Goal: Communication & Community: Answer question/provide support

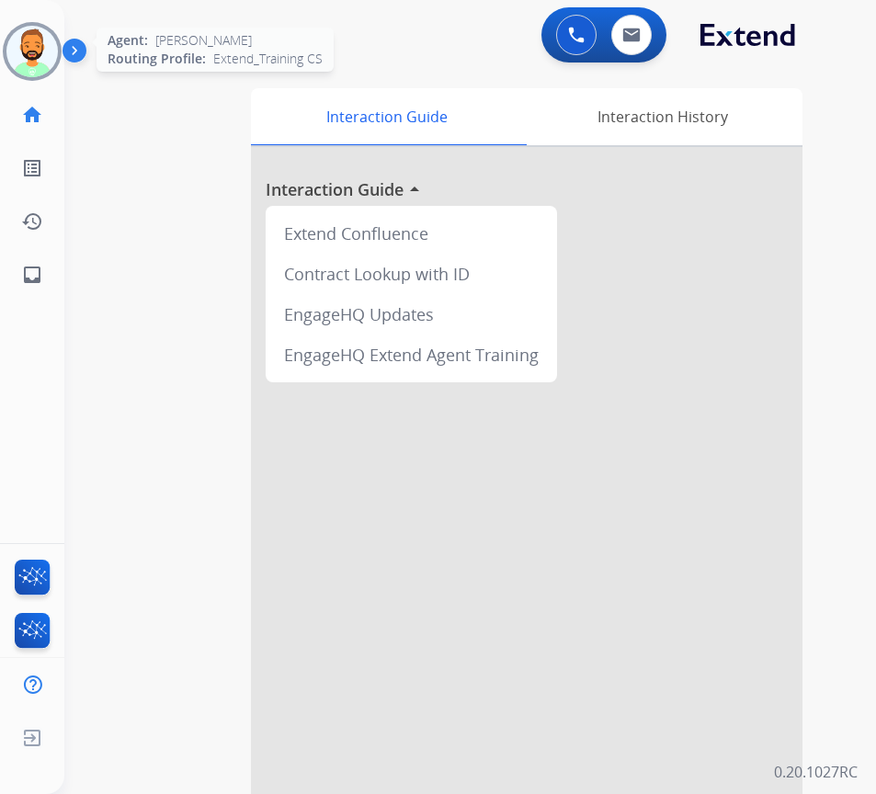
click at [51, 65] on img at bounding box center [31, 51] width 51 height 51
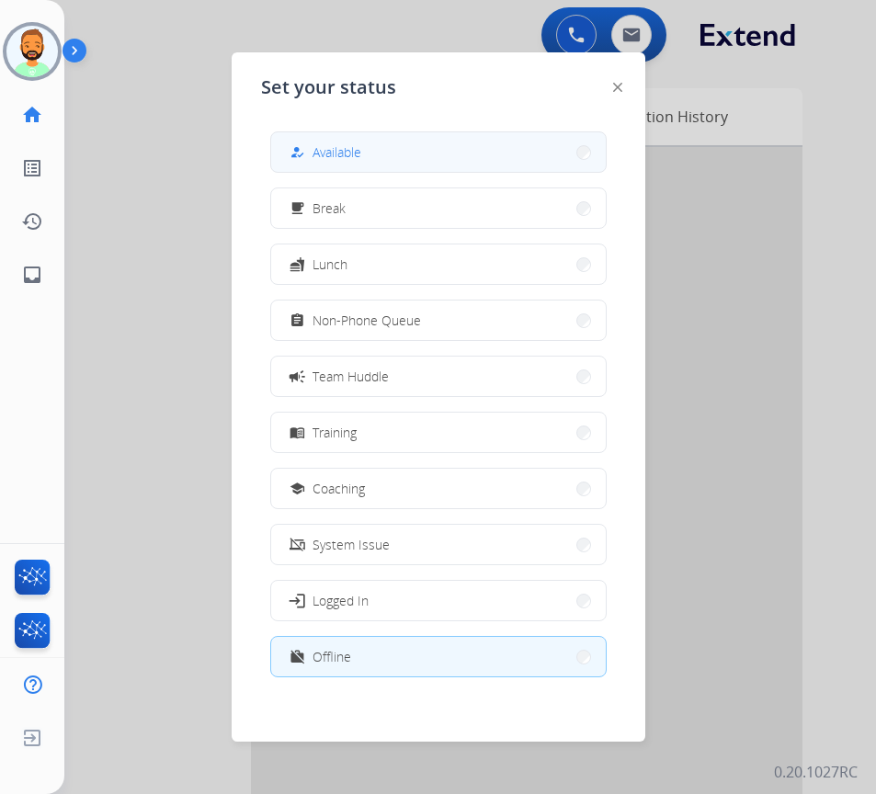
click at [341, 158] on span "Available" at bounding box center [337, 151] width 49 height 19
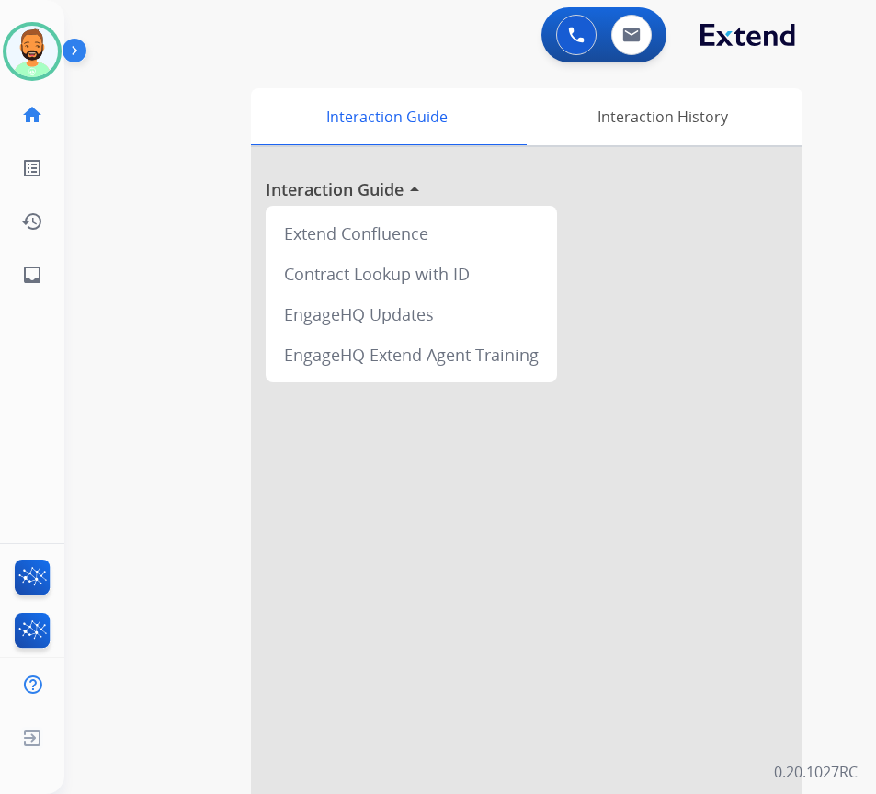
click at [78, 535] on div "swap_horiz Break voice bridge close_fullscreen Connect 3-Way Call merge_type Se…" at bounding box center [447, 449] width 767 height 767
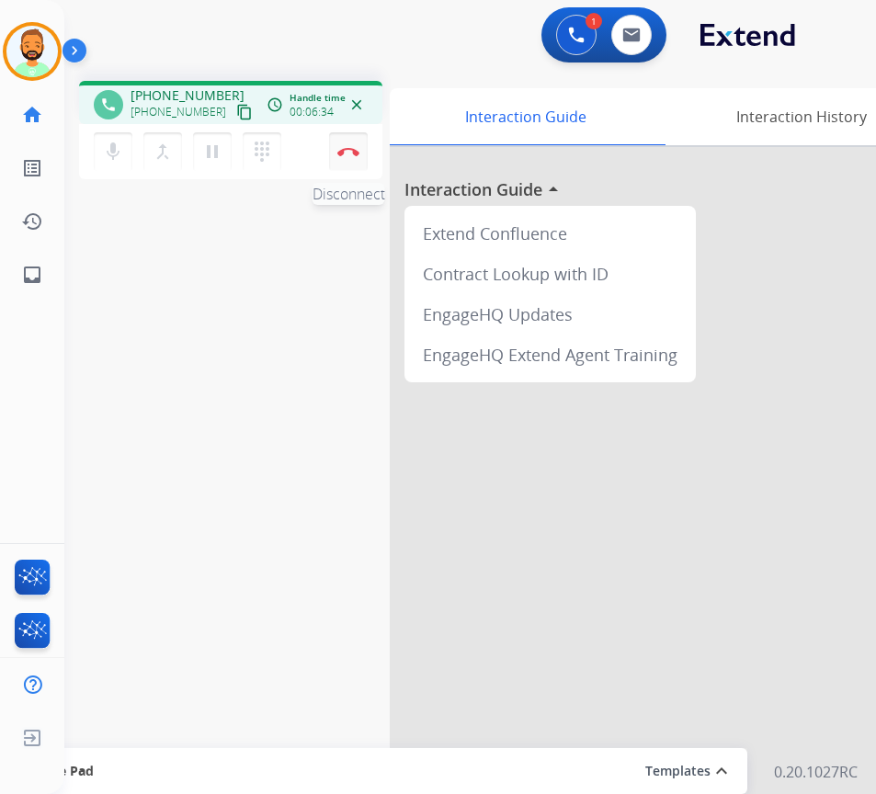
click at [351, 149] on img at bounding box center [348, 151] width 22 height 9
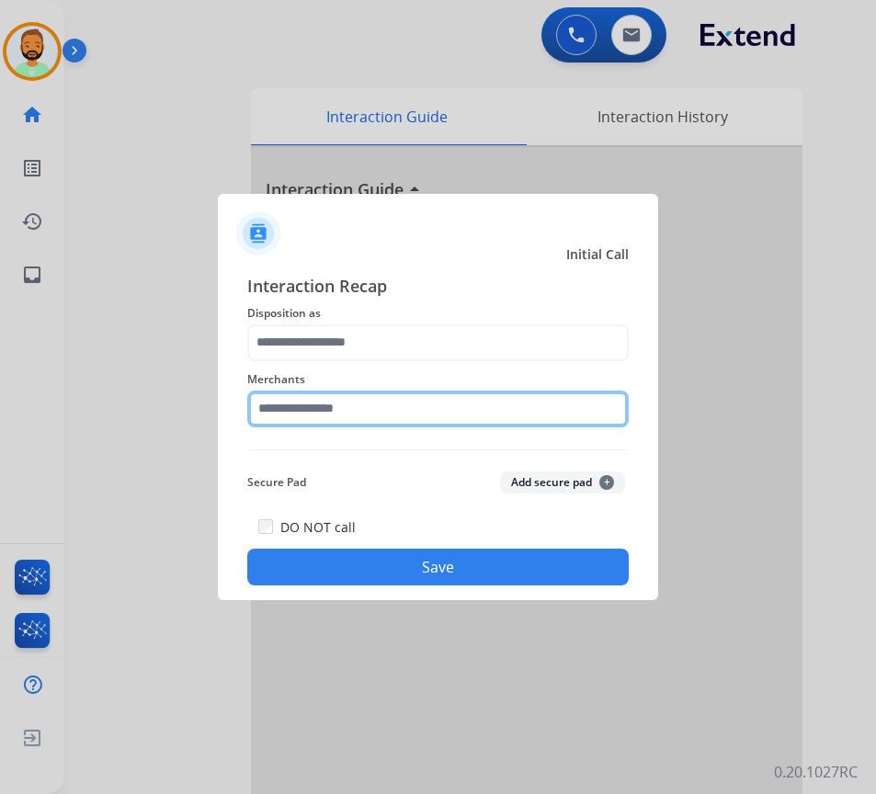
click at [411, 413] on input "text" at bounding box center [437, 409] width 381 height 37
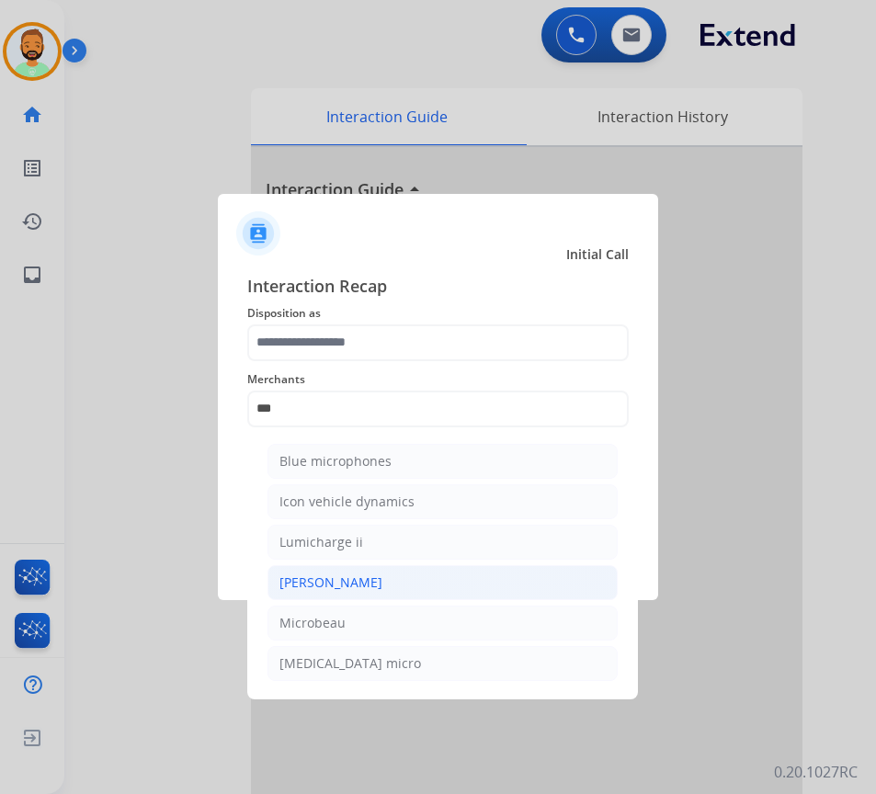
click at [423, 583] on li "[PERSON_NAME]" at bounding box center [442, 582] width 350 height 35
type input "********"
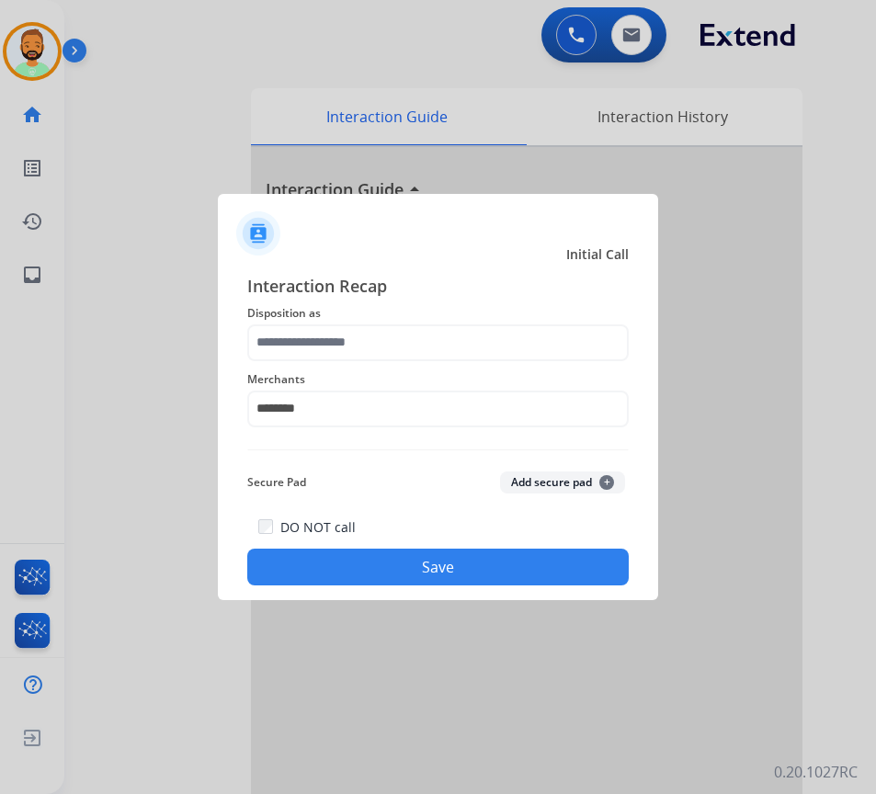
click at [435, 569] on button "Save" at bounding box center [437, 567] width 381 height 37
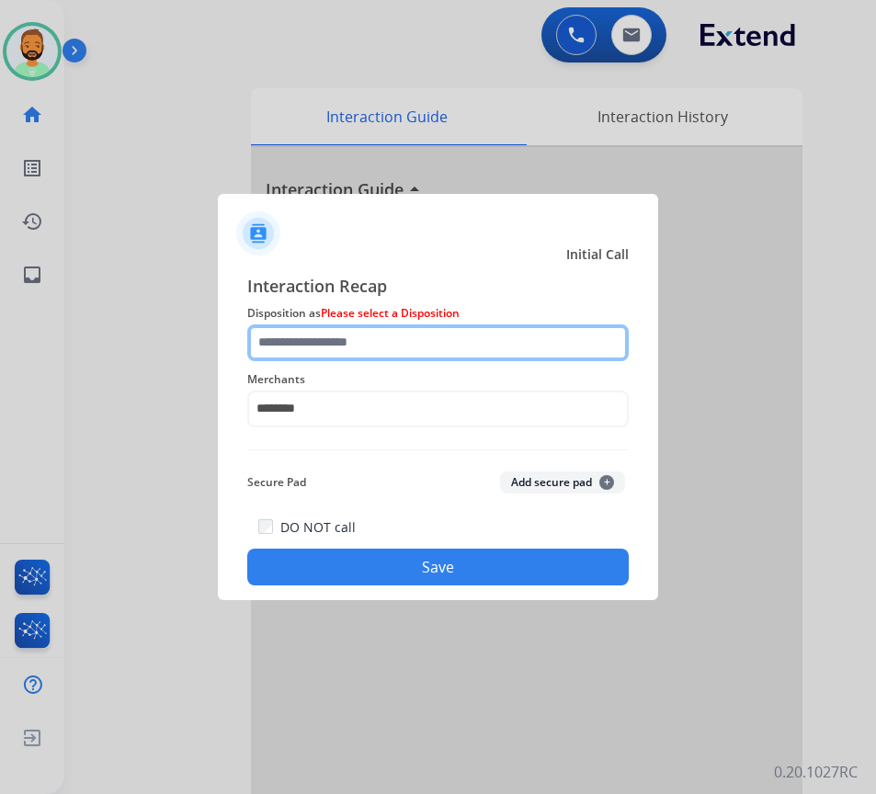
click at [388, 335] on input "text" at bounding box center [437, 342] width 381 height 37
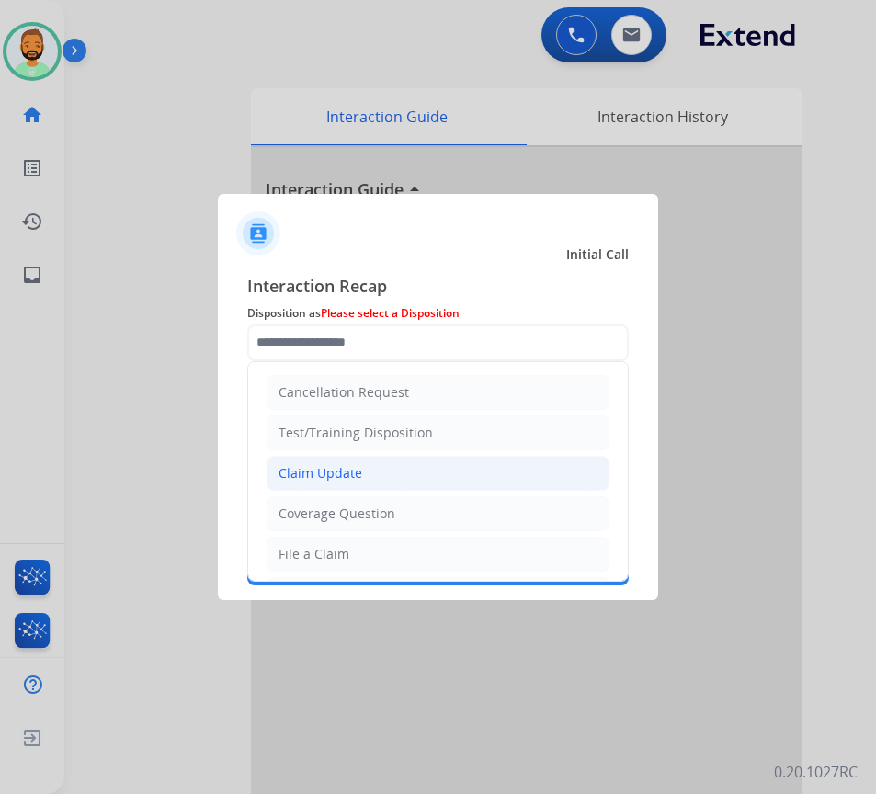
click at [387, 473] on li "Claim Update" at bounding box center [438, 473] width 343 height 35
type input "**********"
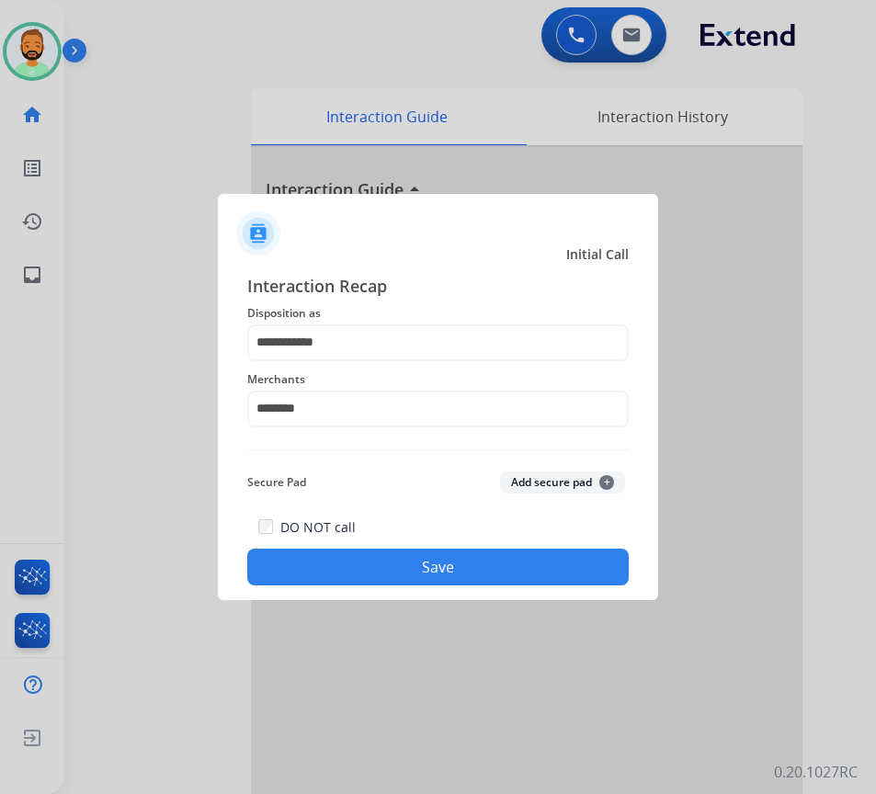
click at [428, 568] on button "Save" at bounding box center [437, 567] width 381 height 37
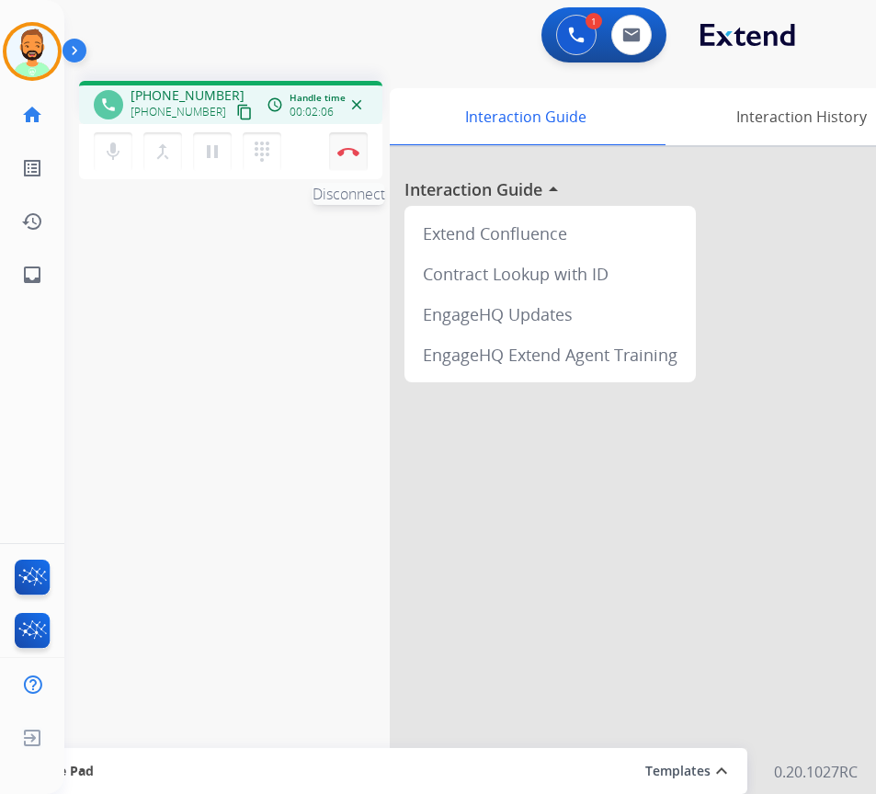
click at [347, 149] on img at bounding box center [348, 151] width 22 height 9
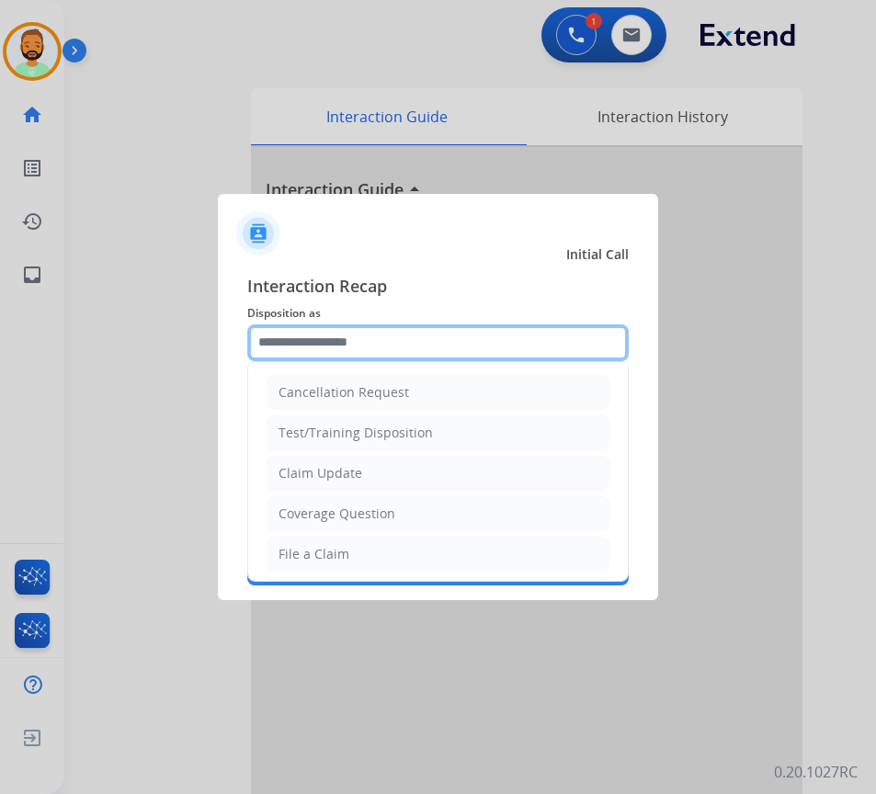
click at [395, 329] on input "text" at bounding box center [437, 342] width 381 height 37
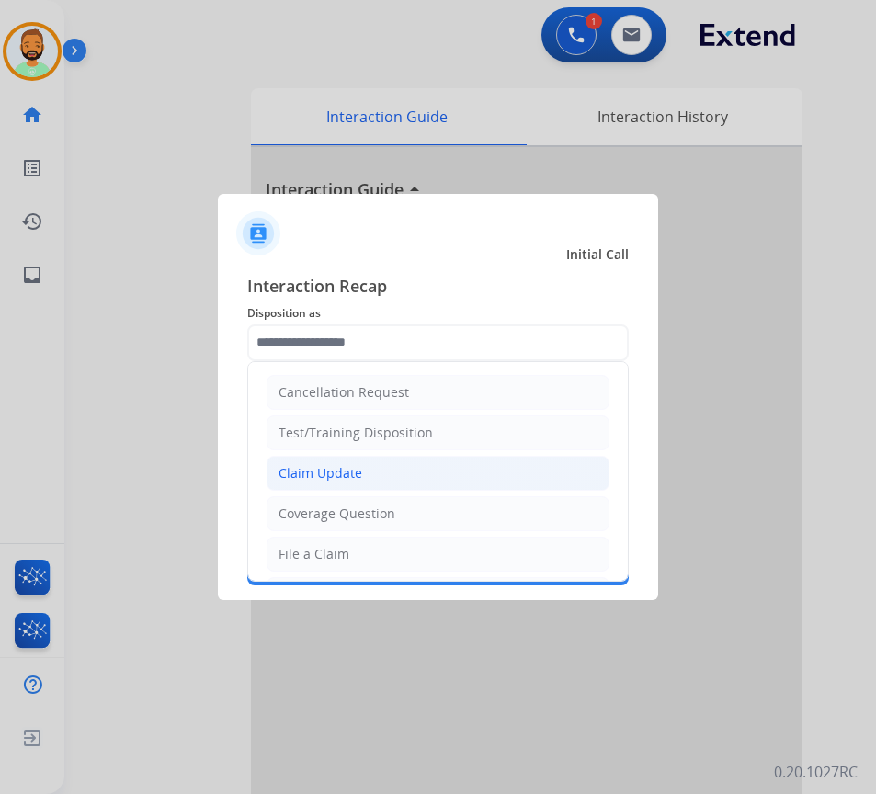
click at [411, 465] on li "Claim Update" at bounding box center [438, 473] width 343 height 35
type input "**********"
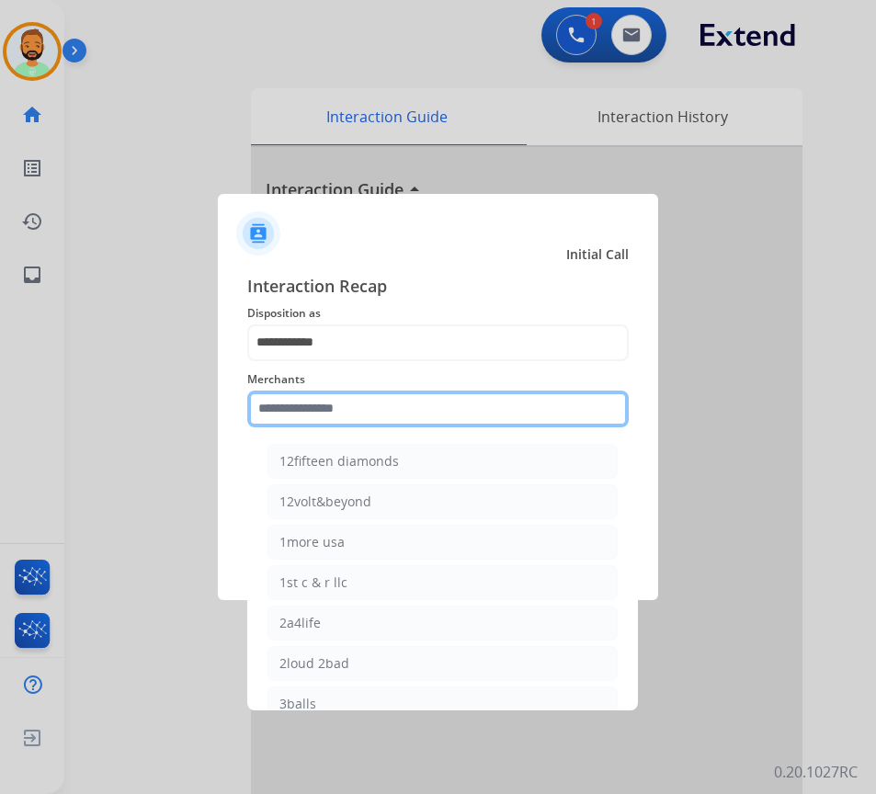
click at [415, 425] on input "text" at bounding box center [437, 409] width 381 height 37
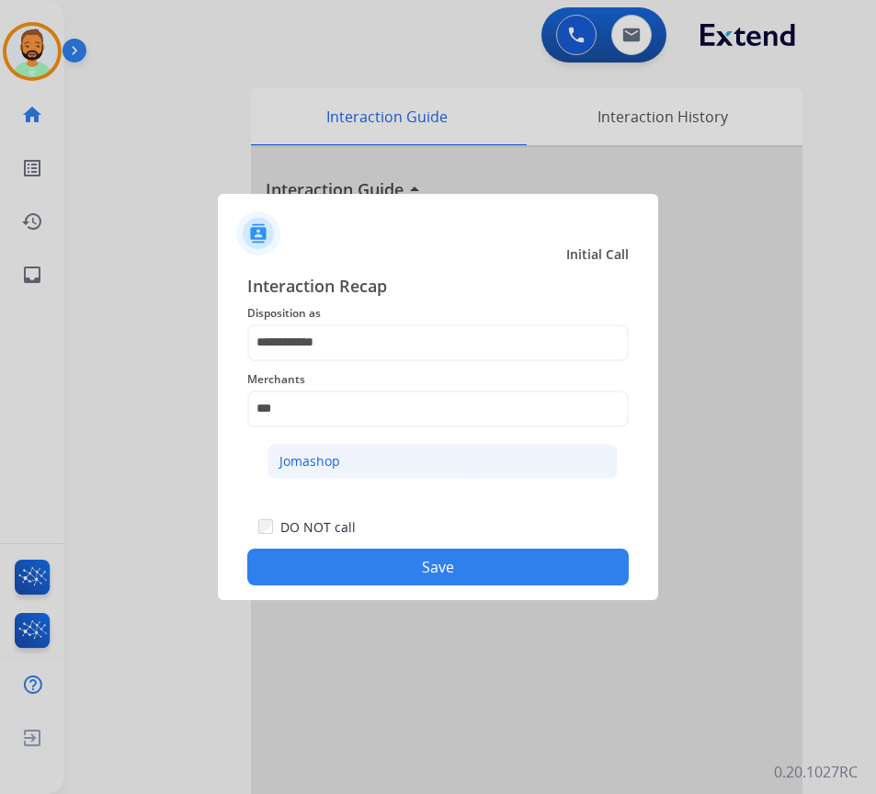
click at [379, 458] on li "Jomashop" at bounding box center [442, 461] width 350 height 35
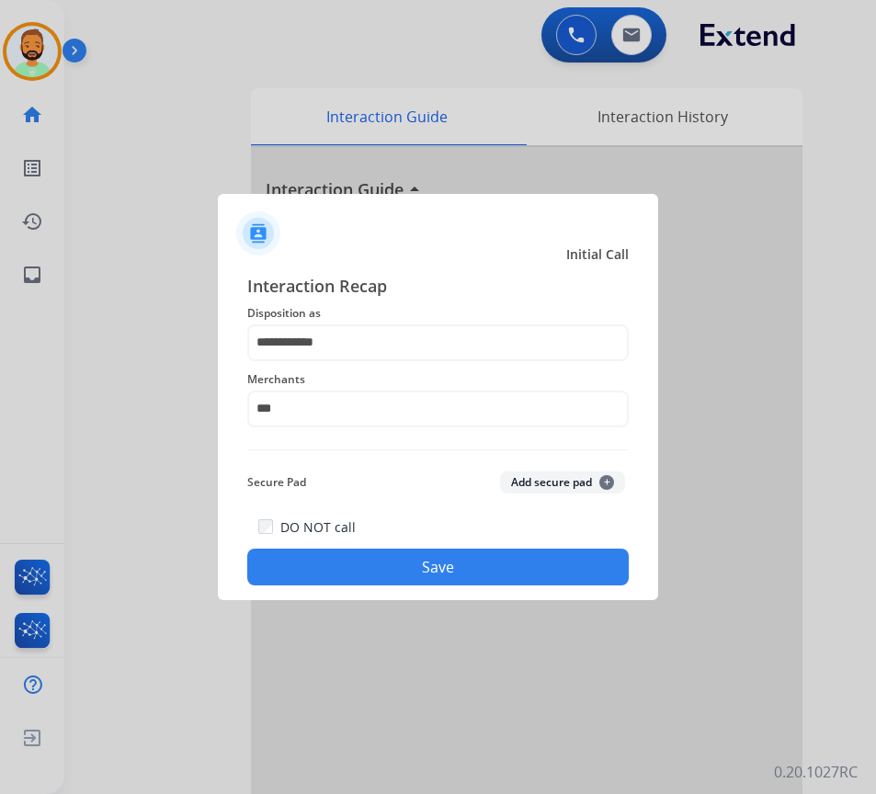
type input "********"
click at [496, 563] on button "Save" at bounding box center [437, 567] width 381 height 37
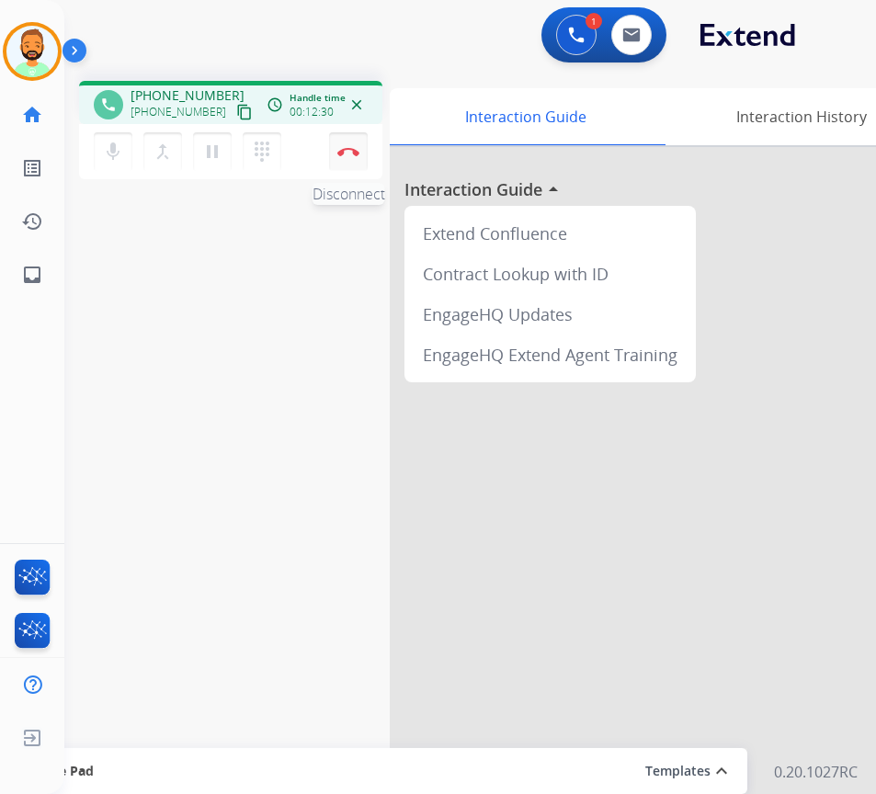
click at [350, 142] on button "Disconnect" at bounding box center [348, 151] width 39 height 39
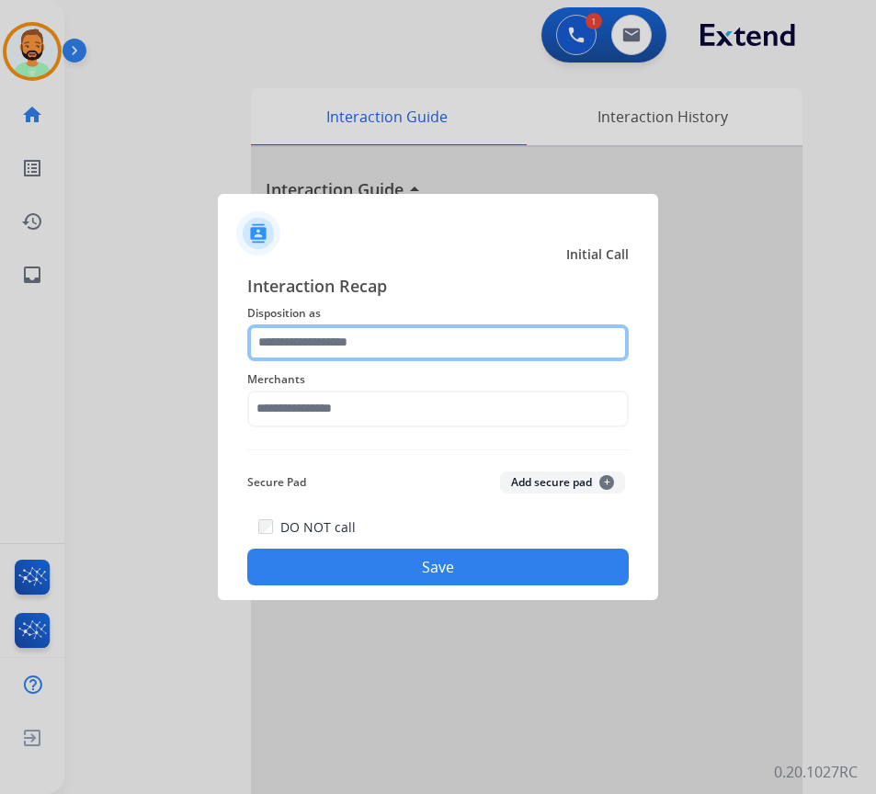
click at [421, 347] on input "text" at bounding box center [437, 342] width 381 height 37
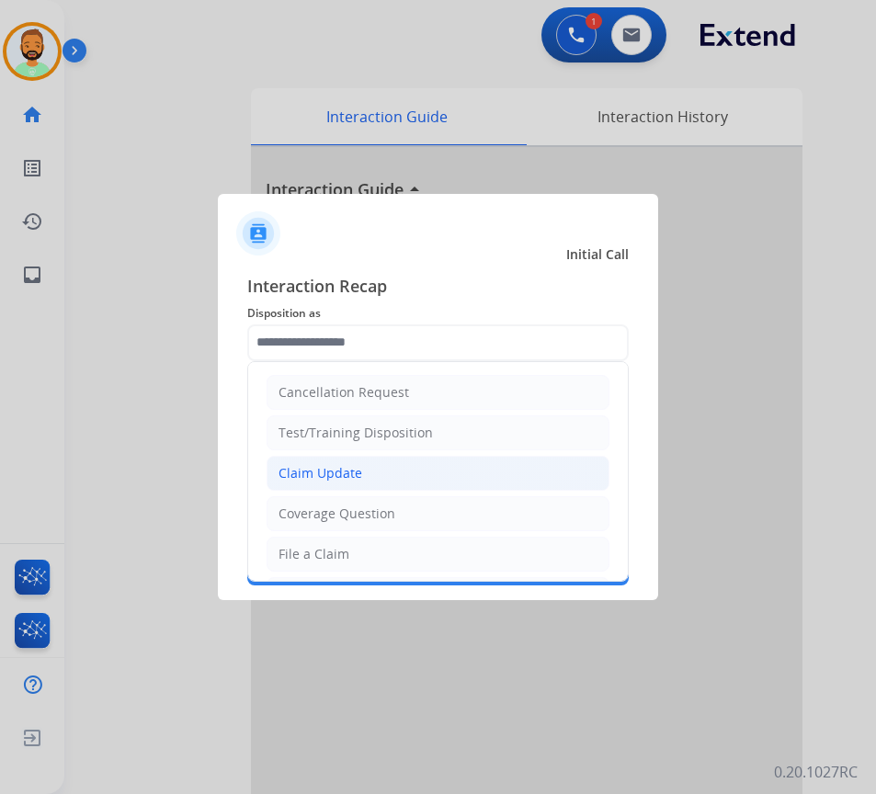
click at [405, 472] on li "Claim Update" at bounding box center [438, 473] width 343 height 35
type input "**********"
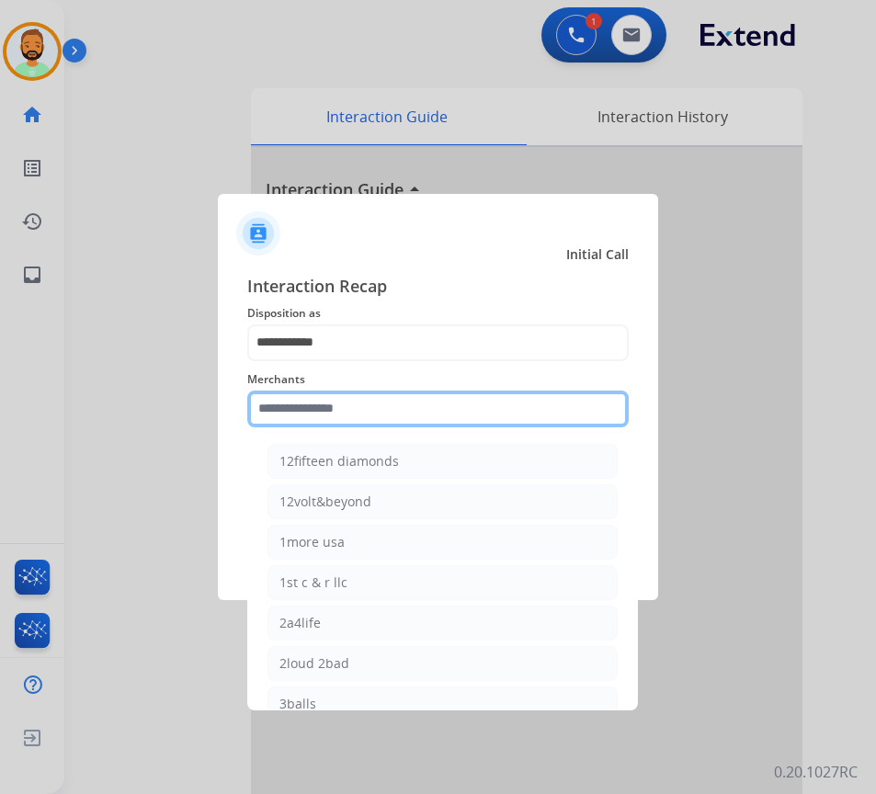
click at [407, 419] on input "text" at bounding box center [437, 409] width 381 height 37
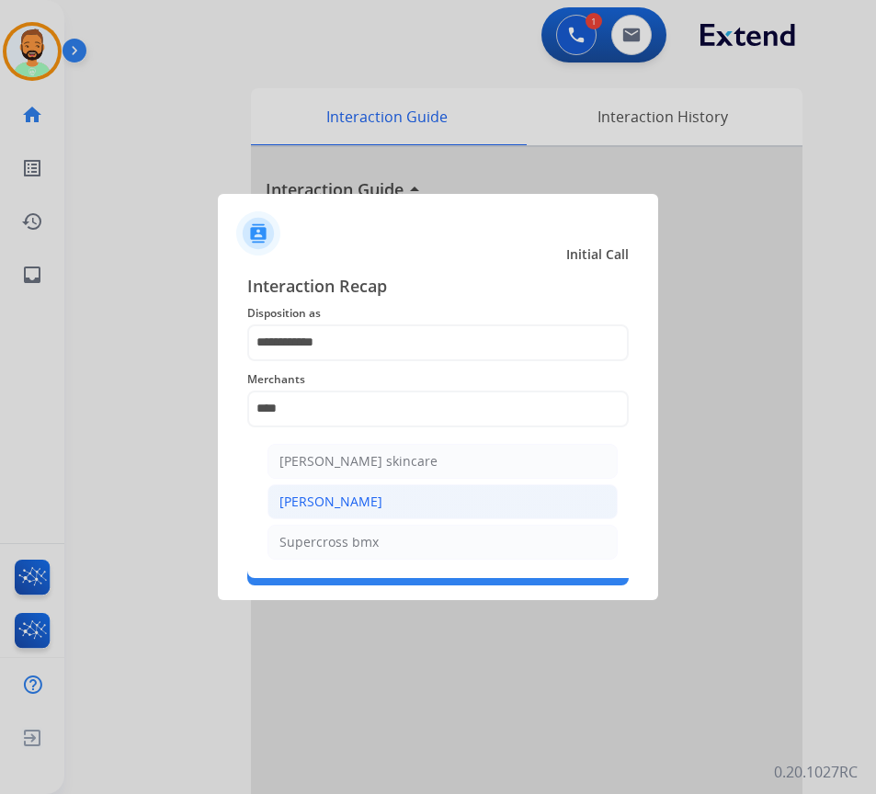
click at [381, 490] on li "[PERSON_NAME]" at bounding box center [442, 501] width 350 height 35
type input "**********"
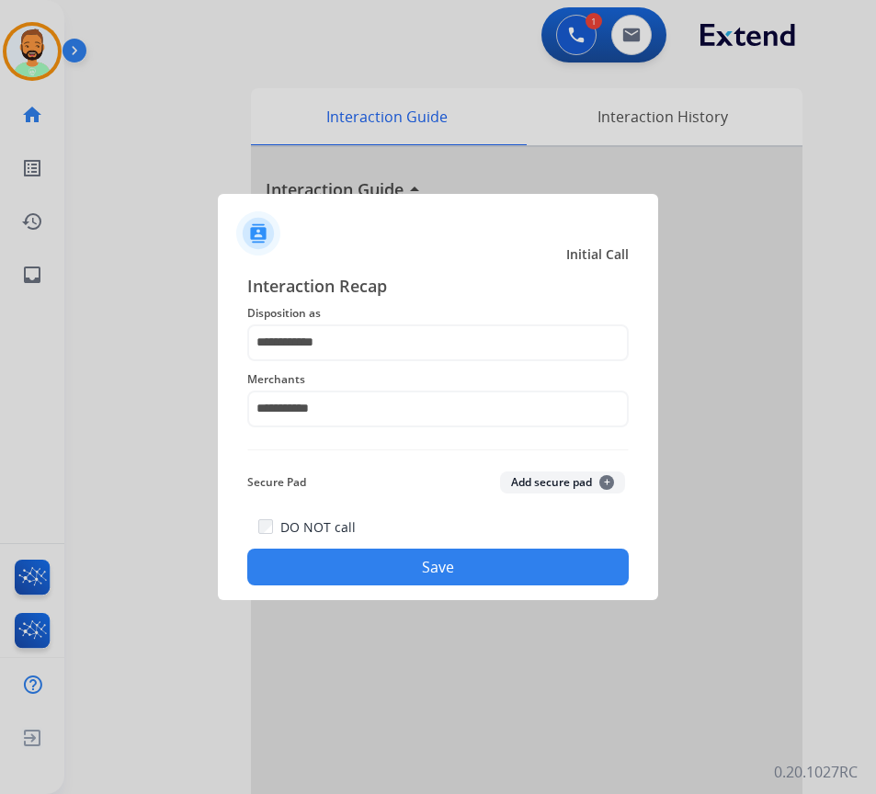
click at [424, 563] on button "Save" at bounding box center [437, 567] width 381 height 37
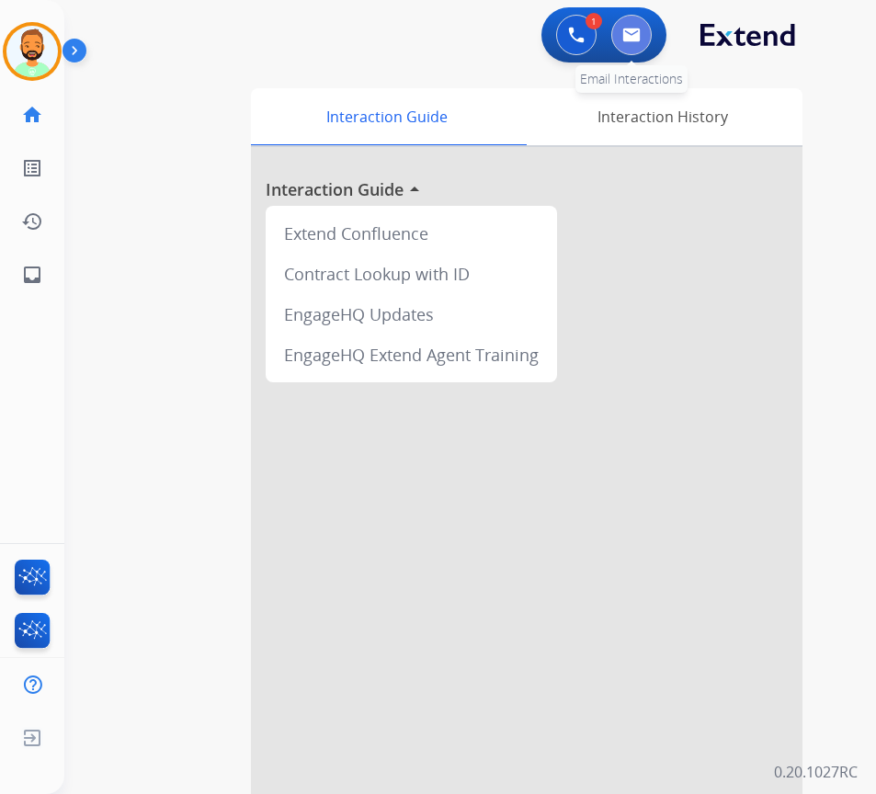
click at [644, 36] on button at bounding box center [631, 35] width 40 height 40
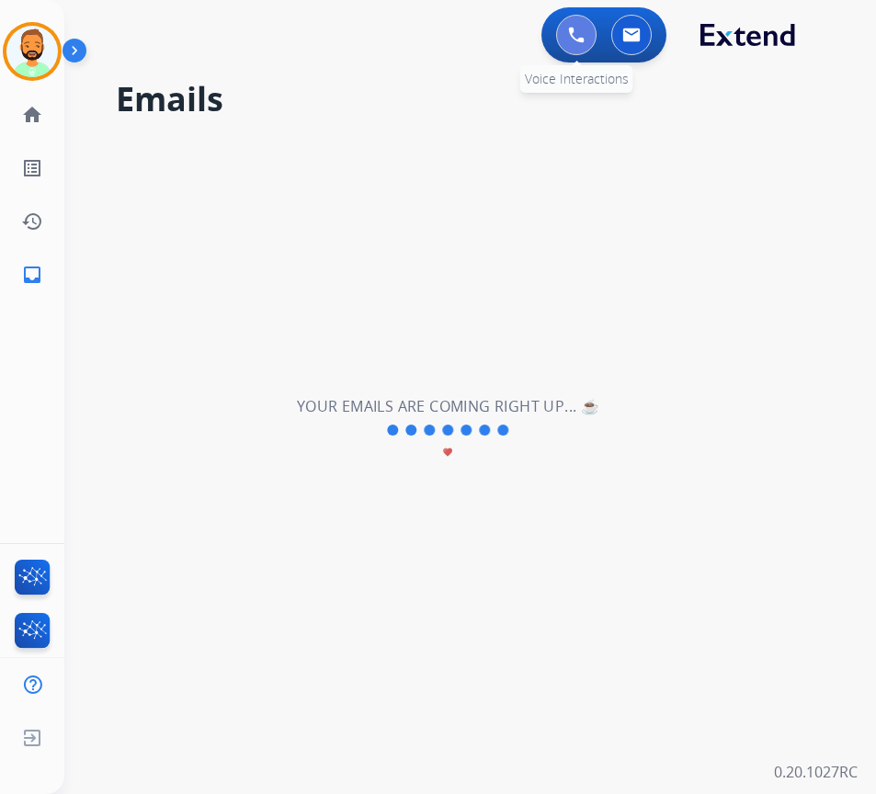
click at [585, 27] on button at bounding box center [576, 35] width 40 height 40
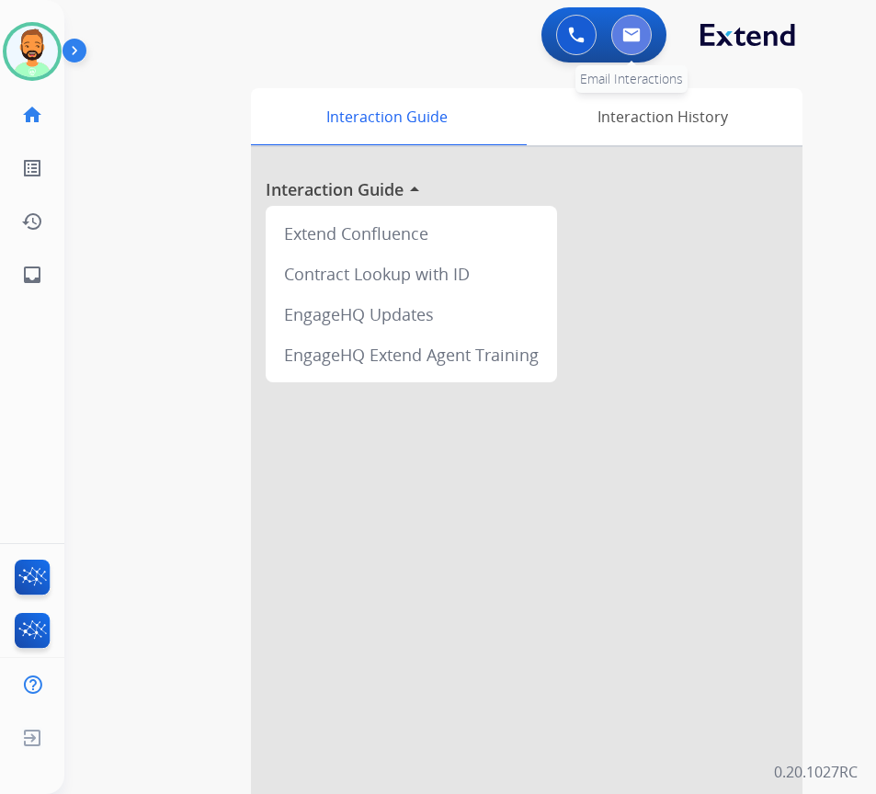
click at [638, 27] on button at bounding box center [631, 35] width 40 height 40
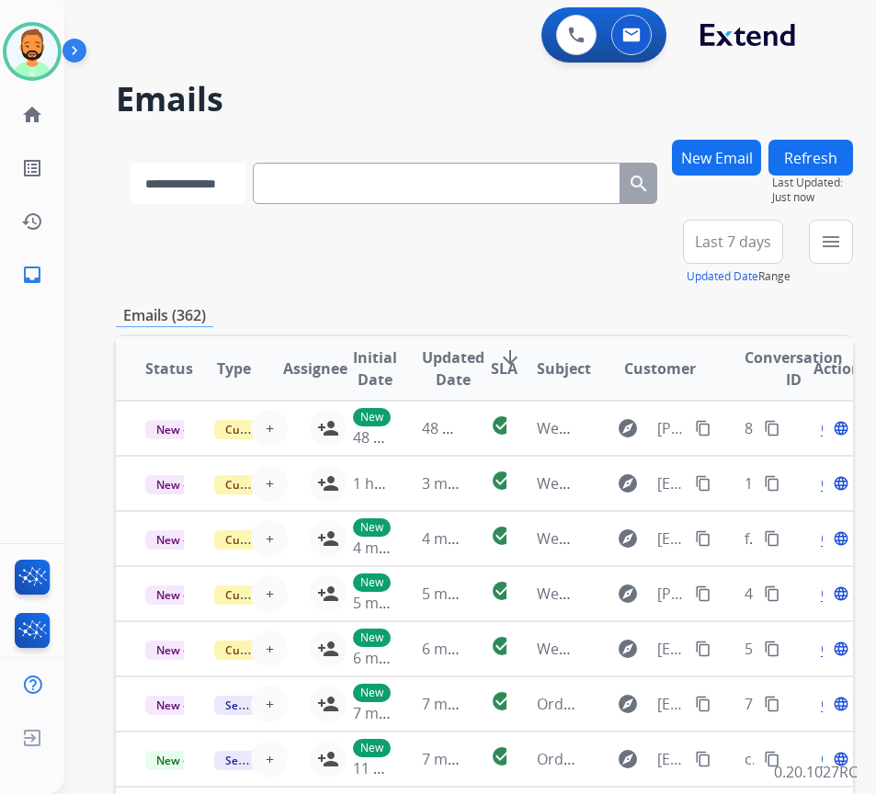
click at [221, 181] on select "**********" at bounding box center [188, 183] width 115 height 41
select select "**********"
click at [131, 163] on select "**********" at bounding box center [188, 183] width 115 height 41
paste input "**********"
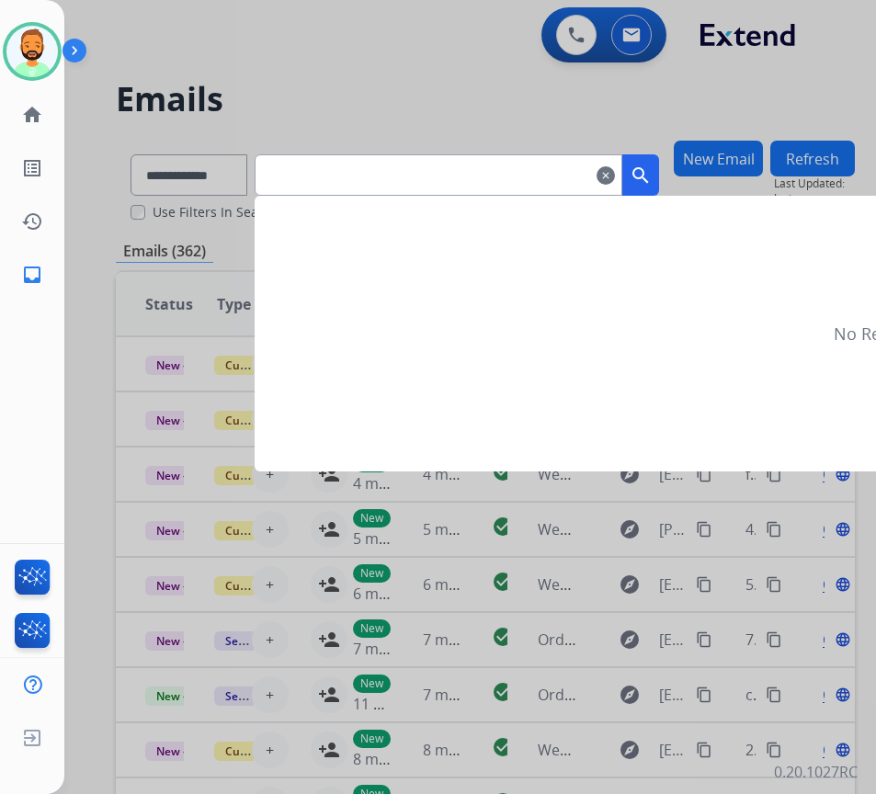
type input "**********"
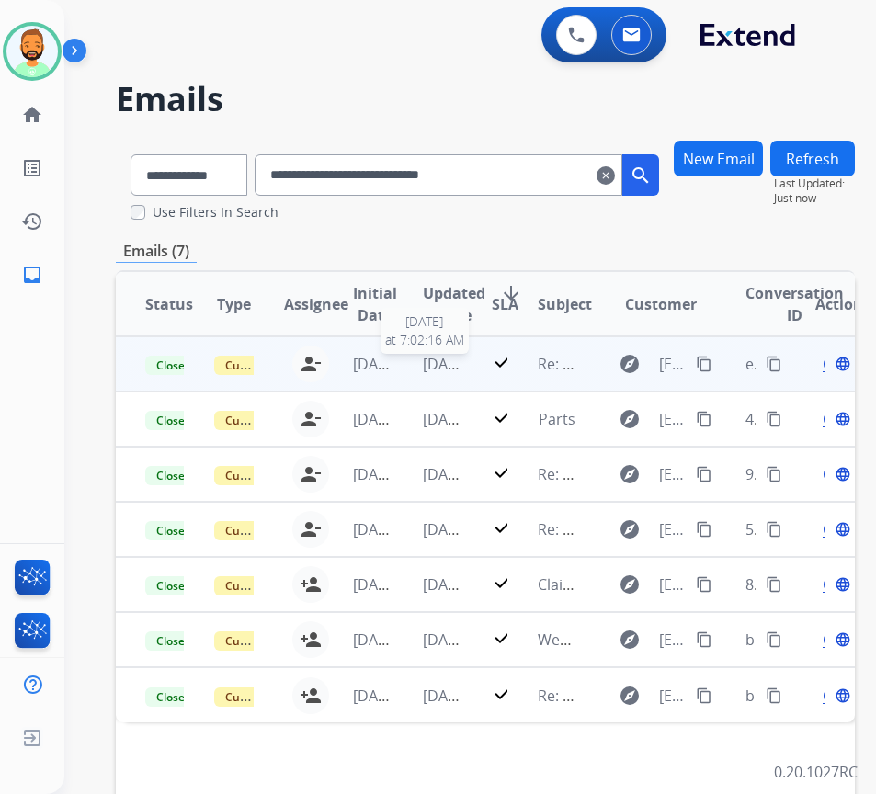
click at [429, 357] on span "[DATE]" at bounding box center [446, 364] width 46 height 20
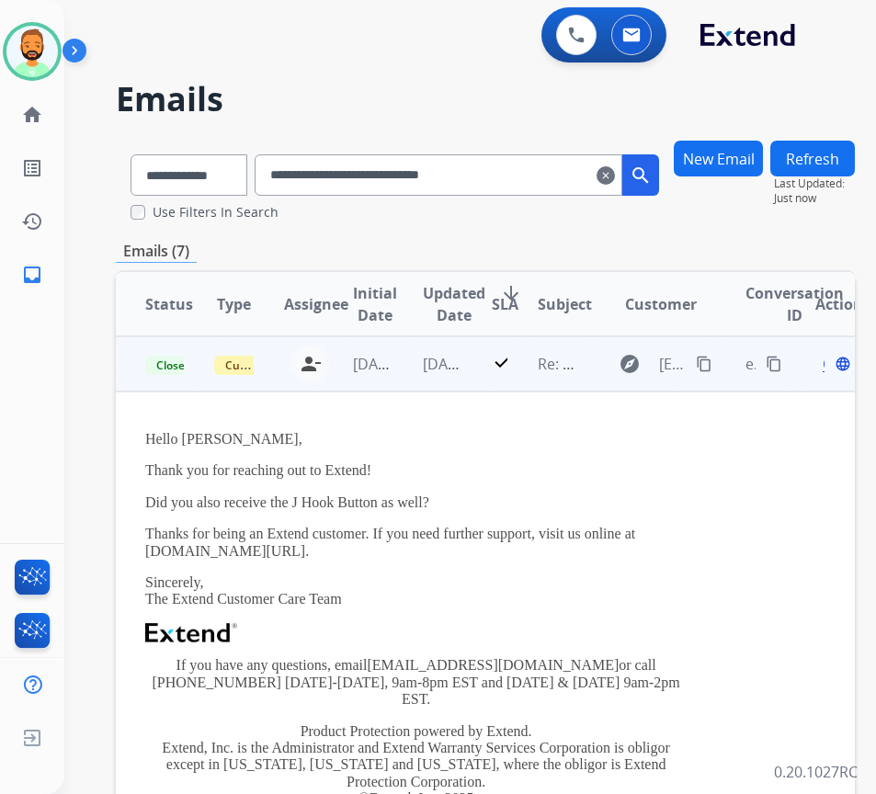
click at [833, 368] on span "Open" at bounding box center [842, 364] width 38 height 22
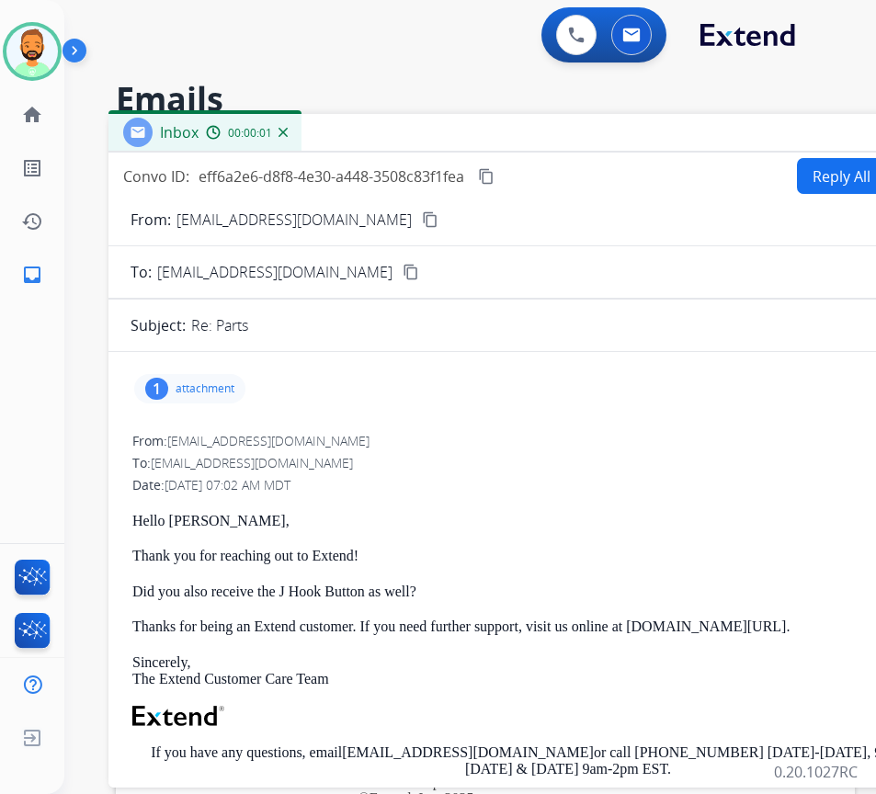
drag, startPoint x: 478, startPoint y: 142, endPoint x: 642, endPoint y: 151, distance: 163.9
click at [658, 145] on div "Inbox 00:00:01" at bounding box center [567, 133] width 919 height 39
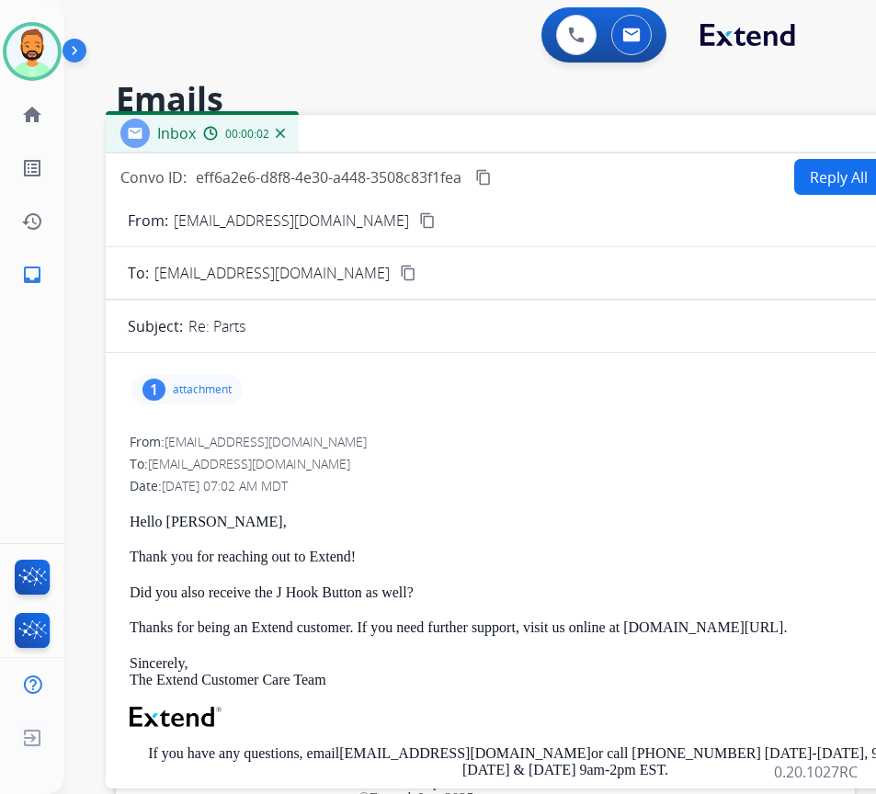
click at [176, 383] on p "attachment" at bounding box center [202, 389] width 59 height 15
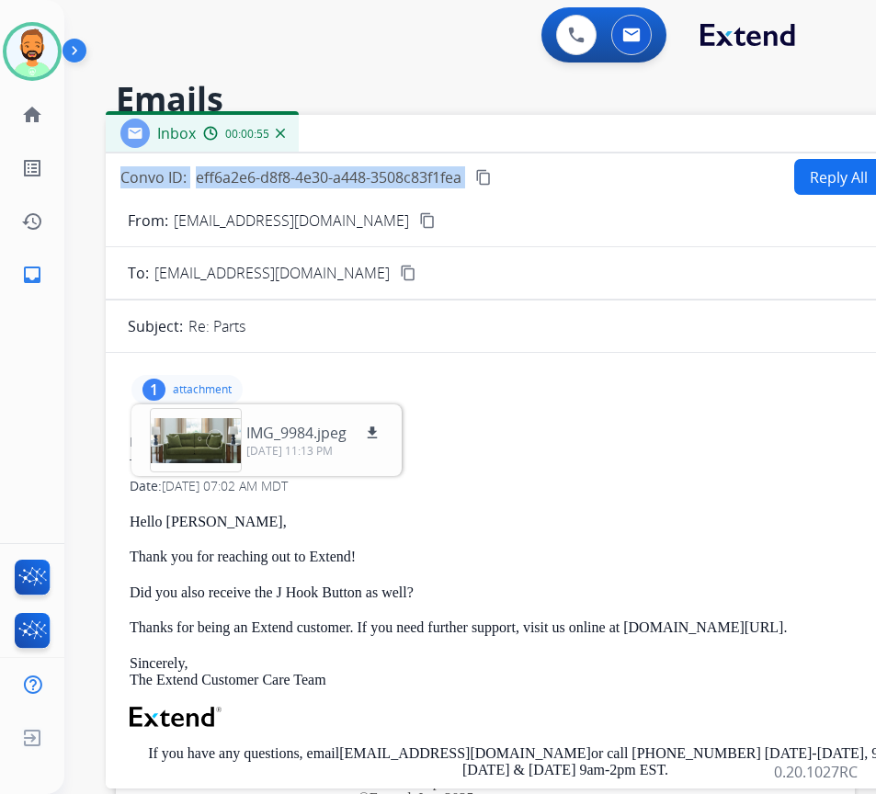
drag, startPoint x: 606, startPoint y: 156, endPoint x: 608, endPoint y: 147, distance: 9.6
click at [608, 147] on div "Inbox 00:00:55 Convo ID: eff6a2e6-d8f8-4e30-a448-3508c83f1fea content_copy Repl…" at bounding box center [565, 452] width 919 height 674
click at [606, 370] on div "1 attachment IMG_9984.jpeg download [DATE] 11:13 PM" at bounding box center [565, 390] width 875 height 44
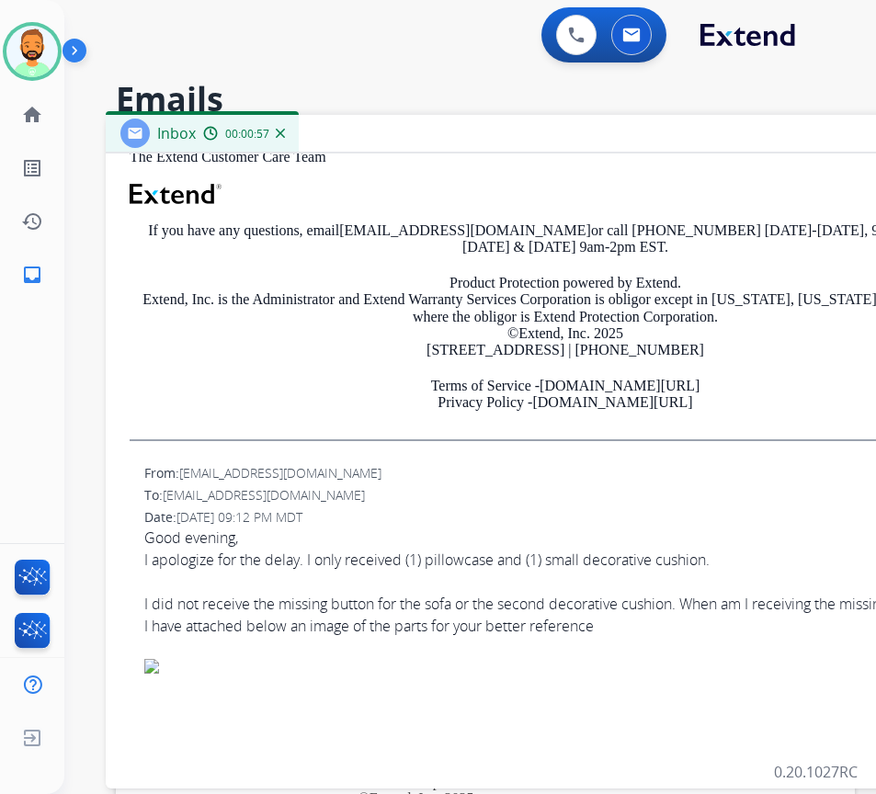
scroll to position [551, 0]
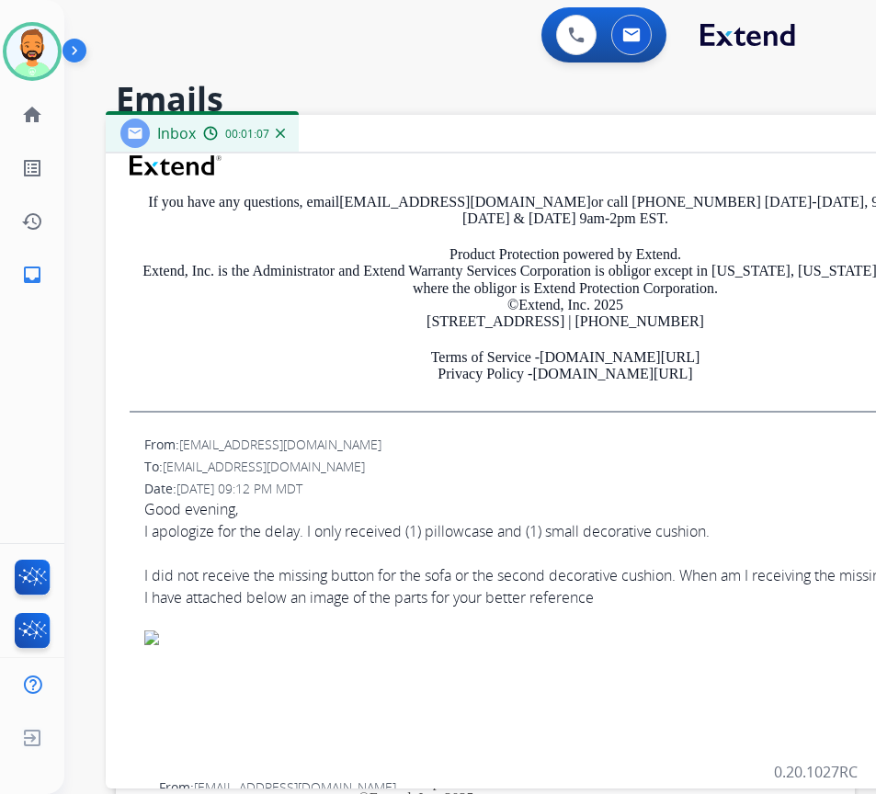
drag, startPoint x: 497, startPoint y: 126, endPoint x: 494, endPoint y: 139, distance: 13.2
click at [494, 133] on div "Inbox 00:01:07" at bounding box center [565, 134] width 919 height 39
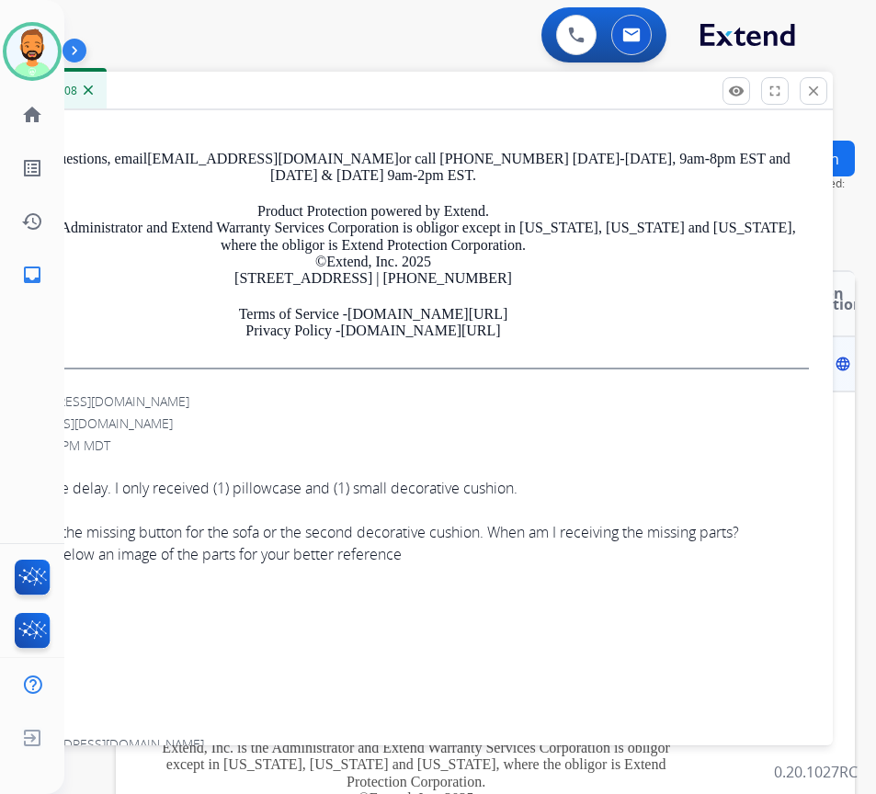
drag, startPoint x: 494, startPoint y: 141, endPoint x: 286, endPoint y: 77, distance: 218.1
click at [286, 77] on div "Inbox 00:01:08" at bounding box center [373, 91] width 919 height 39
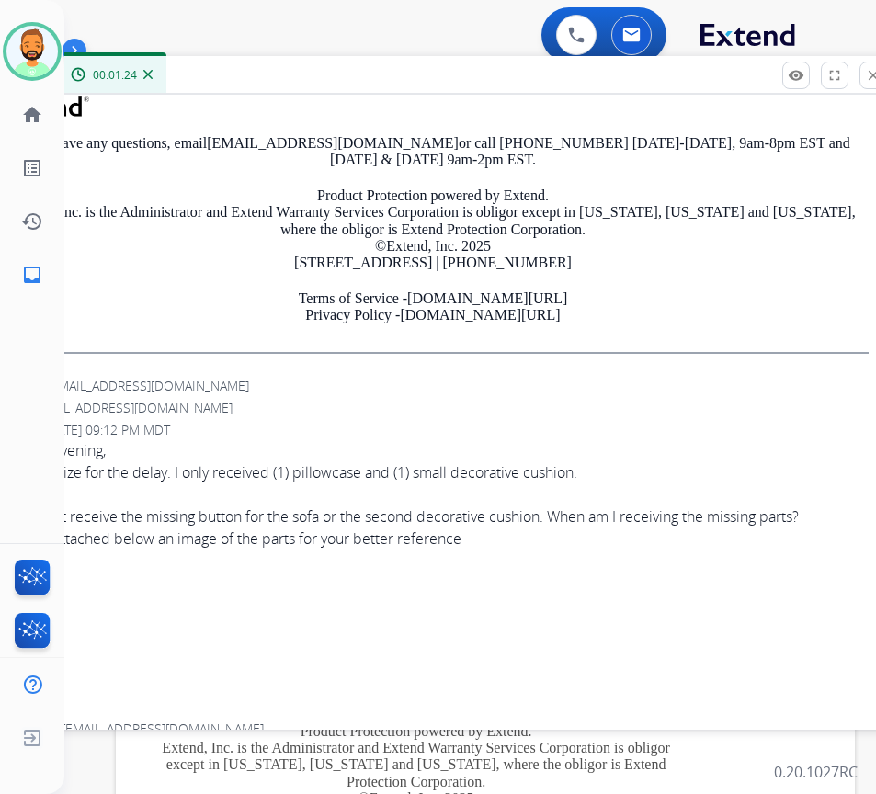
drag, startPoint x: 468, startPoint y: 88, endPoint x: 551, endPoint y: 87, distance: 83.6
click at [551, 87] on div "Inbox 00:01:24" at bounding box center [432, 75] width 919 height 39
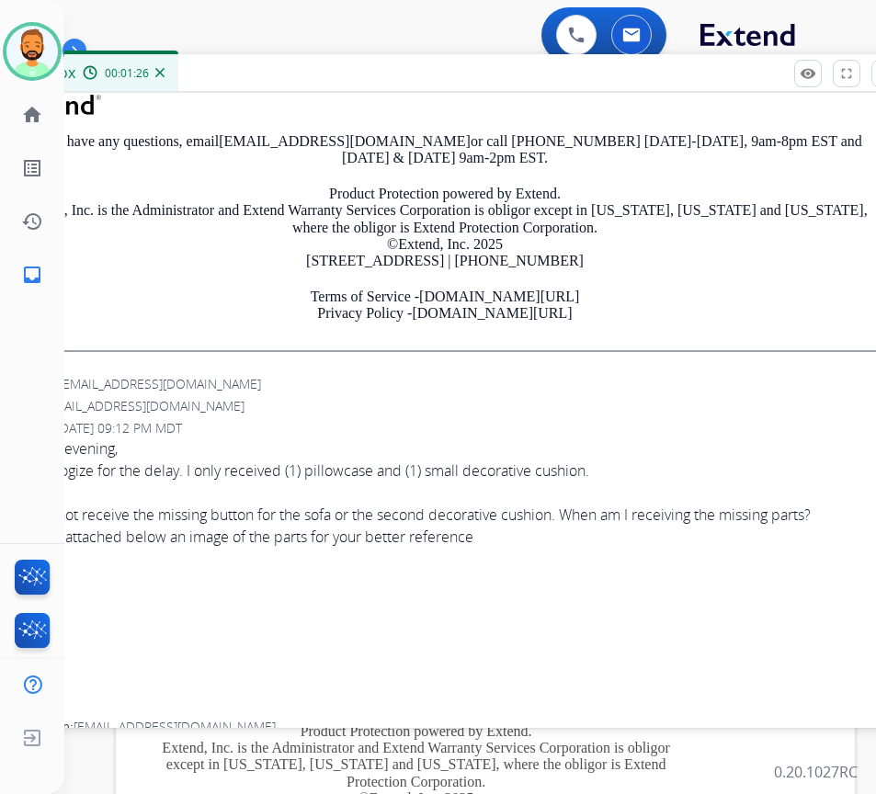
drag, startPoint x: 552, startPoint y: 87, endPoint x: 564, endPoint y: 83, distance: 12.8
click at [564, 83] on div "Inbox 00:01:26" at bounding box center [444, 73] width 919 height 39
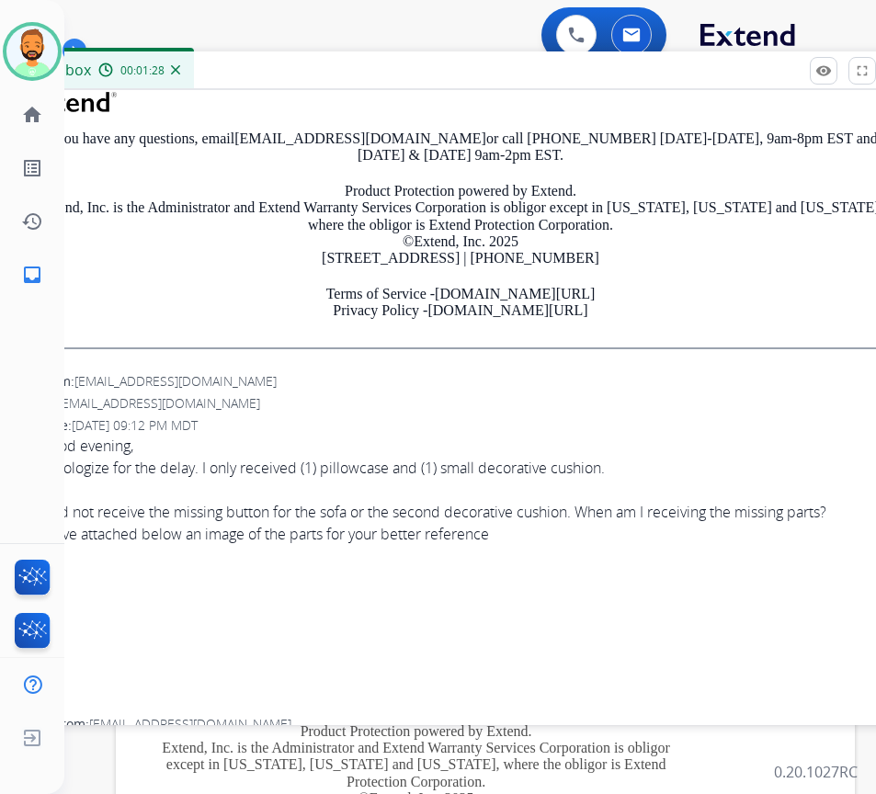
drag, startPoint x: 564, startPoint y: 83, endPoint x: 588, endPoint y: 80, distance: 24.1
click at [581, 81] on div "Inbox 00:01:28" at bounding box center [460, 70] width 919 height 39
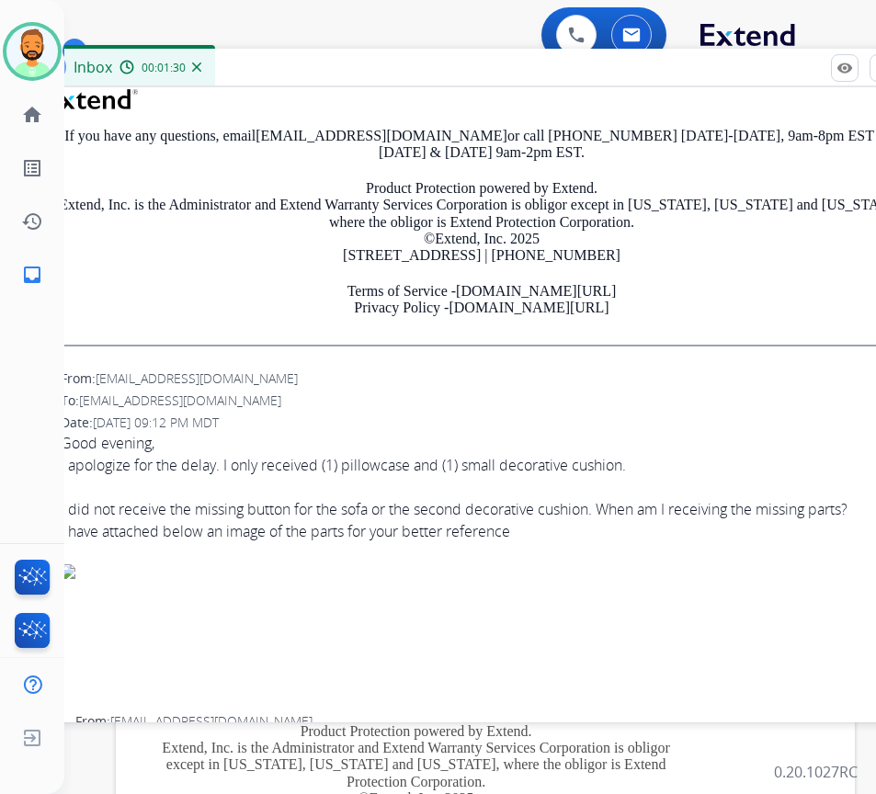
drag, startPoint x: 588, startPoint y: 80, endPoint x: 604, endPoint y: 77, distance: 15.9
click at [604, 77] on div "Inbox 00:01:30" at bounding box center [481, 68] width 919 height 39
drag, startPoint x: 604, startPoint y: 85, endPoint x: 603, endPoint y: 103, distance: 18.4
click at [603, 85] on div "Inbox 00:01:30" at bounding box center [481, 68] width 919 height 39
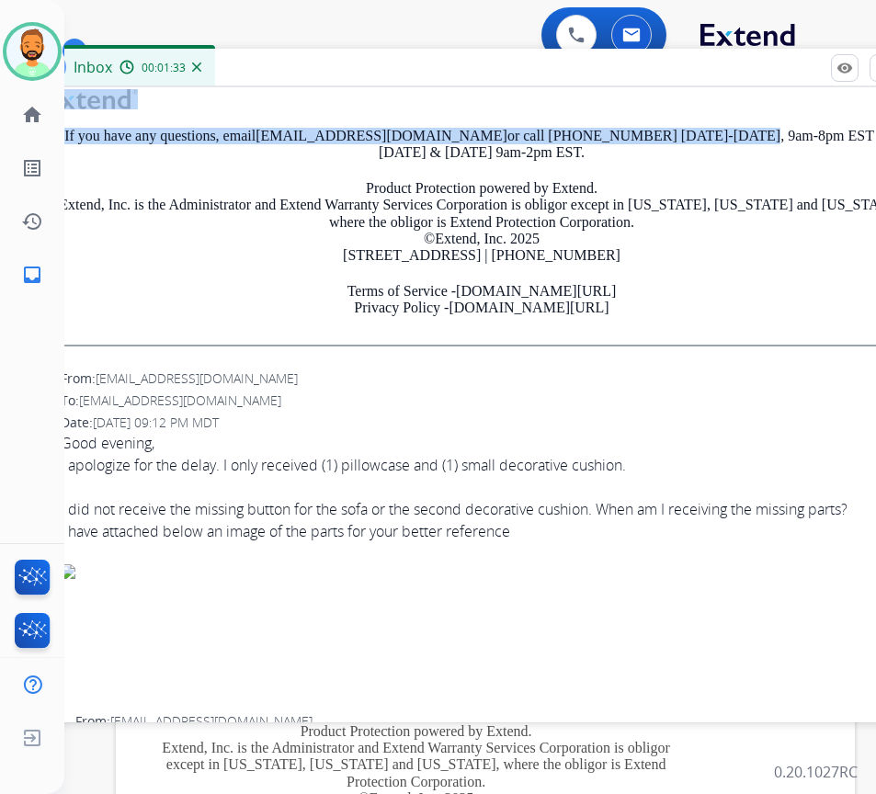
drag, startPoint x: 603, startPoint y: 103, endPoint x: 603, endPoint y: 139, distance: 35.8
click at [603, 138] on div "Hello [PERSON_NAME], Thank you for reaching out to Extend! Did you also receive…" at bounding box center [481, 121] width 871 height 450
click at [668, 409] on div "From: [EMAIL_ADDRESS][DOMAIN_NAME] To: [EMAIL_ADDRESS][DOMAIN_NAME] Date: [DATE…" at bounding box center [481, 537] width 875 height 338
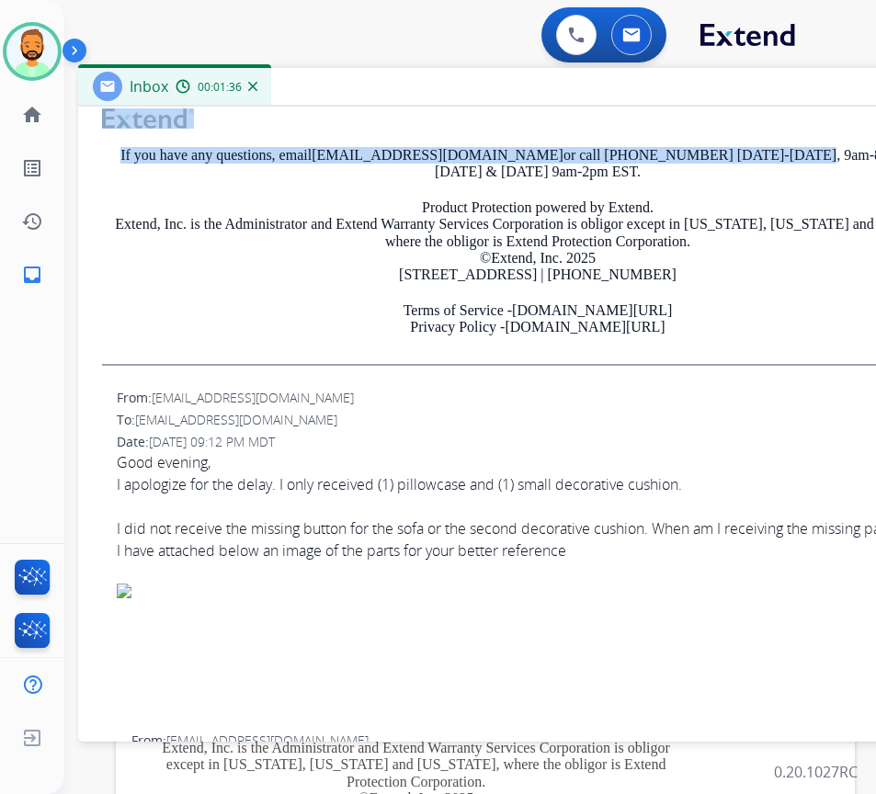
drag, startPoint x: 671, startPoint y: 85, endPoint x: 655, endPoint y: 96, distance: 19.1
click at [655, 96] on div "Inbox 00:01:36" at bounding box center [537, 87] width 919 height 39
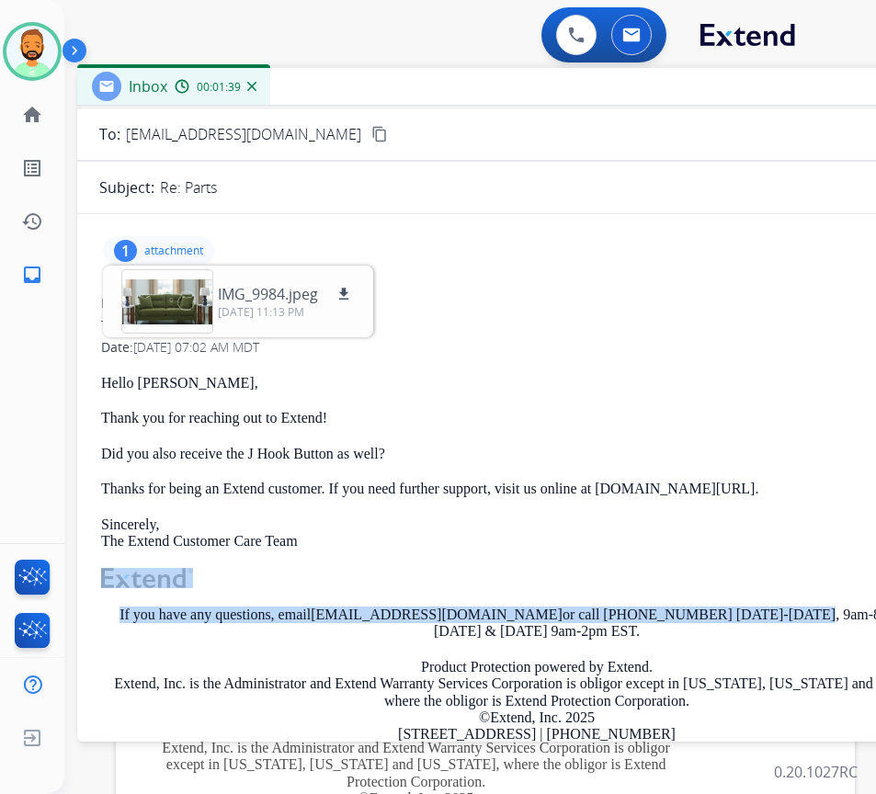
scroll to position [0, 0]
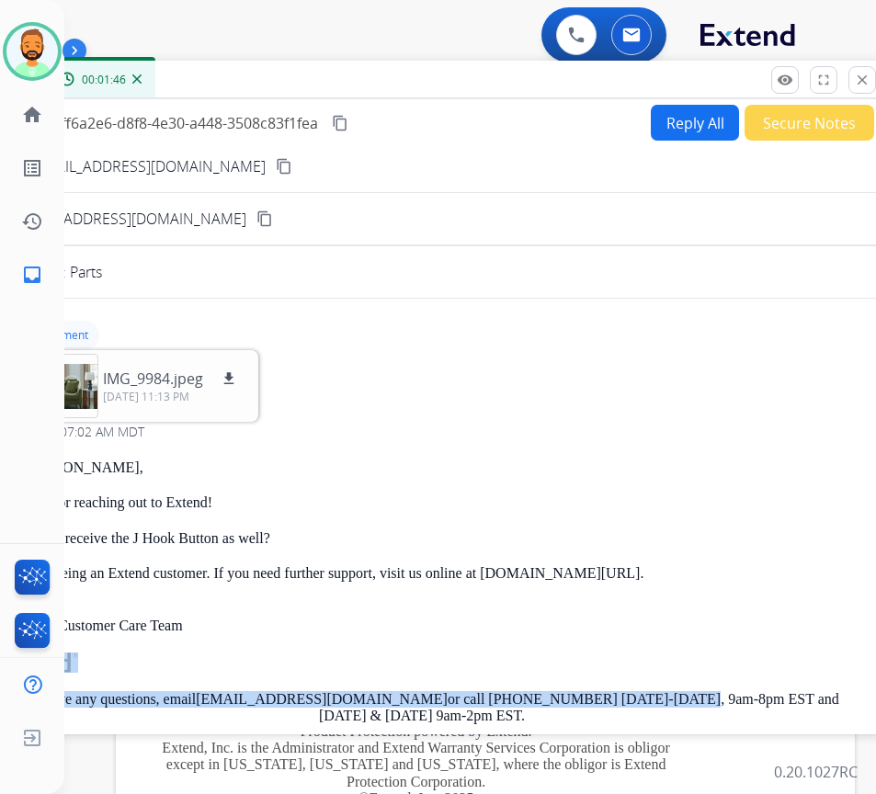
drag, startPoint x: 625, startPoint y: 93, endPoint x: 559, endPoint y: 80, distance: 67.4
click at [466, 85] on div "Inbox 00:01:46" at bounding box center [421, 80] width 919 height 39
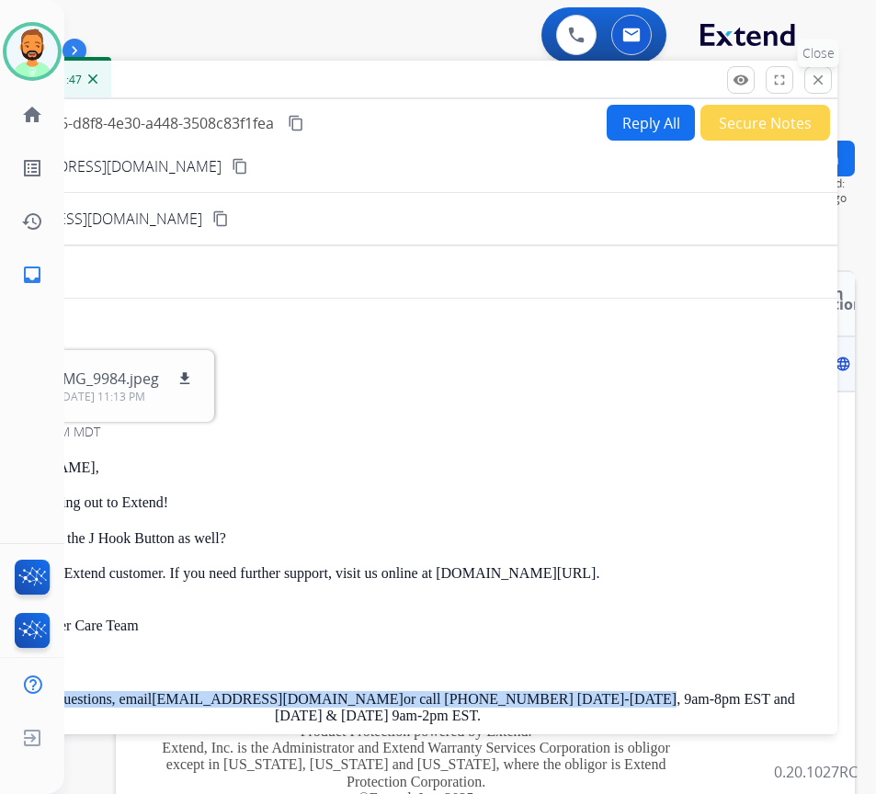
drag, startPoint x: 815, startPoint y: 74, endPoint x: 782, endPoint y: 109, distance: 48.8
click at [815, 75] on mat-icon "close" at bounding box center [818, 80] width 17 height 17
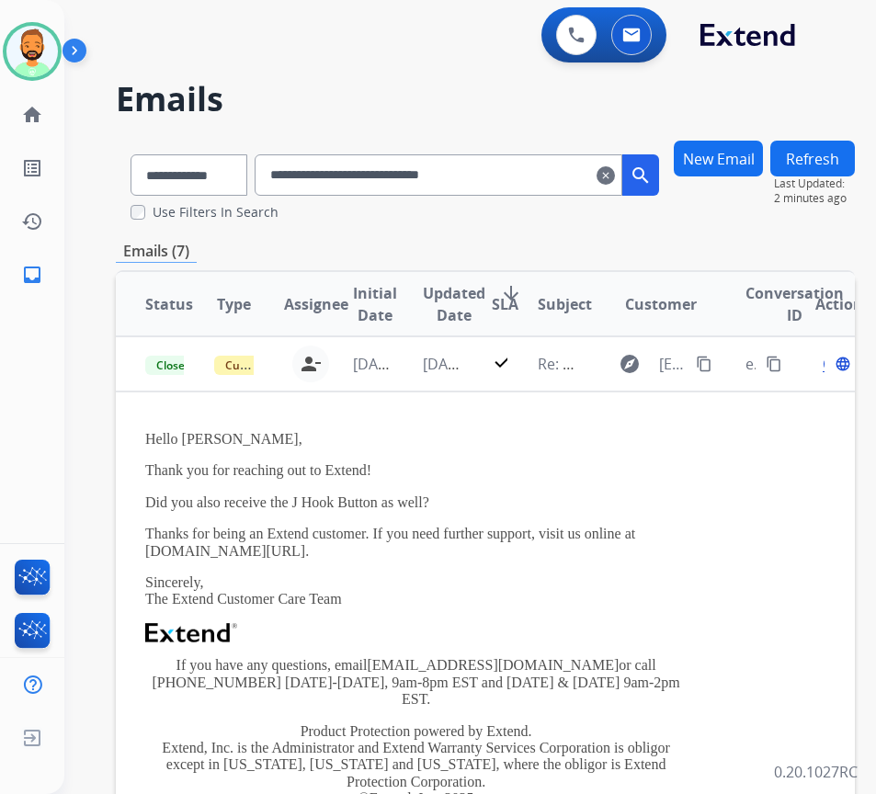
click at [615, 176] on mat-icon "clear" at bounding box center [606, 176] width 18 height 22
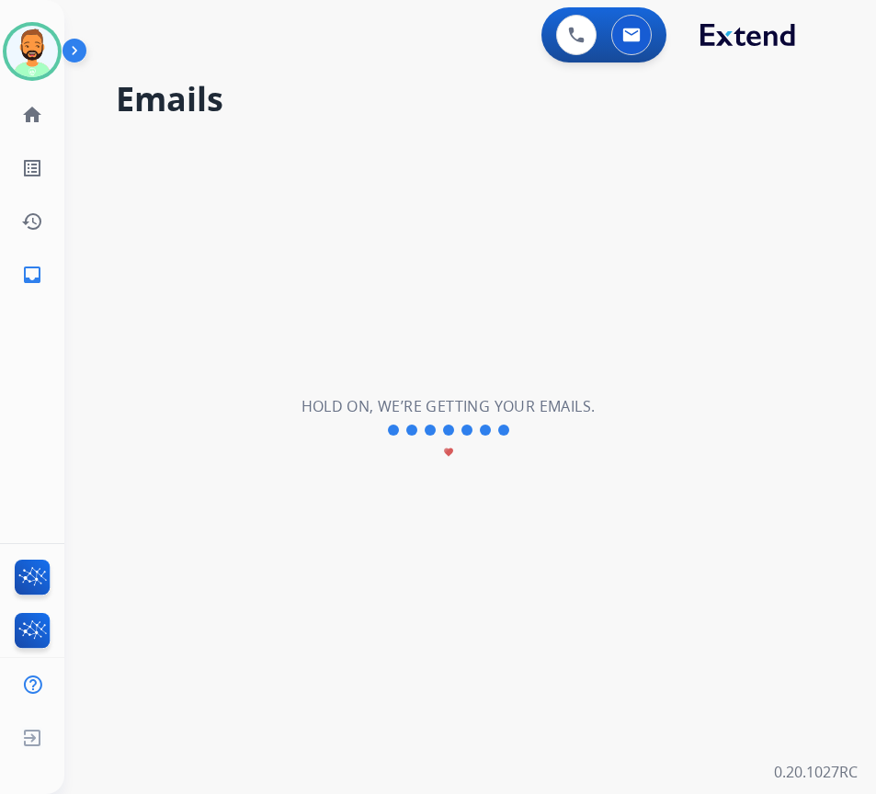
select select "**********"
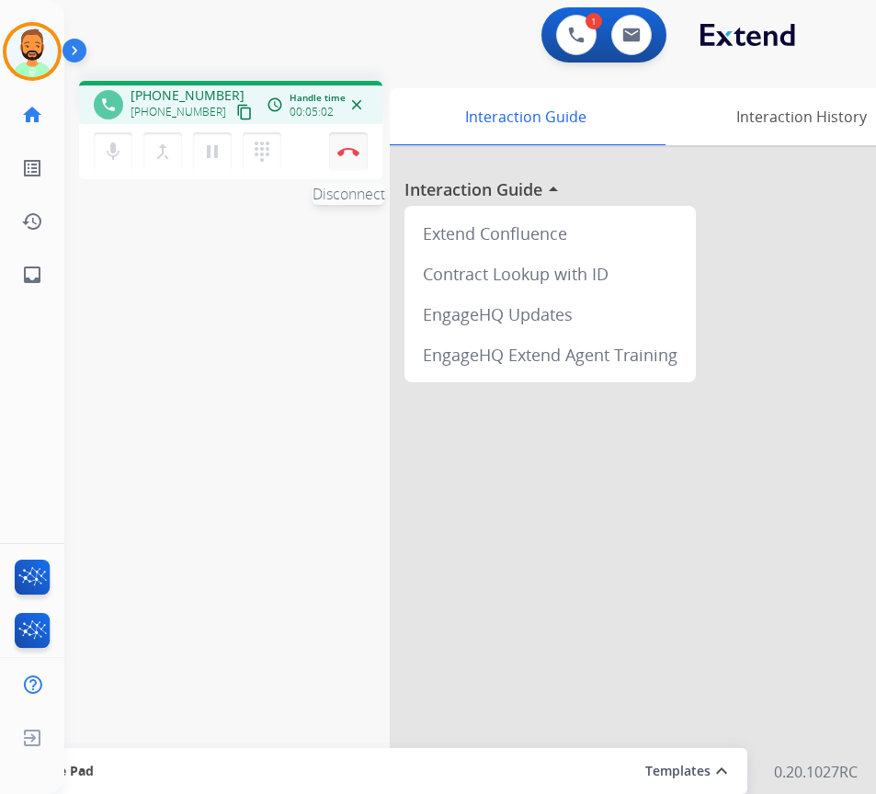
click at [350, 144] on button "Disconnect" at bounding box center [348, 151] width 39 height 39
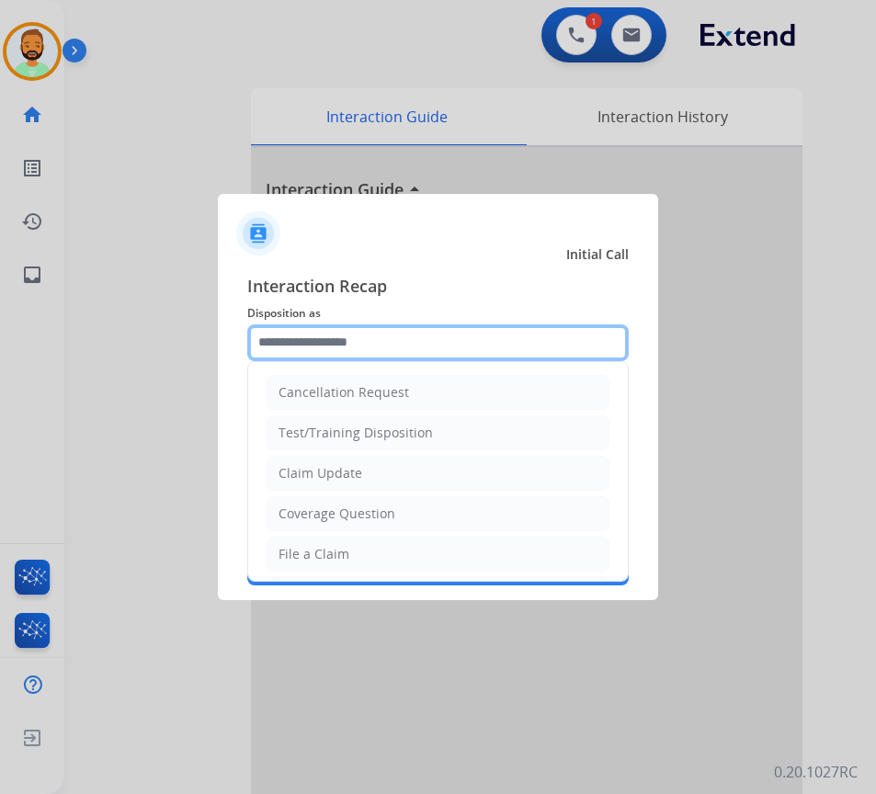
click at [377, 344] on input "text" at bounding box center [437, 342] width 381 height 37
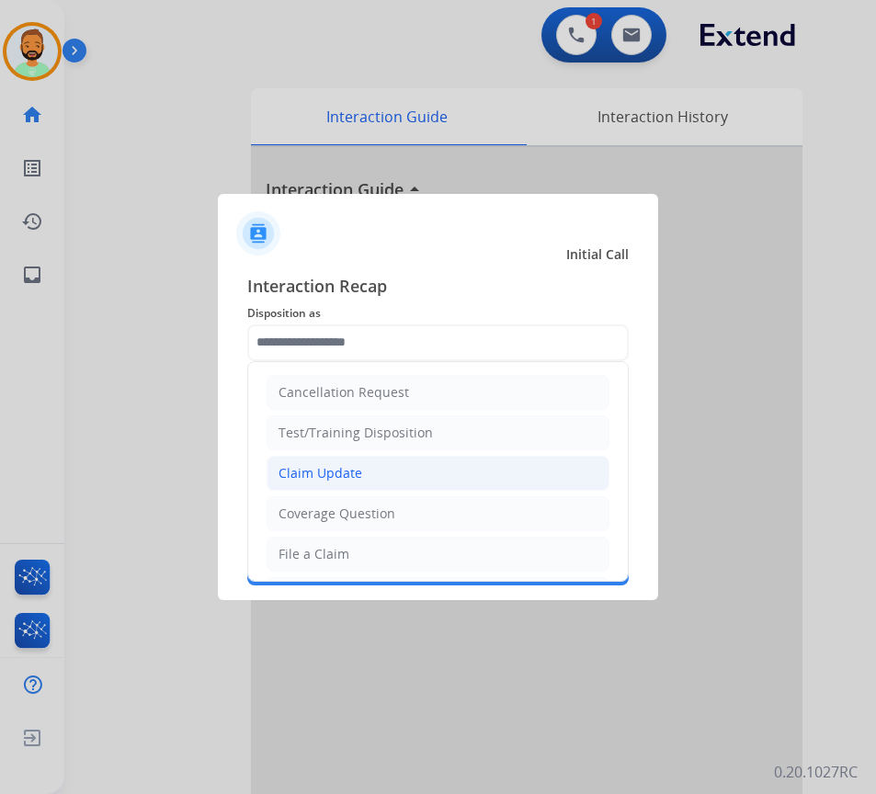
click at [391, 484] on li "Claim Update" at bounding box center [438, 473] width 343 height 35
type input "**********"
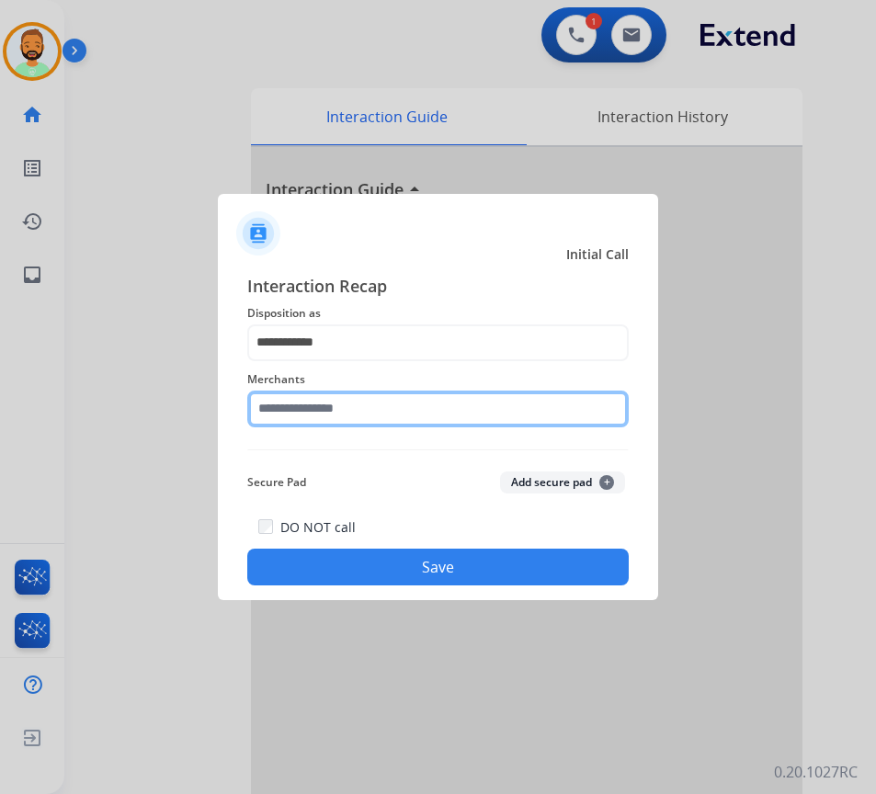
click at [431, 404] on input "text" at bounding box center [437, 409] width 381 height 37
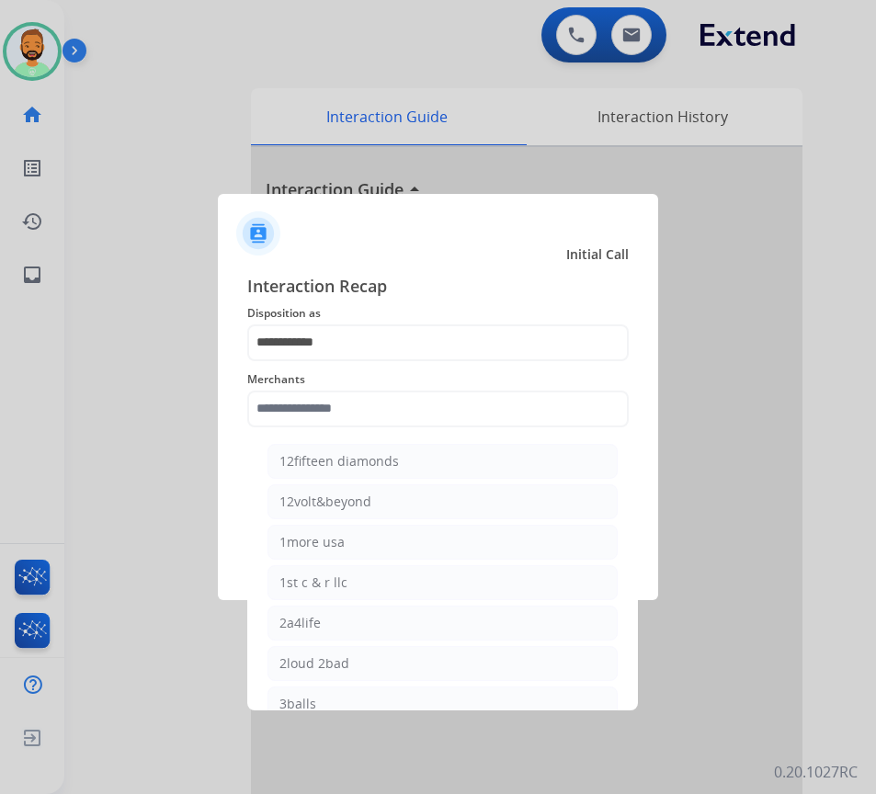
click at [499, 273] on span "Interaction Recap" at bounding box center [437, 287] width 381 height 29
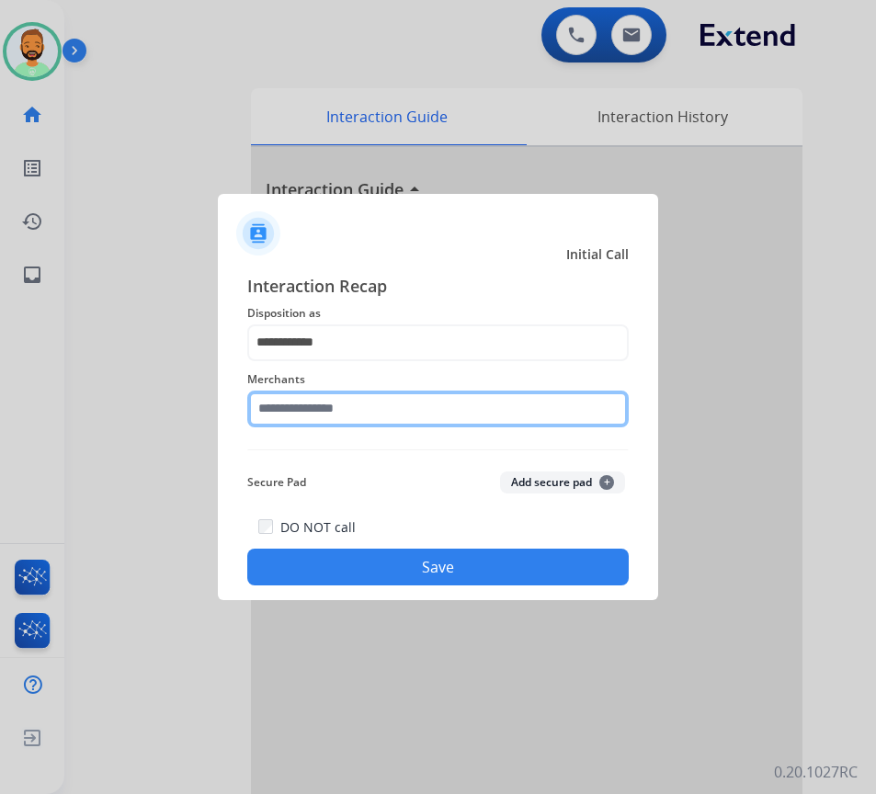
click at [424, 420] on input "text" at bounding box center [437, 409] width 381 height 37
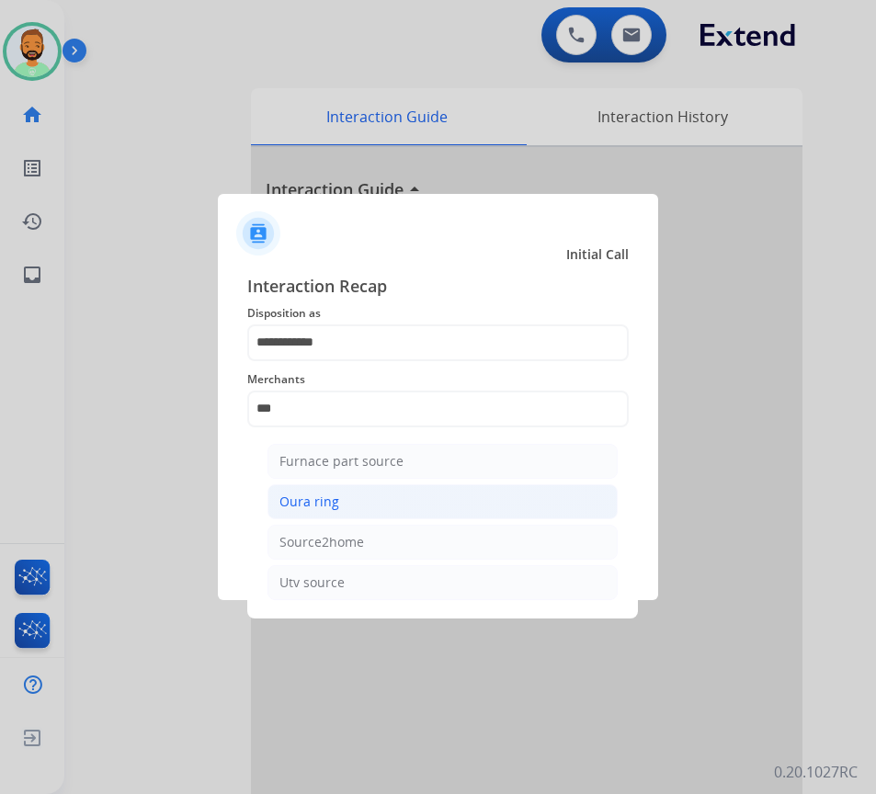
click at [357, 517] on li "Oura ring" at bounding box center [442, 501] width 350 height 35
type input "*********"
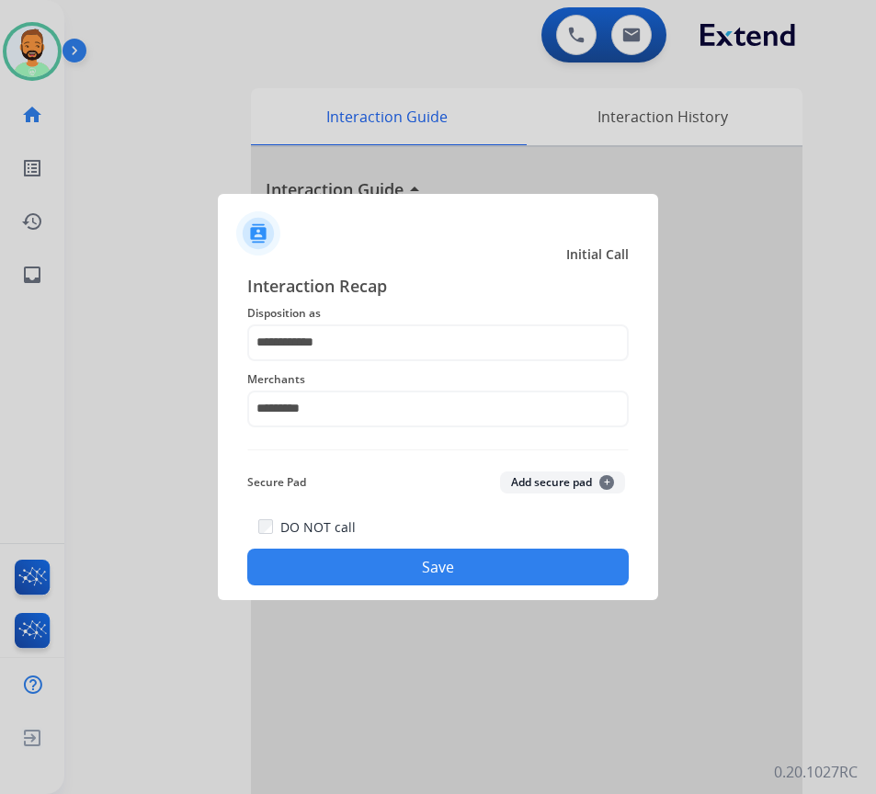
click at [392, 573] on button "Save" at bounding box center [437, 567] width 381 height 37
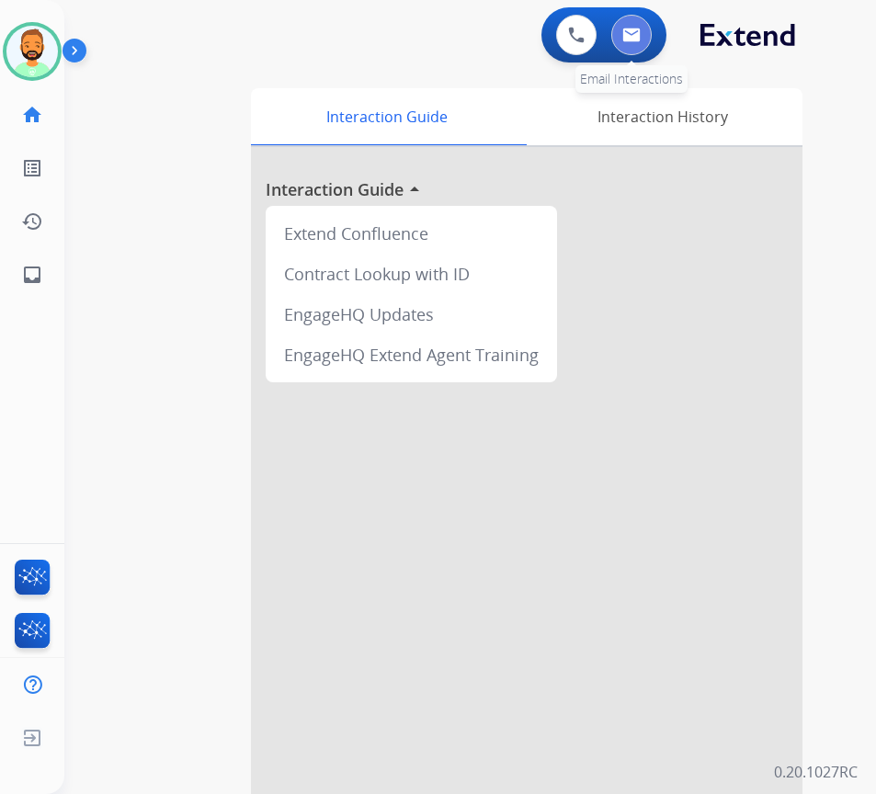
click at [622, 36] on img at bounding box center [631, 35] width 18 height 15
select select "**********"
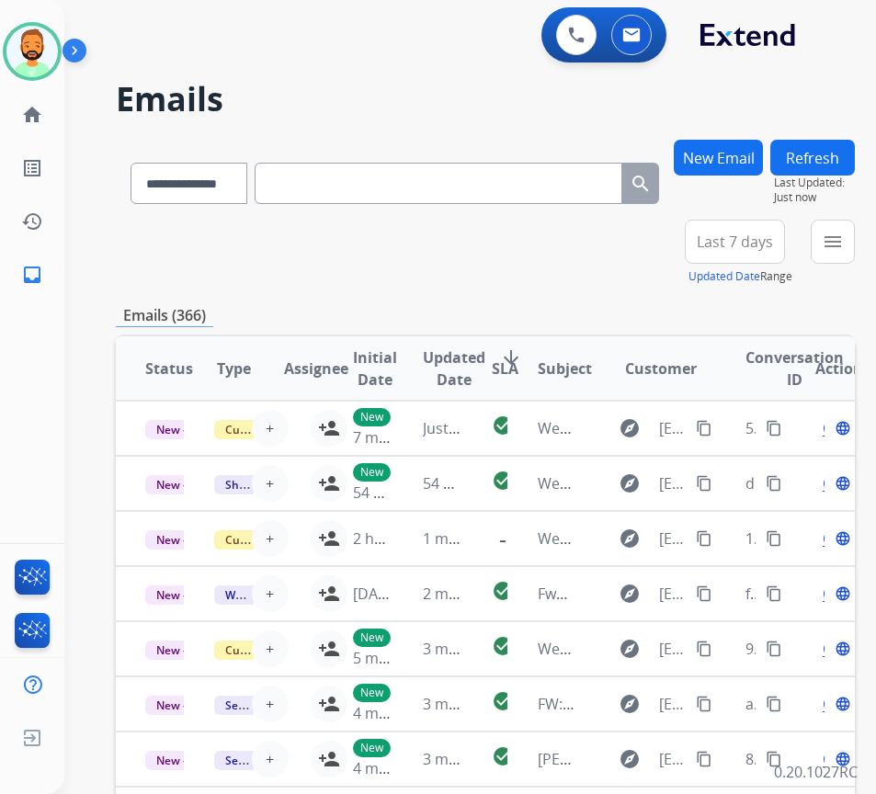
click at [763, 150] on button "New Email" at bounding box center [718, 158] width 89 height 36
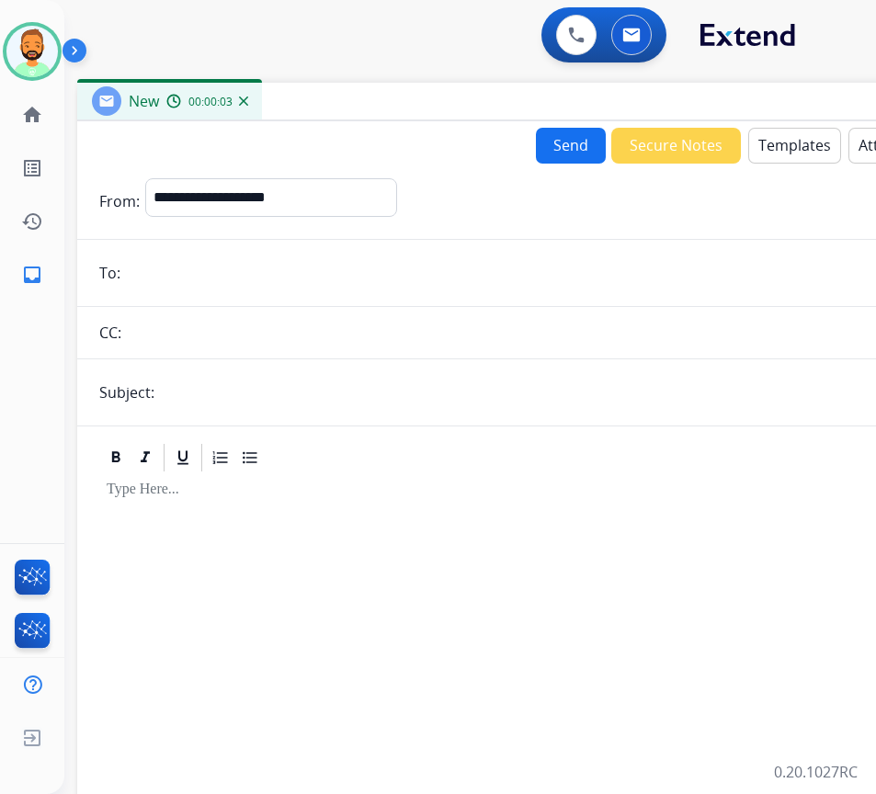
drag, startPoint x: 372, startPoint y: 128, endPoint x: 521, endPoint y: 97, distance: 152.0
click at [521, 97] on div "New 00:00:03" at bounding box center [536, 102] width 919 height 39
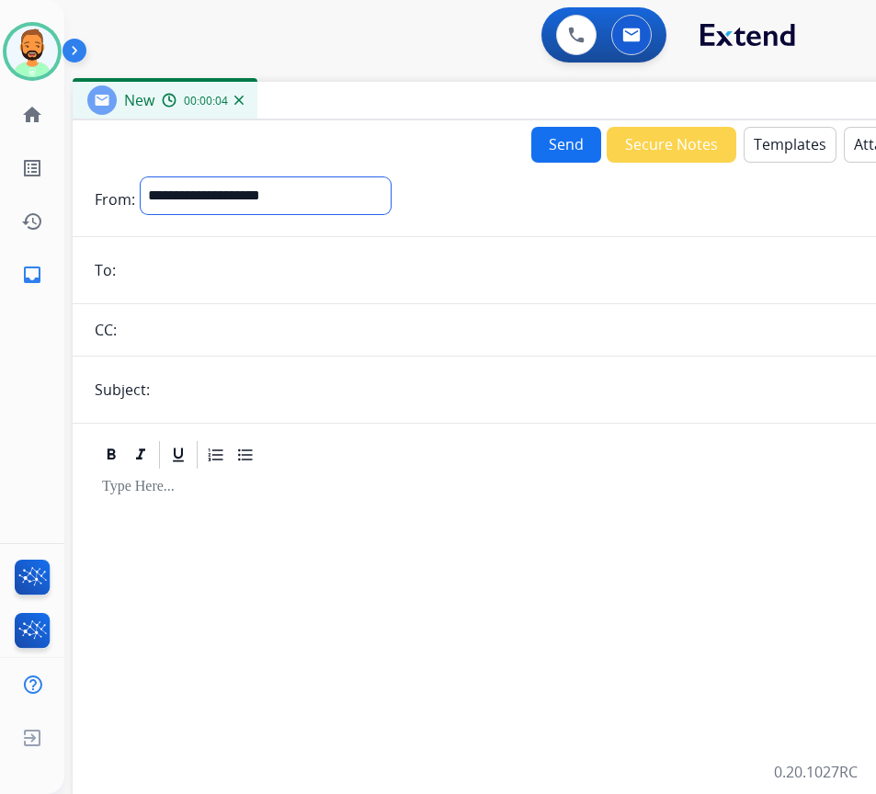
click at [366, 196] on select "**********" at bounding box center [266, 195] width 250 height 37
select select "**********"
click at [141, 177] on select "**********" at bounding box center [266, 195] width 250 height 37
paste input "**********"
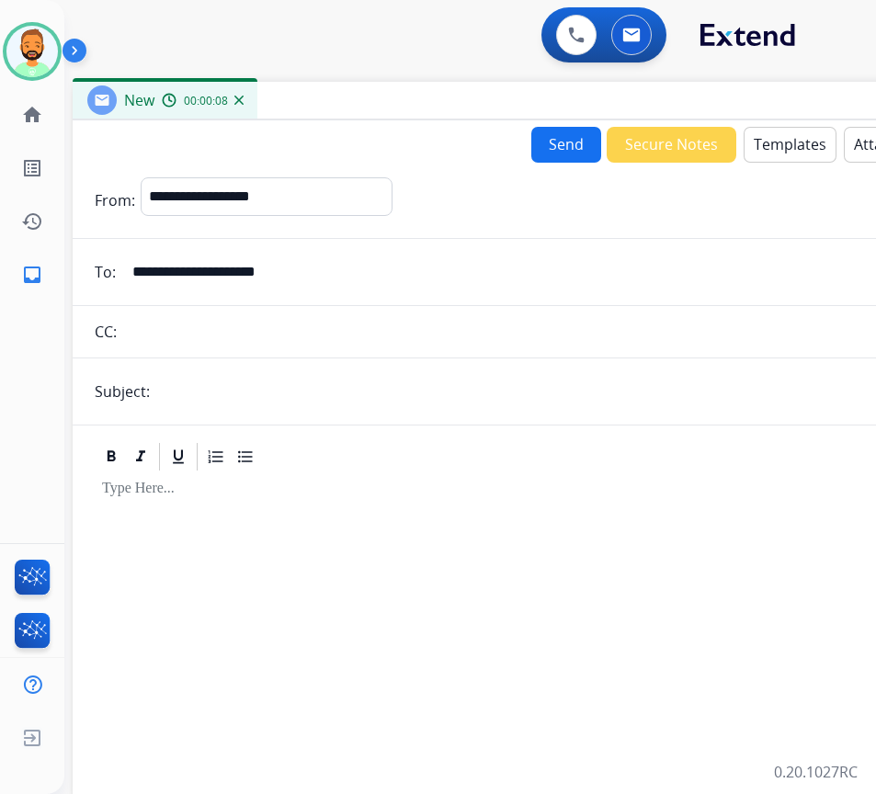
type input "**********"
click at [292, 362] on form "**********" at bounding box center [532, 481] width 919 height 637
click at [285, 392] on input "text" at bounding box center [562, 391] width 814 height 37
type input "*****"
click at [316, 511] on div at bounding box center [532, 630] width 875 height 315
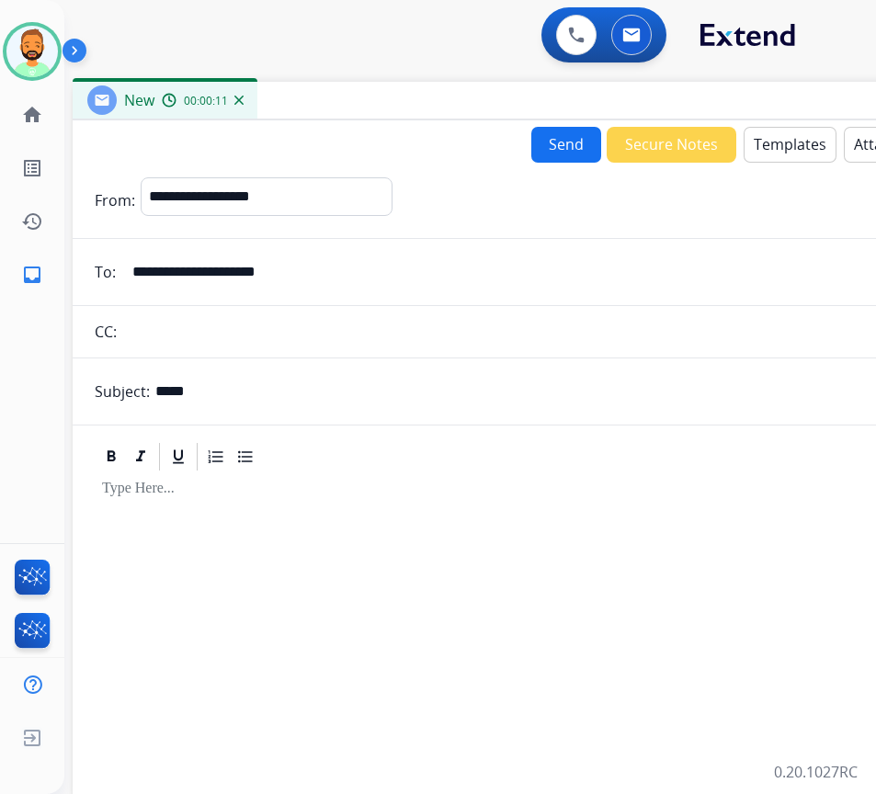
click at [776, 144] on button "Templates" at bounding box center [790, 145] width 93 height 36
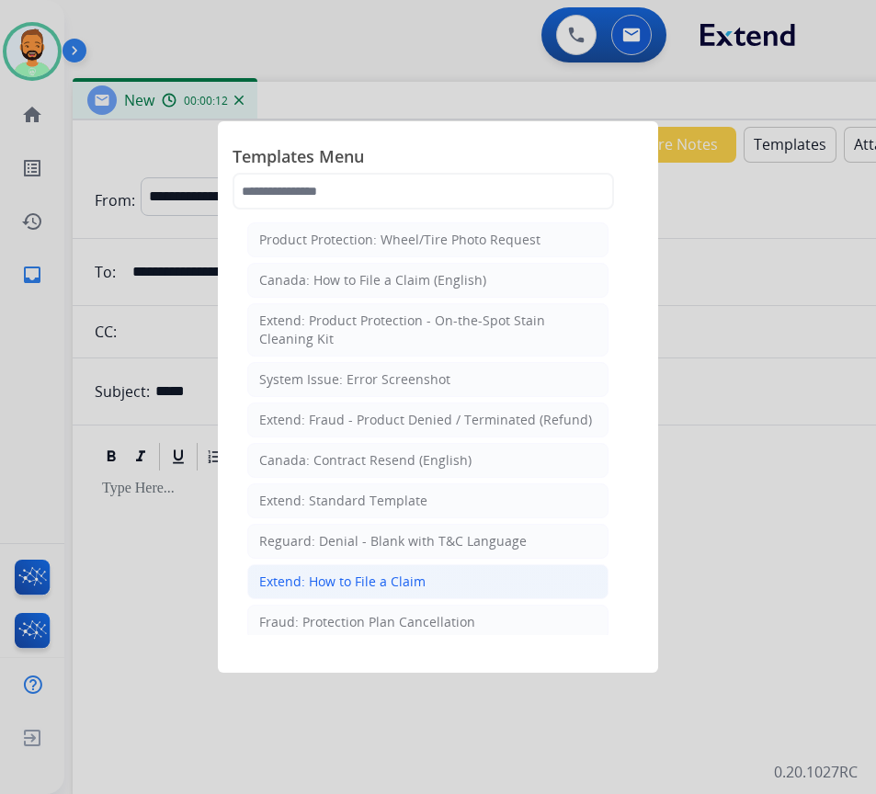
click at [468, 574] on li "Extend: How to File a Claim" at bounding box center [427, 581] width 361 height 35
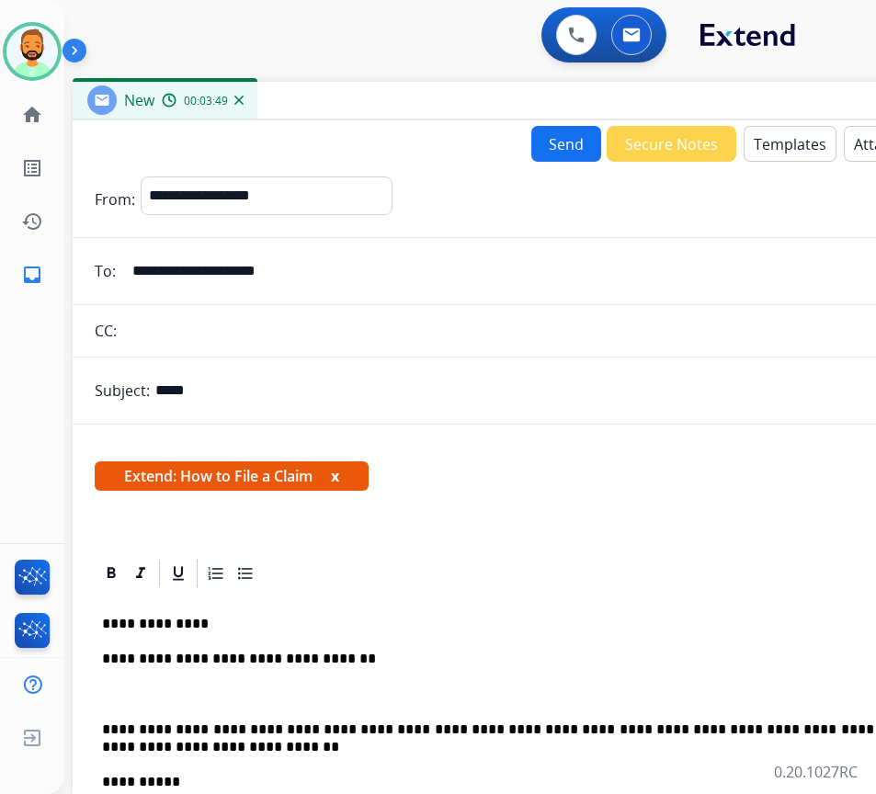
click at [215, 688] on p at bounding box center [532, 695] width 860 height 17
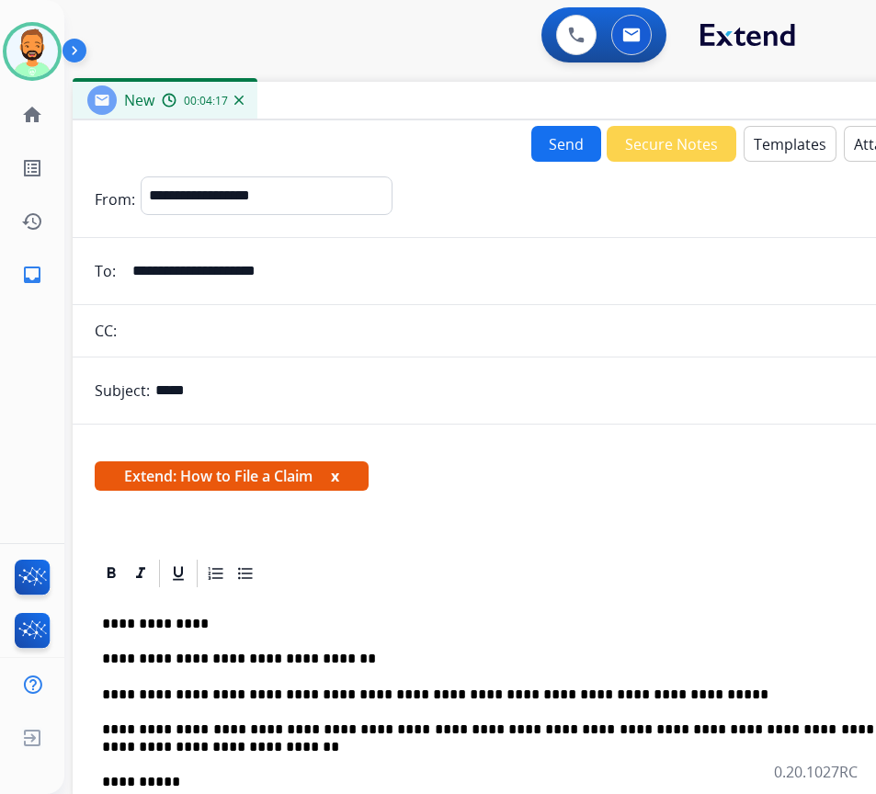
click at [548, 145] on button "Send" at bounding box center [566, 144] width 70 height 36
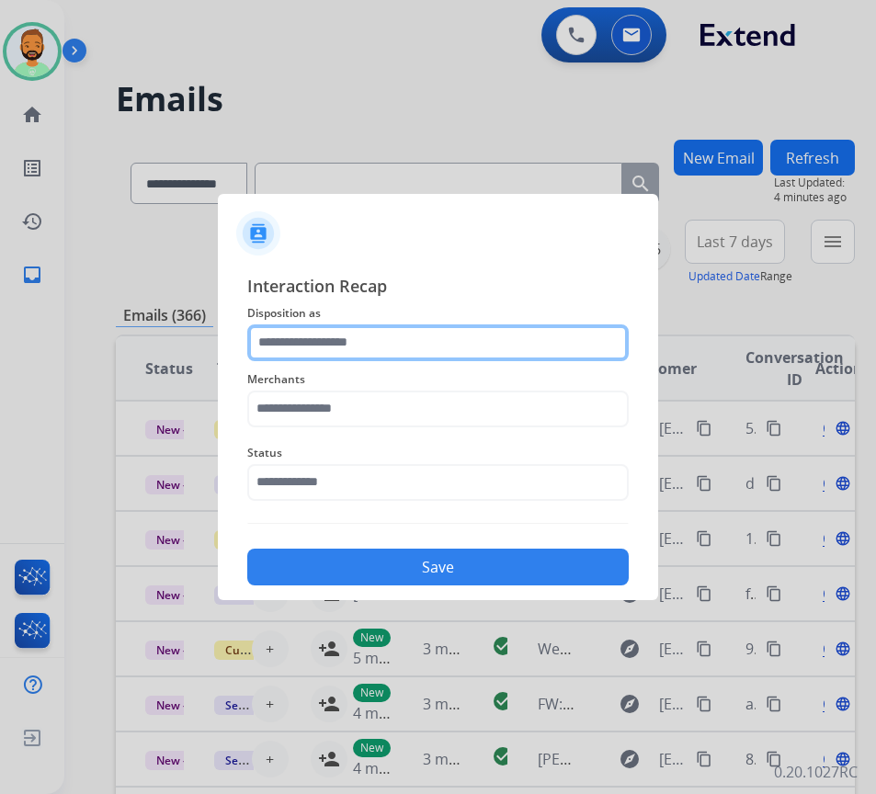
click at [338, 339] on input "text" at bounding box center [437, 342] width 381 height 37
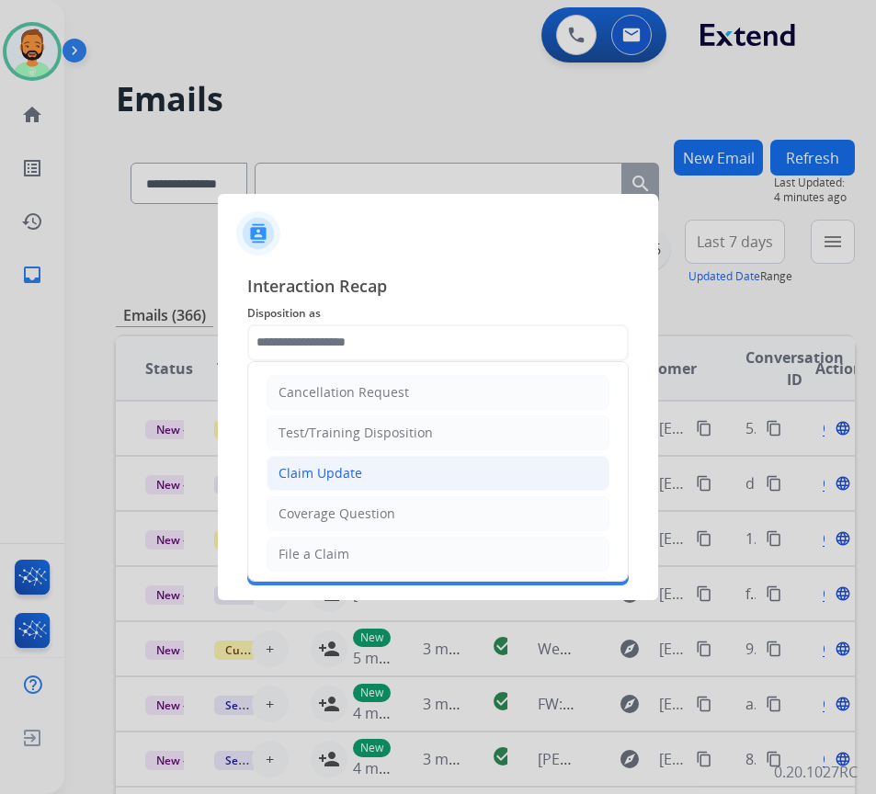
click at [349, 473] on div "Claim Update" at bounding box center [321, 473] width 84 height 18
type input "**********"
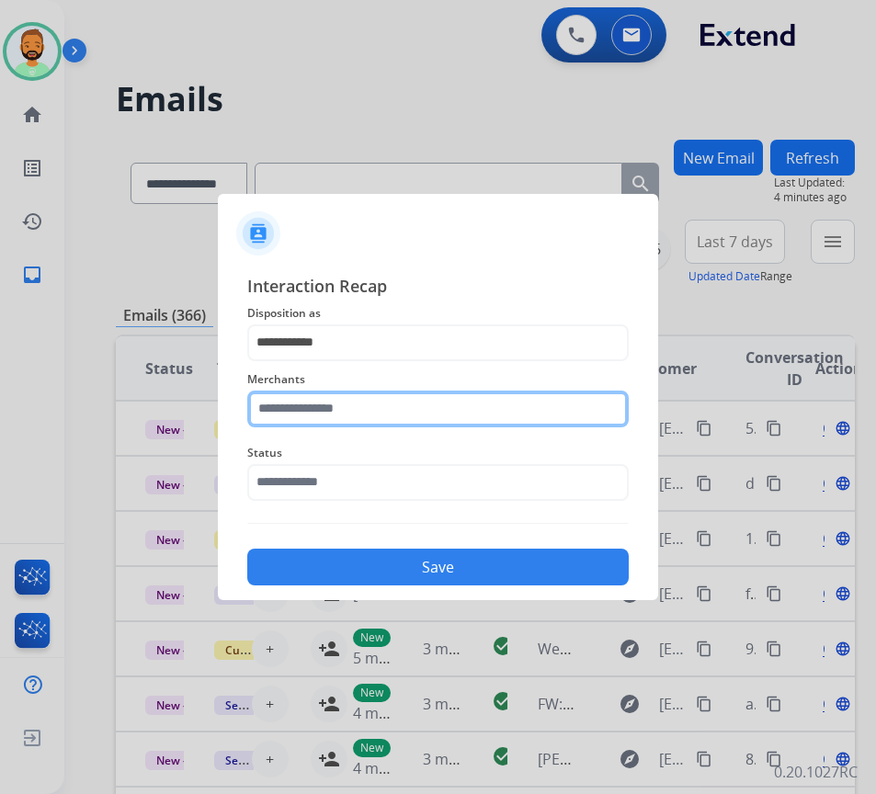
click at [340, 402] on input "text" at bounding box center [437, 409] width 381 height 37
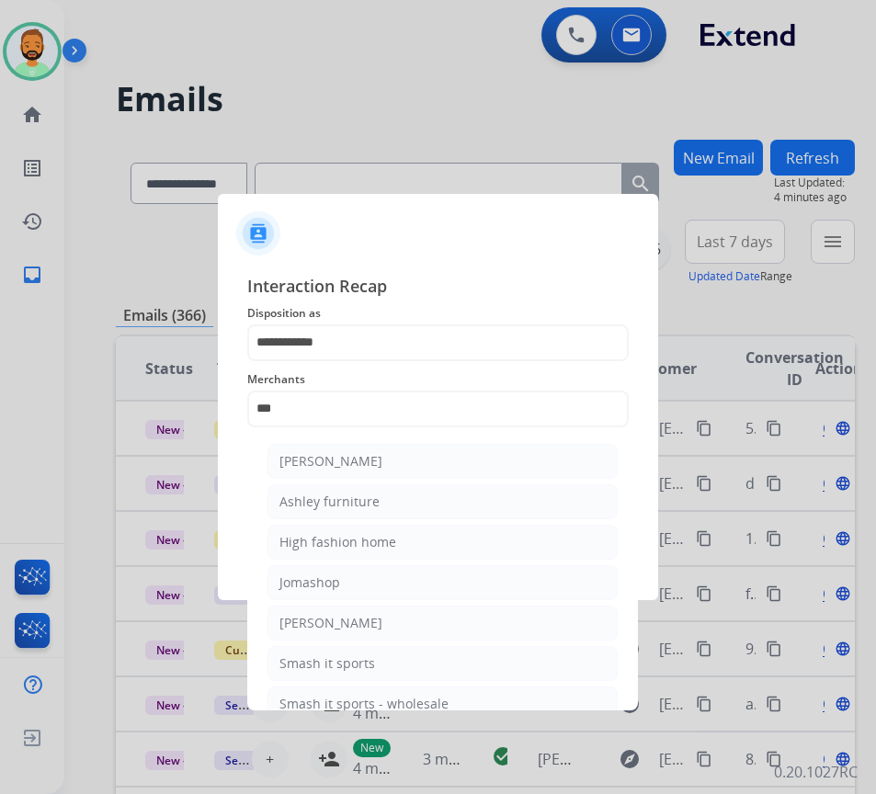
click at [395, 505] on li "Ashley furniture" at bounding box center [442, 501] width 350 height 35
type input "**********"
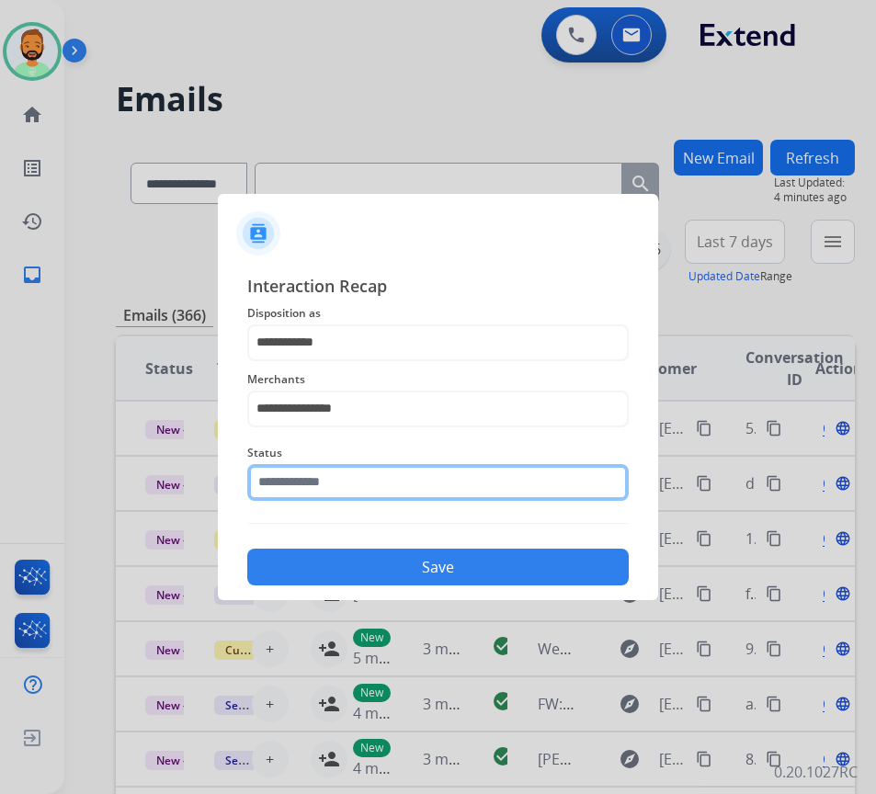
drag, startPoint x: 414, startPoint y: 485, endPoint x: 418, endPoint y: 506, distance: 21.6
click at [416, 484] on input "text" at bounding box center [437, 482] width 381 height 37
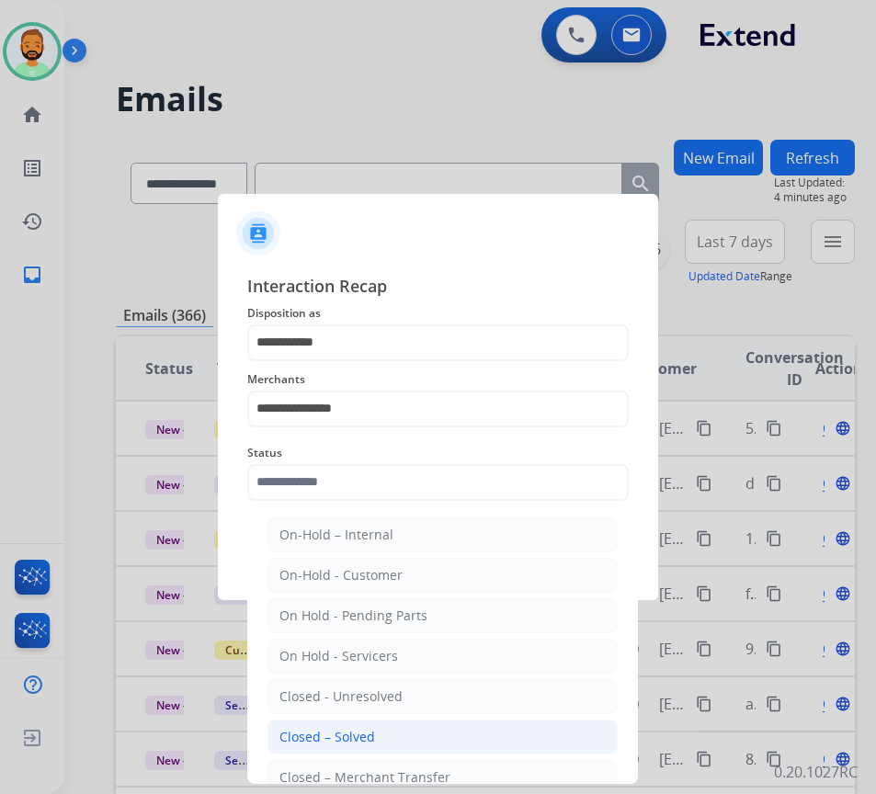
click at [434, 739] on li "Closed – Solved" at bounding box center [442, 737] width 350 height 35
type input "**********"
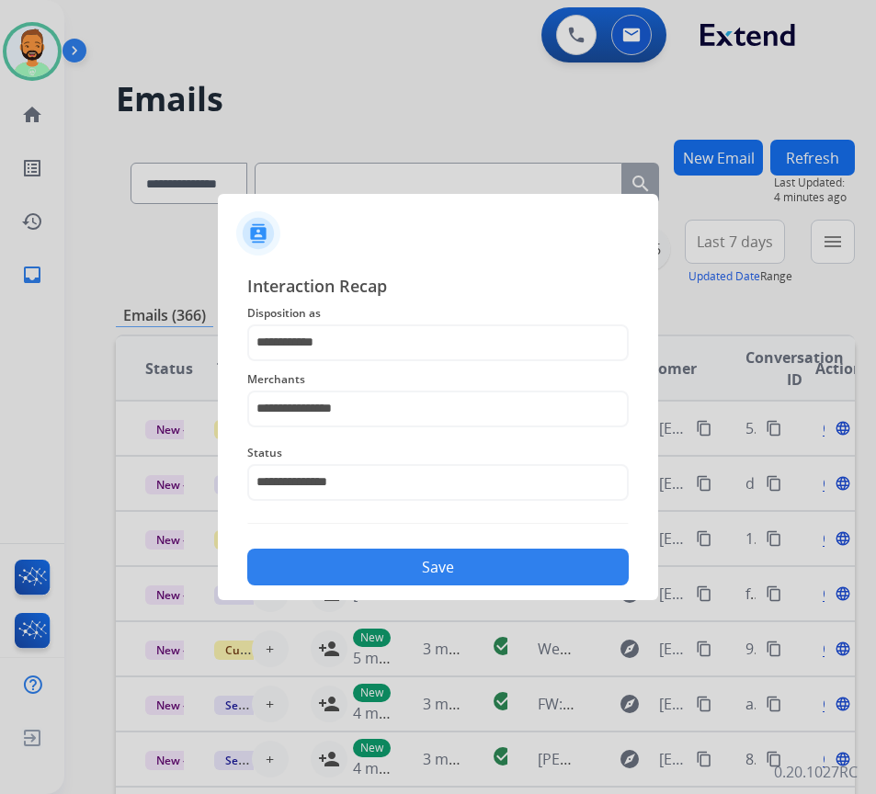
click at [438, 567] on button "Save" at bounding box center [437, 567] width 381 height 37
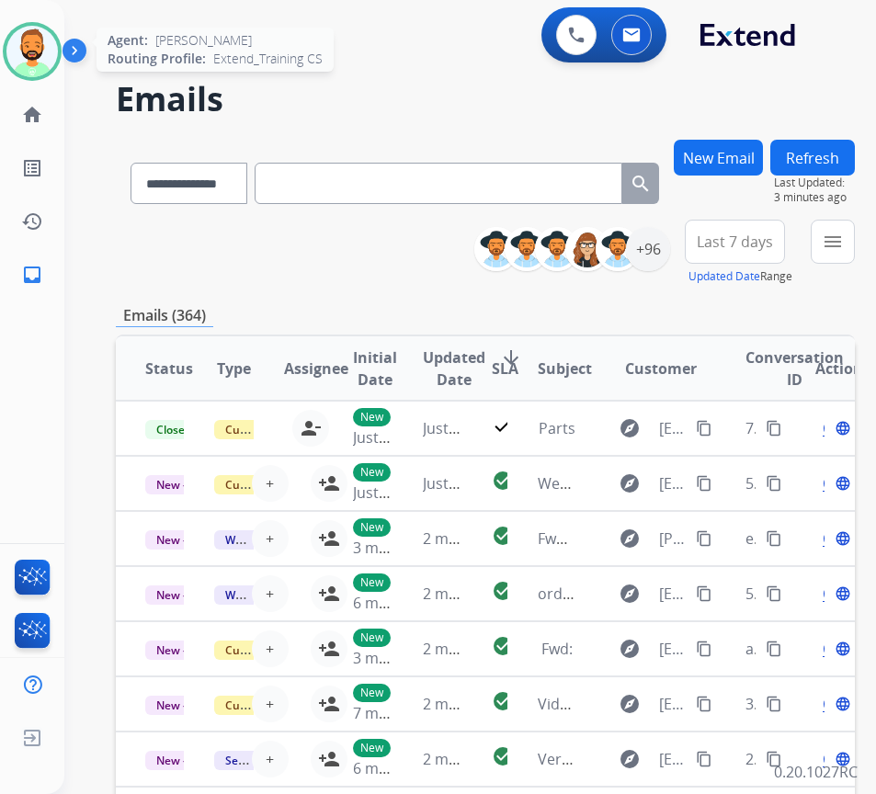
click at [26, 29] on img at bounding box center [31, 51] width 51 height 51
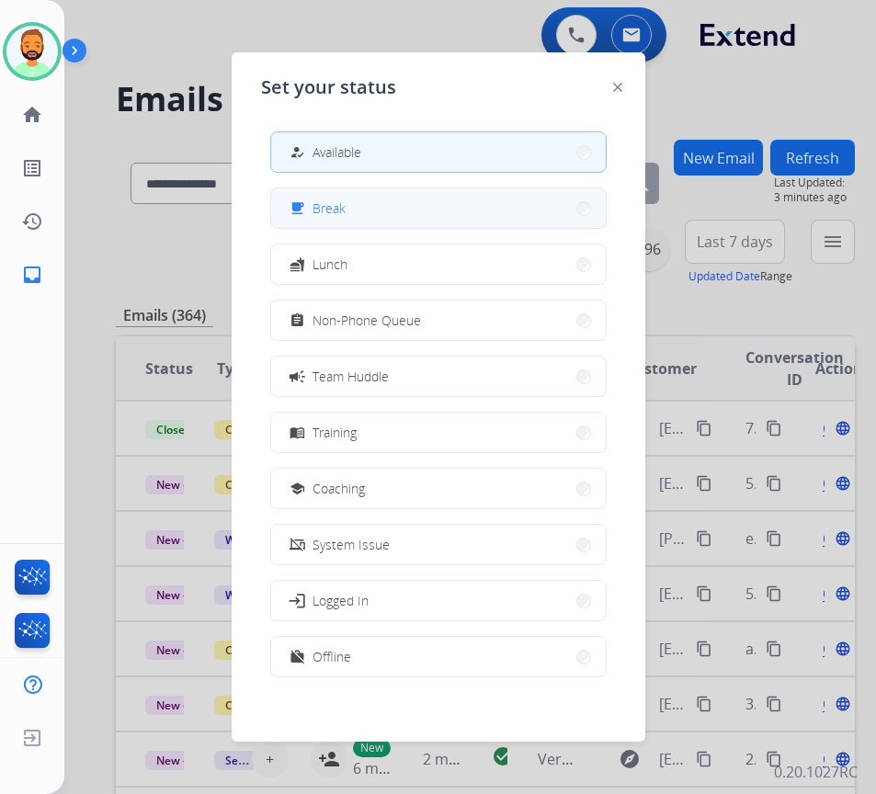
click at [308, 200] on div "free_breakfast" at bounding box center [299, 209] width 27 height 22
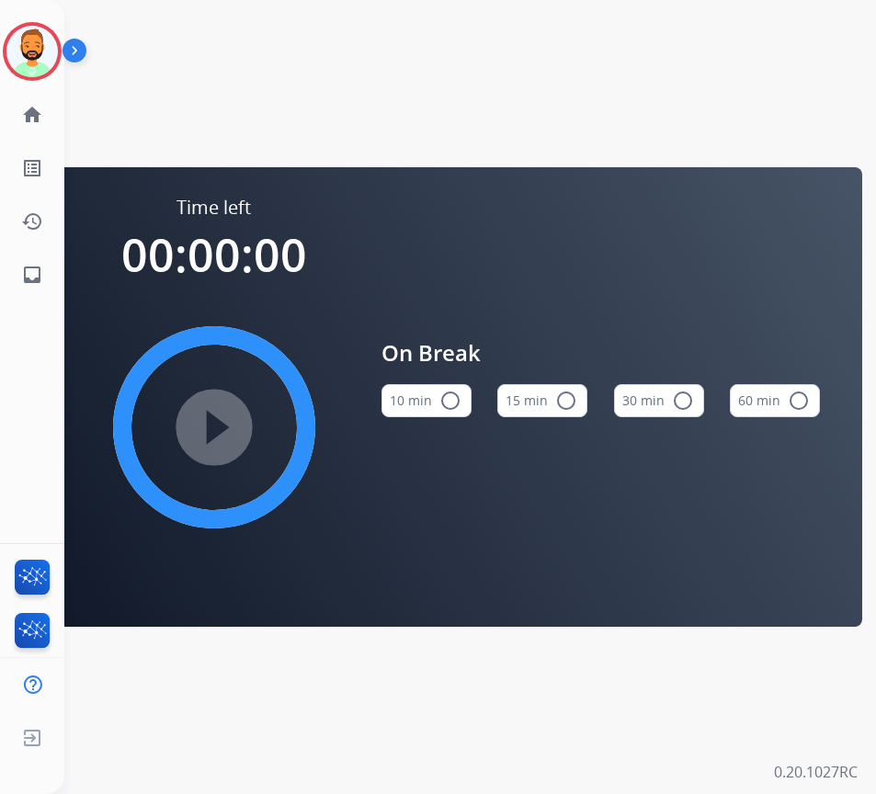
click at [425, 411] on button "10 min radio_button_unchecked" at bounding box center [426, 400] width 90 height 33
click at [203, 438] on mat-icon "play_circle_filled" at bounding box center [214, 427] width 22 height 22
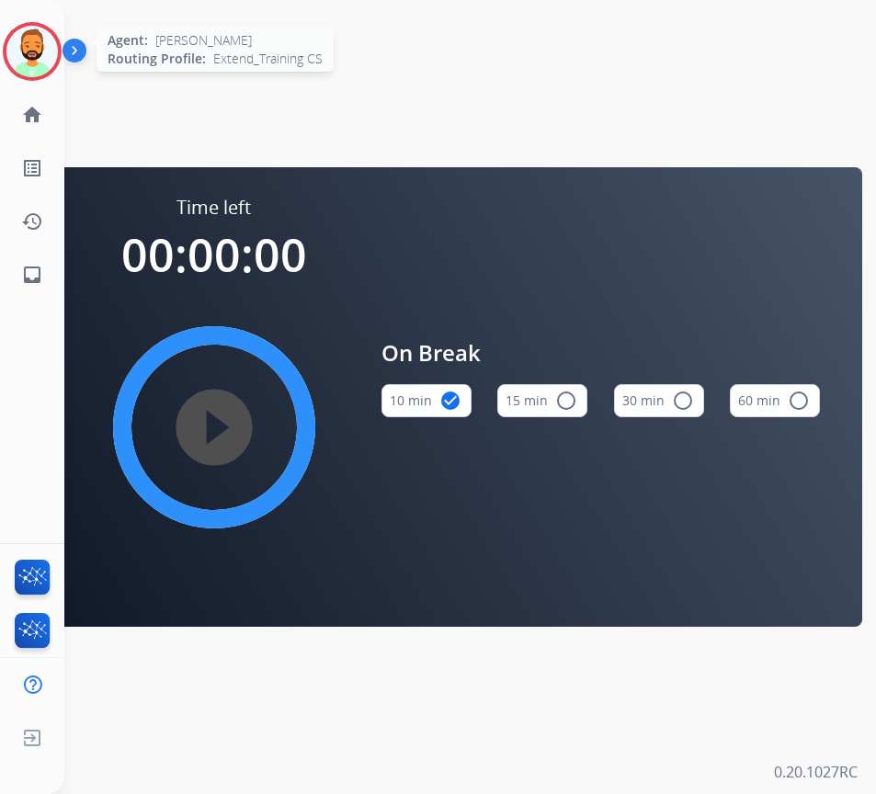
click at [56, 43] on div at bounding box center [32, 51] width 59 height 59
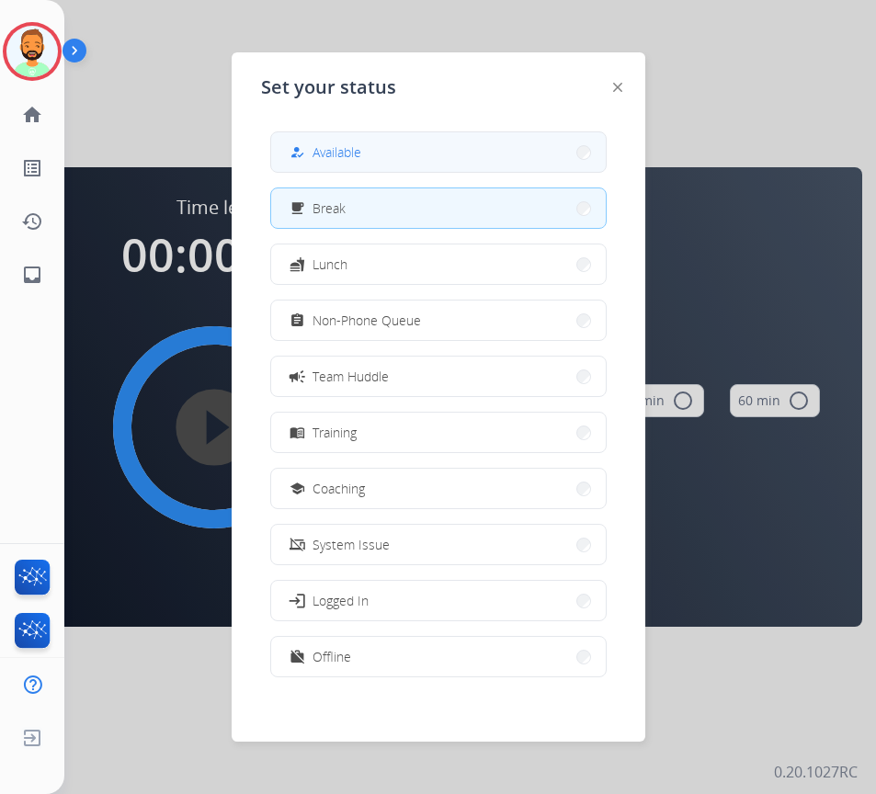
click at [369, 165] on button "how_to_reg Available" at bounding box center [438, 152] width 335 height 40
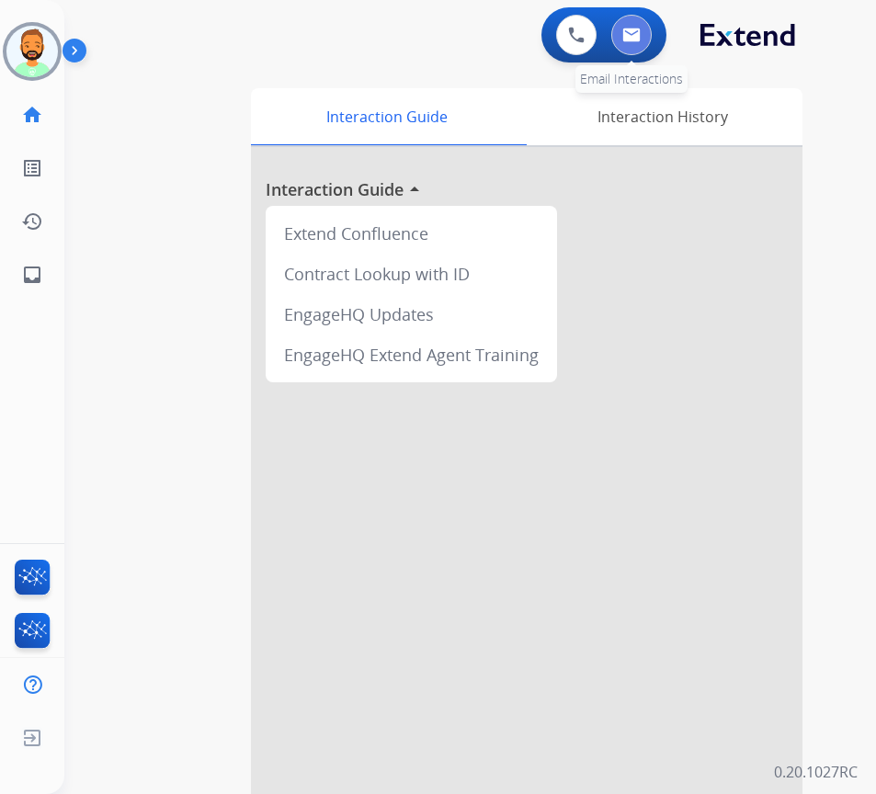
click at [639, 34] on img at bounding box center [631, 35] width 18 height 15
select select "**********"
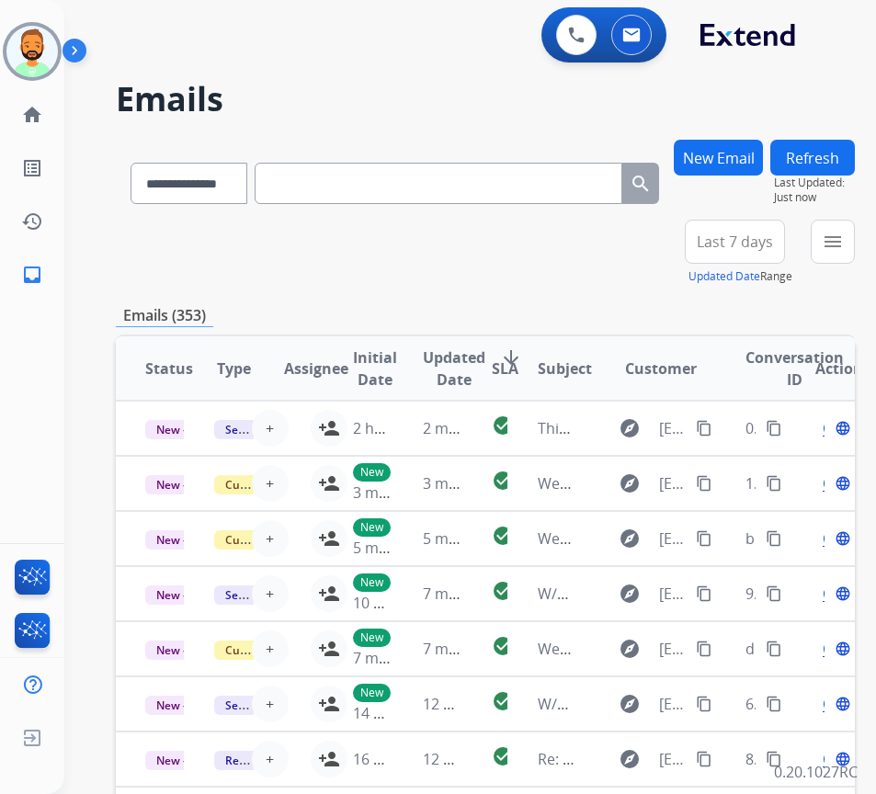
paste input "**********"
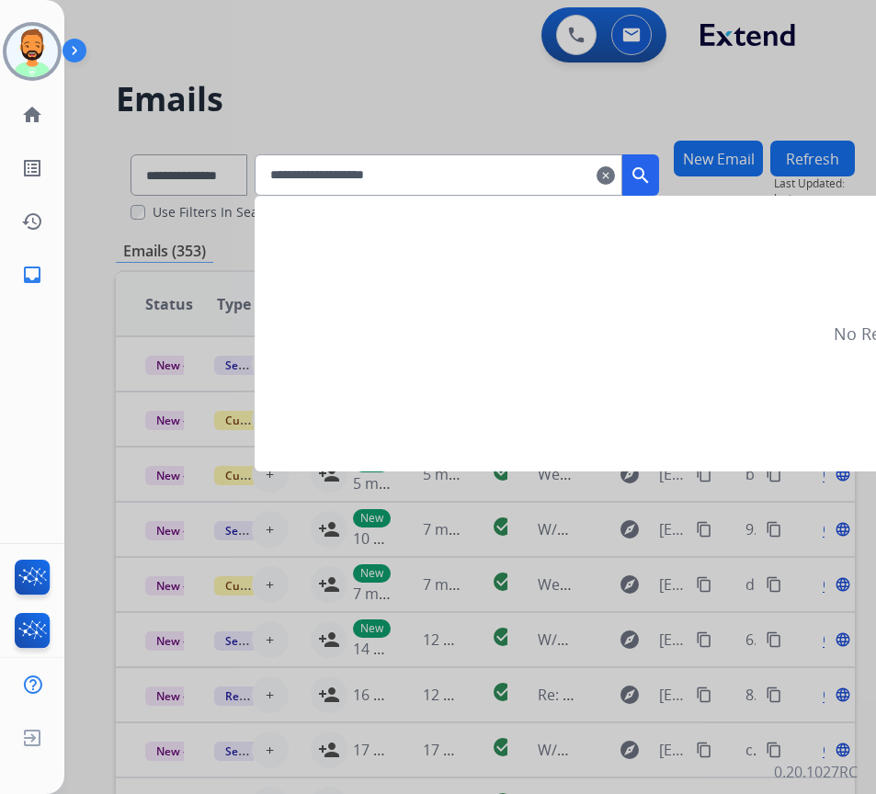
type input "**********"
click at [652, 177] on mat-icon "search" at bounding box center [641, 176] width 22 height 22
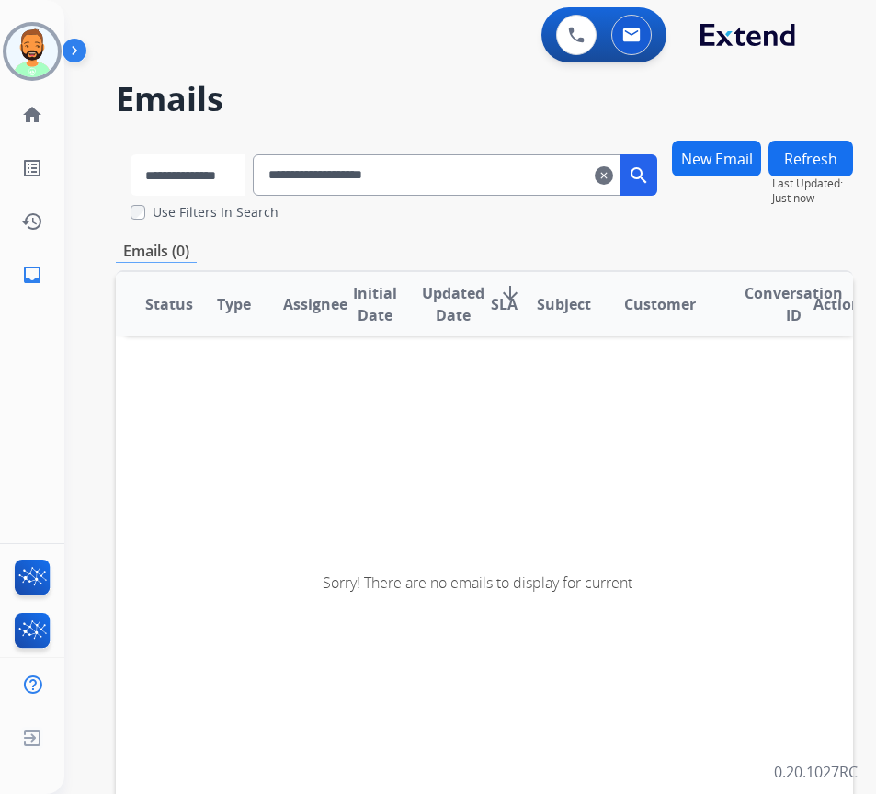
drag, startPoint x: 208, startPoint y: 165, endPoint x: 212, endPoint y: 175, distance: 10.3
click at [208, 165] on select "**********" at bounding box center [188, 174] width 115 height 41
click at [131, 154] on select "**********" at bounding box center [188, 174] width 115 height 41
click at [650, 177] on button "search" at bounding box center [640, 174] width 37 height 41
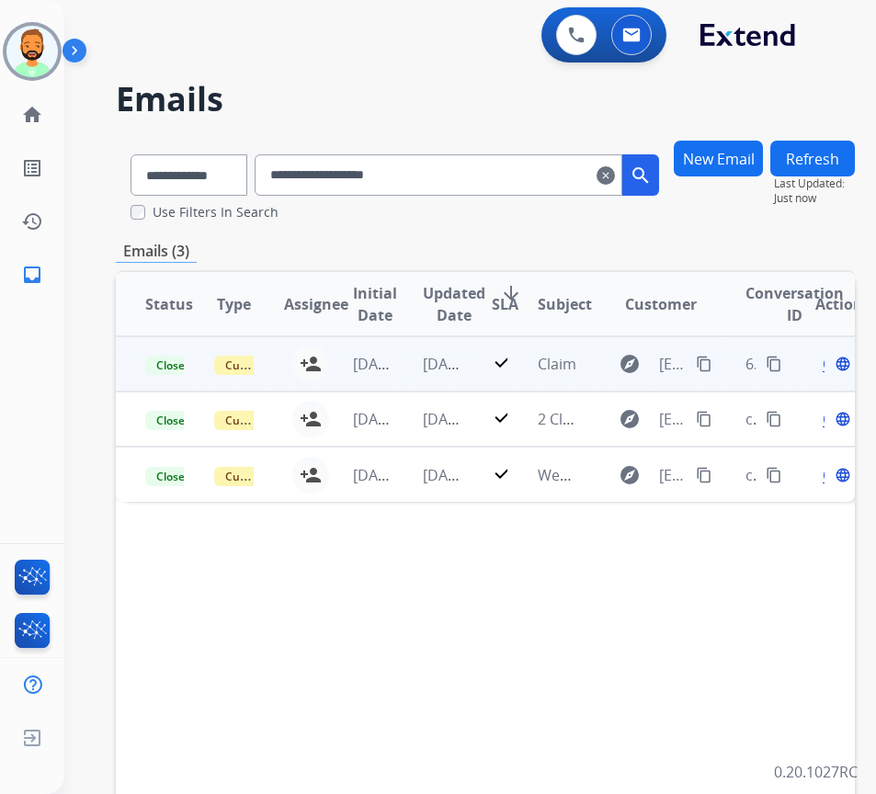
click at [400, 368] on td "[DATE]" at bounding box center [427, 363] width 69 height 55
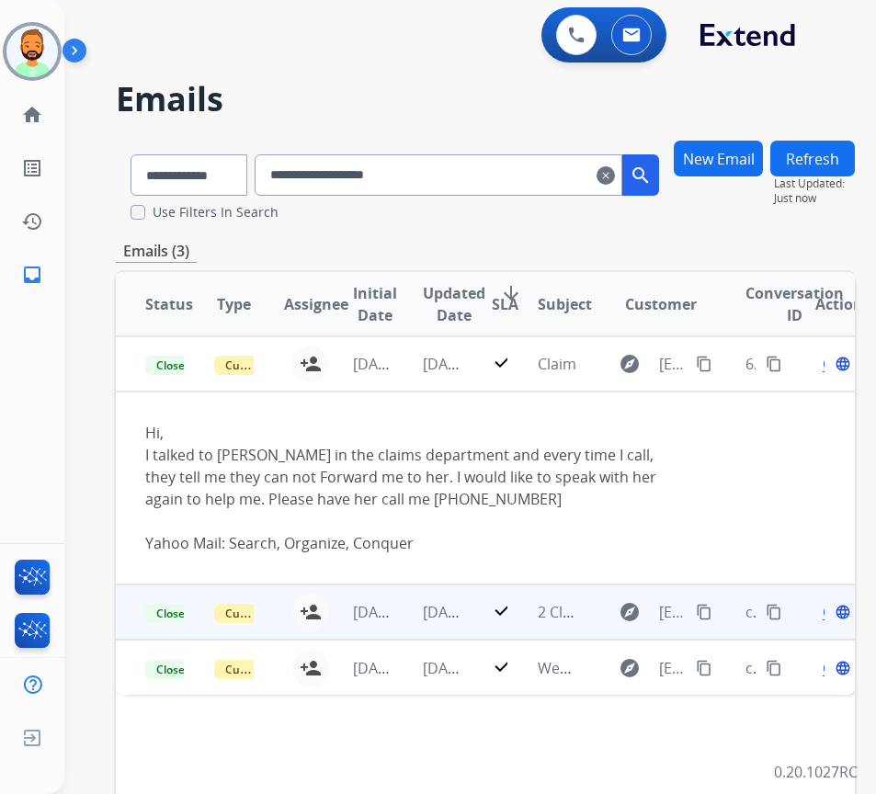
click at [415, 616] on td "[DATE]" at bounding box center [427, 612] width 69 height 55
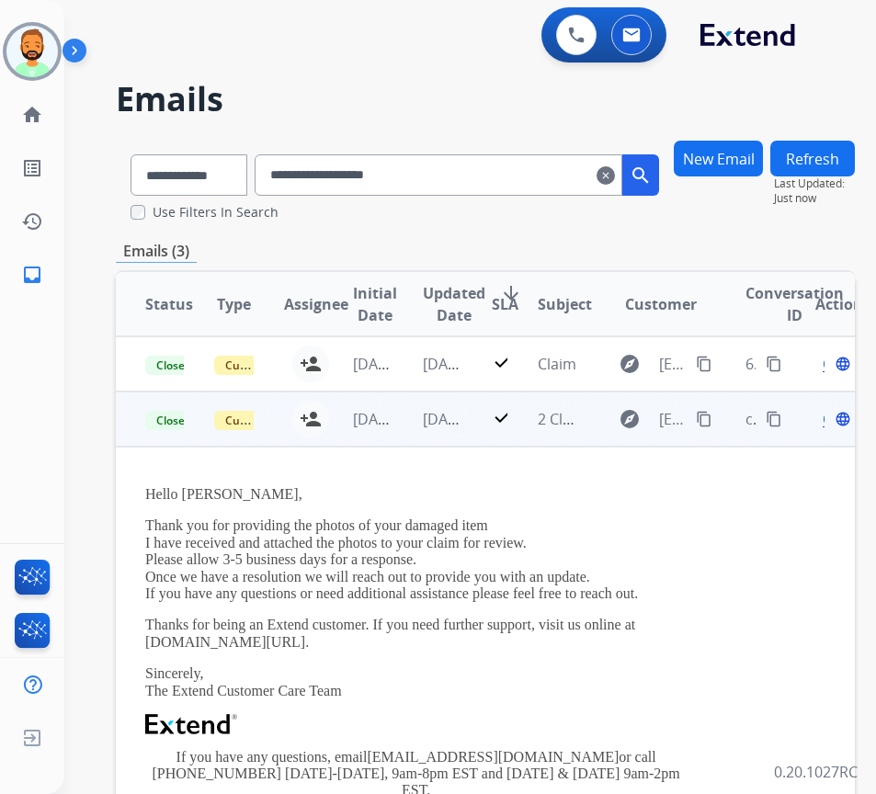
click at [833, 424] on span "Open" at bounding box center [842, 419] width 38 height 22
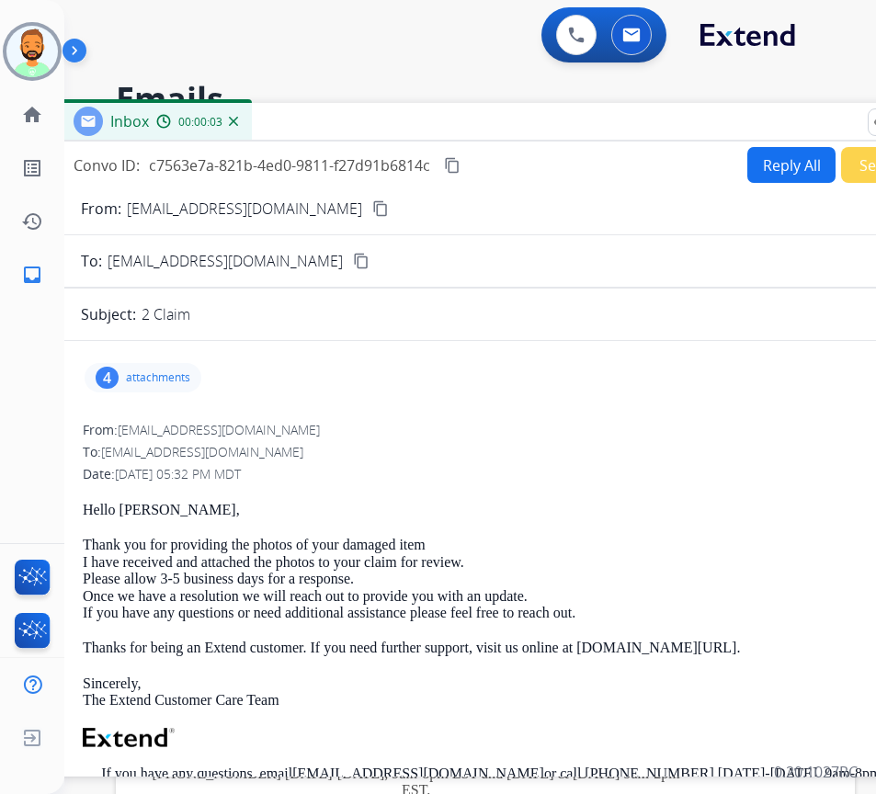
drag, startPoint x: 371, startPoint y: 143, endPoint x: 477, endPoint y: 151, distance: 106.0
click at [512, 123] on div "Inbox 00:00:03" at bounding box center [518, 122] width 919 height 39
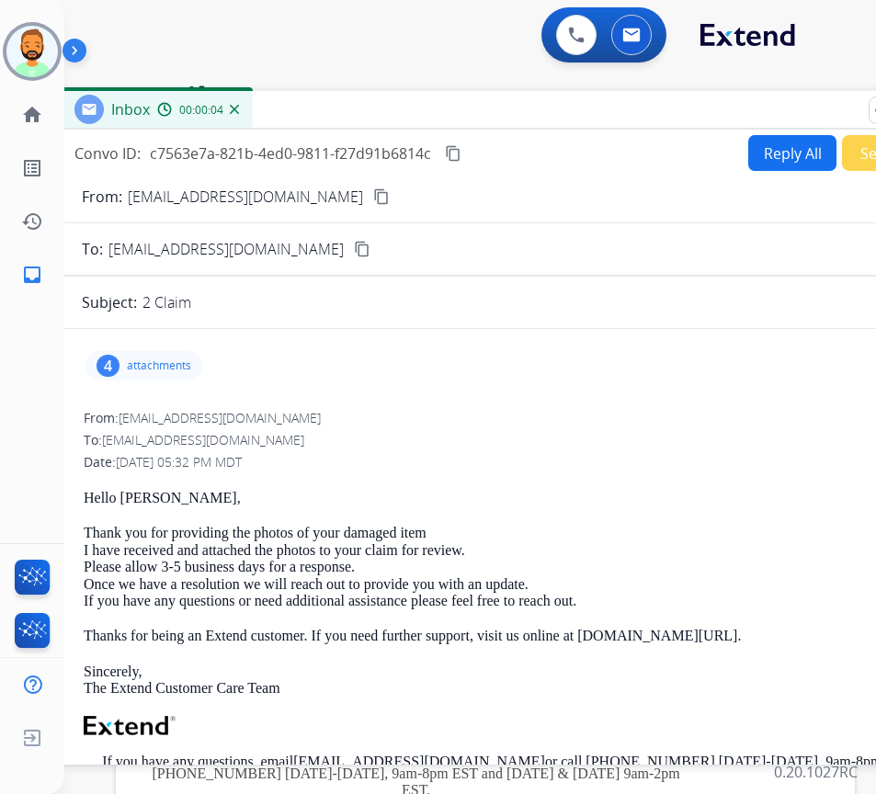
click at [124, 356] on div "4 attachments" at bounding box center [143, 365] width 117 height 29
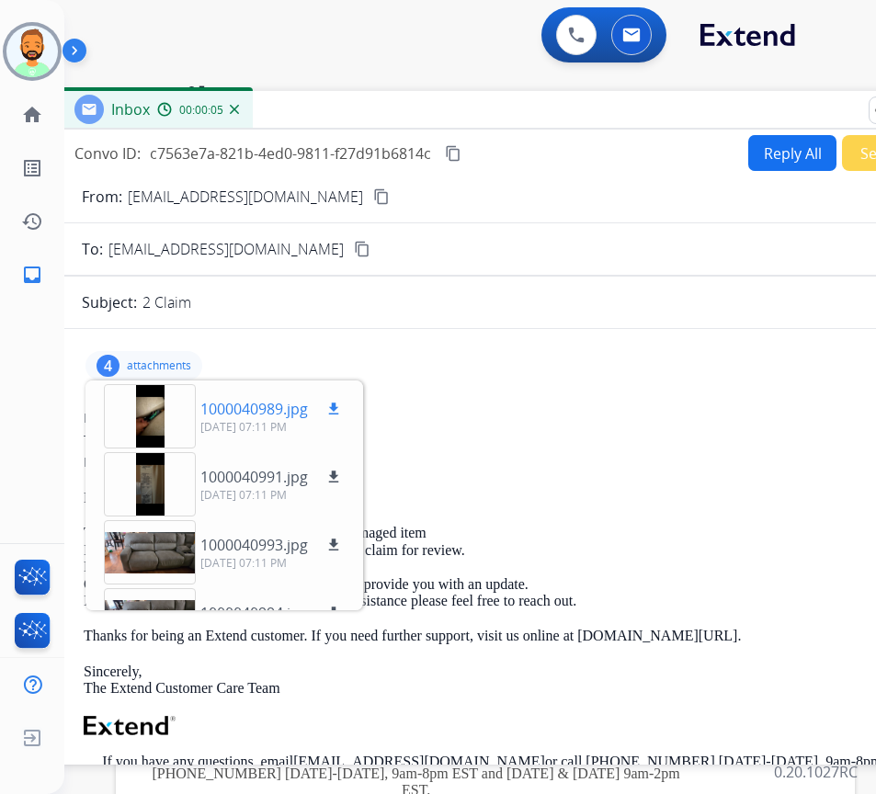
click at [139, 404] on div at bounding box center [150, 416] width 92 height 64
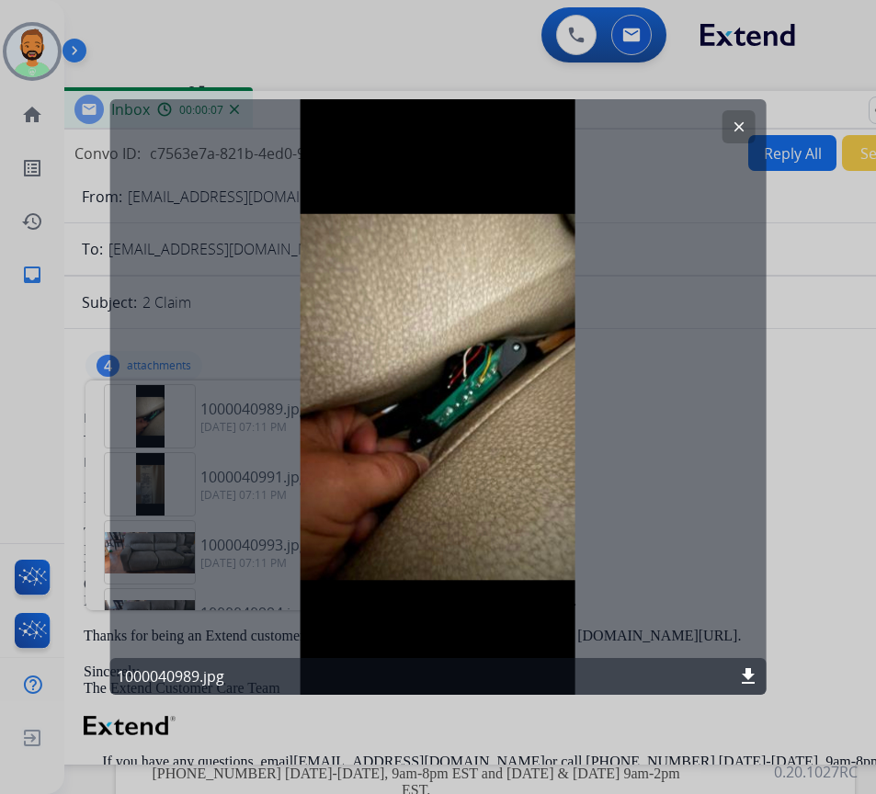
click at [738, 122] on mat-icon "clear" at bounding box center [739, 127] width 17 height 17
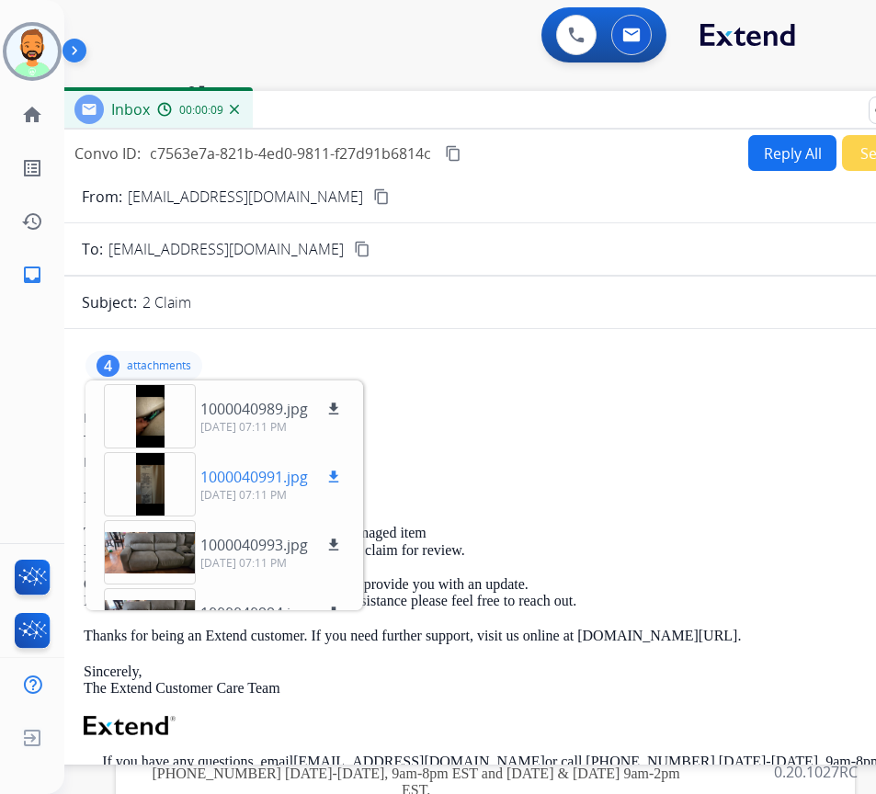
click at [165, 492] on div at bounding box center [150, 484] width 92 height 64
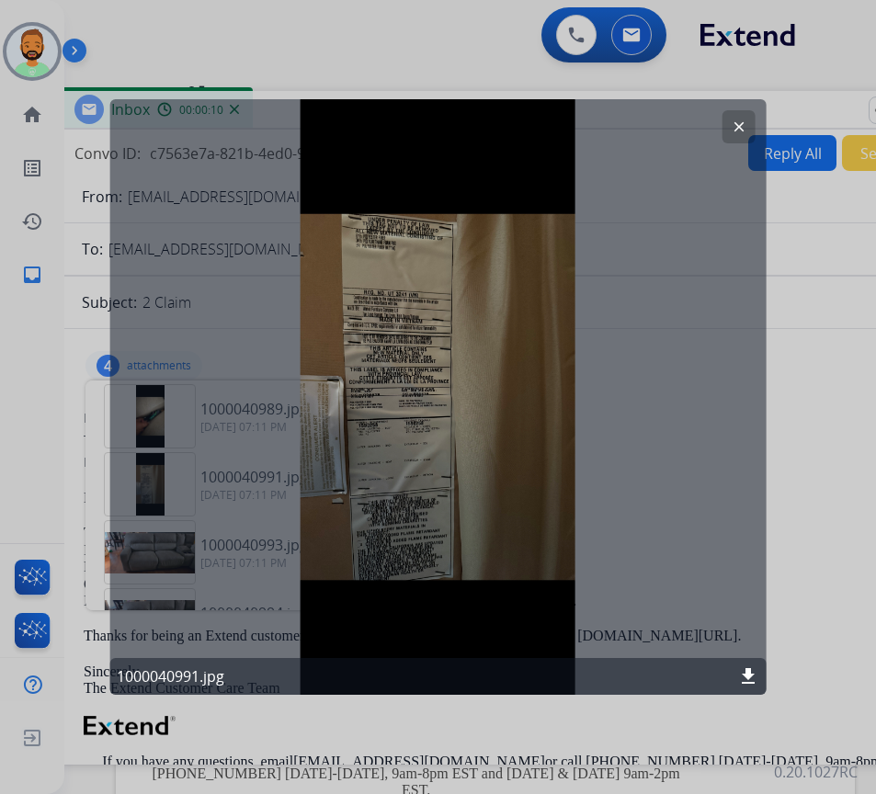
click at [740, 116] on button "clear" at bounding box center [738, 126] width 33 height 33
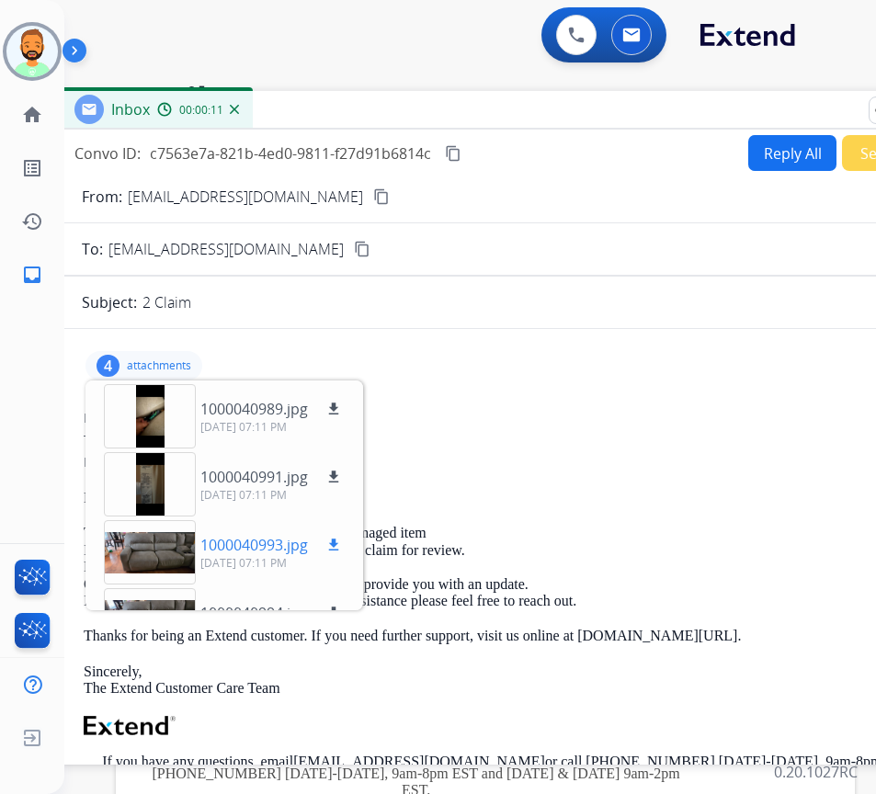
click at [147, 549] on div at bounding box center [150, 552] width 92 height 64
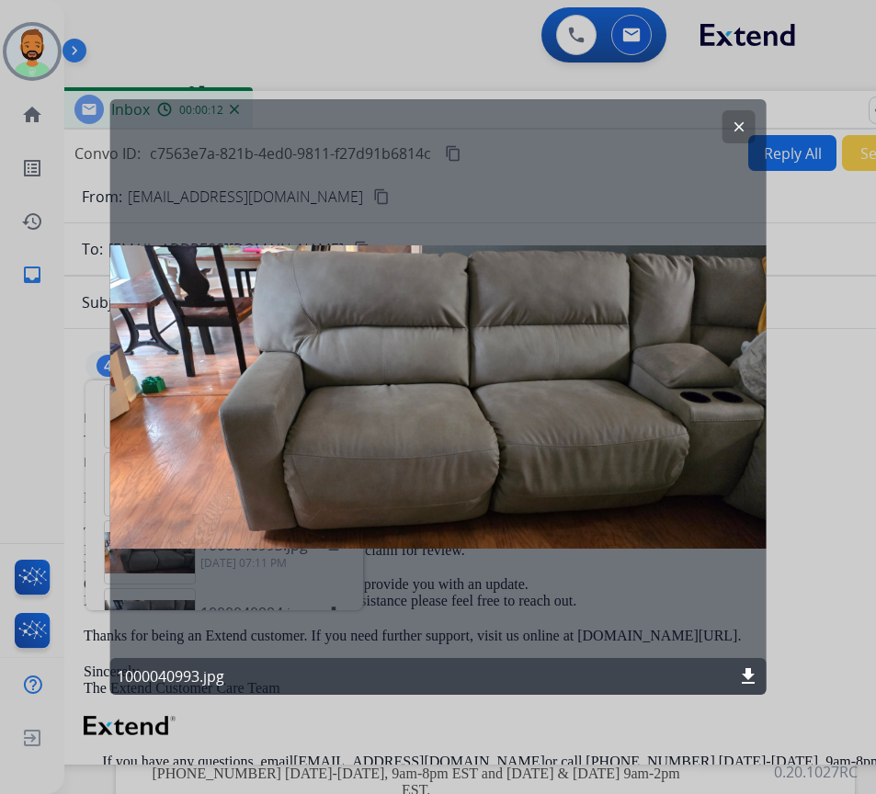
click at [745, 118] on button "clear" at bounding box center [738, 126] width 33 height 33
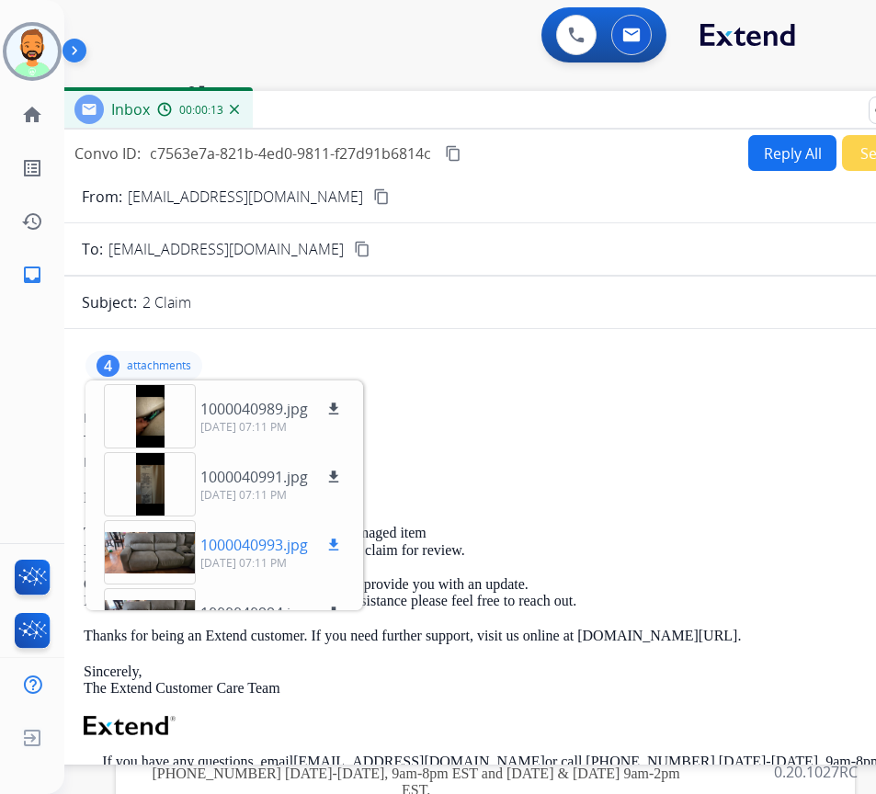
scroll to position [46, 0]
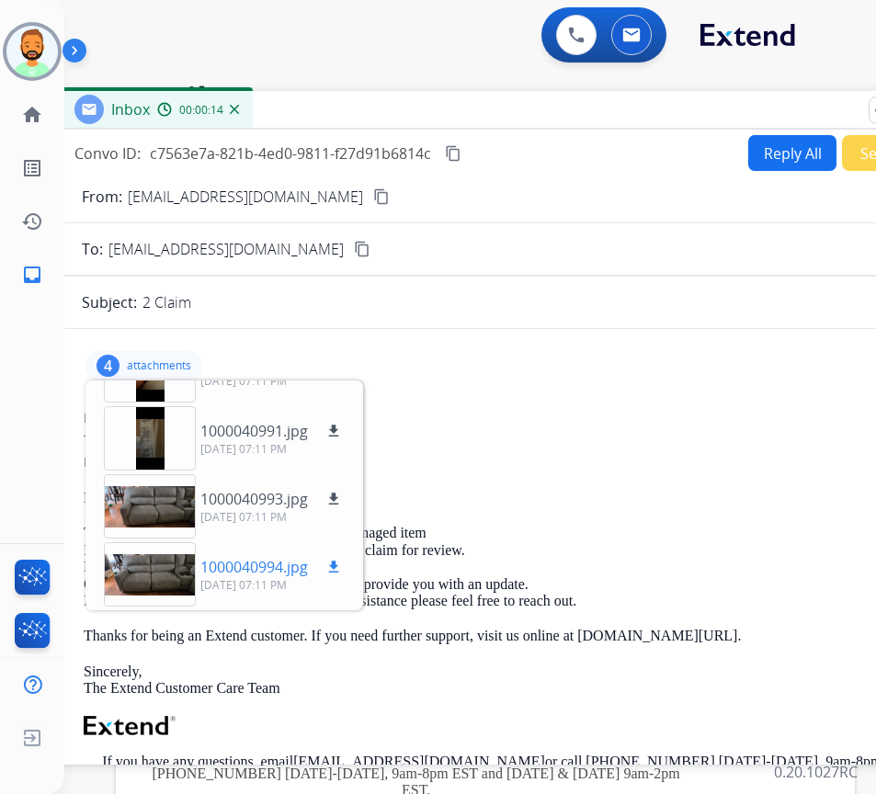
click at [105, 599] on div at bounding box center [150, 574] width 92 height 64
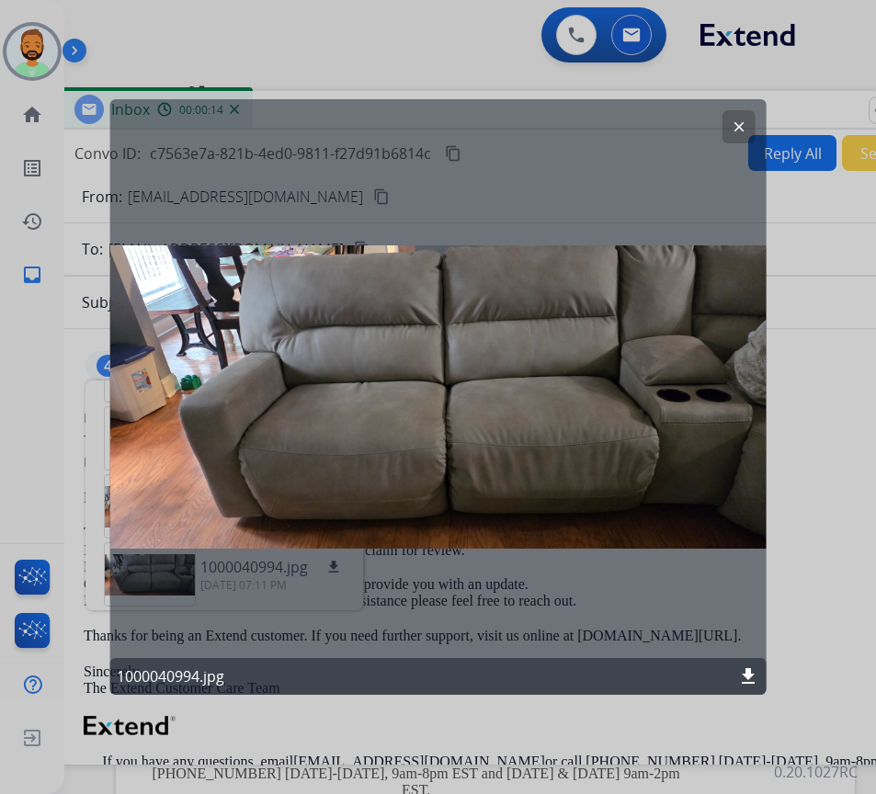
click at [130, 590] on div "clear 1000040994.jpg download" at bounding box center [437, 397] width 657 height 596
click at [729, 123] on button "clear" at bounding box center [738, 126] width 33 height 33
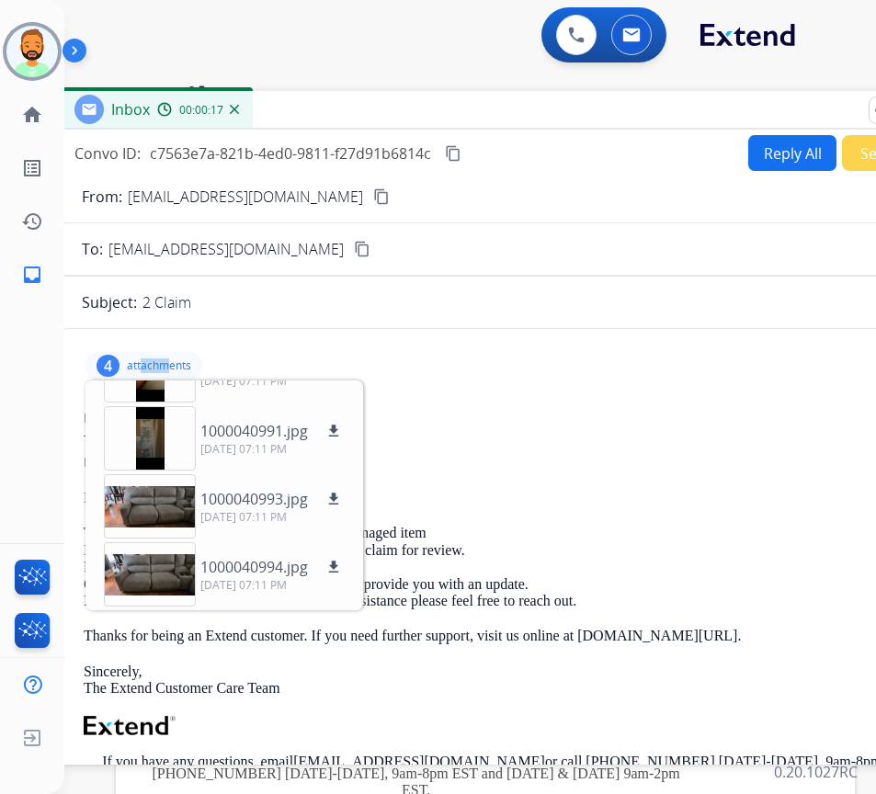
click at [141, 365] on p "attachments" at bounding box center [159, 365] width 64 height 15
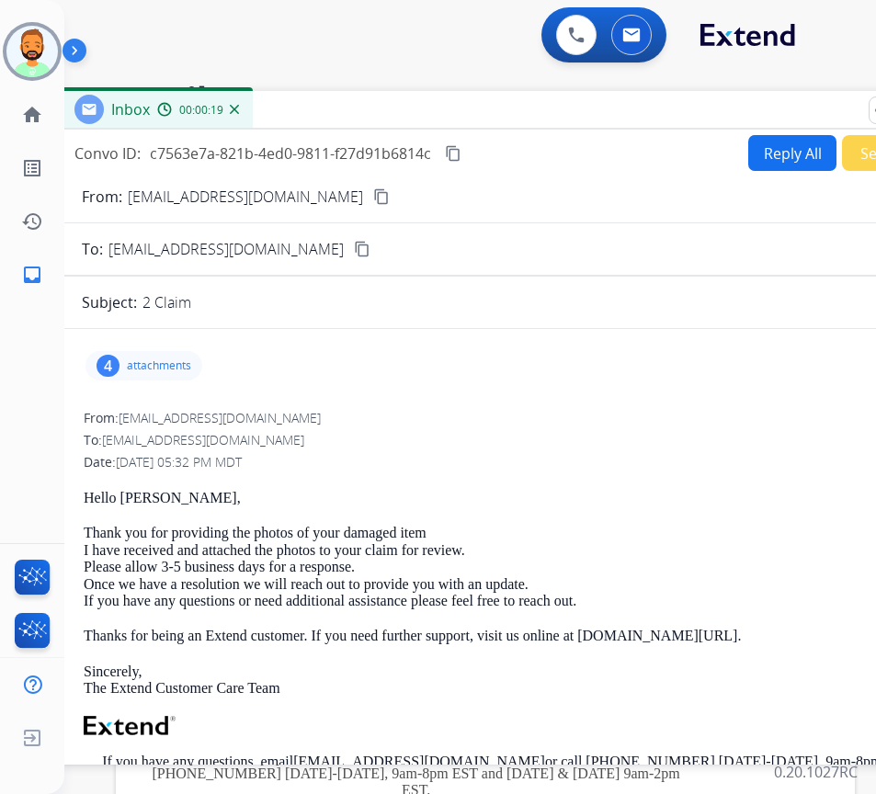
click at [690, 185] on form "From: [EMAIL_ADDRESS][DOMAIN_NAME] content_copy To: [EMAIL_ADDRESS][DOMAIN_NAME…" at bounding box center [519, 781] width 919 height 1220
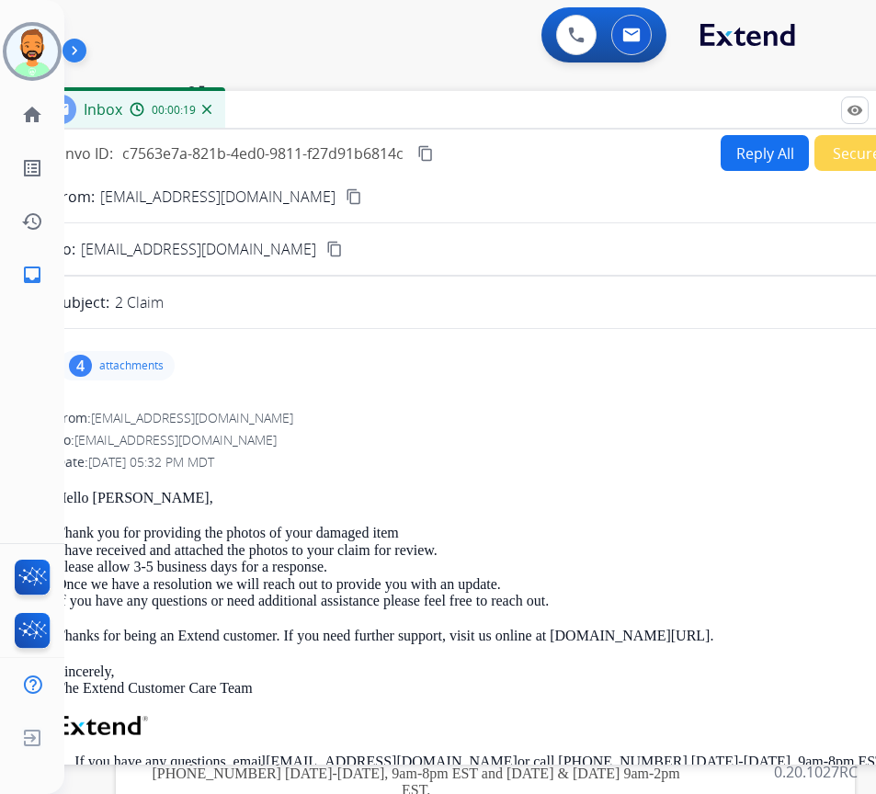
drag, startPoint x: 519, startPoint y: 108, endPoint x: 291, endPoint y: 110, distance: 228.0
click at [291, 110] on div "Inbox 00:00:19" at bounding box center [491, 110] width 919 height 39
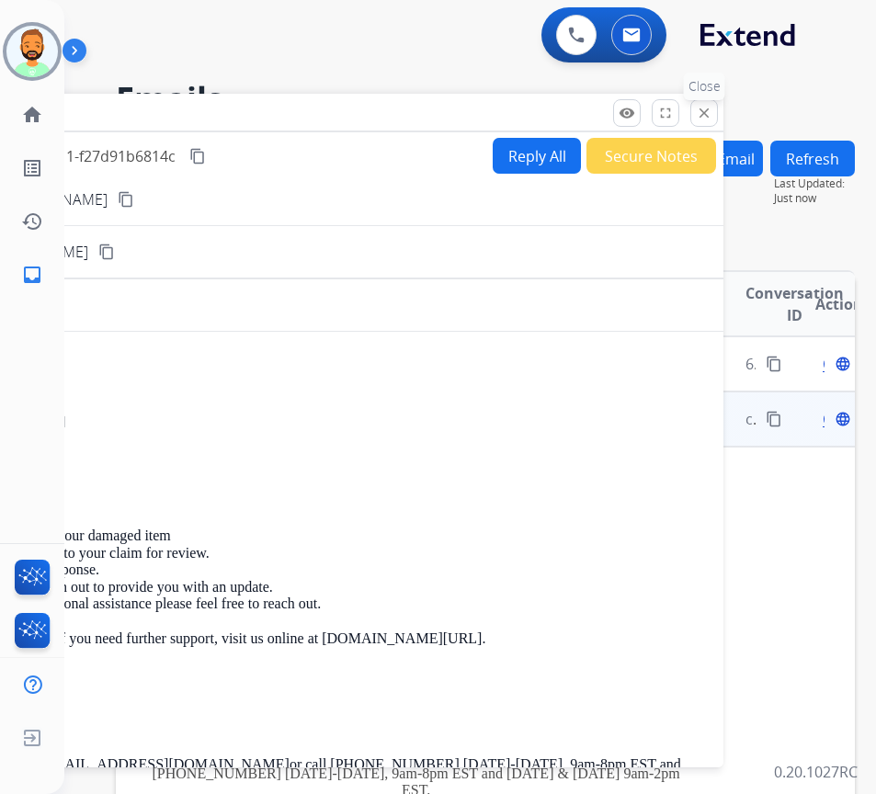
drag, startPoint x: 703, startPoint y: 111, endPoint x: 660, endPoint y: 134, distance: 48.9
click at [703, 110] on mat-icon "close" at bounding box center [704, 113] width 17 height 17
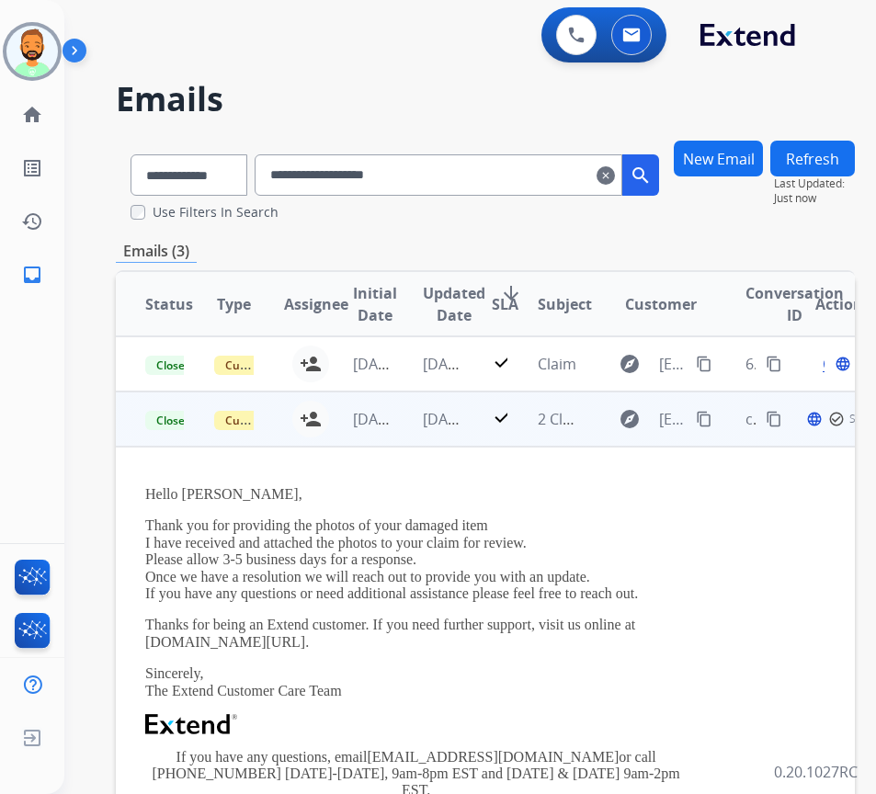
click at [383, 433] on td "[DATE]" at bounding box center [358, 419] width 69 height 55
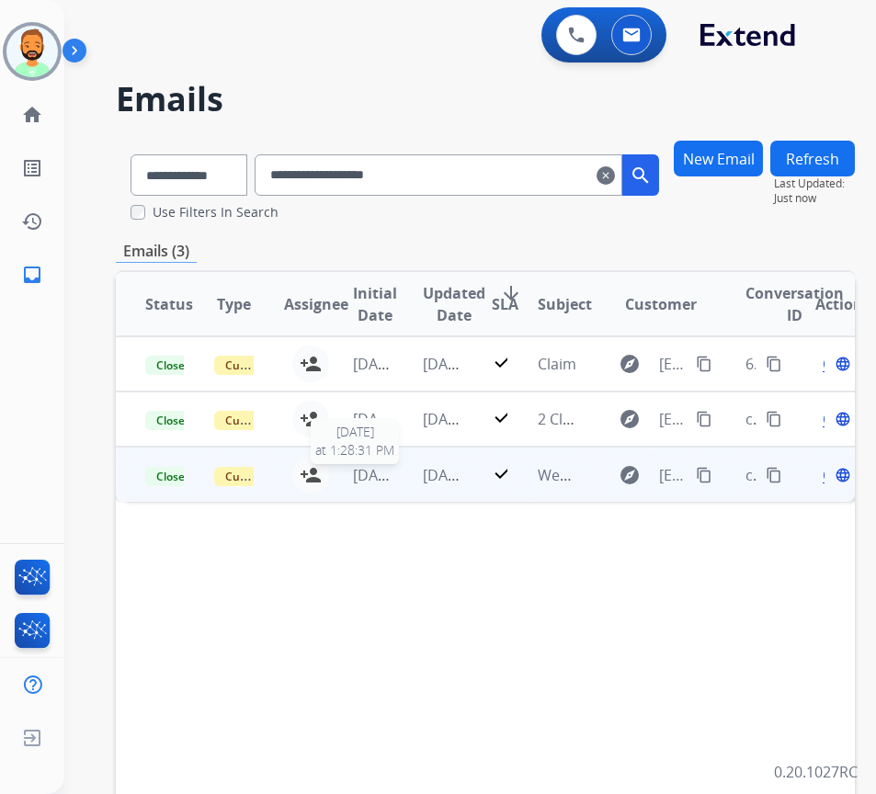
click at [391, 469] on span "[DATE]" at bounding box center [376, 475] width 46 height 20
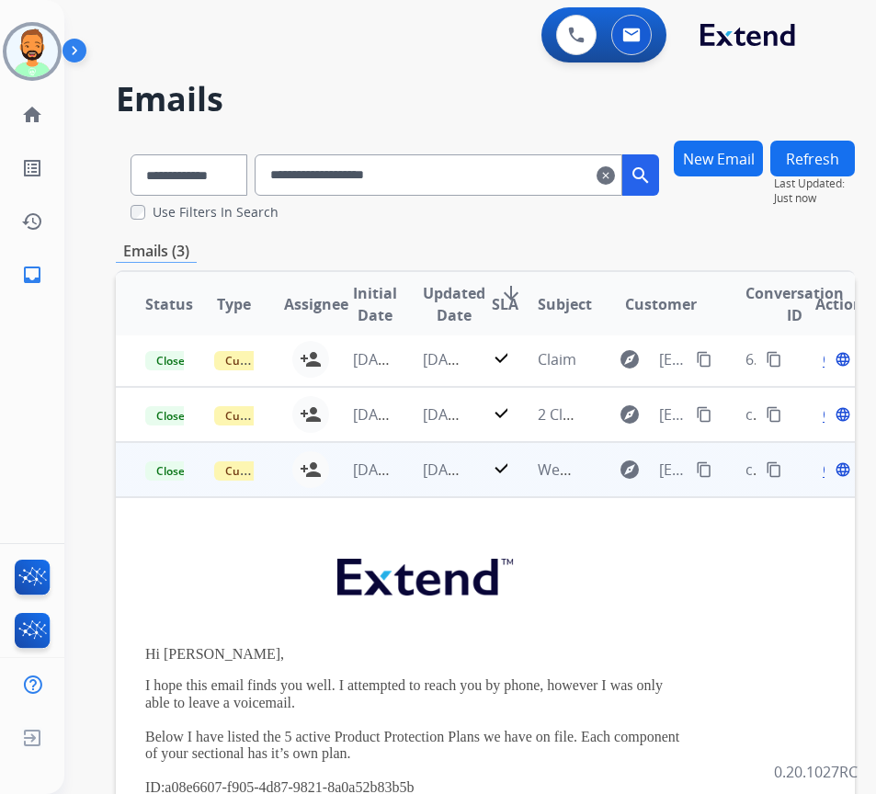
scroll to position [0, 0]
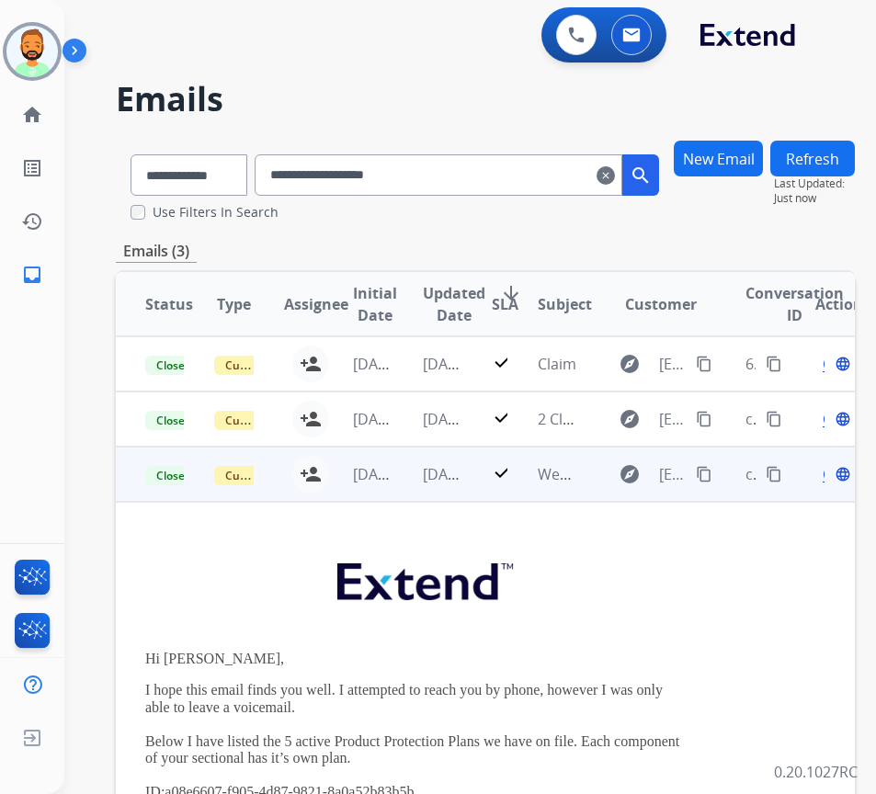
click at [830, 478] on span "Open" at bounding box center [842, 474] width 38 height 22
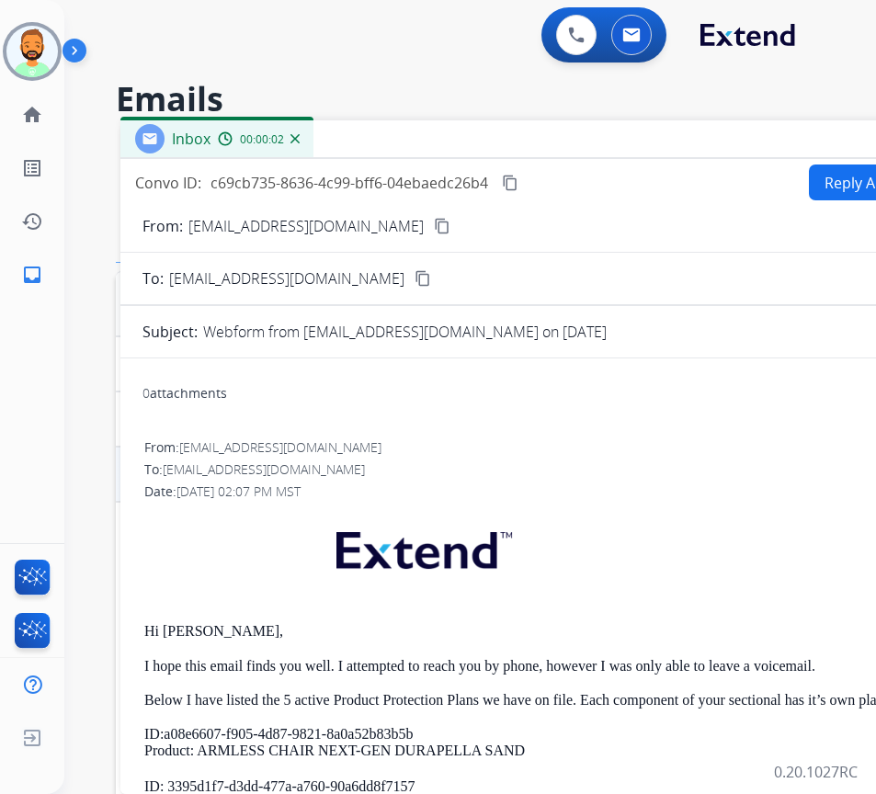
drag, startPoint x: 294, startPoint y: 116, endPoint x: 343, endPoint y: 121, distance: 49.0
click at [343, 121] on div "Inbox 00:00:02" at bounding box center [579, 139] width 919 height 39
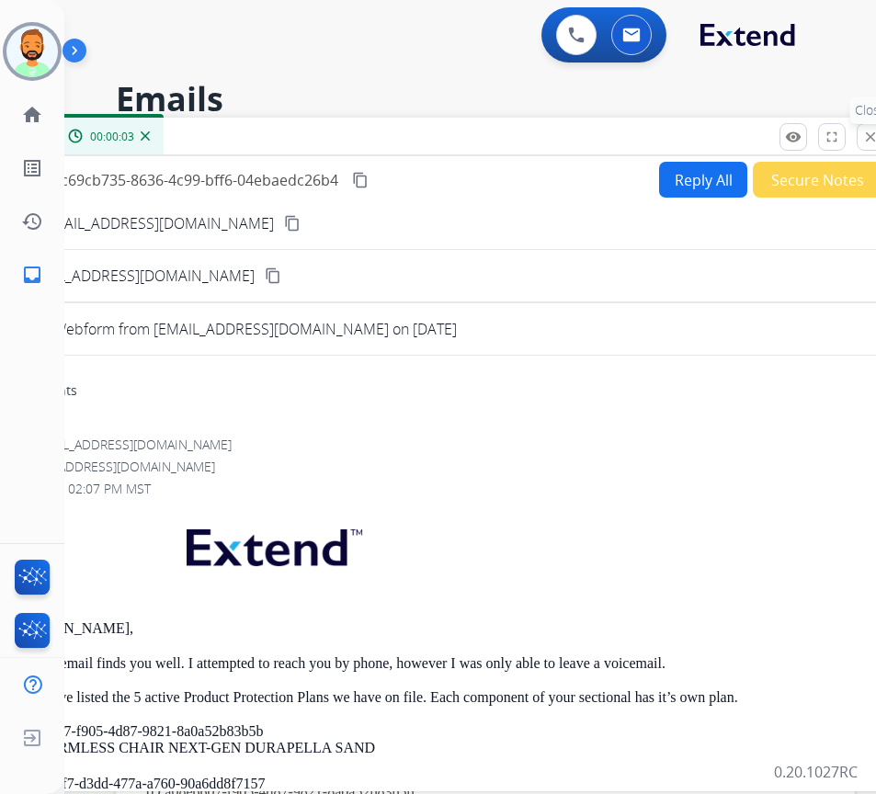
click at [862, 147] on button "close Close" at bounding box center [871, 137] width 28 height 28
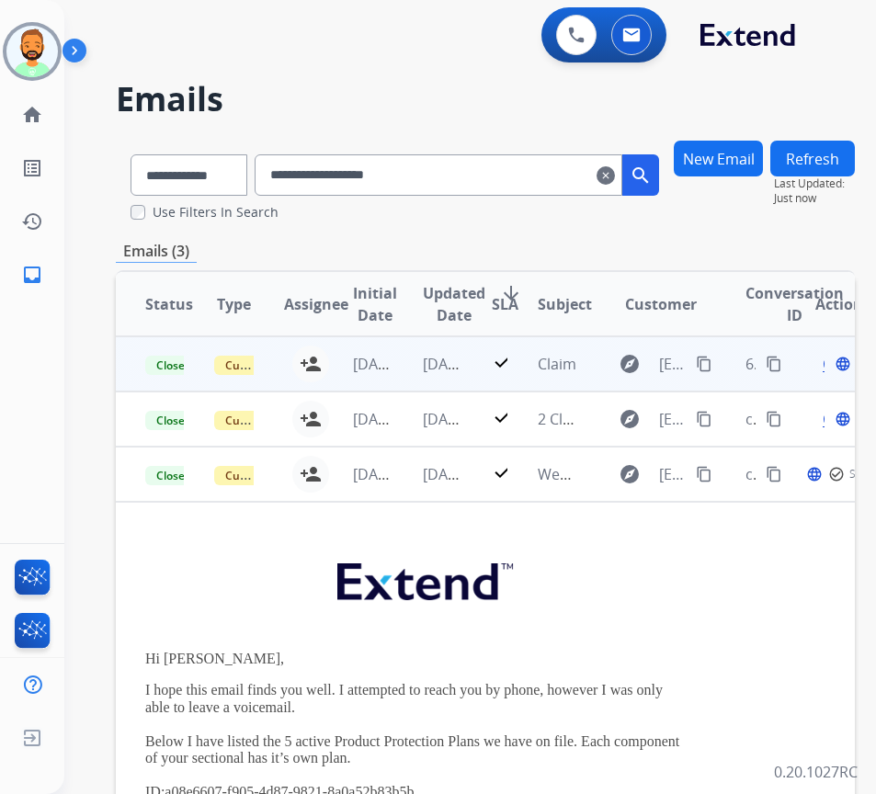
click at [398, 378] on td "[DATE]" at bounding box center [427, 363] width 69 height 55
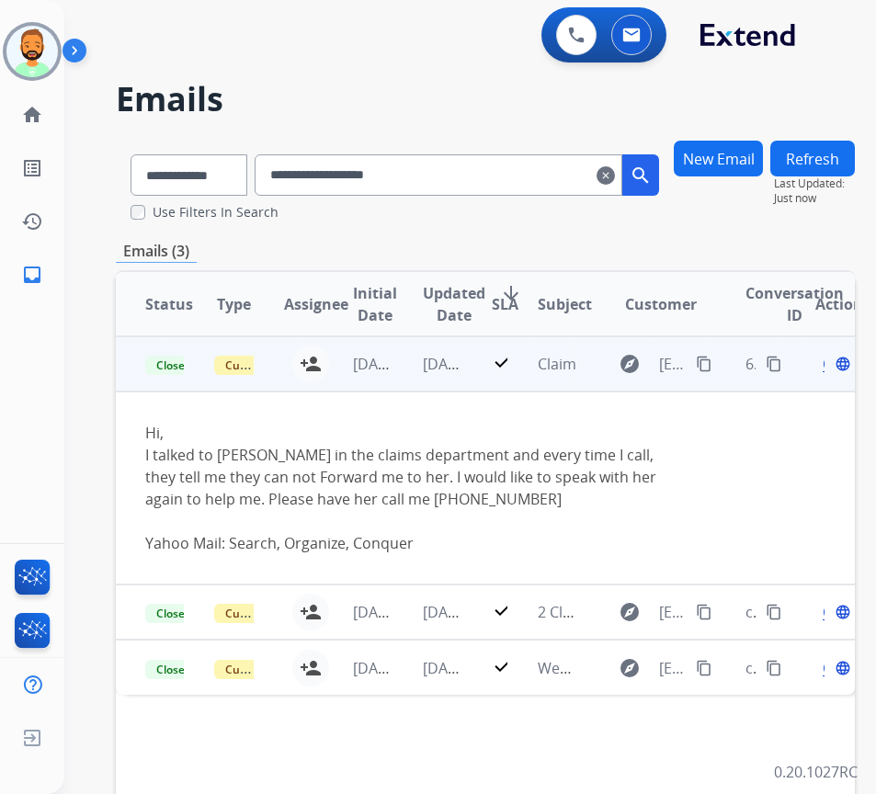
click at [832, 368] on span "Open" at bounding box center [842, 364] width 38 height 22
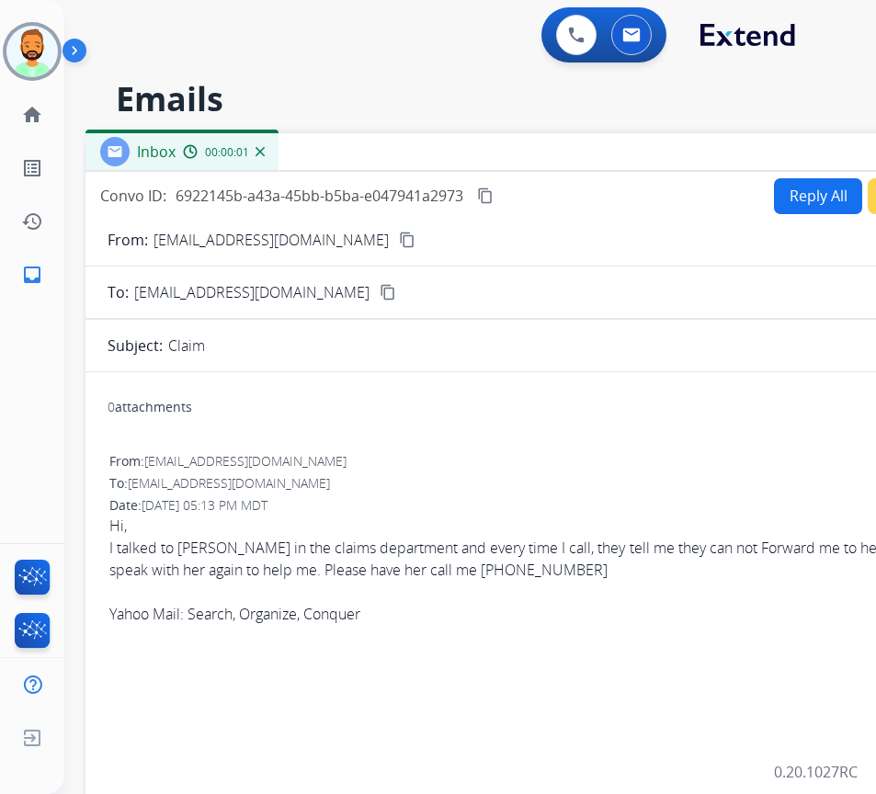
drag, startPoint x: 477, startPoint y: 139, endPoint x: 466, endPoint y: 158, distance: 22.2
click at [526, 143] on div "Inbox 00:00:01" at bounding box center [544, 152] width 919 height 39
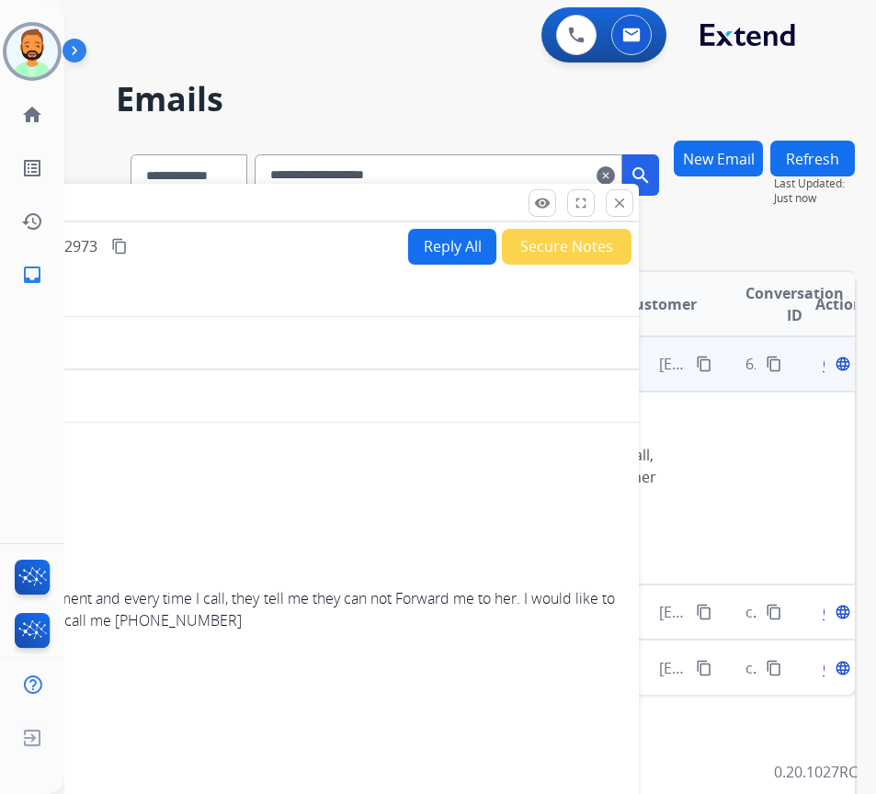
drag, startPoint x: 647, startPoint y: 150, endPoint x: 269, endPoint y: 212, distance: 382.9
click at [244, 201] on div "Inbox 00:00:02" at bounding box center [179, 203] width 919 height 39
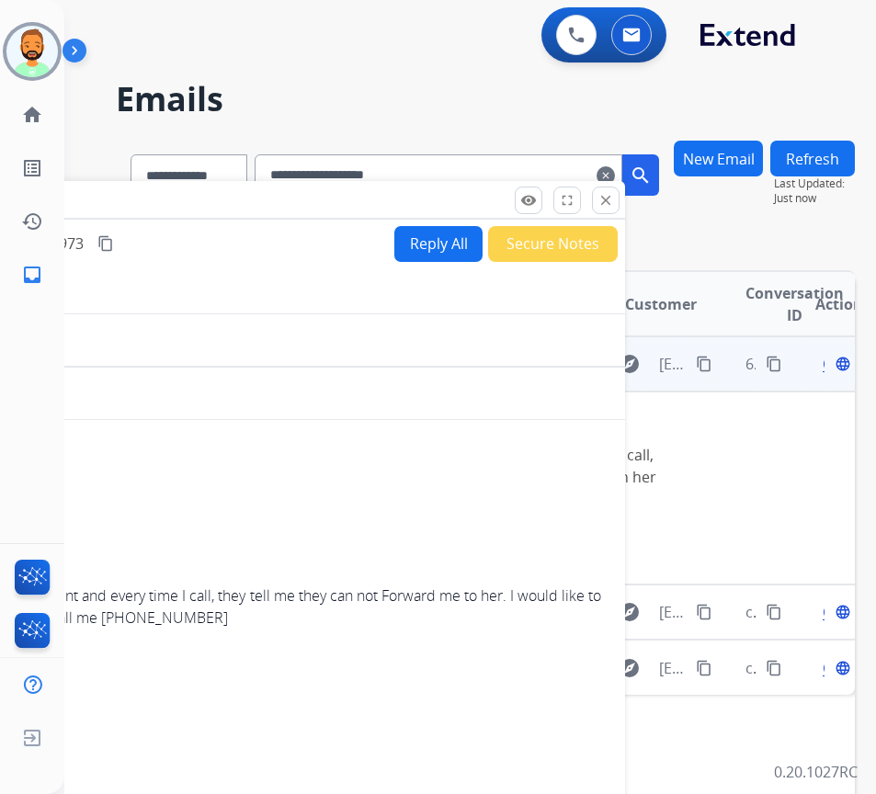
drag, startPoint x: 608, startPoint y: 205, endPoint x: 598, endPoint y: 216, distance: 15.0
click at [608, 205] on mat-icon "close" at bounding box center [605, 200] width 17 height 17
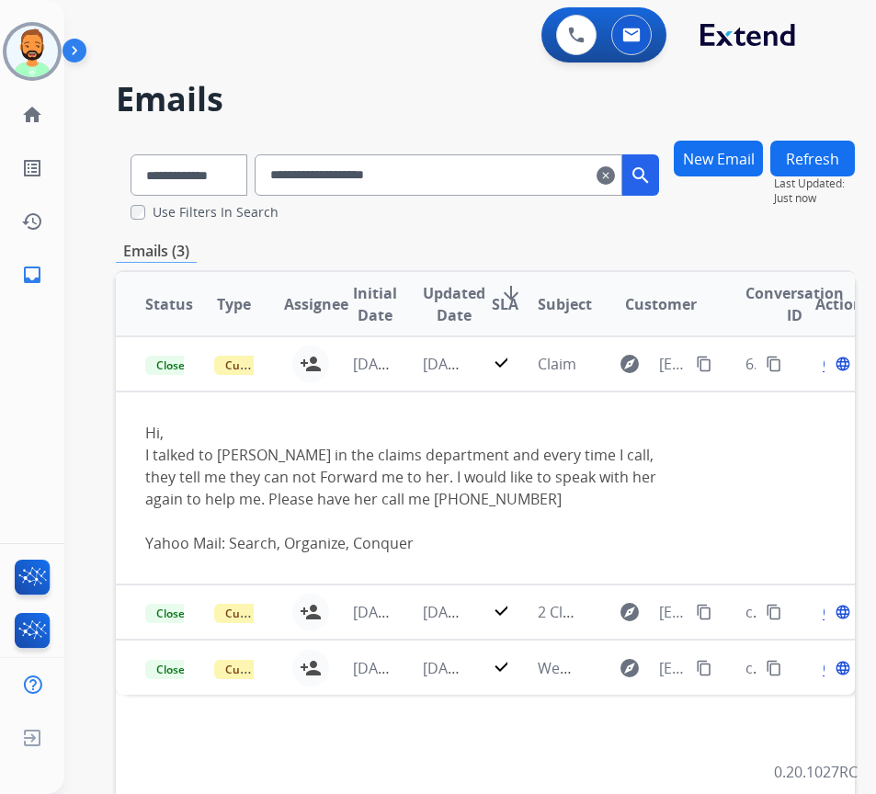
click at [615, 171] on mat-icon "clear" at bounding box center [606, 176] width 18 height 22
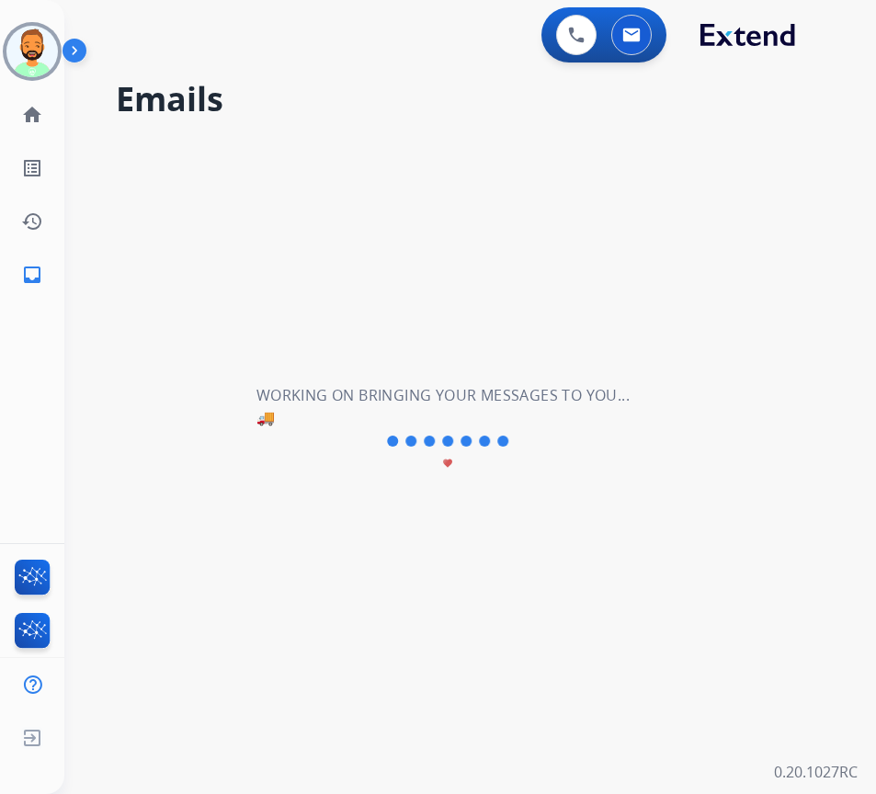
select select "**********"
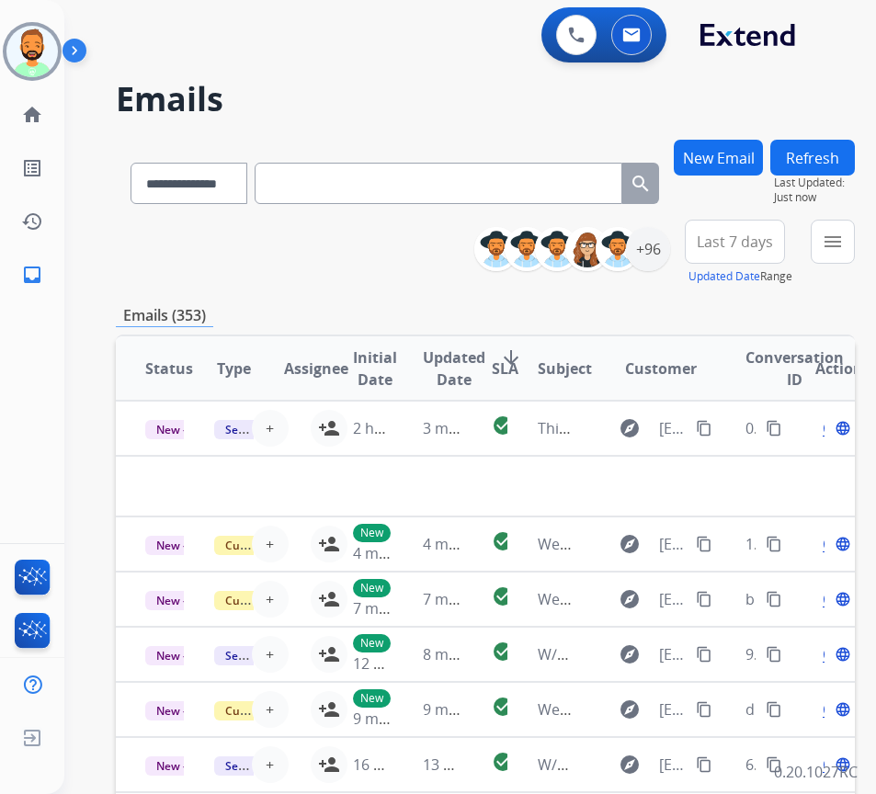
click at [735, 155] on button "New Email" at bounding box center [718, 158] width 89 height 36
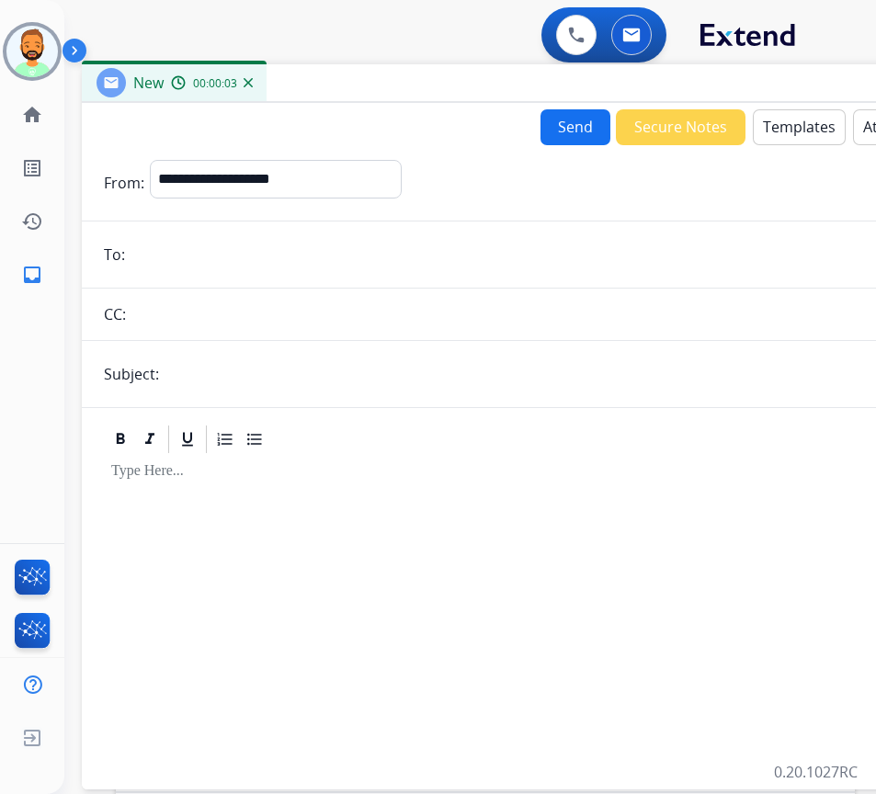
drag, startPoint x: 272, startPoint y: 129, endPoint x: 438, endPoint y: 85, distance: 171.2
click at [438, 85] on div "New 00:00:03" at bounding box center [541, 83] width 919 height 39
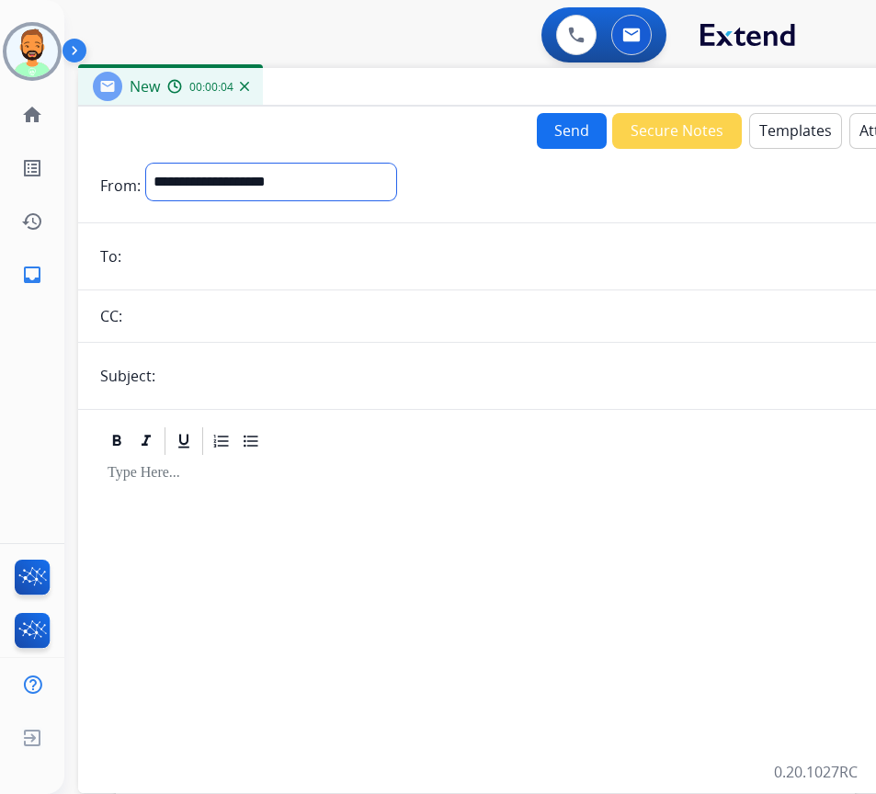
click at [308, 190] on select "**********" at bounding box center [271, 182] width 250 height 37
select select "**********"
click at [146, 164] on select "**********" at bounding box center [271, 182] width 250 height 37
drag, startPoint x: 264, startPoint y: 277, endPoint x: 199, endPoint y: 253, distance: 69.5
click at [199, 253] on input "email" at bounding box center [551, 258] width 848 height 37
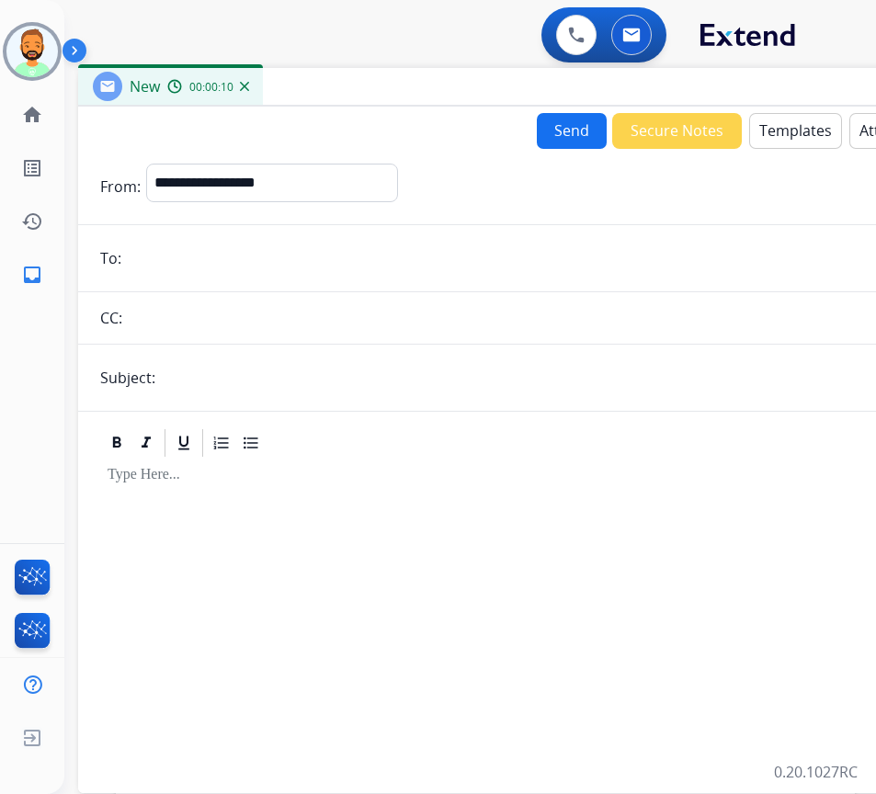
paste input "**********"
type input "**********"
click at [250, 347] on form "**********" at bounding box center [537, 467] width 919 height 637
click at [242, 366] on input "text" at bounding box center [568, 377] width 814 height 37
type input "******"
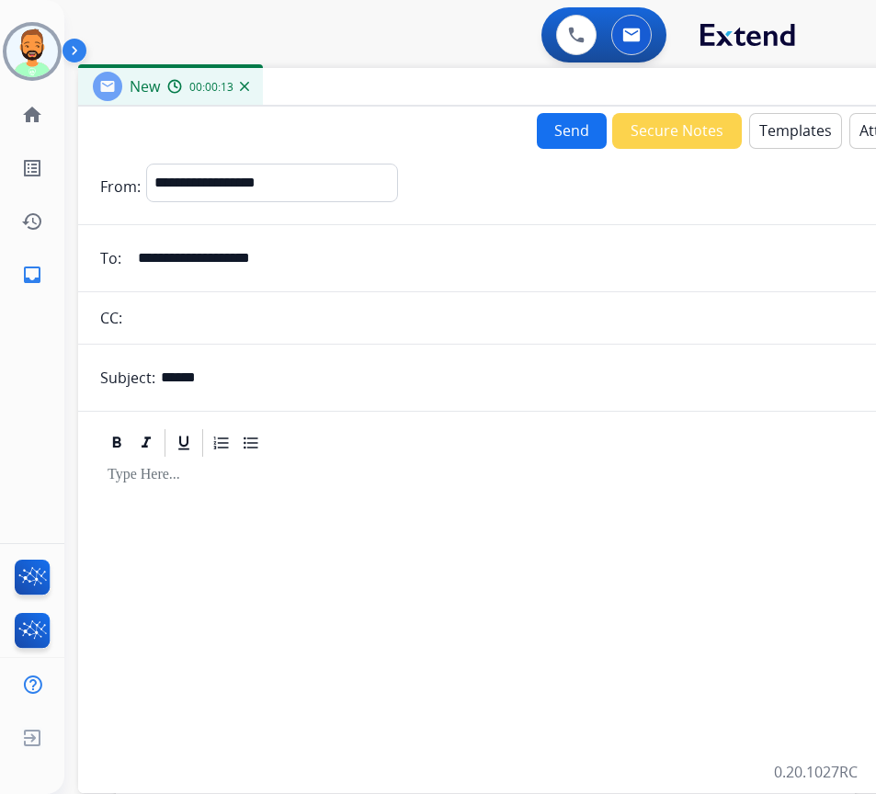
drag, startPoint x: 256, startPoint y: 501, endPoint x: 426, endPoint y: 406, distance: 195.4
click at [257, 502] on div at bounding box center [537, 617] width 875 height 315
click at [801, 132] on button "Templates" at bounding box center [795, 131] width 93 height 36
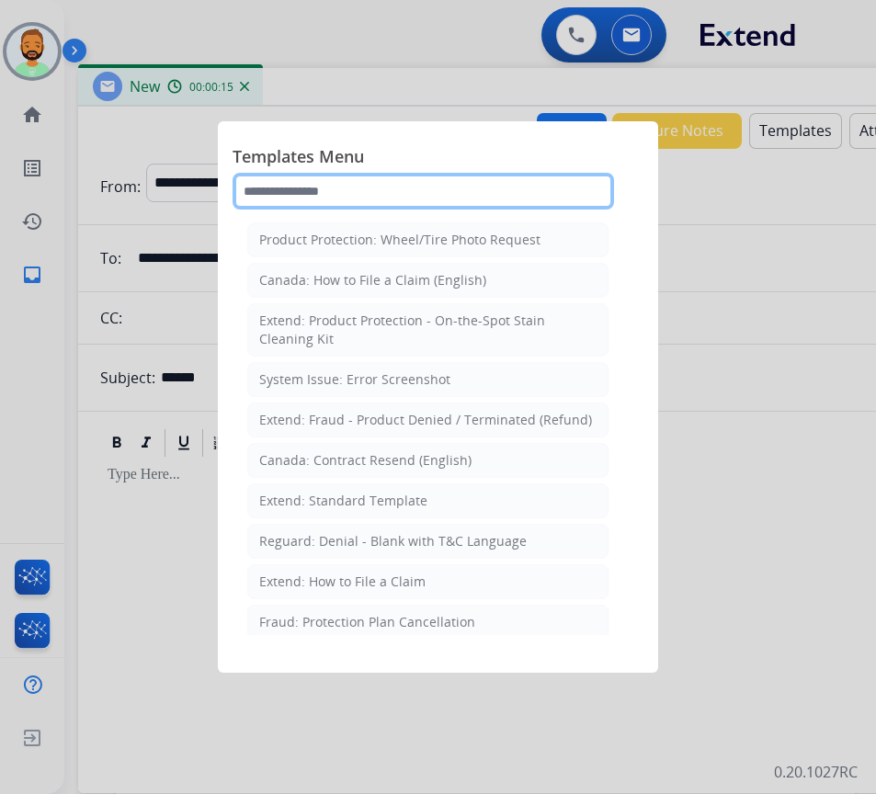
click at [388, 185] on input "text" at bounding box center [423, 191] width 381 height 37
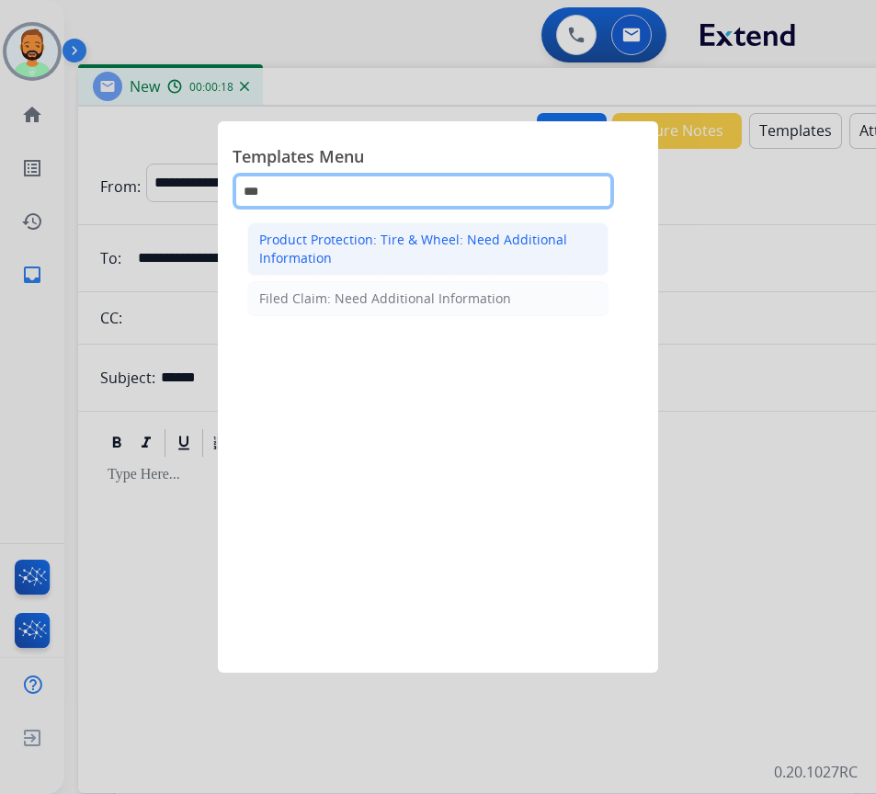
type input "***"
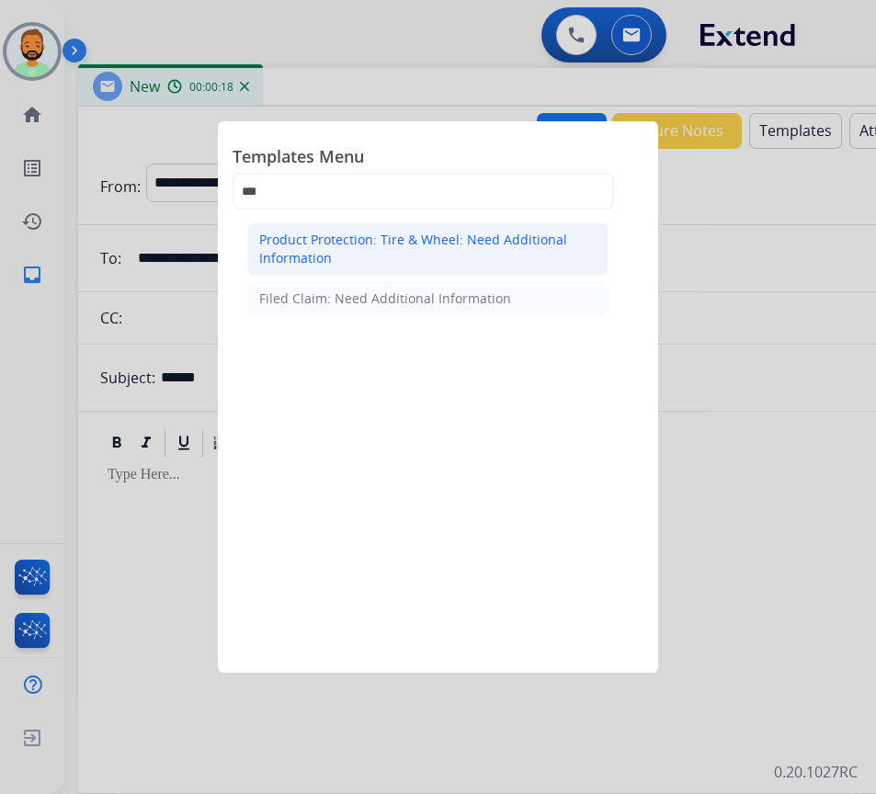
click at [378, 261] on div "Product Protection: Tire & Wheel: Need Additional Information" at bounding box center [427, 249] width 337 height 37
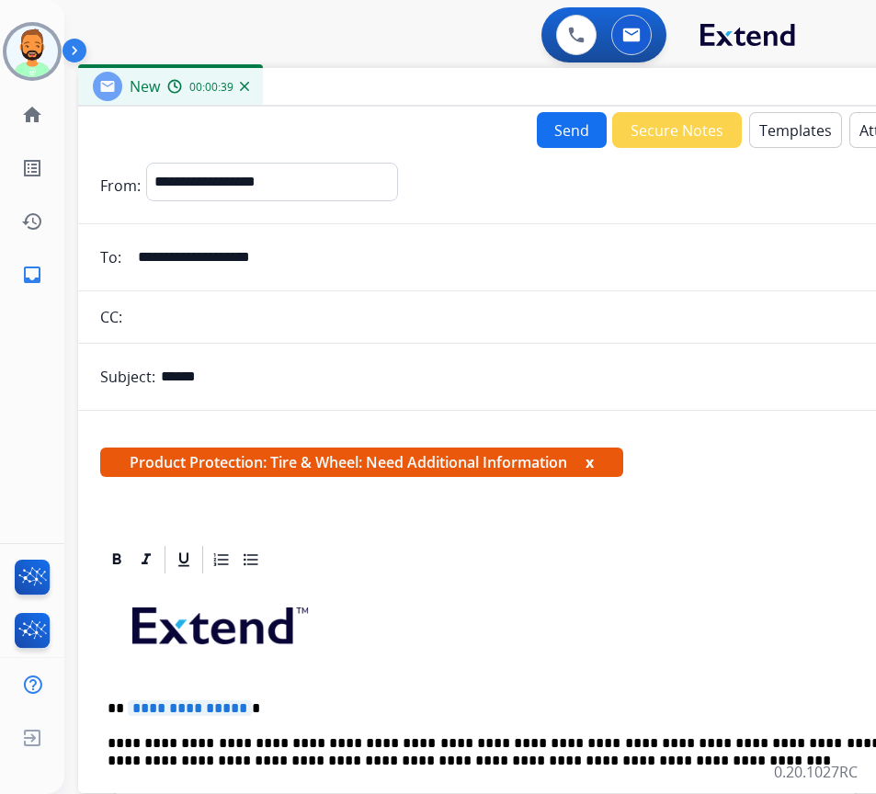
drag, startPoint x: 471, startPoint y: 740, endPoint x: 474, endPoint y: 750, distance: 10.8
click at [470, 740] on p "**********" at bounding box center [531, 752] width 846 height 34
click at [730, 741] on p "**********" at bounding box center [531, 752] width 846 height 34
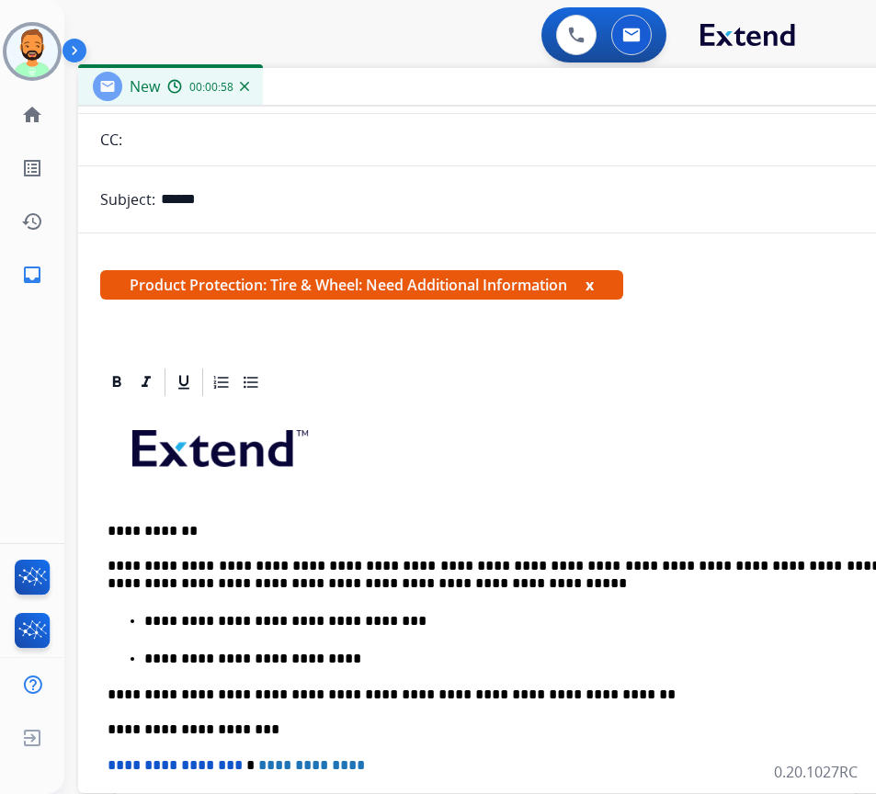
scroll to position [184, 0]
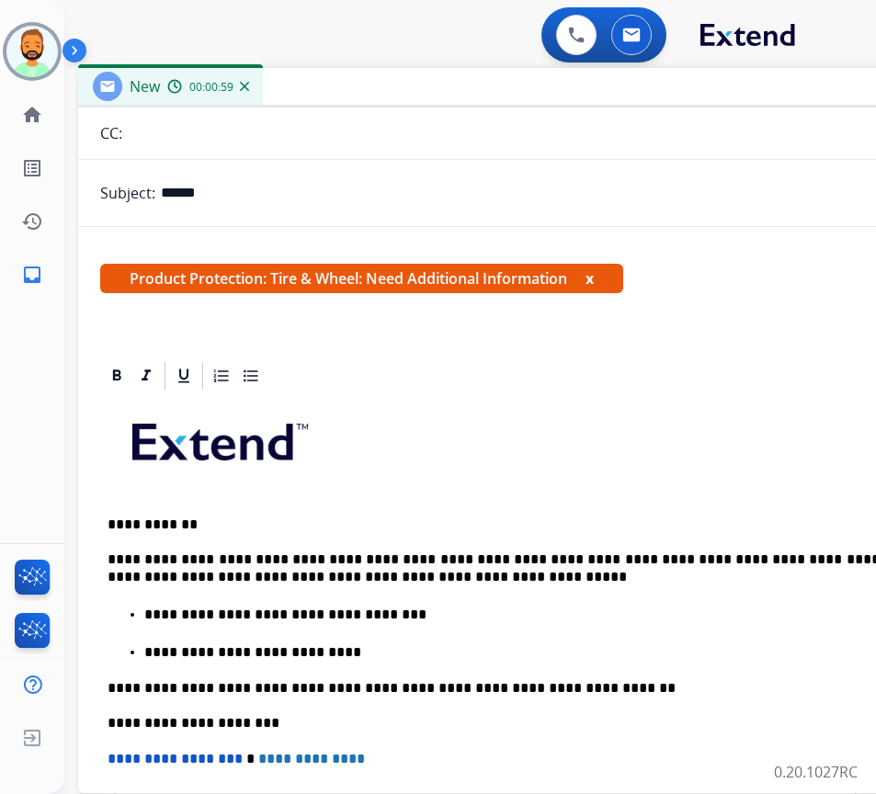
click at [315, 647] on p "**********" at bounding box center [548, 652] width 809 height 17
click at [315, 646] on p "**********" at bounding box center [548, 652] width 809 height 17
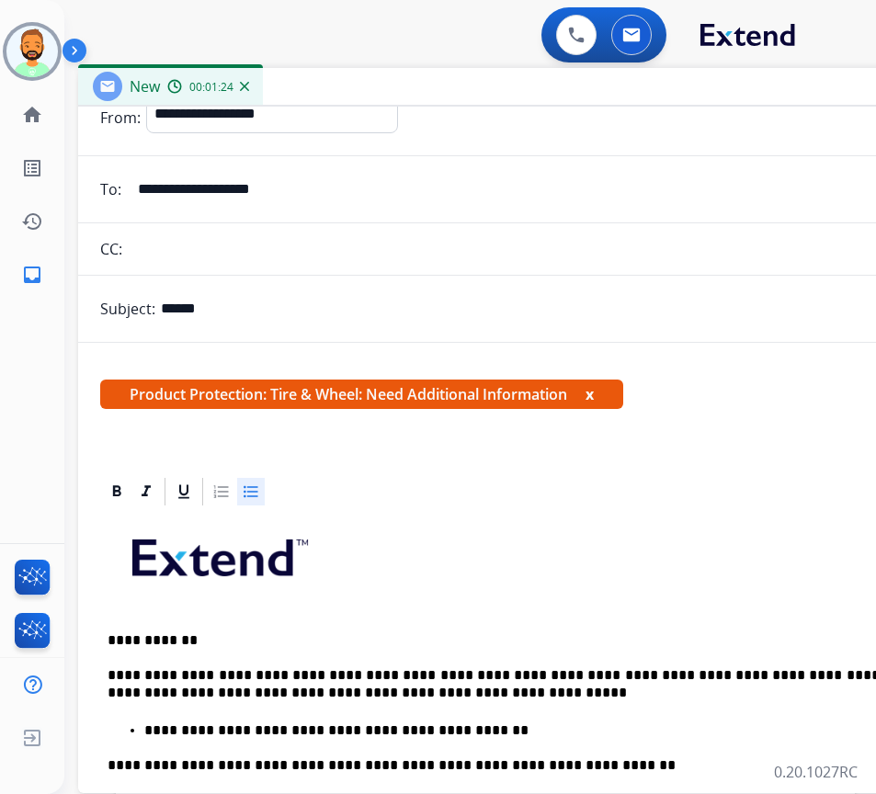
scroll to position [0, 0]
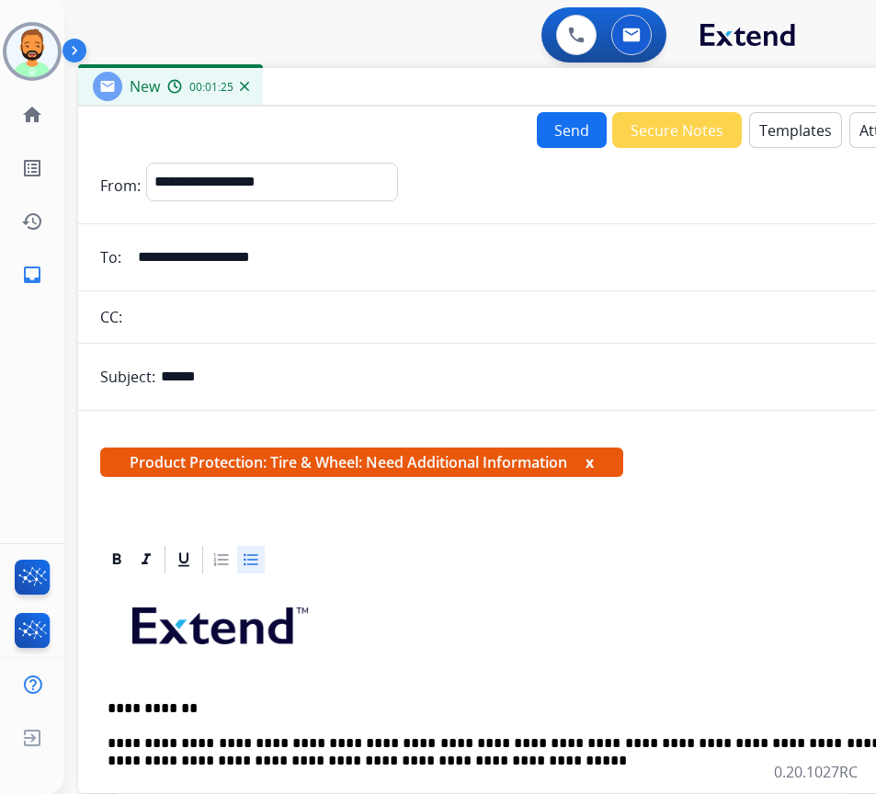
click at [548, 134] on button "Send" at bounding box center [572, 130] width 70 height 36
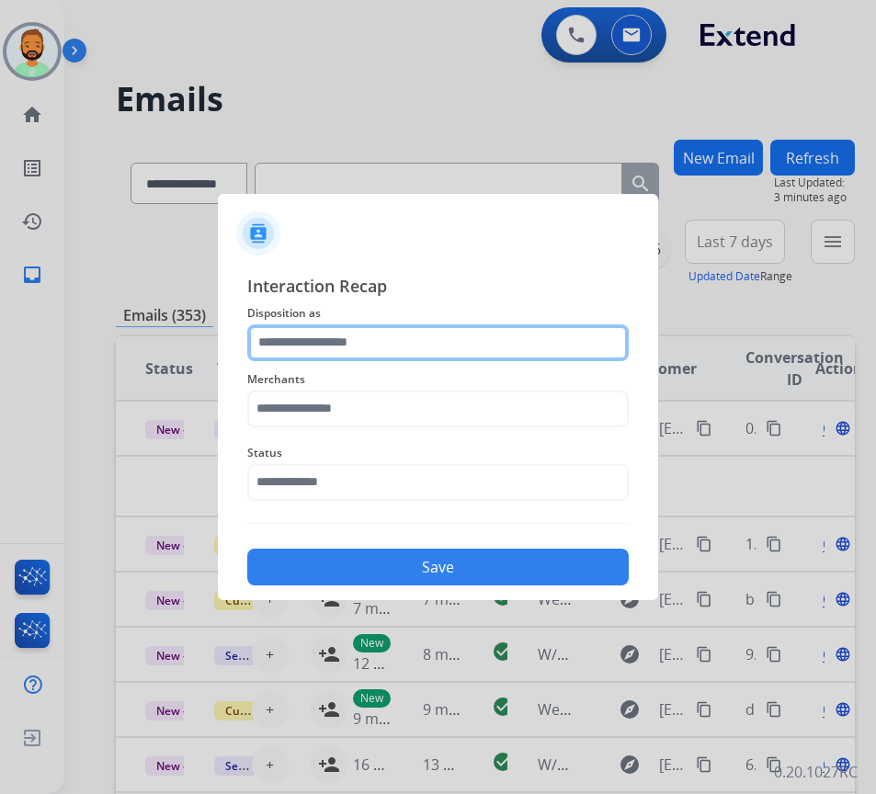
click at [483, 347] on input "text" at bounding box center [437, 342] width 381 height 37
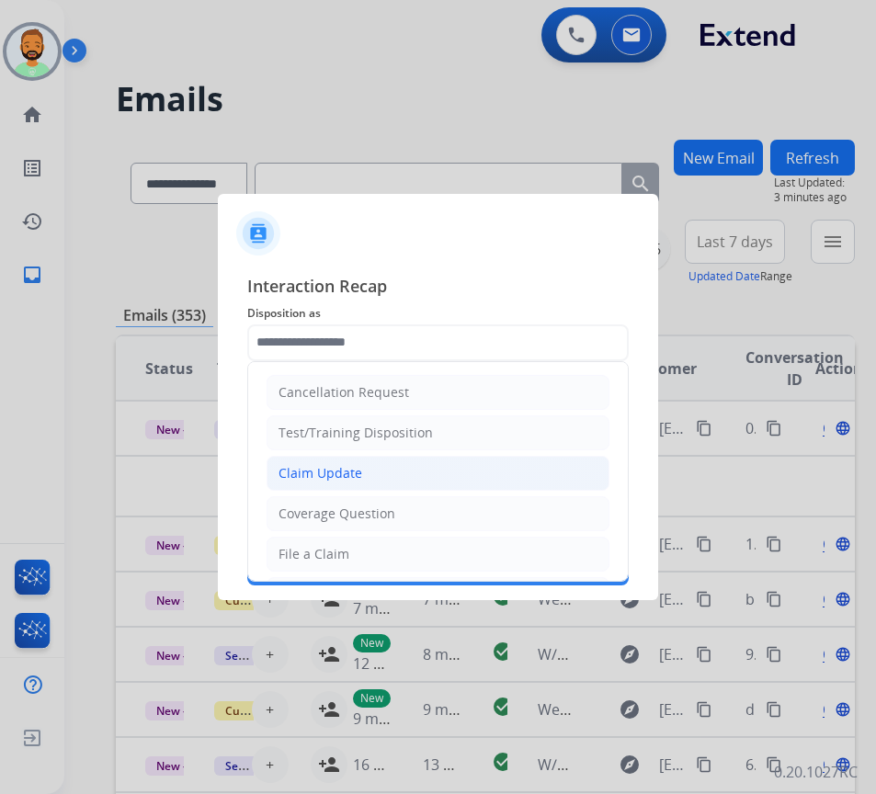
click at [429, 464] on li "Claim Update" at bounding box center [438, 473] width 343 height 35
type input "**********"
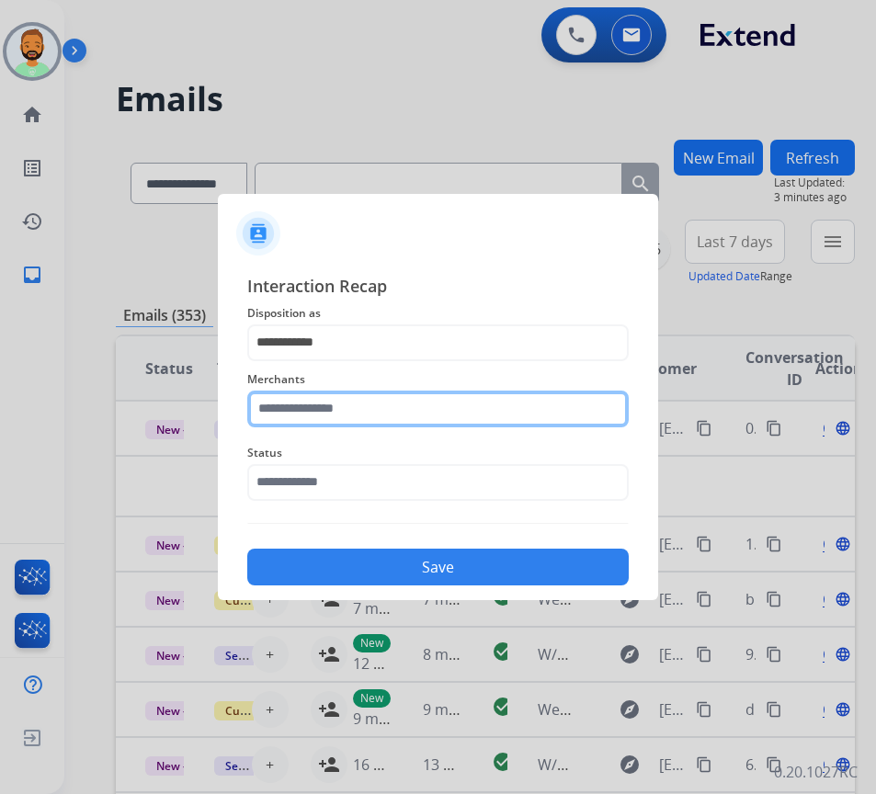
click at [410, 400] on input "text" at bounding box center [437, 409] width 381 height 37
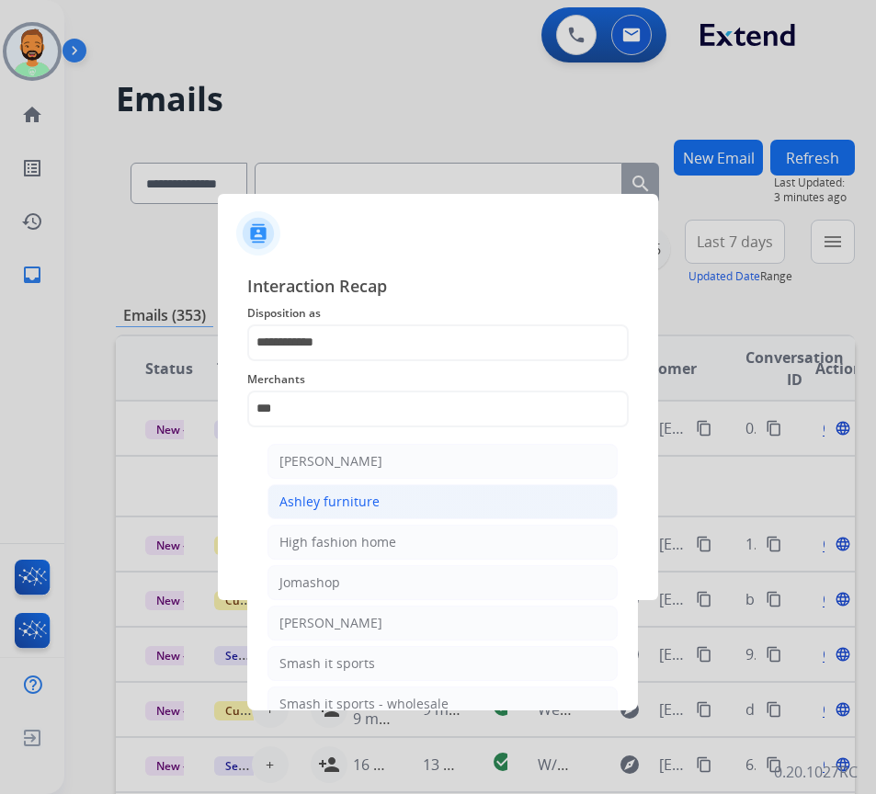
click at [404, 503] on li "Ashley furniture" at bounding box center [442, 501] width 350 height 35
type input "**********"
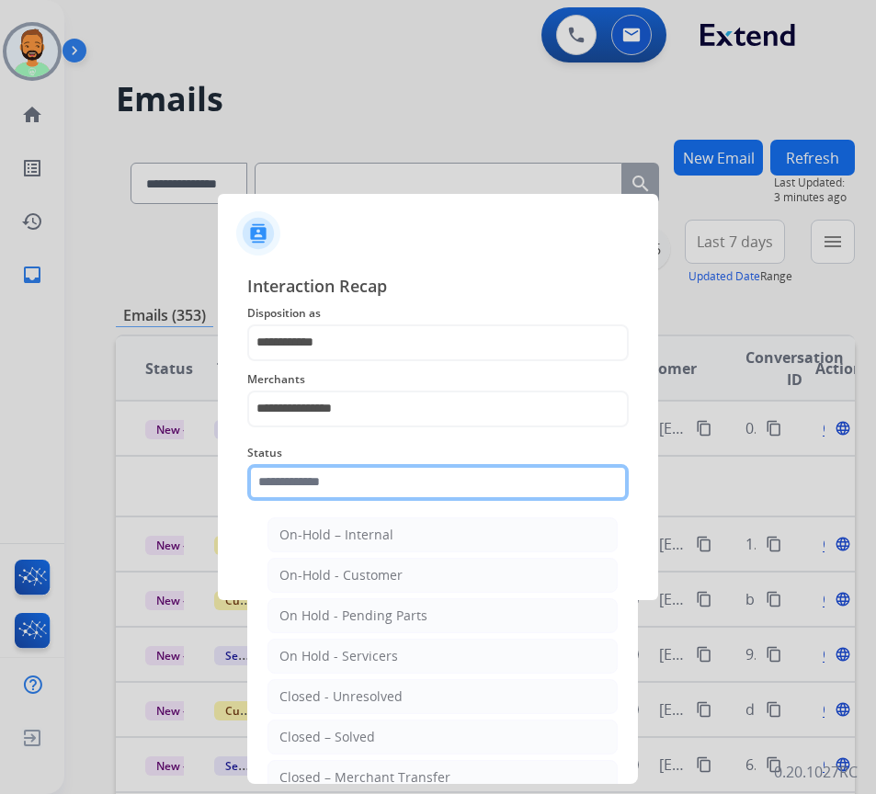
click at [396, 482] on input "text" at bounding box center [437, 482] width 381 height 37
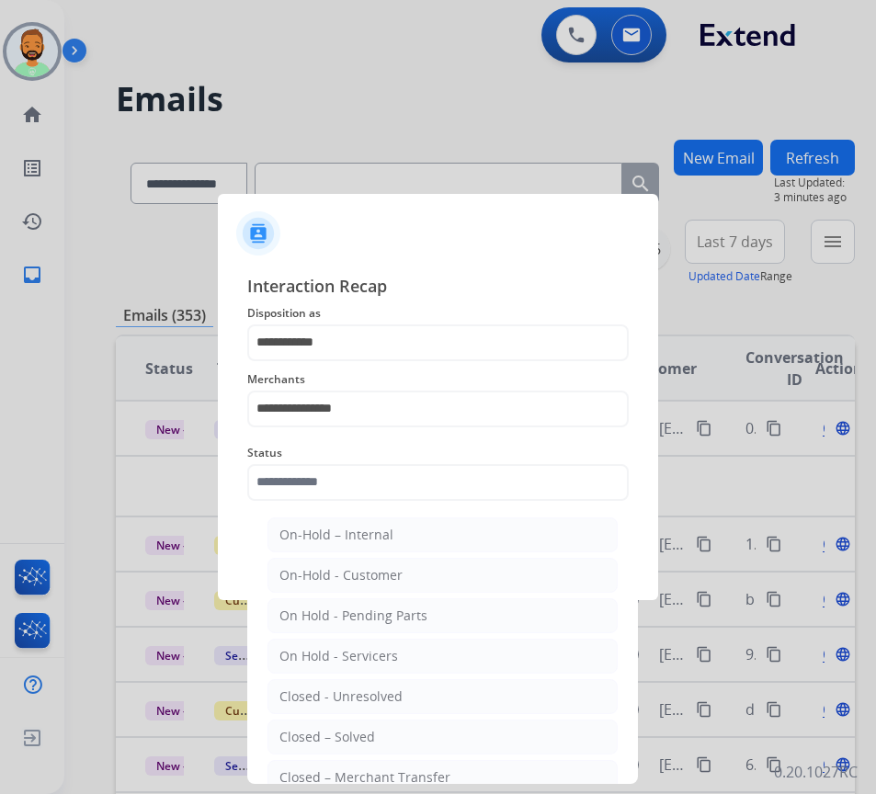
drag, startPoint x: 405, startPoint y: 744, endPoint x: 410, endPoint y: 674, distance: 70.0
click at [406, 745] on li "Closed – Solved" at bounding box center [442, 737] width 350 height 35
type input "**********"
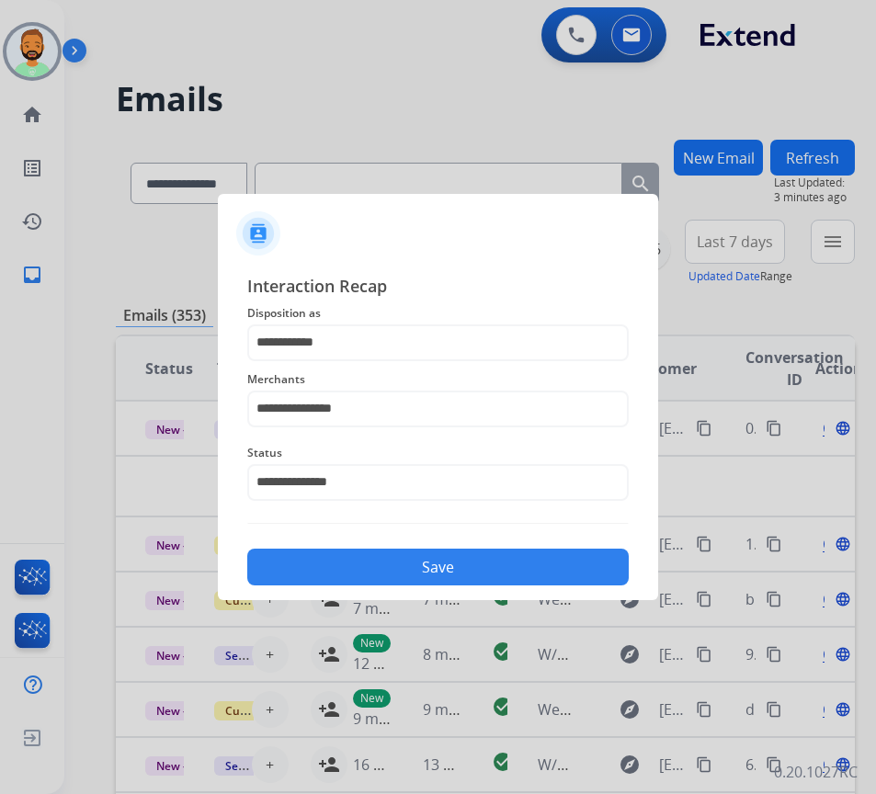
click at [416, 581] on button "Save" at bounding box center [437, 567] width 381 height 37
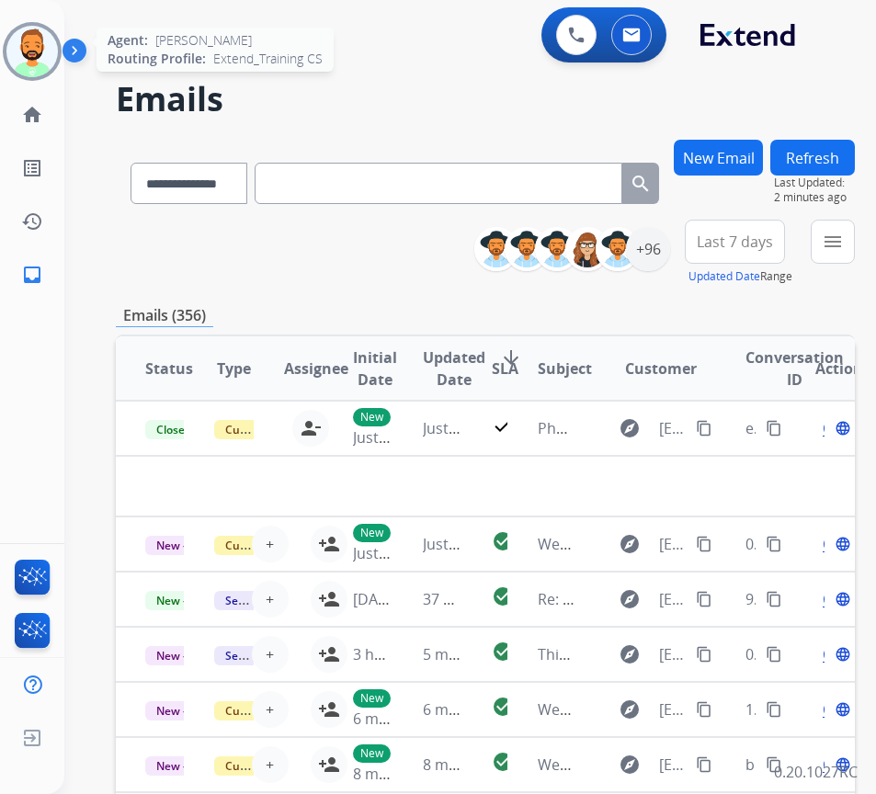
click at [18, 69] on img at bounding box center [31, 51] width 51 height 51
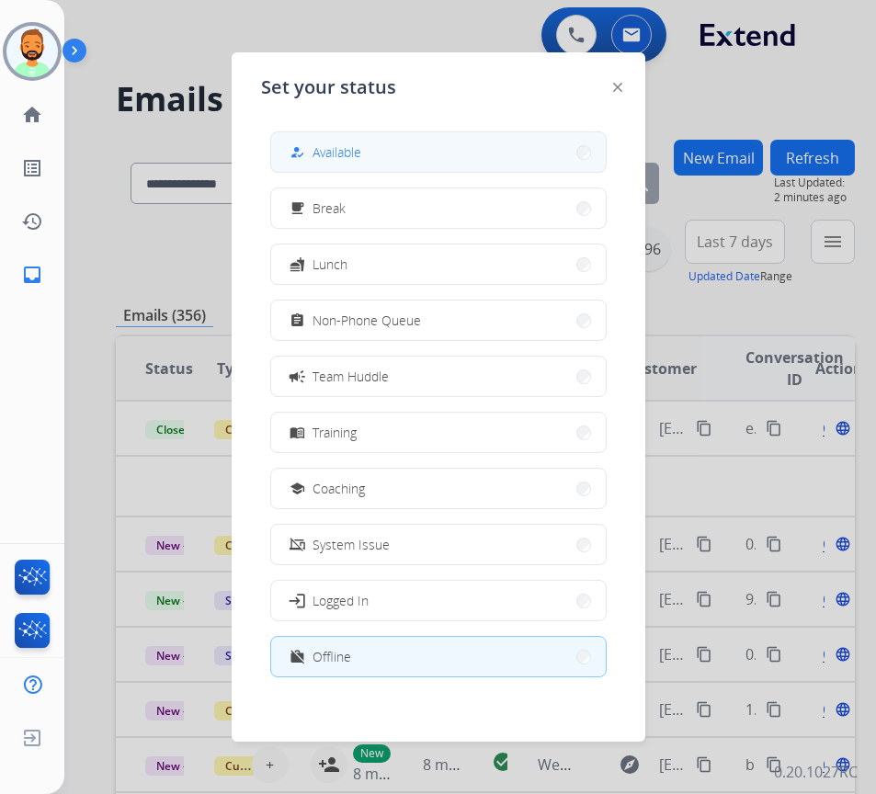
click at [377, 165] on button "how_to_reg Available" at bounding box center [438, 152] width 335 height 40
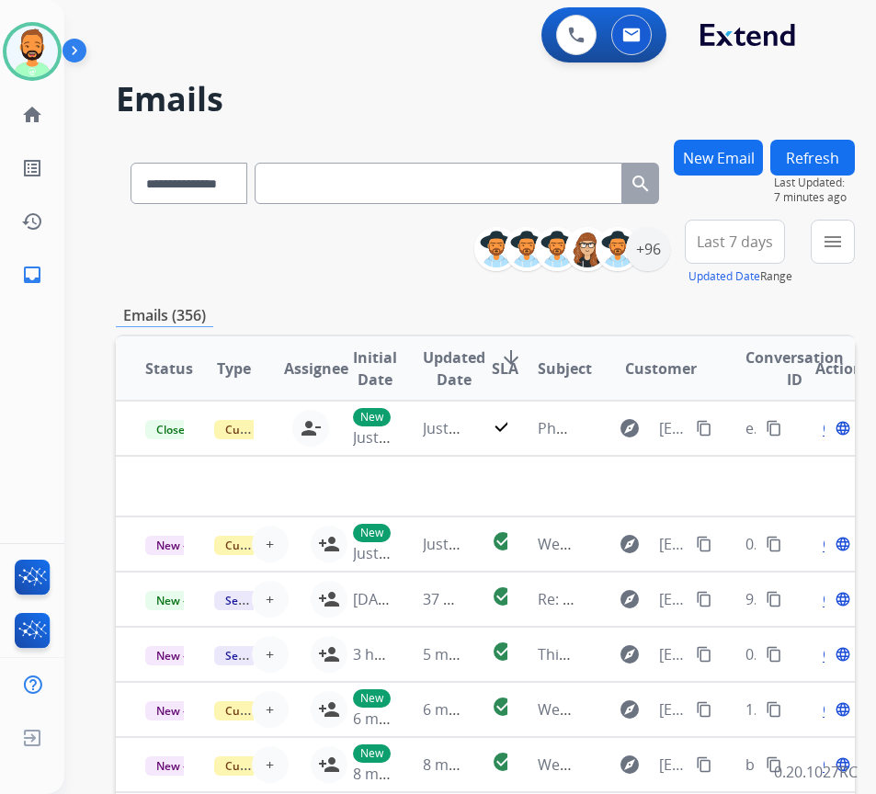
click at [736, 245] on span "Last 7 days" at bounding box center [735, 241] width 76 height 7
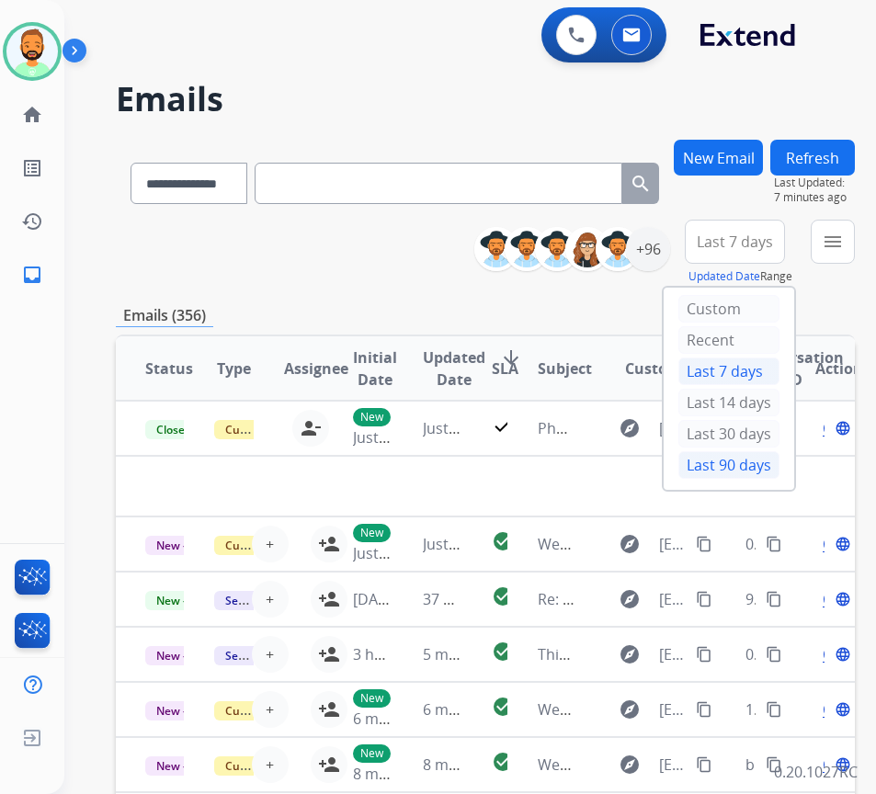
click at [769, 476] on div "Last 90 days" at bounding box center [728, 465] width 101 height 28
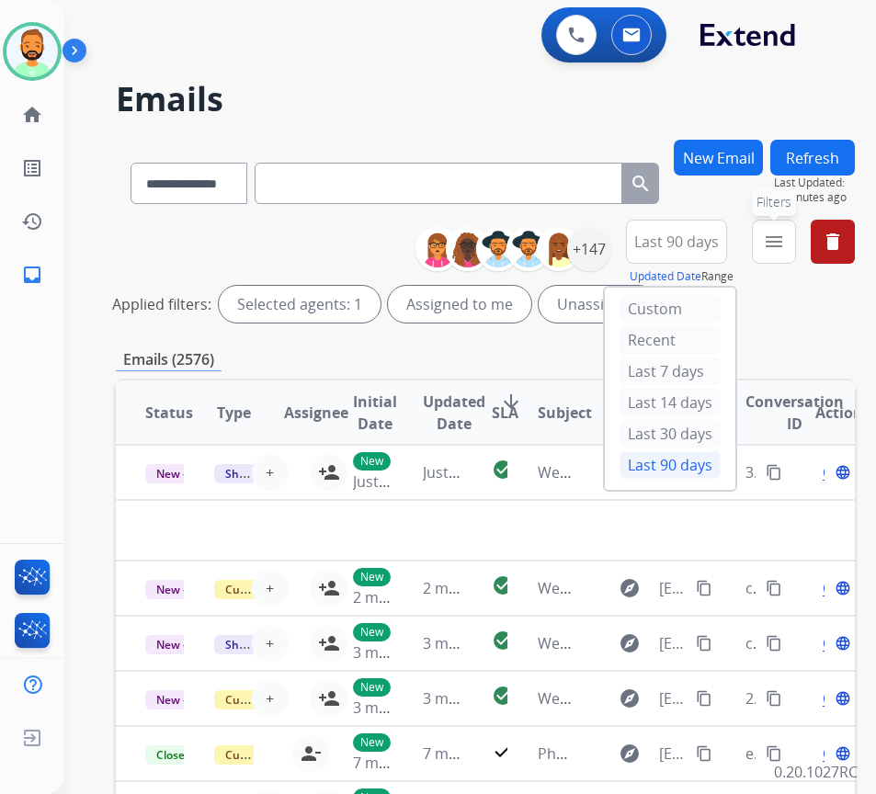
click at [791, 223] on button "menu Filters" at bounding box center [774, 242] width 44 height 44
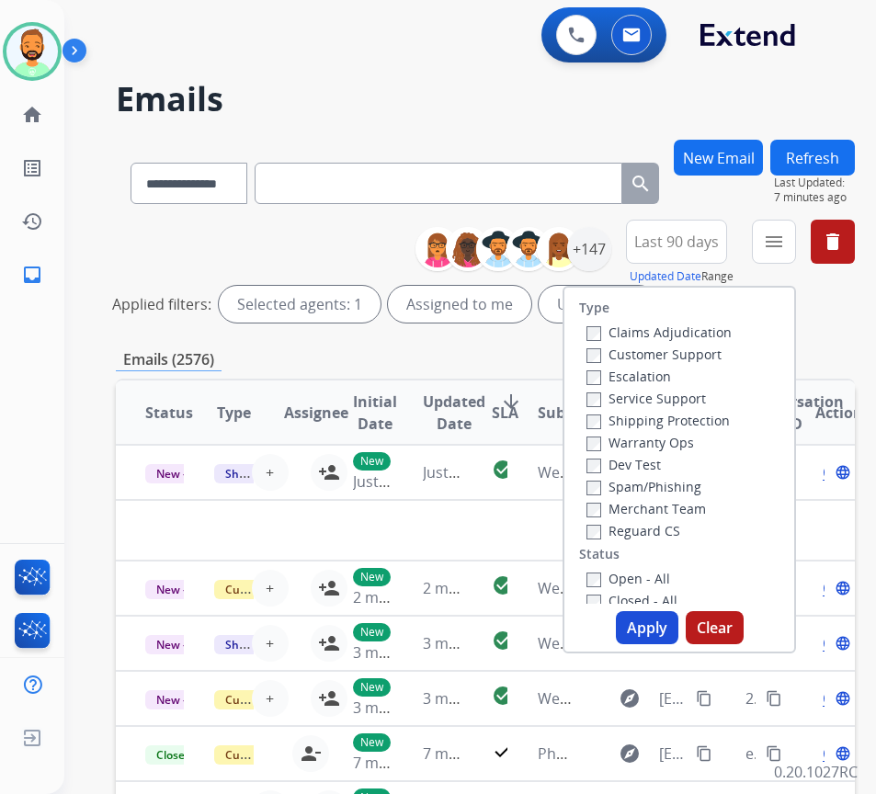
click at [649, 355] on label "Customer Support" at bounding box center [653, 354] width 135 height 17
click at [663, 420] on label "Shipping Protection" at bounding box center [657, 420] width 143 height 17
click at [677, 535] on label "Reguard CS" at bounding box center [633, 530] width 94 height 17
click at [665, 583] on label "Open - All" at bounding box center [628, 578] width 84 height 17
click at [641, 573] on div "Open - All" at bounding box center [682, 578] width 193 height 22
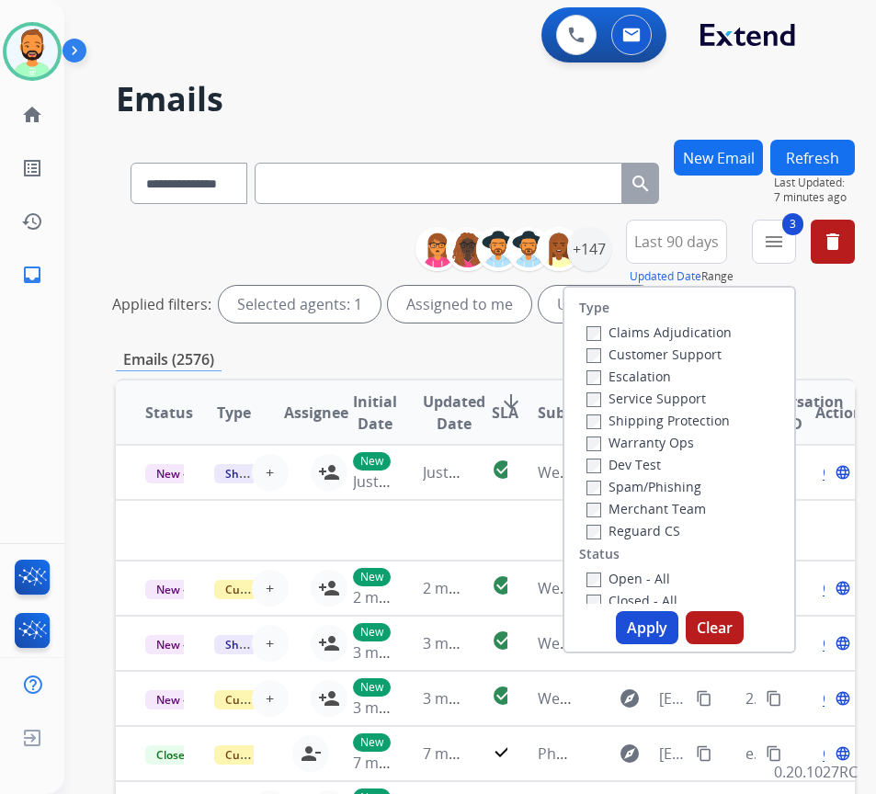
click at [645, 579] on label "Open - All" at bounding box center [628, 578] width 84 height 17
click at [632, 564] on div "Type Claims Adjudication Customer Support Escalation Service Support Shipping P…" at bounding box center [679, 446] width 230 height 316
click at [632, 575] on label "Open - All" at bounding box center [628, 578] width 84 height 17
click at [655, 642] on button "Apply" at bounding box center [647, 627] width 63 height 33
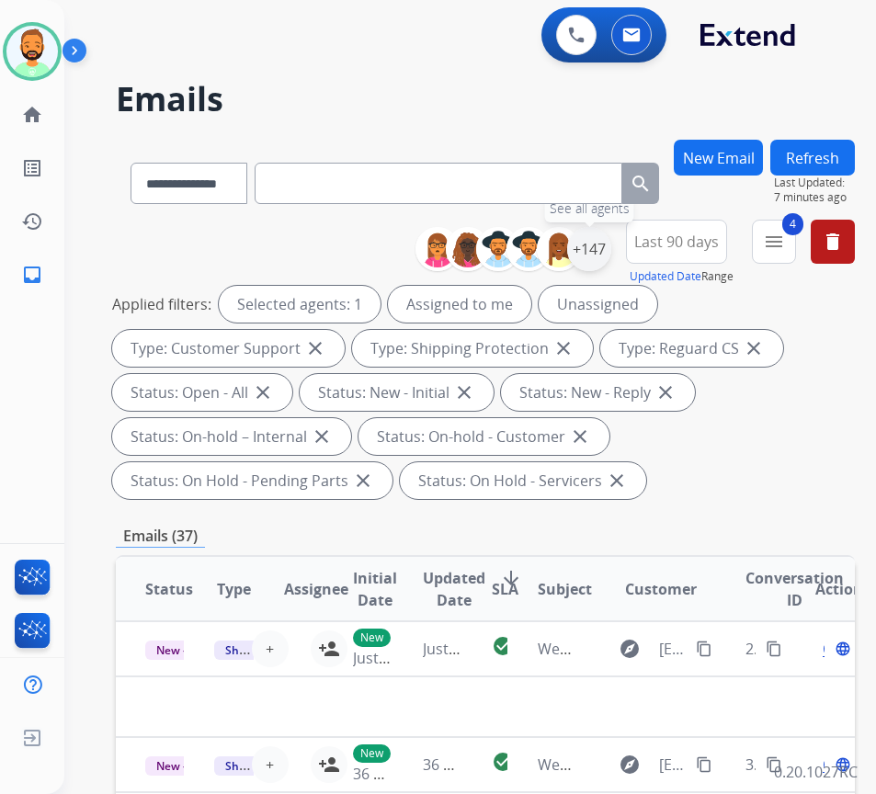
click at [611, 256] on div "+147" at bounding box center [589, 249] width 44 height 44
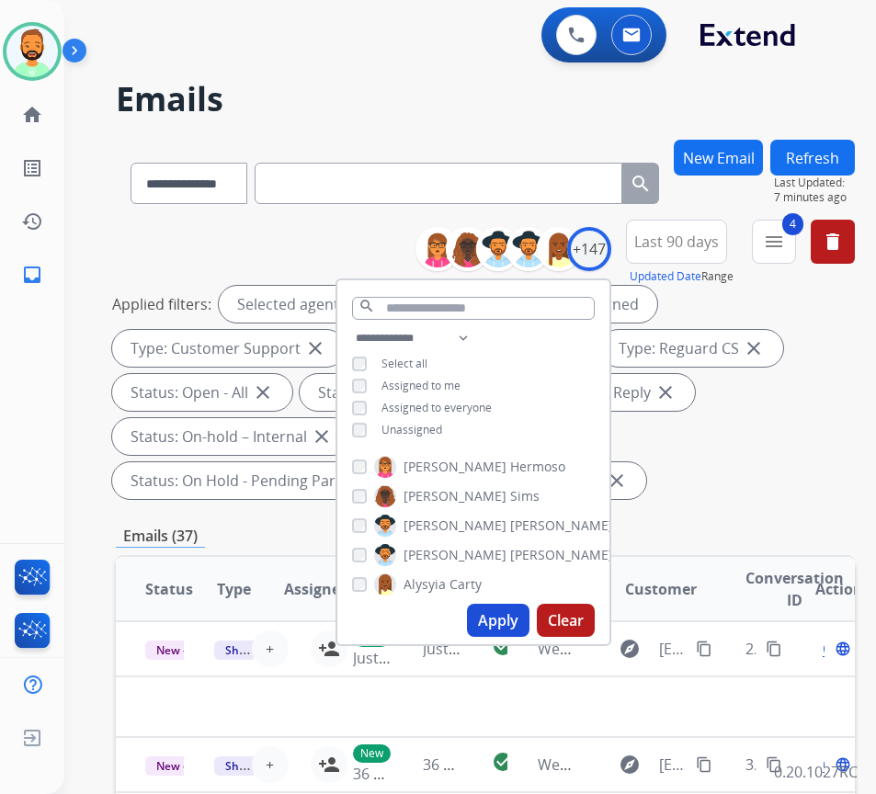
click at [411, 427] on span "Unassigned" at bounding box center [411, 430] width 61 height 16
click at [517, 615] on button "Apply" at bounding box center [498, 620] width 63 height 33
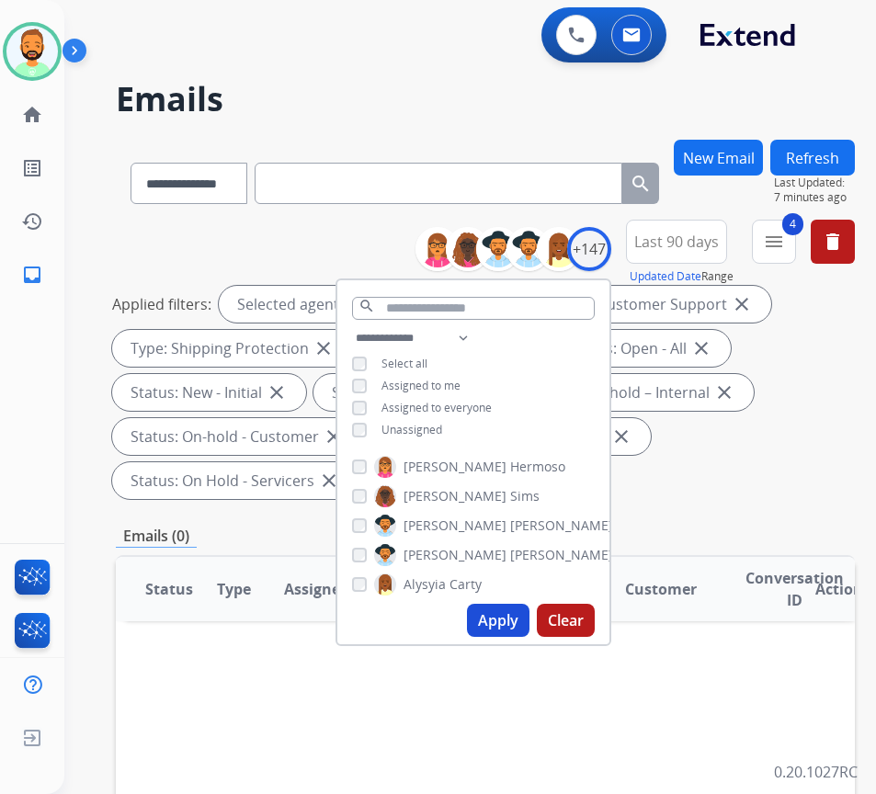
click at [779, 497] on div "Applied filters: Selected agents: 1 Assigned to me Type: Customer Support close…" at bounding box center [481, 392] width 739 height 213
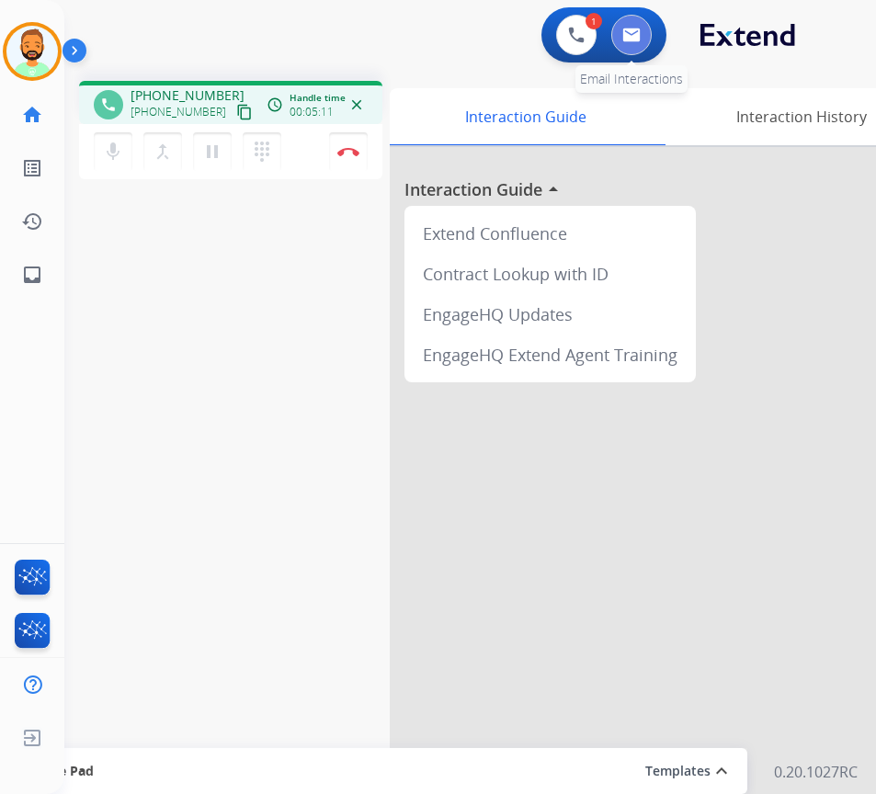
click at [637, 45] on button at bounding box center [631, 35] width 40 height 40
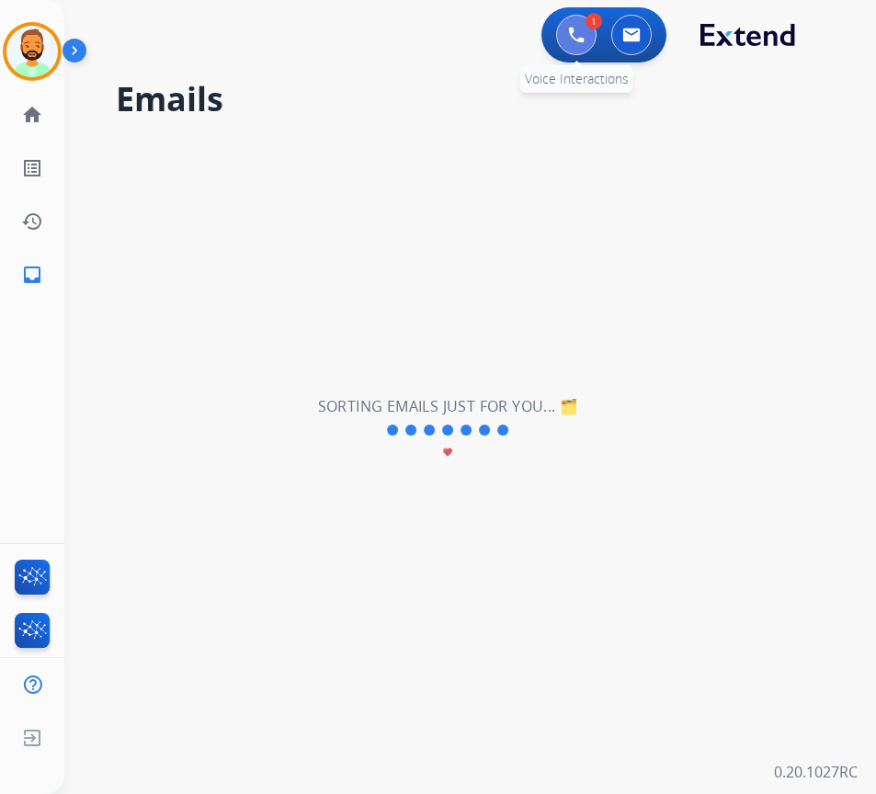
click at [573, 40] on img at bounding box center [576, 35] width 17 height 17
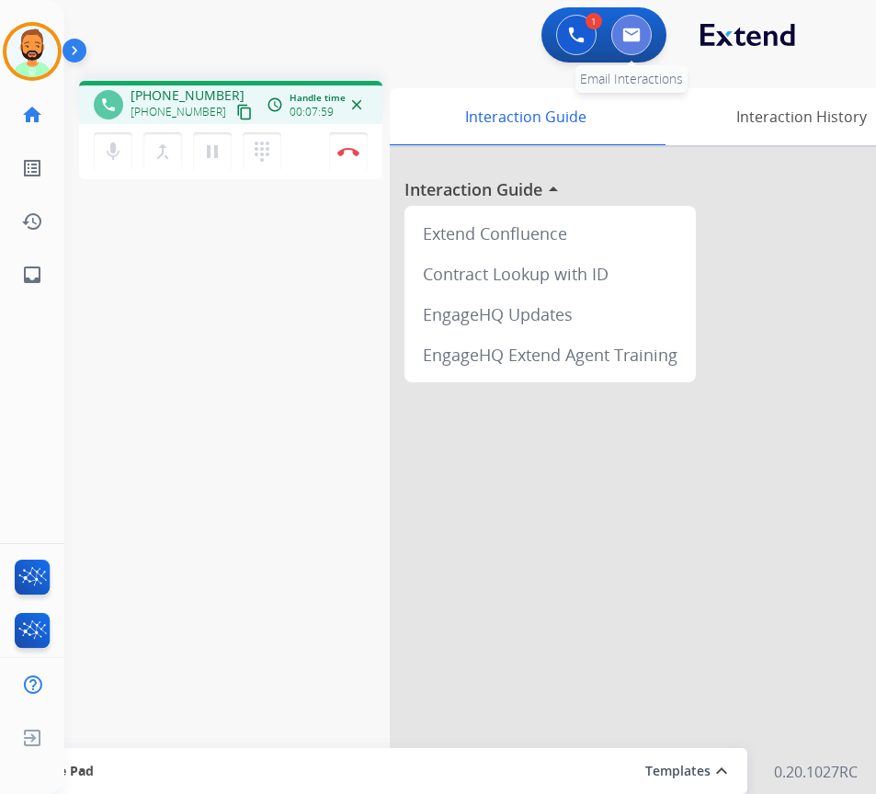
click at [631, 34] on img at bounding box center [631, 35] width 18 height 15
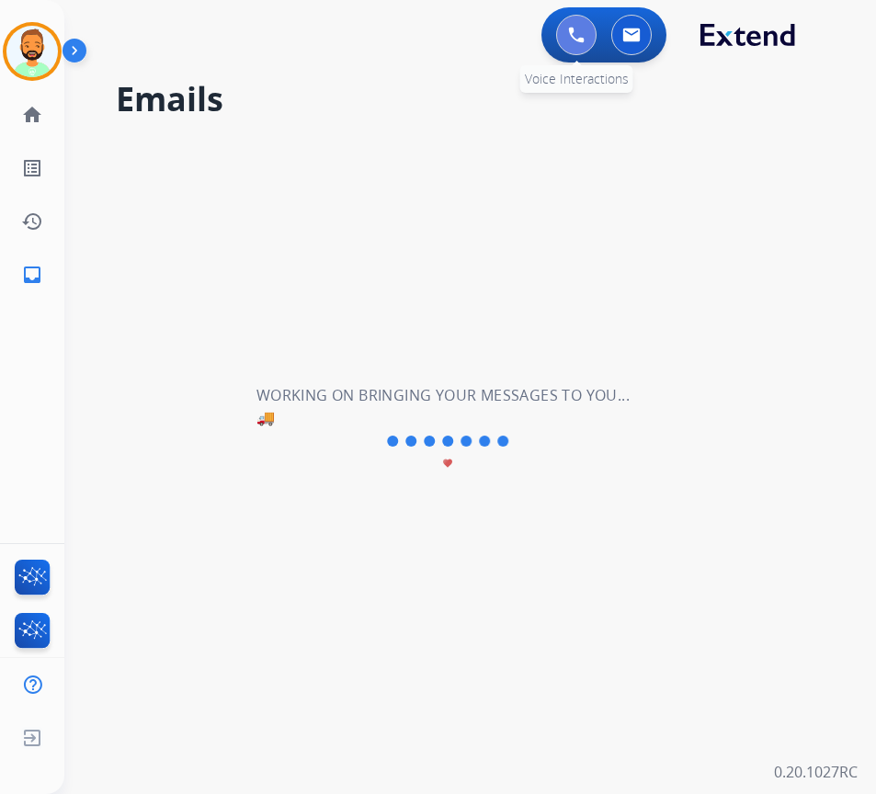
click at [566, 45] on button at bounding box center [576, 35] width 40 height 40
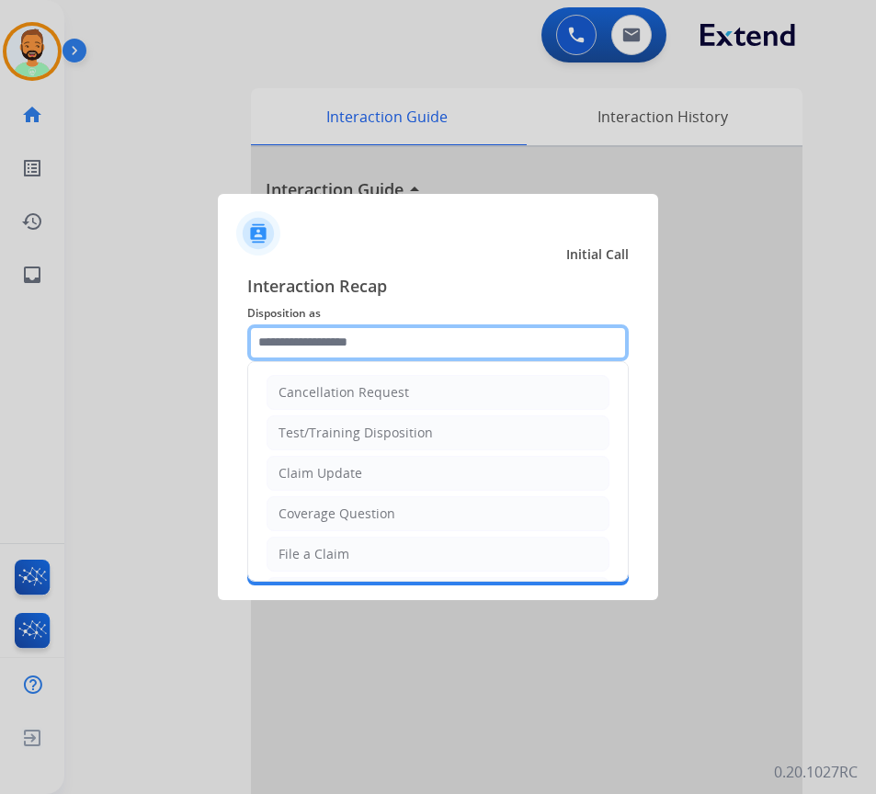
drag, startPoint x: 401, startPoint y: 339, endPoint x: 407, endPoint y: 354, distance: 16.1
click at [403, 347] on input "text" at bounding box center [437, 342] width 381 height 37
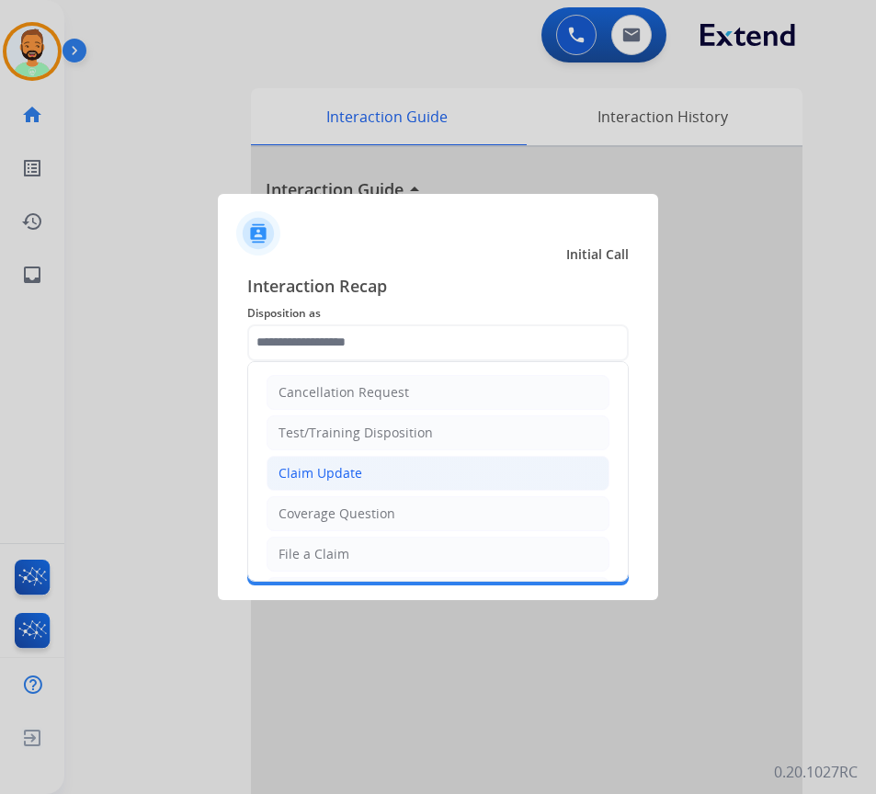
click at [403, 474] on li "Claim Update" at bounding box center [438, 473] width 343 height 35
type input "**********"
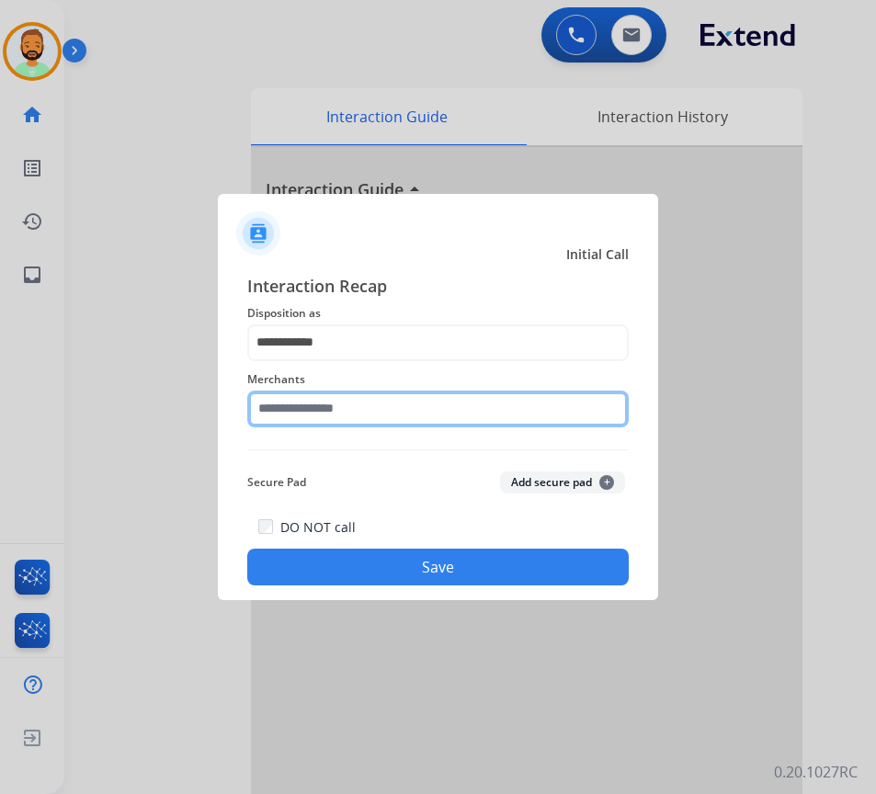
click at [408, 417] on input "text" at bounding box center [437, 409] width 381 height 37
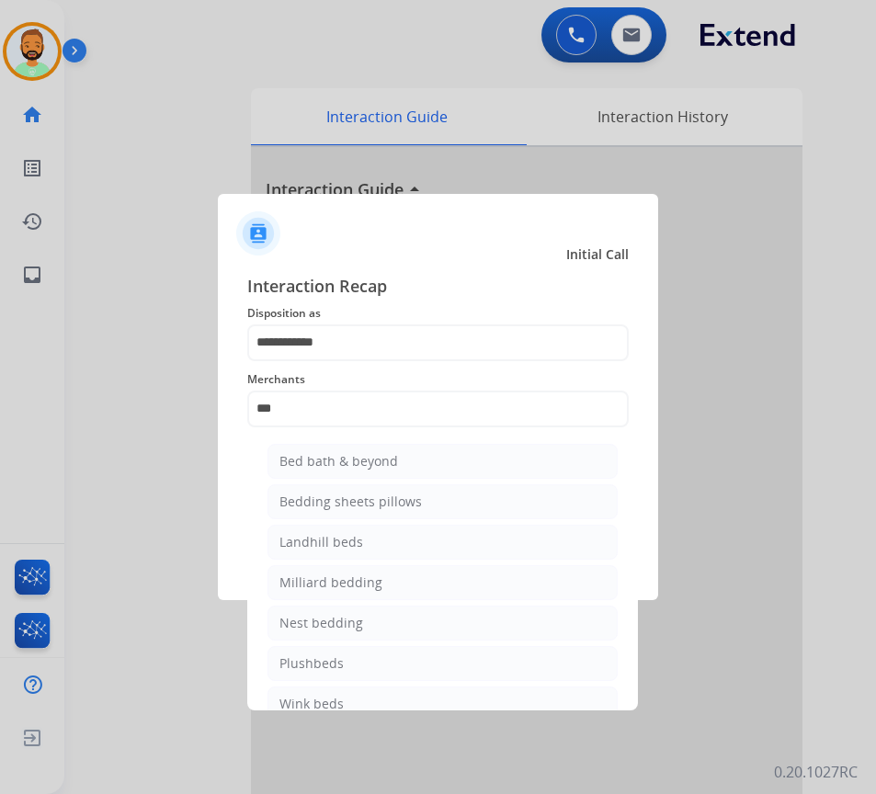
click at [404, 451] on li "Bed bath & beyond" at bounding box center [442, 461] width 350 height 35
type input "**********"
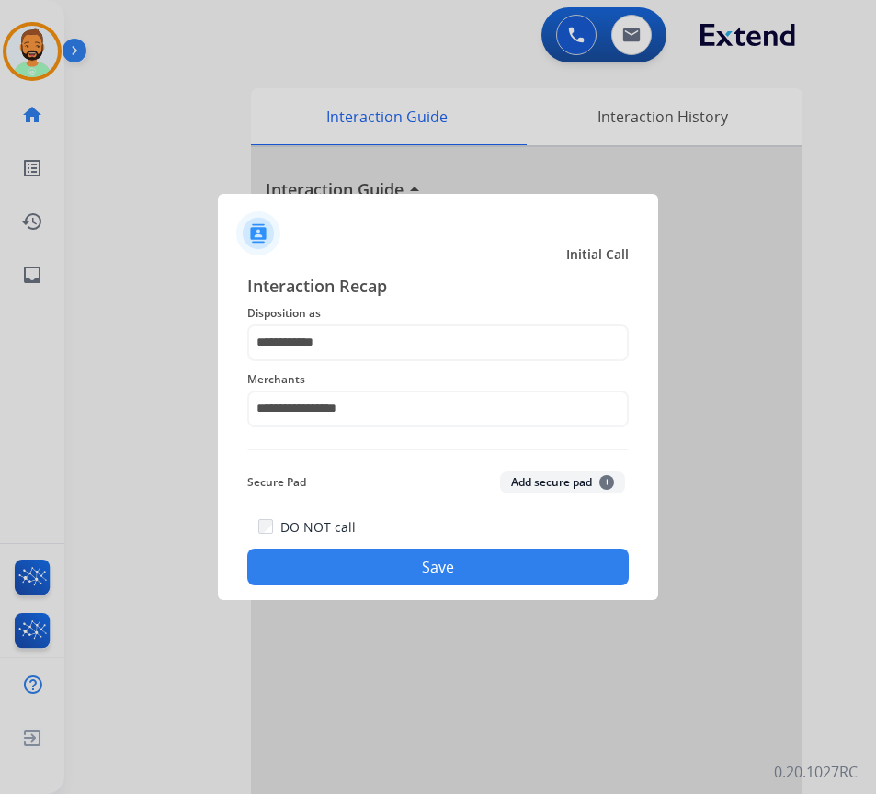
click at [417, 573] on button "Save" at bounding box center [437, 567] width 381 height 37
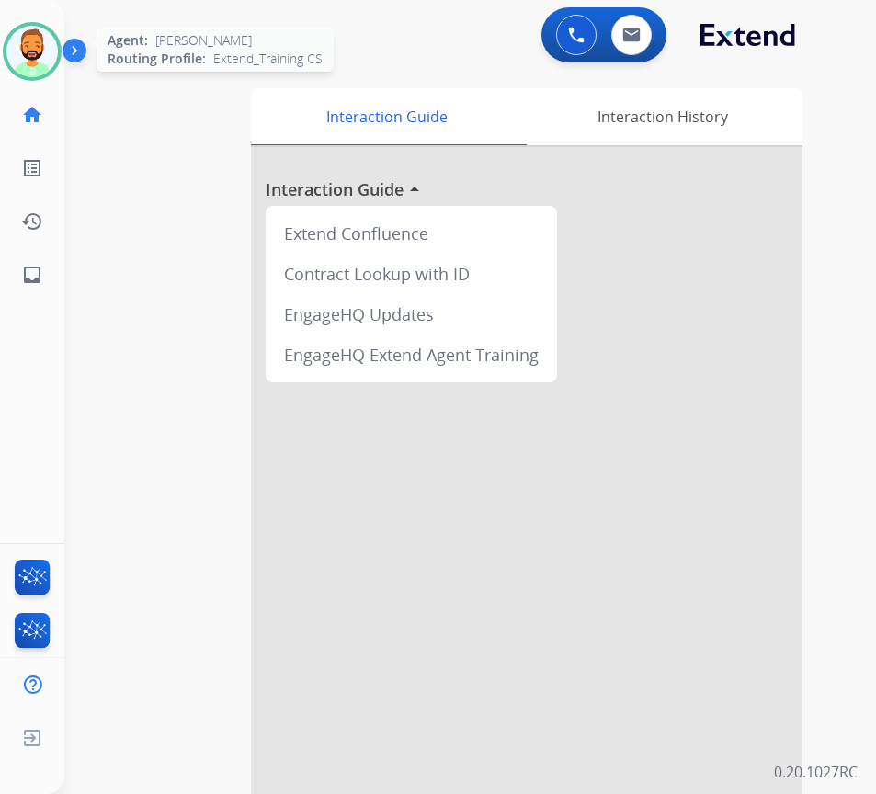
click at [48, 52] on img at bounding box center [31, 51] width 51 height 51
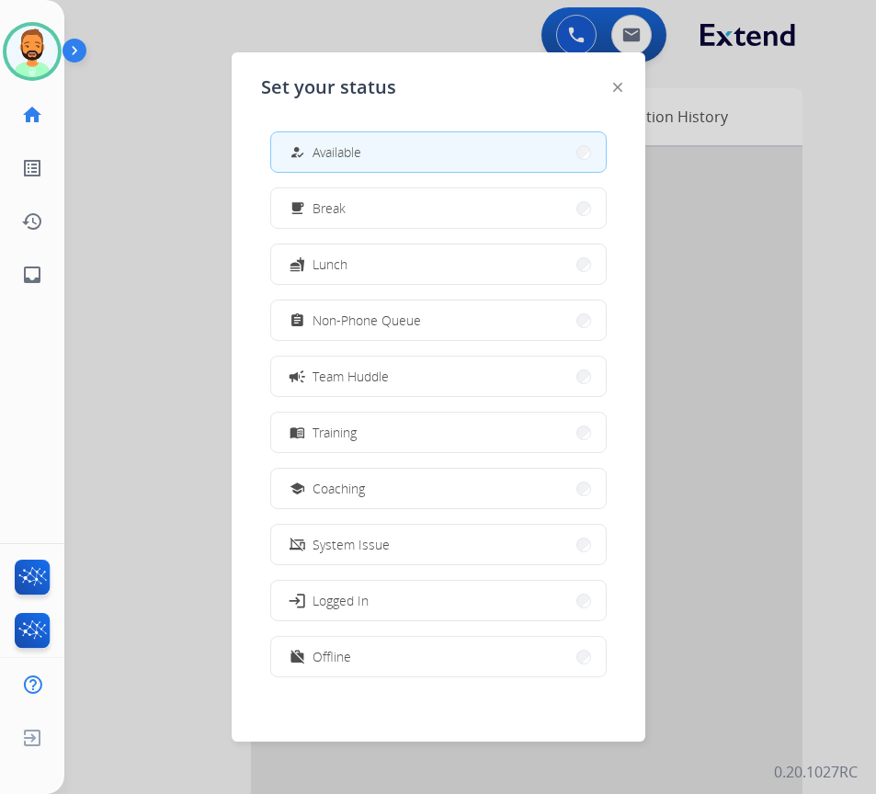
click at [126, 326] on div at bounding box center [438, 397] width 876 height 794
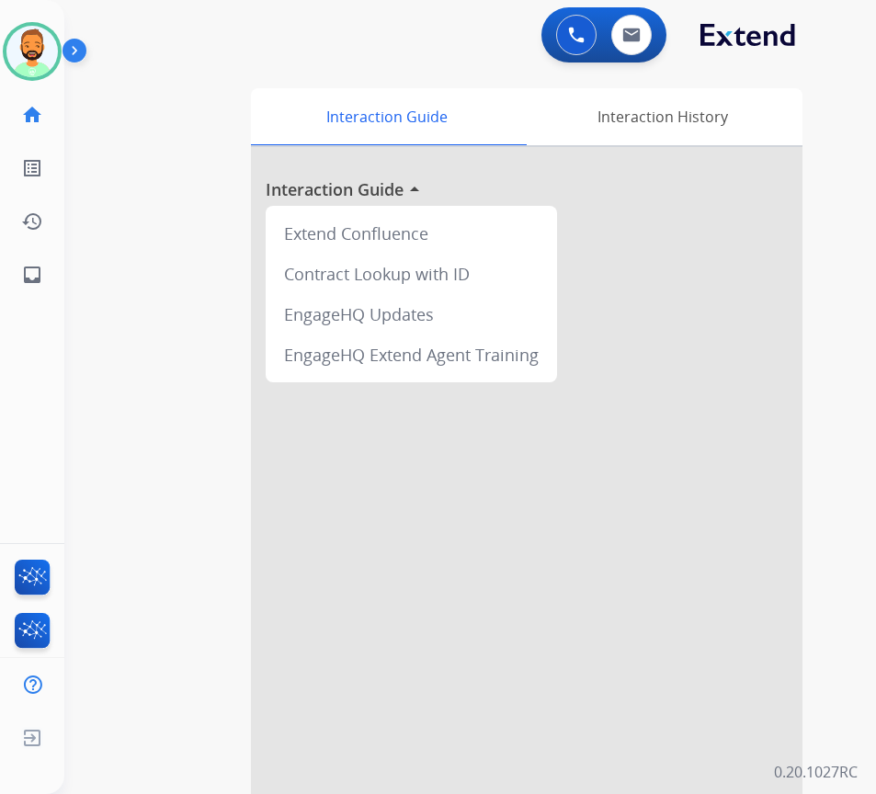
click at [369, 608] on div at bounding box center [526, 490] width 551 height 686
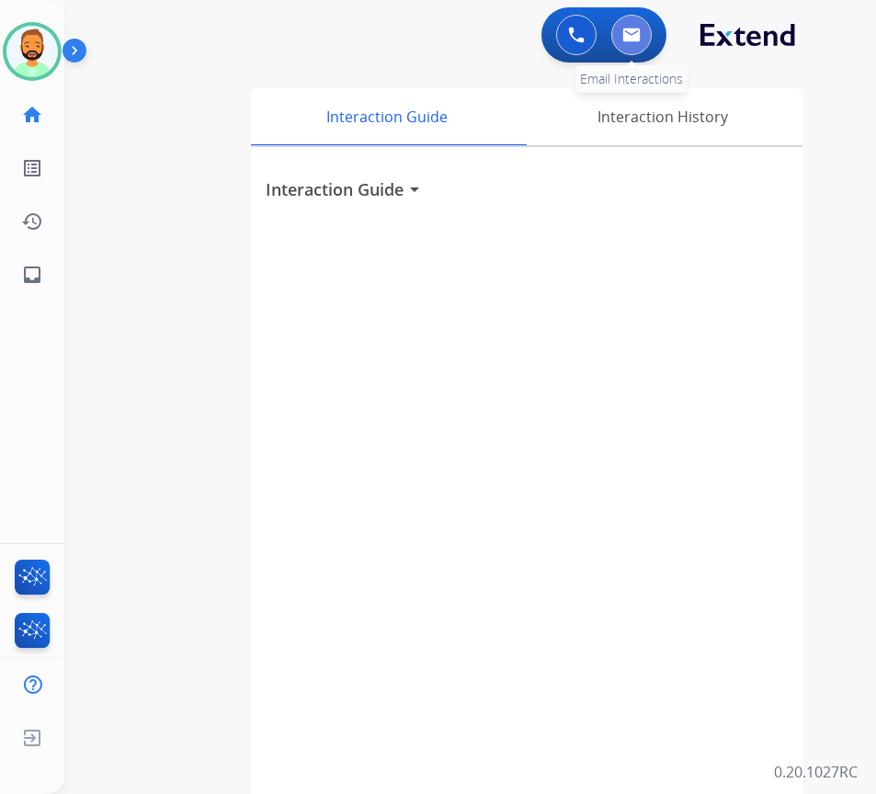
click at [625, 30] on img at bounding box center [631, 35] width 18 height 15
select select "**********"
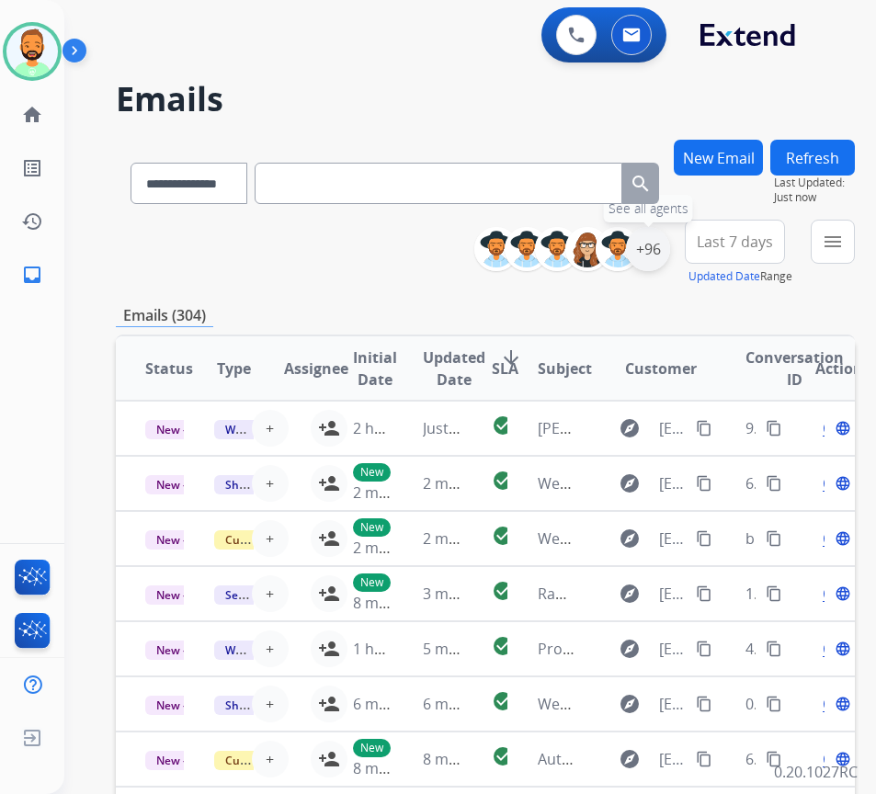
click at [670, 256] on div "+96" at bounding box center [648, 249] width 44 height 44
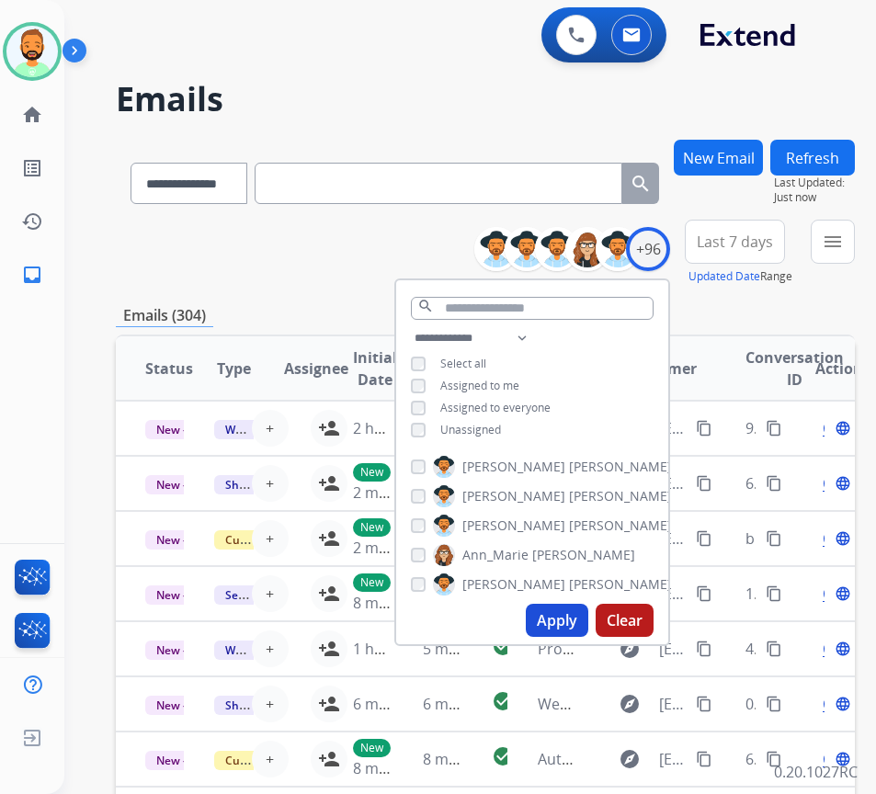
click at [490, 431] on span "Unassigned" at bounding box center [470, 430] width 61 height 16
click at [582, 630] on button "Apply" at bounding box center [557, 620] width 63 height 33
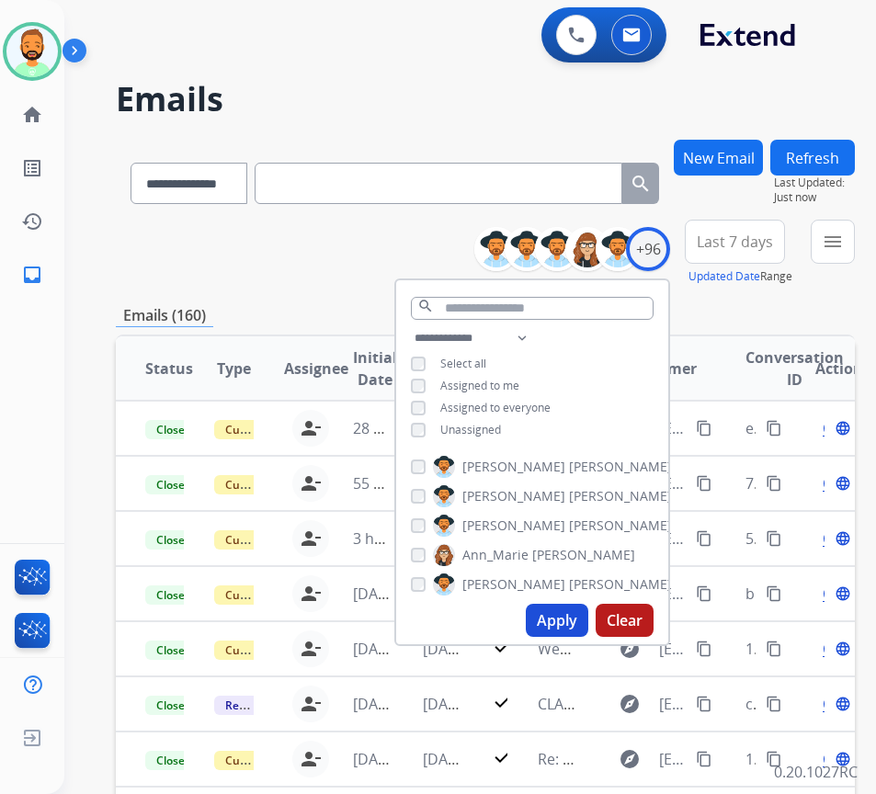
click at [760, 244] on span "Last 7 days" at bounding box center [735, 241] width 76 height 7
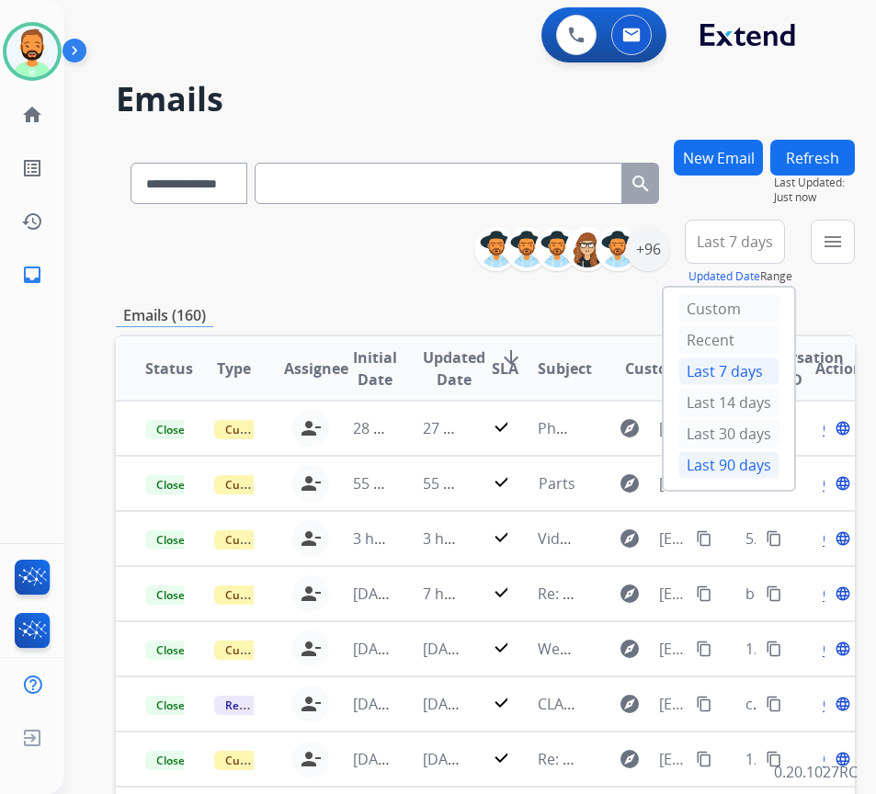
click at [737, 462] on div "Last 90 days" at bounding box center [728, 465] width 101 height 28
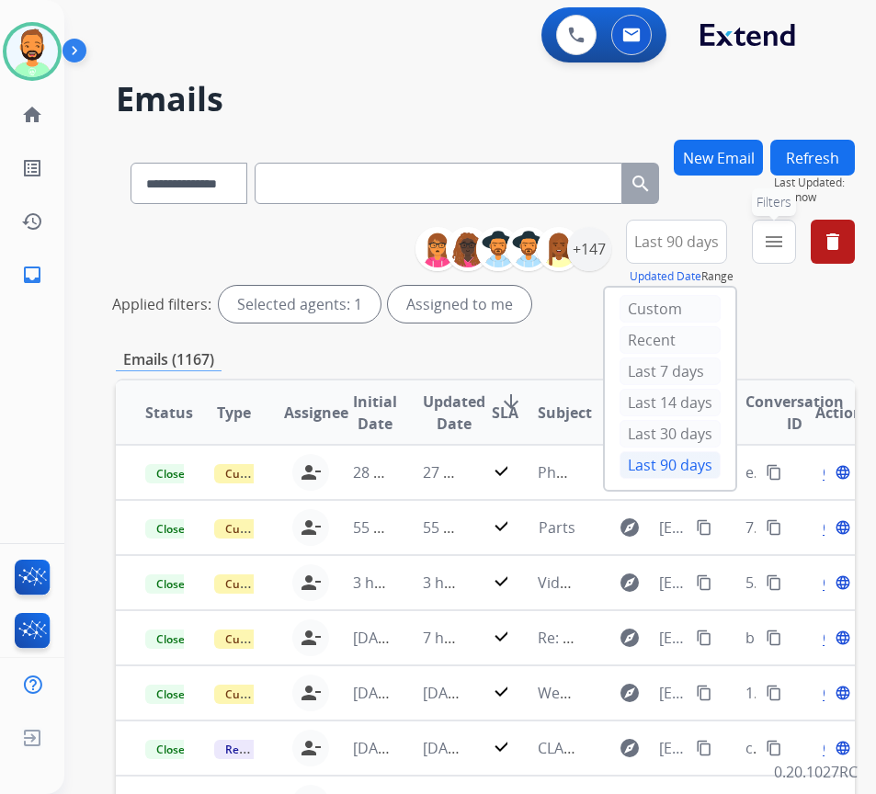
click at [796, 242] on button "menu Filters" at bounding box center [774, 242] width 44 height 44
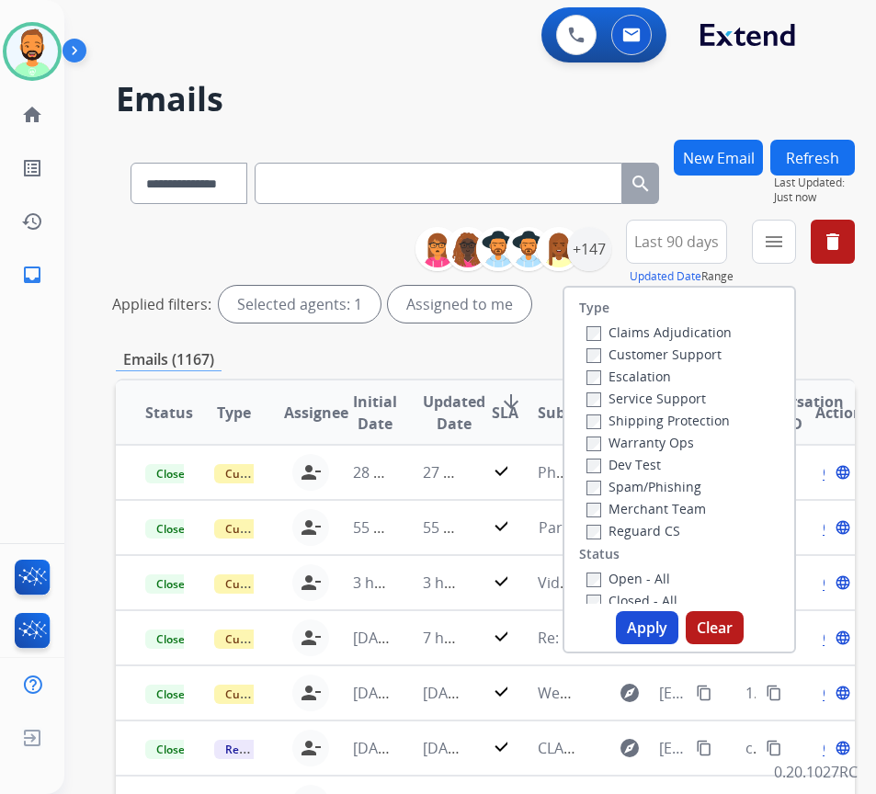
click at [688, 350] on label "Customer Support" at bounding box center [653, 354] width 135 height 17
click at [688, 418] on label "Shipping Protection" at bounding box center [657, 420] width 143 height 17
click at [680, 527] on label "Reguard CS" at bounding box center [633, 530] width 94 height 17
click at [669, 583] on label "Open - All" at bounding box center [628, 578] width 84 height 17
click at [670, 622] on button "Apply" at bounding box center [647, 627] width 63 height 33
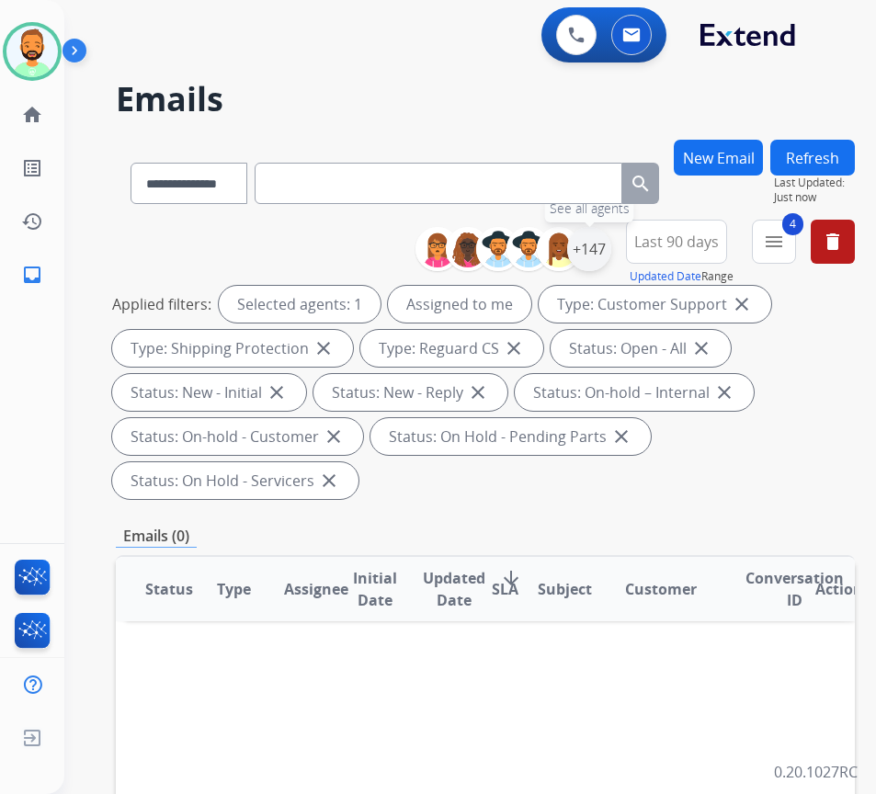
click at [611, 240] on div "+147" at bounding box center [589, 249] width 44 height 44
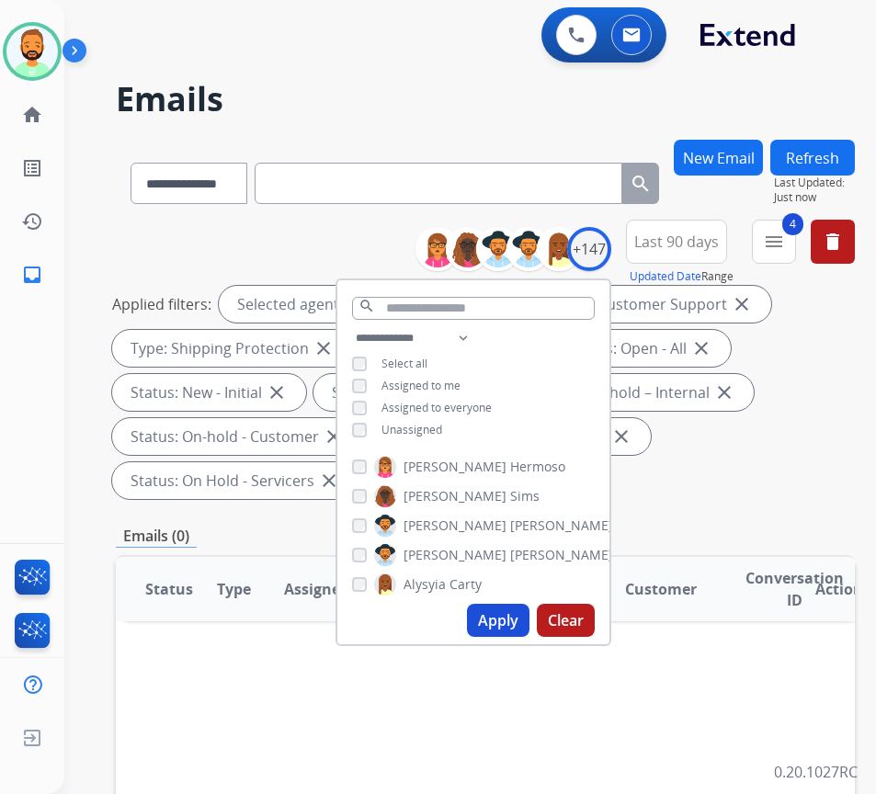
click at [425, 426] on span "Unassigned" at bounding box center [411, 430] width 61 height 16
click at [446, 381] on span "Assigned to me" at bounding box center [420, 386] width 79 height 16
click at [526, 612] on button "Apply" at bounding box center [498, 620] width 63 height 33
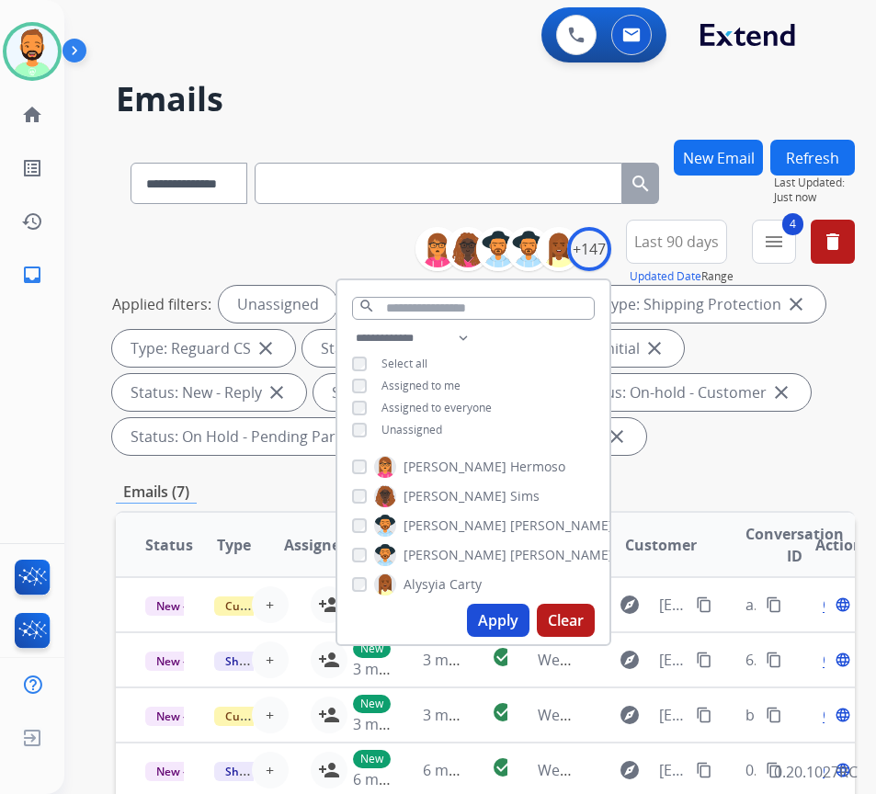
click at [813, 433] on div "Applied filters: Unassigned Type: Customer Support close Type: Shipping Protect…" at bounding box center [481, 370] width 739 height 169
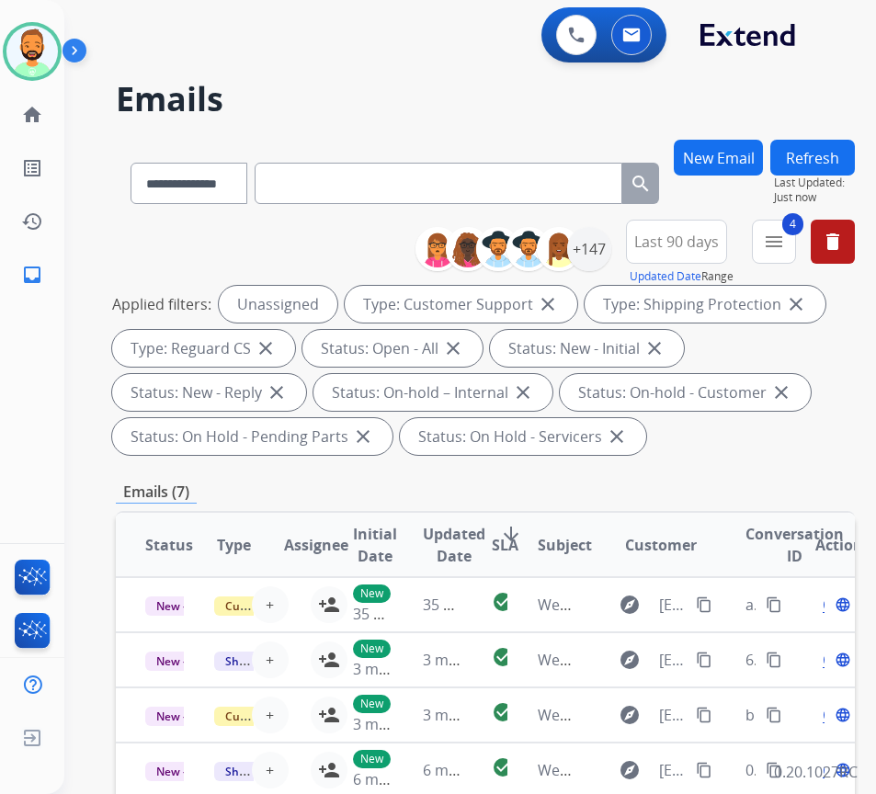
click at [102, 263] on div "**********" at bounding box center [447, 463] width 767 height 794
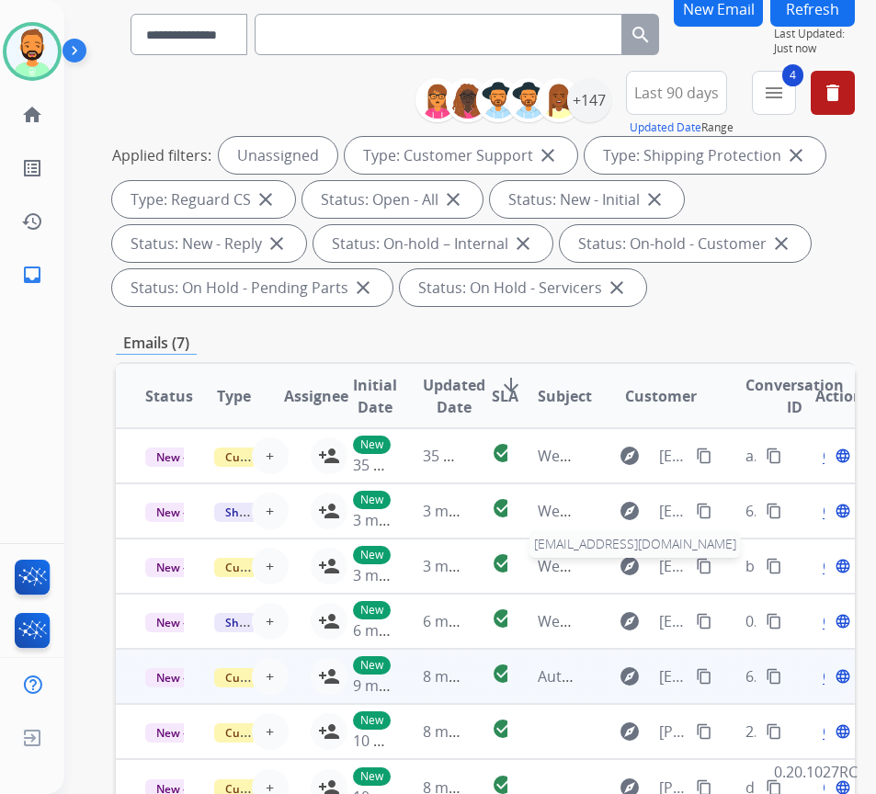
scroll to position [184, 0]
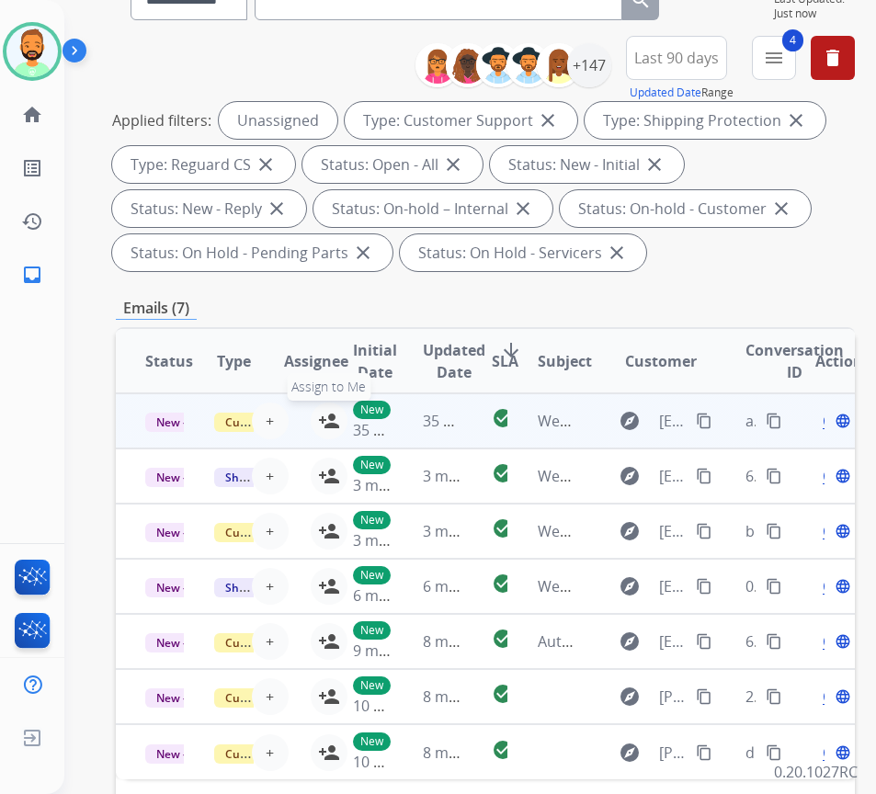
click at [319, 422] on button "person_add Assign to Me" at bounding box center [329, 421] width 37 height 37
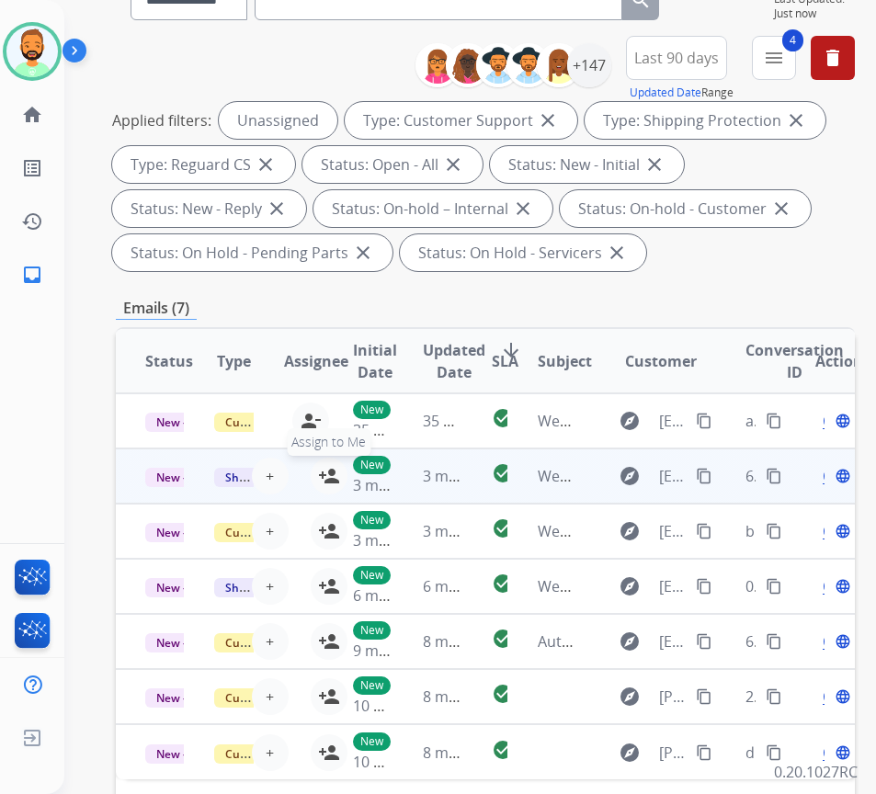
drag, startPoint x: 322, startPoint y: 472, endPoint x: 323, endPoint y: 484, distance: 12.9
click at [323, 473] on mat-icon "person_add" at bounding box center [329, 476] width 22 height 22
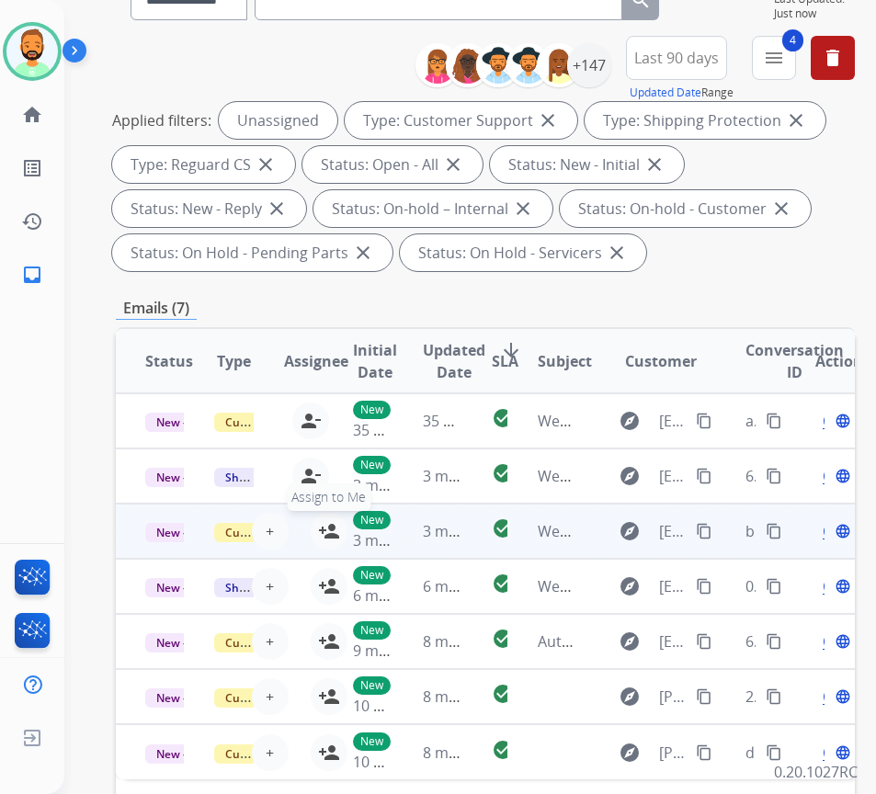
click at [324, 529] on mat-icon "person_add" at bounding box center [329, 531] width 22 height 22
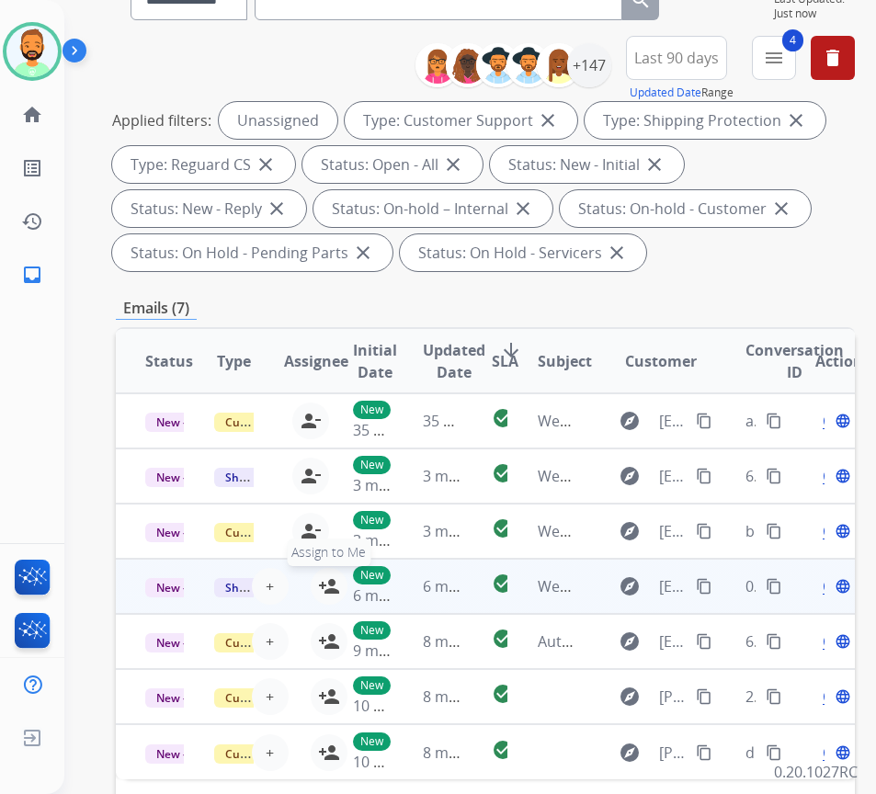
click at [323, 584] on mat-icon "person_add" at bounding box center [329, 586] width 22 height 22
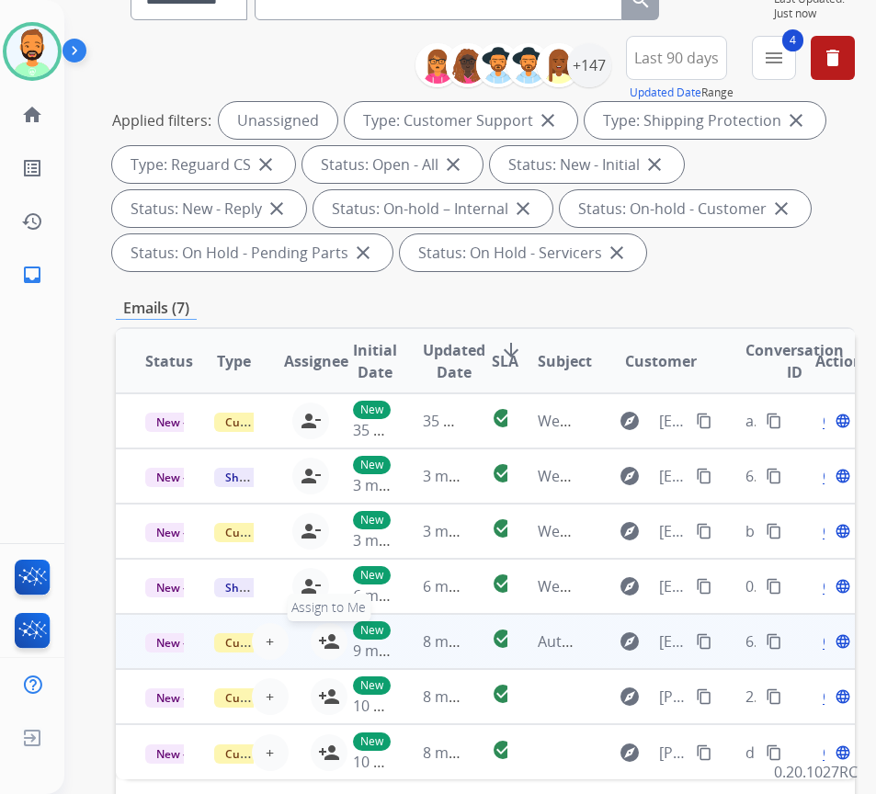
click at [323, 640] on mat-icon "person_add" at bounding box center [329, 642] width 22 height 22
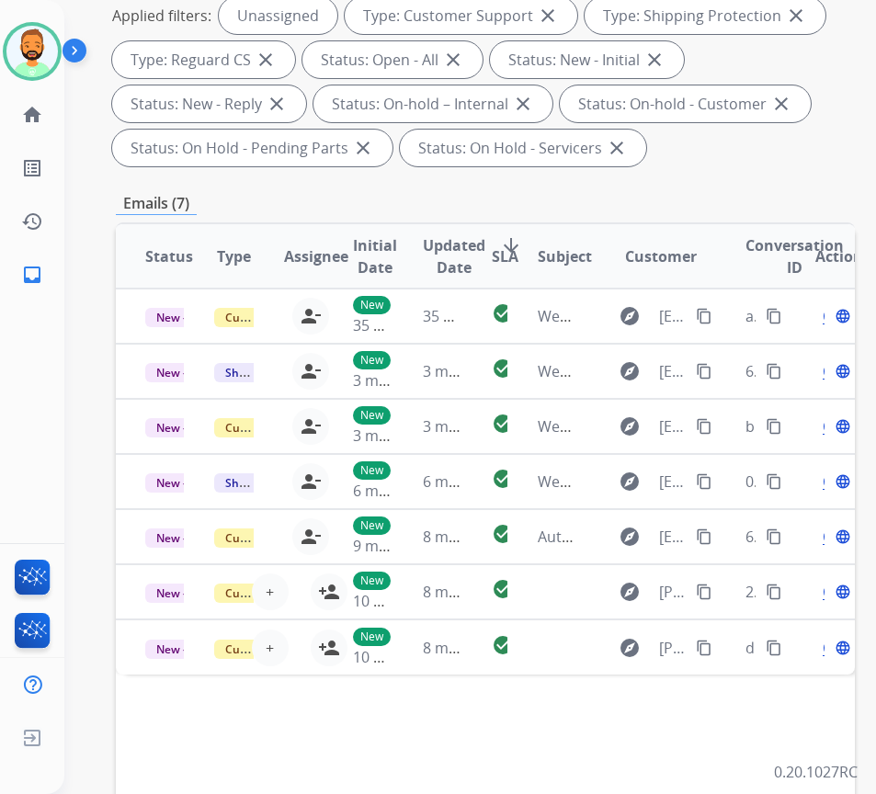
scroll to position [368, 0]
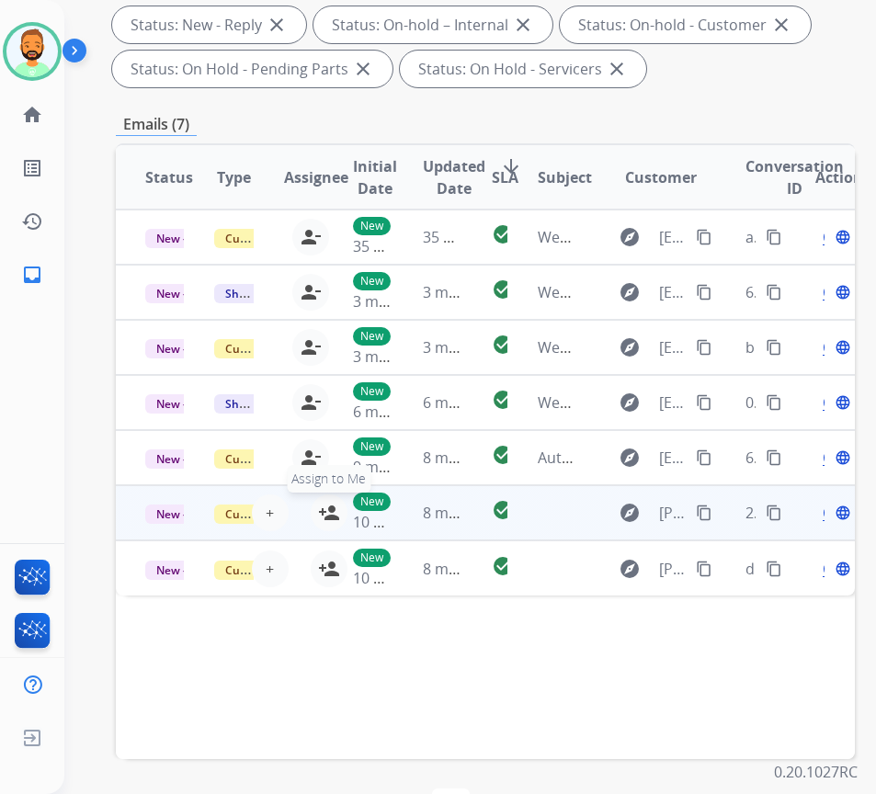
click at [323, 508] on mat-icon "person_add" at bounding box center [329, 513] width 22 height 22
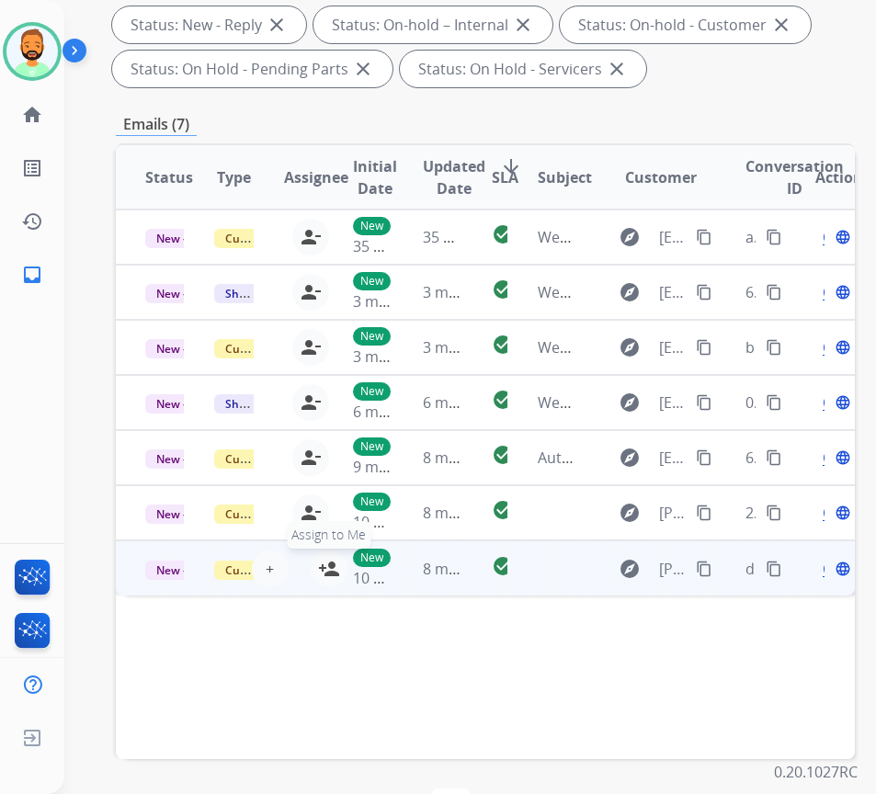
click at [318, 568] on button "person_add Assign to Me" at bounding box center [329, 569] width 37 height 37
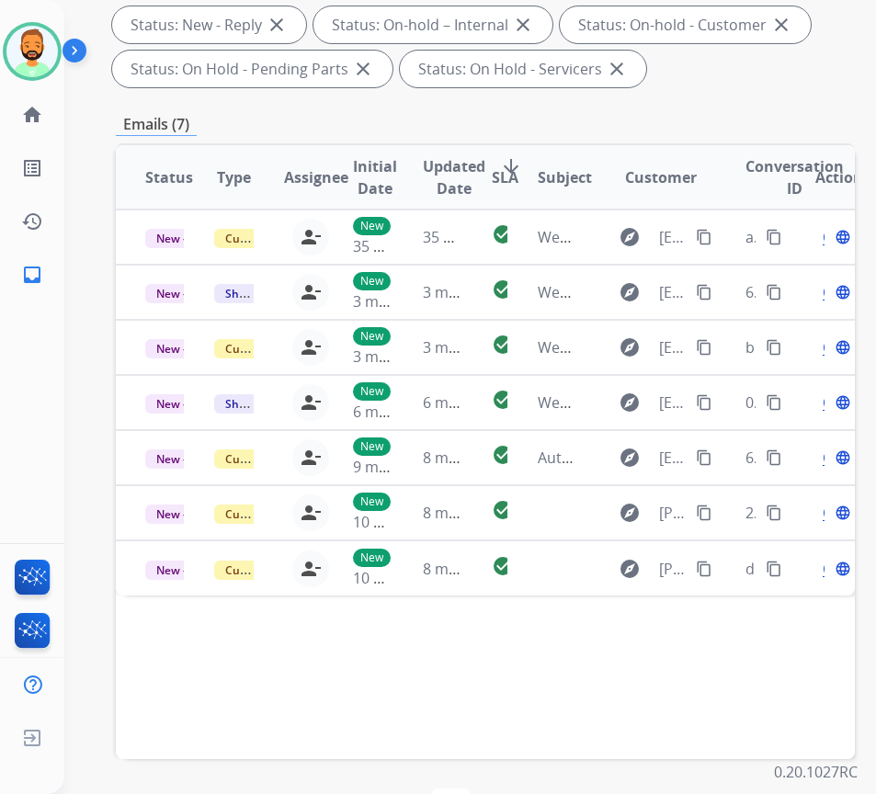
click at [431, 651] on div "Status Type Assignee Initial Date Updated Date arrow_downward SLA Subject Custo…" at bounding box center [485, 451] width 739 height 616
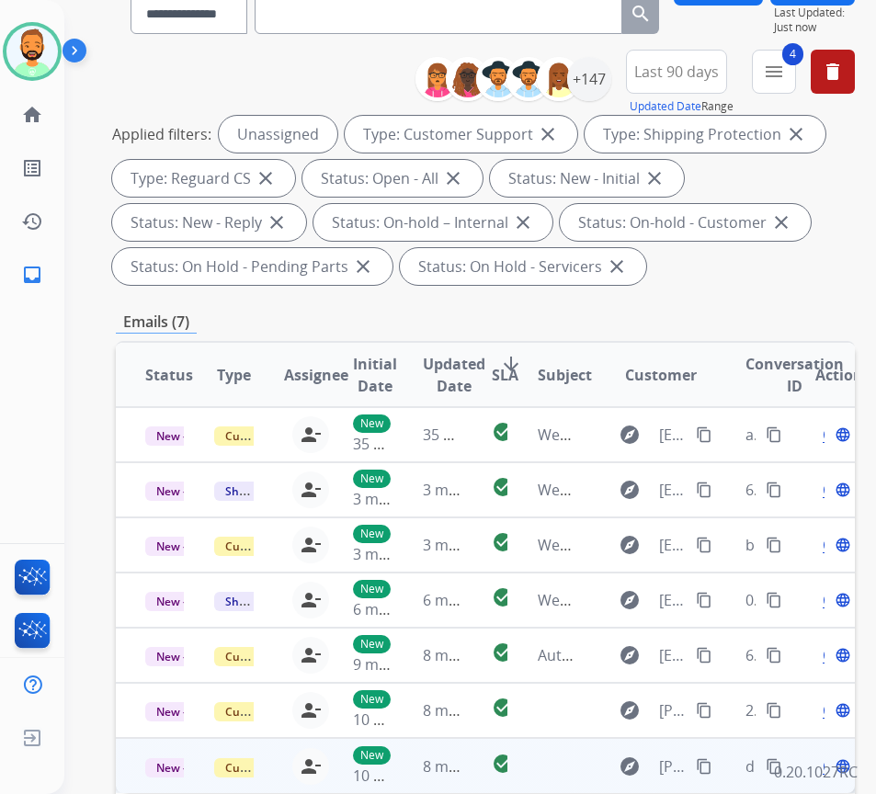
scroll to position [92, 0]
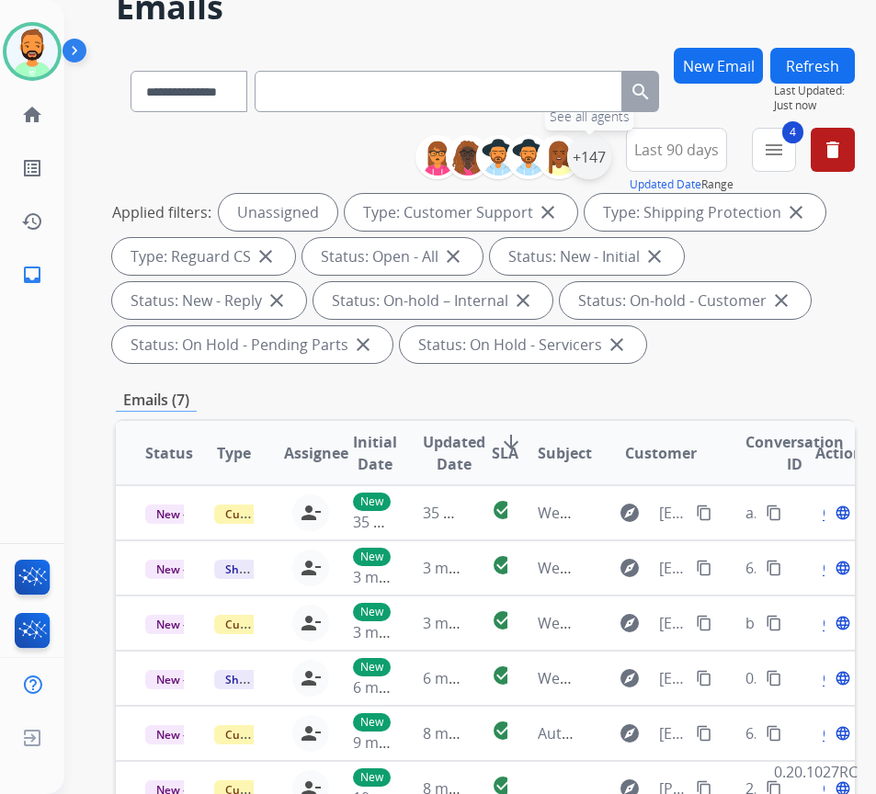
click at [611, 152] on div "+147" at bounding box center [589, 157] width 44 height 44
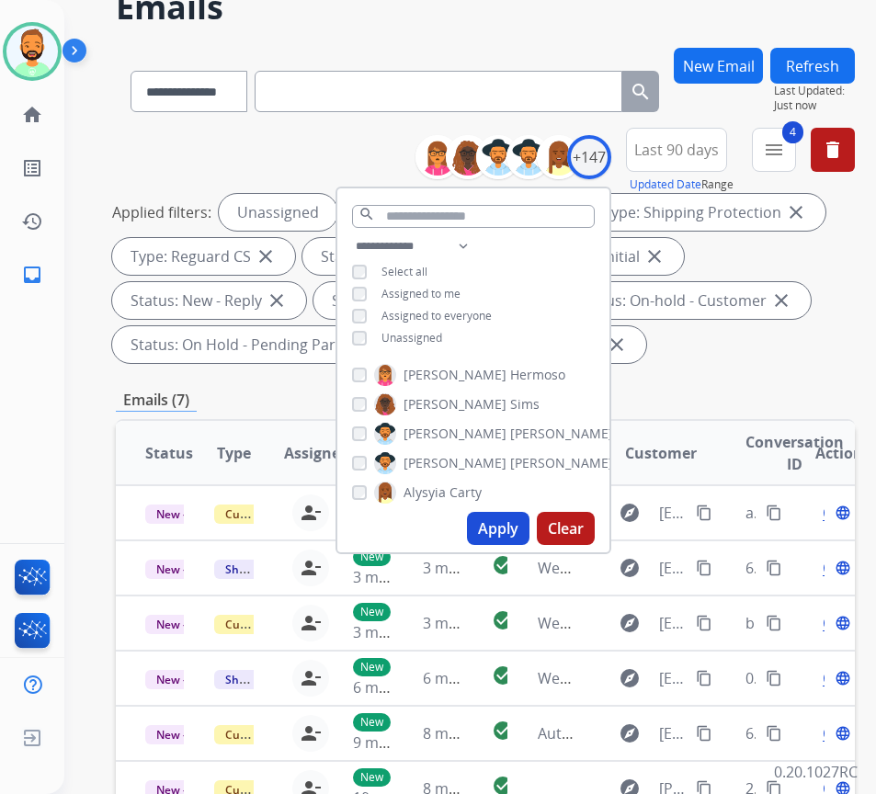
click at [442, 293] on span "Assigned to me" at bounding box center [420, 294] width 79 height 16
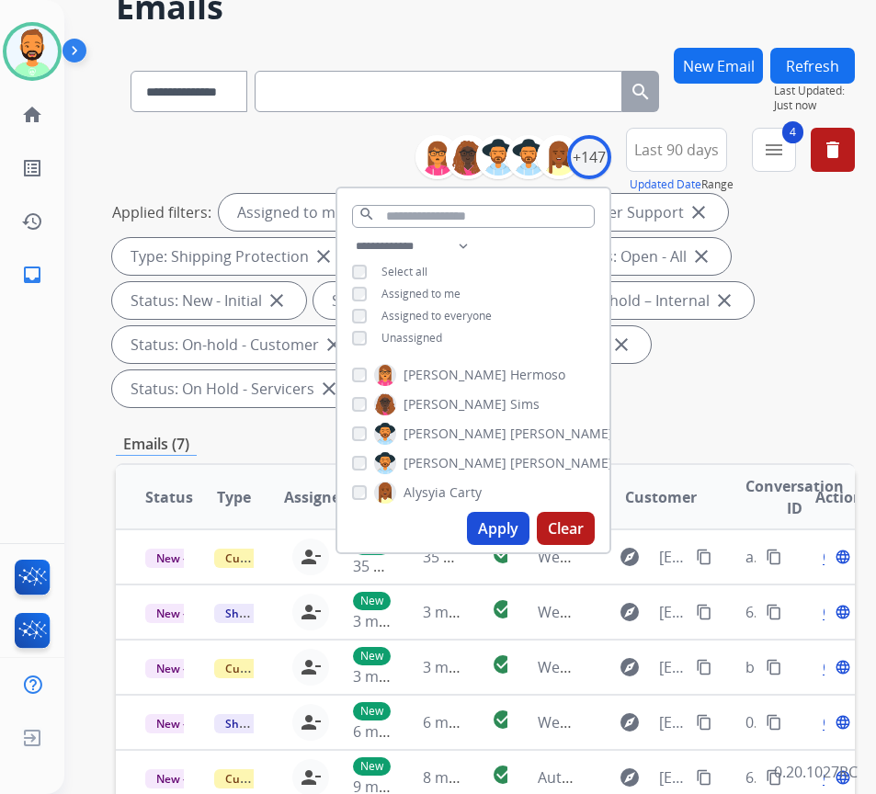
click at [442, 338] on span "Unassigned" at bounding box center [411, 338] width 61 height 16
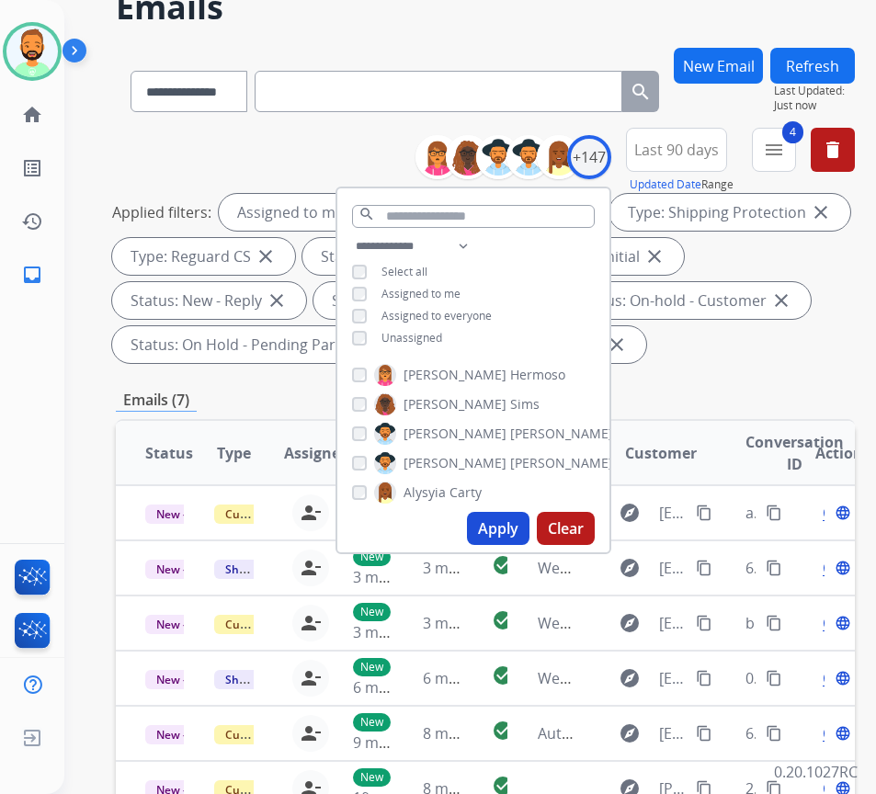
drag, startPoint x: 514, startPoint y: 515, endPoint x: 436, endPoint y: 483, distance: 84.1
click at [515, 516] on button "Apply" at bounding box center [498, 528] width 63 height 33
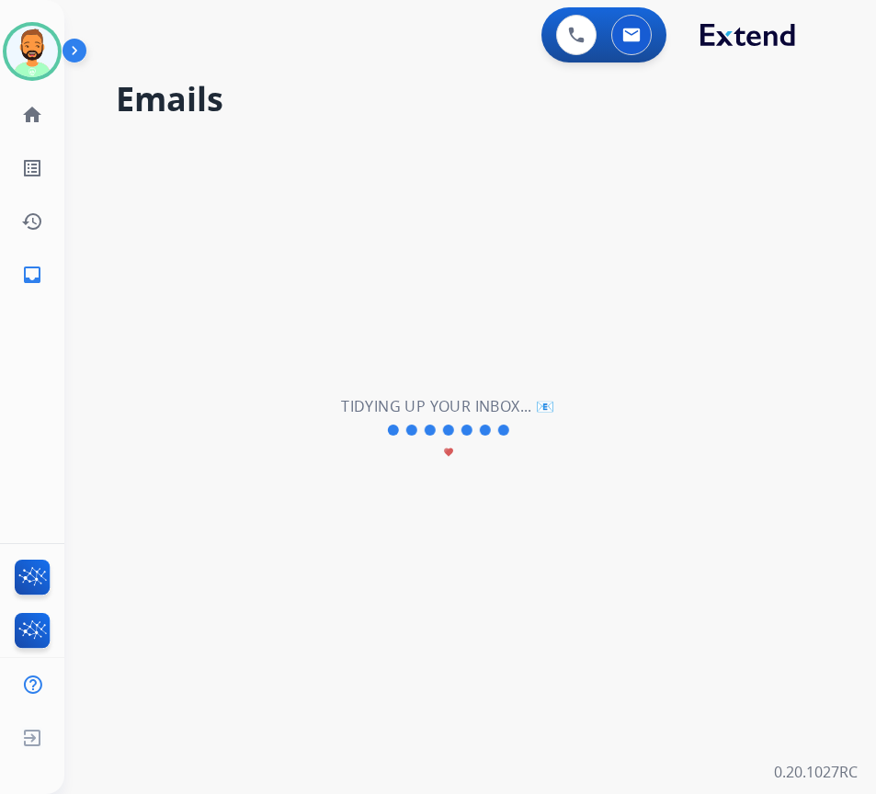
scroll to position [0, 0]
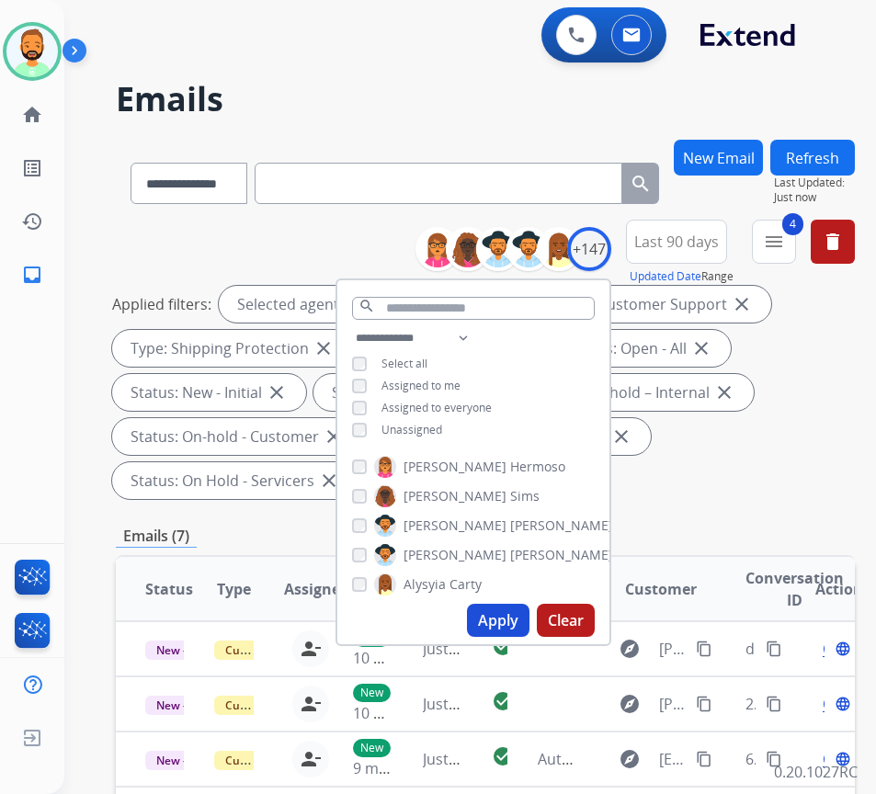
drag, startPoint x: 802, startPoint y: 465, endPoint x: 665, endPoint y: 522, distance: 149.2
click at [801, 465] on div "Applied filters: Selected agents: 1 Assigned to me Type: Customer Support close…" at bounding box center [481, 392] width 739 height 213
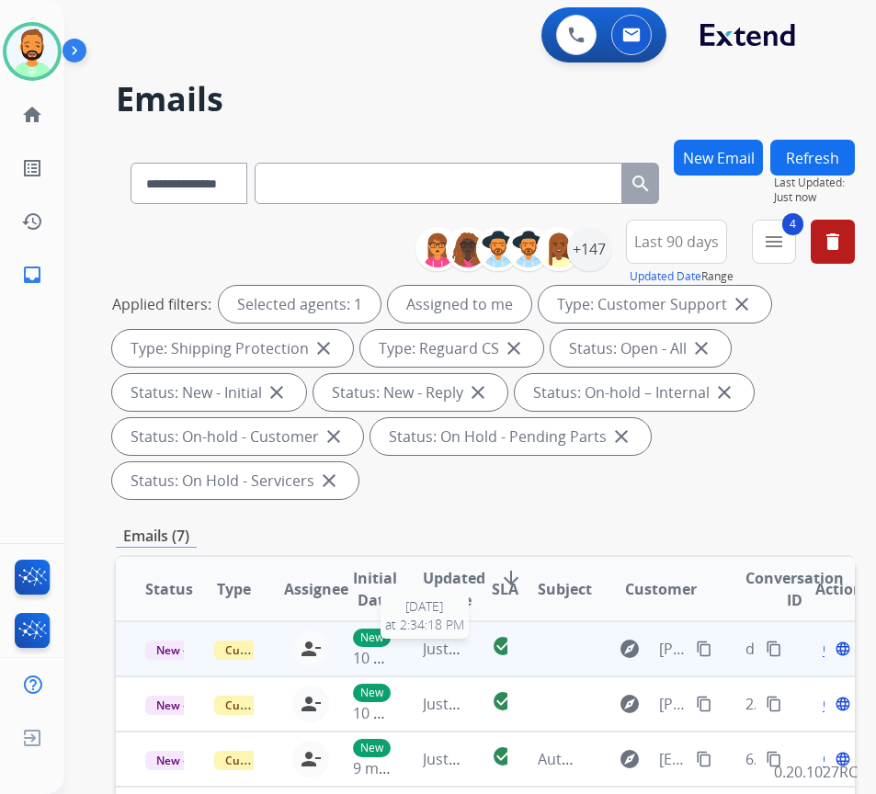
click at [444, 650] on span "Just now" at bounding box center [452, 649] width 59 height 20
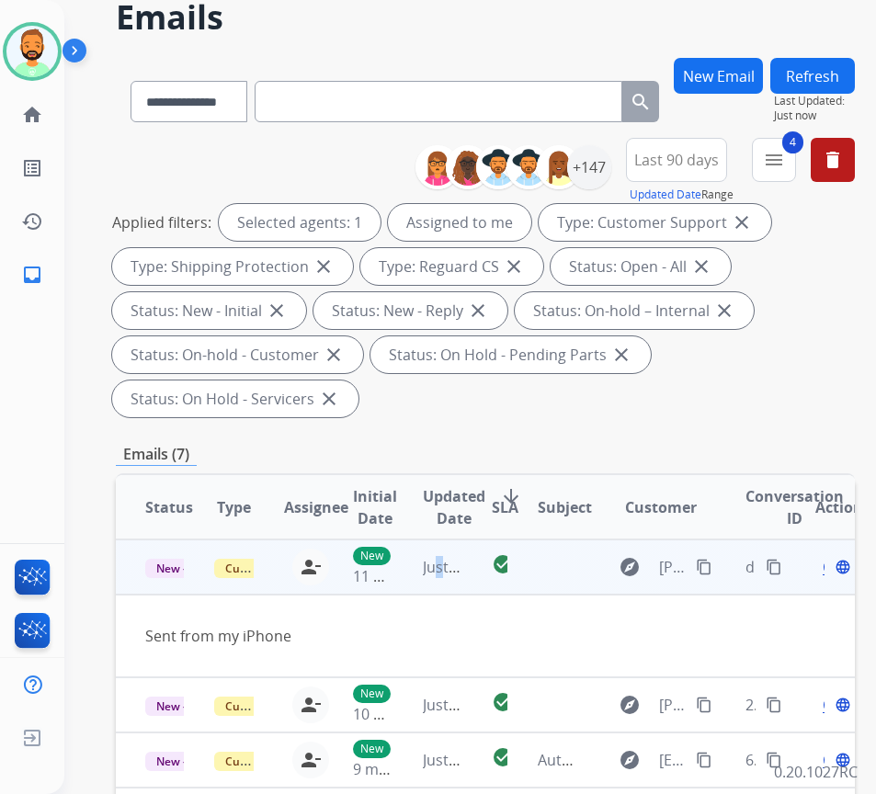
scroll to position [92, 0]
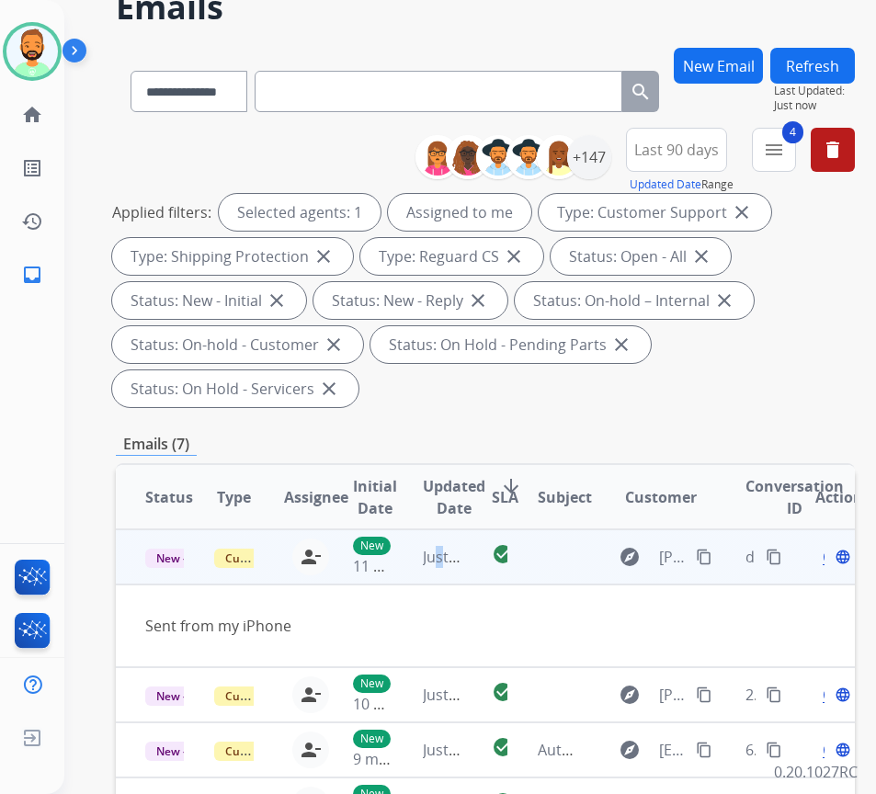
drag, startPoint x: 712, startPoint y: 557, endPoint x: 108, endPoint y: 559, distance: 603.9
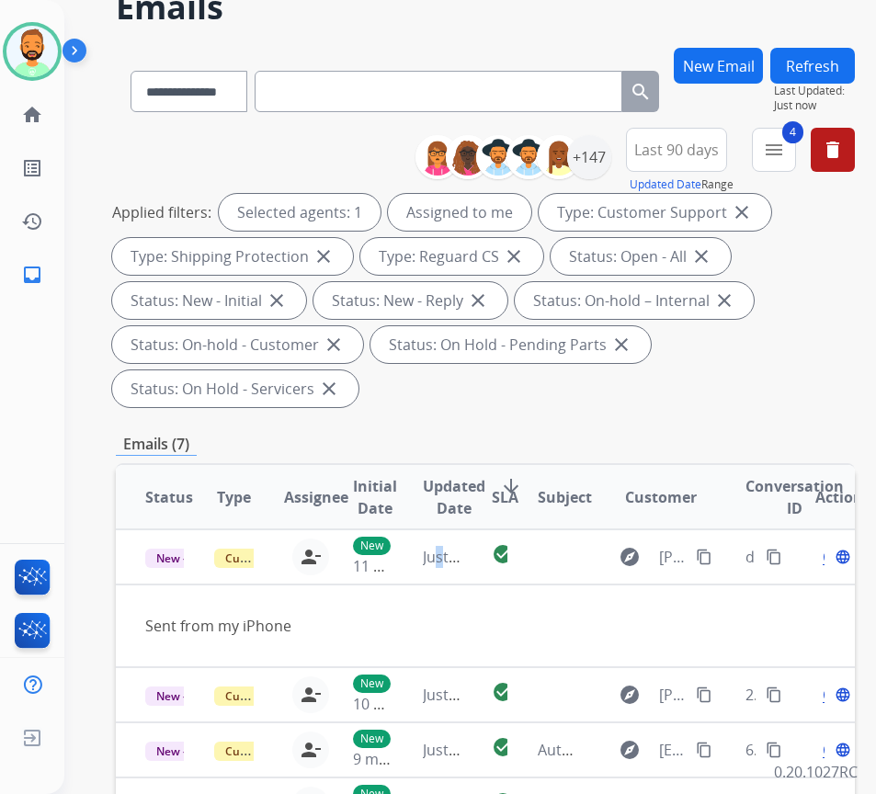
click at [711, 557] on mat-icon "content_copy" at bounding box center [704, 557] width 17 height 17
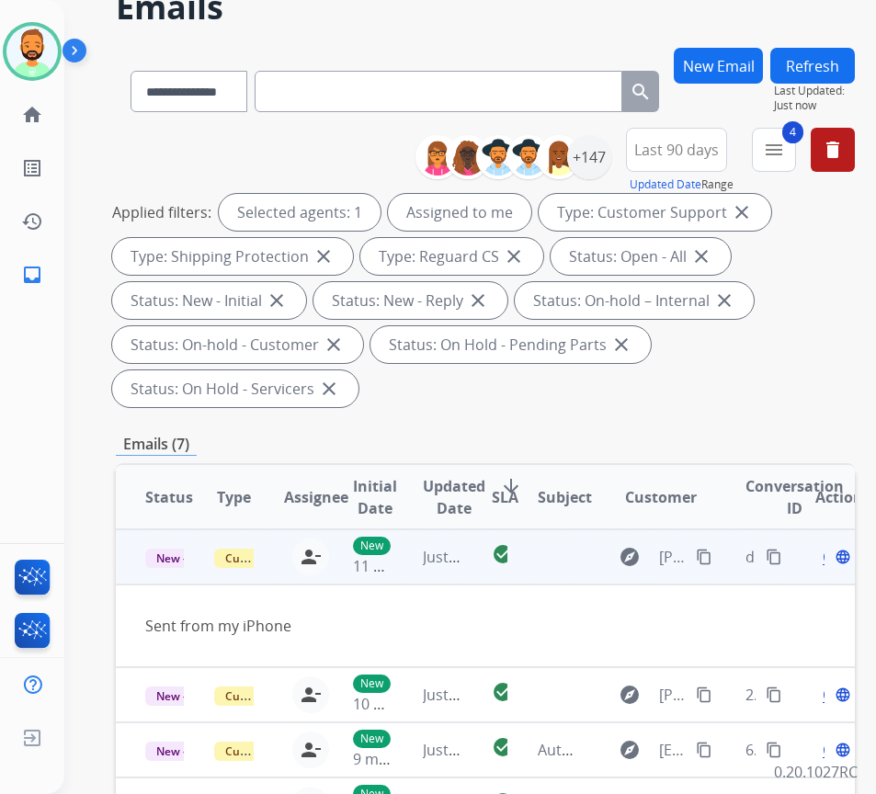
click at [832, 563] on span "Open" at bounding box center [842, 557] width 38 height 22
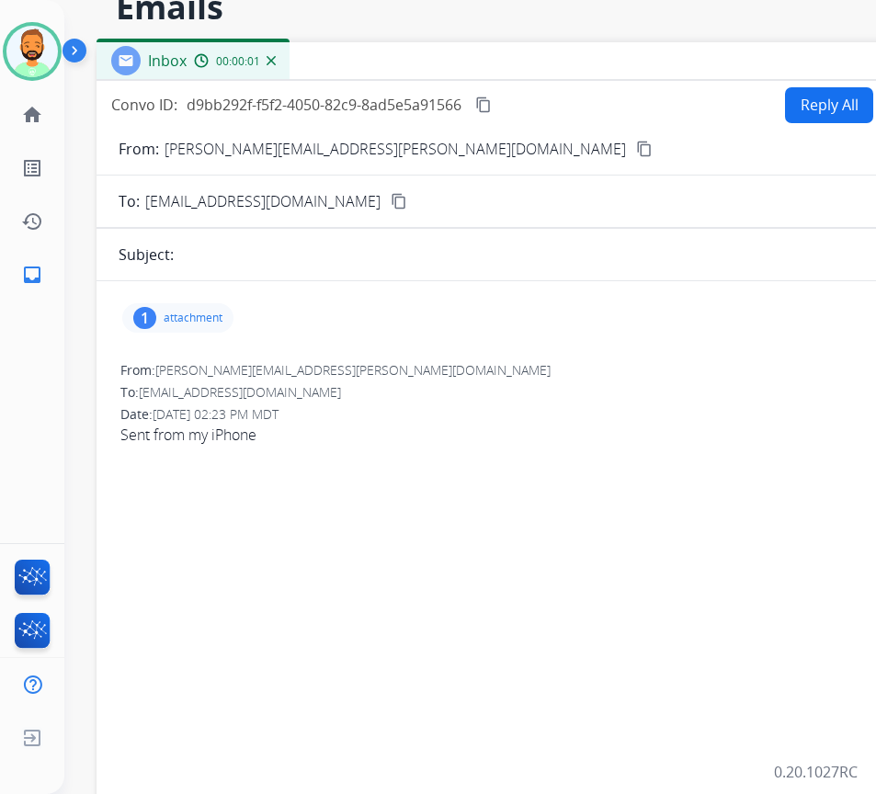
drag, startPoint x: 229, startPoint y: 27, endPoint x: 413, endPoint y: 39, distance: 184.2
click at [413, 42] on div "Inbox 00:00:01" at bounding box center [556, 61] width 919 height 39
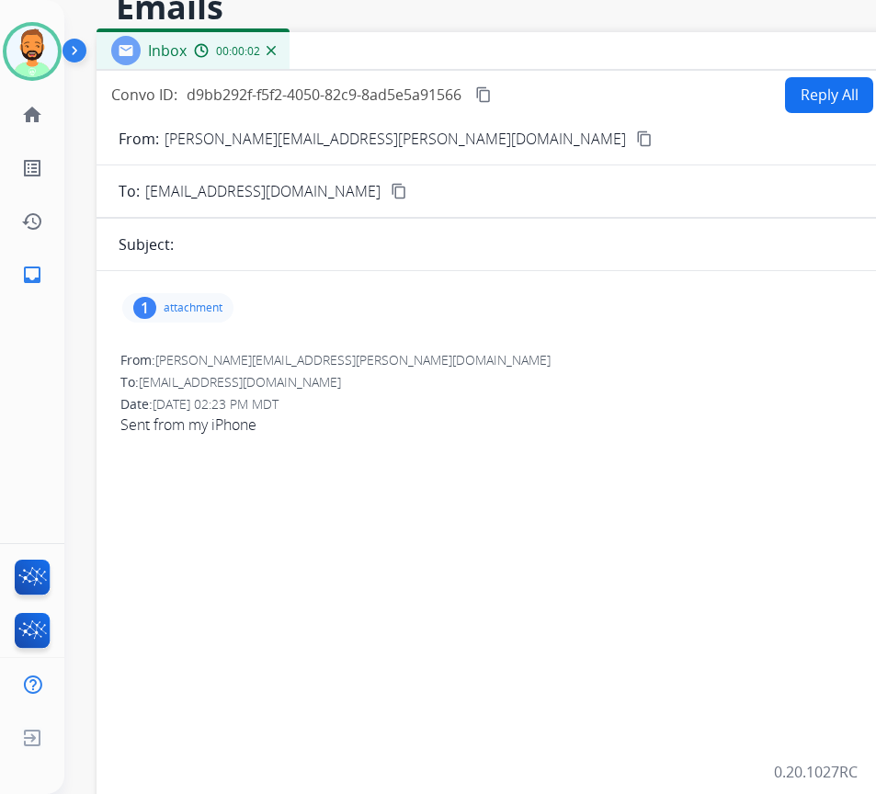
click at [181, 306] on p "attachment" at bounding box center [193, 308] width 59 height 15
click at [188, 362] on div at bounding box center [187, 358] width 92 height 64
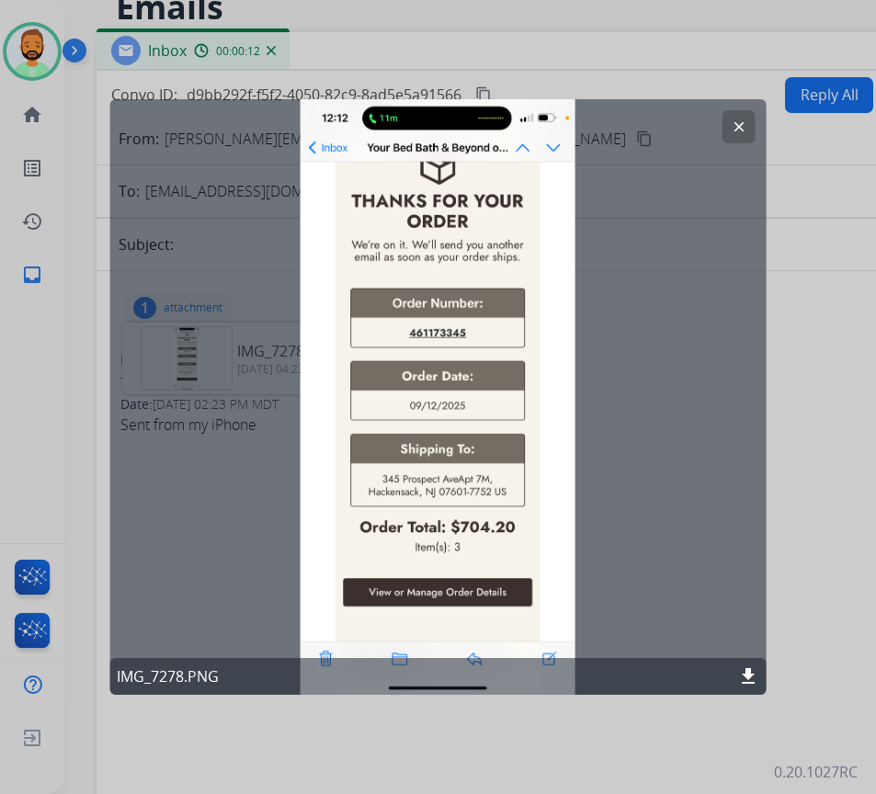
click at [736, 125] on mat-icon "clear" at bounding box center [739, 127] width 17 height 17
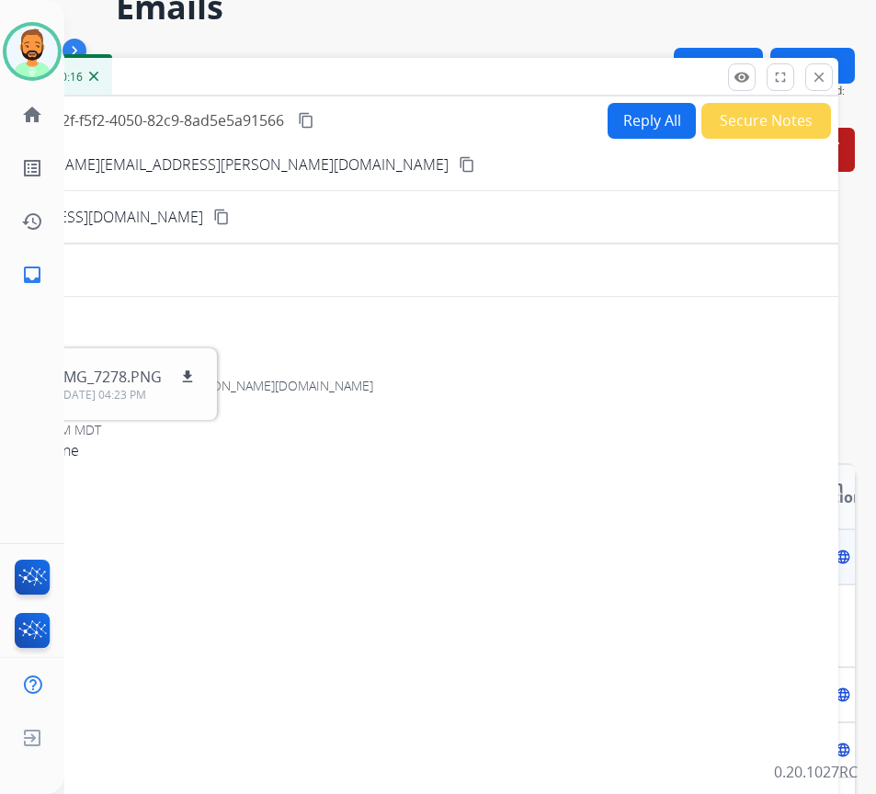
drag, startPoint x: 741, startPoint y: 62, endPoint x: 547, endPoint y: 89, distance: 195.9
click at [547, 89] on div "Inbox 00:00:16" at bounding box center [378, 77] width 919 height 39
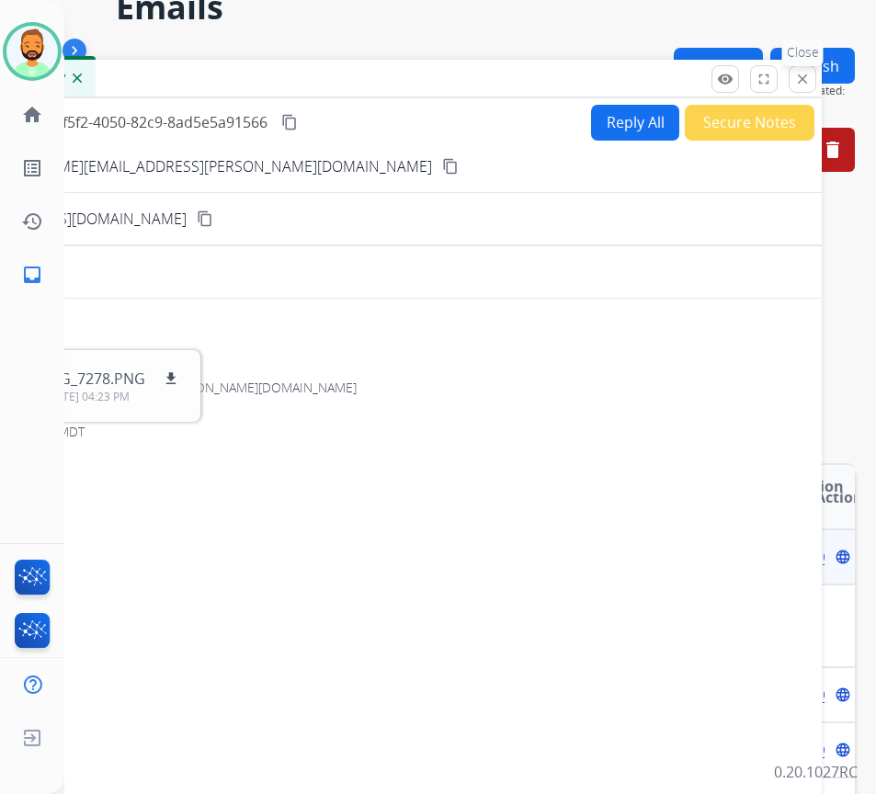
click at [808, 77] on mat-icon "close" at bounding box center [802, 79] width 17 height 17
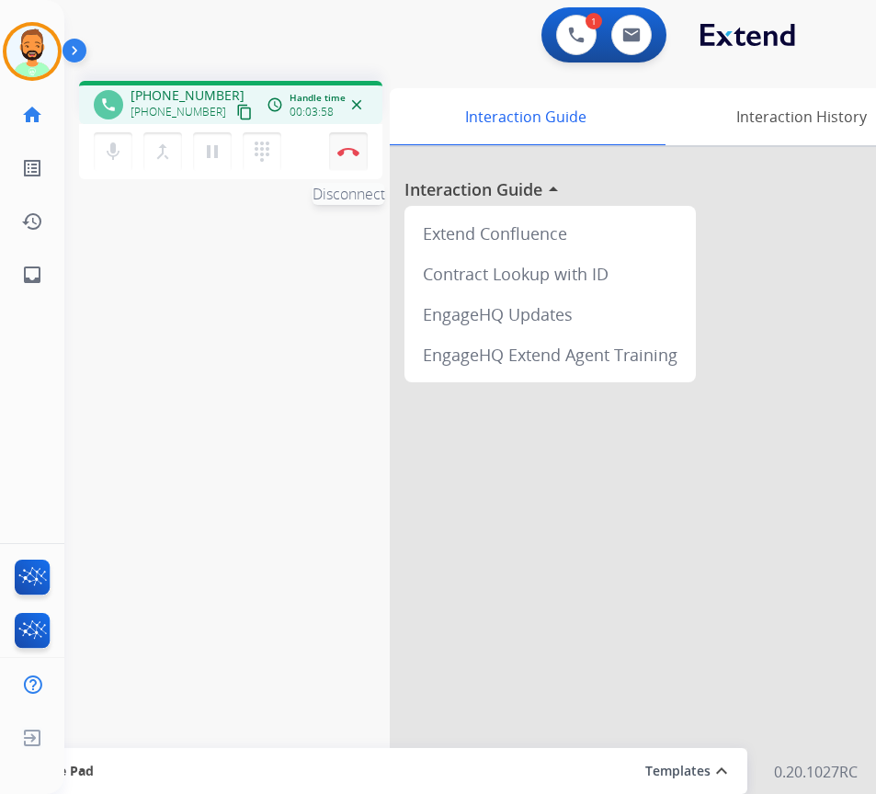
click at [347, 147] on img at bounding box center [348, 151] width 22 height 9
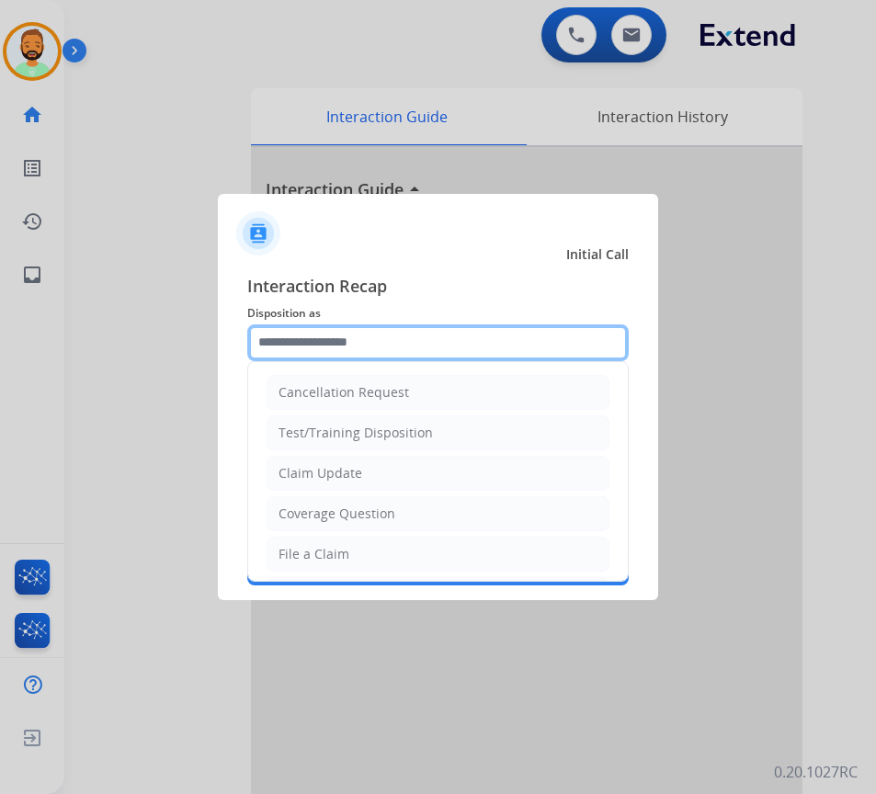
click at [369, 340] on input "text" at bounding box center [437, 342] width 381 height 37
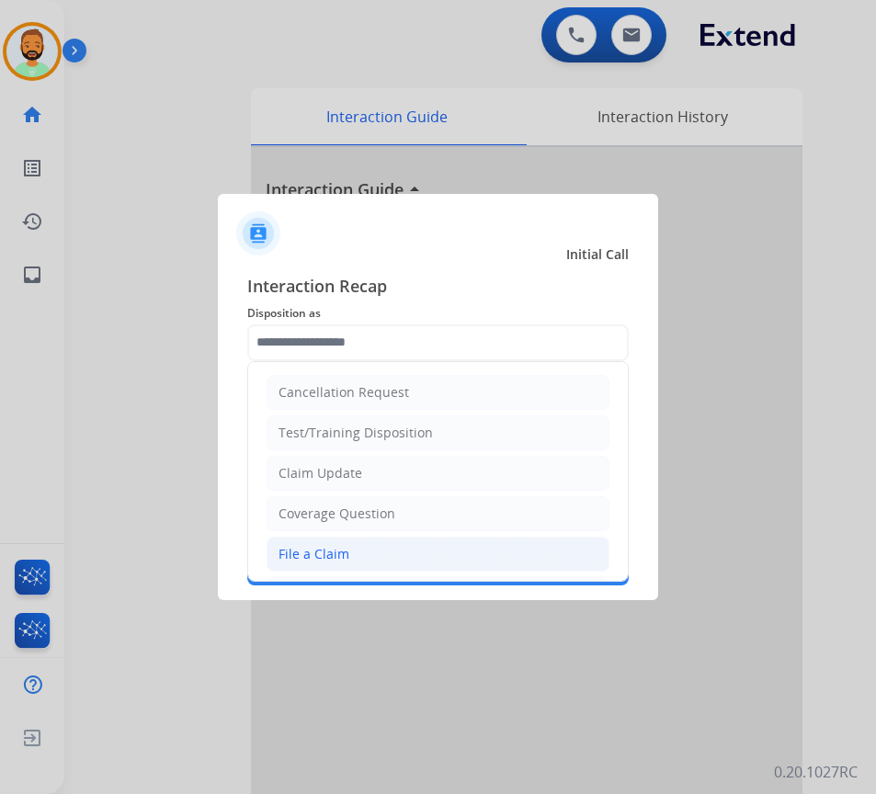
click at [380, 560] on li "File a Claim" at bounding box center [438, 554] width 343 height 35
type input "**********"
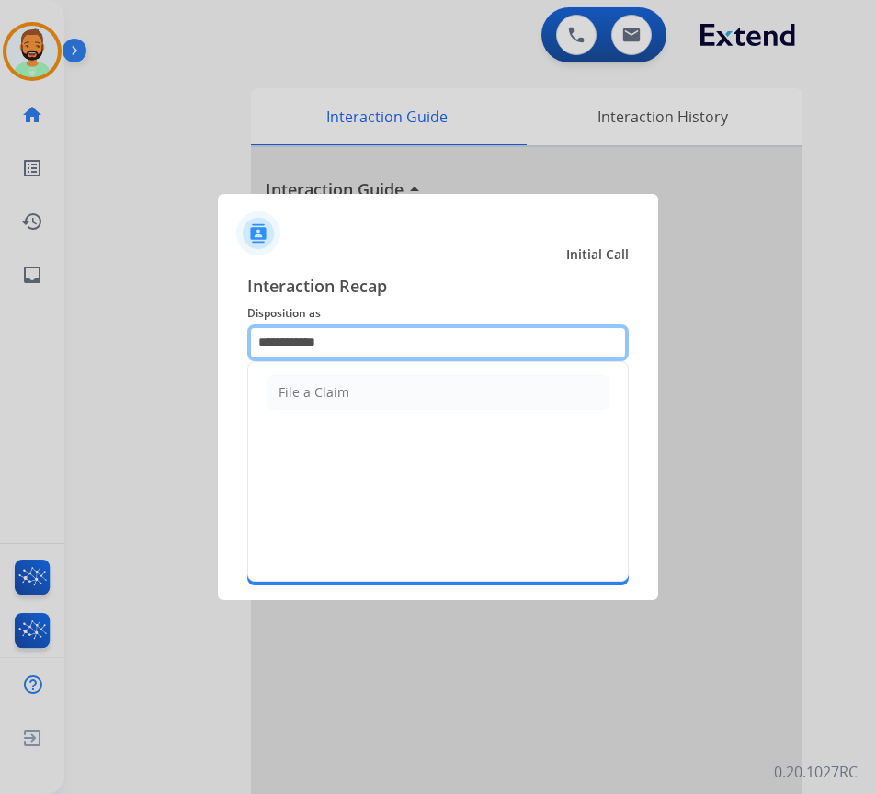
drag, startPoint x: 386, startPoint y: 336, endPoint x: 119, endPoint y: 353, distance: 267.1
click at [0, 354] on app-contact-recap-modal "**********" at bounding box center [0, 397] width 0 height 794
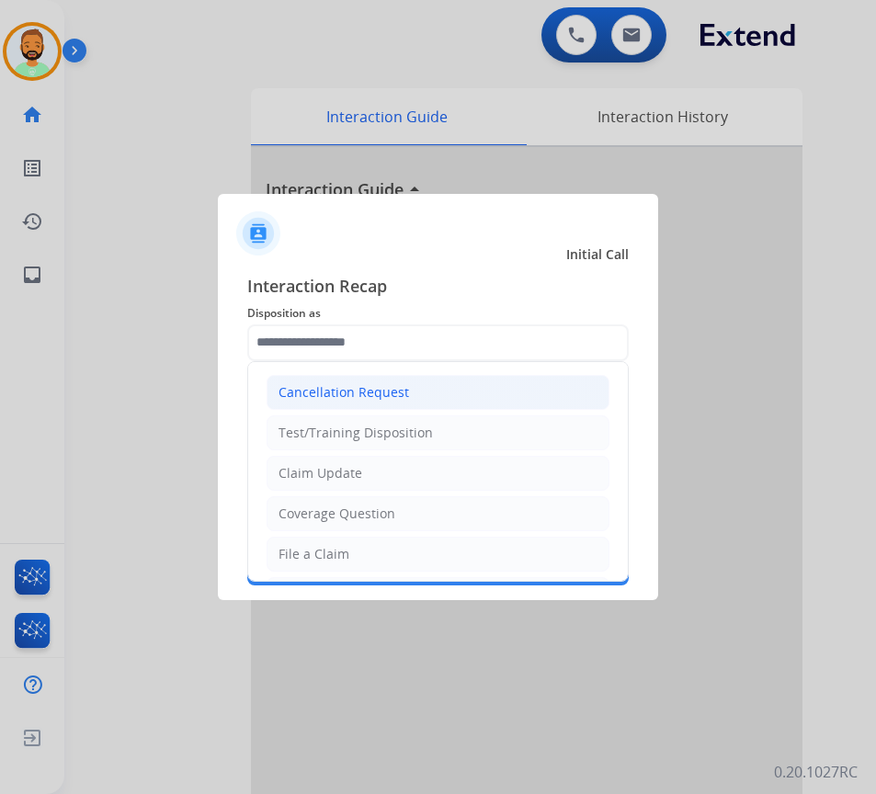
click at [313, 387] on div "Cancellation Request" at bounding box center [344, 392] width 131 height 18
type input "**********"
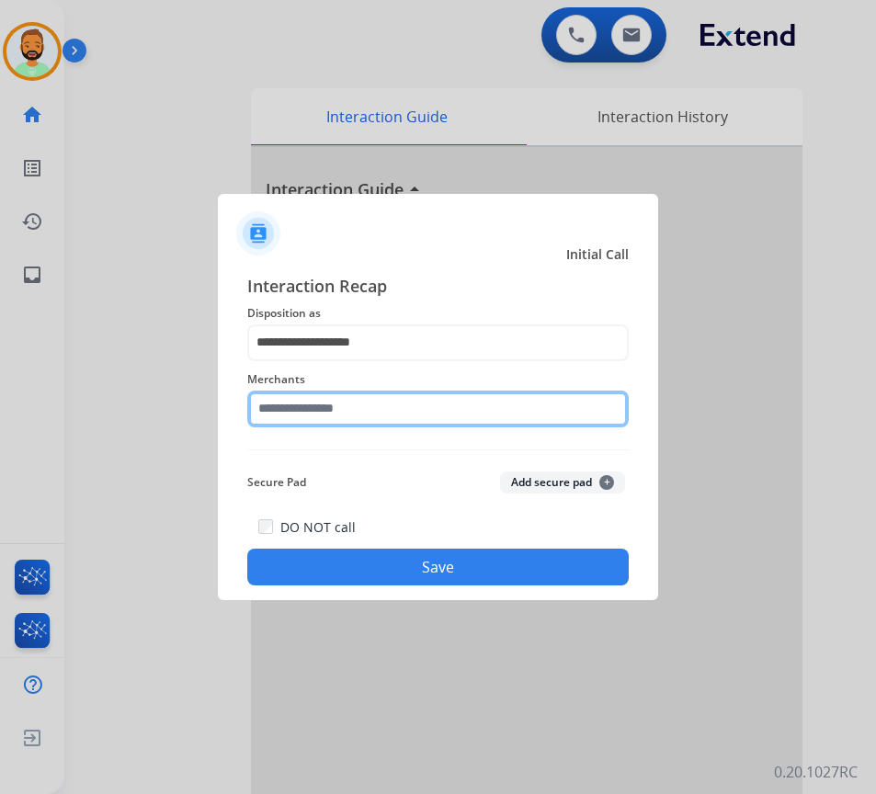
click at [312, 416] on input "text" at bounding box center [437, 409] width 381 height 37
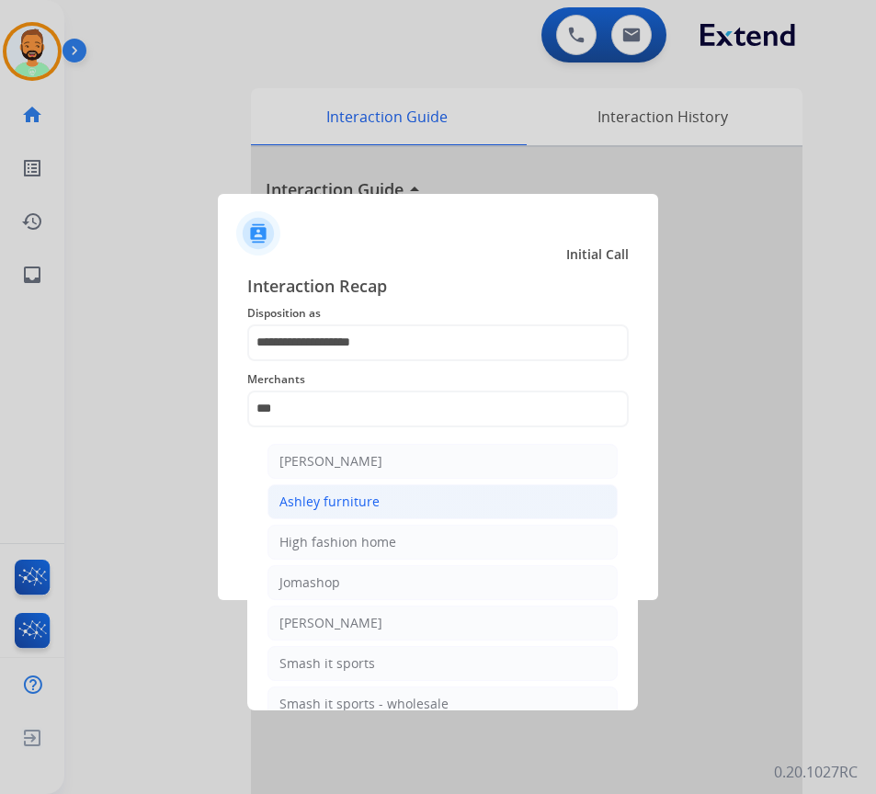
click at [403, 509] on li "Ashley furniture" at bounding box center [442, 501] width 350 height 35
type input "**********"
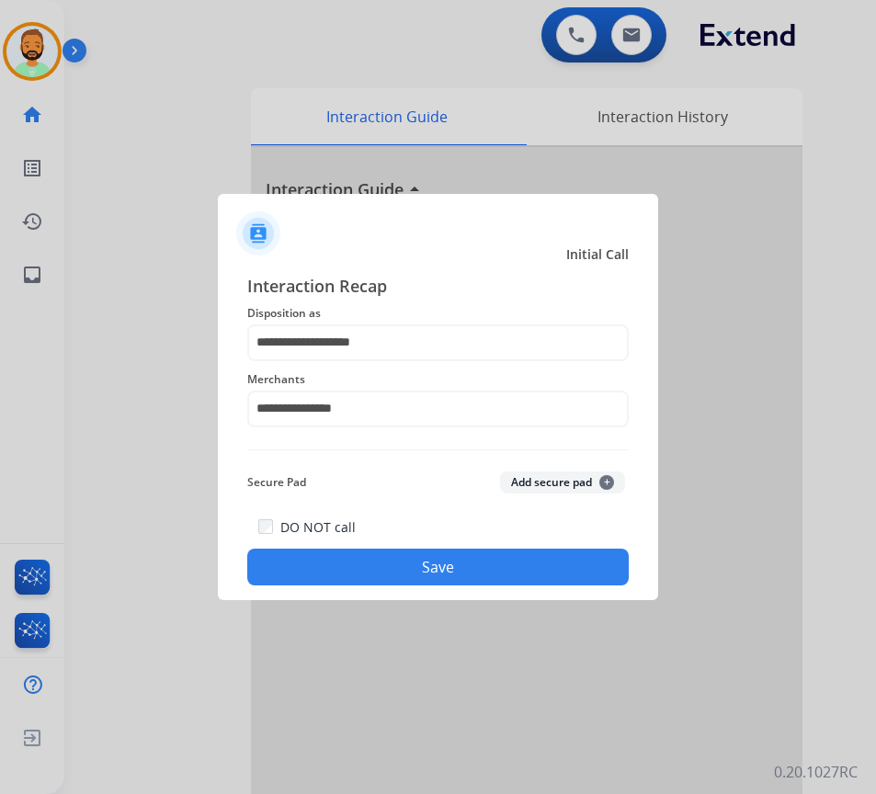
click at [449, 562] on button "Save" at bounding box center [437, 567] width 381 height 37
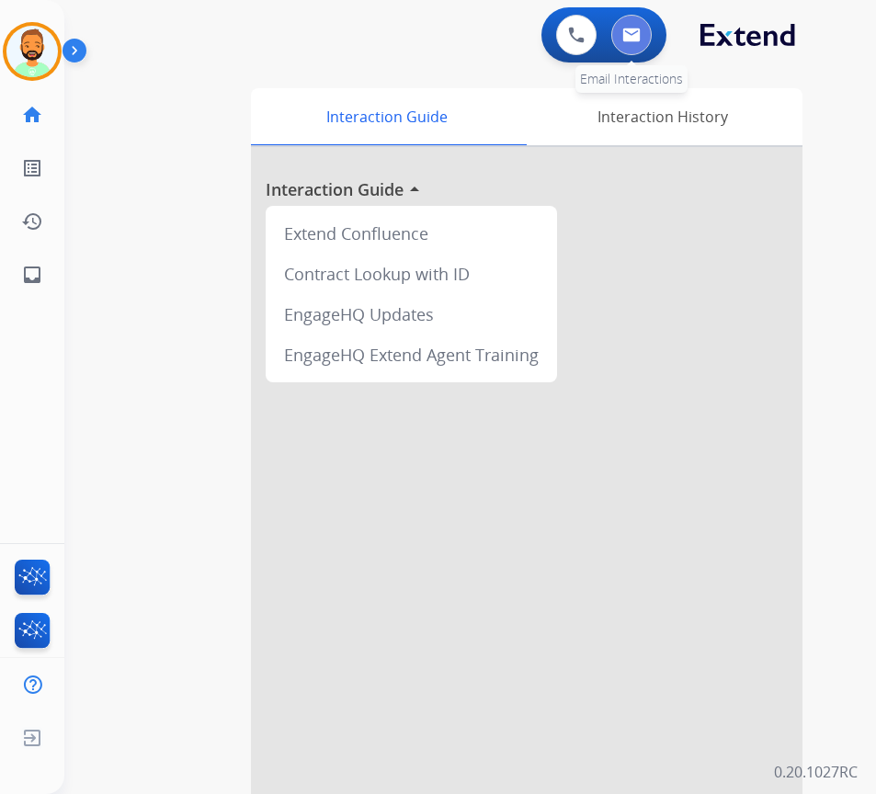
click at [636, 18] on button at bounding box center [631, 35] width 40 height 40
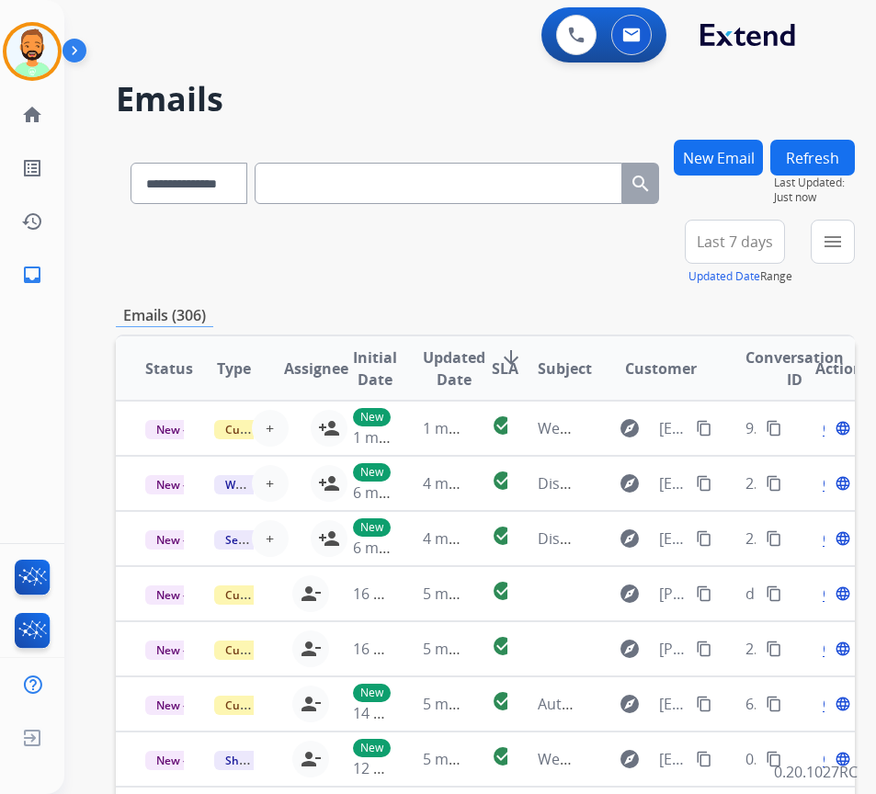
click at [733, 239] on span "Last 7 days" at bounding box center [735, 241] width 76 height 7
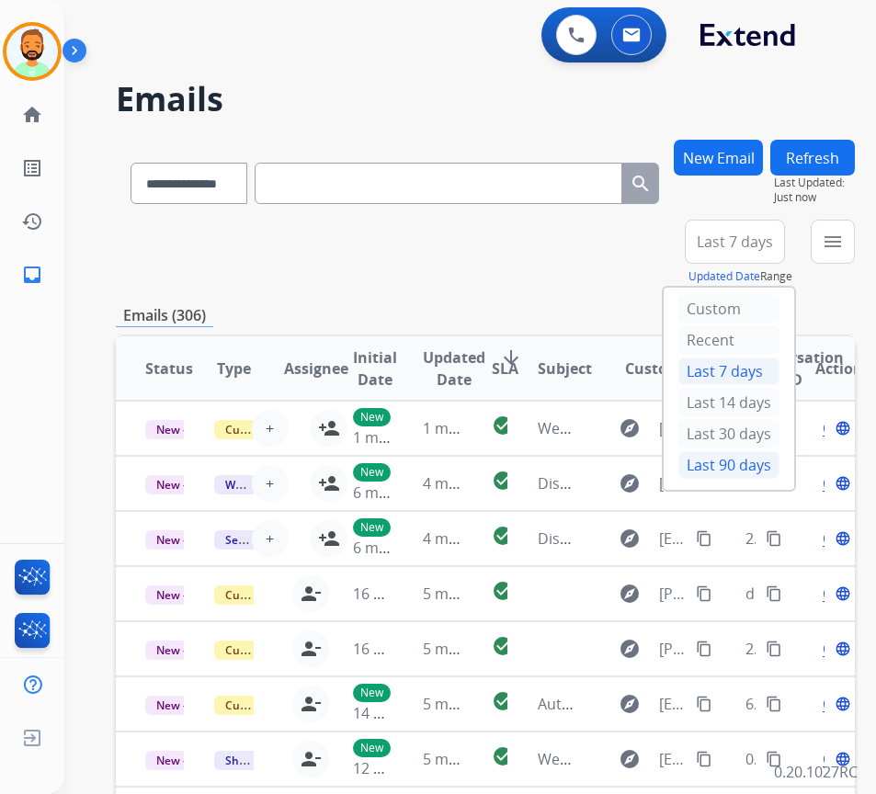
click at [742, 458] on div "Last 90 days" at bounding box center [728, 465] width 101 height 28
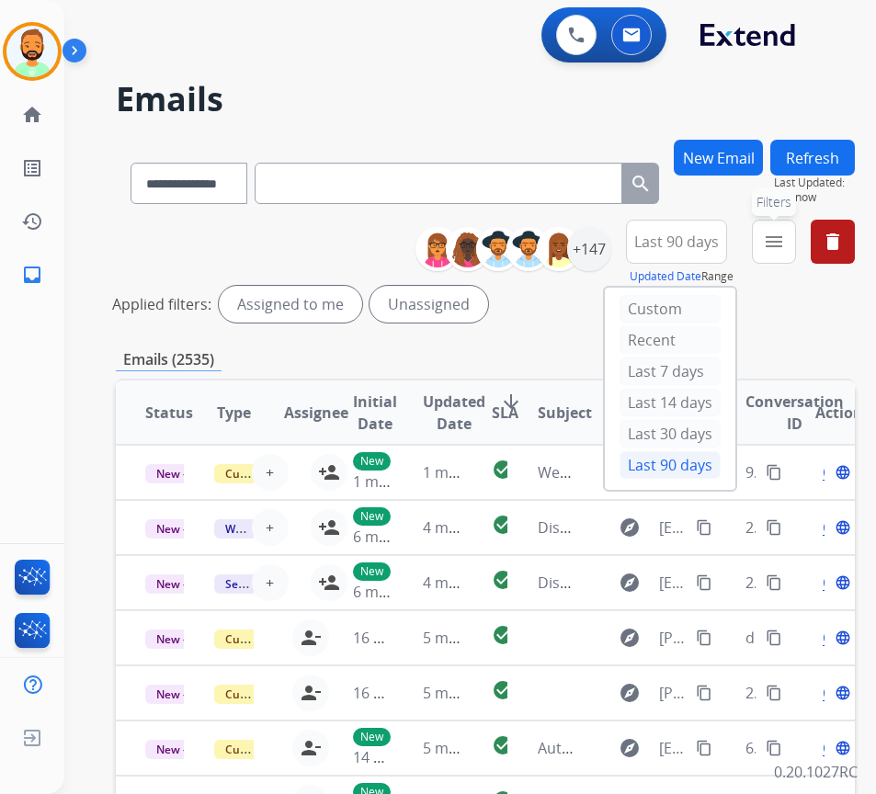
click at [796, 222] on button "menu Filters" at bounding box center [774, 242] width 44 height 44
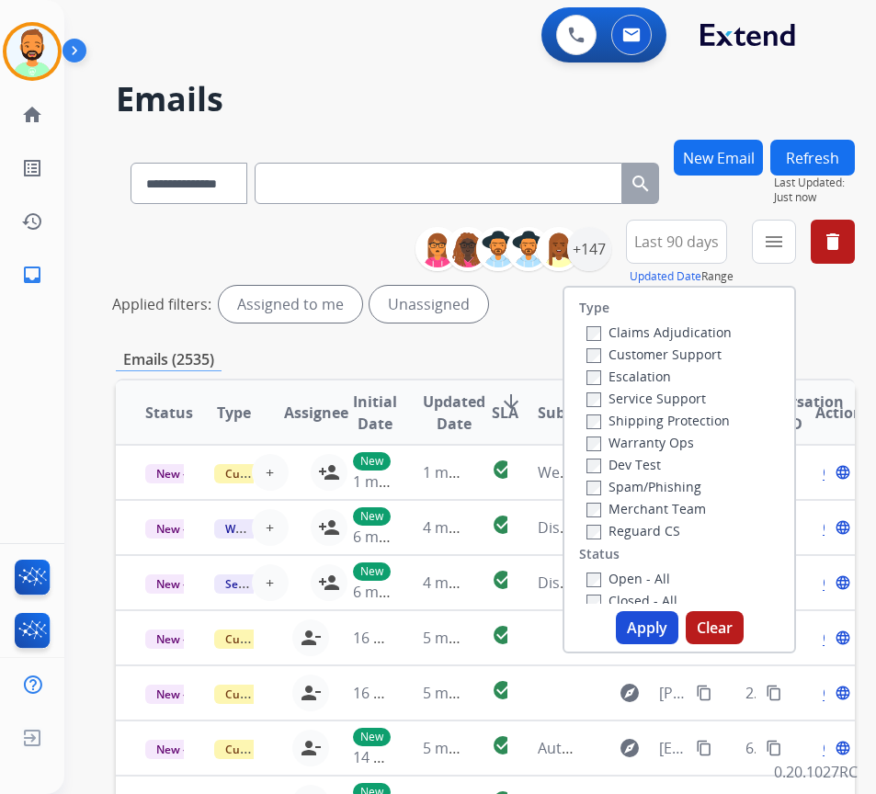
click at [698, 351] on label "Customer Support" at bounding box center [653, 354] width 135 height 17
click at [679, 421] on label "Shipping Protection" at bounding box center [657, 420] width 143 height 17
drag, startPoint x: 674, startPoint y: 527, endPoint x: 676, endPoint y: 543, distance: 16.6
click at [674, 529] on label "Reguard CS" at bounding box center [633, 530] width 94 height 17
click at [675, 567] on div "Type Claims Adjudication Customer Support Escalation Service Support Shipping P…" at bounding box center [679, 446] width 230 height 316
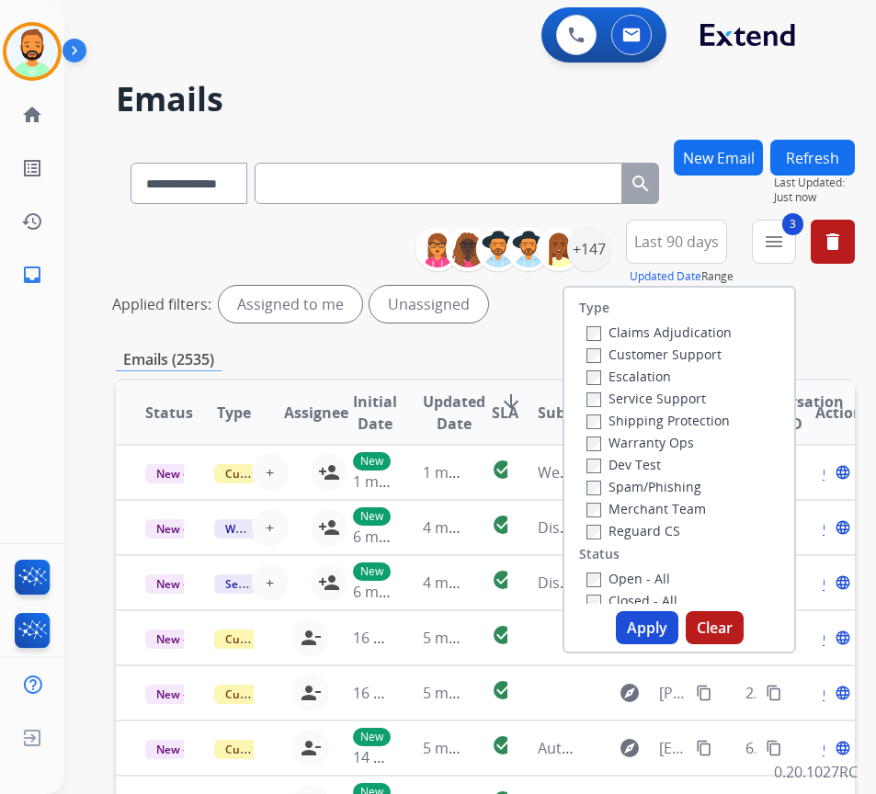
drag, startPoint x: 675, startPoint y: 569, endPoint x: 675, endPoint y: 581, distance: 11.9
click at [675, 574] on div "Open - All" at bounding box center [682, 578] width 193 height 22
click at [670, 581] on label "Open - All" at bounding box center [628, 578] width 84 height 17
click at [650, 619] on button "Apply" at bounding box center [647, 627] width 63 height 33
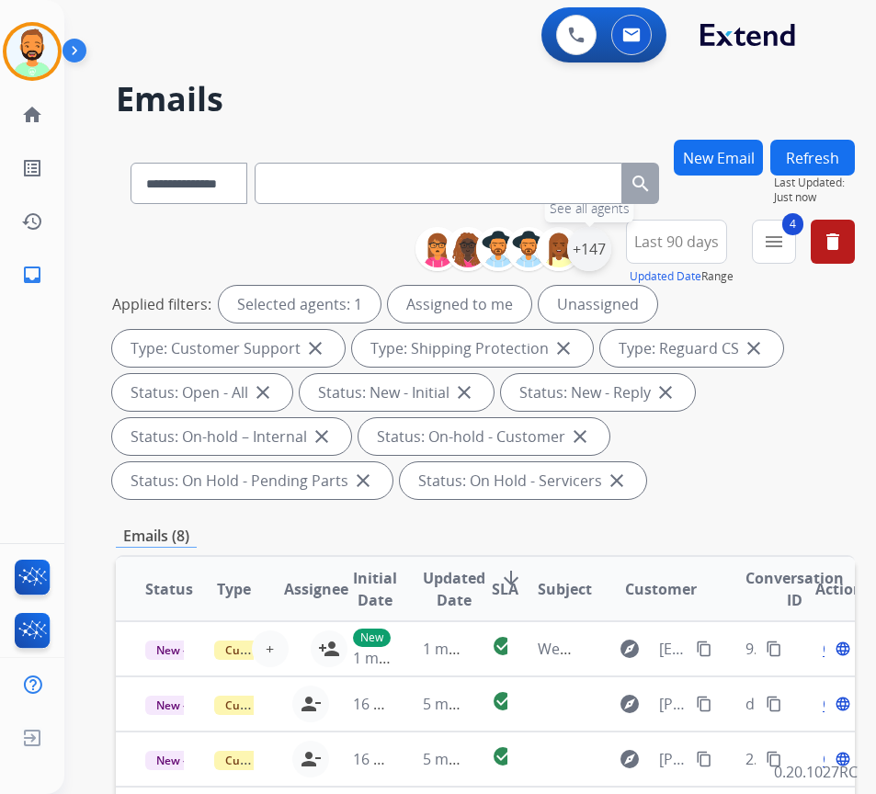
click at [608, 235] on div "+147" at bounding box center [589, 249] width 44 height 44
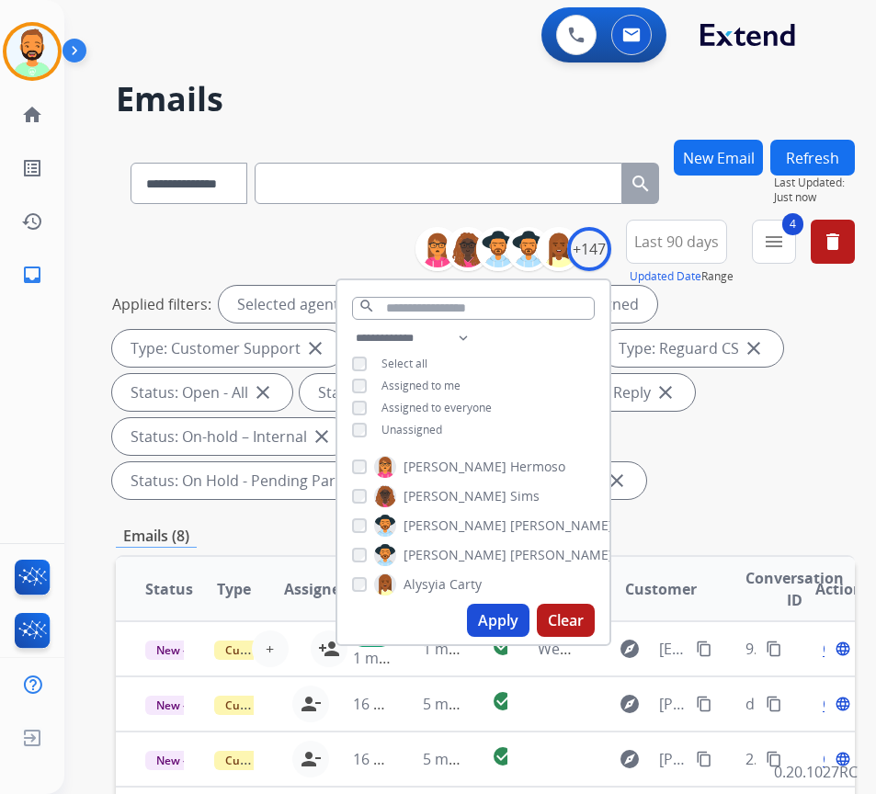
click at [676, 288] on div "Applied filters: Selected agents: 1 Assigned to me Unassigned Type: Customer Su…" at bounding box center [481, 392] width 739 height 213
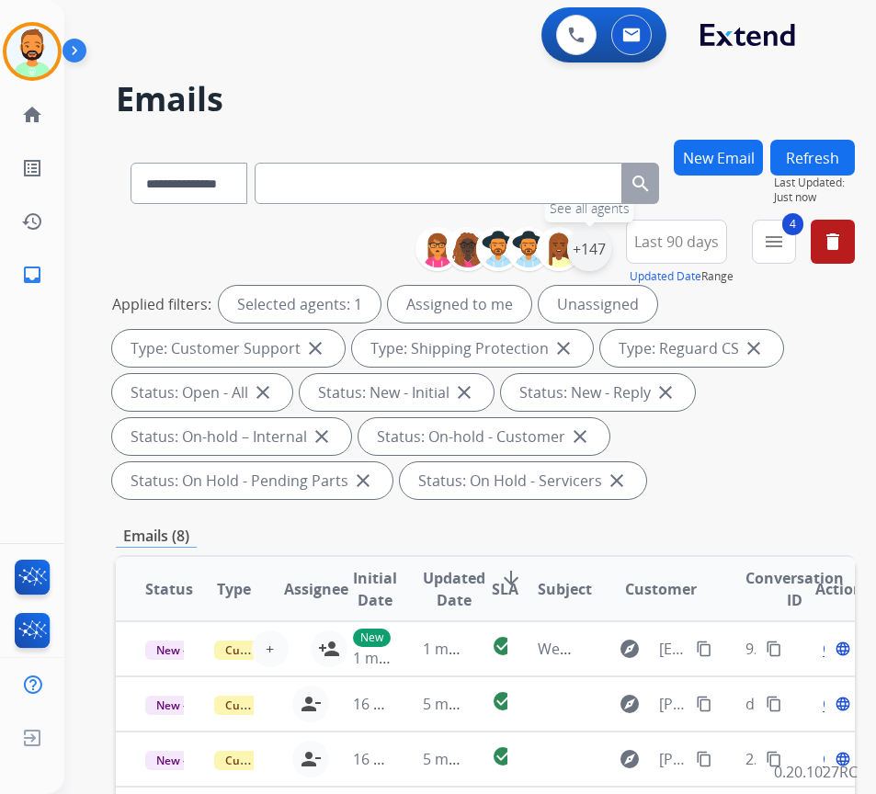
click at [610, 255] on div "+147" at bounding box center [589, 249] width 44 height 44
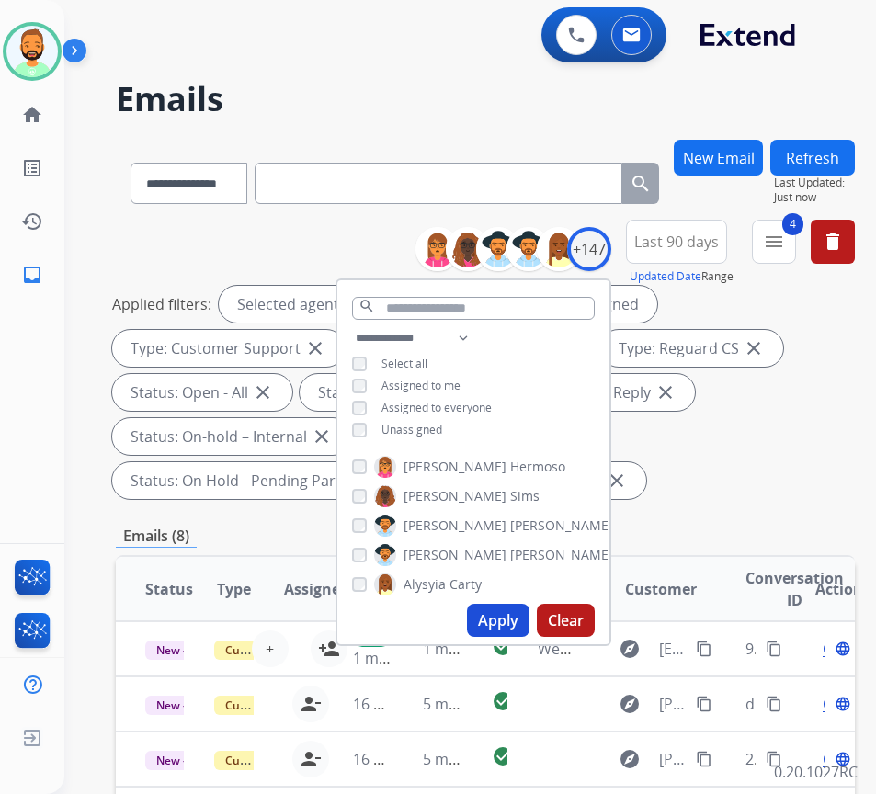
click at [448, 436] on div "**********" at bounding box center [473, 386] width 272 height 118
click at [449, 418] on div "**********" at bounding box center [473, 386] width 272 height 118
click at [442, 426] on span "Unassigned" at bounding box center [411, 430] width 61 height 16
click at [525, 615] on button "Apply" at bounding box center [498, 620] width 63 height 33
click at [688, 509] on div "**********" at bounding box center [485, 703] width 739 height 1127
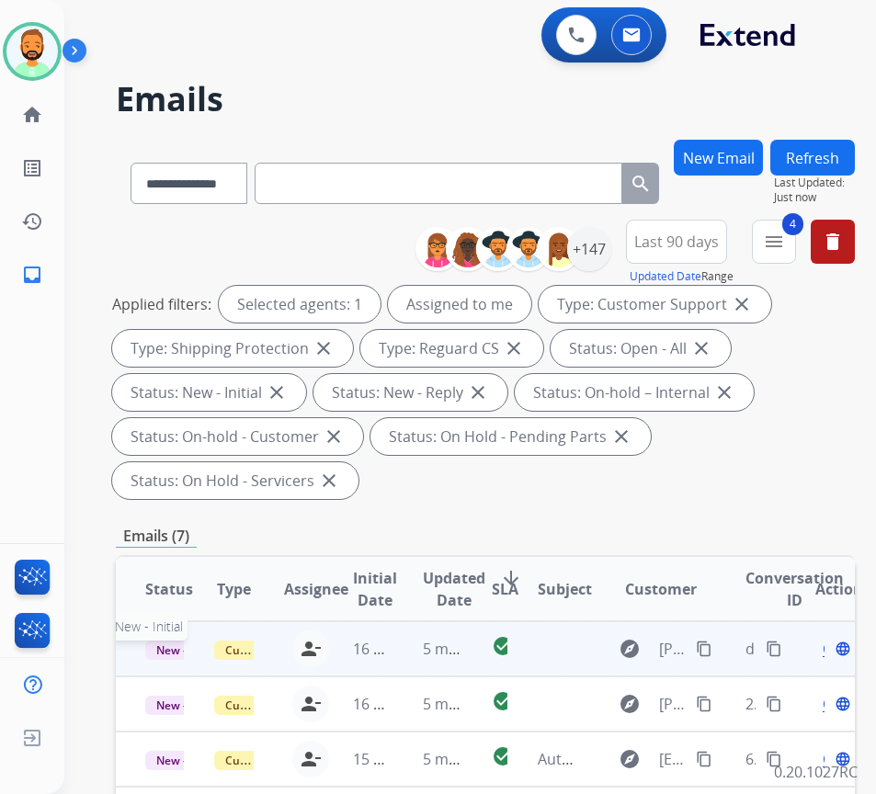
click at [171, 644] on span "New - Initial" at bounding box center [187, 650] width 85 height 19
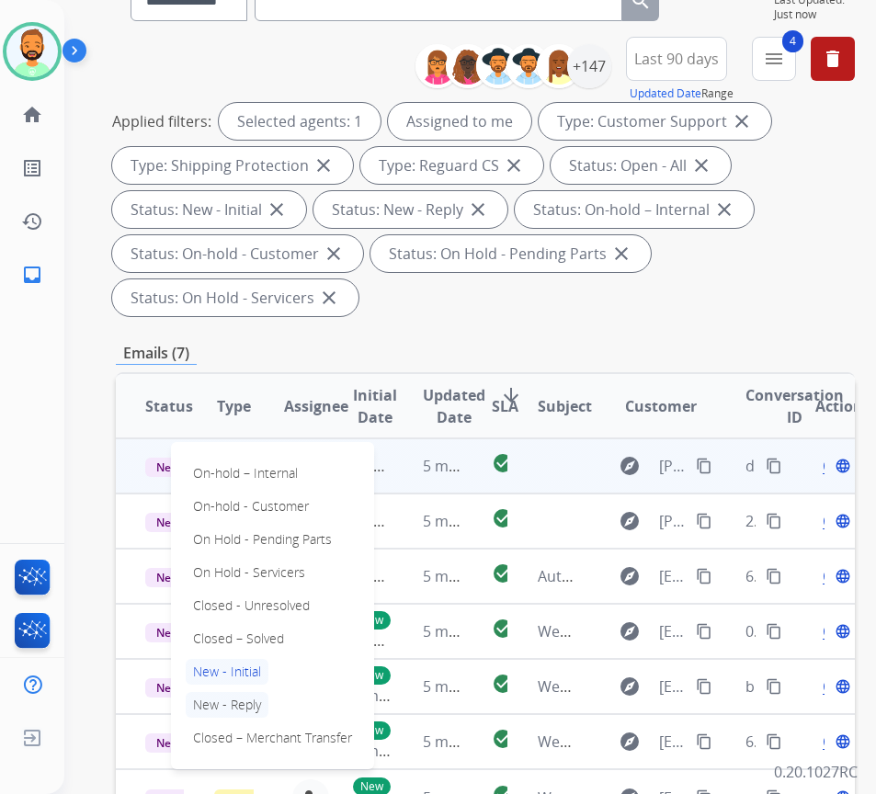
scroll to position [184, 0]
click at [257, 636] on p "Closed – Solved" at bounding box center [239, 638] width 106 height 26
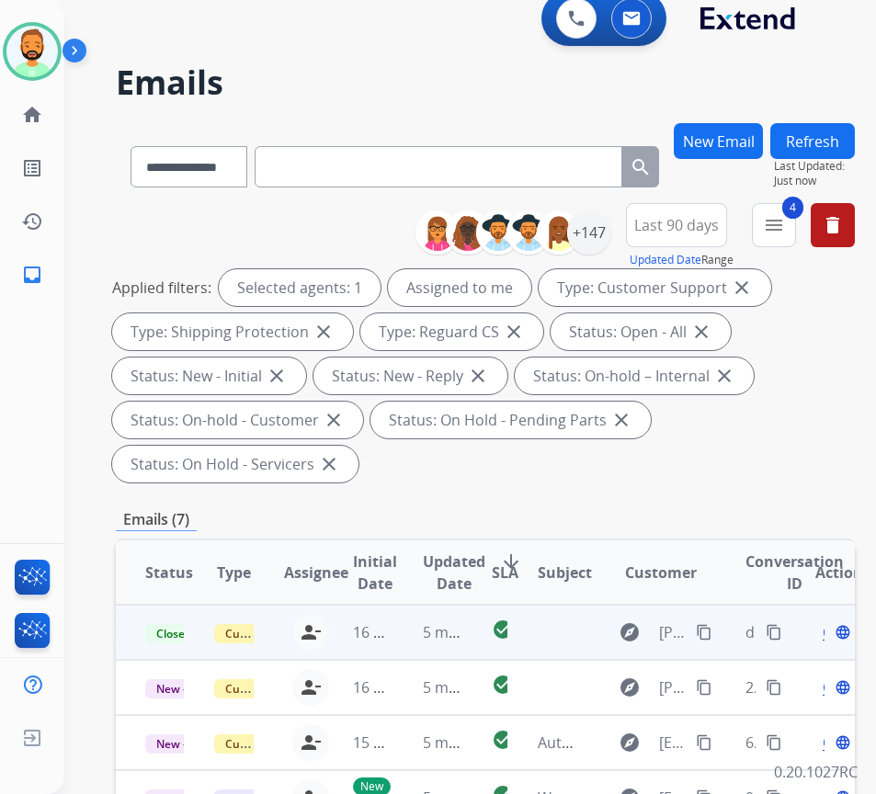
scroll to position [0, 0]
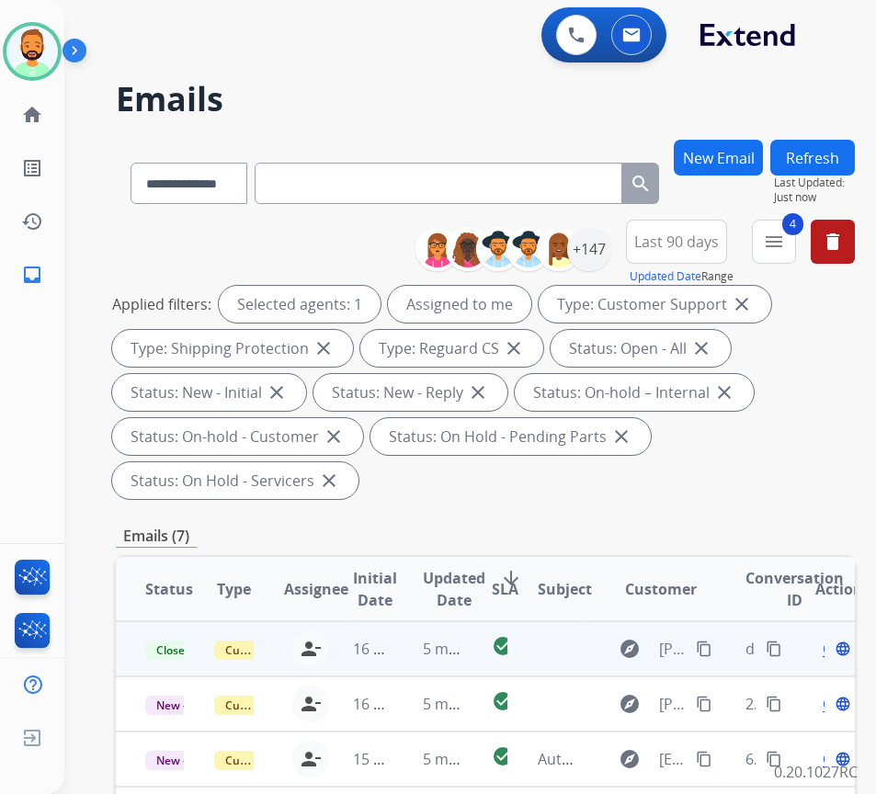
click at [812, 158] on button "Refresh" at bounding box center [812, 158] width 85 height 36
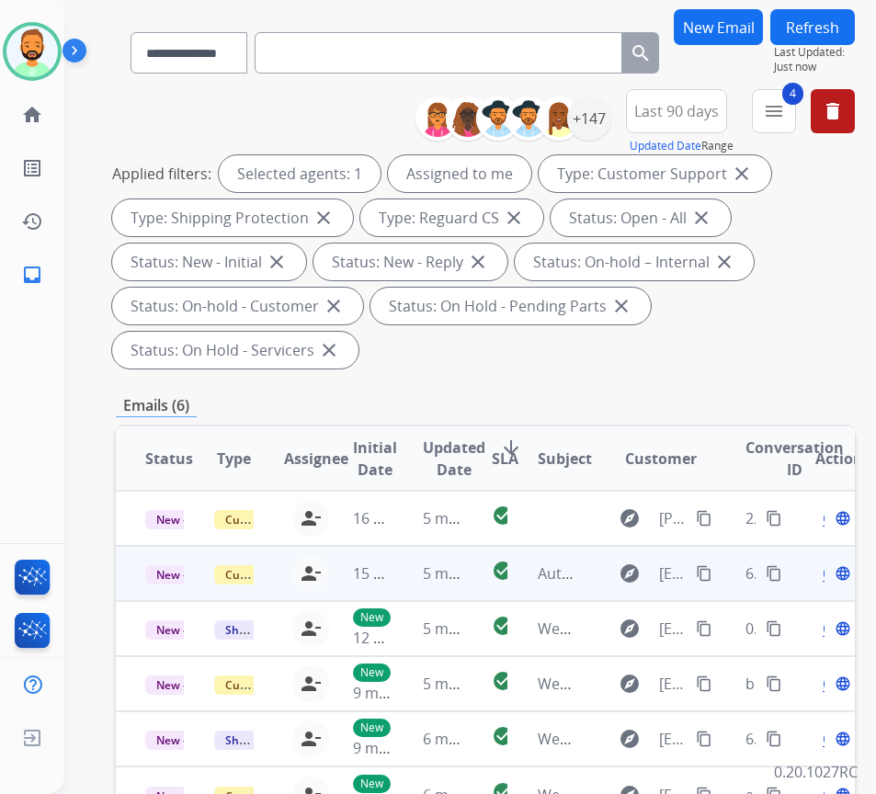
scroll to position [184, 0]
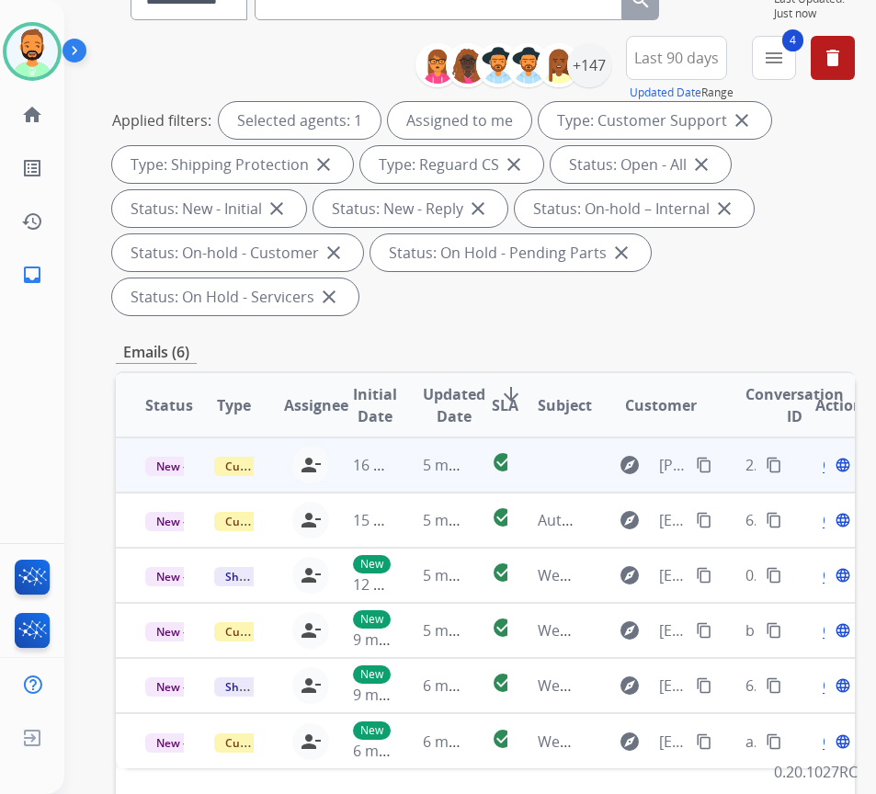
click at [408, 472] on td "5 minutes ago" at bounding box center [427, 465] width 69 height 55
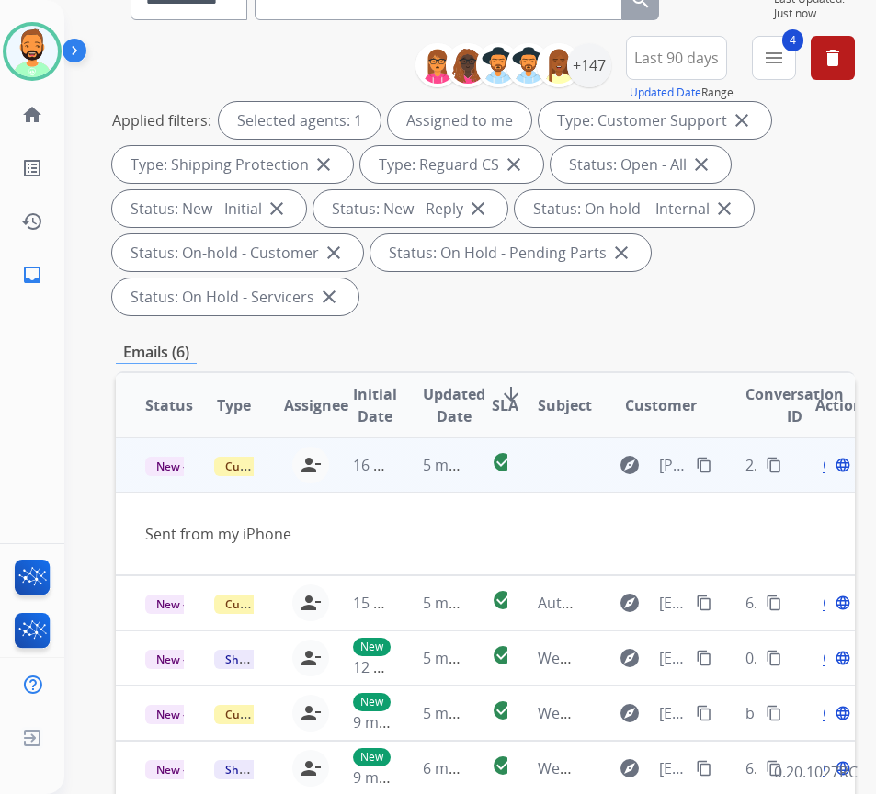
click at [832, 469] on span "Open" at bounding box center [842, 465] width 38 height 22
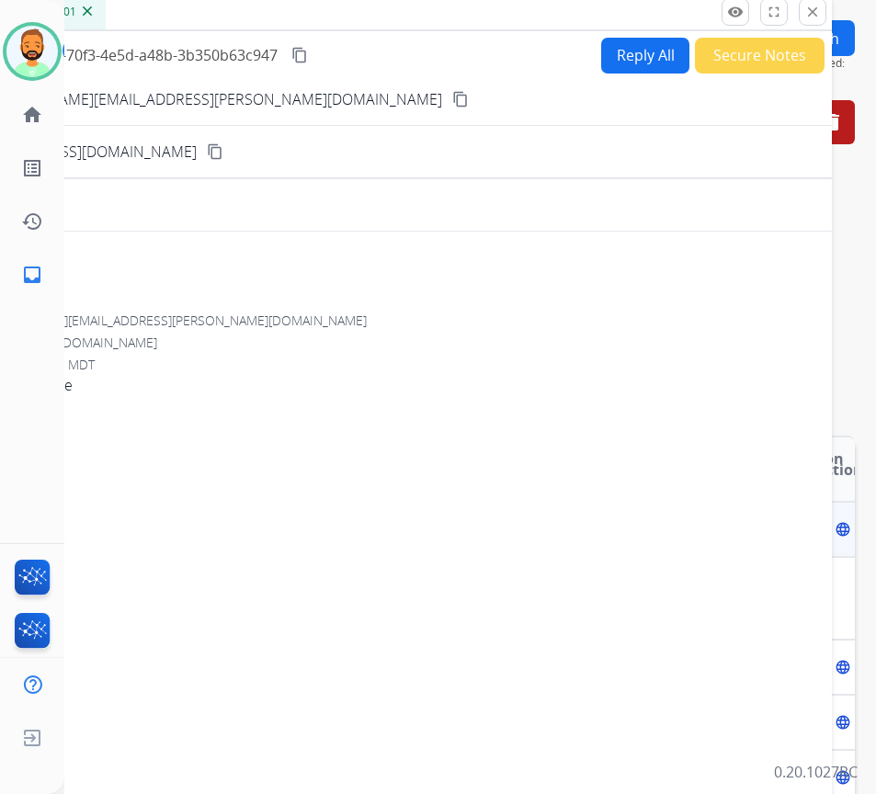
scroll to position [92, 0]
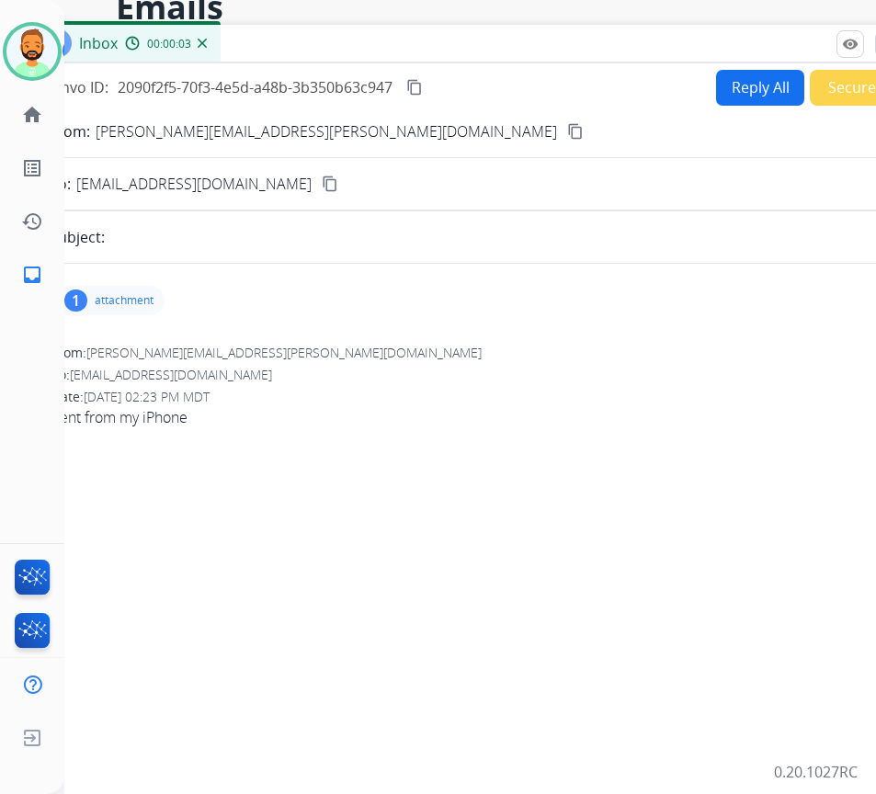
drag, startPoint x: 244, startPoint y: 29, endPoint x: 368, endPoint y: 41, distance: 124.7
click at [368, 40] on div "Inbox 00:00:03" at bounding box center [487, 44] width 919 height 39
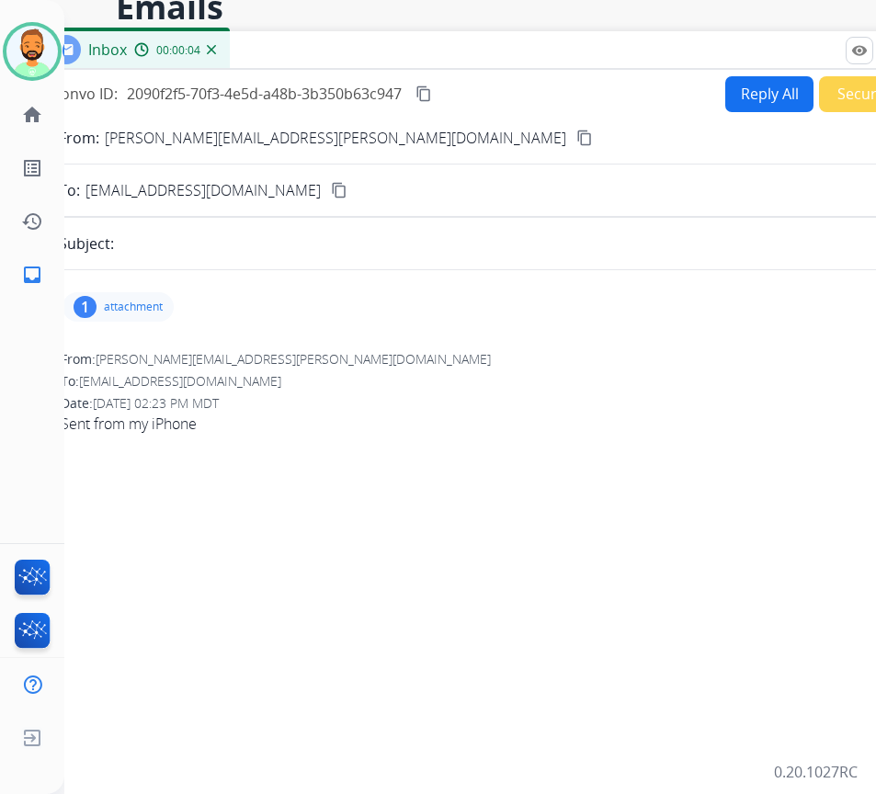
click at [122, 313] on p "attachment" at bounding box center [133, 307] width 59 height 15
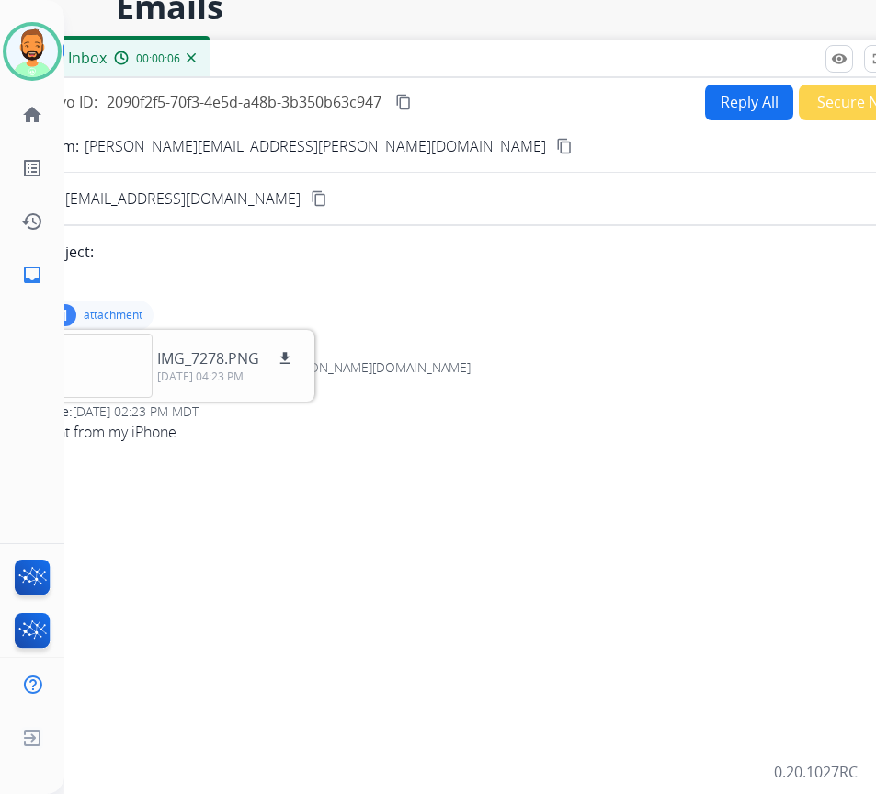
drag, startPoint x: 748, startPoint y: 51, endPoint x: 607, endPoint y: 70, distance: 142.9
click at [586, 74] on div "Inbox 00:00:06" at bounding box center [476, 59] width 919 height 39
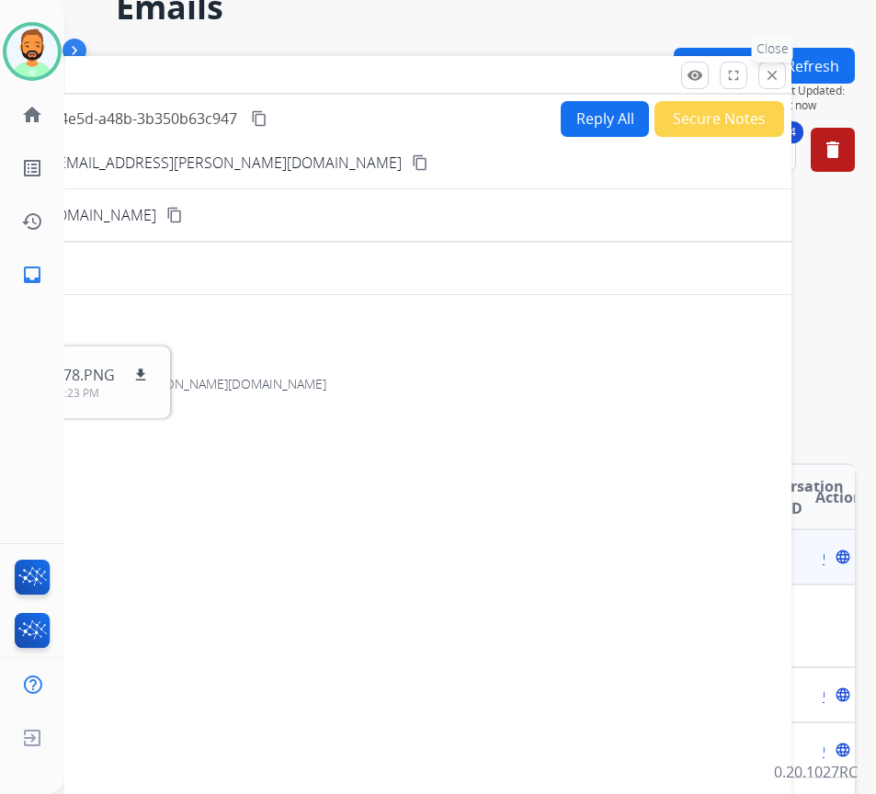
click at [765, 73] on mat-icon "close" at bounding box center [772, 75] width 17 height 17
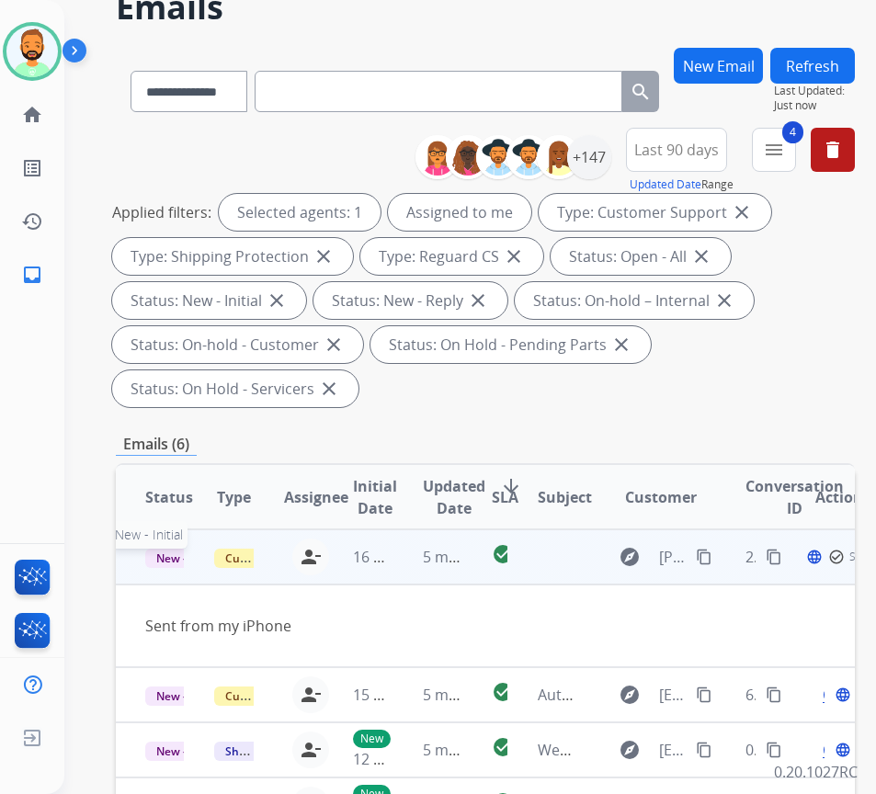
click at [163, 550] on span "New - Initial" at bounding box center [187, 558] width 85 height 19
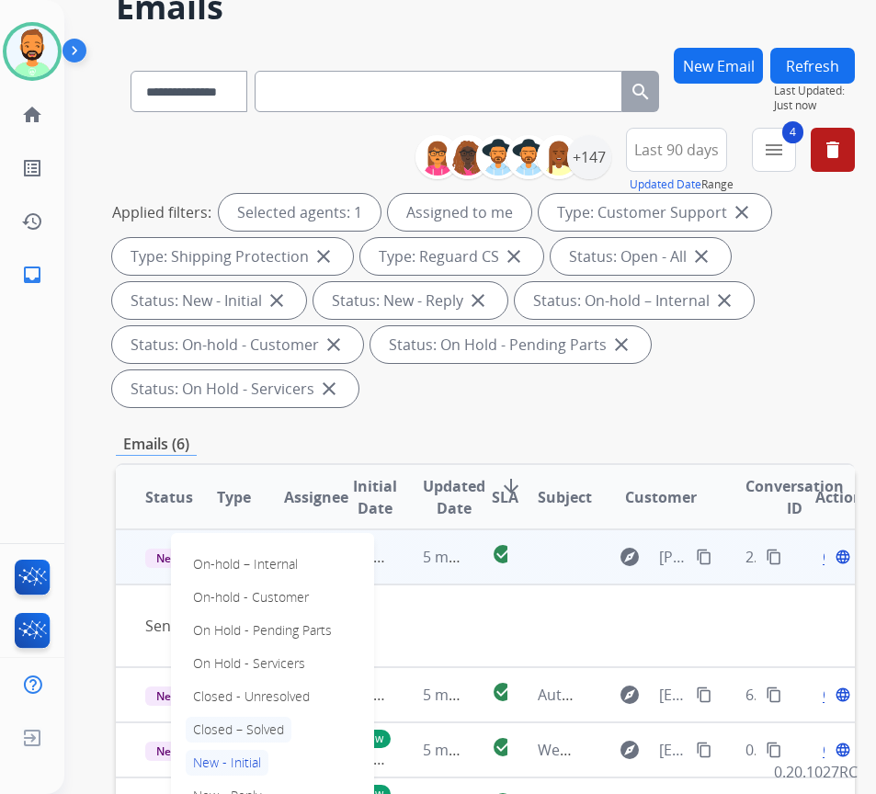
click at [275, 733] on p "Closed – Solved" at bounding box center [239, 730] width 106 height 26
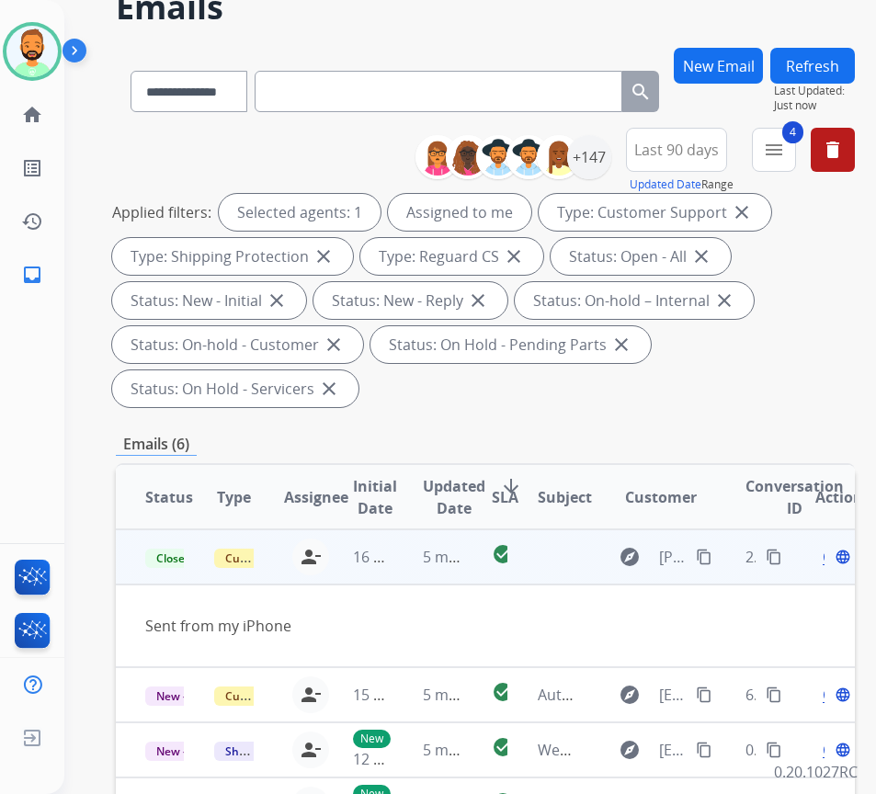
click at [831, 559] on span "Open" at bounding box center [842, 557] width 38 height 22
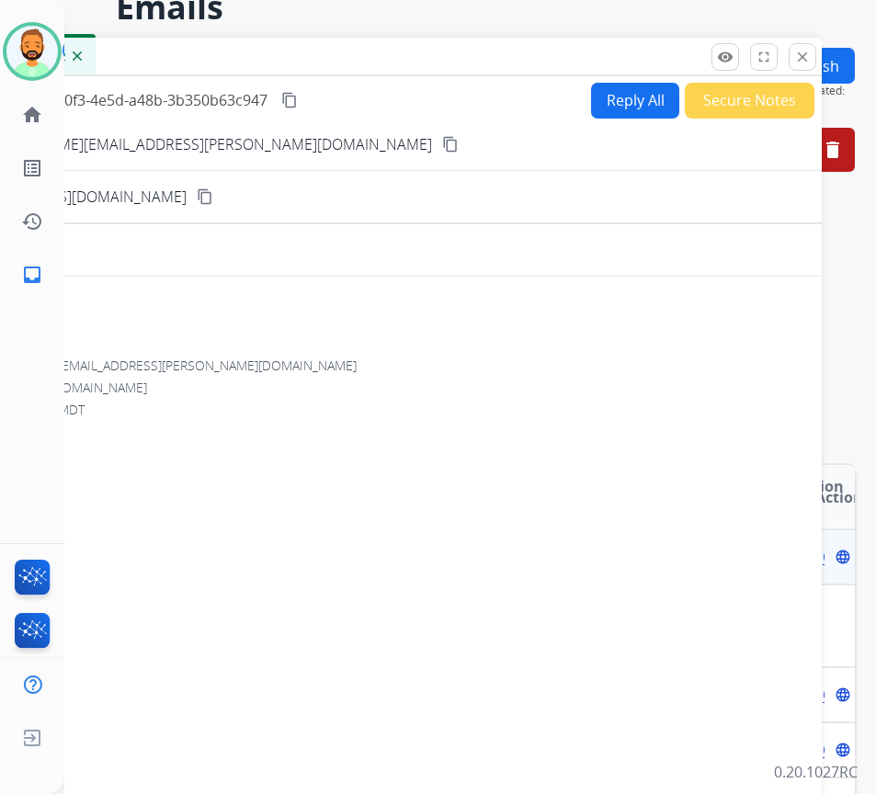
drag, startPoint x: 460, startPoint y: 50, endPoint x: 433, endPoint y: 71, distance: 34.7
click at [431, 69] on div "Inbox 00:00:02" at bounding box center [362, 57] width 919 height 39
click at [815, 63] on div "Inbox 00:00:03" at bounding box center [361, 57] width 919 height 39
click at [813, 63] on button "close Close" at bounding box center [802, 57] width 28 height 28
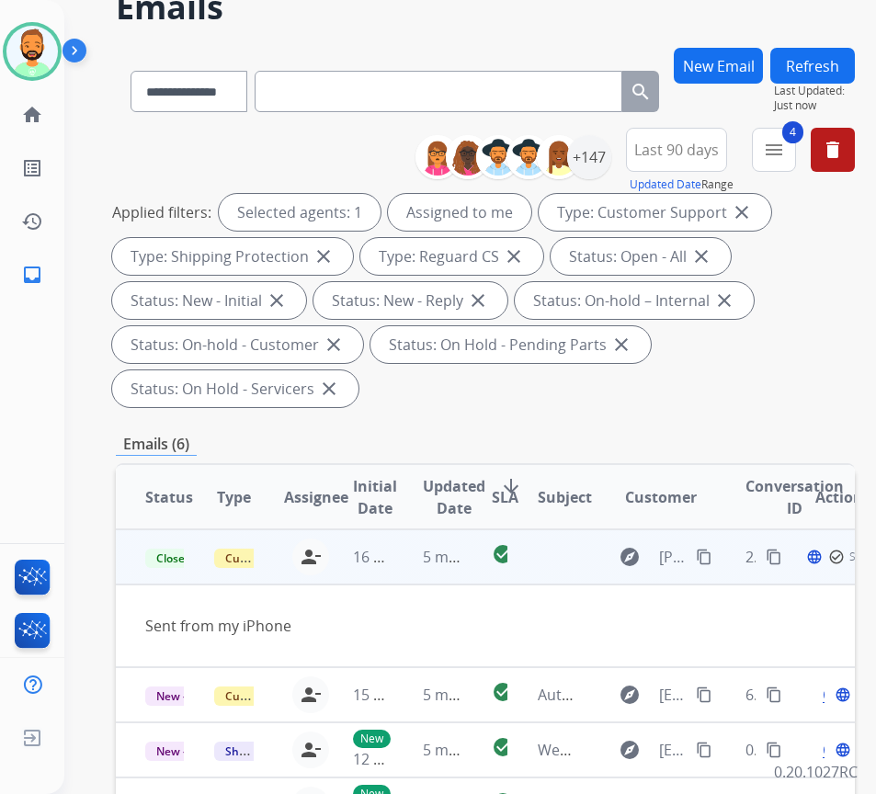
click at [829, 52] on button "Refresh" at bounding box center [812, 66] width 85 height 36
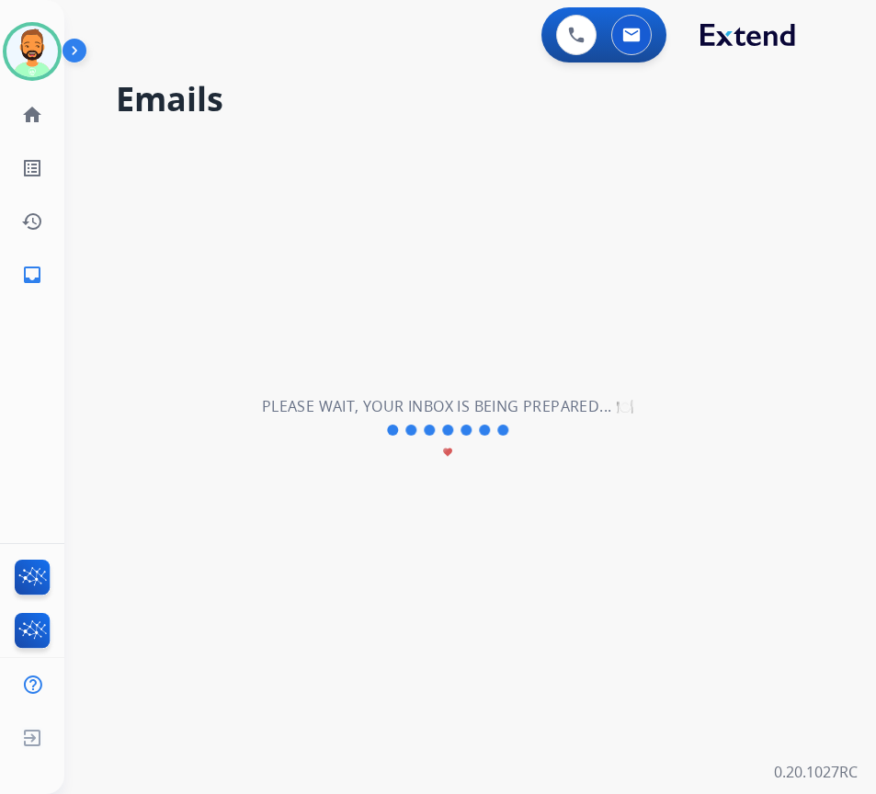
scroll to position [0, 0]
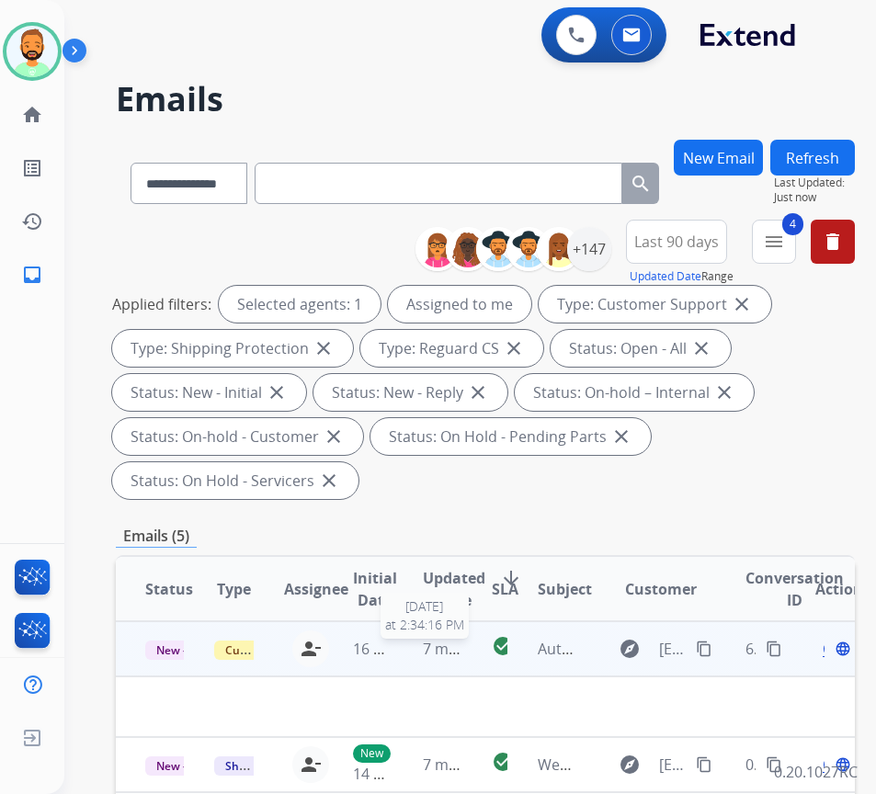
click at [426, 653] on span "7 minutes ago" at bounding box center [472, 649] width 98 height 20
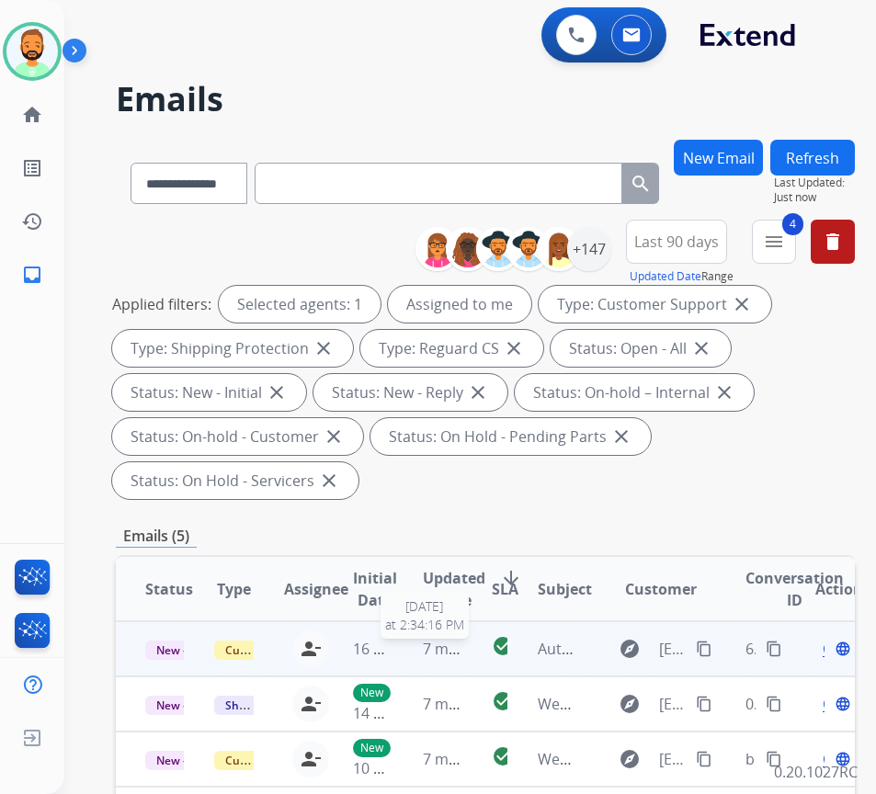
click at [435, 653] on span "7 minutes ago" at bounding box center [472, 649] width 98 height 20
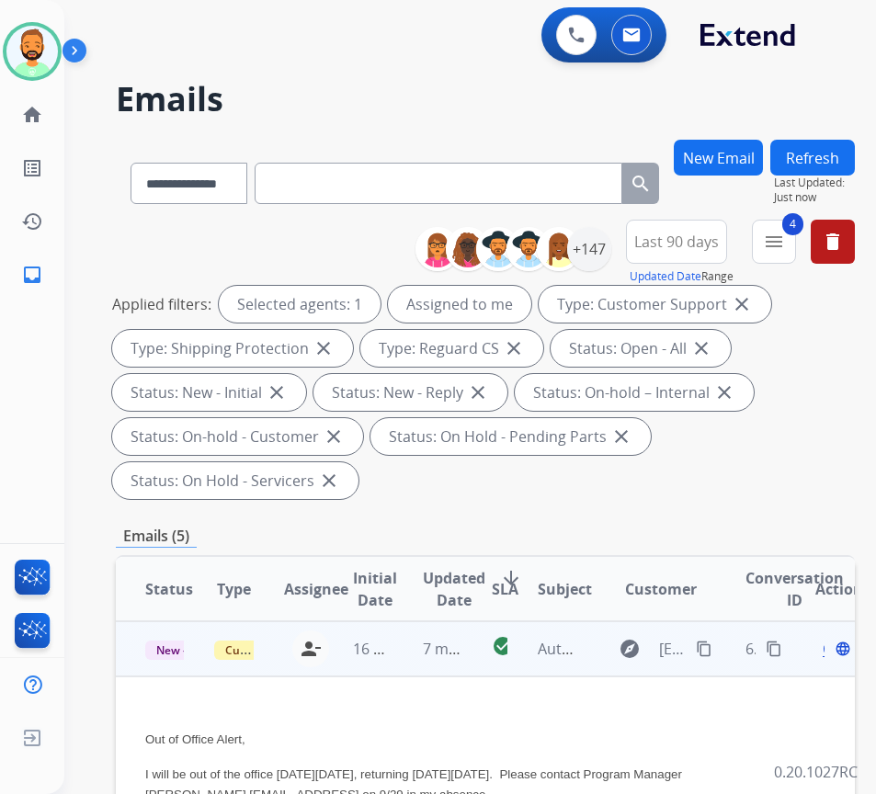
click at [832, 652] on span "Open" at bounding box center [842, 649] width 38 height 22
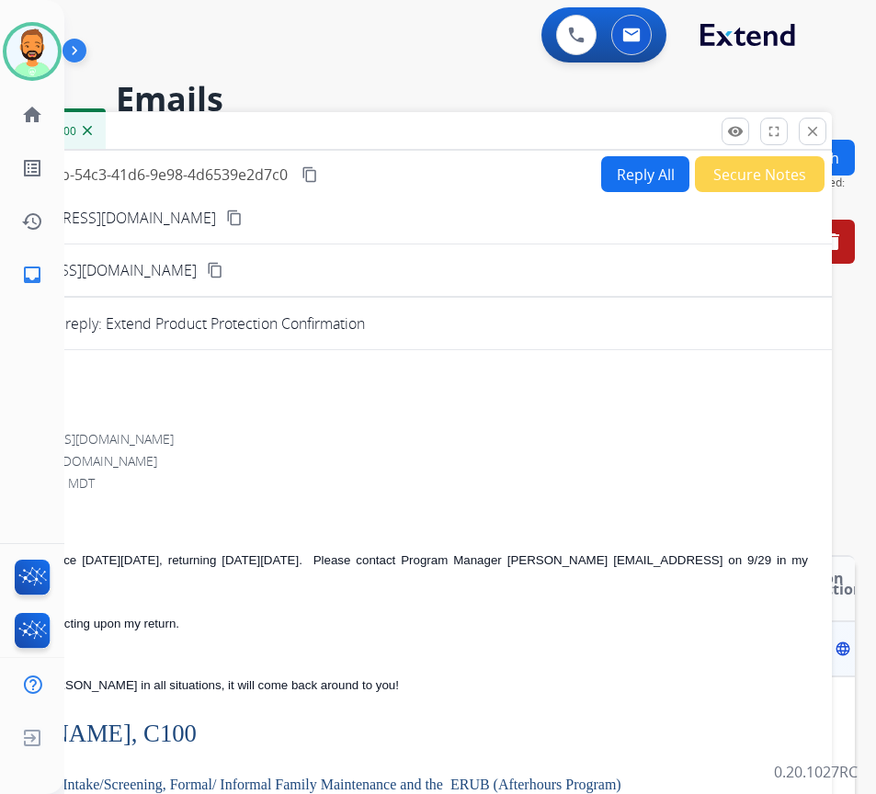
click at [712, 179] on button "Secure Notes" at bounding box center [760, 174] width 130 height 36
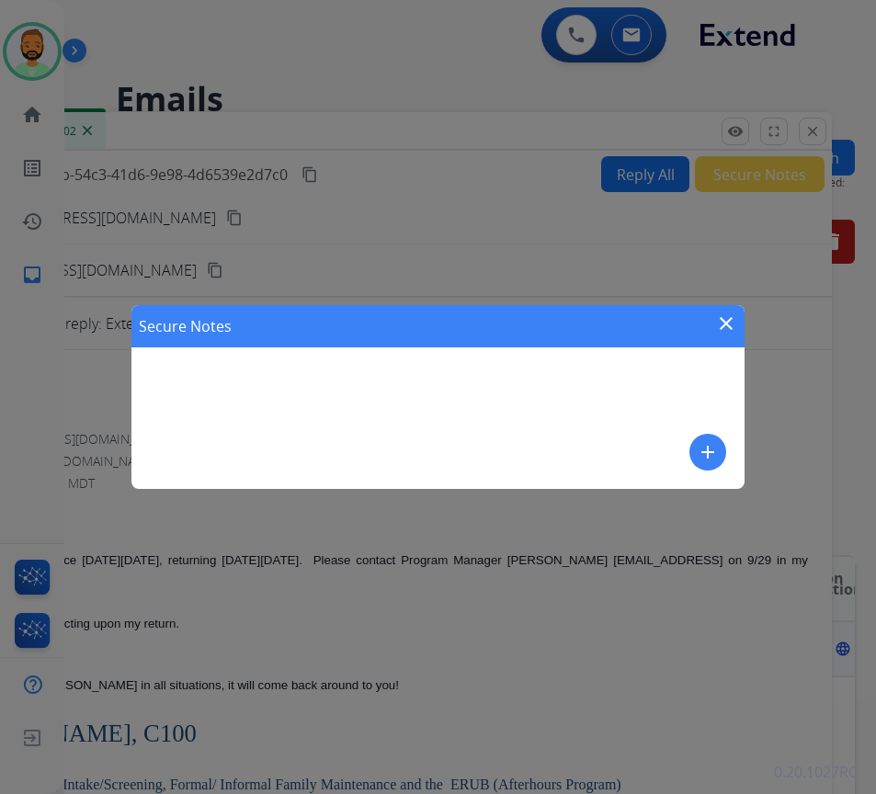
click at [719, 461] on button "add" at bounding box center [707, 452] width 37 height 37
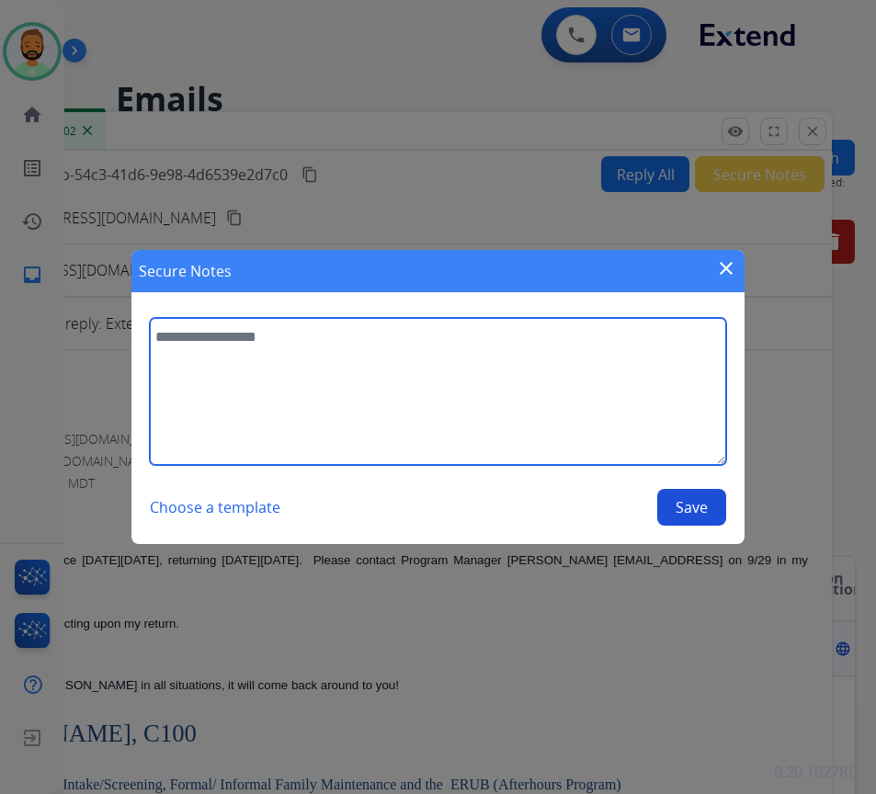
click at [555, 453] on textarea at bounding box center [438, 391] width 576 height 147
type textarea "**********"
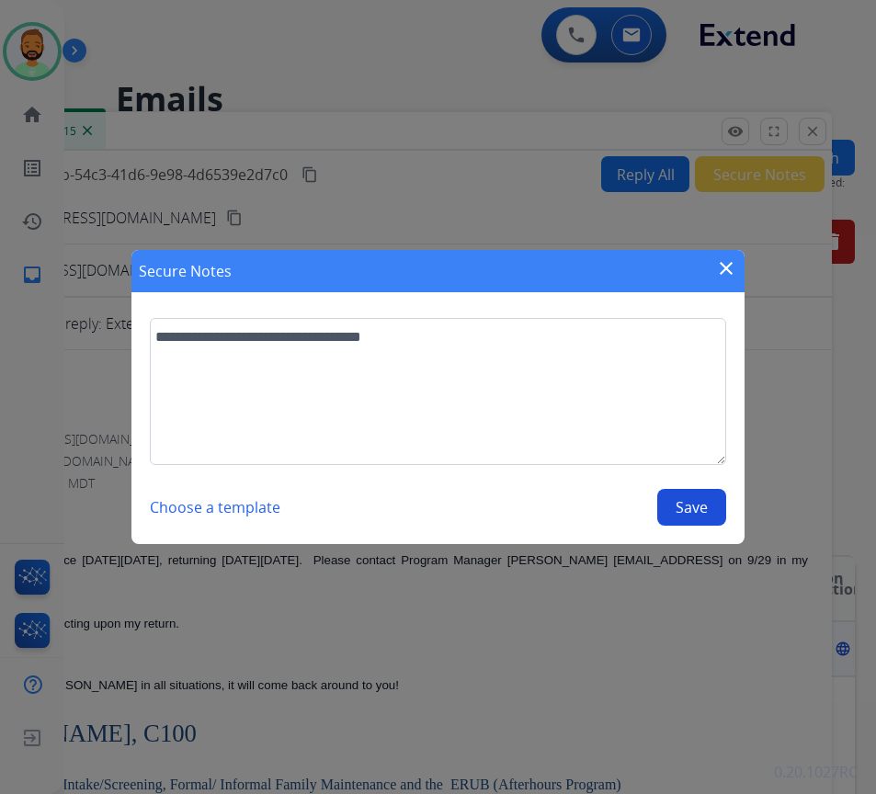
click at [711, 513] on button "Save" at bounding box center [691, 507] width 69 height 37
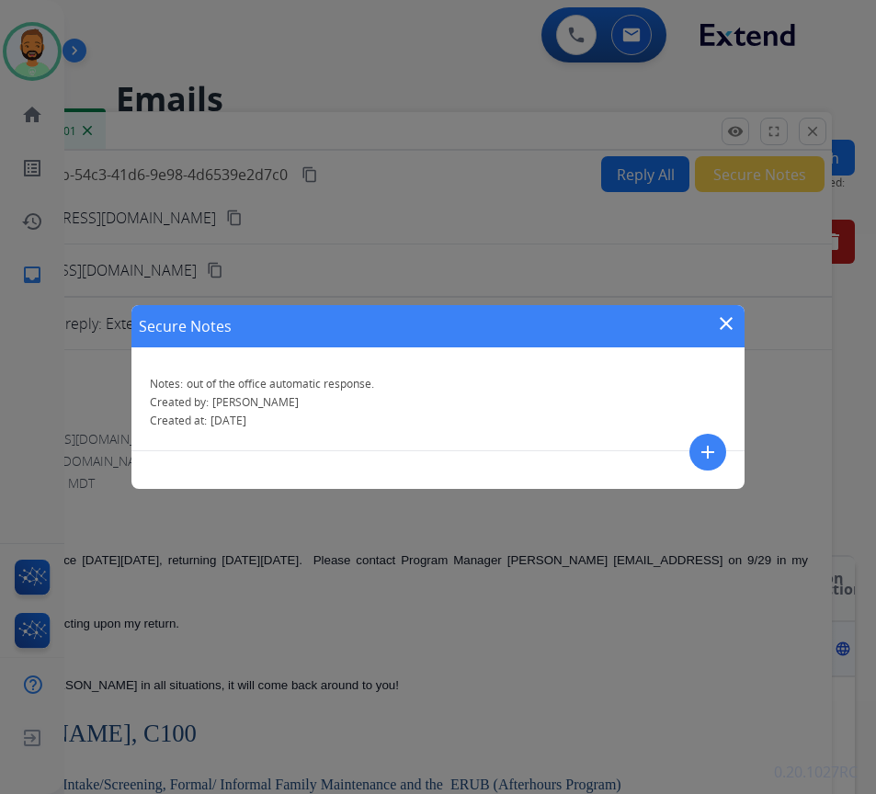
click at [736, 319] on mat-icon "close" at bounding box center [726, 324] width 22 height 22
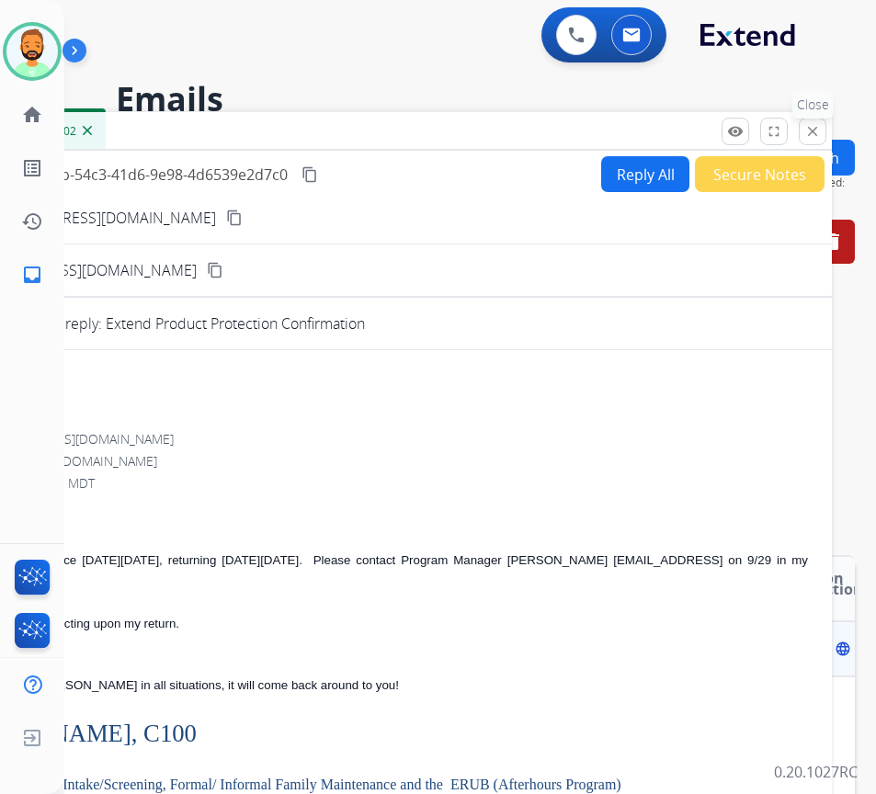
click at [813, 140] on button "close Close" at bounding box center [813, 132] width 28 height 28
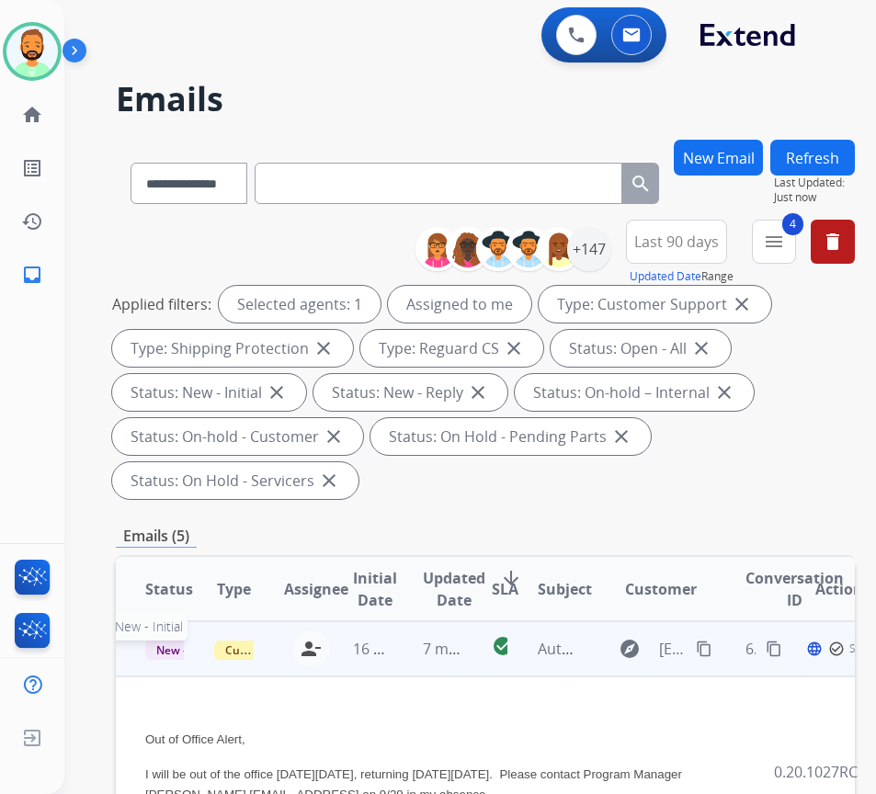
click at [158, 645] on span "New - Initial" at bounding box center [187, 650] width 85 height 19
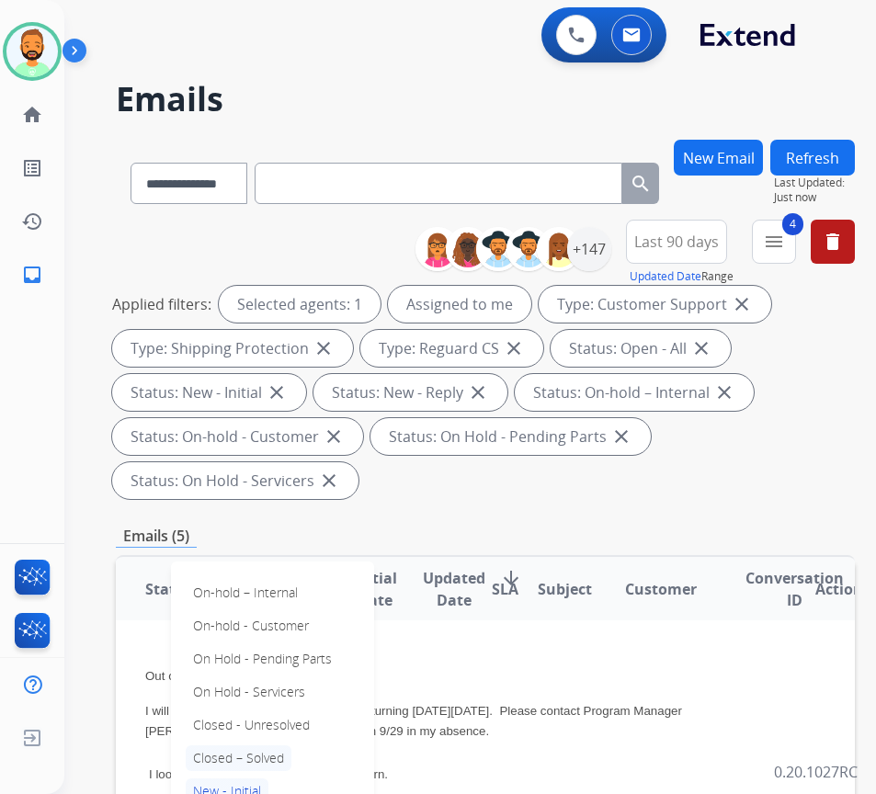
scroll to position [92, 0]
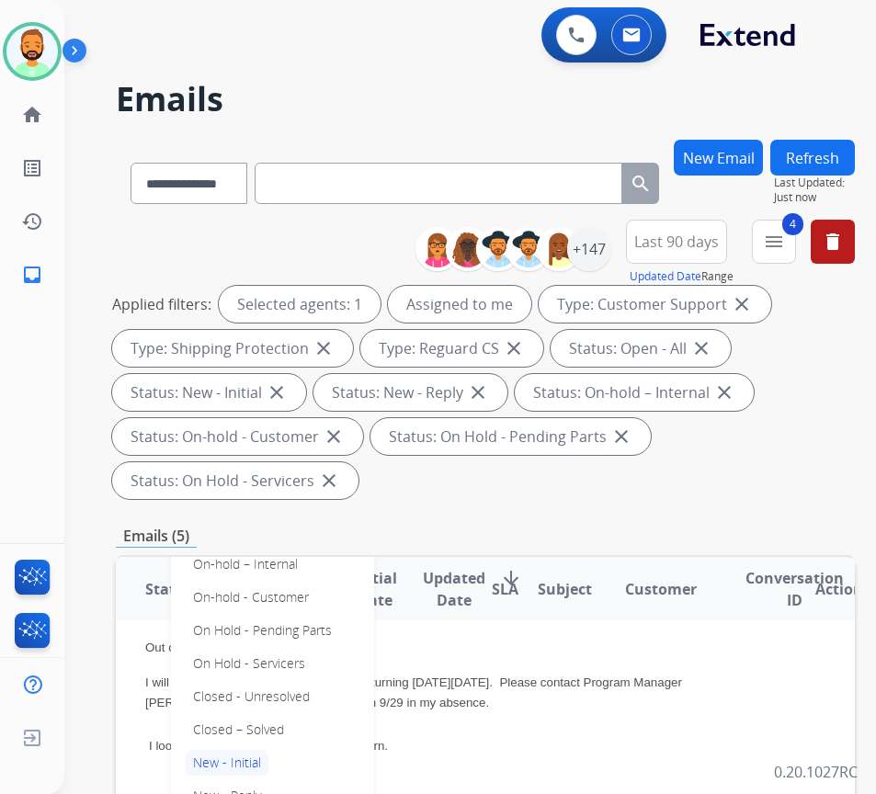
drag, startPoint x: 280, startPoint y: 728, endPoint x: 298, endPoint y: 717, distance: 20.7
click at [280, 727] on p "Closed – Solved" at bounding box center [239, 730] width 106 height 26
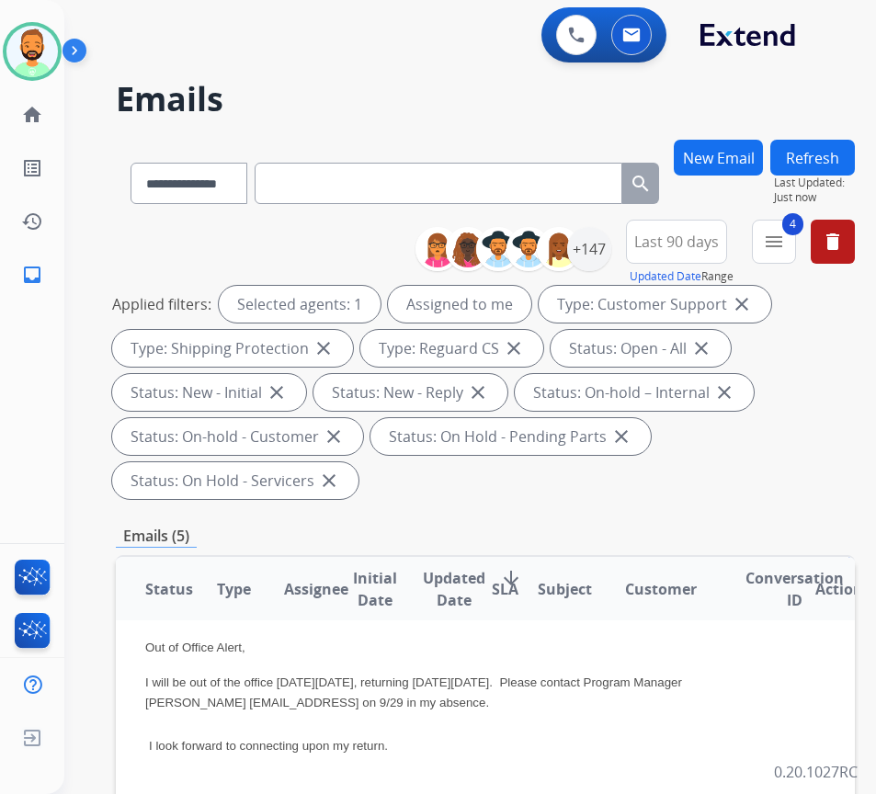
click at [849, 157] on button "Refresh" at bounding box center [812, 158] width 85 height 36
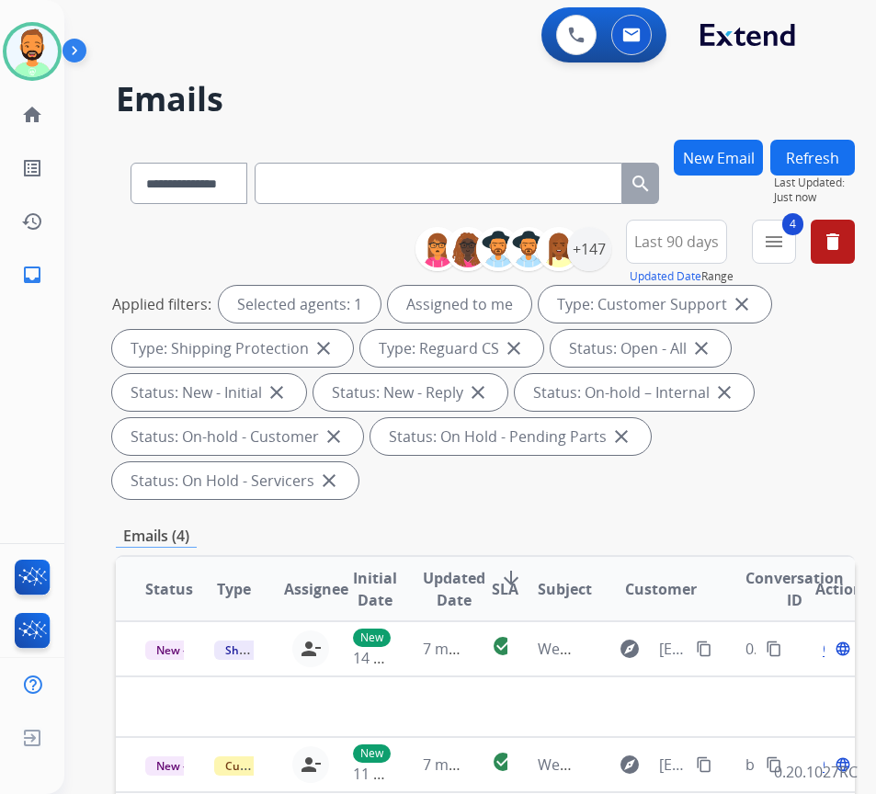
scroll to position [0, 0]
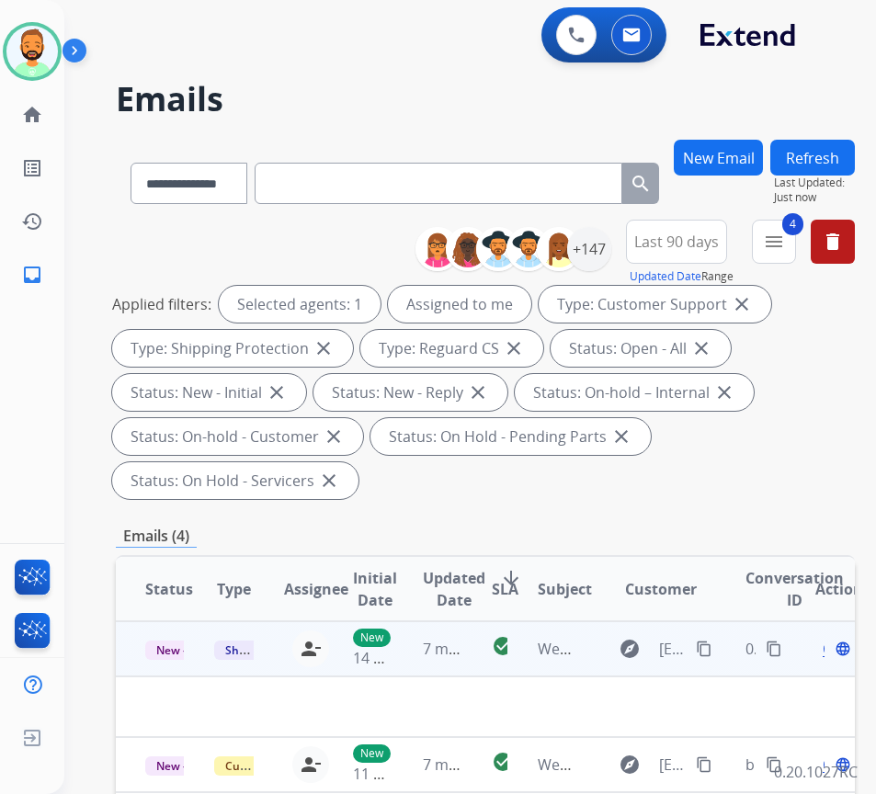
click at [458, 664] on td "7 minutes ago" at bounding box center [427, 648] width 69 height 55
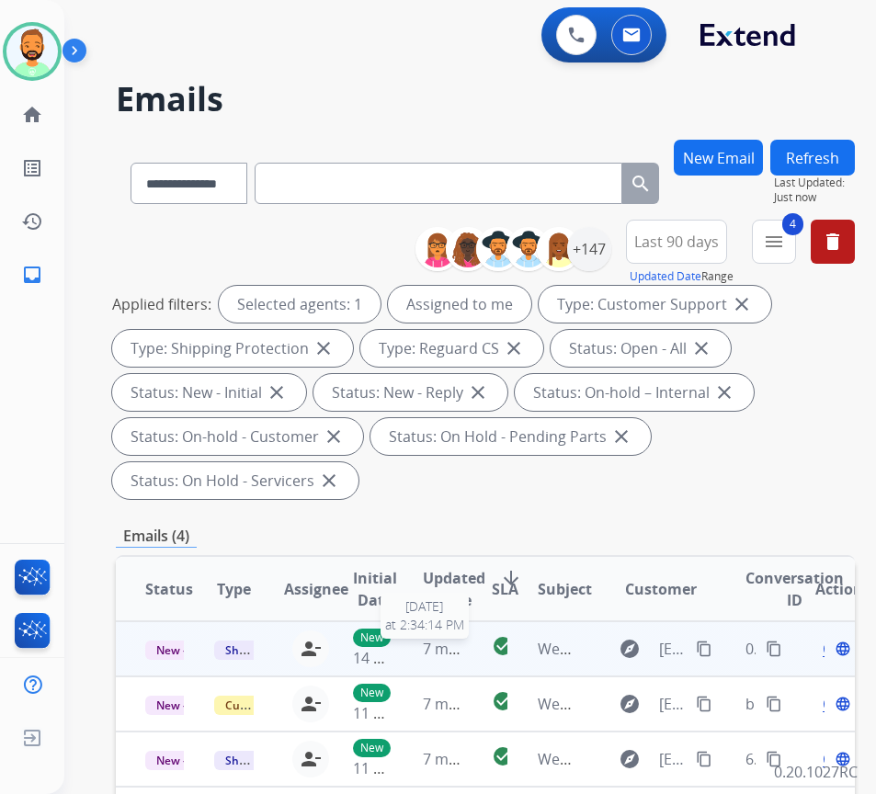
click at [461, 644] on span "7 minutes ago" at bounding box center [472, 649] width 98 height 20
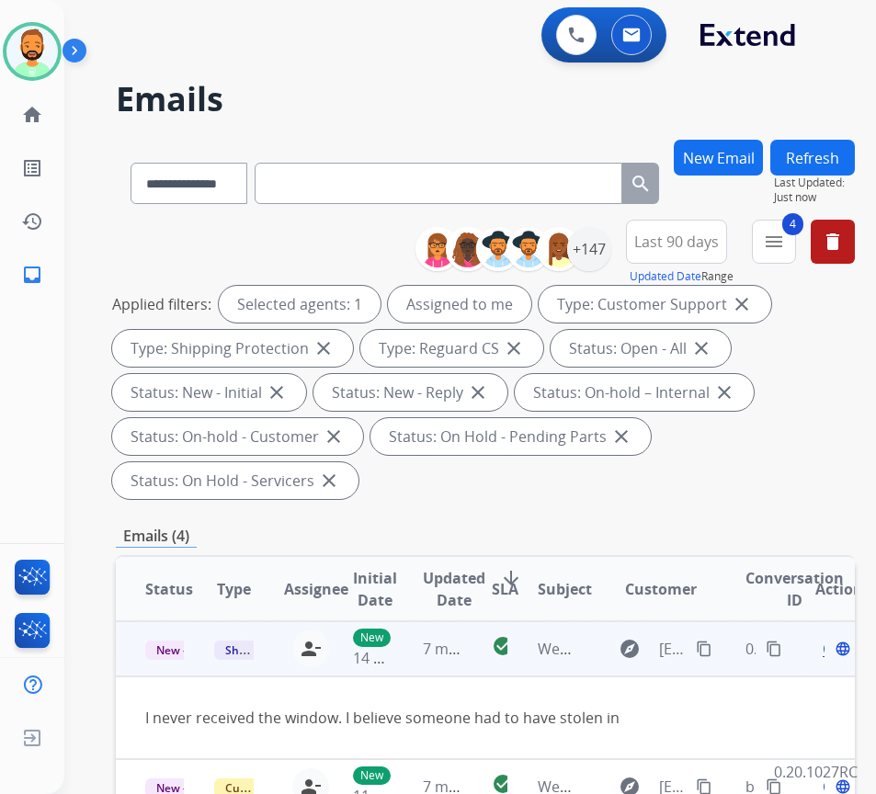
click at [710, 645] on mat-icon "content_copy" at bounding box center [704, 649] width 17 height 17
click at [831, 647] on span "Open" at bounding box center [842, 649] width 38 height 22
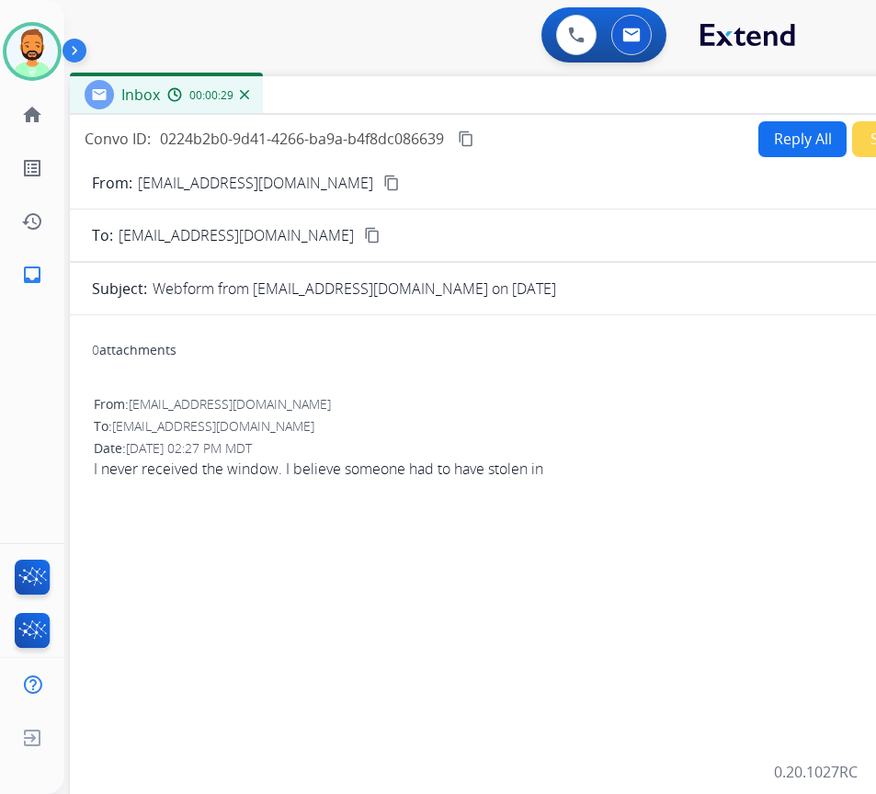
drag, startPoint x: 602, startPoint y: 129, endPoint x: 713, endPoint y: 97, distance: 115.8
click at [713, 97] on div "Inbox 00:00:29" at bounding box center [529, 95] width 919 height 39
click at [791, 142] on button "Reply All" at bounding box center [803, 138] width 88 height 36
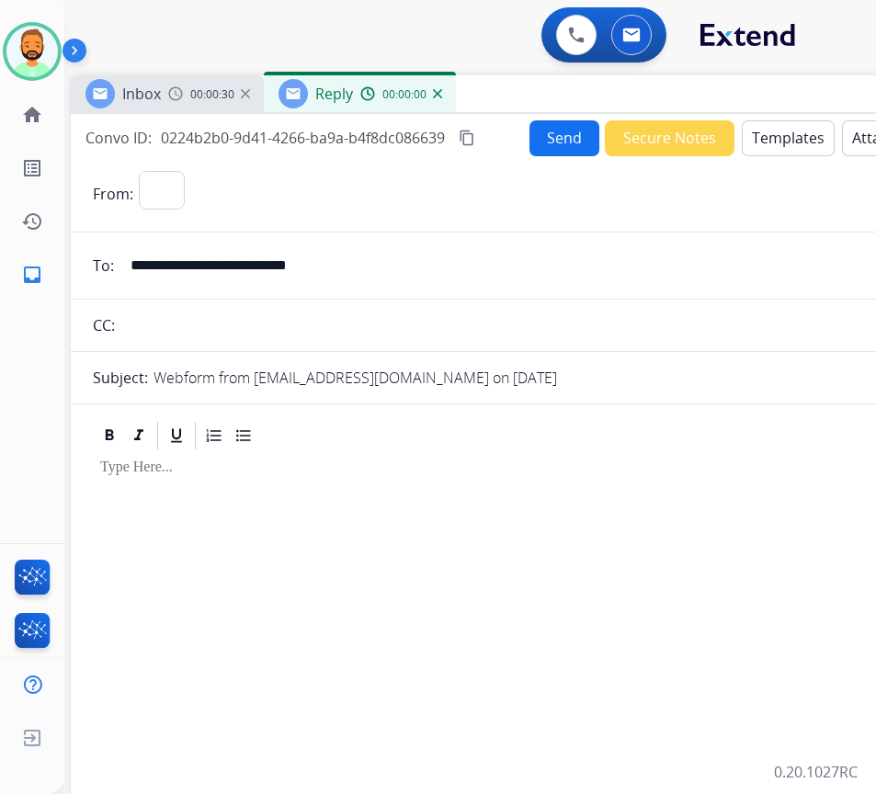
select select "**********"
click at [789, 137] on button "Templates" at bounding box center [788, 138] width 93 height 36
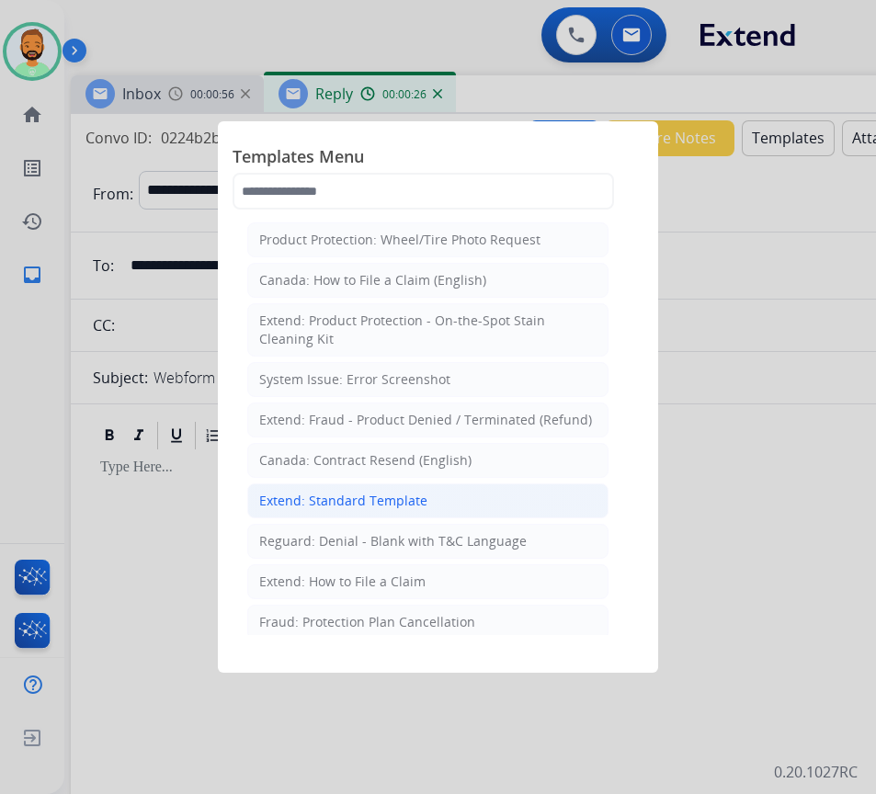
click at [469, 505] on li "Extend: Standard Template" at bounding box center [427, 500] width 361 height 35
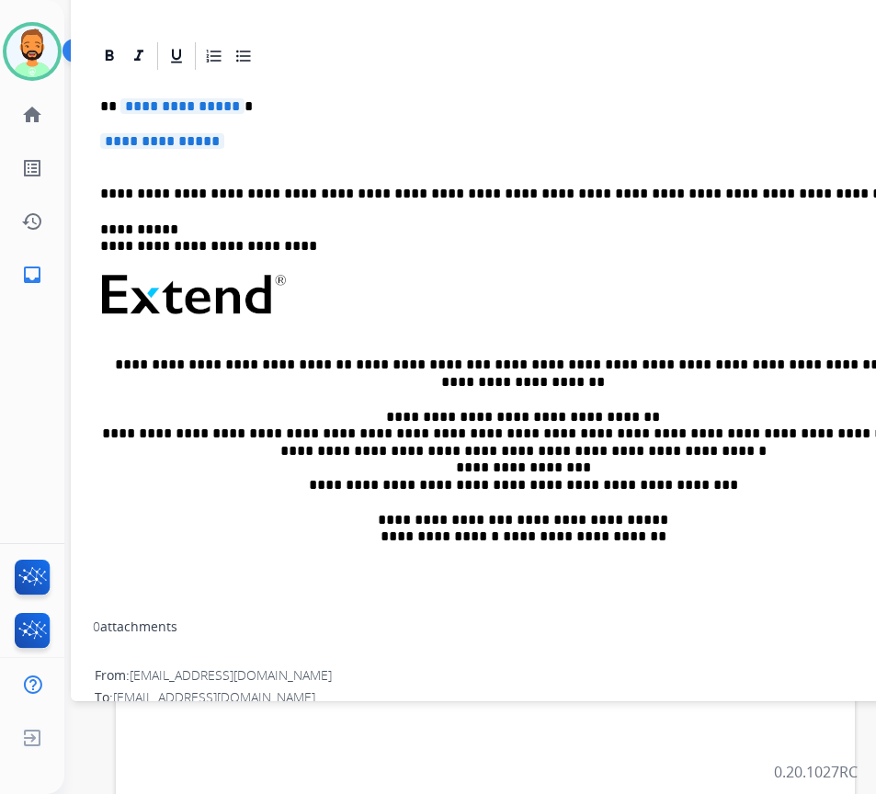
scroll to position [117, 0]
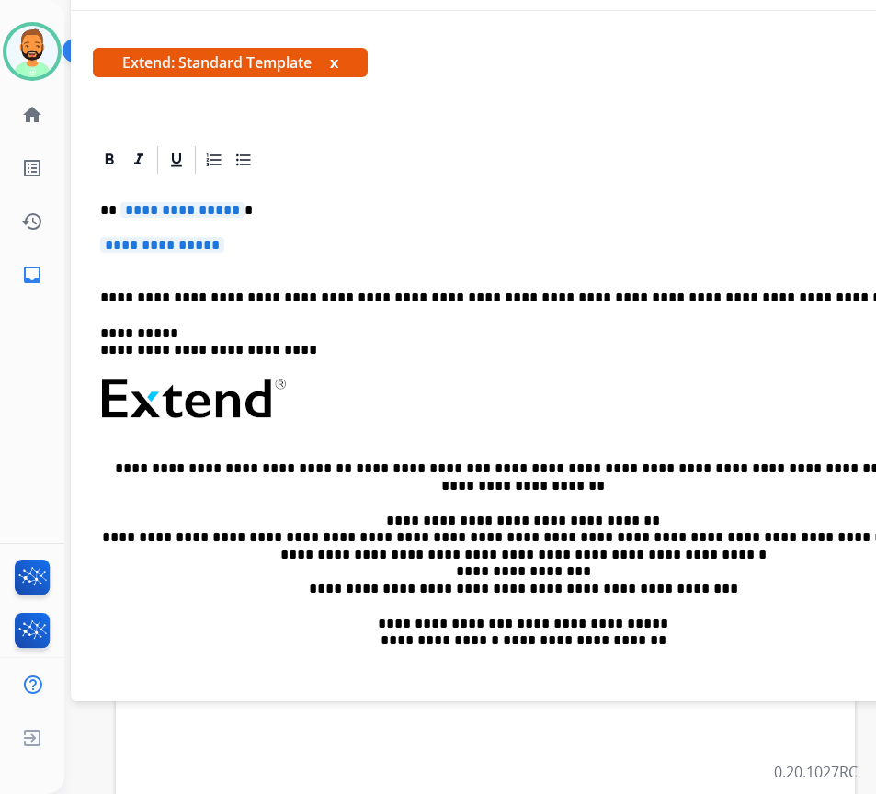
click at [362, 215] on p "**********" at bounding box center [523, 210] width 846 height 17
click at [254, 237] on p "**********" at bounding box center [530, 254] width 860 height 34
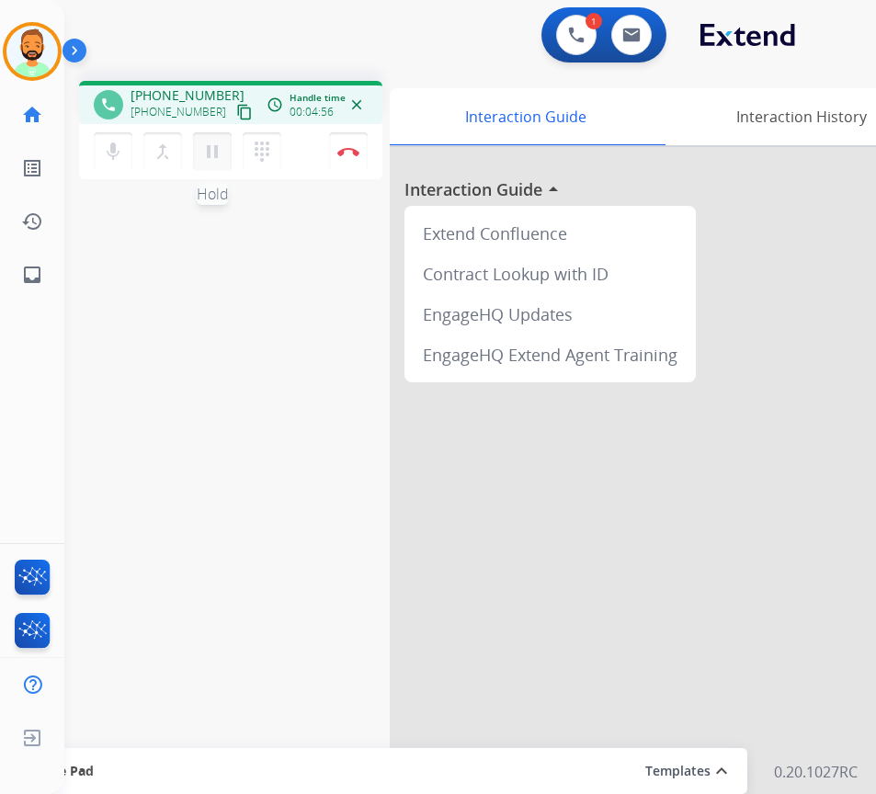
click at [215, 153] on mat-icon "pause" at bounding box center [212, 152] width 22 height 22
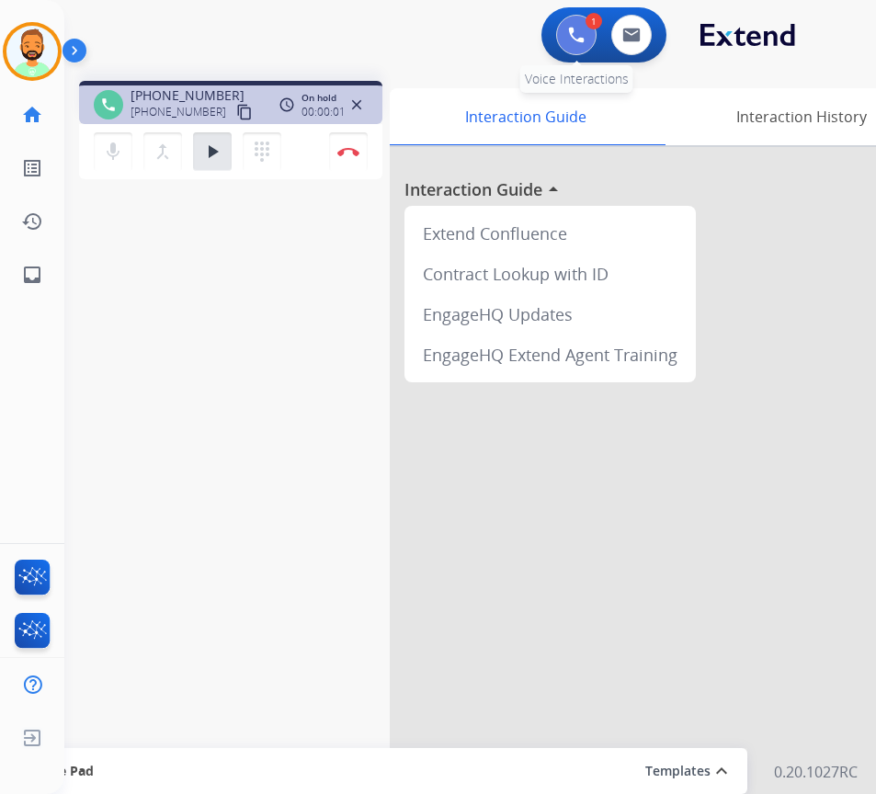
click at [578, 32] on img at bounding box center [576, 35] width 17 height 17
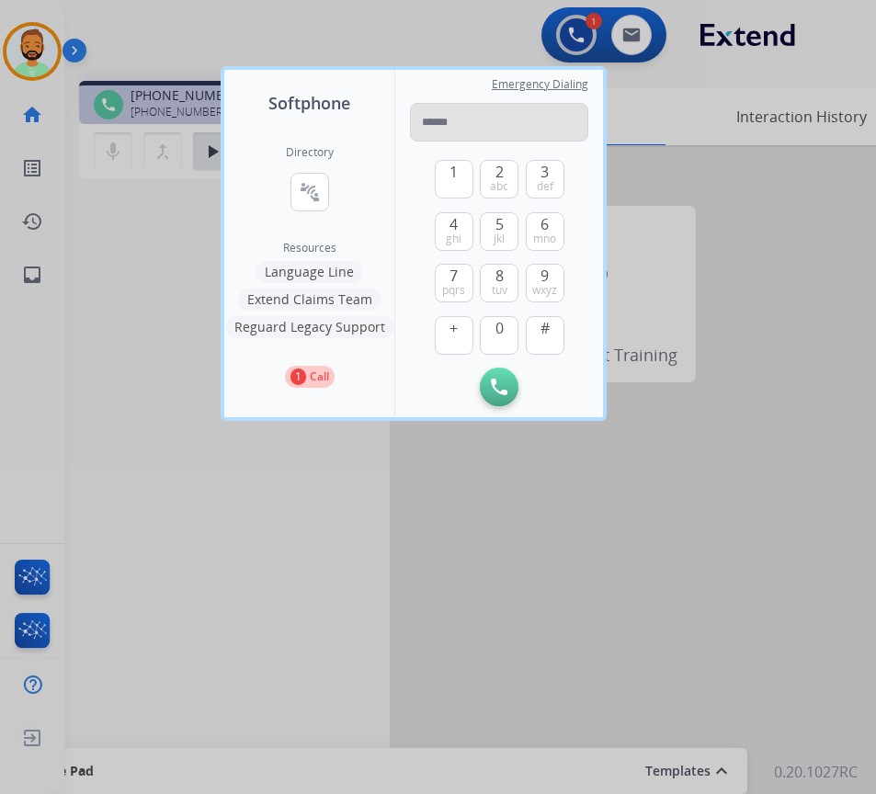
click at [496, 119] on input "tel" at bounding box center [499, 122] width 178 height 39
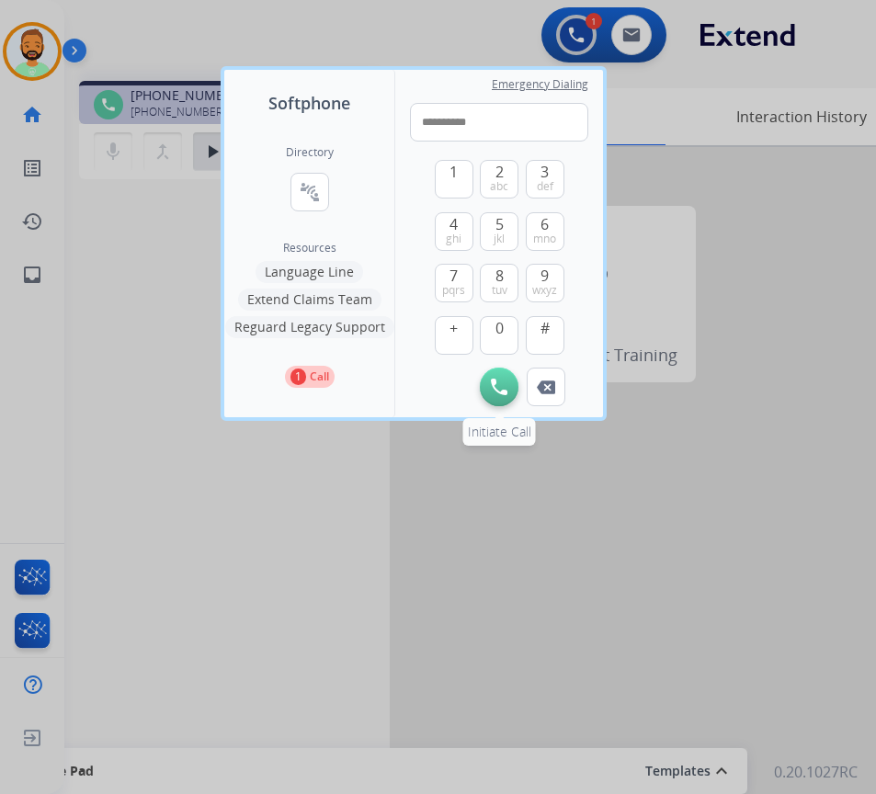
type input "**********"
click at [504, 386] on img at bounding box center [499, 387] width 17 height 17
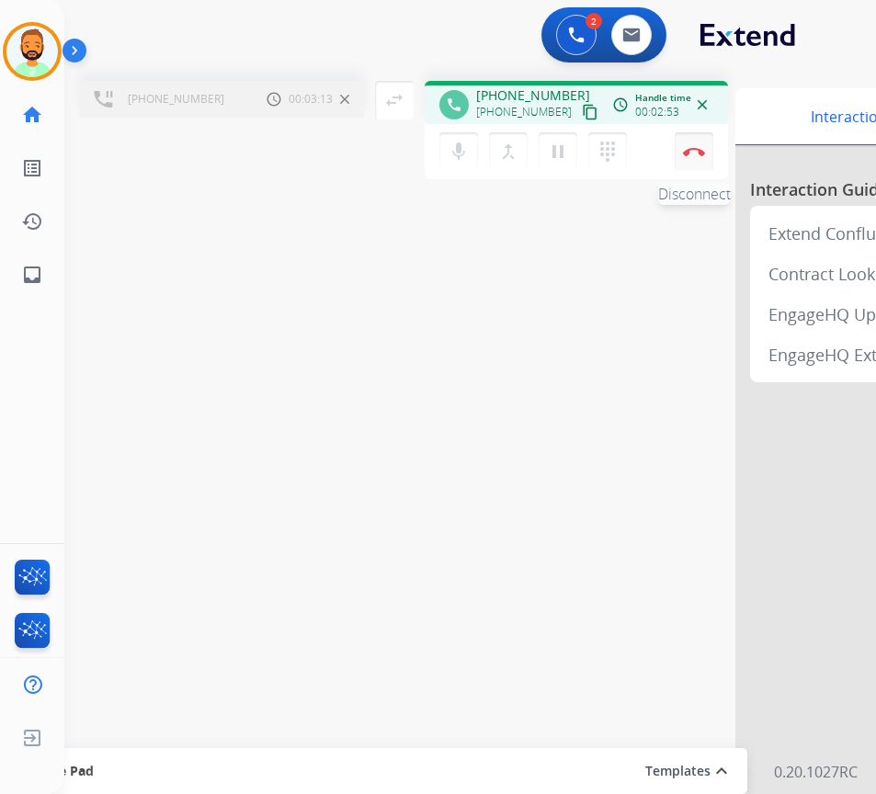
click at [696, 159] on button "Disconnect" at bounding box center [694, 151] width 39 height 39
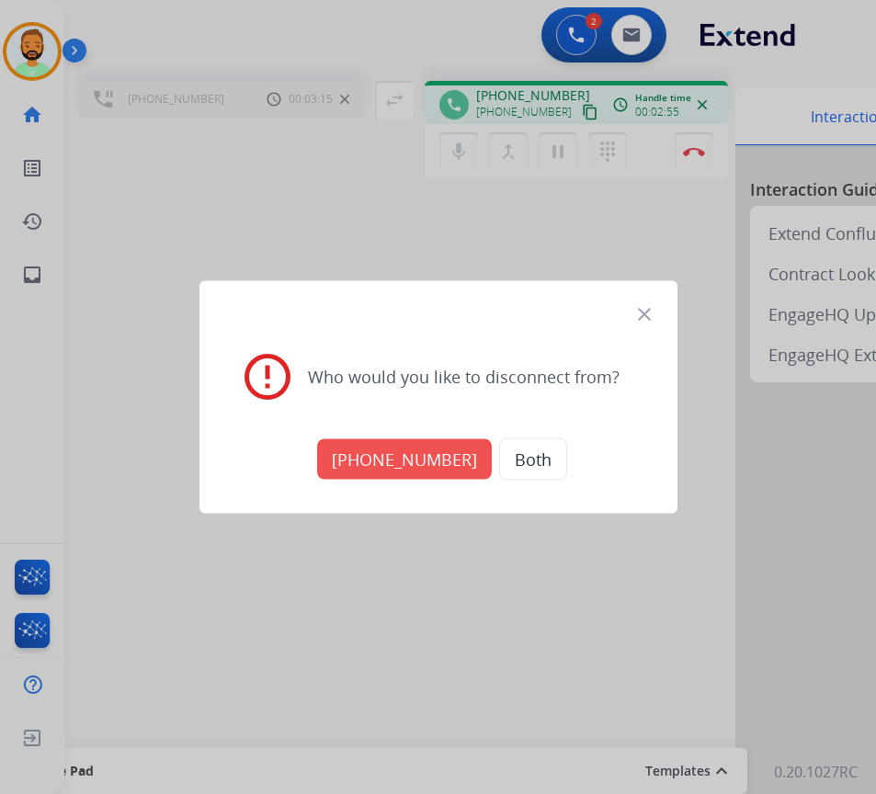
click at [419, 460] on button "[PHONE_NUMBER]" at bounding box center [404, 459] width 175 height 40
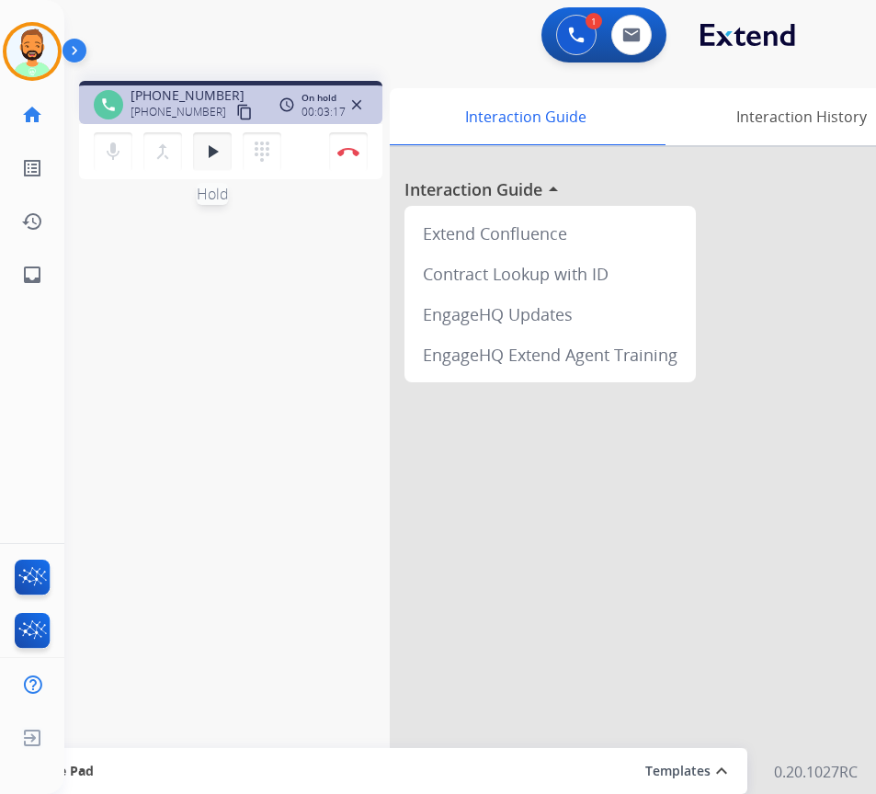
click at [212, 159] on mat-icon "play_arrow" at bounding box center [212, 152] width 22 height 22
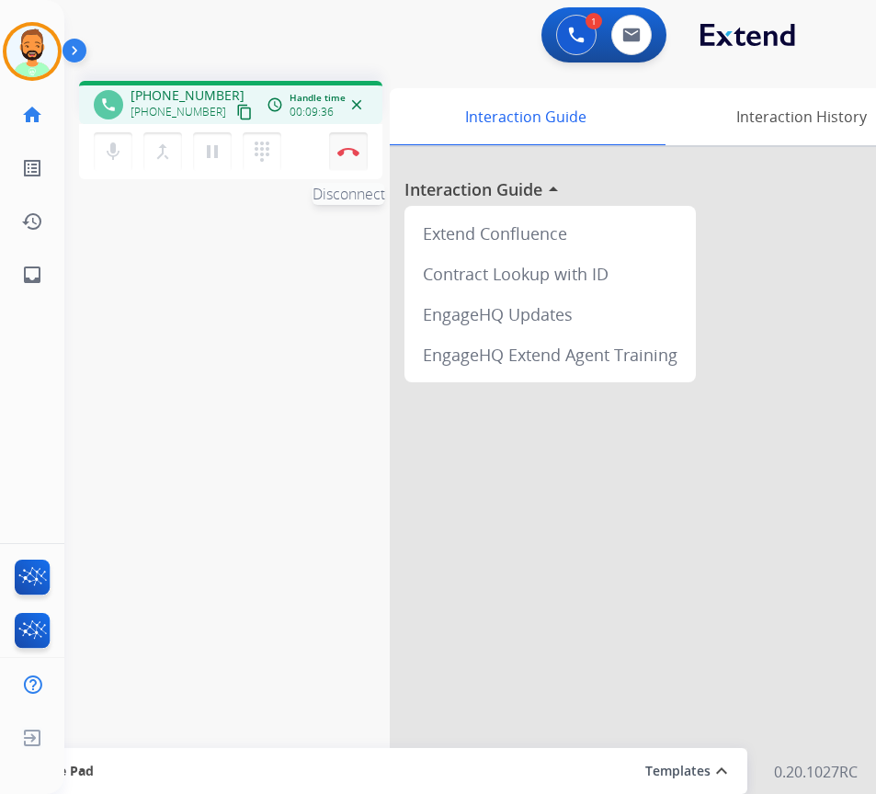
click at [347, 142] on button "Disconnect" at bounding box center [348, 151] width 39 height 39
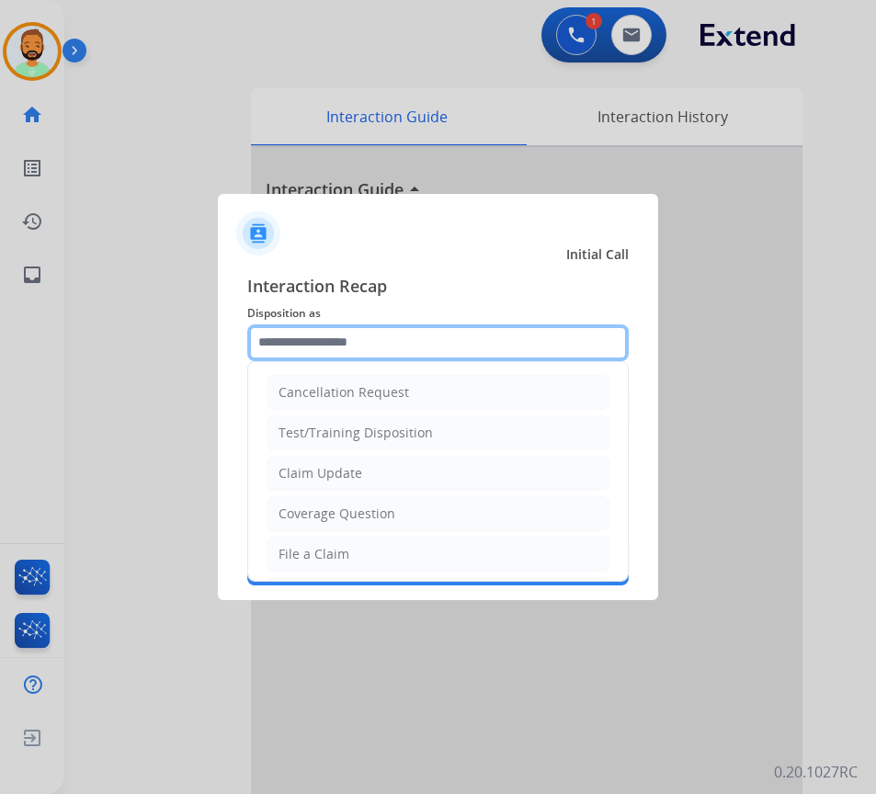
drag, startPoint x: 350, startPoint y: 328, endPoint x: 359, endPoint y: 337, distance: 13.0
click at [357, 339] on input "text" at bounding box center [437, 342] width 381 height 37
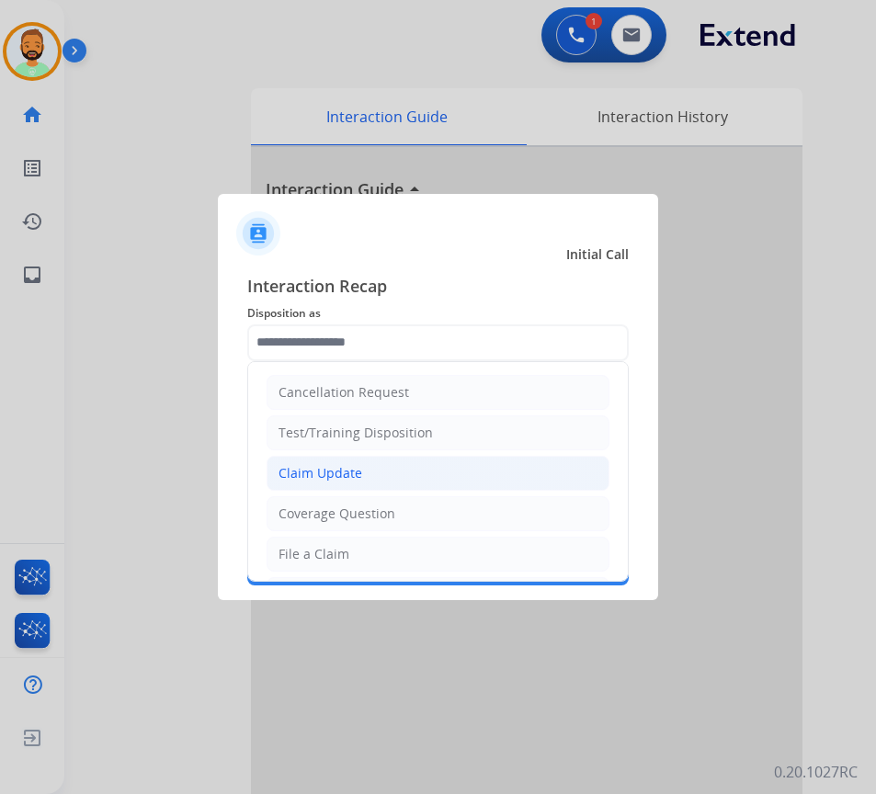
click at [367, 476] on li "Claim Update" at bounding box center [438, 473] width 343 height 35
type input "**********"
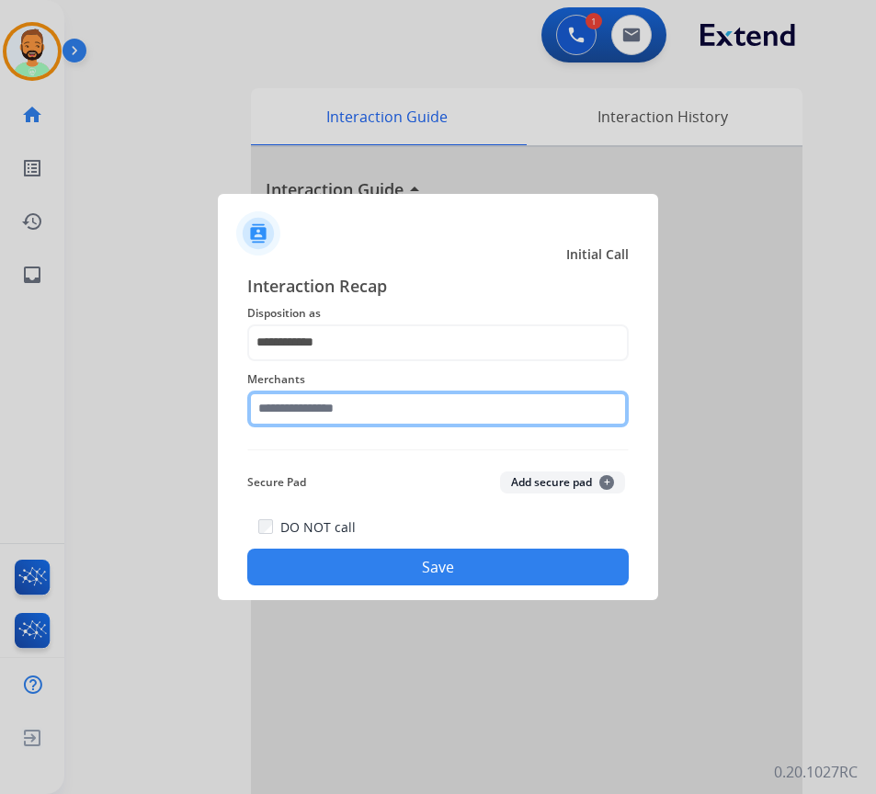
click at [381, 418] on input "text" at bounding box center [437, 409] width 381 height 37
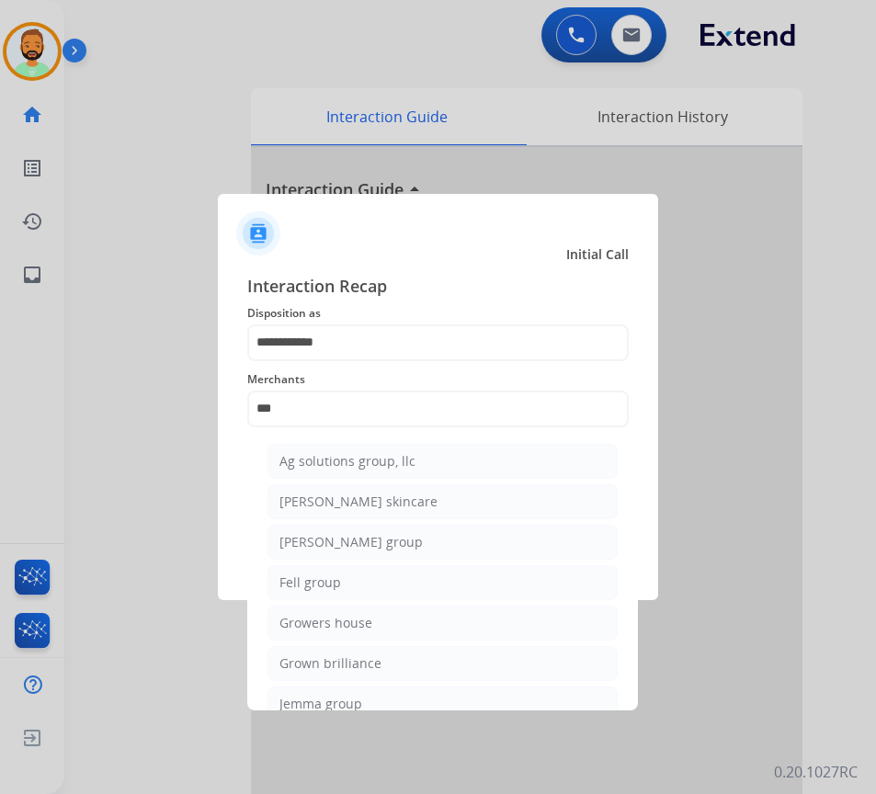
drag, startPoint x: 436, startPoint y: 665, endPoint x: 438, endPoint y: 641, distance: 24.1
click at [438, 666] on li "Grown brilliance" at bounding box center [442, 663] width 350 height 35
type input "**********"
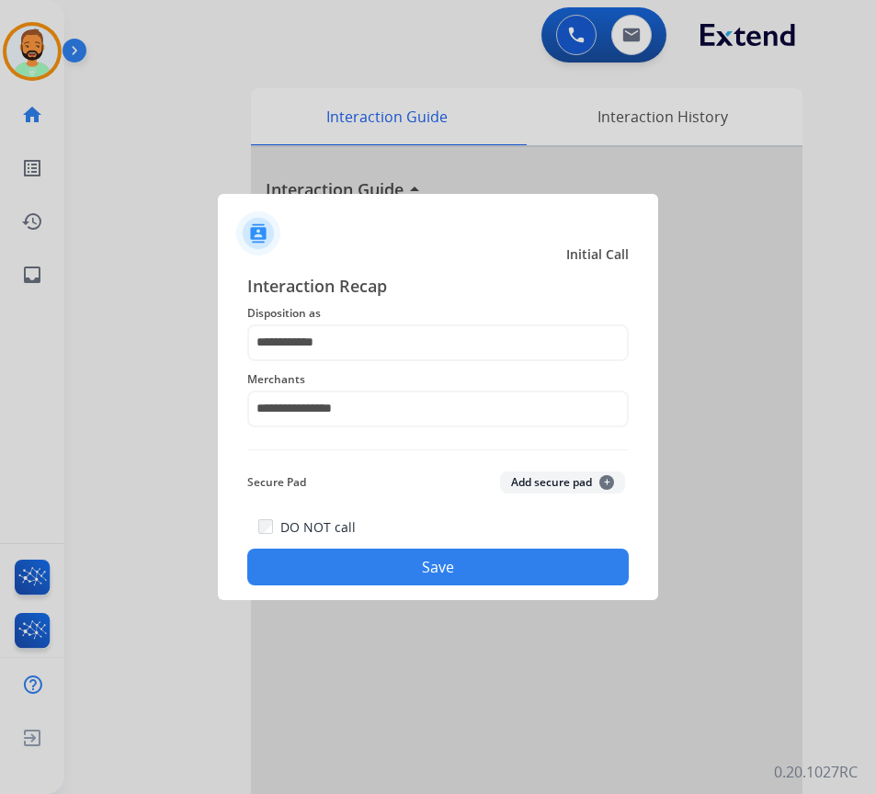
click at [449, 551] on button "Save" at bounding box center [437, 567] width 381 height 37
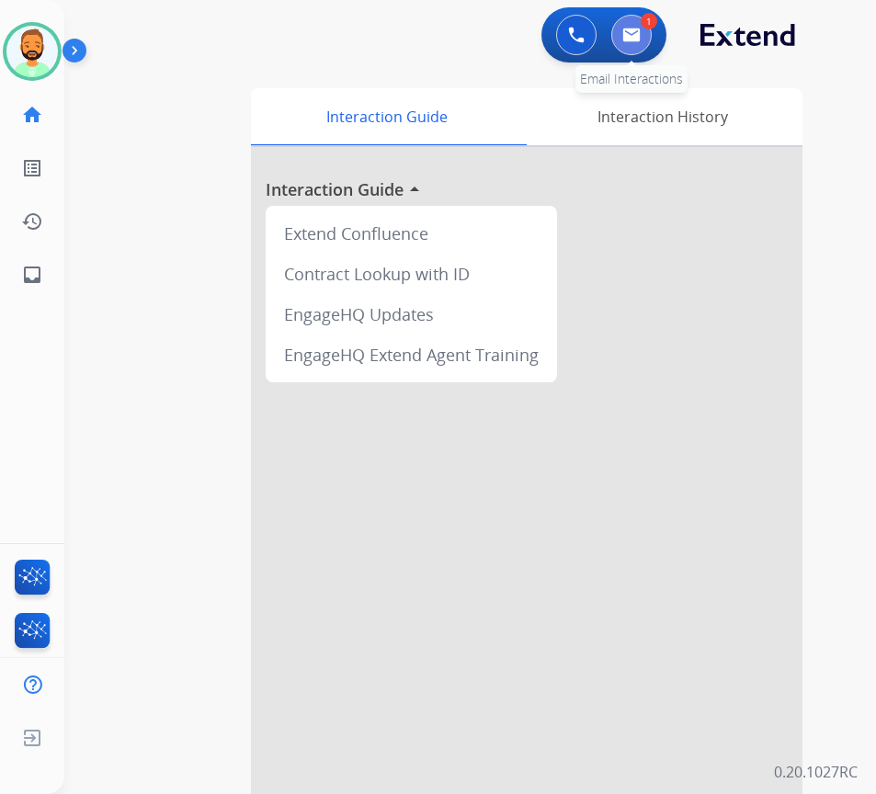
click at [627, 32] on img at bounding box center [631, 35] width 18 height 15
select select "**********"
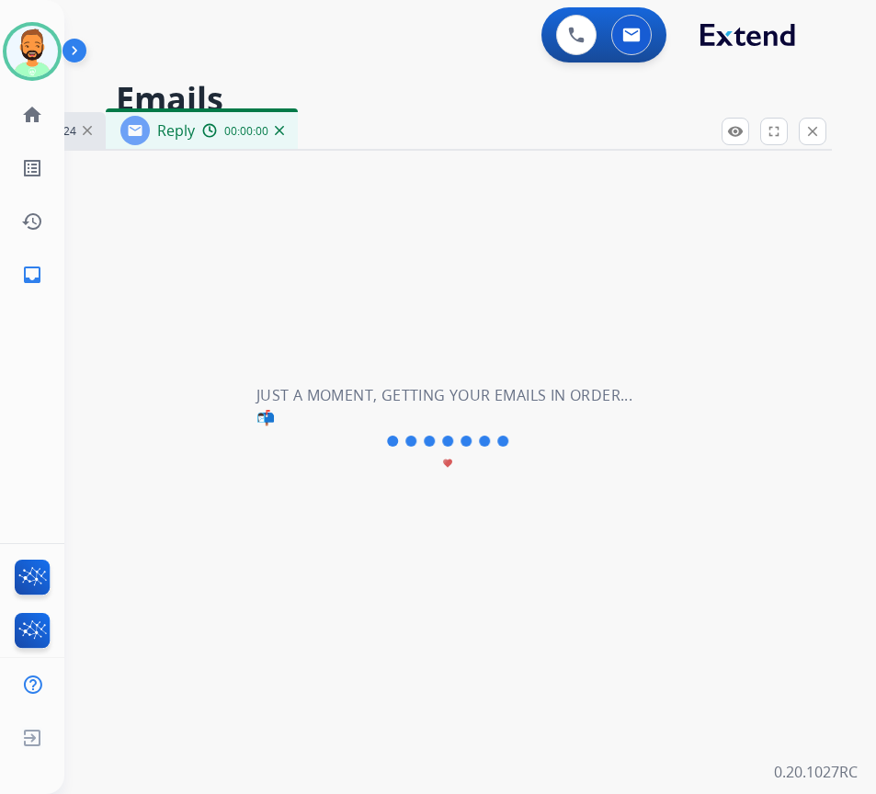
select select "**********"
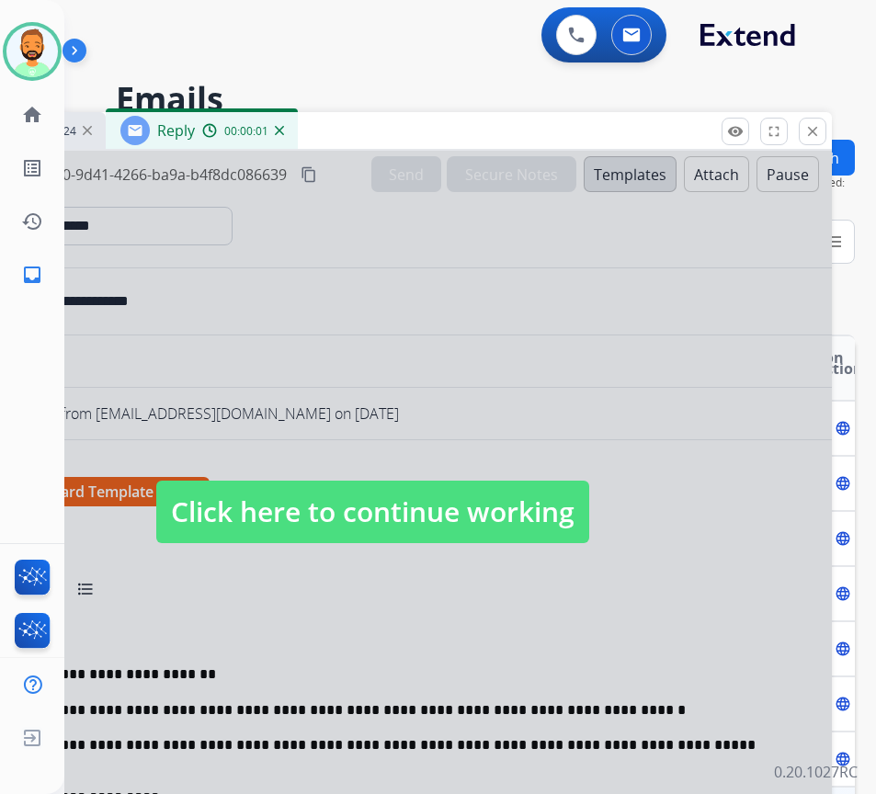
click at [522, 544] on div at bounding box center [372, 494] width 919 height 687
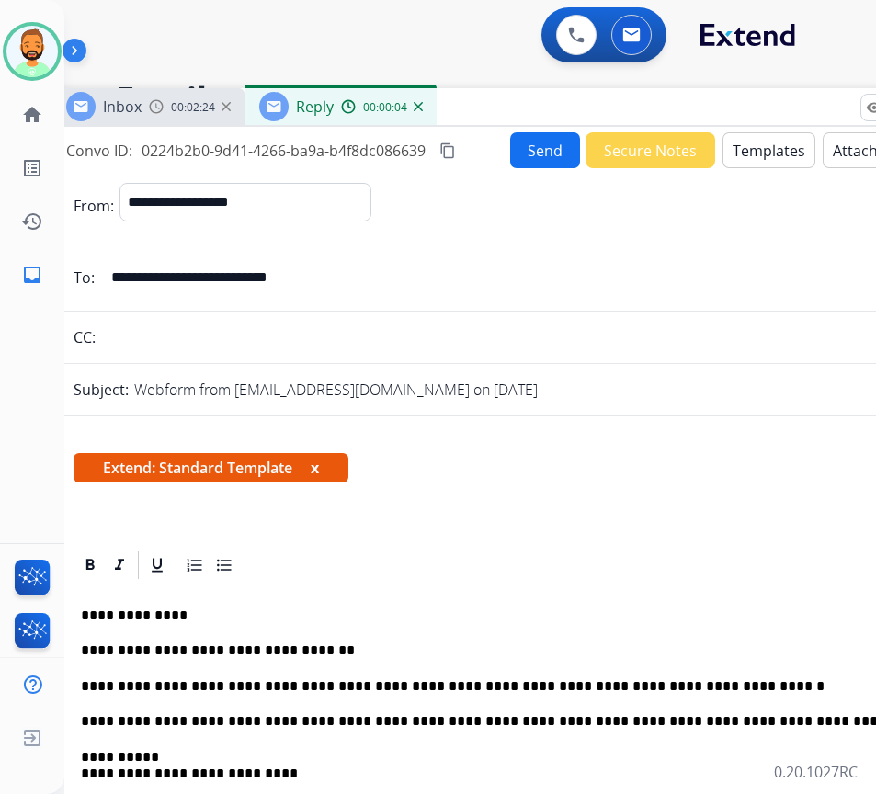
drag, startPoint x: 383, startPoint y: 120, endPoint x: 520, endPoint y: 95, distance: 139.3
click at [520, 95] on div "Inbox 00:02:24 Reply 00:00:04" at bounding box center [510, 107] width 919 height 39
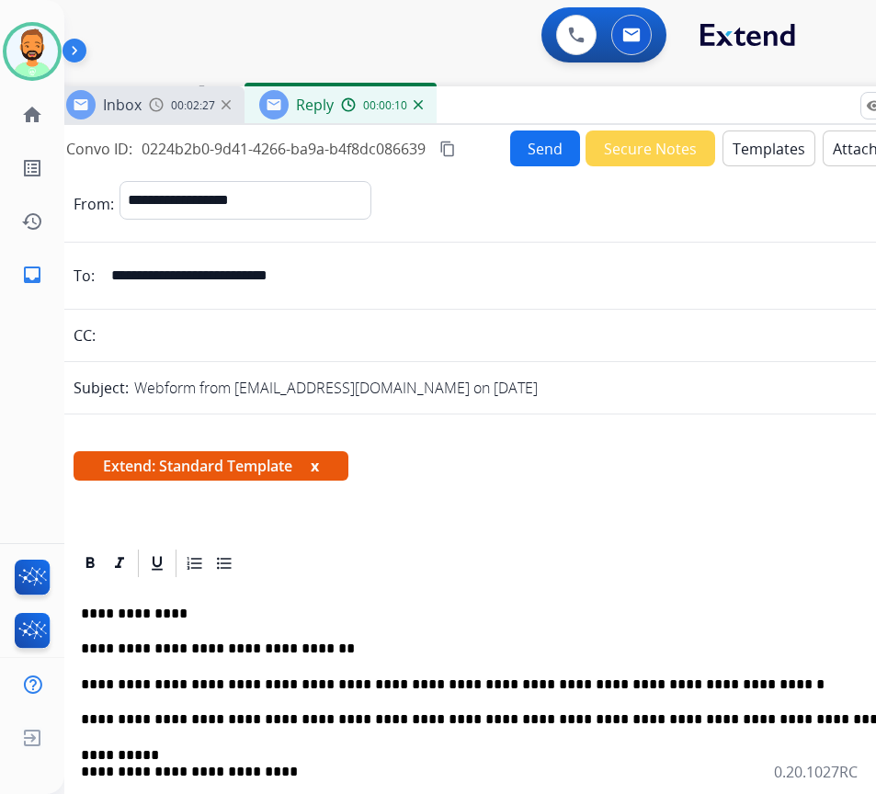
click at [656, 679] on p "**********" at bounding box center [504, 684] width 846 height 17
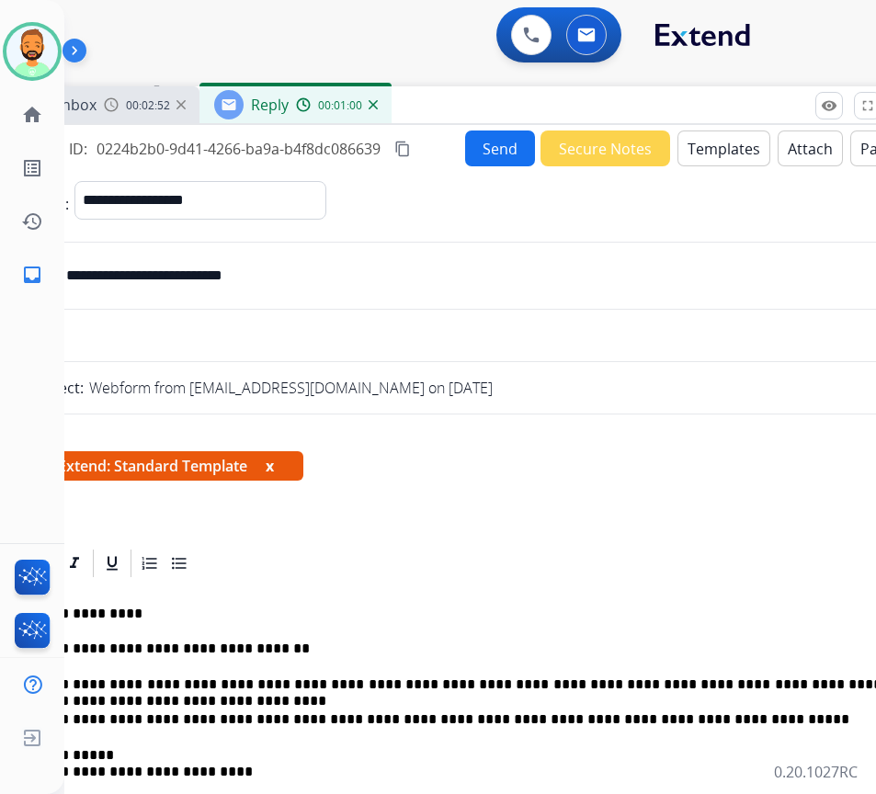
scroll to position [0, 49]
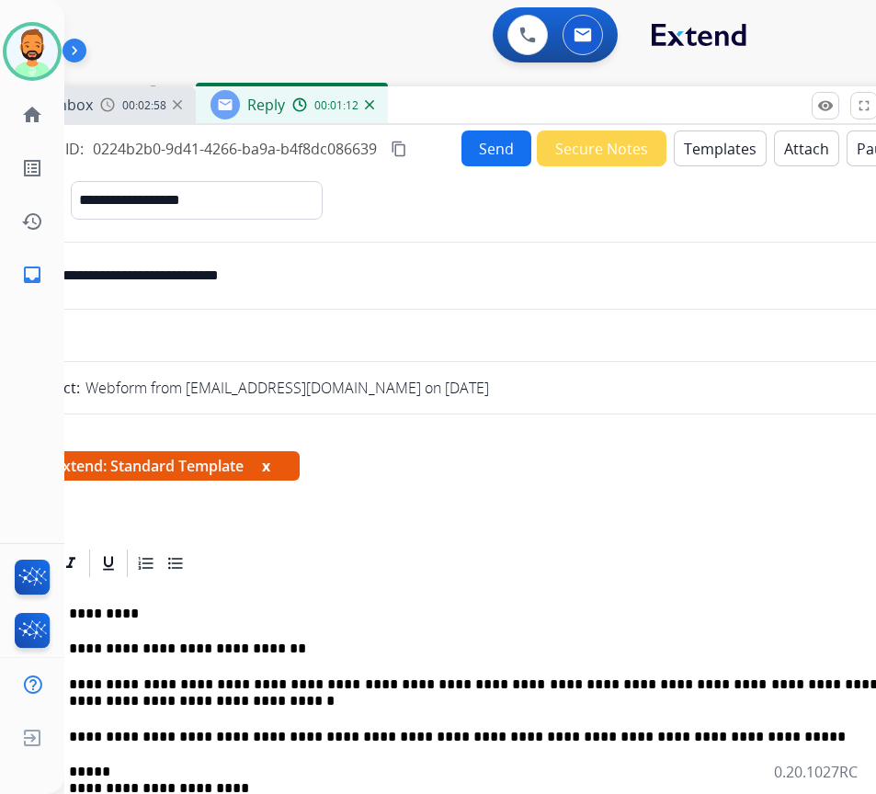
click at [483, 135] on button "Send" at bounding box center [496, 149] width 70 height 36
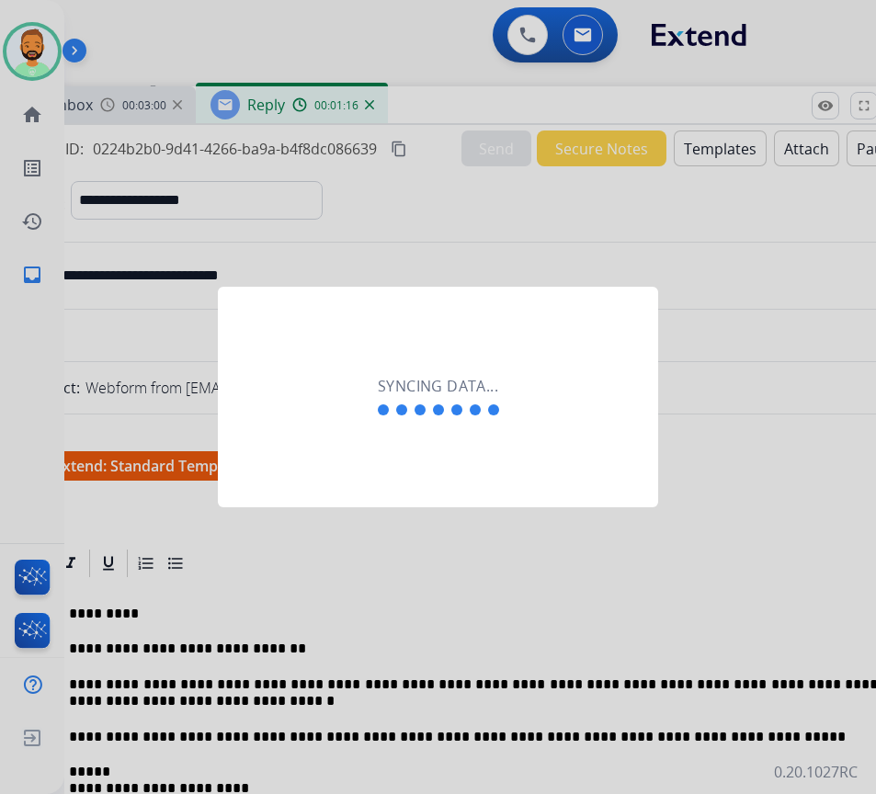
scroll to position [0, 3]
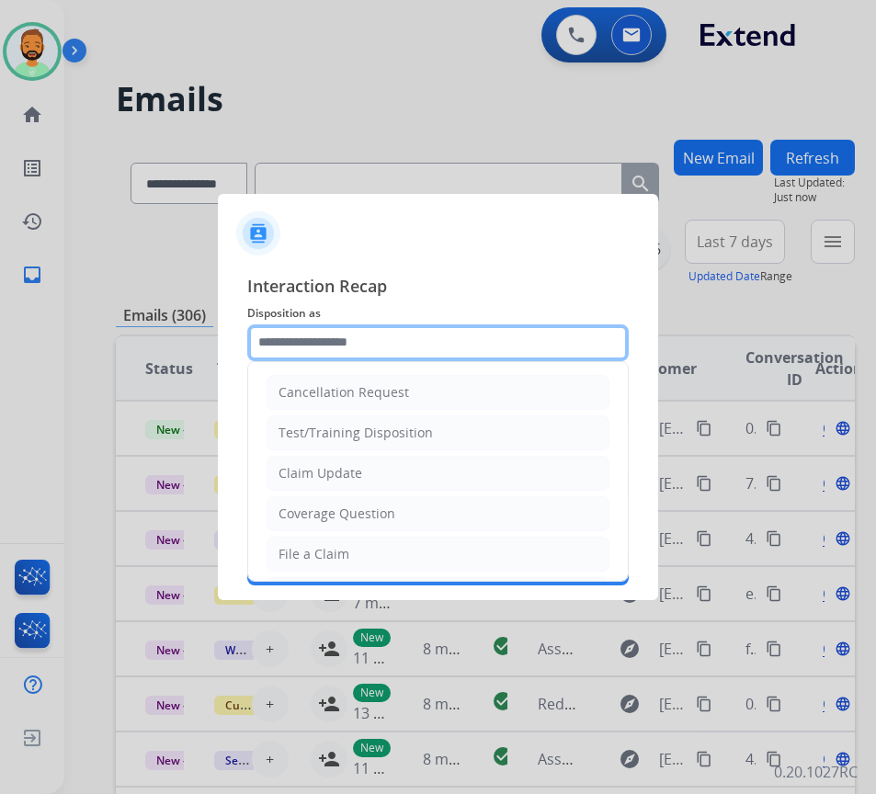
click at [585, 348] on input "text" at bounding box center [437, 342] width 381 height 37
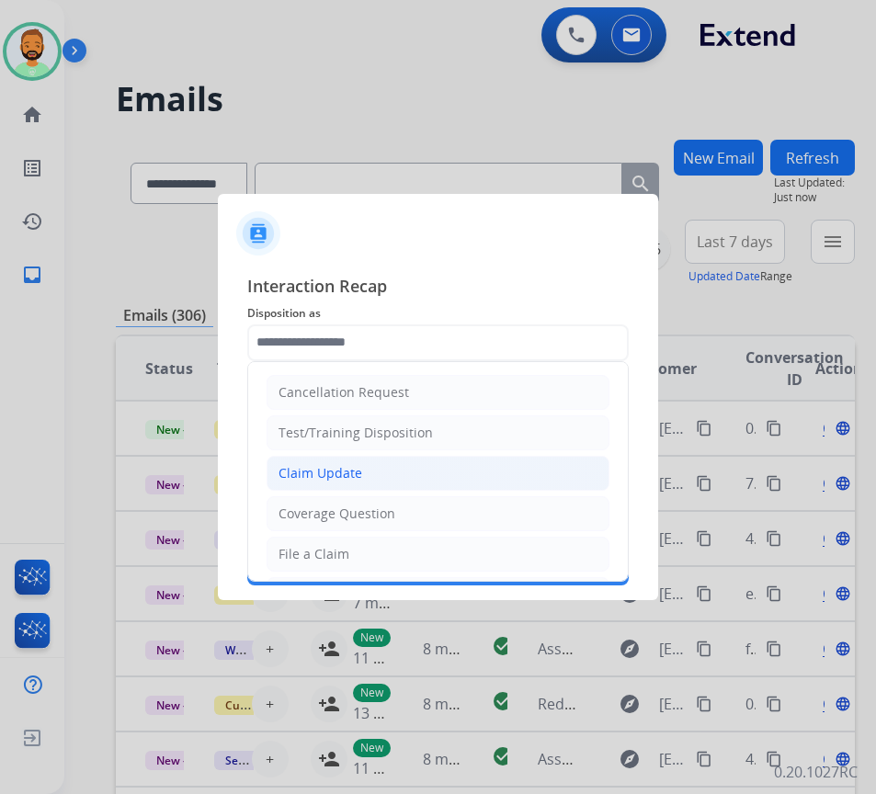
click at [385, 479] on li "Claim Update" at bounding box center [438, 473] width 343 height 35
type input "**********"
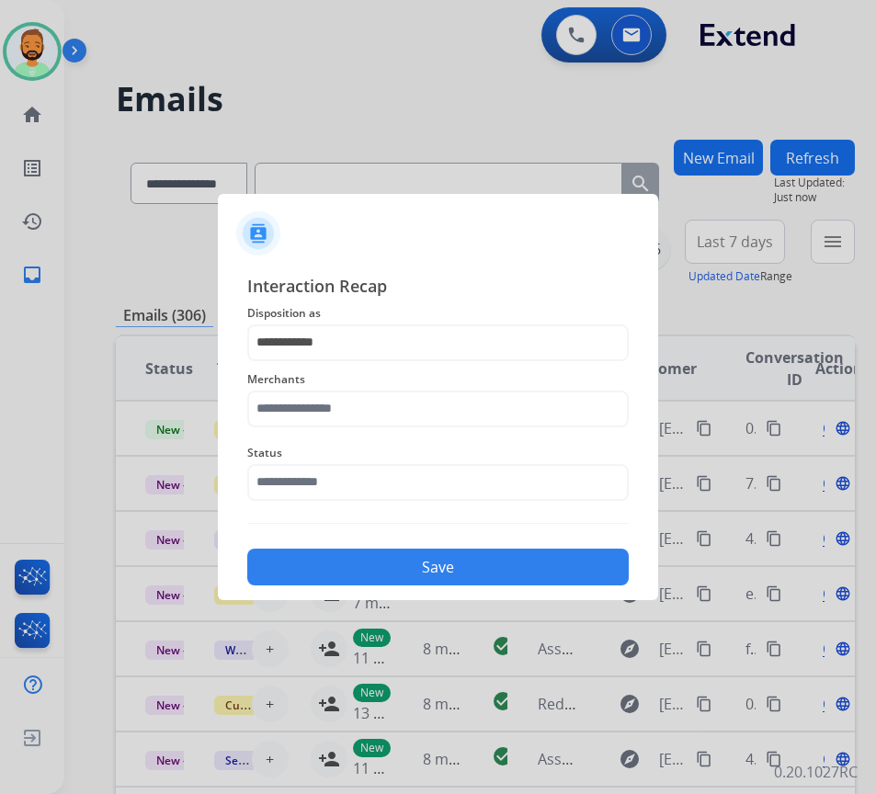
click at [376, 428] on div "Merchants" at bounding box center [437, 398] width 381 height 74
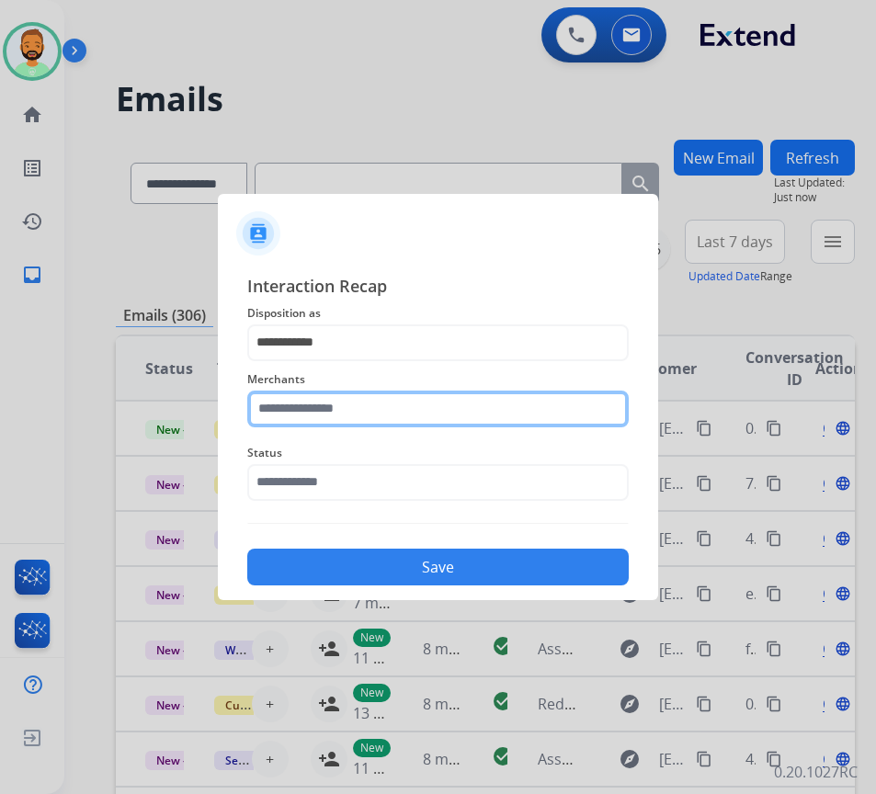
click at [383, 416] on input "text" at bounding box center [437, 409] width 381 height 37
click at [468, 418] on input "text" at bounding box center [437, 409] width 381 height 37
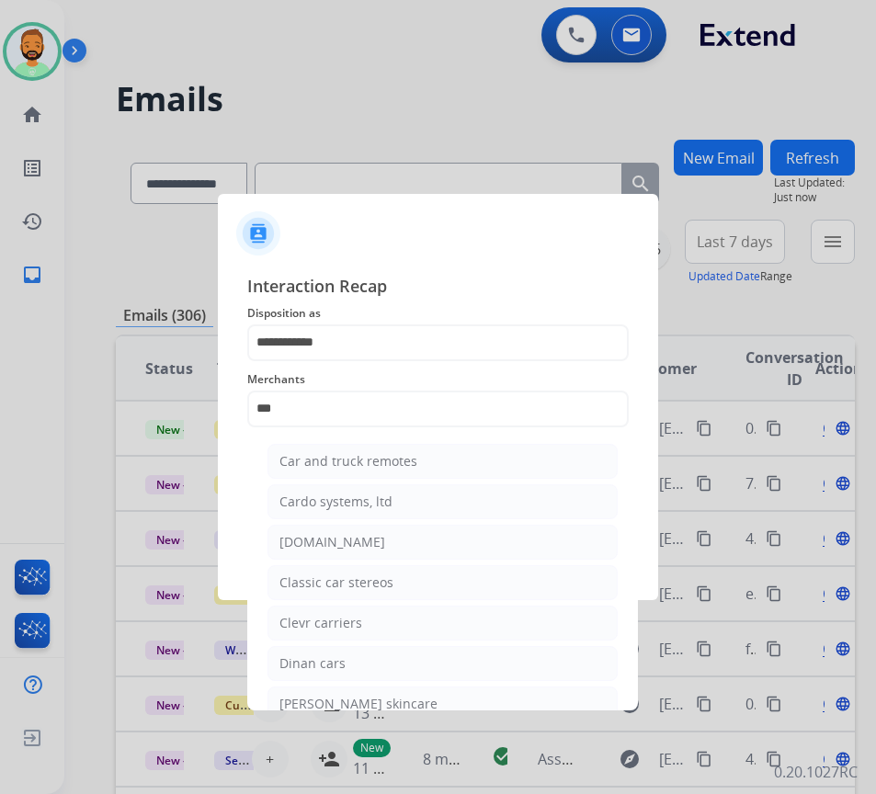
click at [516, 529] on li "[DOMAIN_NAME]" at bounding box center [442, 542] width 350 height 35
type input "**********"
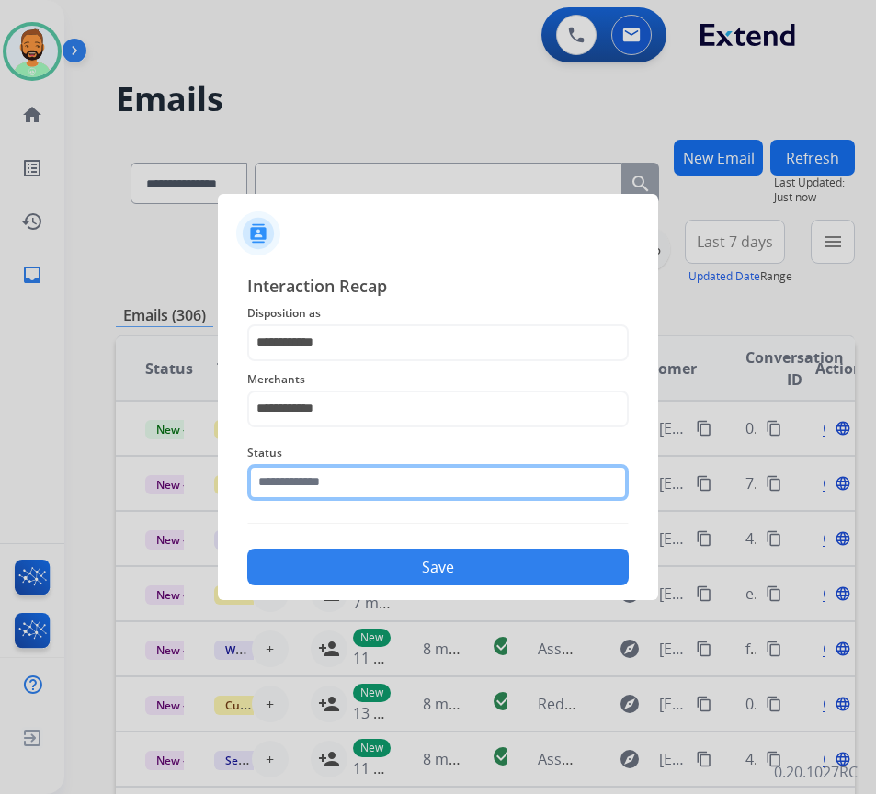
click at [483, 491] on input "text" at bounding box center [437, 482] width 381 height 37
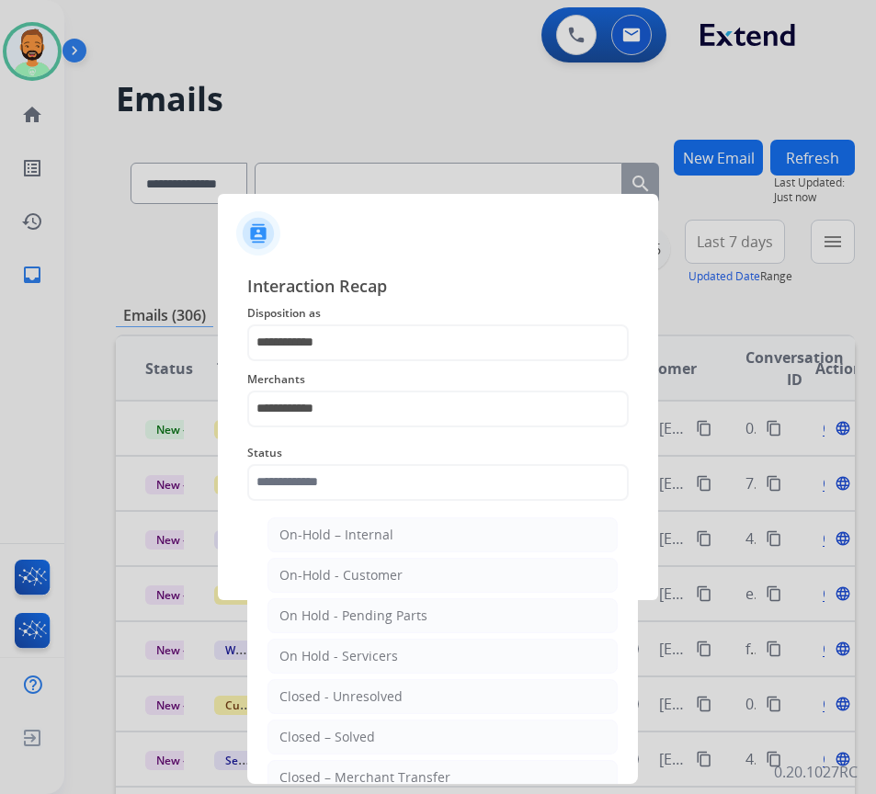
click at [398, 732] on li "Closed – Solved" at bounding box center [442, 737] width 350 height 35
type input "**********"
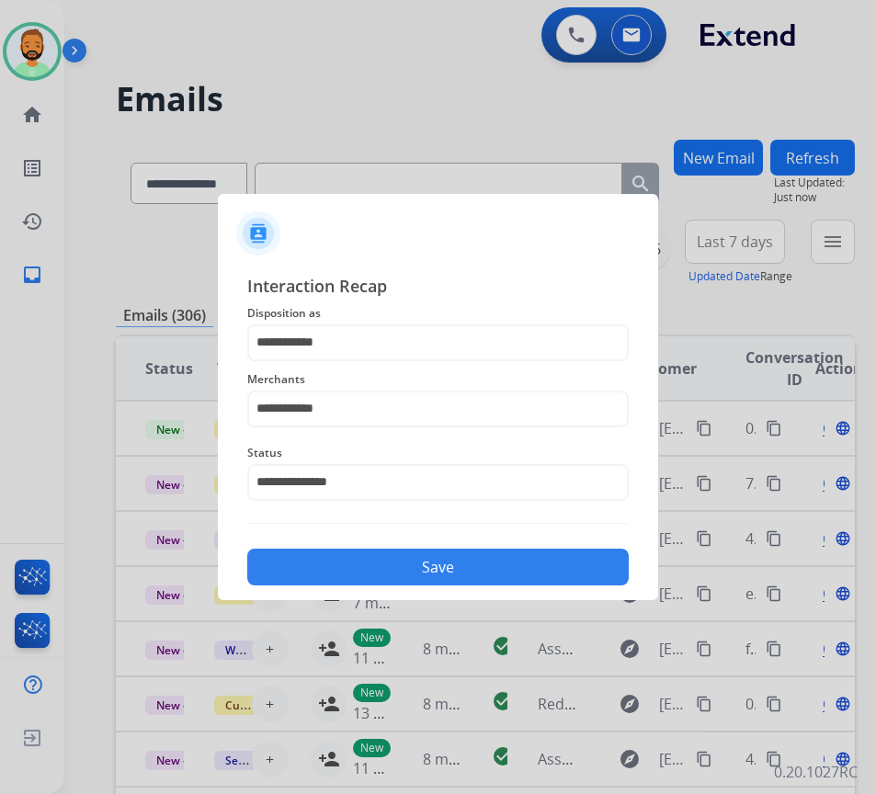
click at [433, 574] on button "Save" at bounding box center [437, 567] width 381 height 37
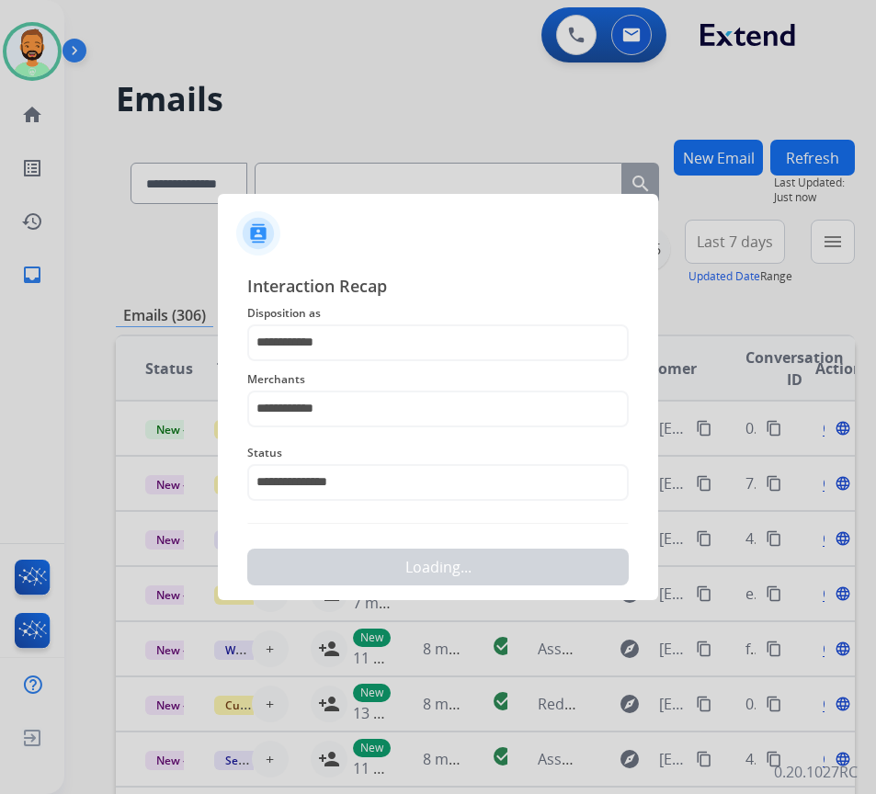
scroll to position [0, 0]
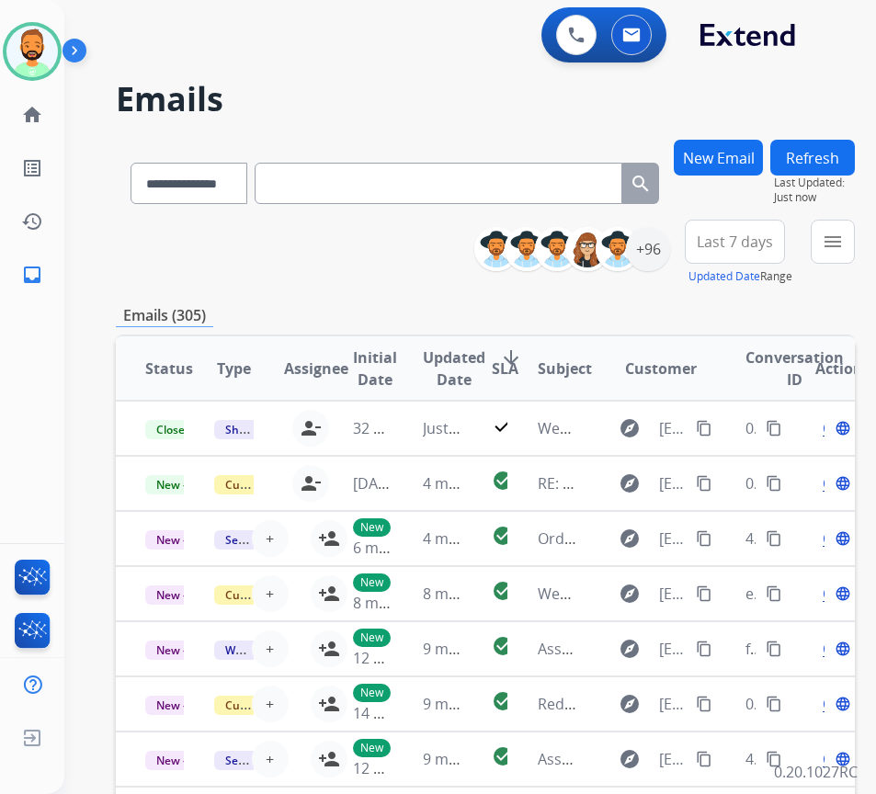
click at [758, 217] on div "New Email" at bounding box center [718, 180] width 89 height 80
click at [758, 229] on button "Last 7 days" at bounding box center [735, 242] width 100 height 44
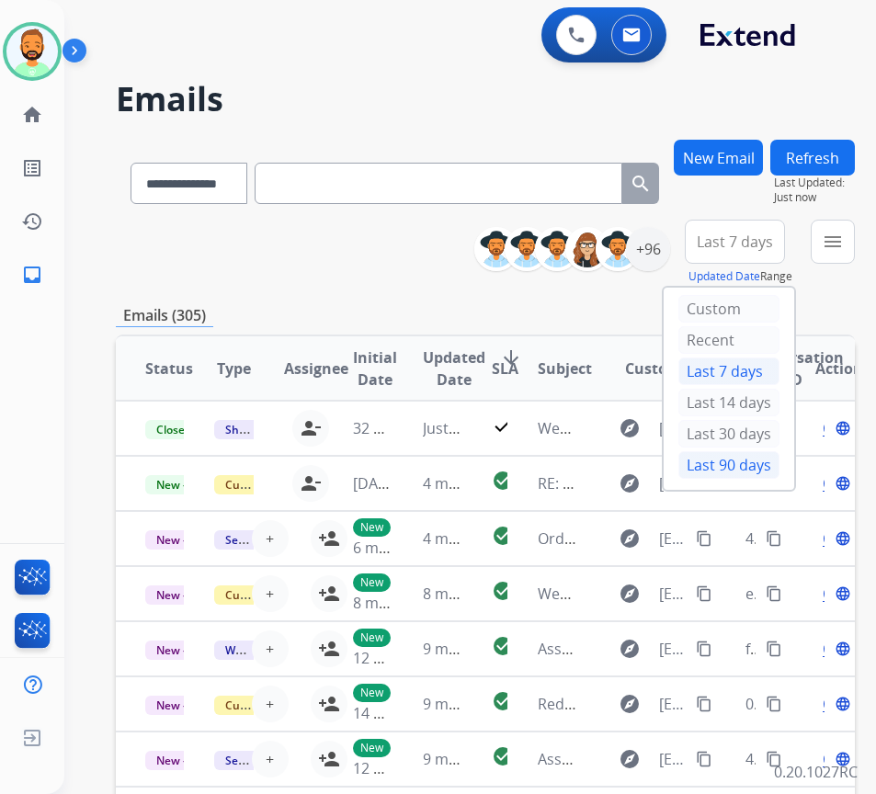
click at [741, 459] on div "Last 90 days" at bounding box center [728, 465] width 101 height 28
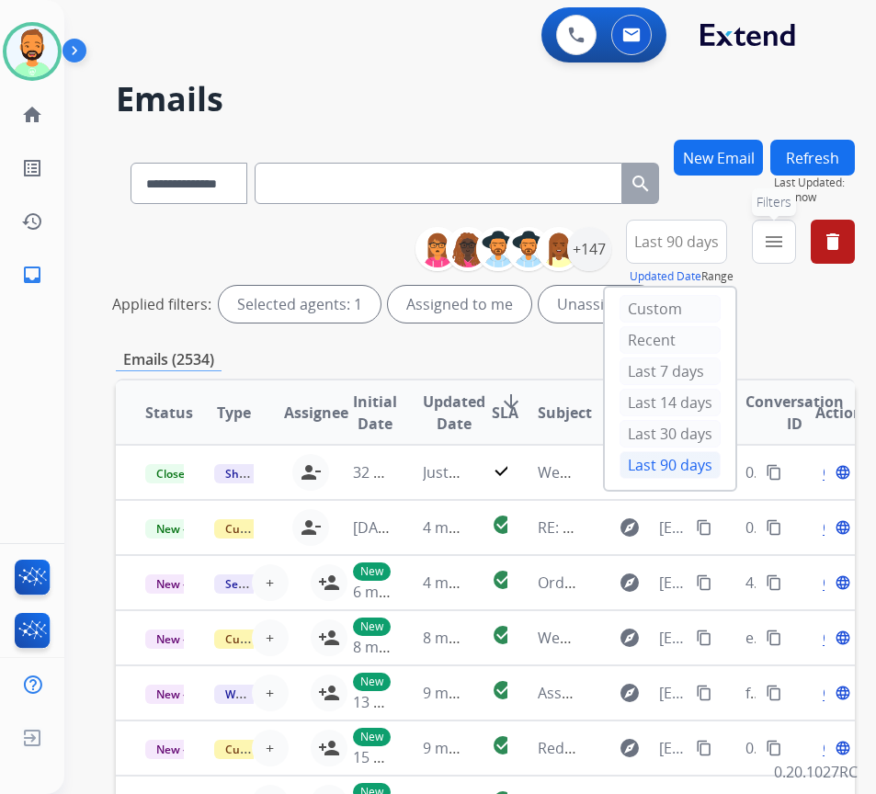
click at [785, 242] on mat-icon "menu" at bounding box center [774, 242] width 22 height 22
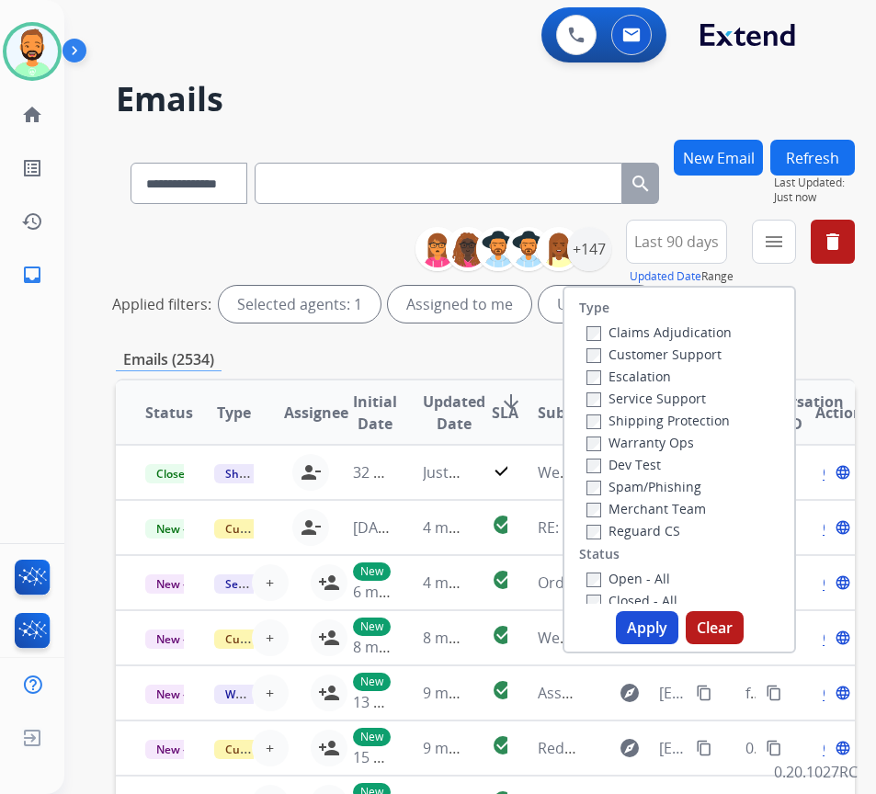
click at [674, 359] on label "Customer Support" at bounding box center [653, 354] width 135 height 17
click at [640, 421] on label "Shipping Protection" at bounding box center [657, 420] width 143 height 17
click at [642, 530] on label "Reguard CS" at bounding box center [633, 530] width 94 height 17
click at [644, 581] on label "Open - All" at bounding box center [628, 578] width 84 height 17
click at [665, 622] on button "Apply" at bounding box center [647, 627] width 63 height 33
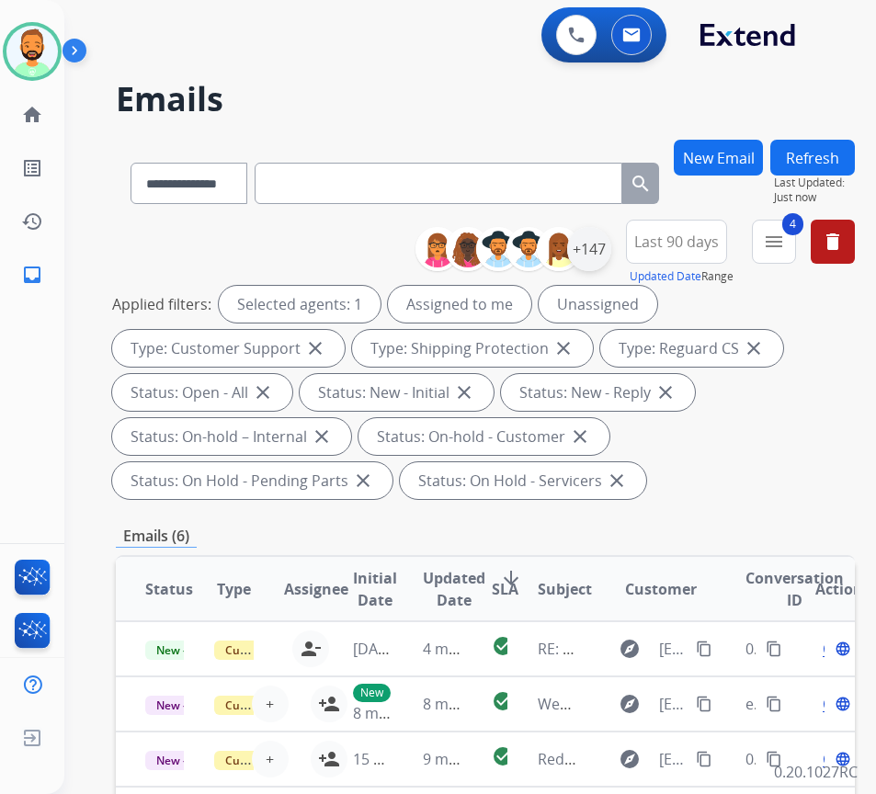
drag, startPoint x: 608, startPoint y: 276, endPoint x: 608, endPoint y: 262, distance: 13.8
click at [608, 262] on div "**********" at bounding box center [642, 253] width 426 height 66
click at [608, 259] on div "+147" at bounding box center [589, 249] width 44 height 44
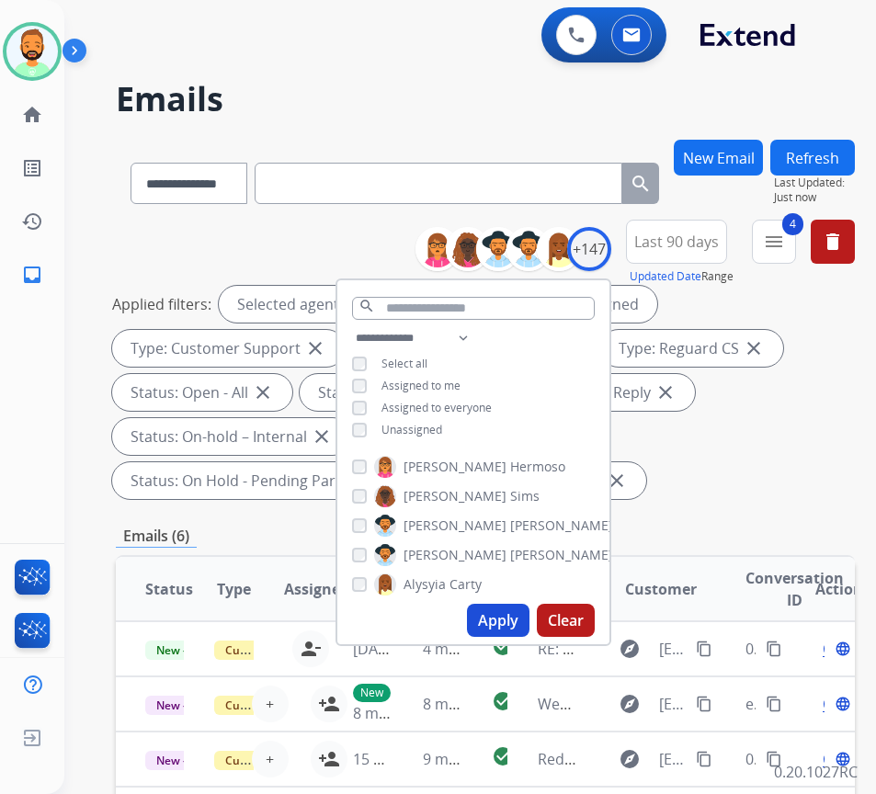
click at [441, 436] on div "**********" at bounding box center [473, 386] width 272 height 118
click at [442, 432] on span "Unassigned" at bounding box center [411, 430] width 61 height 16
click at [507, 616] on button "Apply" at bounding box center [498, 620] width 63 height 33
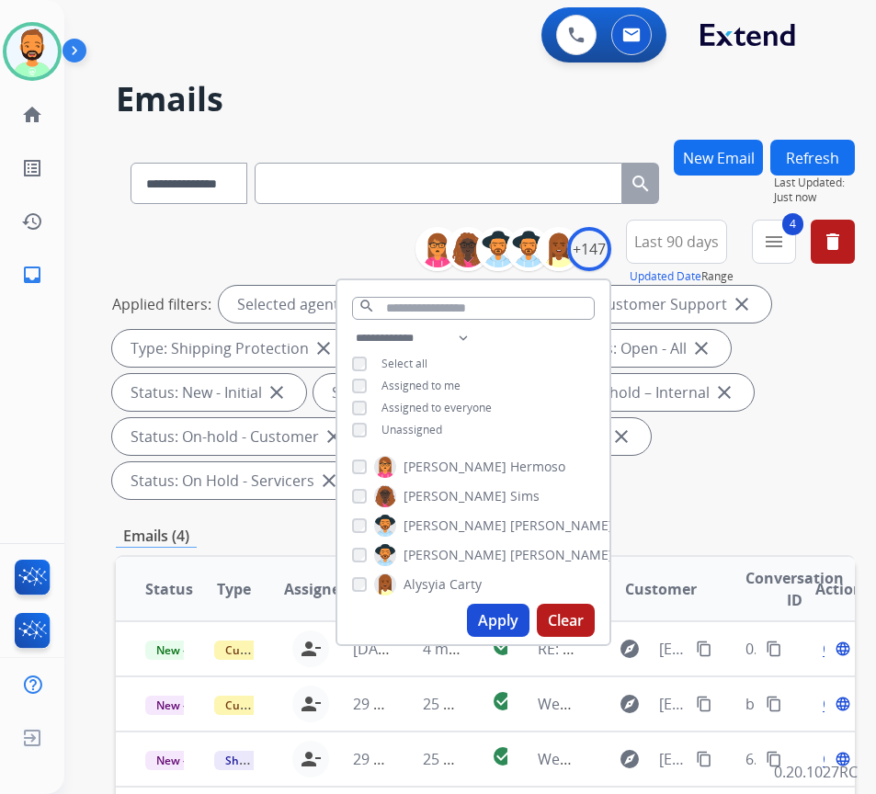
click at [701, 274] on button "Updated Date" at bounding box center [666, 276] width 72 height 15
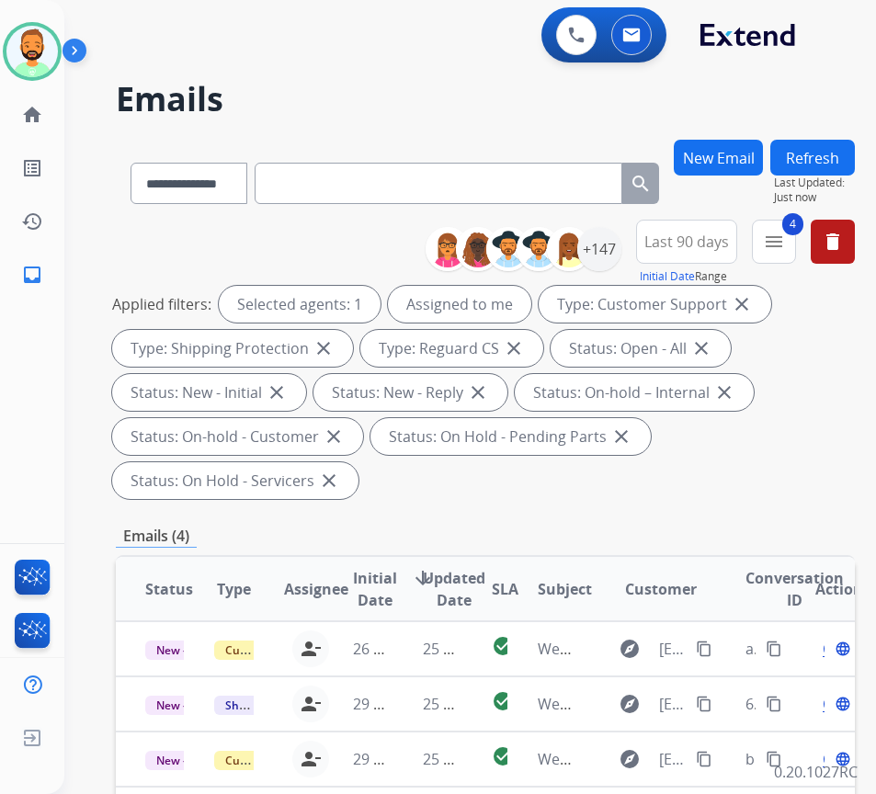
click at [715, 245] on span "Last 90 days" at bounding box center [686, 241] width 85 height 7
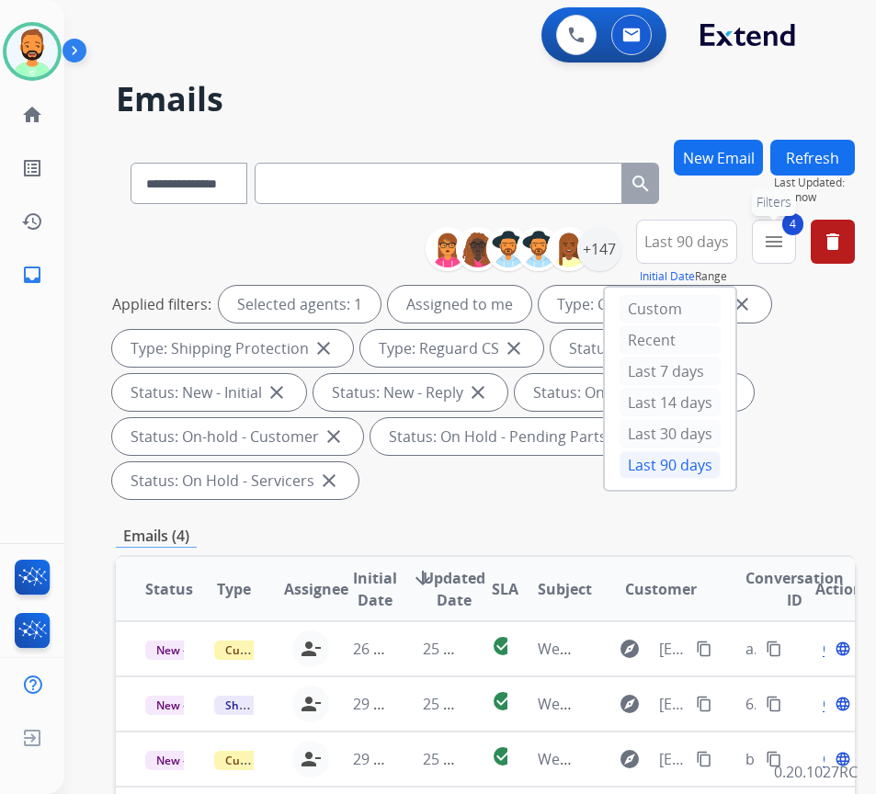
click at [781, 244] on button "4 menu Filters" at bounding box center [774, 242] width 44 height 44
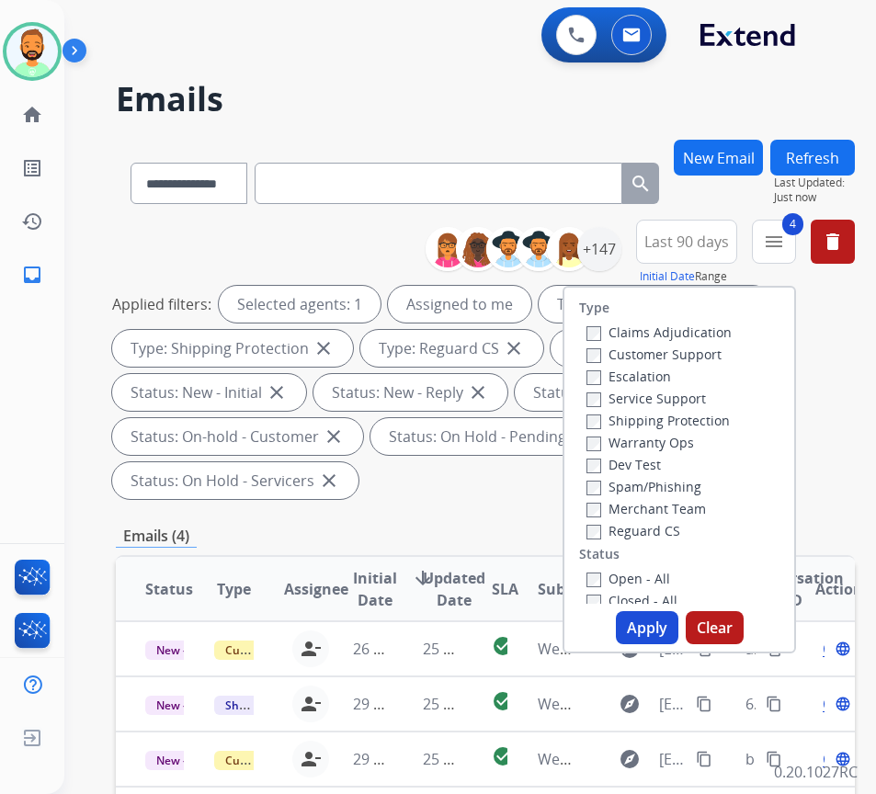
click at [729, 241] on span "Last 90 days" at bounding box center [686, 241] width 85 height 7
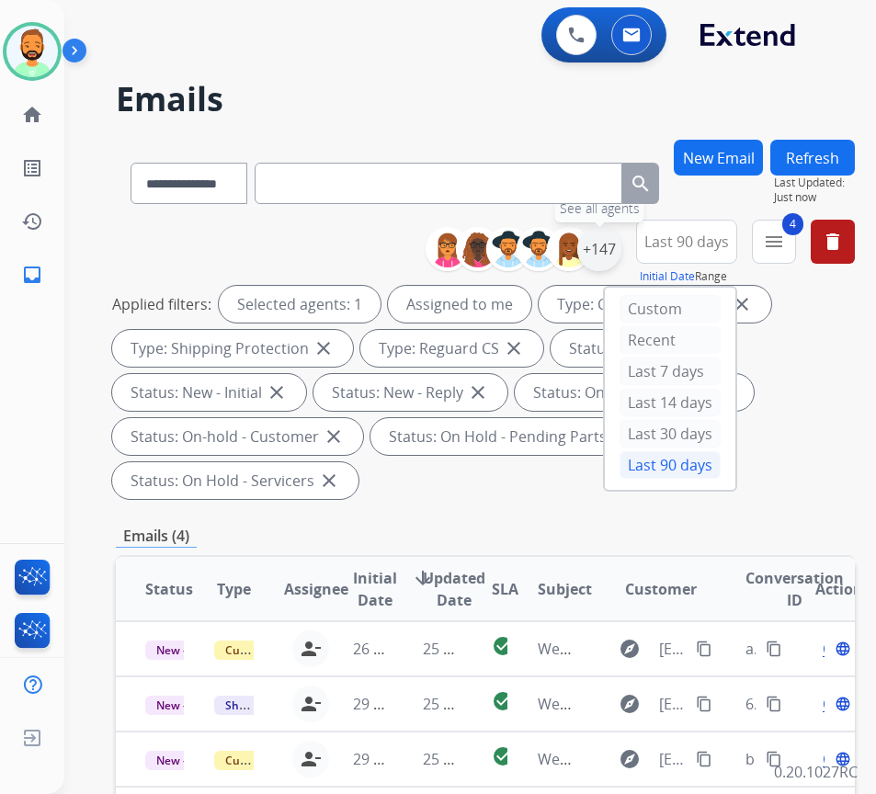
click at [621, 250] on div "+147" at bounding box center [599, 249] width 44 height 44
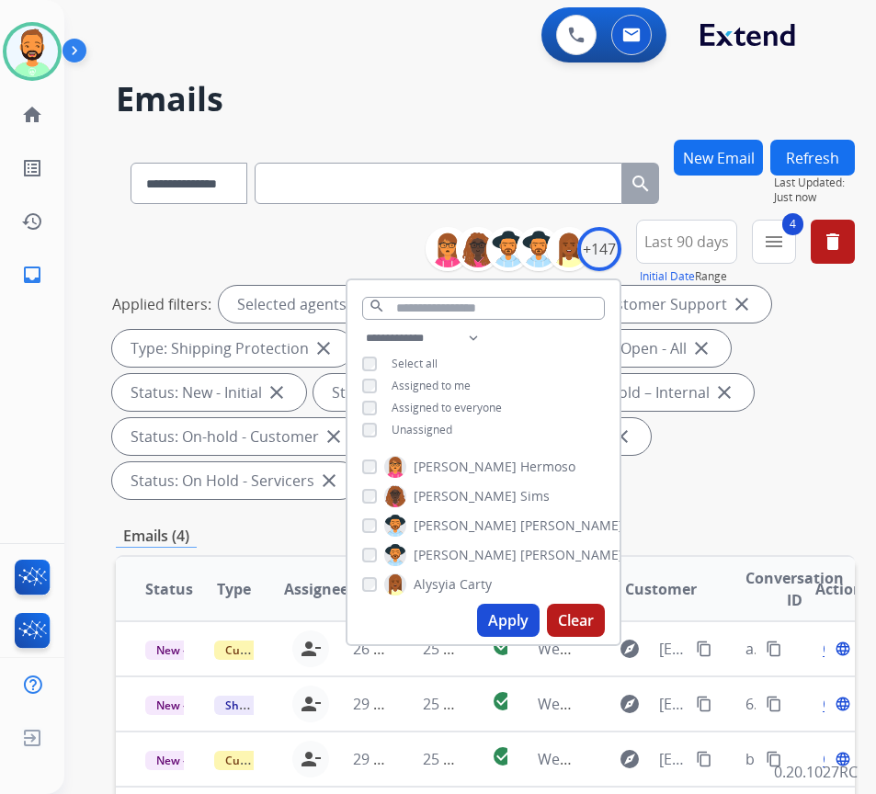
click at [721, 456] on div "Applied filters: Selected agents: 1 Assigned to me Type: Customer Support close…" at bounding box center [481, 392] width 739 height 213
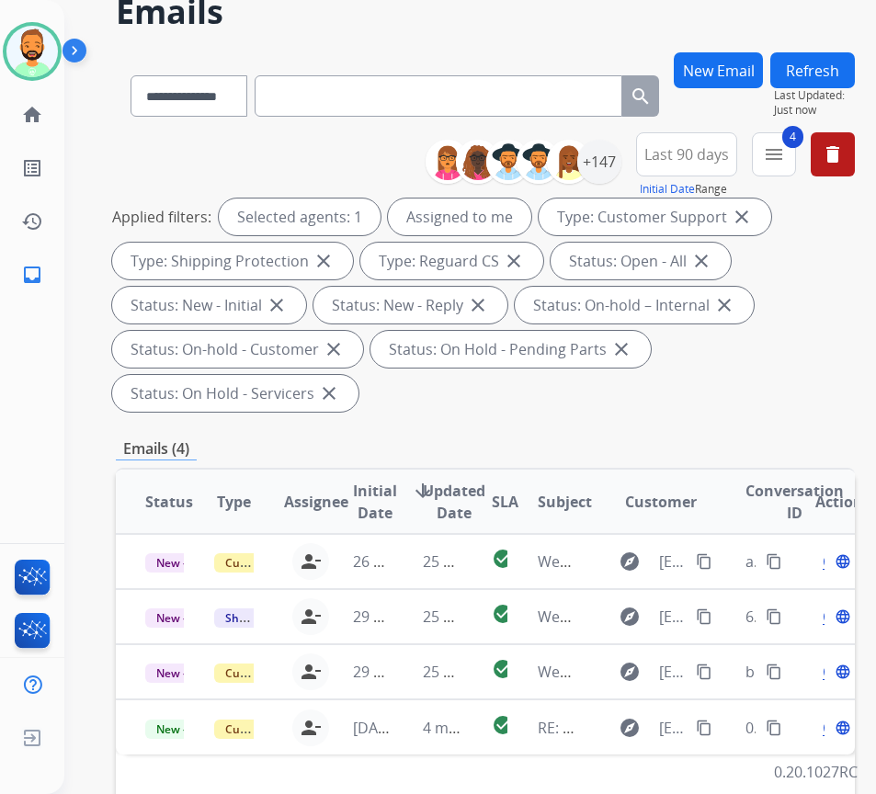
scroll to position [184, 0]
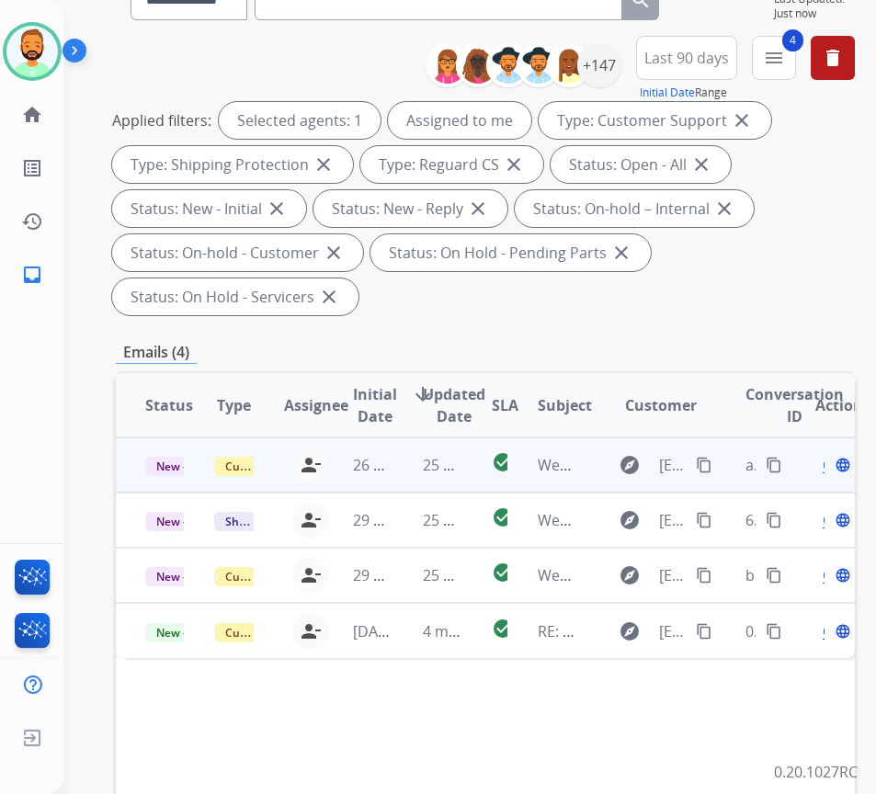
click at [404, 479] on td "25 minutes ago" at bounding box center [427, 465] width 69 height 55
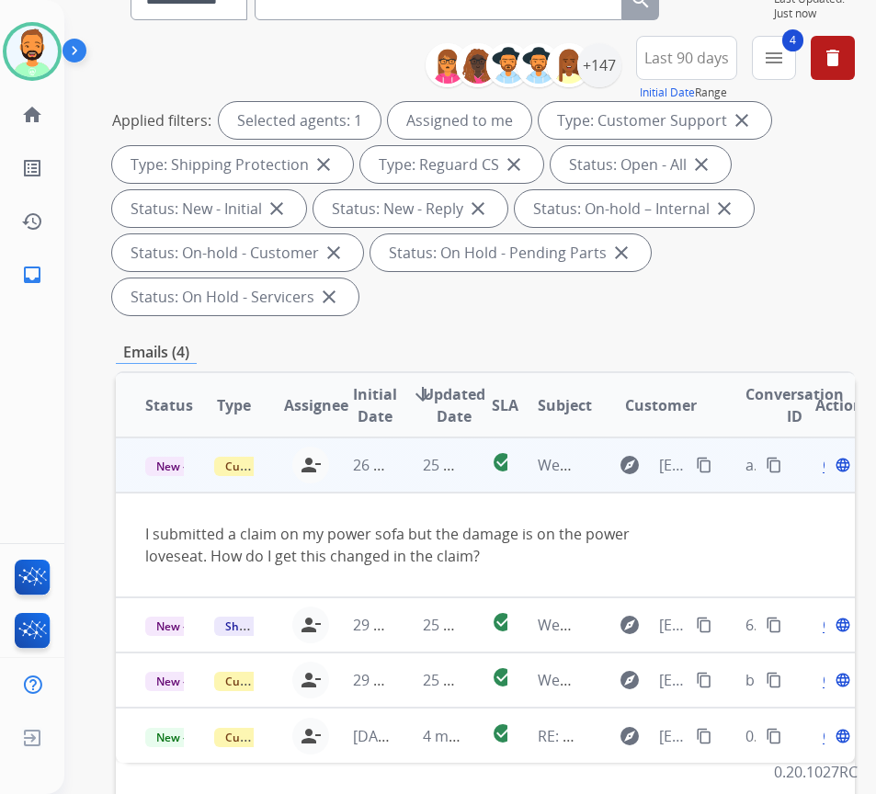
click at [833, 468] on span "Open" at bounding box center [842, 465] width 38 height 22
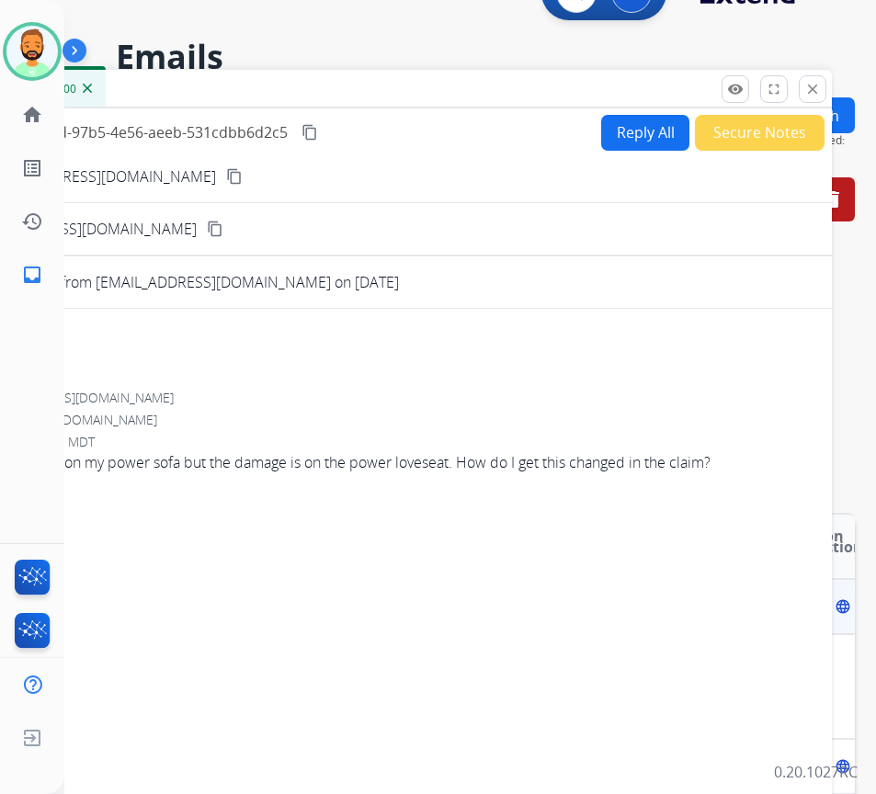
scroll to position [0, 0]
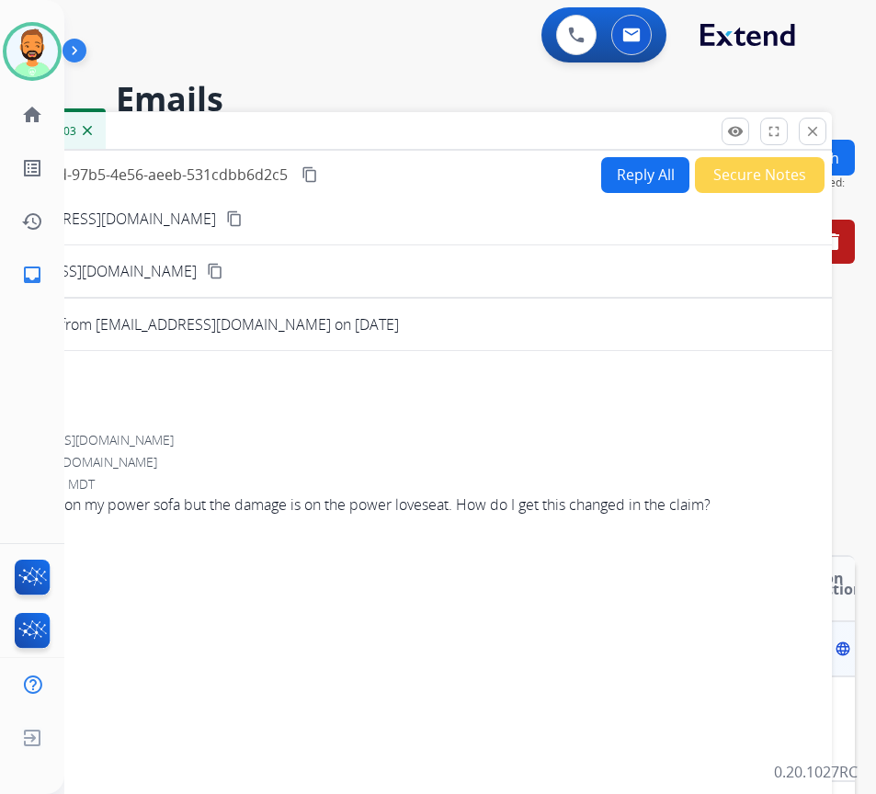
click at [649, 175] on button "Reply All" at bounding box center [645, 175] width 88 height 36
select select "**********"
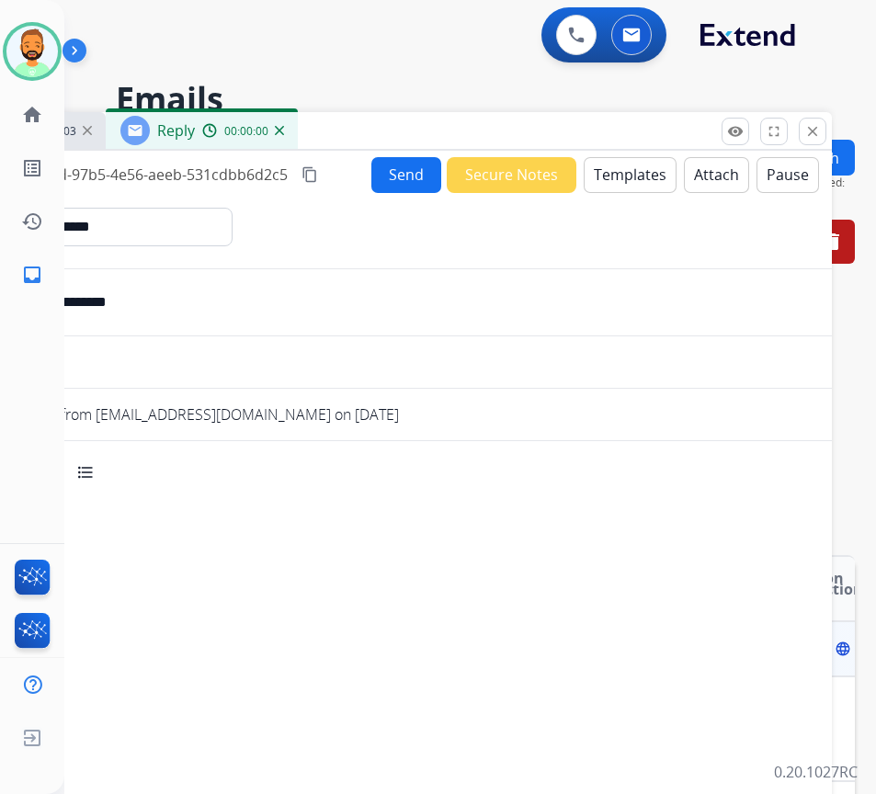
click at [643, 181] on button "Templates" at bounding box center [630, 175] width 93 height 36
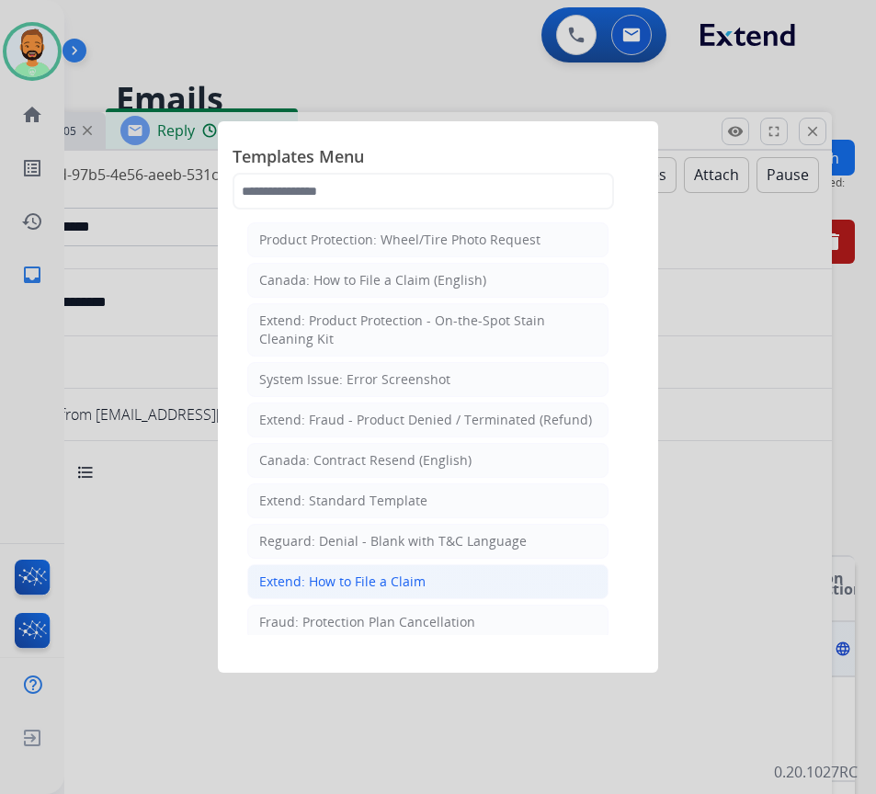
click at [457, 574] on li "Extend: How to File a Claim" at bounding box center [427, 581] width 361 height 35
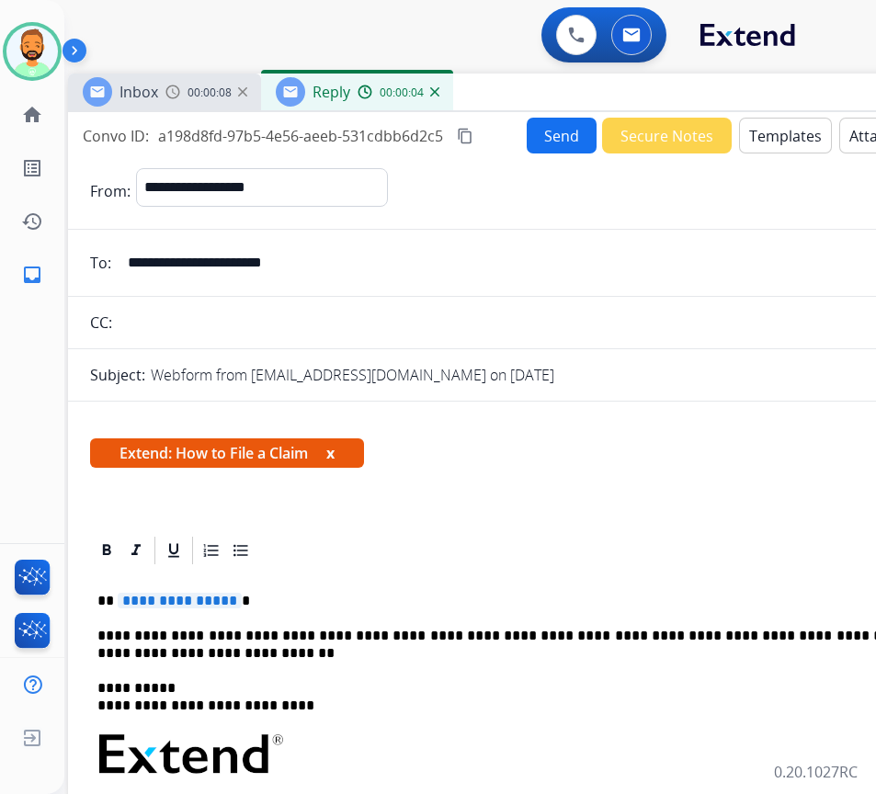
drag, startPoint x: 481, startPoint y: 132, endPoint x: 619, endPoint y: 94, distance: 143.2
click at [619, 94] on div "Inbox 00:00:08 Reply 00:00:04" at bounding box center [527, 93] width 919 height 39
click at [237, 269] on input "**********" at bounding box center [541, 262] width 848 height 37
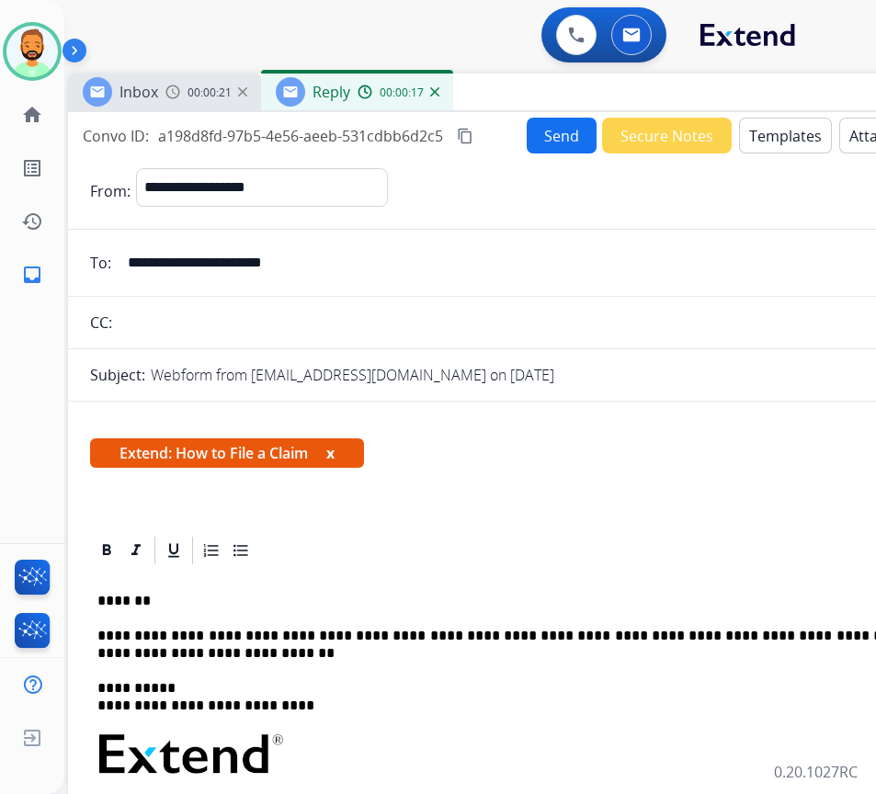
click at [237, 269] on input "**********" at bounding box center [541, 262] width 848 height 37
click at [440, 563] on div at bounding box center [527, 550] width 875 height 33
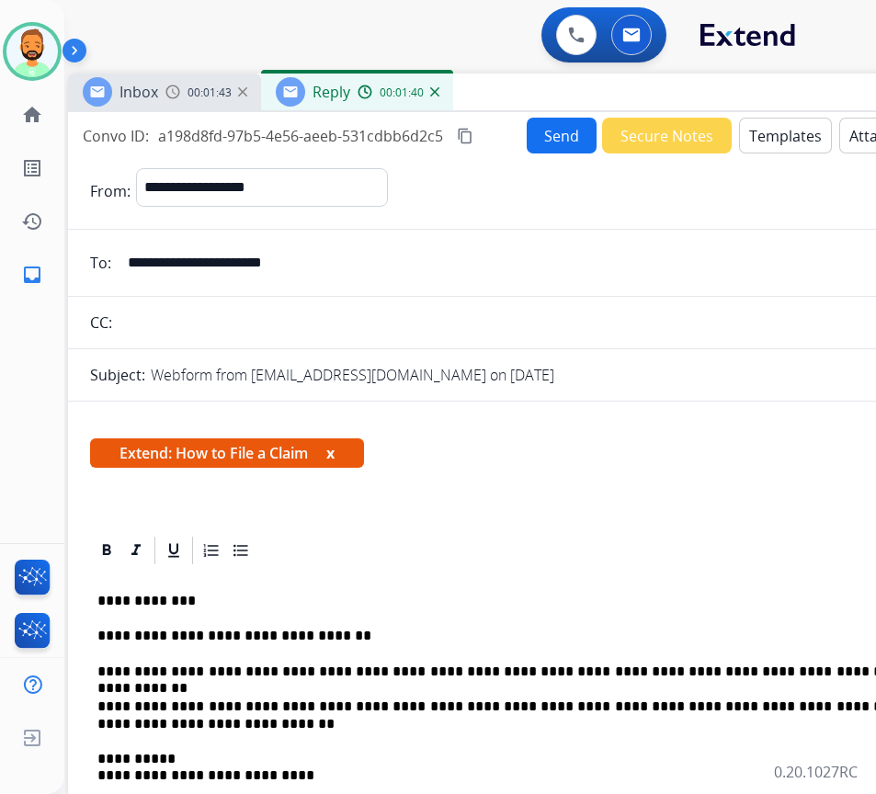
click at [533, 131] on button "Send" at bounding box center [562, 136] width 70 height 36
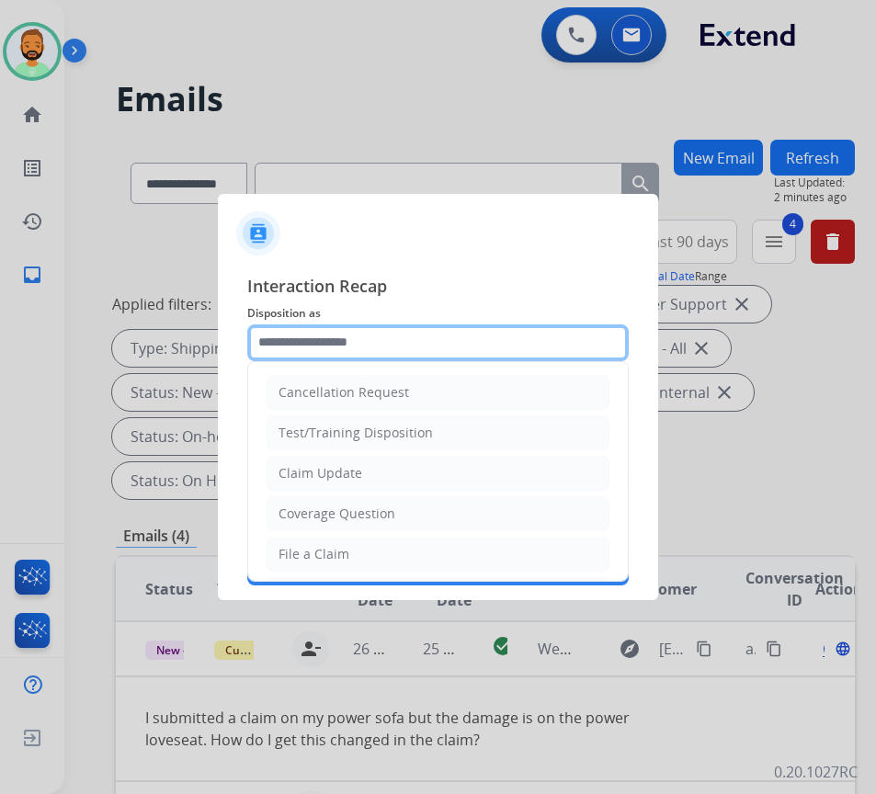
click at [415, 344] on input "text" at bounding box center [437, 342] width 381 height 37
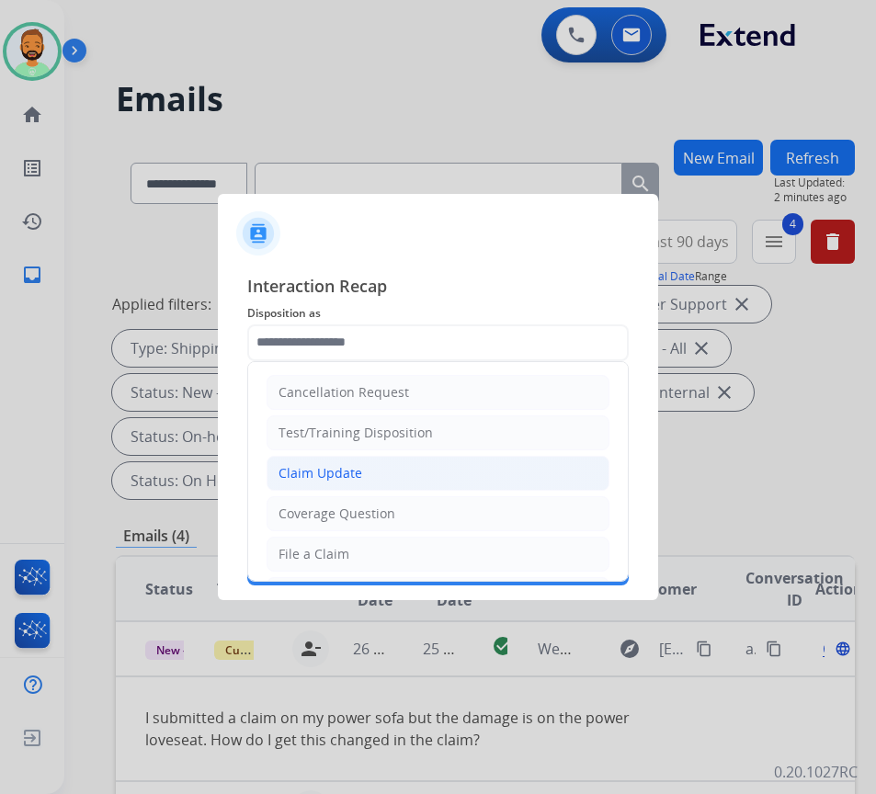
click at [413, 475] on li "Claim Update" at bounding box center [438, 473] width 343 height 35
type input "**********"
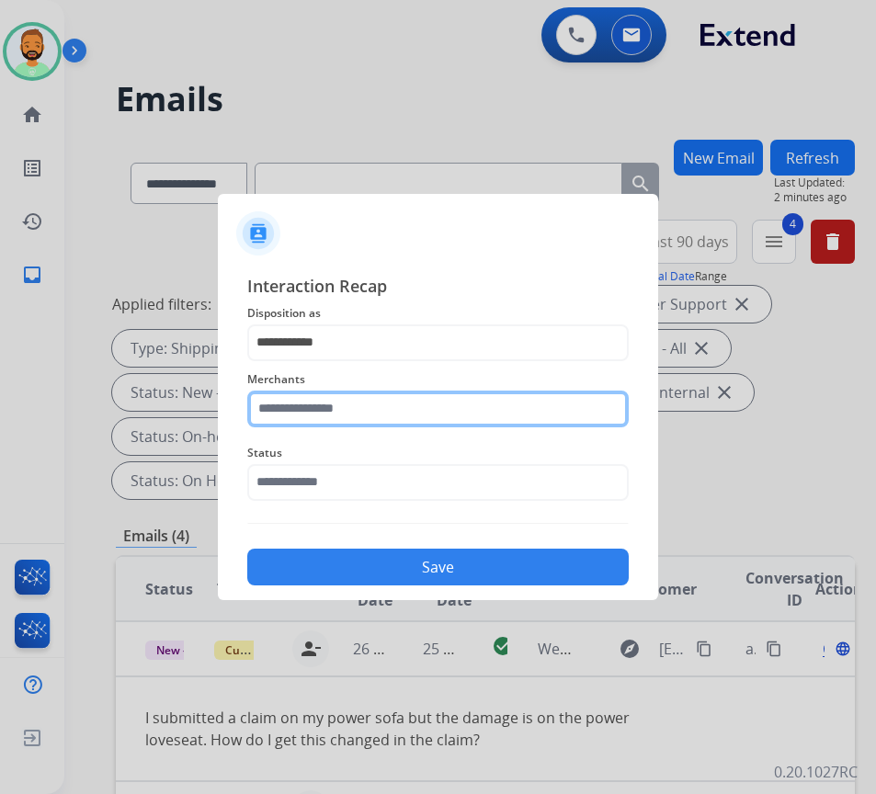
click at [386, 416] on input "text" at bounding box center [437, 409] width 381 height 37
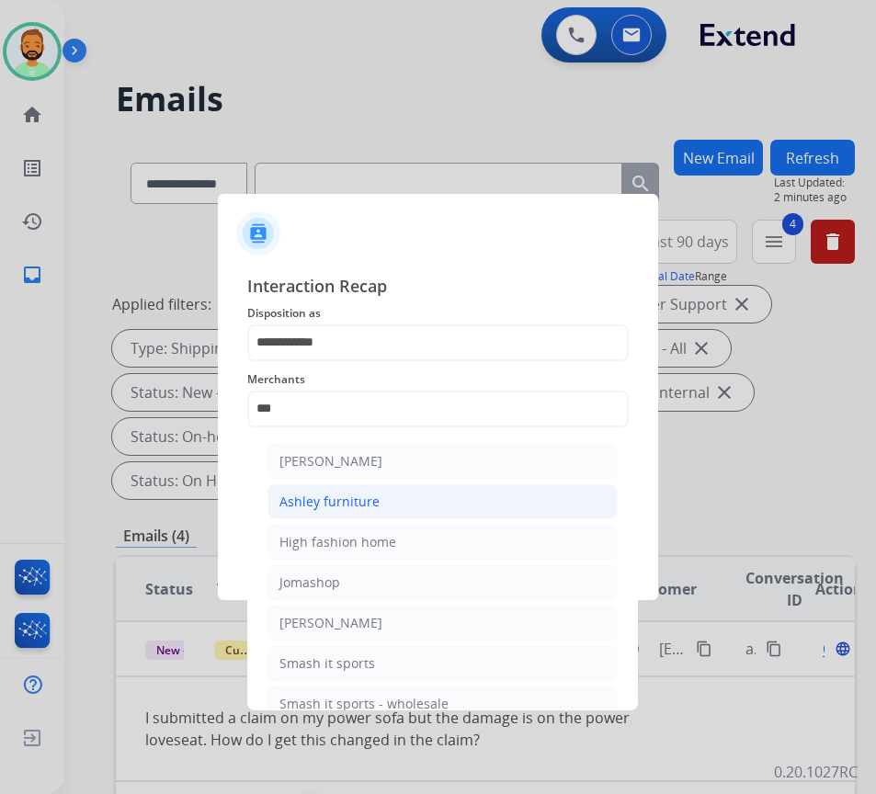
click at [442, 491] on li "Ashley furniture" at bounding box center [442, 501] width 350 height 35
type input "**********"
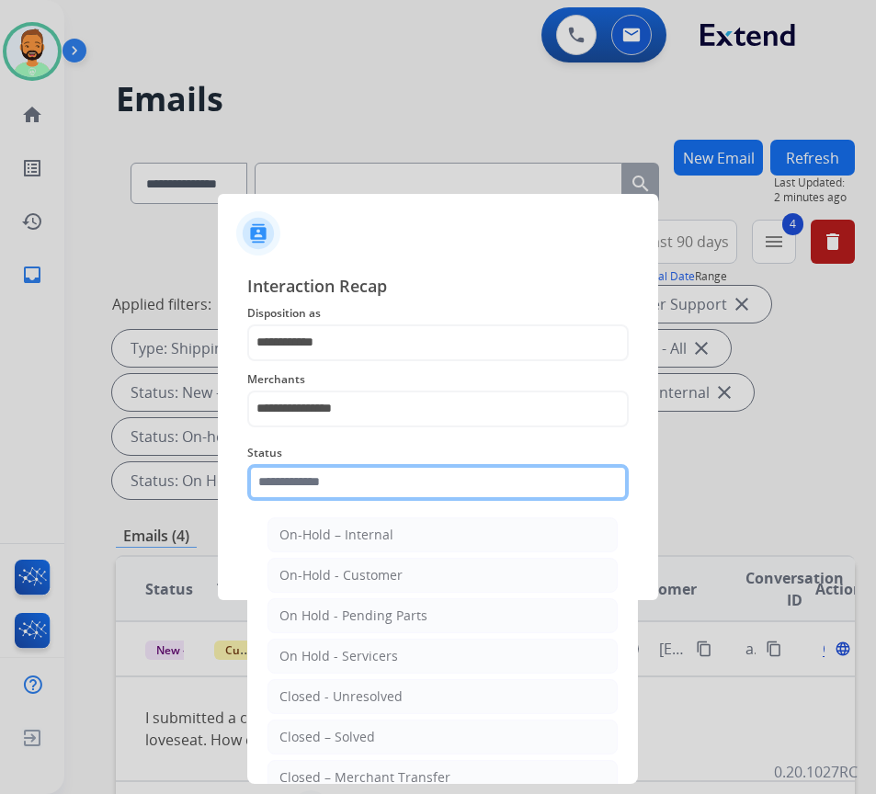
click at [432, 494] on input "text" at bounding box center [437, 482] width 381 height 37
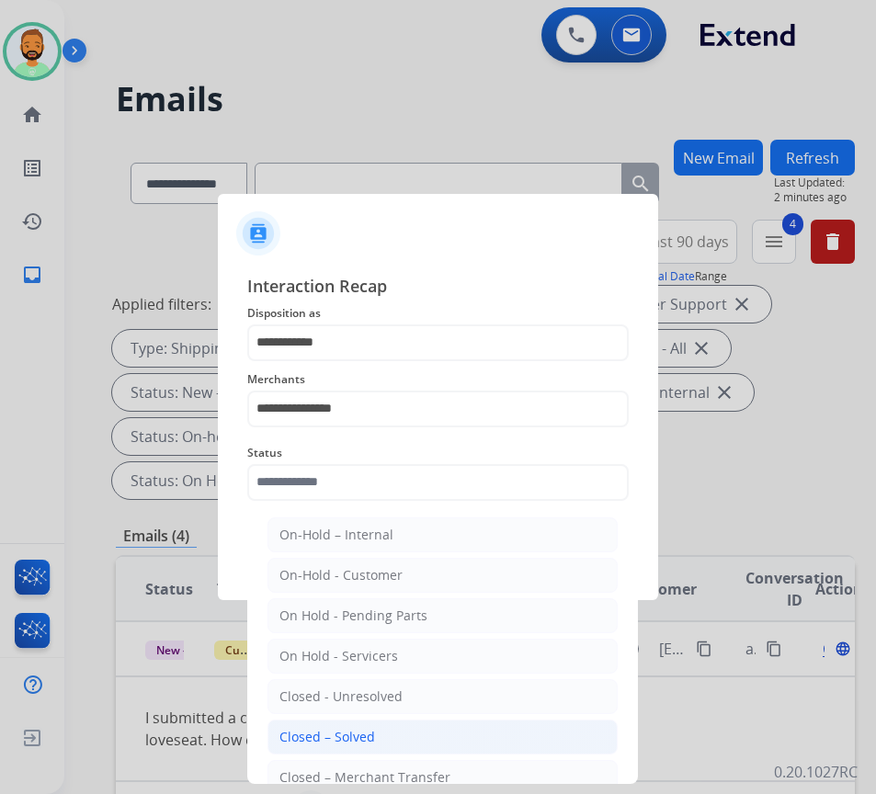
click at [392, 732] on li "Closed – Solved" at bounding box center [442, 737] width 350 height 35
type input "**********"
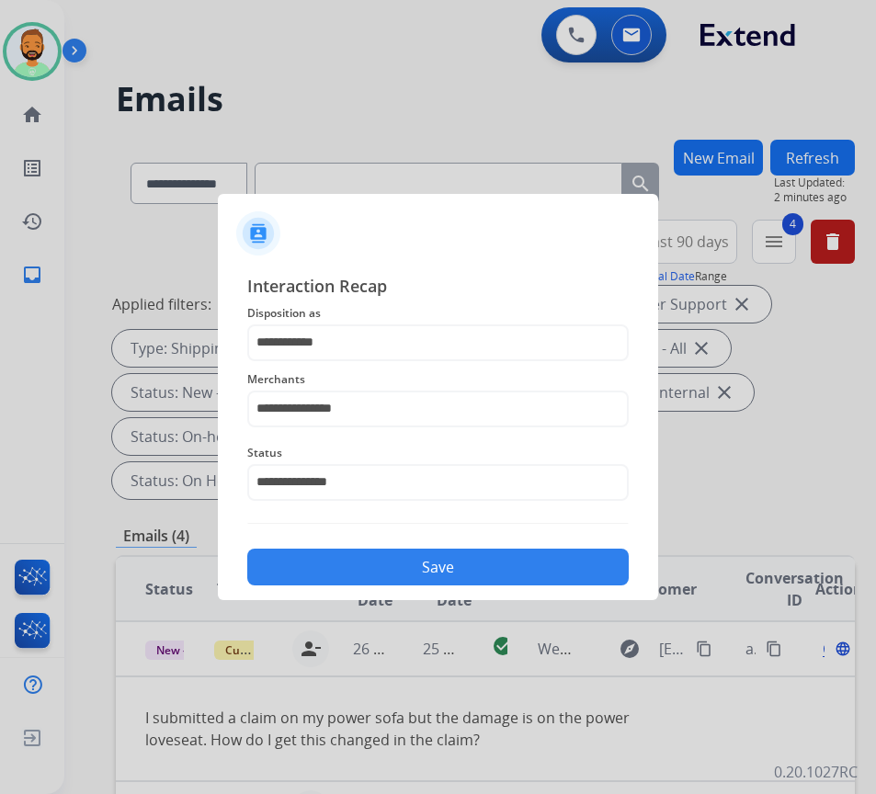
click at [440, 562] on button "Save" at bounding box center [437, 567] width 381 height 37
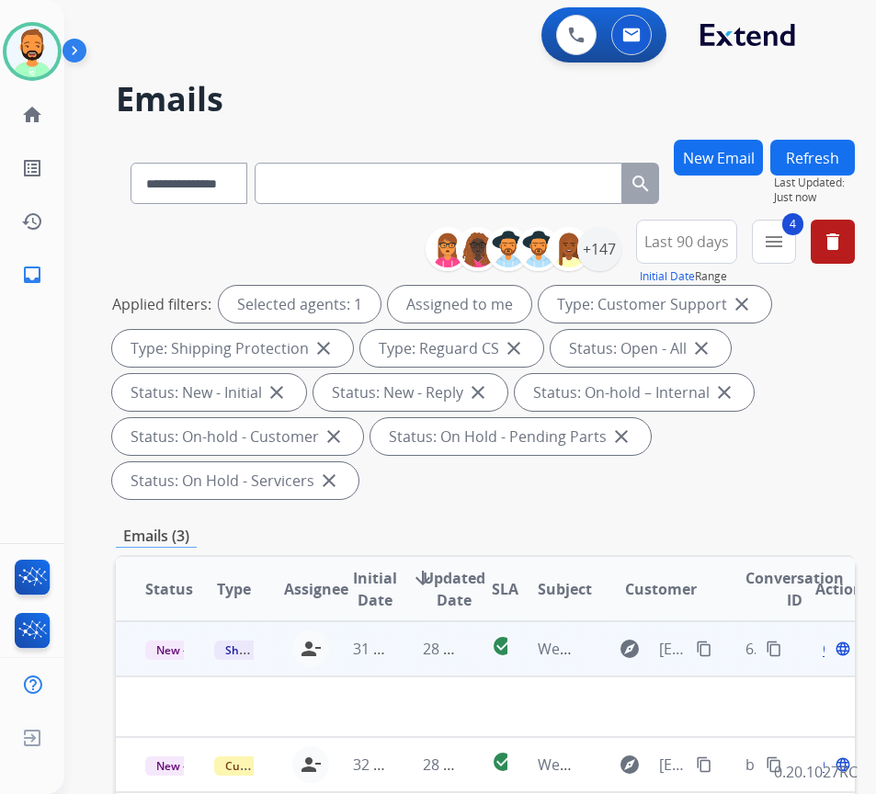
click at [402, 651] on td "28 minutes ago" at bounding box center [427, 648] width 69 height 55
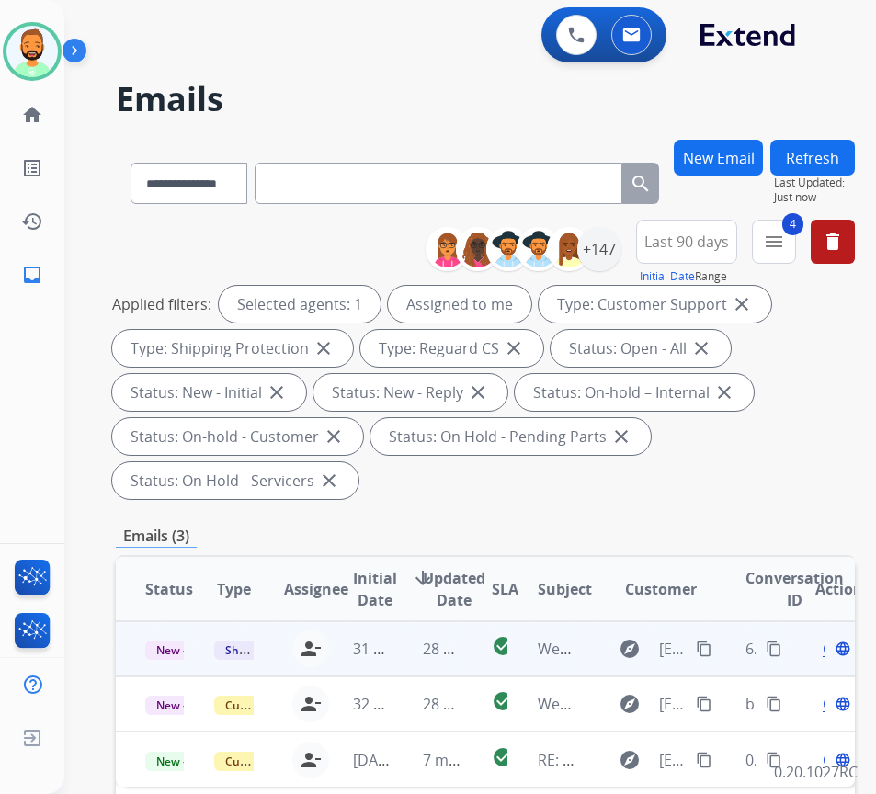
click at [418, 660] on td "28 minutes ago" at bounding box center [427, 648] width 69 height 55
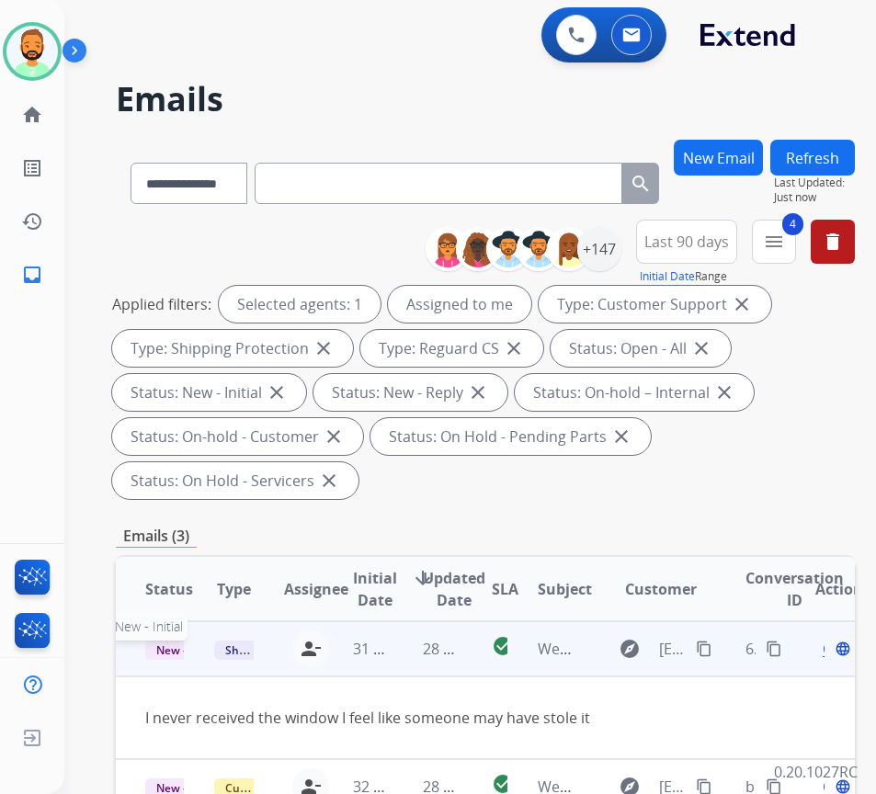
click at [165, 648] on span "New - Initial" at bounding box center [187, 650] width 85 height 19
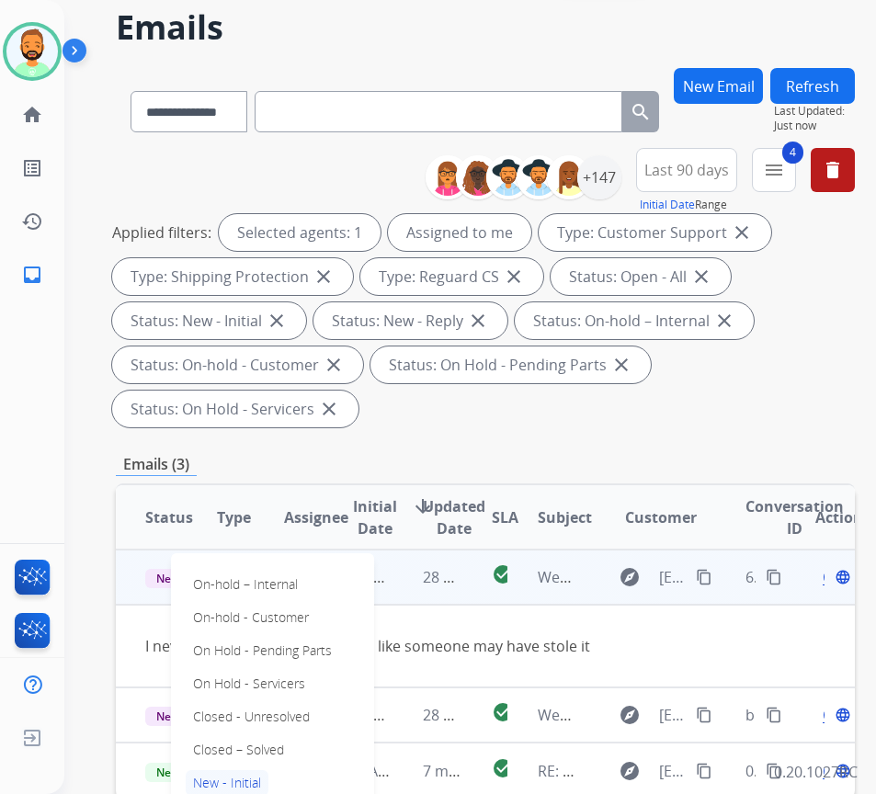
scroll to position [276, 0]
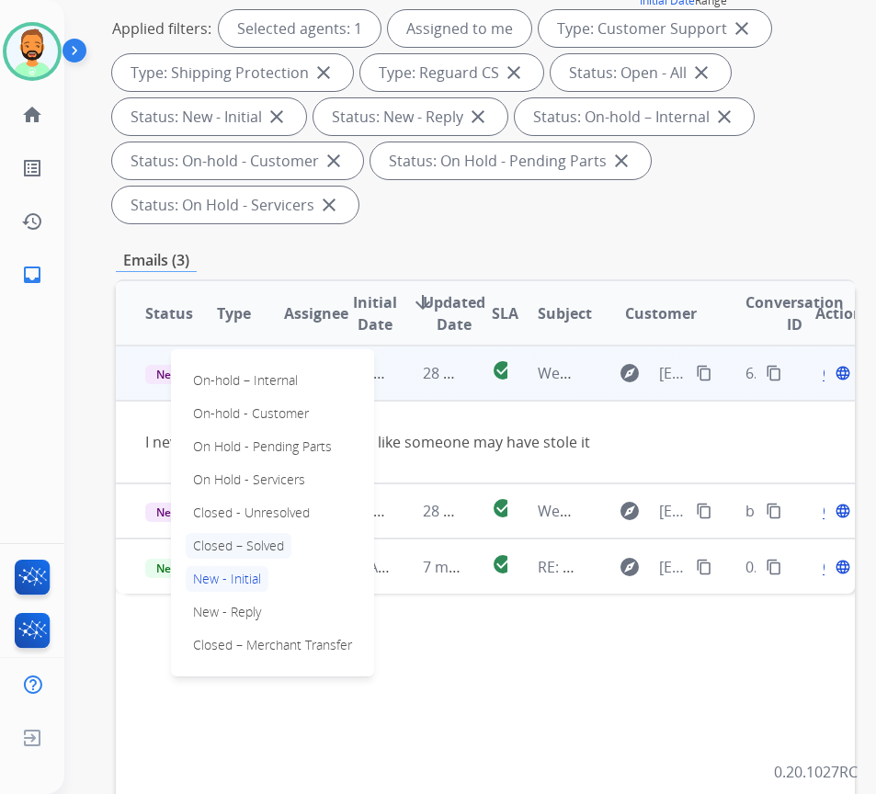
click at [248, 537] on p "Closed – Solved" at bounding box center [239, 546] width 106 height 26
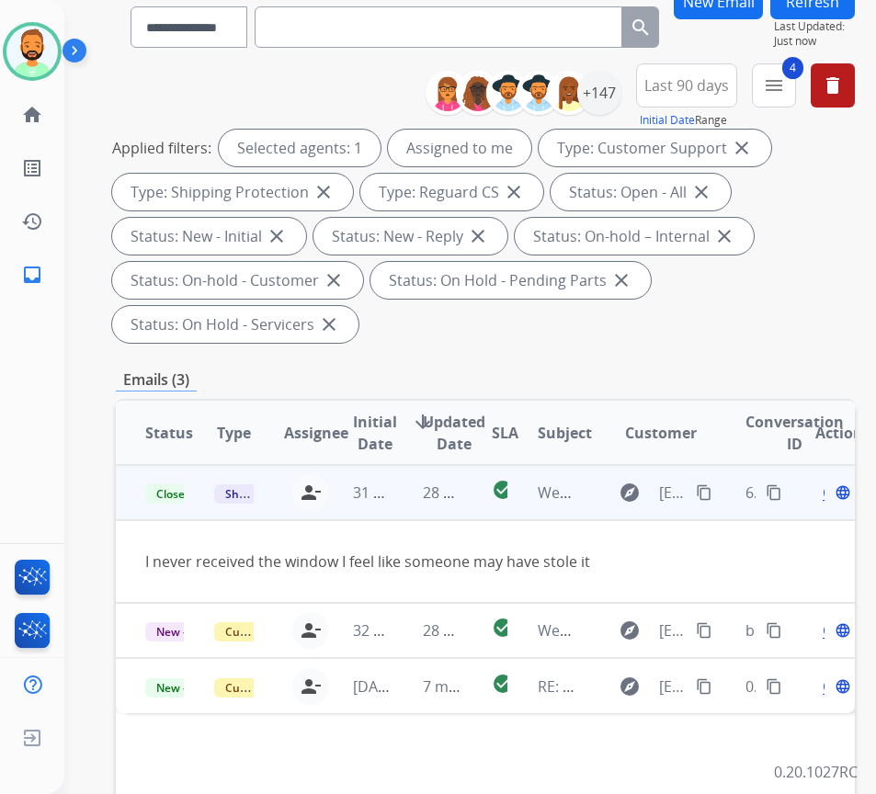
scroll to position [0, 0]
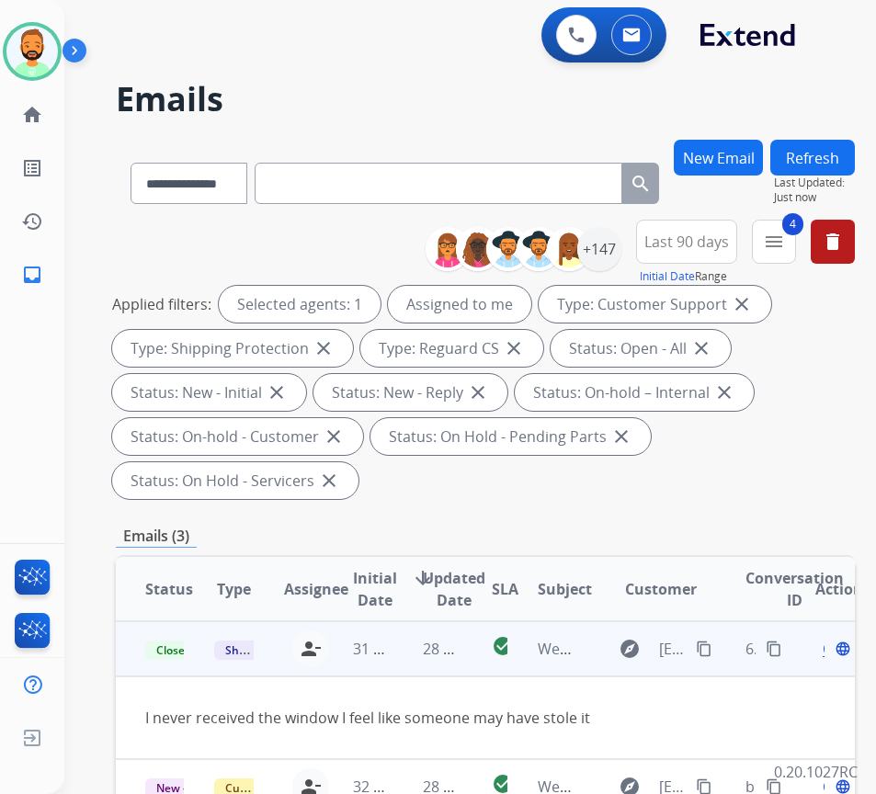
click at [821, 149] on button "Refresh" at bounding box center [812, 158] width 85 height 36
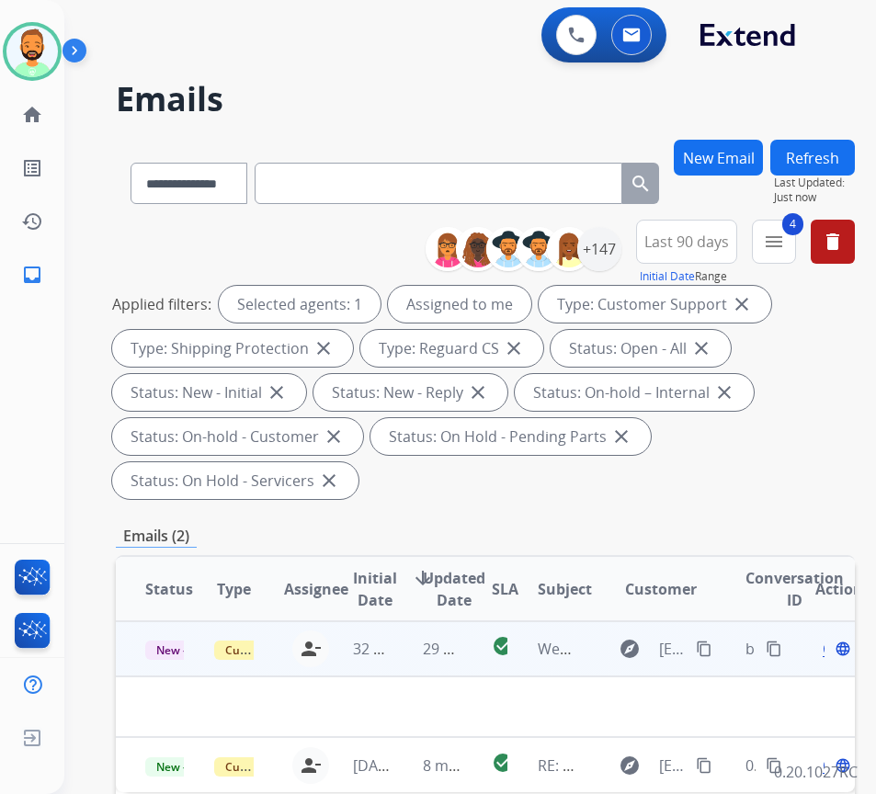
click at [400, 669] on td "29 minutes ago" at bounding box center [427, 648] width 69 height 55
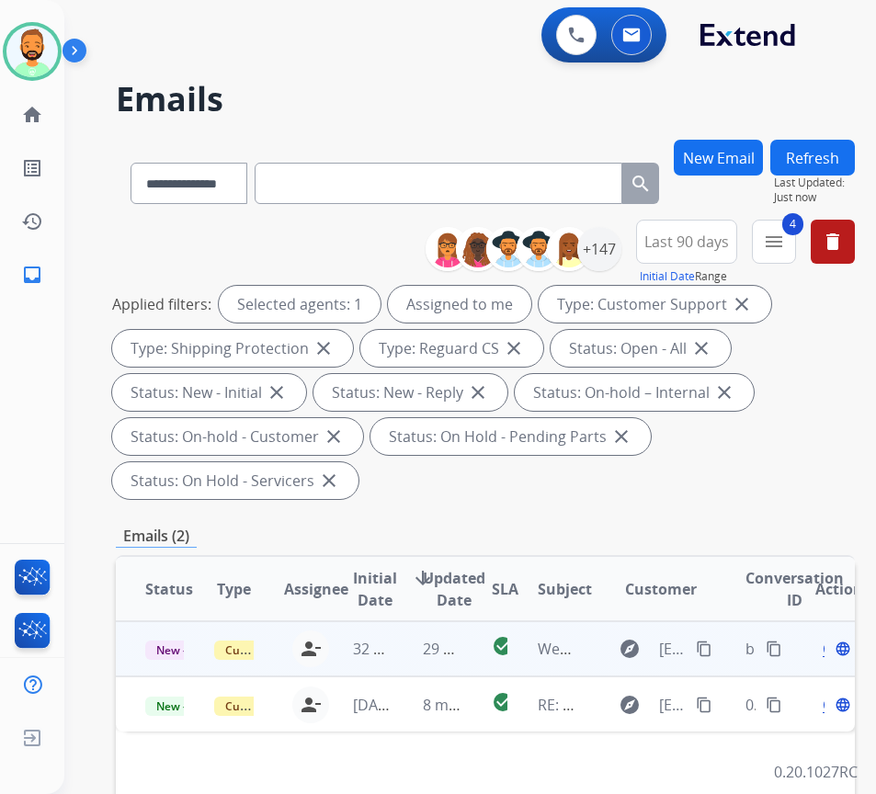
click at [404, 644] on td "29 minutes ago" at bounding box center [427, 648] width 69 height 55
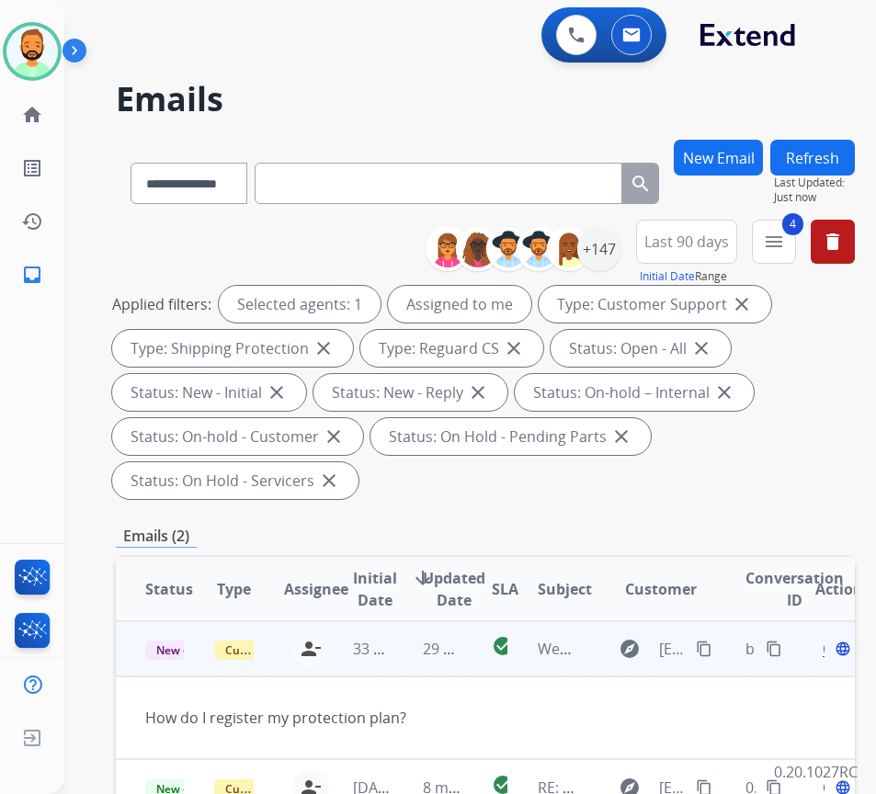
click at [712, 642] on mat-icon "content_copy" at bounding box center [704, 649] width 17 height 17
click at [829, 650] on div "Open language" at bounding box center [834, 649] width 39 height 22
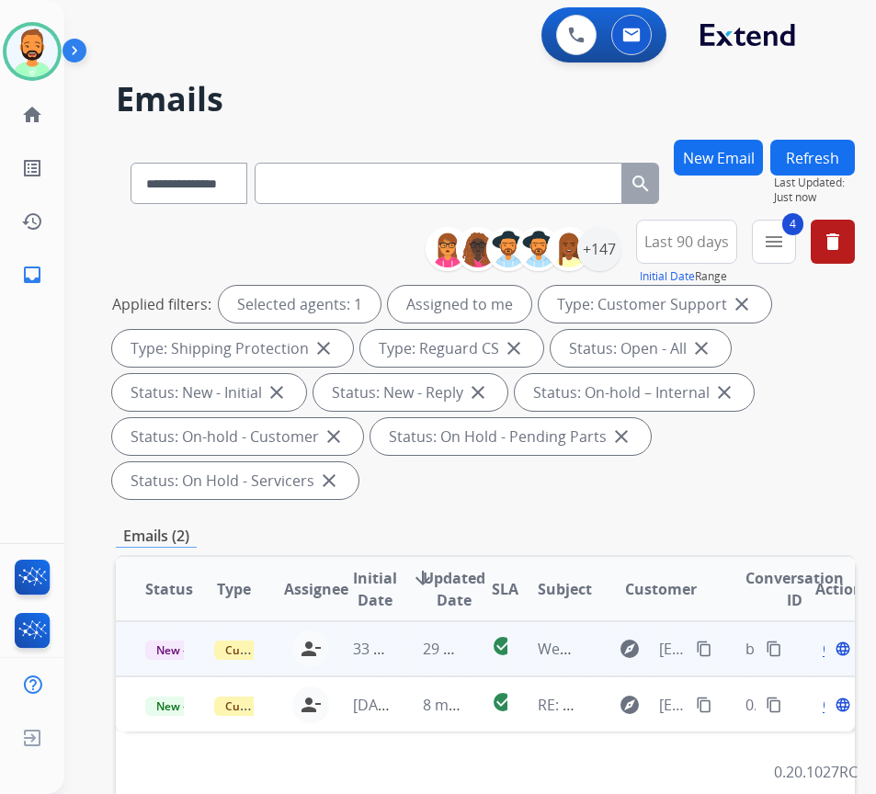
click at [833, 650] on span "Open" at bounding box center [842, 649] width 38 height 22
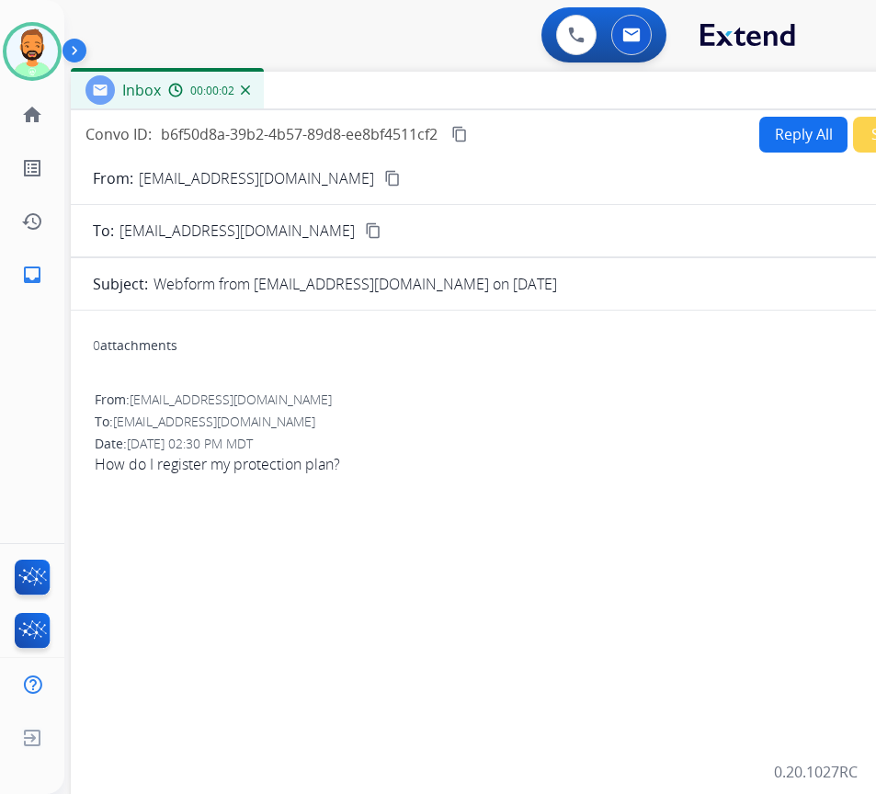
drag, startPoint x: 406, startPoint y: 127, endPoint x: 564, endPoint y: 84, distance: 163.9
click at [564, 84] on div "Inbox 00:00:02" at bounding box center [530, 91] width 919 height 39
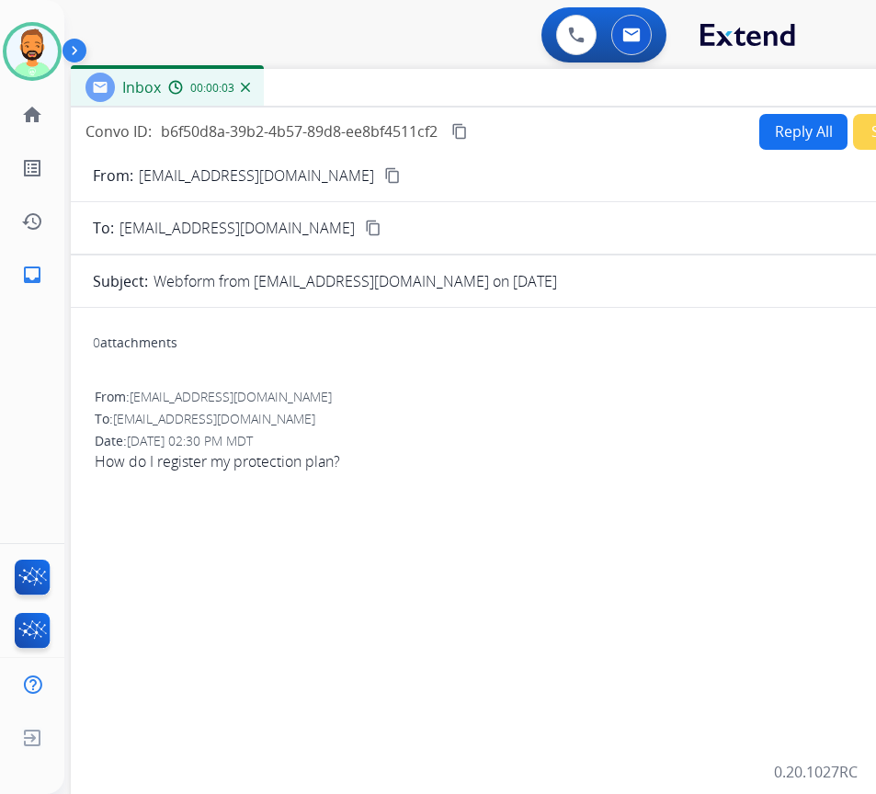
click at [754, 122] on div "Reply All Secure Notes" at bounding box center [868, 132] width 229 height 36
click at [768, 139] on button "Reply All" at bounding box center [803, 132] width 88 height 36
select select "**********"
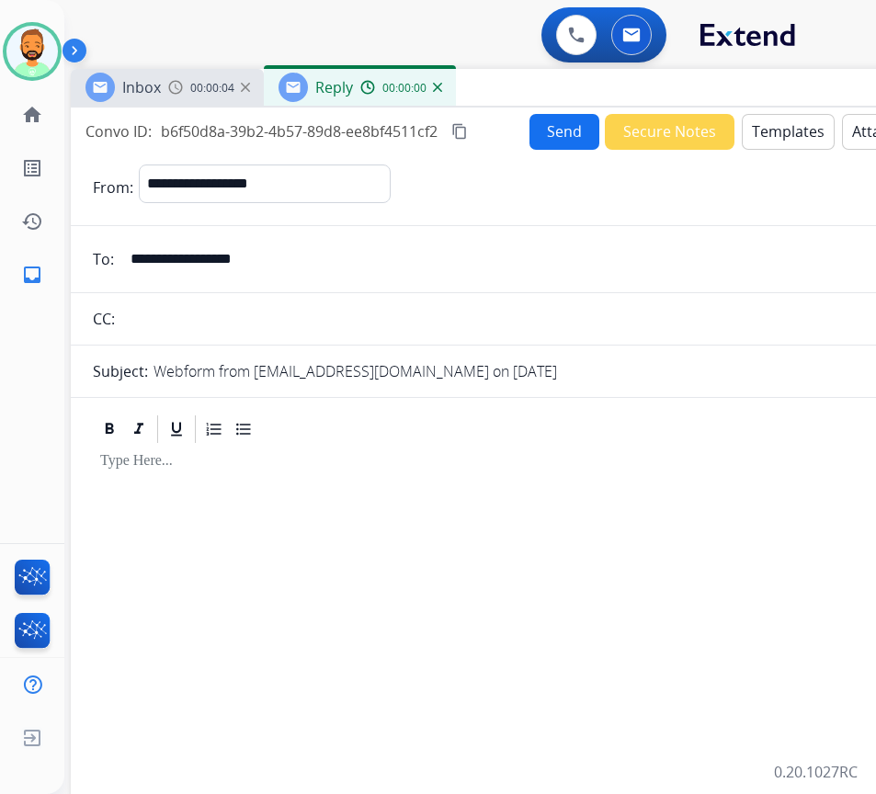
click at [769, 137] on button "Templates" at bounding box center [788, 132] width 93 height 36
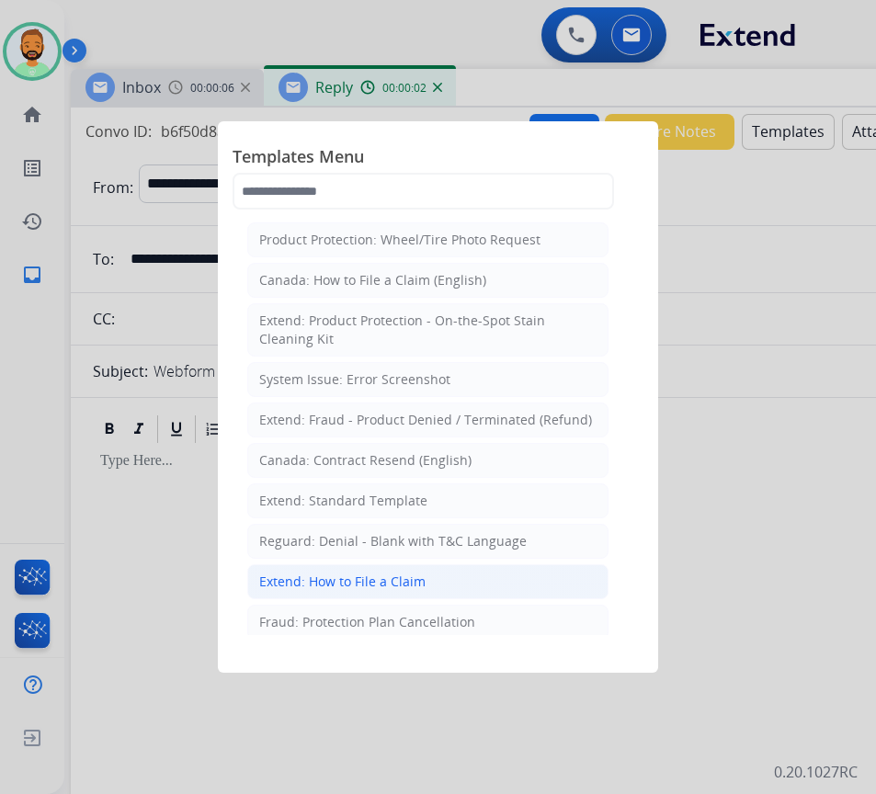
click at [449, 587] on li "Extend: How to File a Claim" at bounding box center [427, 581] width 361 height 35
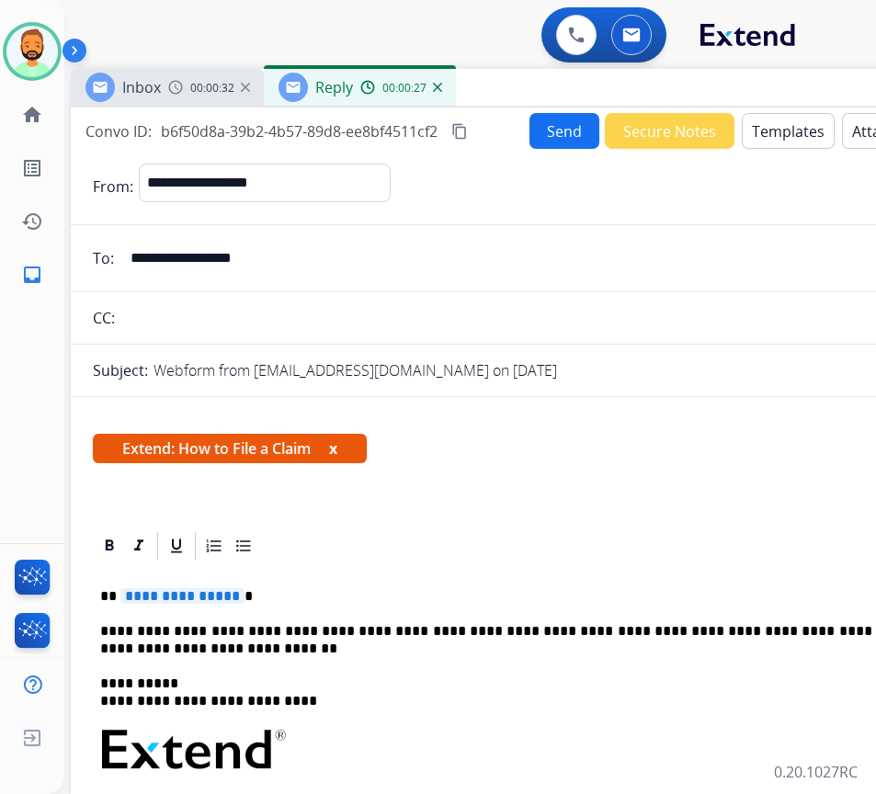
click at [767, 130] on button "Templates" at bounding box center [788, 131] width 93 height 36
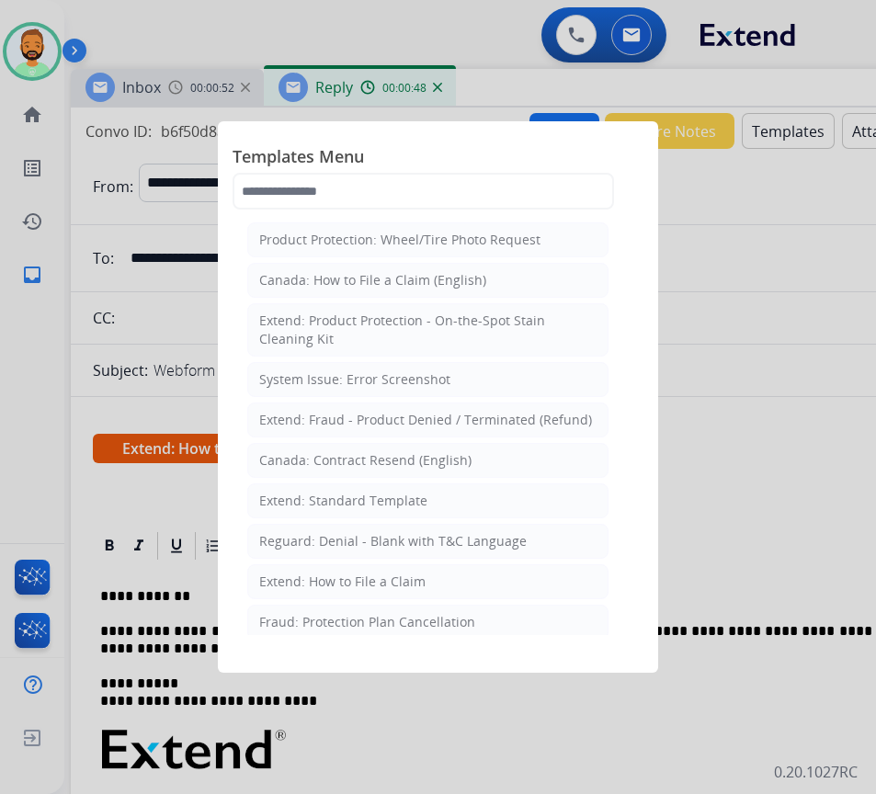
click at [460, 491] on li "Extend: Standard Template" at bounding box center [427, 500] width 361 height 35
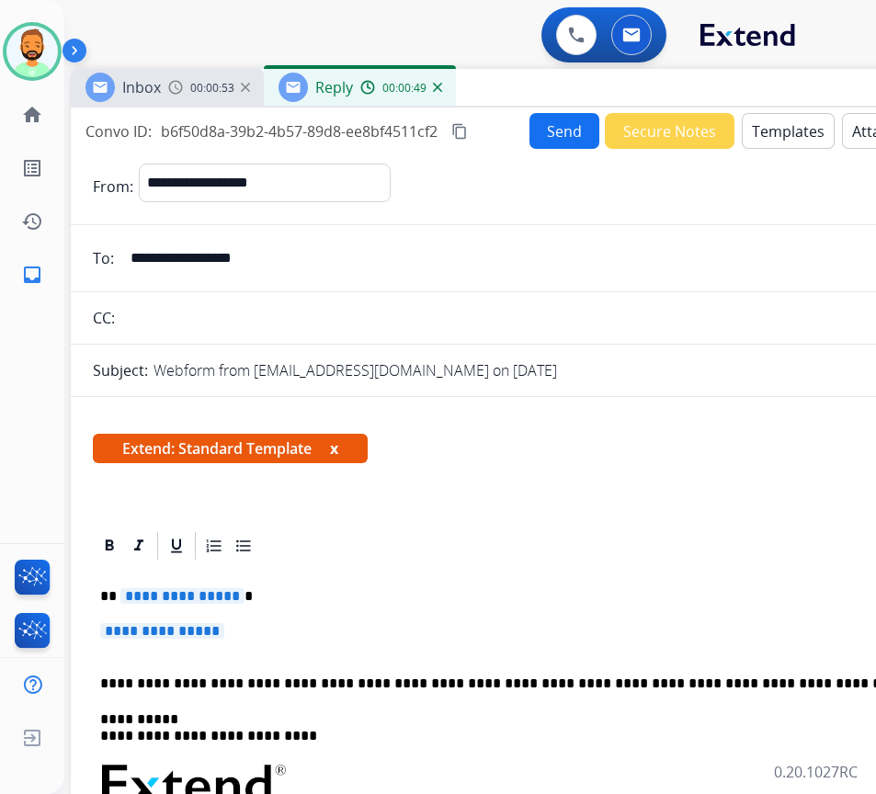
click at [476, 597] on p "**********" at bounding box center [523, 596] width 846 height 17
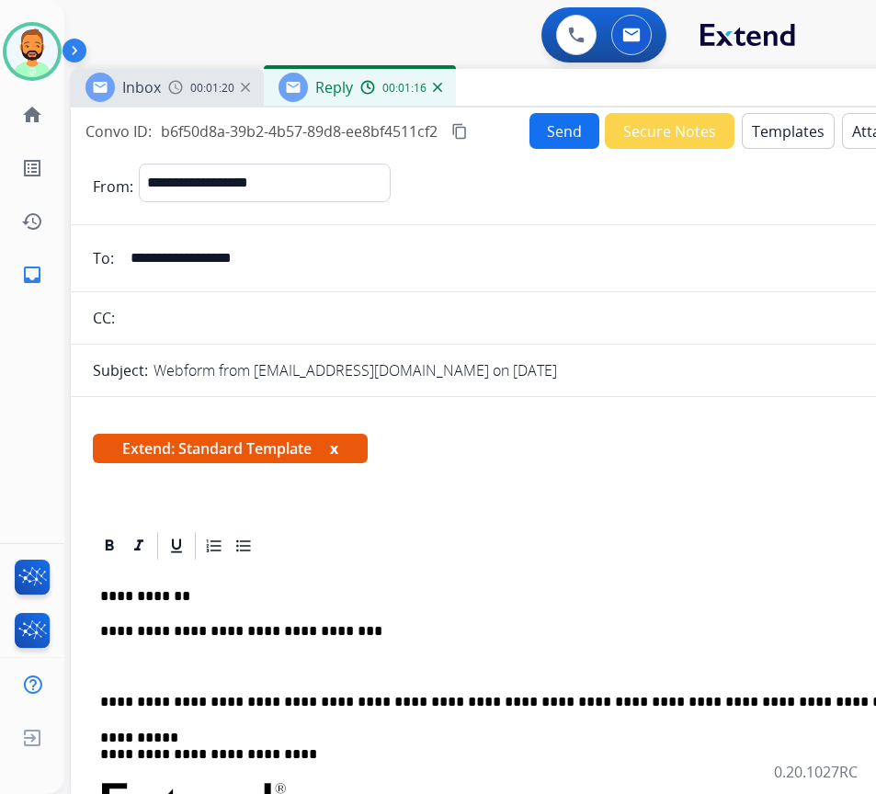
click at [310, 624] on p "**********" at bounding box center [523, 631] width 846 height 17
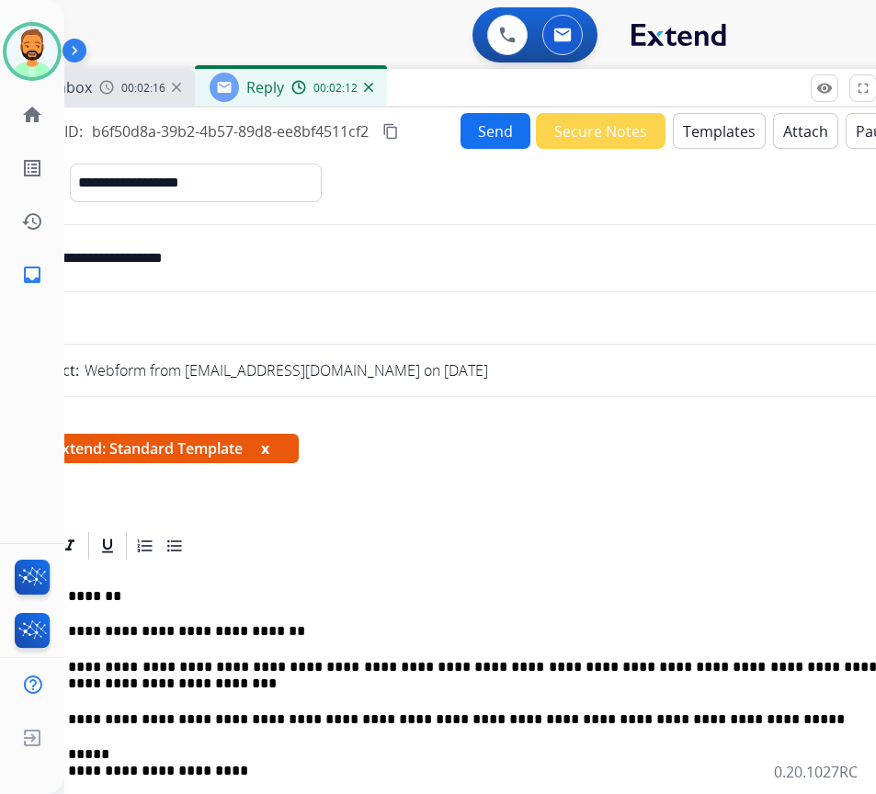
scroll to position [0, 40]
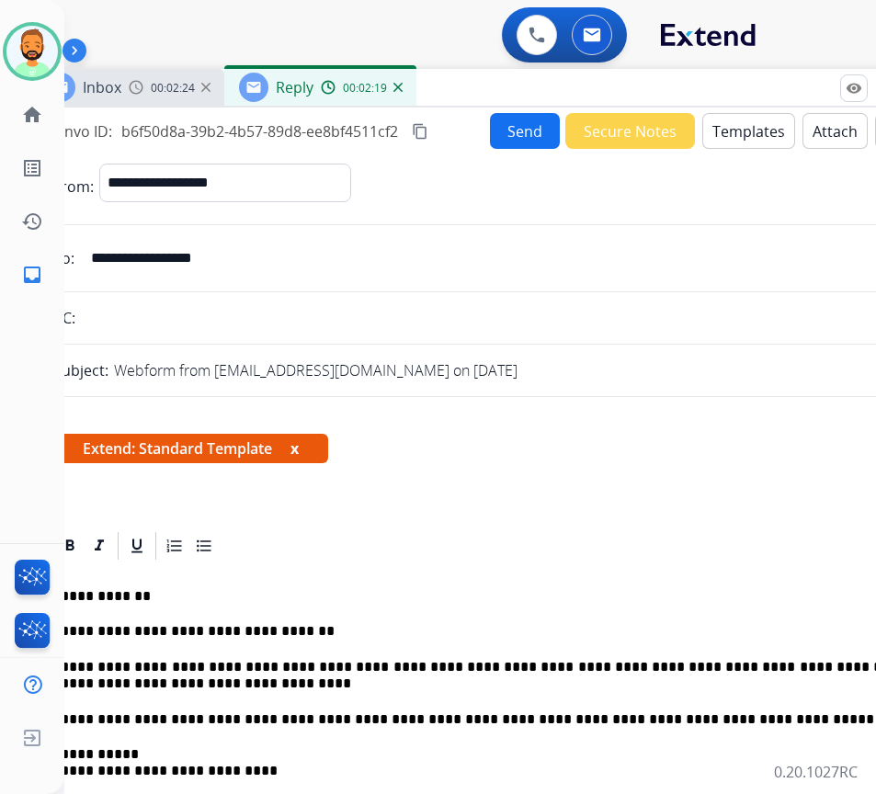
click at [490, 133] on button "Send" at bounding box center [525, 131] width 70 height 36
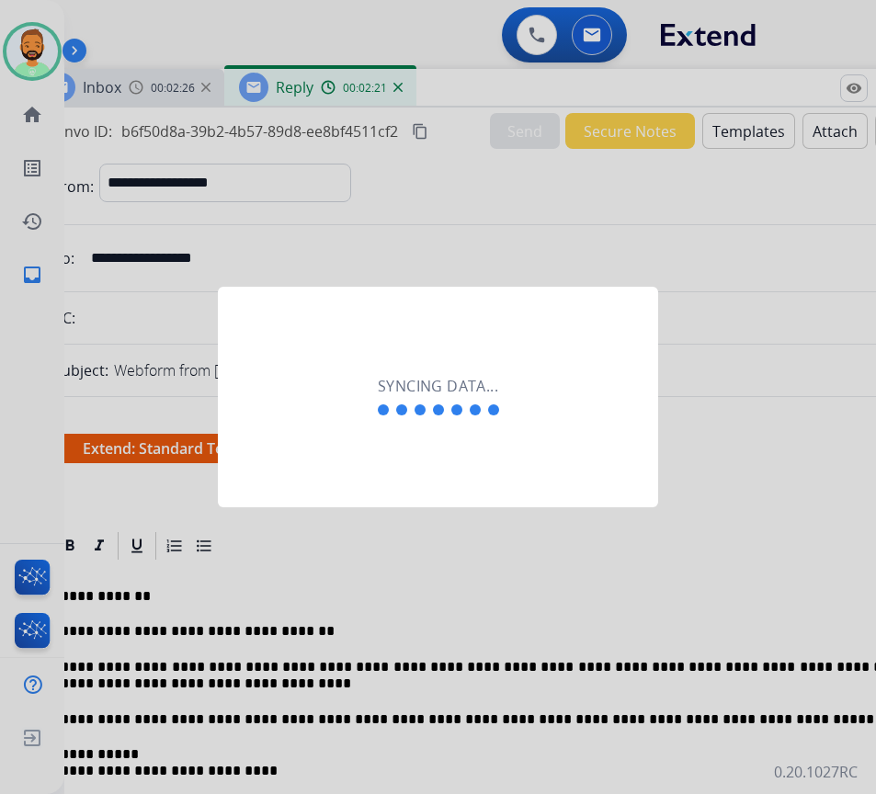
scroll to position [0, 3]
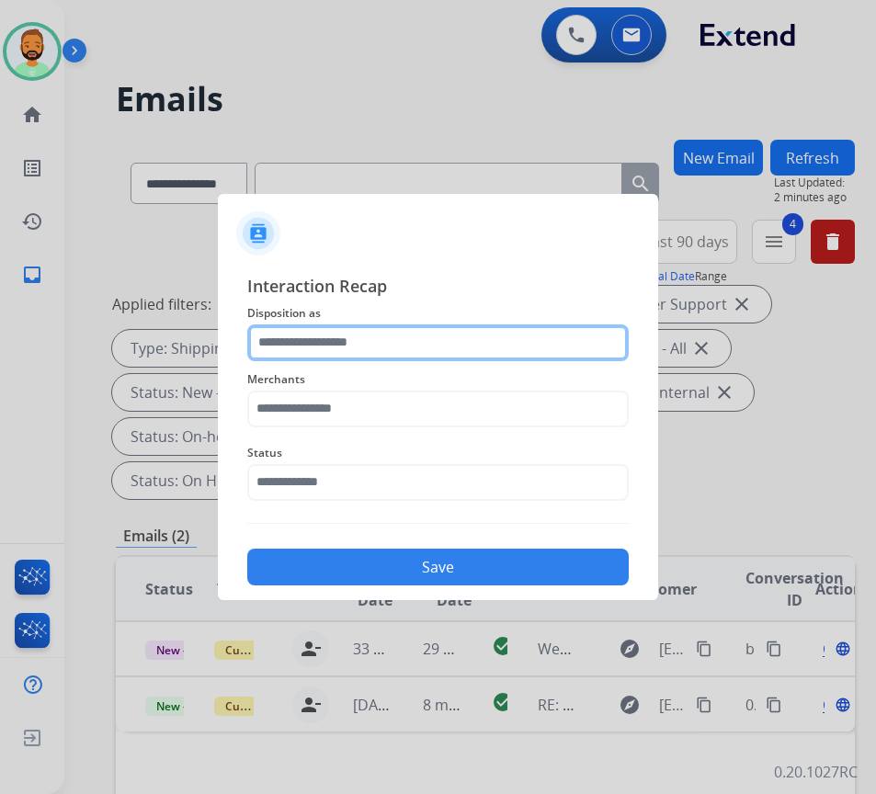
click at [372, 341] on input "text" at bounding box center [437, 342] width 381 height 37
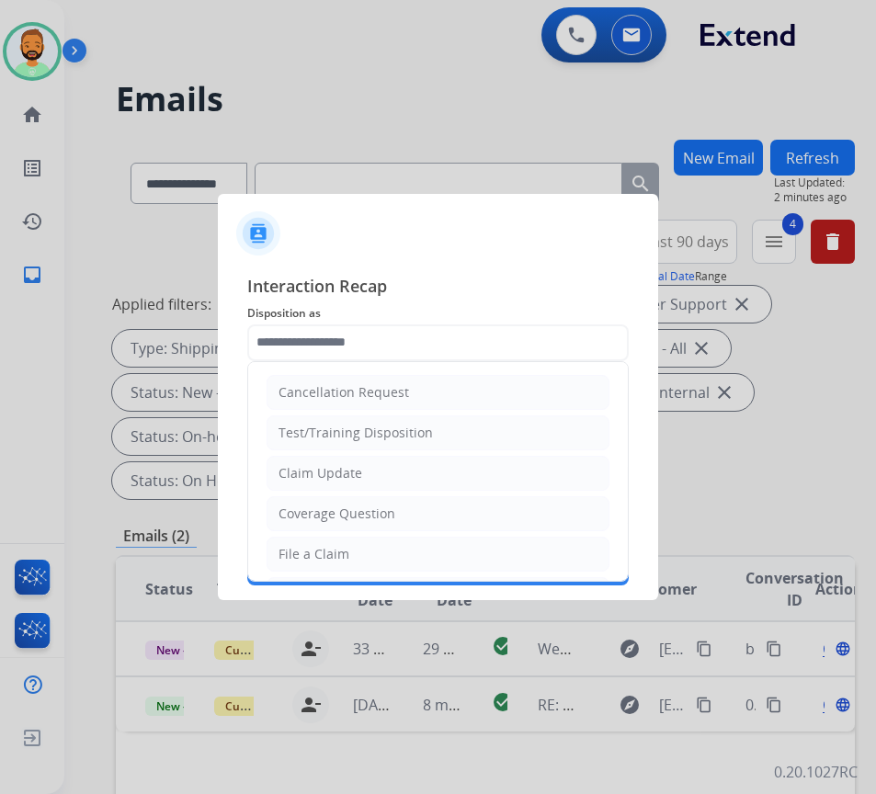
click at [369, 483] on li "Claim Update" at bounding box center [438, 473] width 343 height 35
type input "**********"
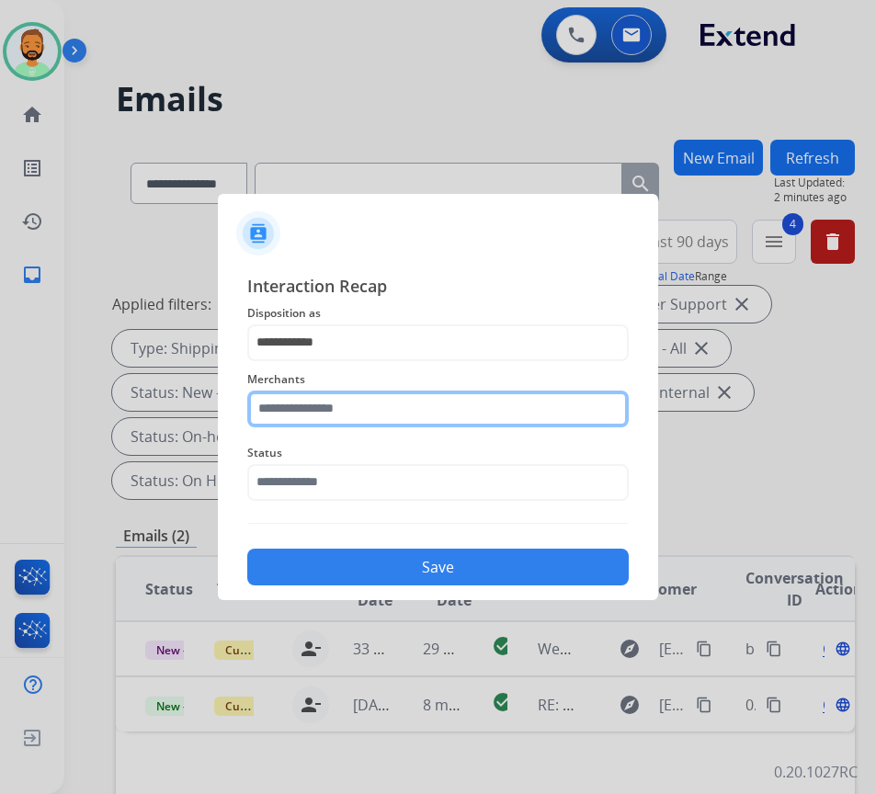
click at [329, 412] on input "text" at bounding box center [437, 409] width 381 height 37
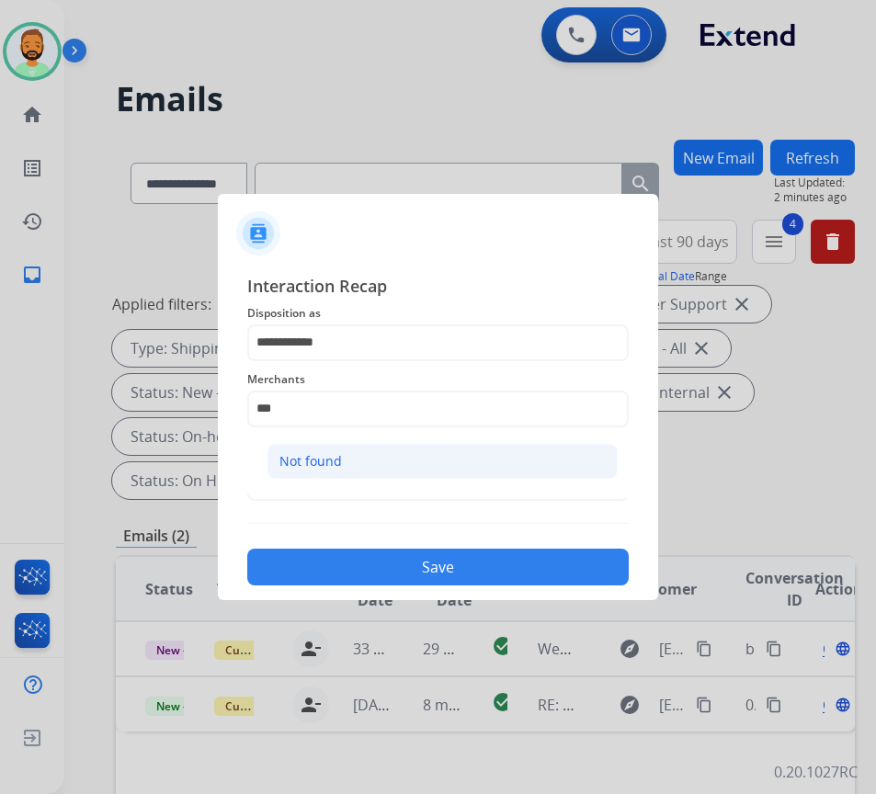
click at [447, 448] on li "Not found" at bounding box center [442, 461] width 350 height 35
type input "*********"
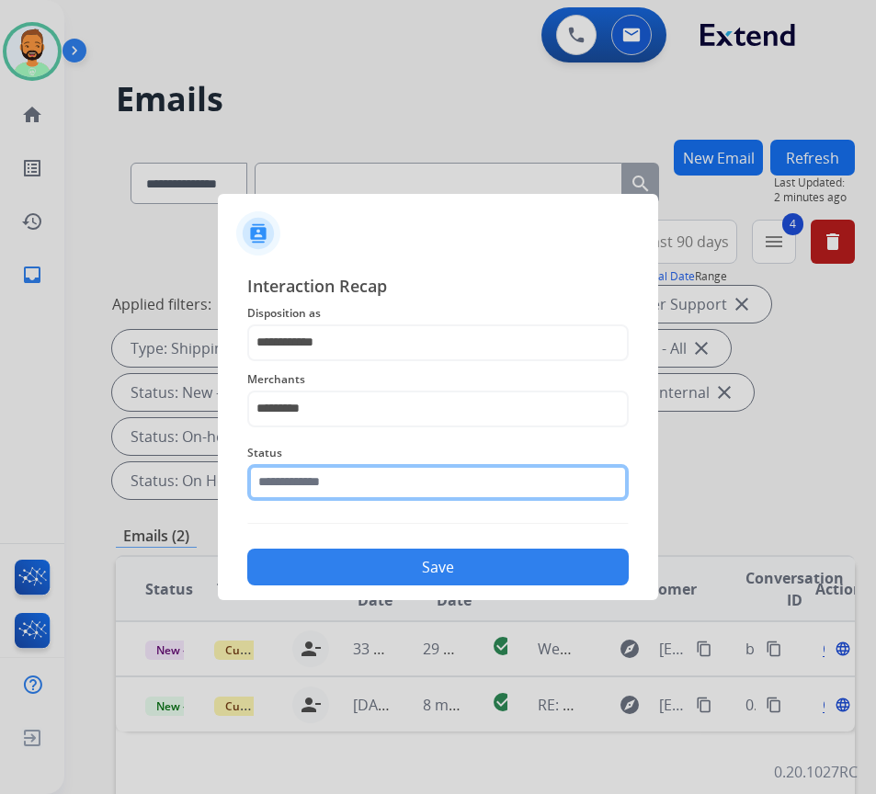
click at [442, 491] on input "text" at bounding box center [437, 482] width 381 height 37
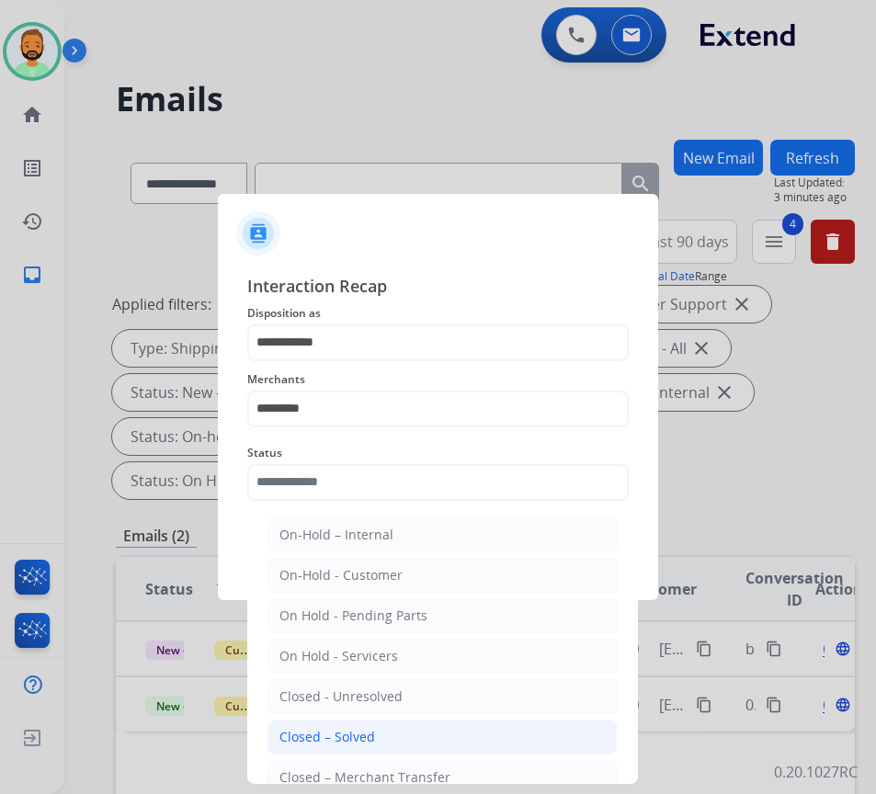
click at [421, 744] on li "Closed – Solved" at bounding box center [442, 737] width 350 height 35
type input "**********"
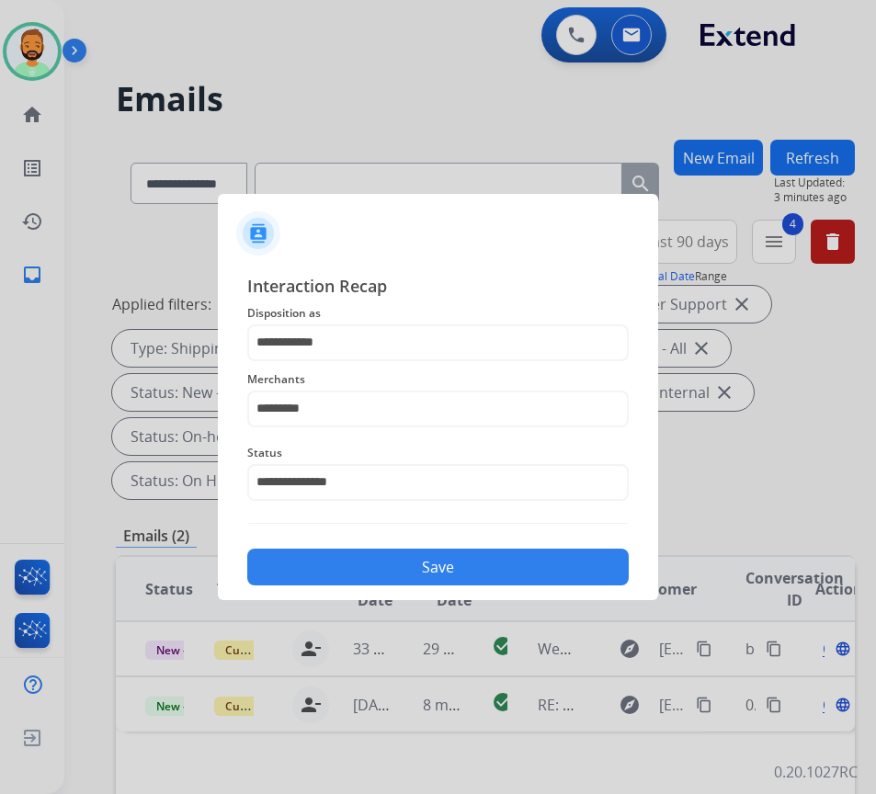
click at [454, 574] on button "Save" at bounding box center [437, 567] width 381 height 37
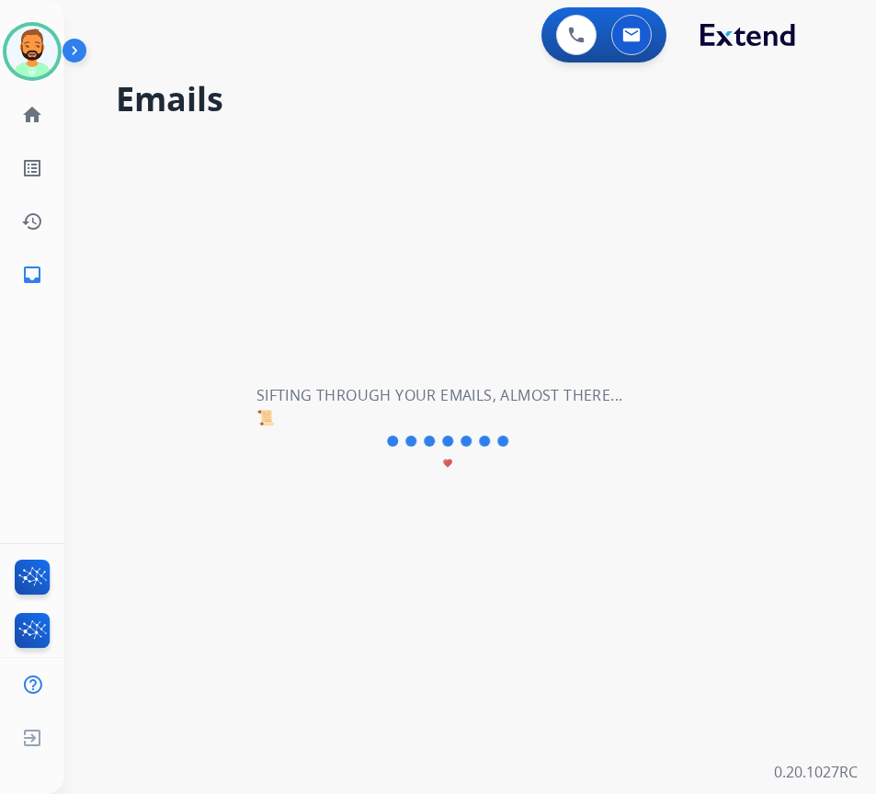
scroll to position [0, 0]
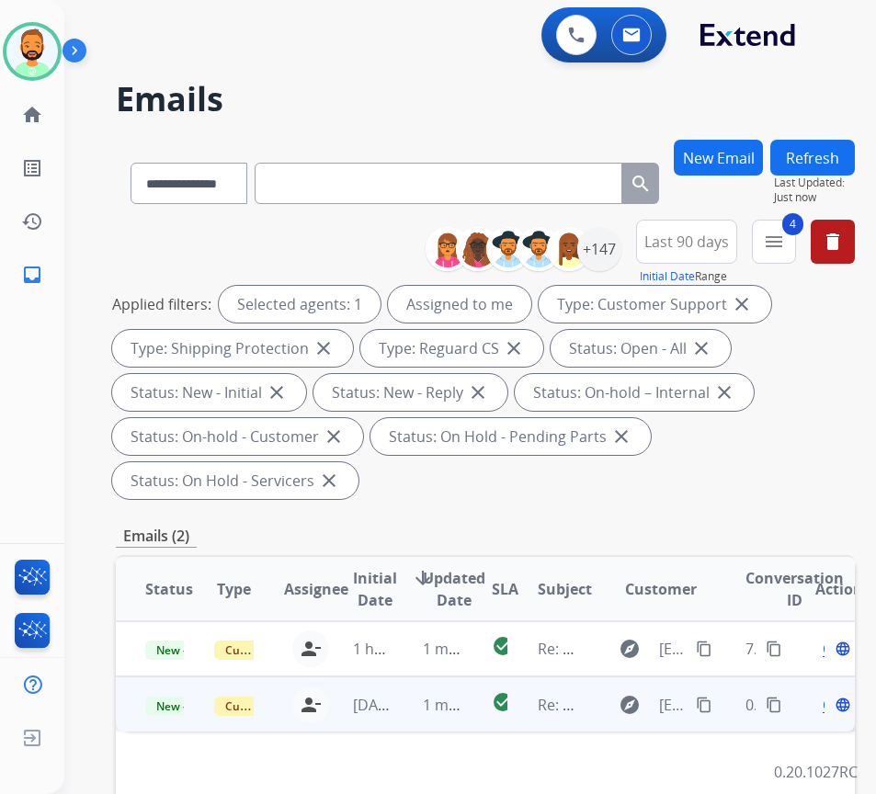
click at [416, 704] on td "1 minute ago" at bounding box center [427, 703] width 69 height 55
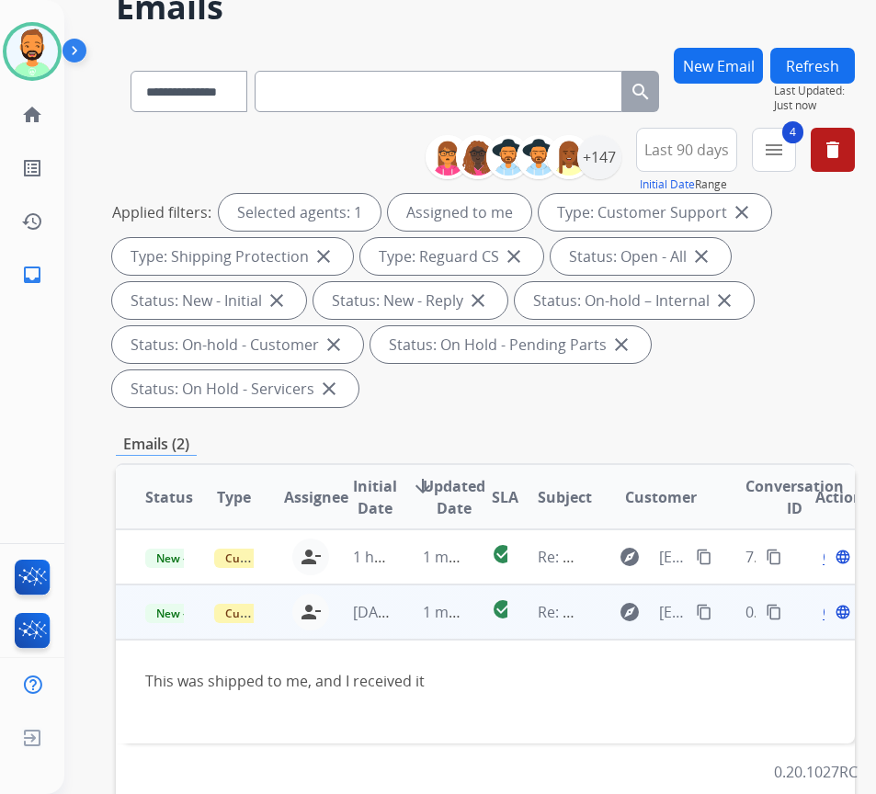
click at [712, 610] on mat-icon "content_copy" at bounding box center [704, 612] width 17 height 17
click at [829, 613] on div "Open language" at bounding box center [834, 612] width 39 height 22
click at [832, 613] on span "Open" at bounding box center [842, 613] width 38 height 22
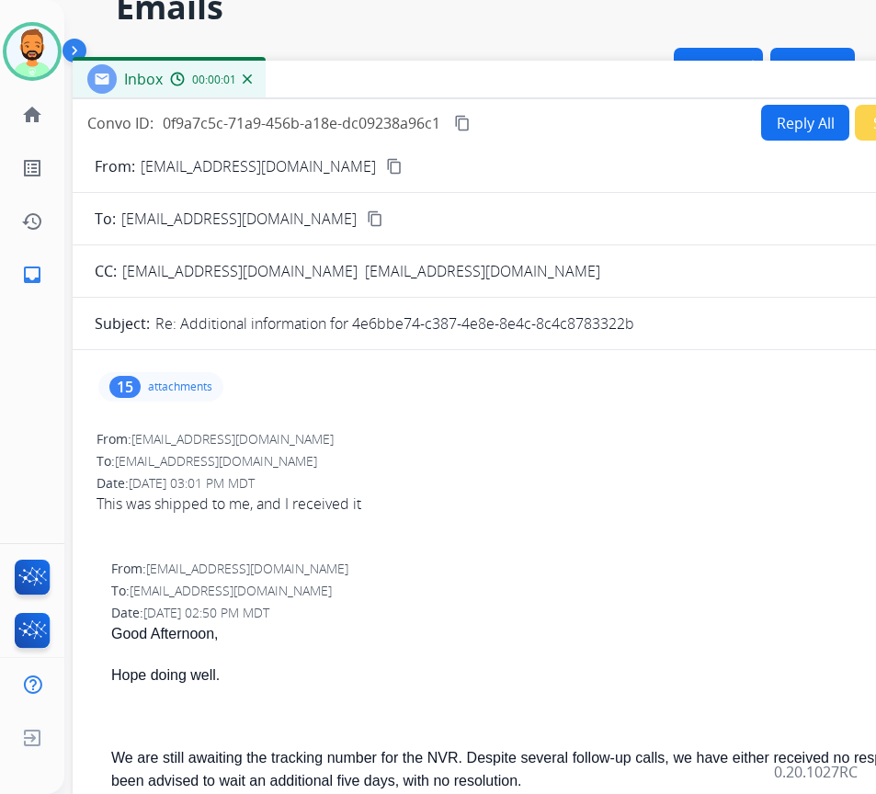
drag, startPoint x: 381, startPoint y: 44, endPoint x: 537, endPoint y: 89, distance: 161.7
click at [536, 85] on div "Inbox 00:00:01" at bounding box center [532, 80] width 919 height 39
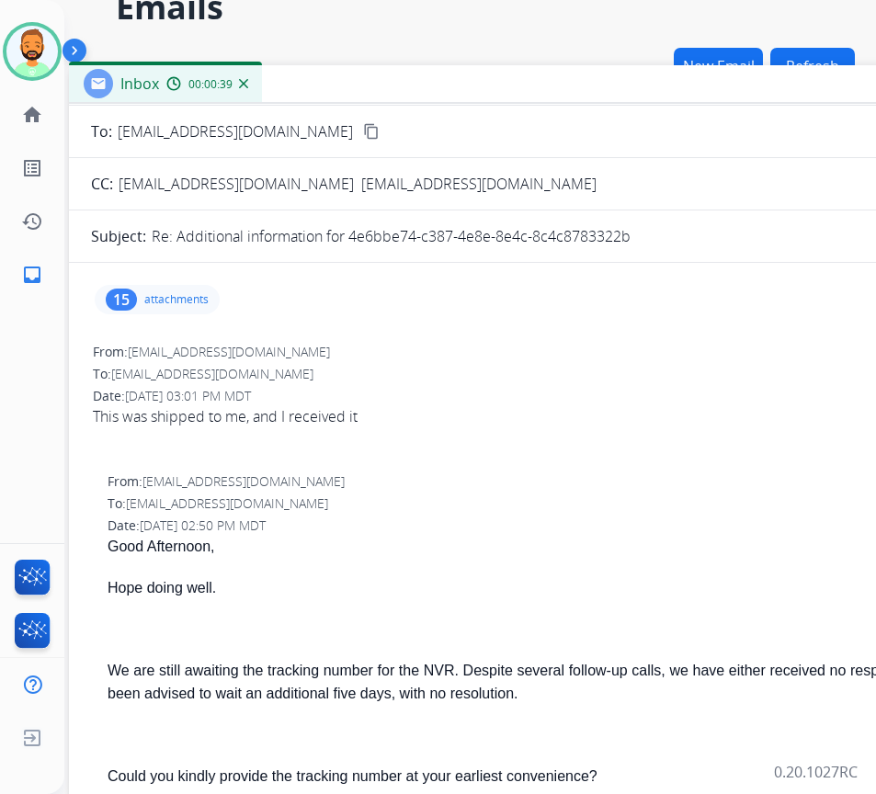
click at [608, 81] on div "Inbox 00:00:39" at bounding box center [528, 84] width 919 height 39
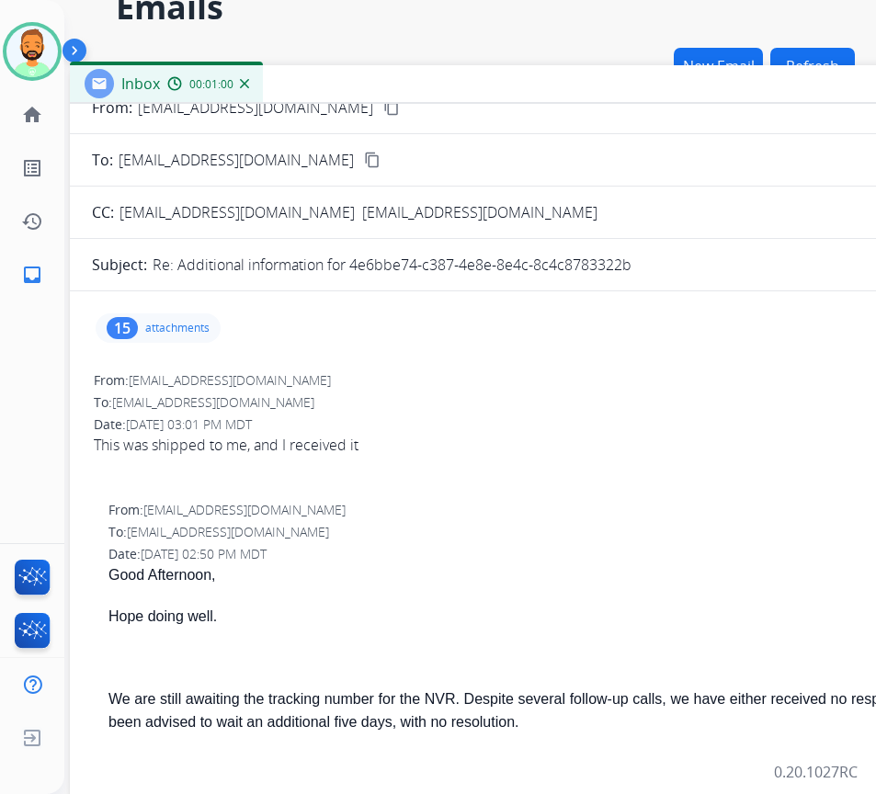
scroll to position [0, 0]
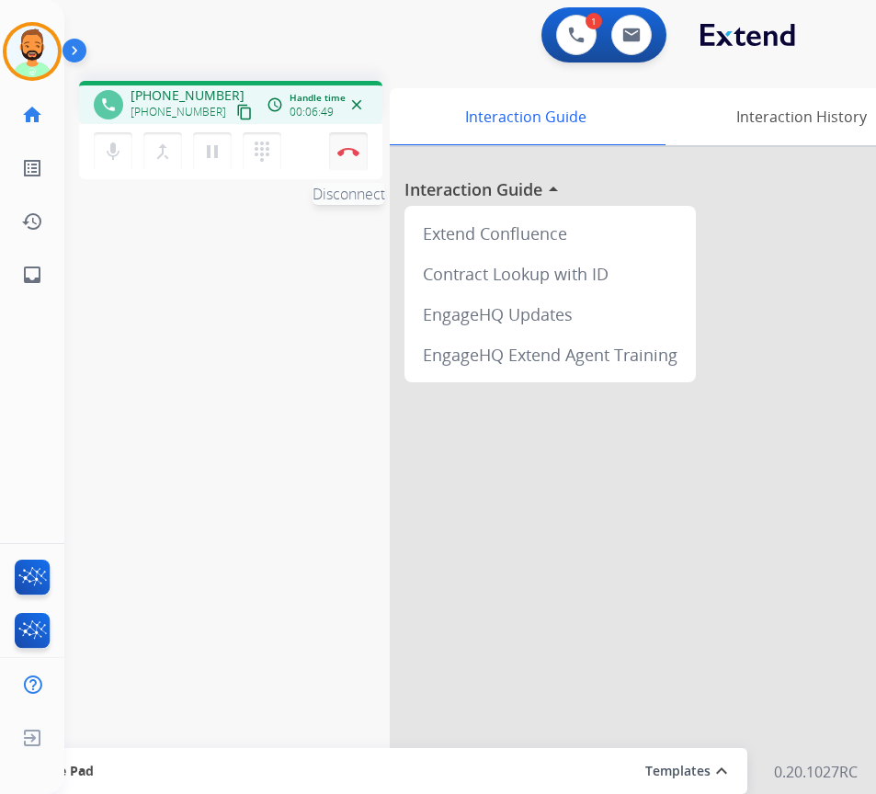
click at [351, 152] on img at bounding box center [348, 151] width 22 height 9
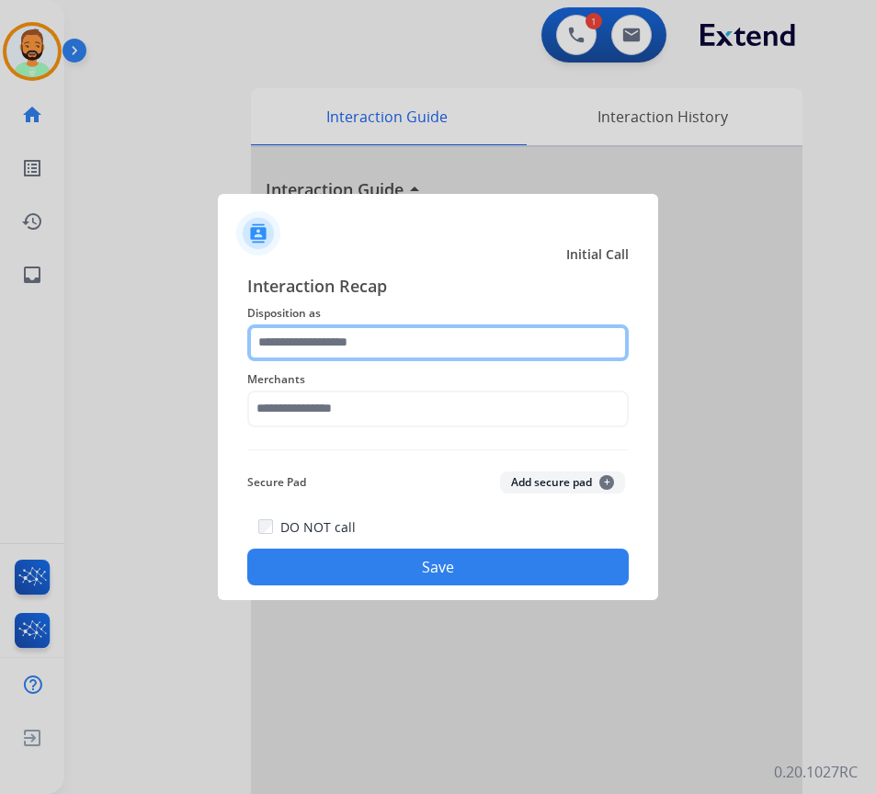
click at [393, 343] on input "text" at bounding box center [437, 342] width 381 height 37
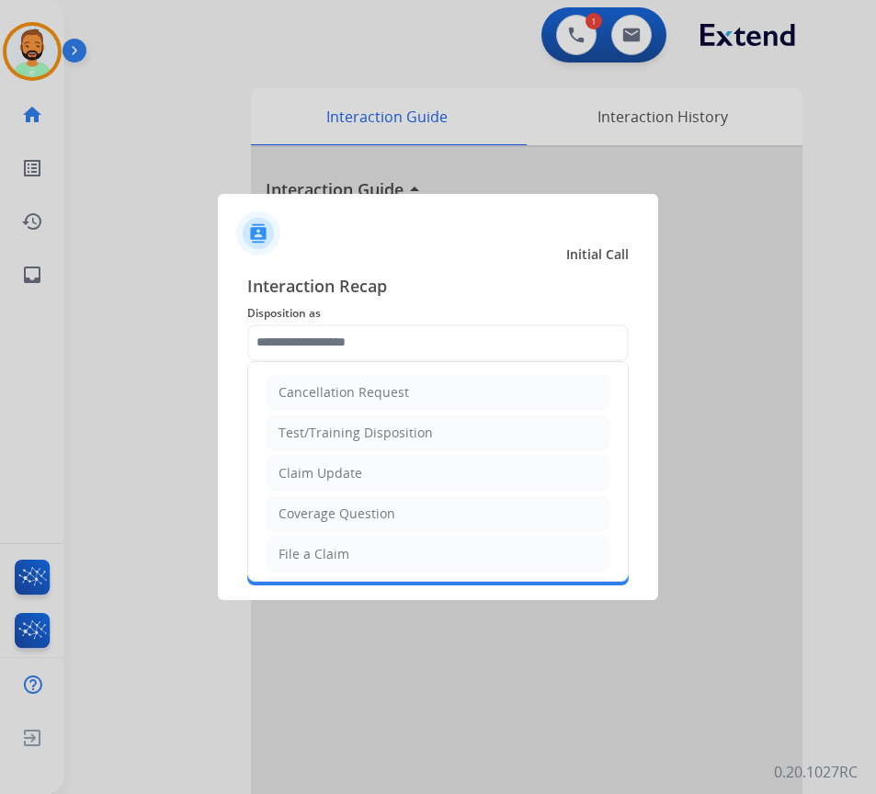
click at [375, 474] on li "Claim Update" at bounding box center [438, 473] width 343 height 35
type input "**********"
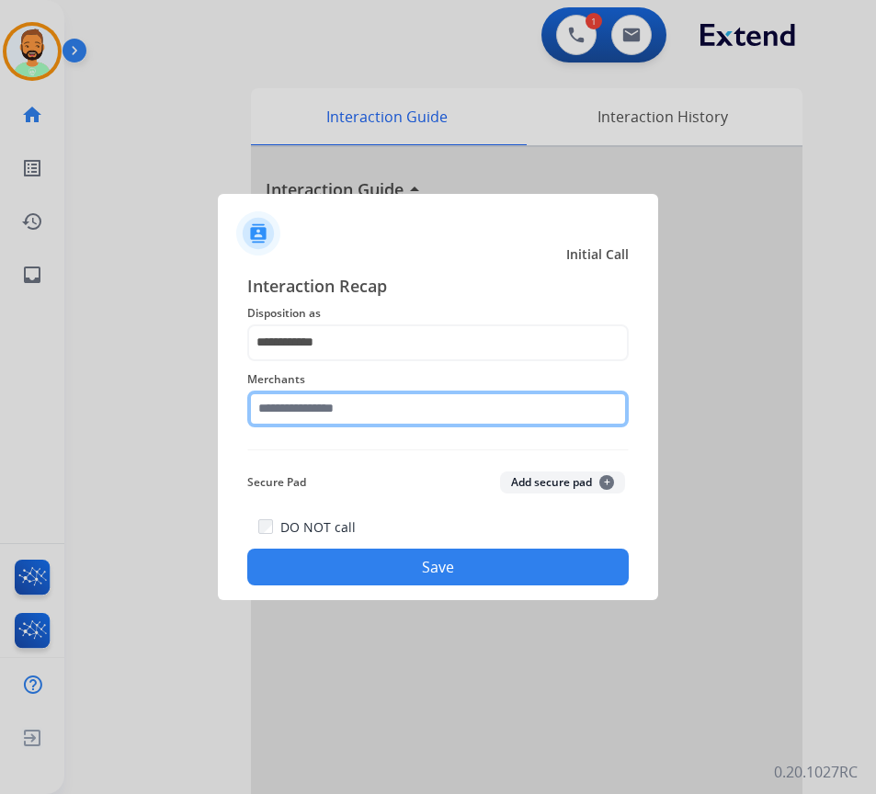
click at [381, 408] on input "text" at bounding box center [437, 409] width 381 height 37
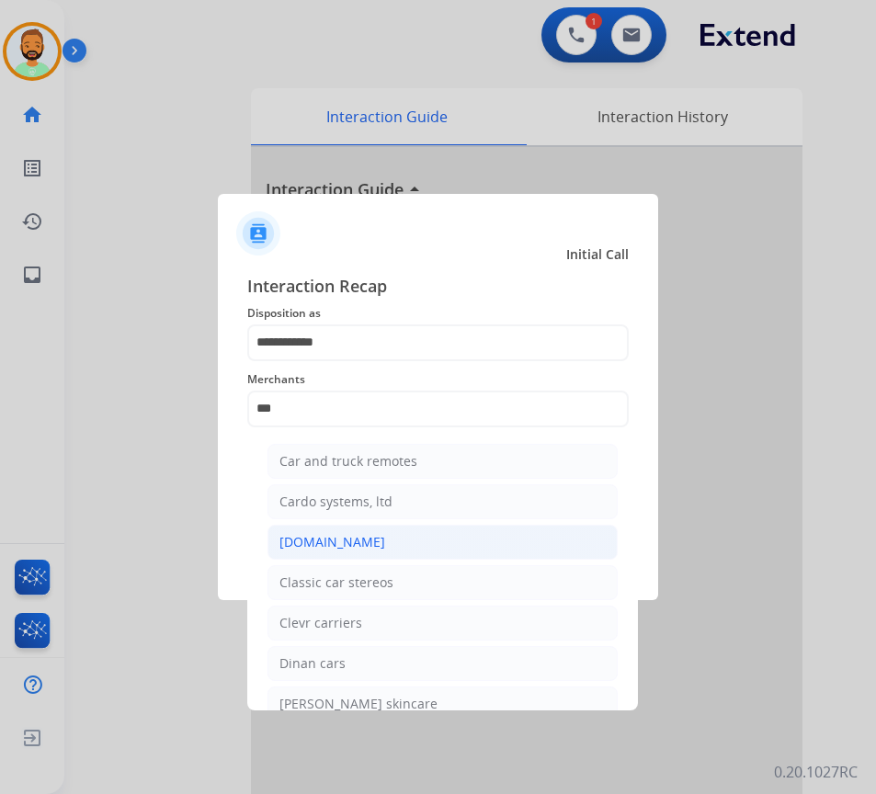
click at [384, 539] on li "[DOMAIN_NAME]" at bounding box center [442, 542] width 350 height 35
type input "**********"
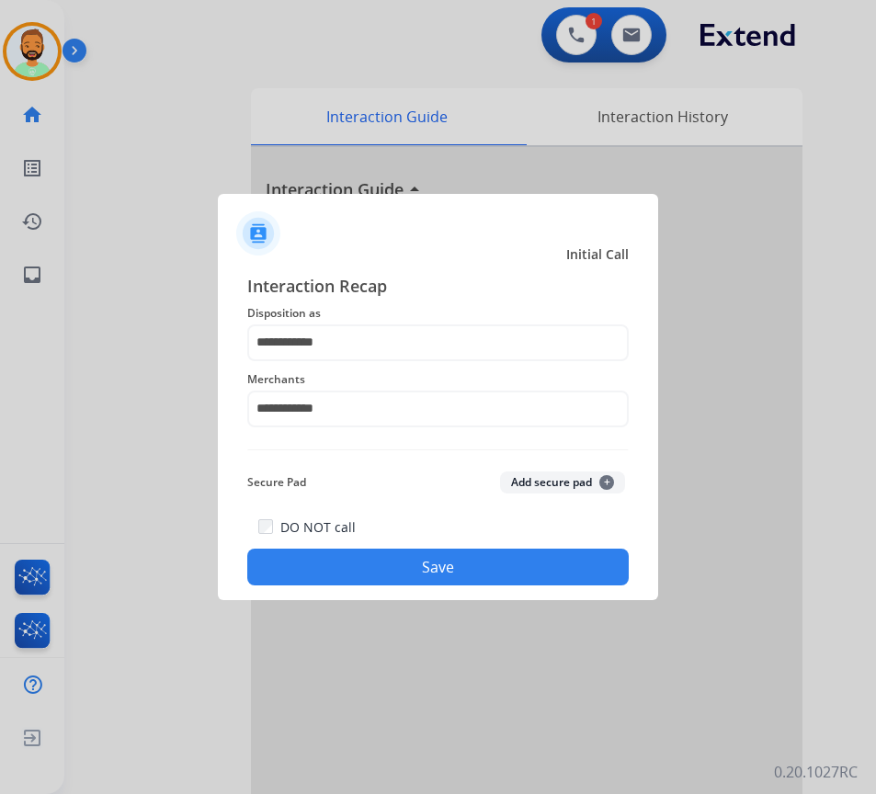
drag, startPoint x: 399, startPoint y: 572, endPoint x: 411, endPoint y: 571, distance: 12.0
click at [410, 571] on button "Save" at bounding box center [437, 567] width 381 height 37
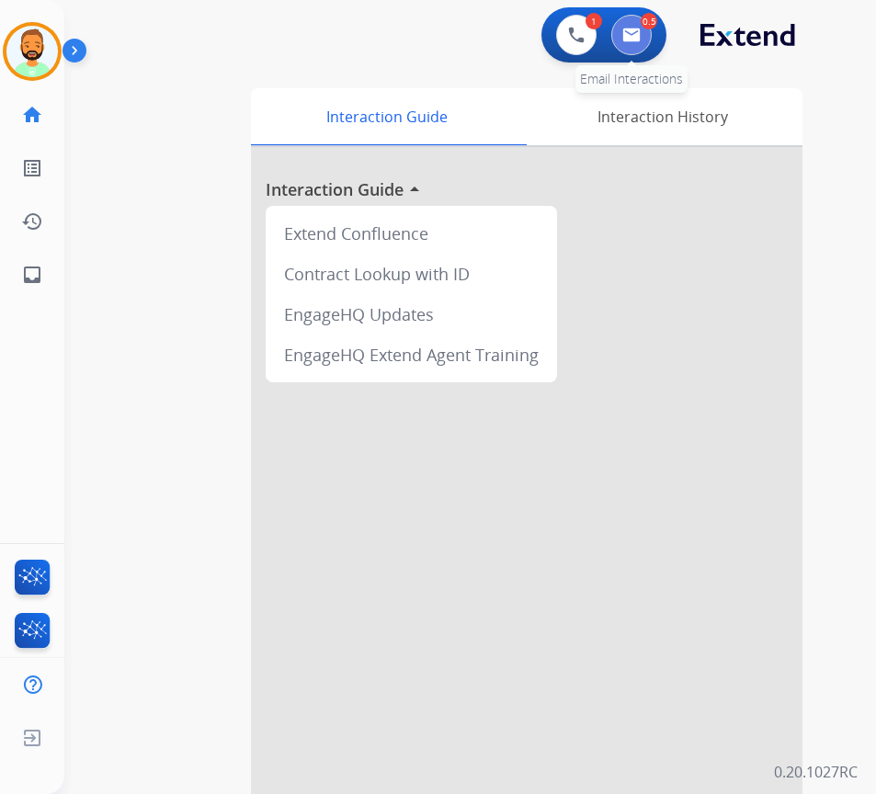
click at [626, 26] on button at bounding box center [631, 35] width 40 height 40
select select "**********"
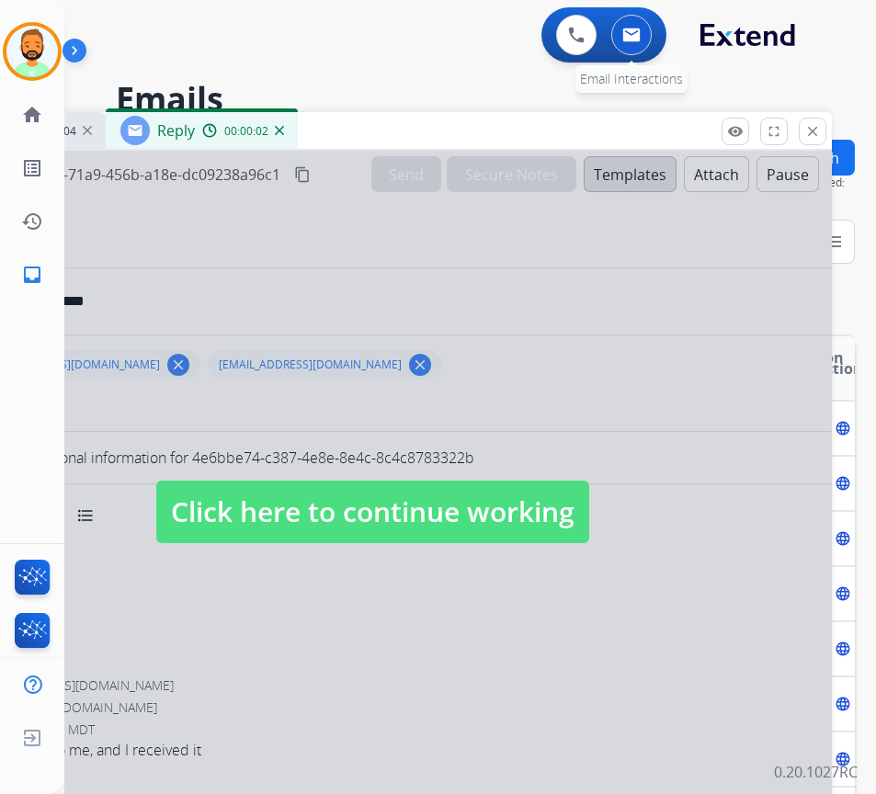
select select "**********"
click at [479, 523] on span "Click here to continue working" at bounding box center [372, 512] width 433 height 63
select select
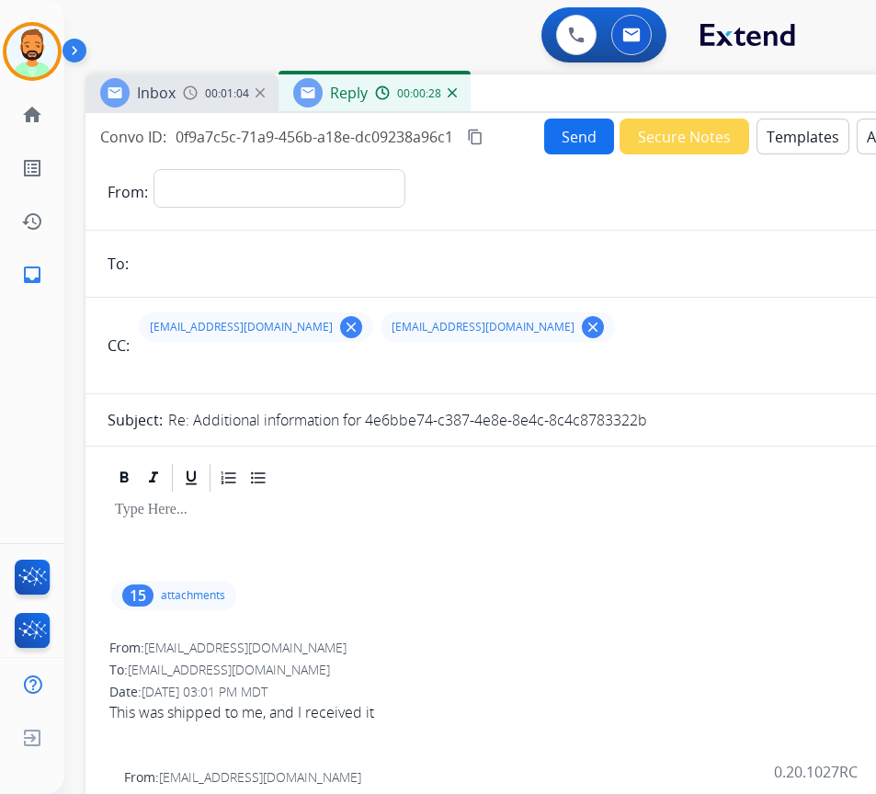
drag, startPoint x: 424, startPoint y: 123, endPoint x: 597, endPoint y: 85, distance: 176.9
click at [597, 85] on div "Inbox 00:01:04 Reply 00:00:28" at bounding box center [544, 93] width 919 height 39
drag, startPoint x: 357, startPoint y: 531, endPoint x: 403, endPoint y: 522, distance: 46.9
click at [358, 531] on div at bounding box center [545, 535] width 875 height 83
click at [792, 139] on button "Templates" at bounding box center [802, 137] width 93 height 36
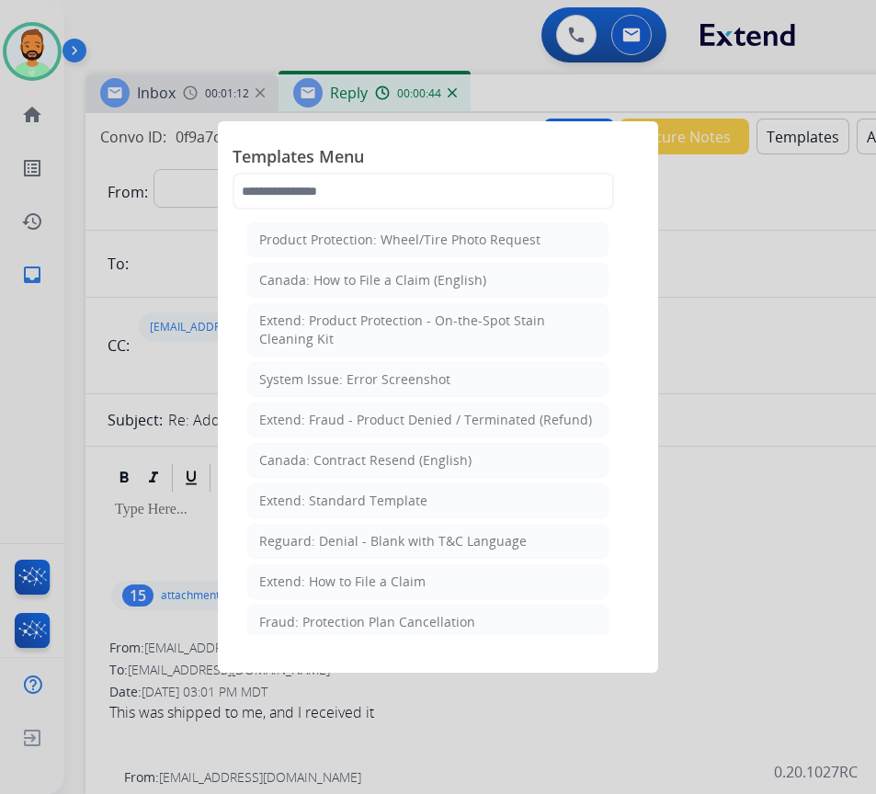
drag, startPoint x: 319, startPoint y: 585, endPoint x: 321, endPoint y: 598, distance: 13.9
click at [324, 580] on div "Extend: How to File a Claim" at bounding box center [342, 582] width 166 height 18
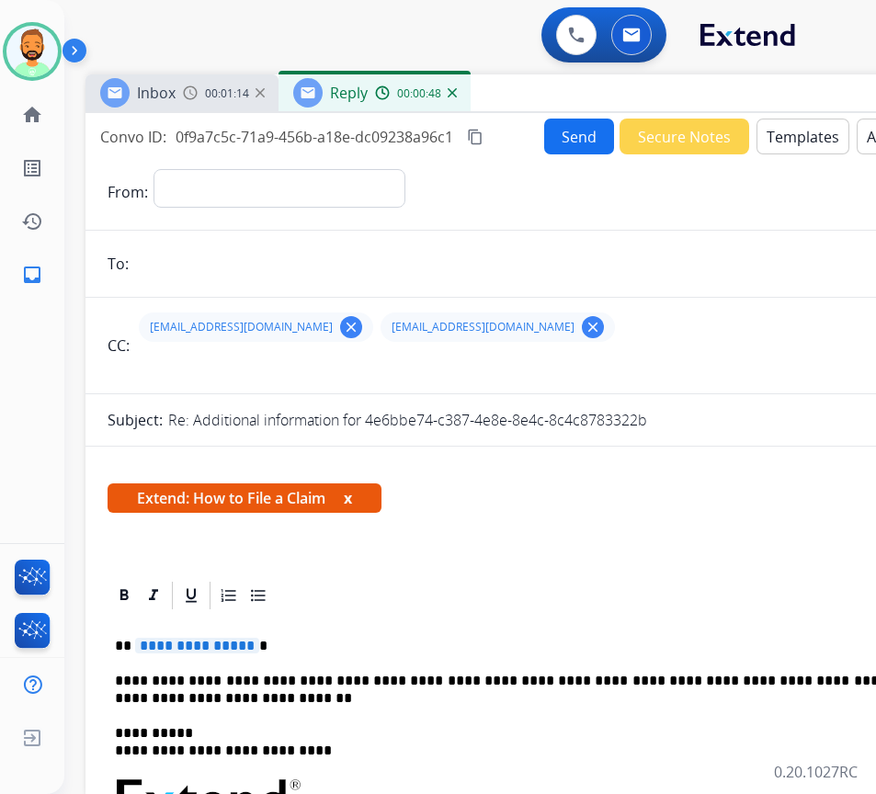
click at [351, 652] on p "**********" at bounding box center [538, 646] width 846 height 17
click at [780, 136] on button "Templates" at bounding box center [802, 137] width 93 height 36
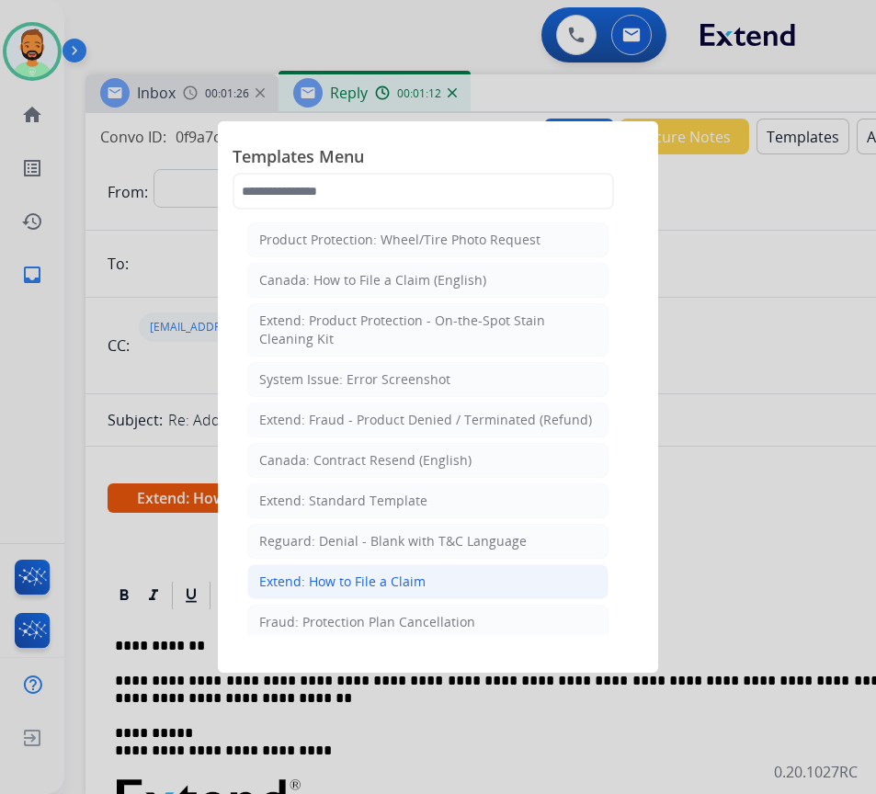
click at [459, 570] on li "Extend: How to File a Claim" at bounding box center [427, 581] width 361 height 35
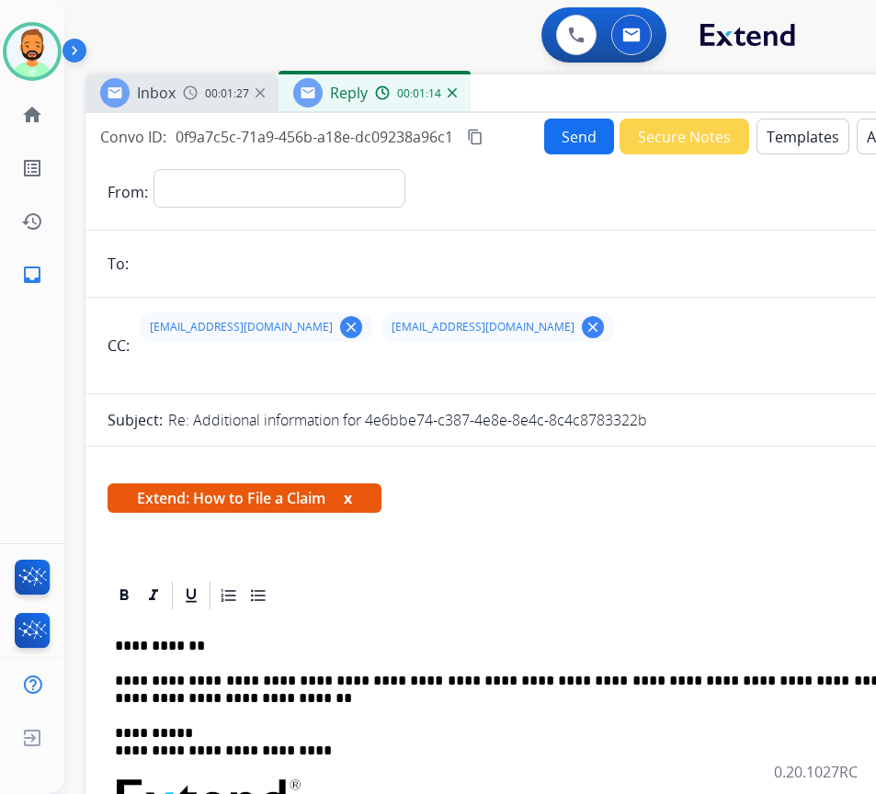
click at [788, 139] on button "Templates" at bounding box center [802, 137] width 93 height 36
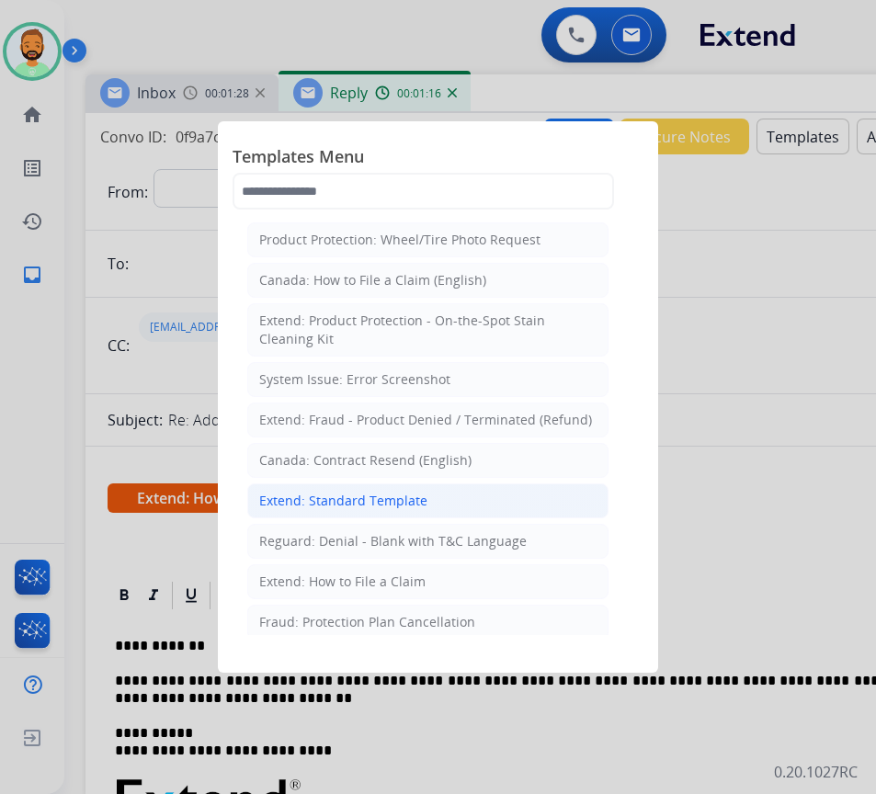
click at [516, 508] on li "Extend: Standard Template" at bounding box center [427, 500] width 361 height 35
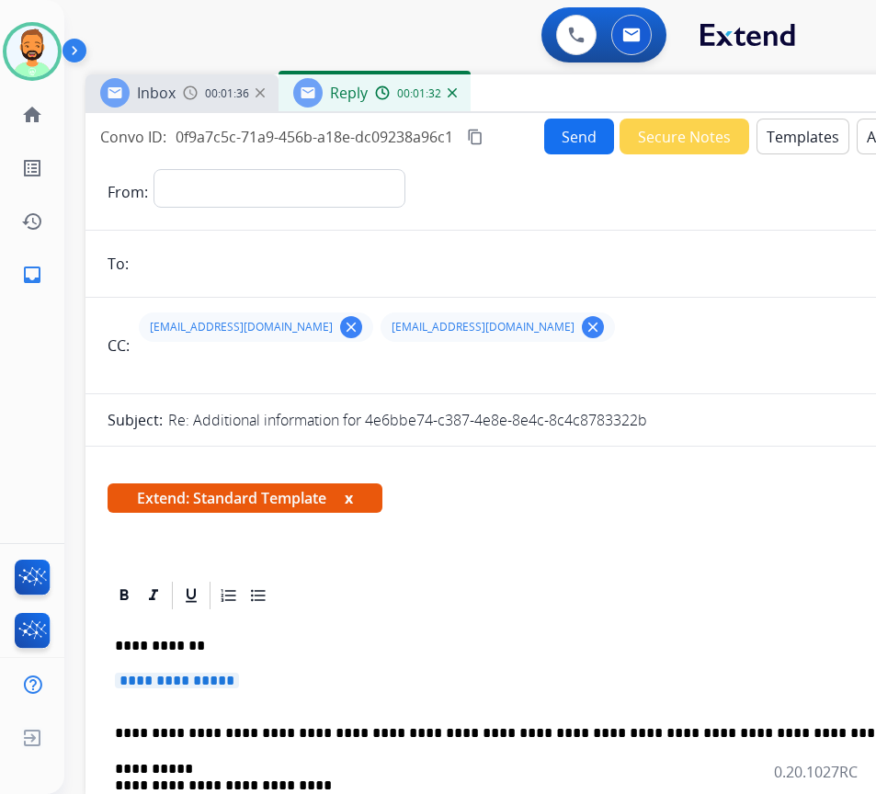
click at [502, 653] on p "**********" at bounding box center [538, 646] width 846 height 17
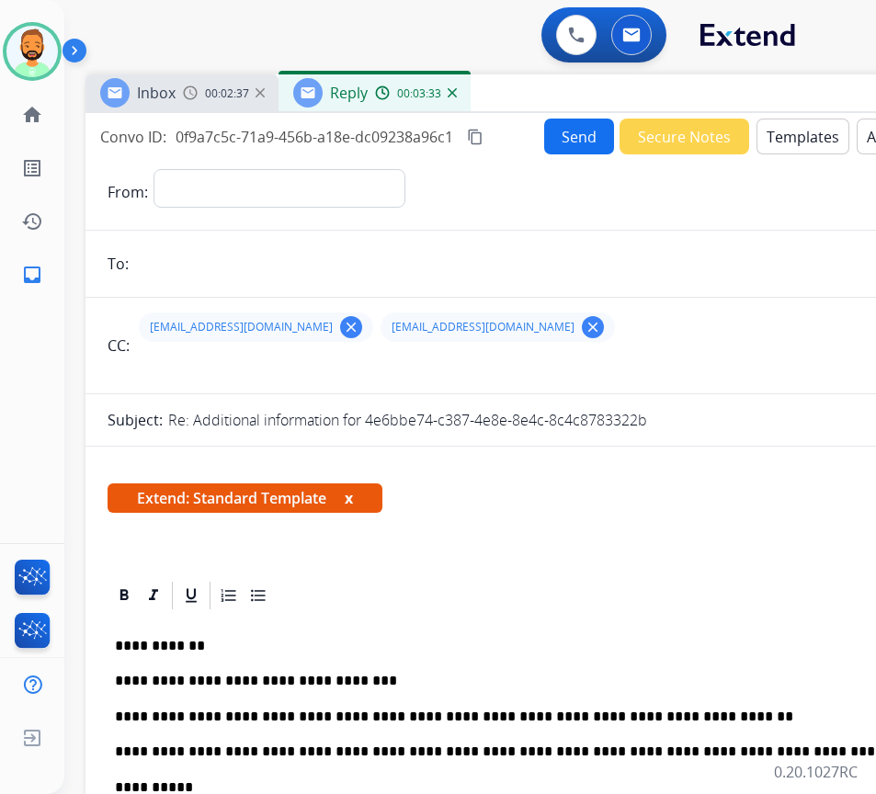
drag, startPoint x: 183, startPoint y: 674, endPoint x: 188, endPoint y: 682, distance: 9.5
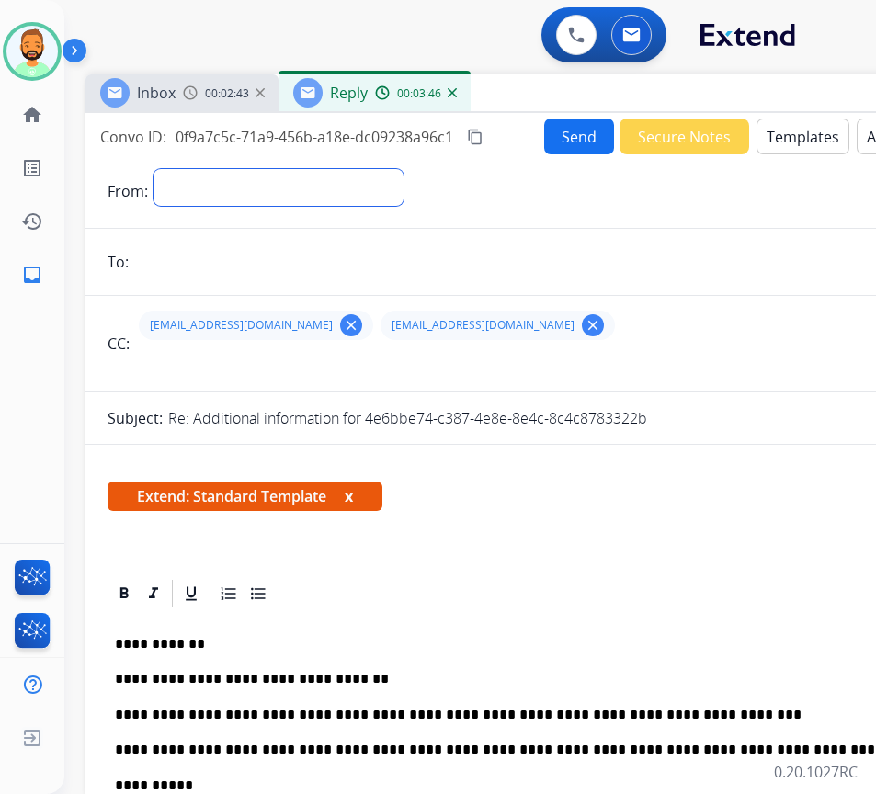
click at [367, 194] on select "**********" at bounding box center [278, 187] width 250 height 37
select select "**********"
click at [153, 169] on select "**********" at bounding box center [278, 187] width 250 height 37
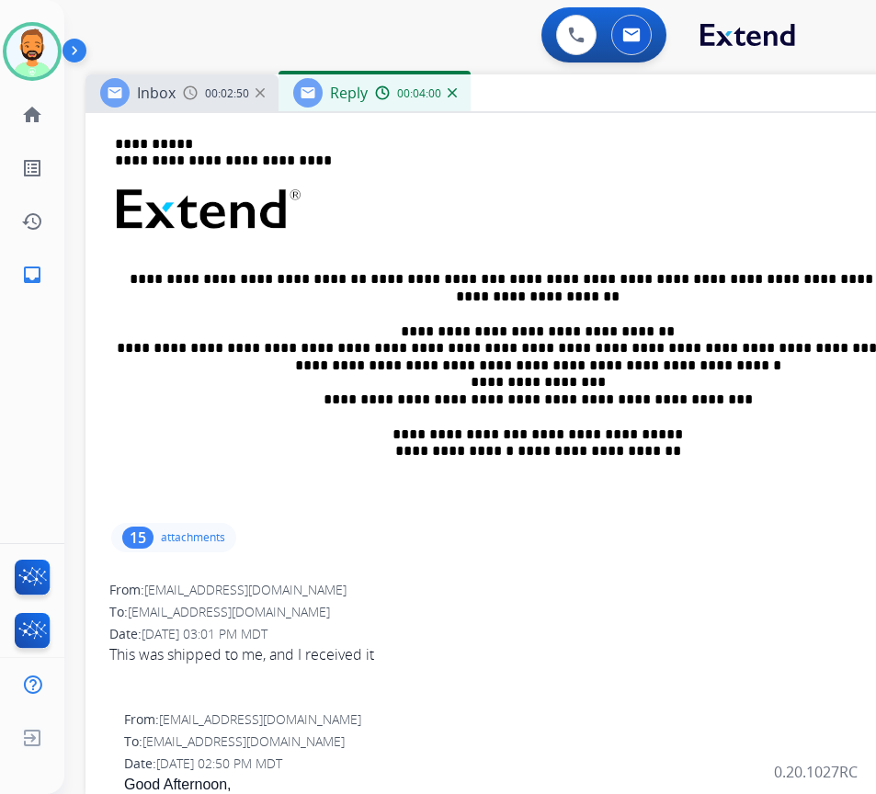
scroll to position [645, 0]
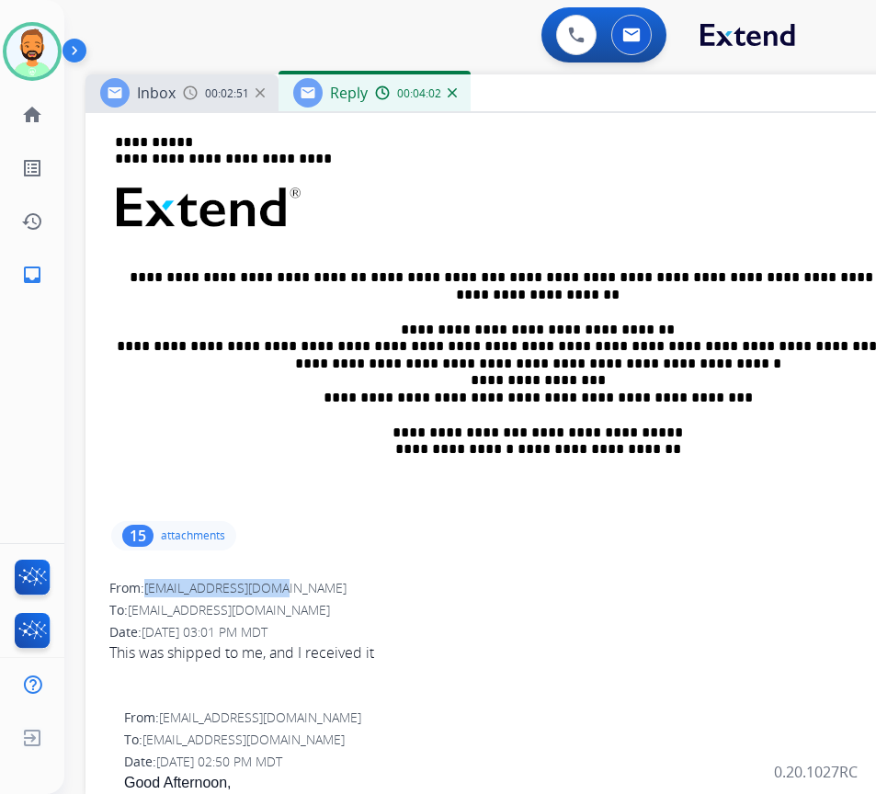
drag, startPoint x: 149, startPoint y: 581, endPoint x: 272, endPoint y: 599, distance: 124.5
click at [294, 595] on div "From: steveberke@gmail.com" at bounding box center [544, 588] width 871 height 18
drag, startPoint x: 260, startPoint y: 597, endPoint x: 168, endPoint y: 575, distance: 94.5
click at [168, 577] on div "From: steveberke@gmail.com To: support@extend.com Date: 09/29/2025 - 03:01 PM M…" at bounding box center [545, 639] width 875 height 125
drag, startPoint x: 150, startPoint y: 587, endPoint x: 294, endPoint y: 586, distance: 144.3
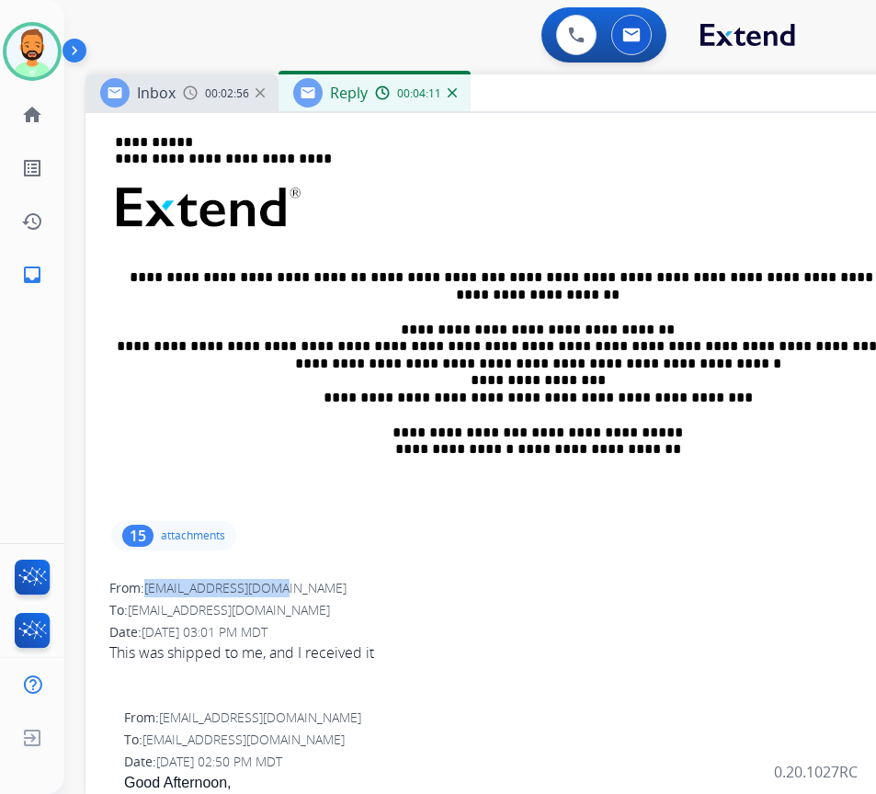
click at [295, 587] on div "From: steveberke@gmail.com" at bounding box center [544, 588] width 871 height 18
copy span "[EMAIL_ADDRESS][DOMAIN_NAME]"
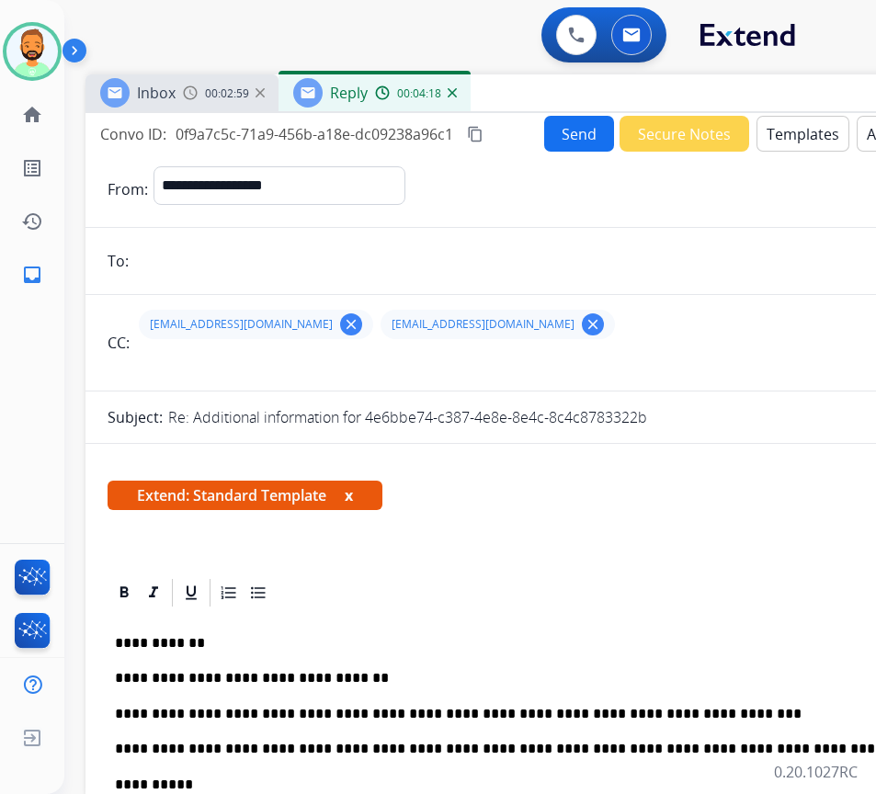
scroll to position [0, 0]
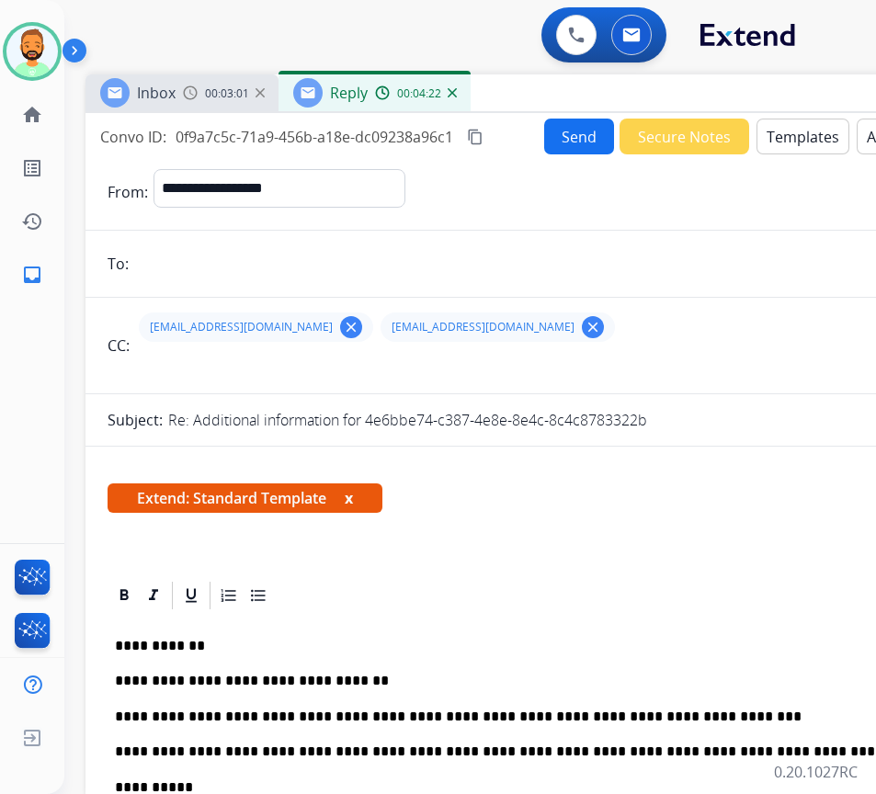
paste input "**********"
click at [603, 271] on input "**********" at bounding box center [558, 263] width 848 height 37
type input "**********"
click at [566, 144] on button "Send" at bounding box center [579, 137] width 70 height 36
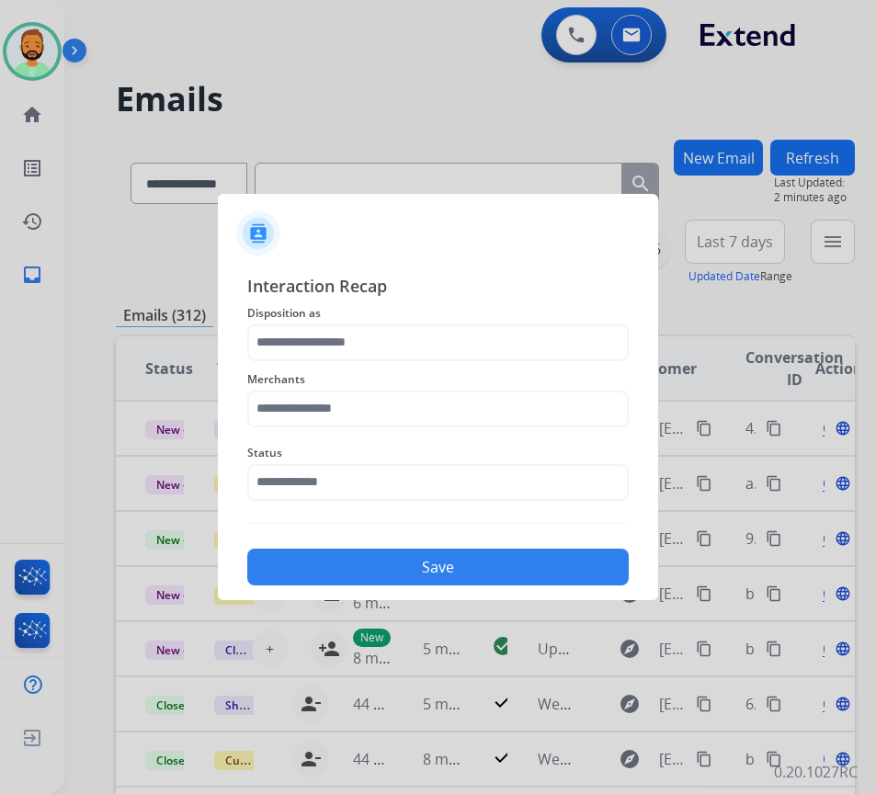
click at [373, 322] on span "Disposition as" at bounding box center [437, 313] width 381 height 22
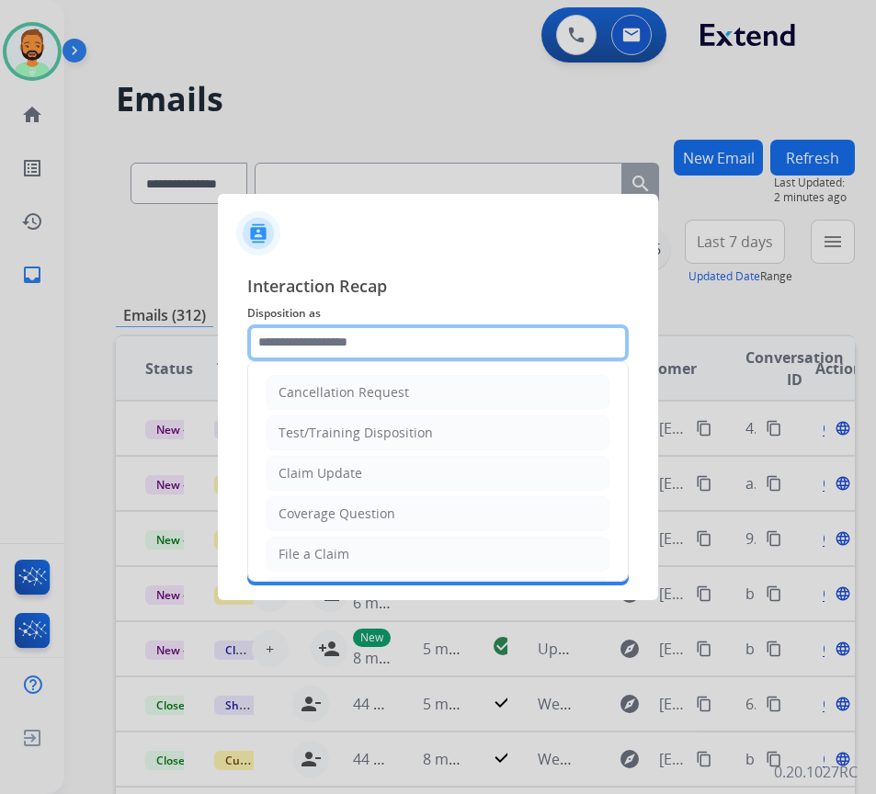
click at [379, 330] on input "text" at bounding box center [437, 342] width 381 height 37
click at [449, 343] on input "text" at bounding box center [437, 342] width 381 height 37
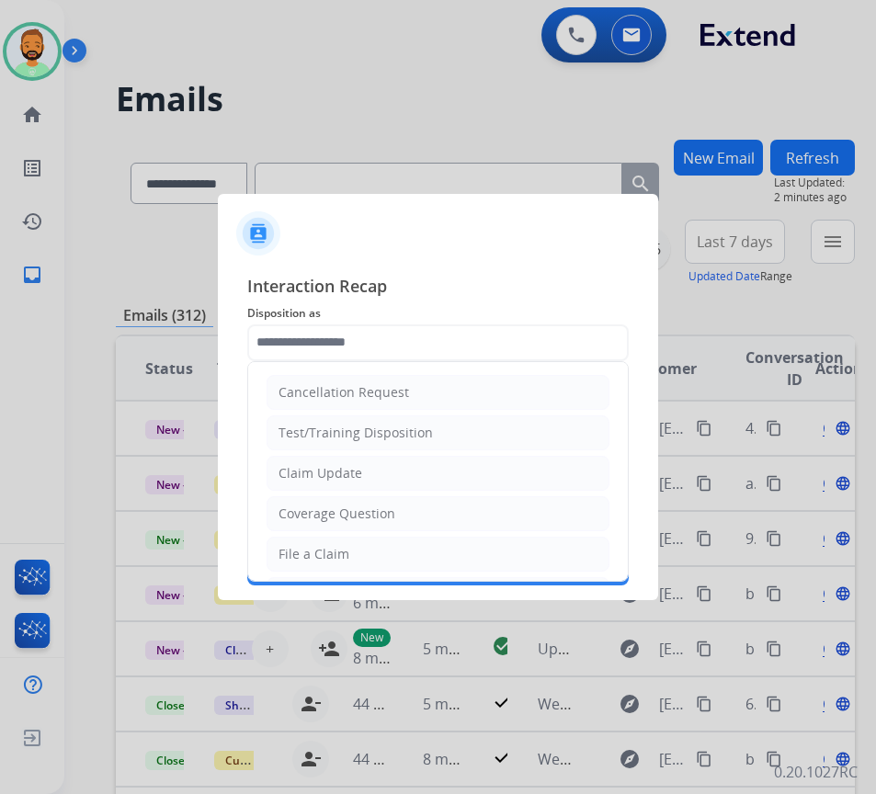
click at [435, 465] on li "Claim Update" at bounding box center [438, 473] width 343 height 35
type input "**********"
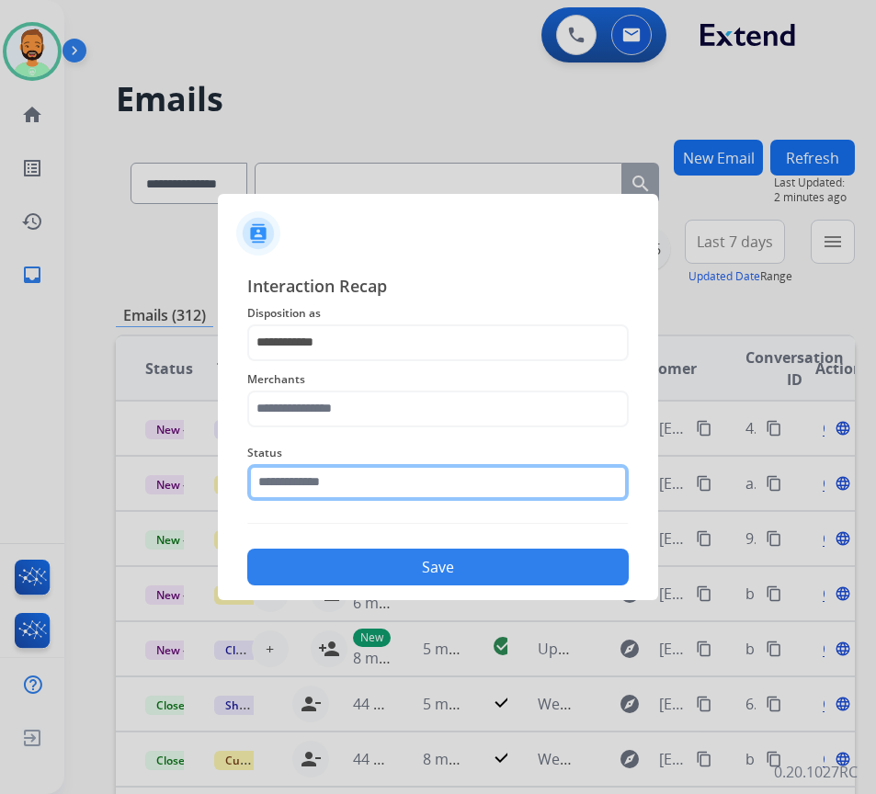
click at [402, 483] on input "text" at bounding box center [437, 482] width 381 height 37
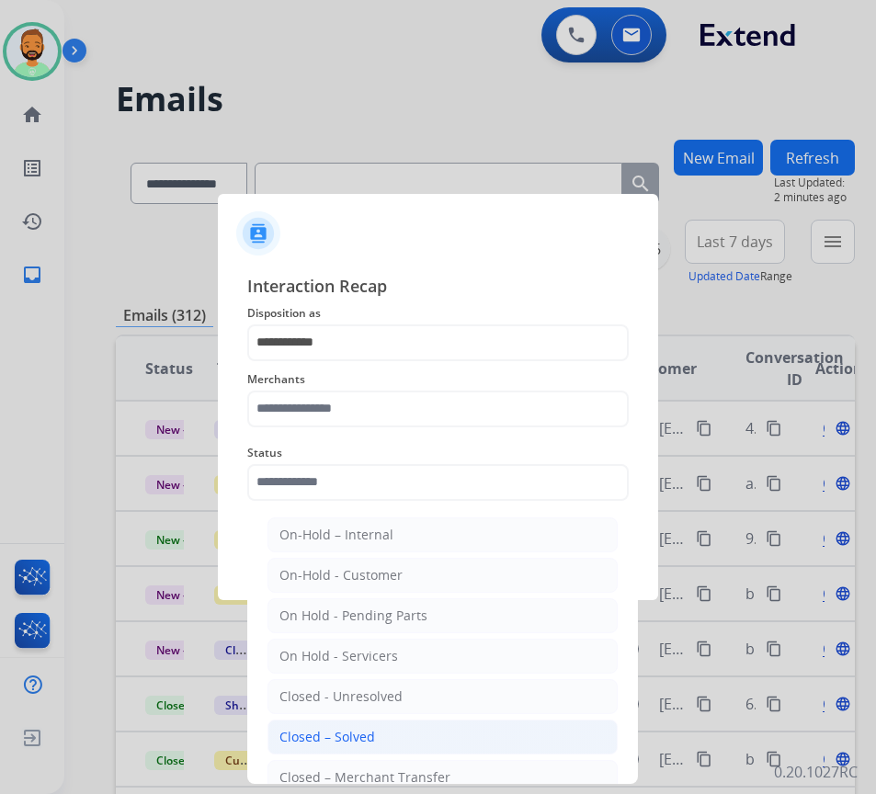
click at [374, 741] on li "Closed – Solved" at bounding box center [442, 737] width 350 height 35
type input "**********"
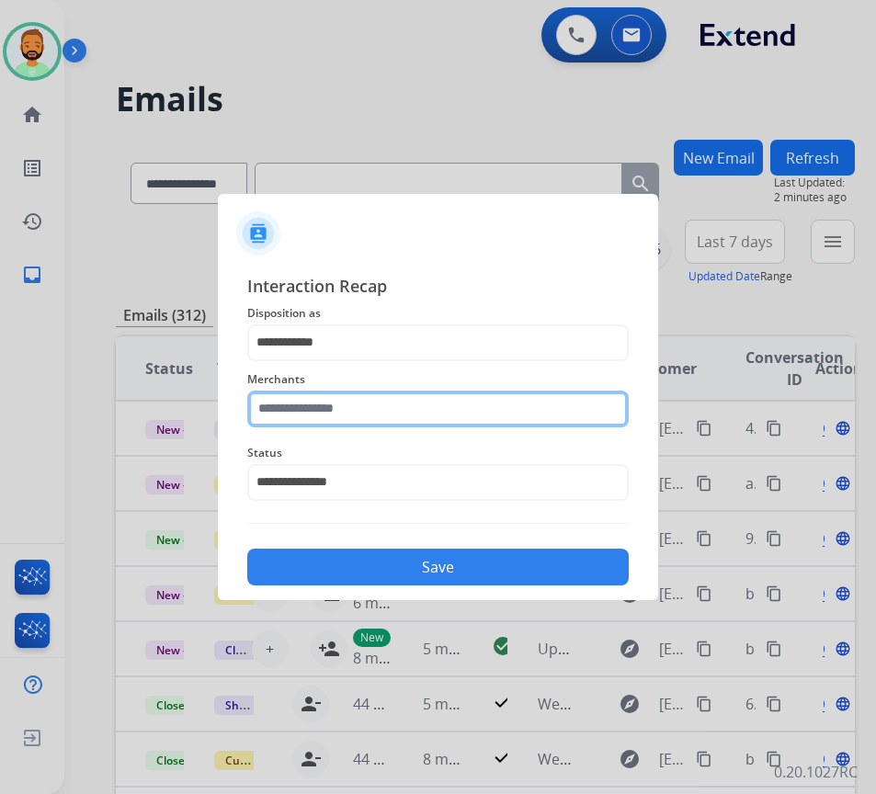
click at [449, 394] on input "text" at bounding box center [437, 409] width 381 height 37
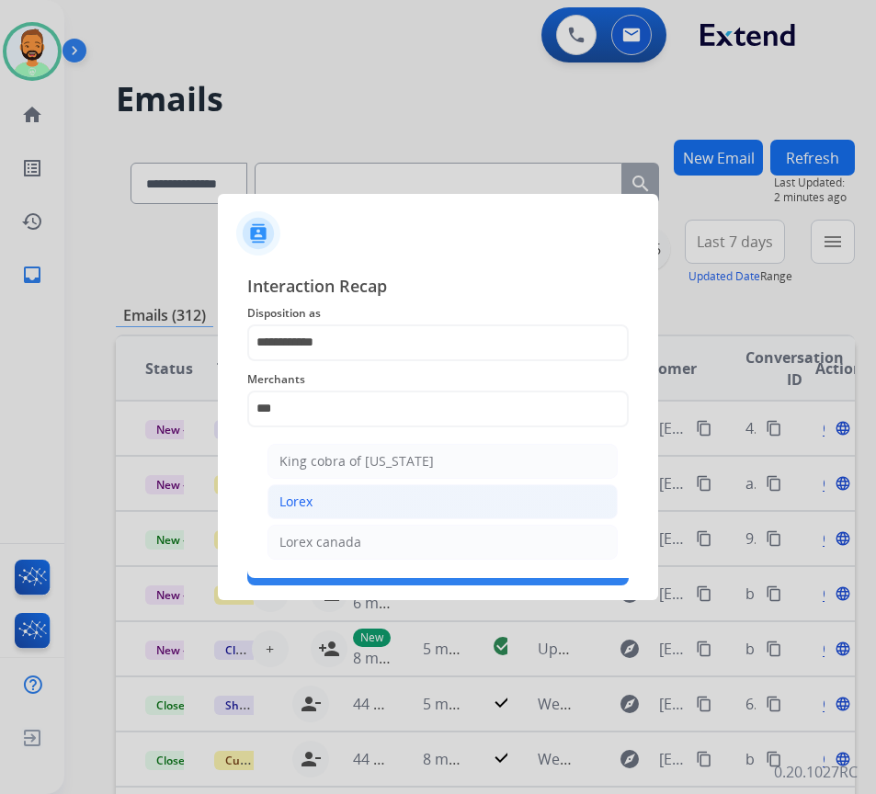
click at [477, 491] on li "Lorex" at bounding box center [442, 501] width 350 height 35
type input "*****"
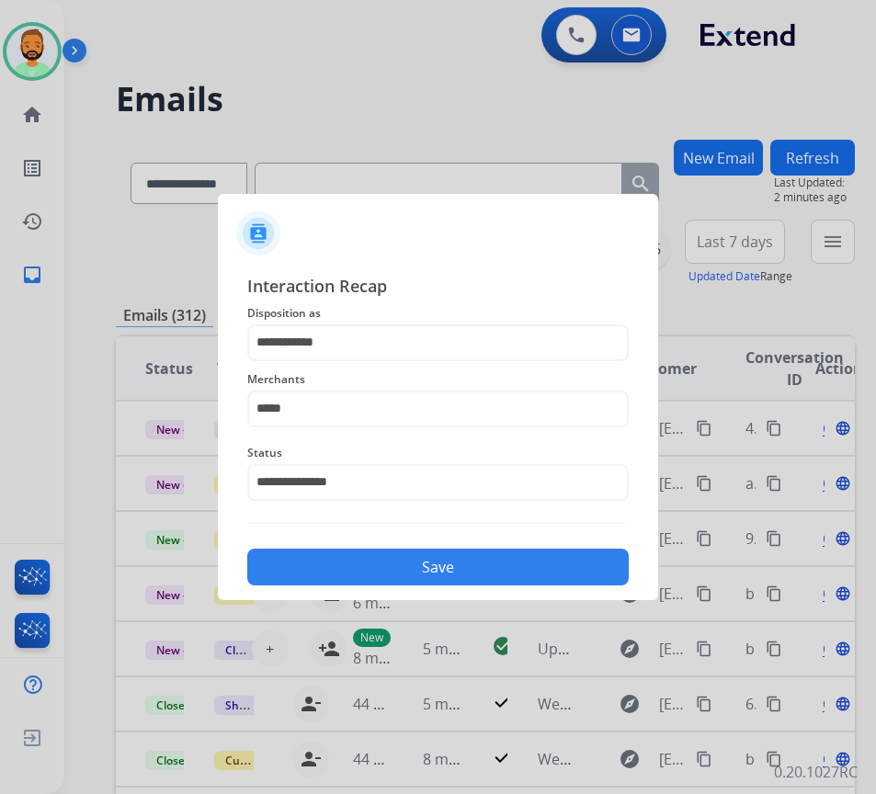
drag, startPoint x: 434, startPoint y: 563, endPoint x: 396, endPoint y: 564, distance: 37.7
click at [434, 567] on button "Save" at bounding box center [437, 567] width 381 height 37
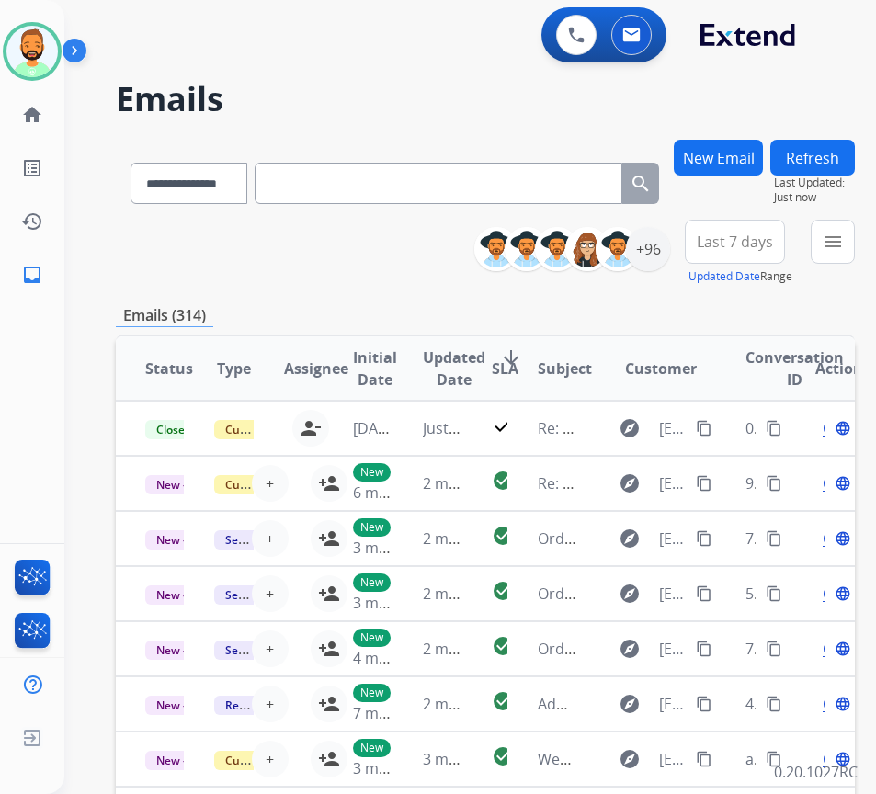
click at [751, 240] on span "Last 7 days" at bounding box center [735, 241] width 76 height 7
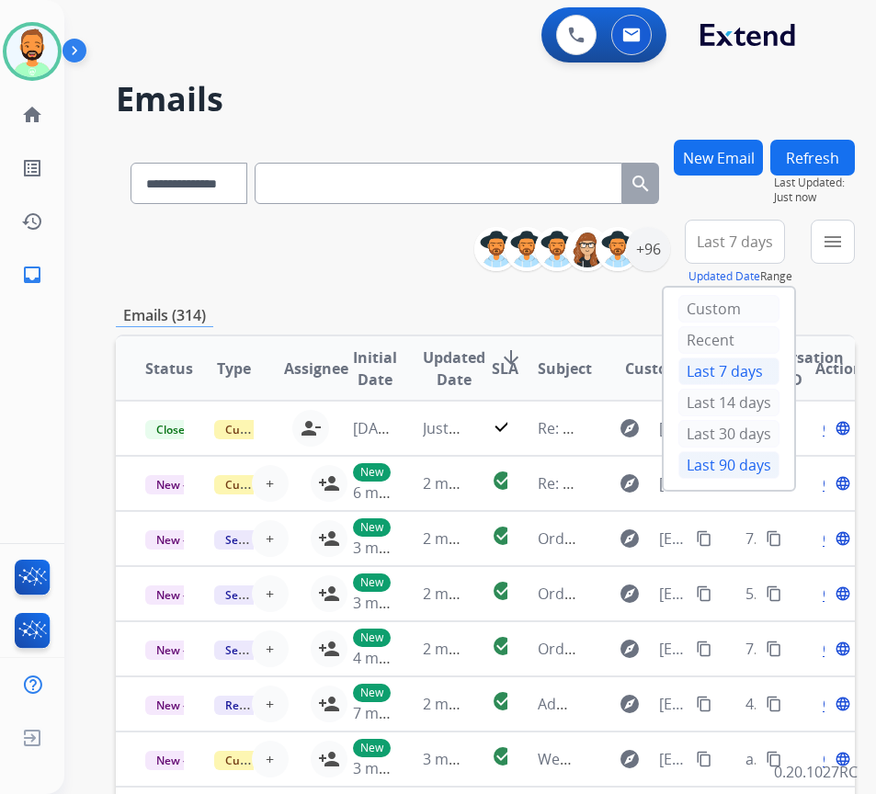
click at [723, 468] on div "Last 90 days" at bounding box center [728, 465] width 101 height 28
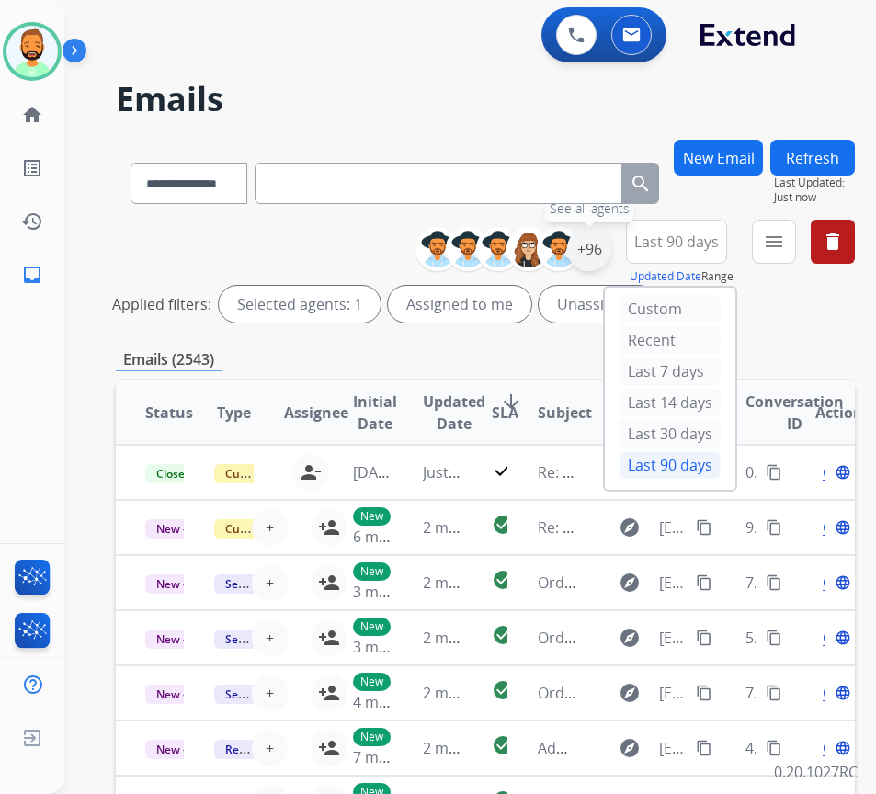
click at [611, 249] on div "+96" at bounding box center [589, 249] width 44 height 44
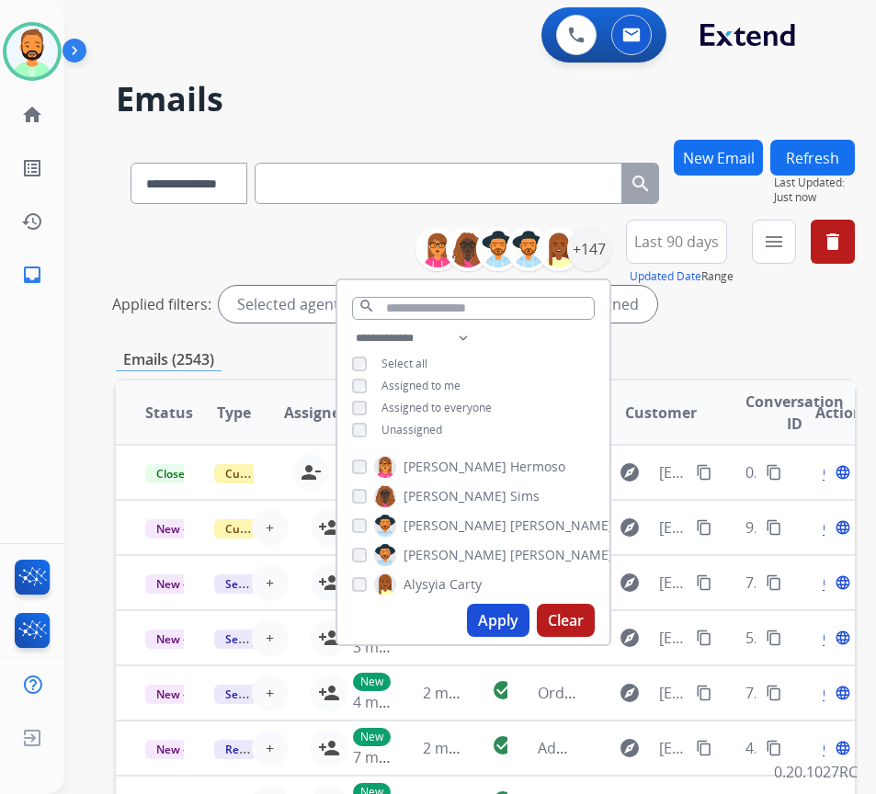
click at [442, 423] on span "Unassigned" at bounding box center [411, 430] width 61 height 16
drag, startPoint x: 510, startPoint y: 613, endPoint x: 497, endPoint y: 561, distance: 53.9
click at [510, 614] on button "Apply" at bounding box center [498, 620] width 63 height 33
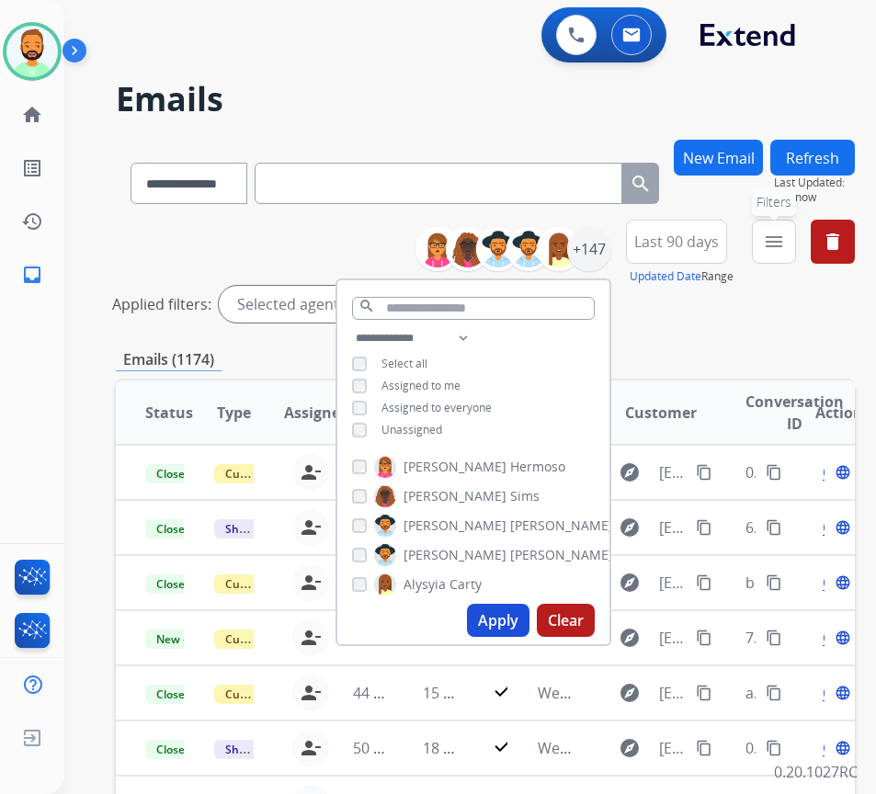
click at [785, 246] on mat-icon "menu" at bounding box center [774, 242] width 22 height 22
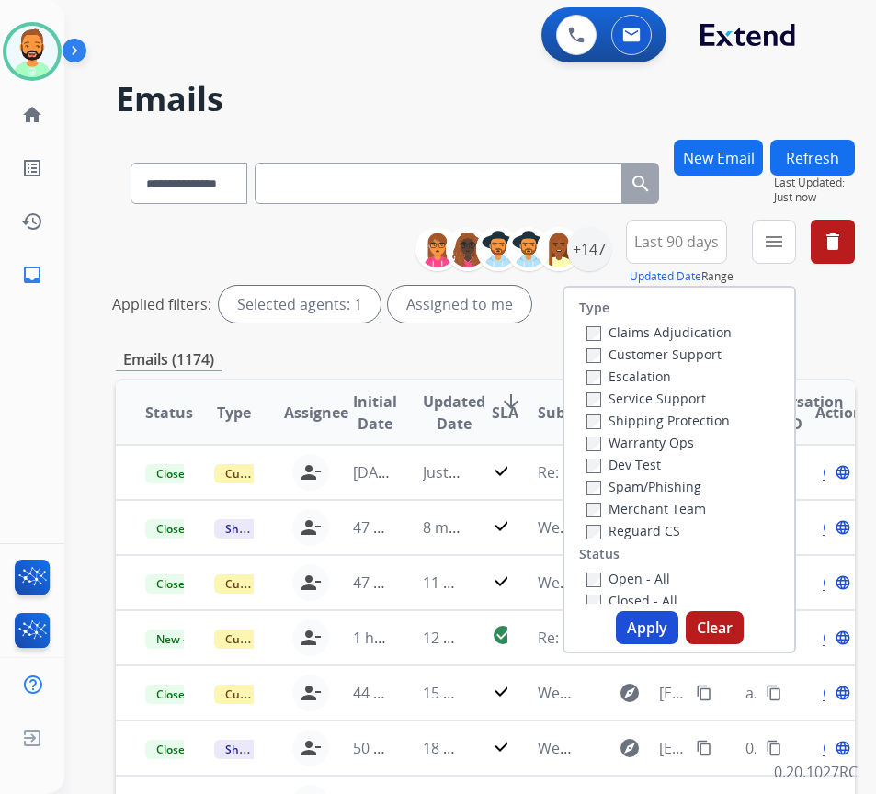
click at [694, 358] on label "Customer Support" at bounding box center [653, 354] width 135 height 17
click at [686, 428] on label "Shipping Protection" at bounding box center [657, 420] width 143 height 17
click at [661, 539] on label "Reguard CS" at bounding box center [633, 530] width 94 height 17
click at [670, 582] on label "Open - All" at bounding box center [628, 578] width 84 height 17
click at [670, 622] on button "Apply" at bounding box center [647, 627] width 63 height 33
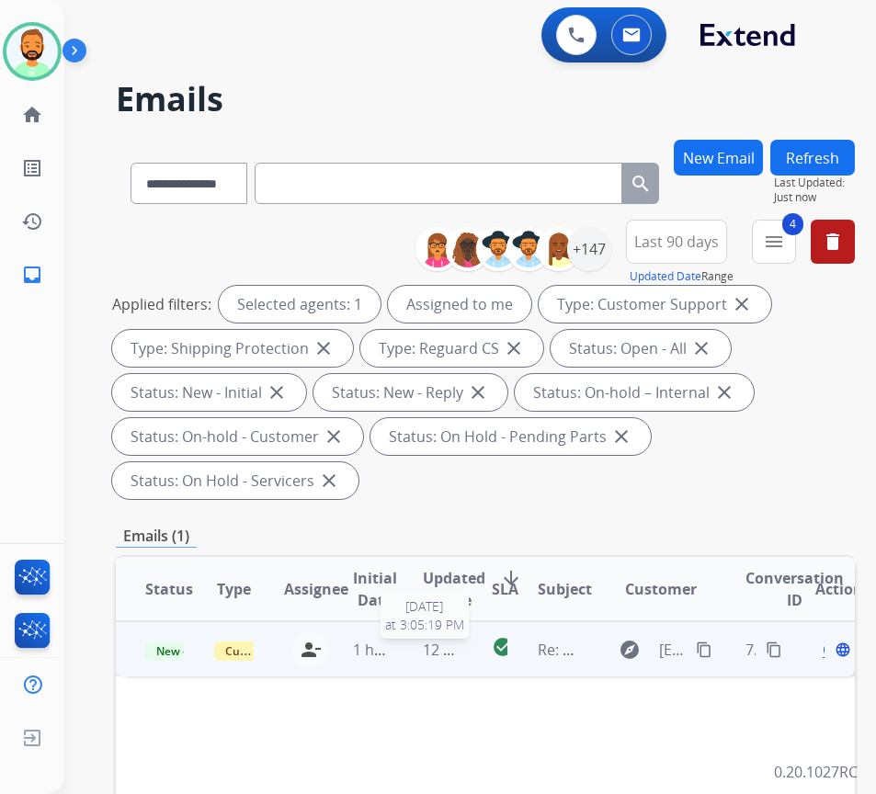
click at [455, 646] on span "12 minutes ago" at bounding box center [476, 650] width 107 height 20
click at [831, 651] on span "Open" at bounding box center [842, 649] width 38 height 22
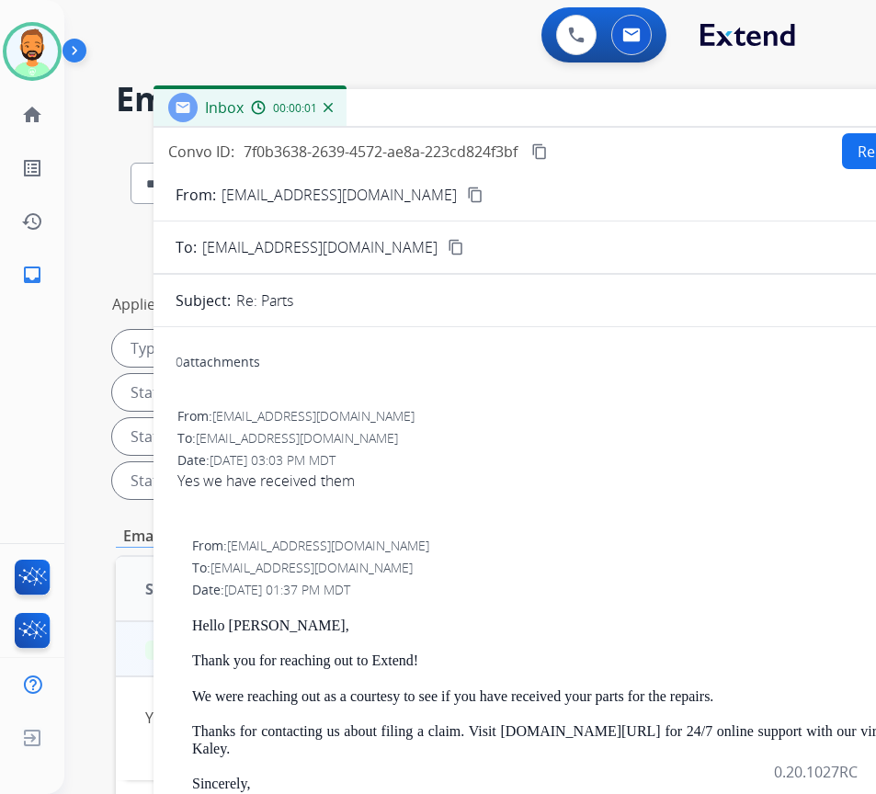
drag, startPoint x: 251, startPoint y: 138, endPoint x: 458, endPoint y: 118, distance: 207.8
click at [458, 118] on div "Inbox 00:00:01" at bounding box center [612, 108] width 919 height 39
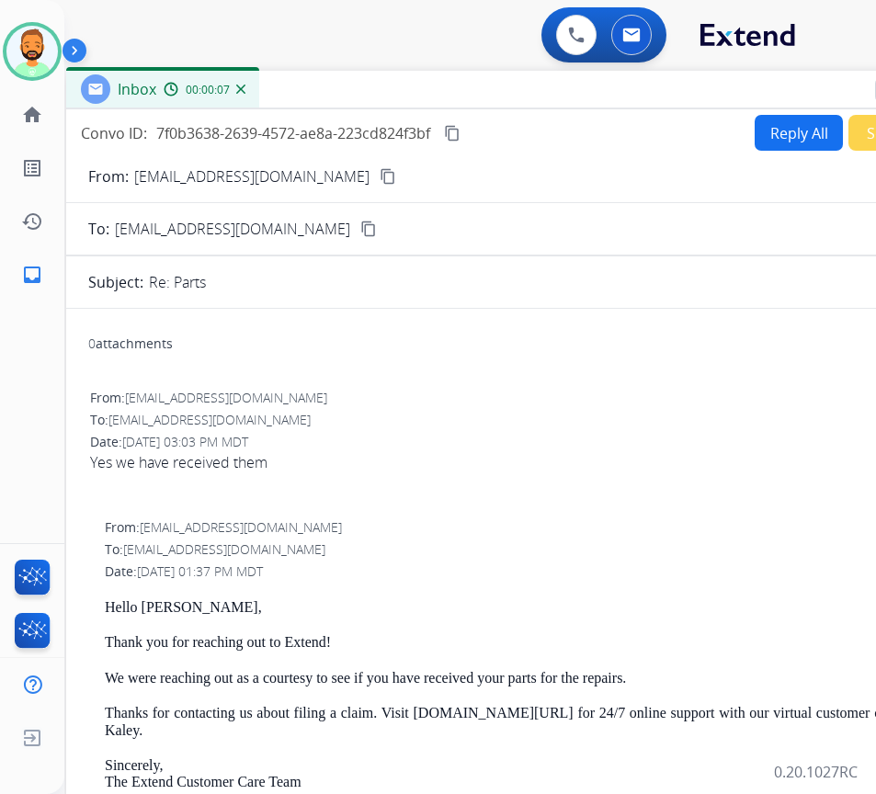
drag, startPoint x: 773, startPoint y: 119, endPoint x: 757, endPoint y: 104, distance: 22.1
click at [722, 97] on div "Inbox 00:00:07" at bounding box center [525, 90] width 919 height 39
click at [790, 122] on button "Reply All" at bounding box center [799, 132] width 88 height 36
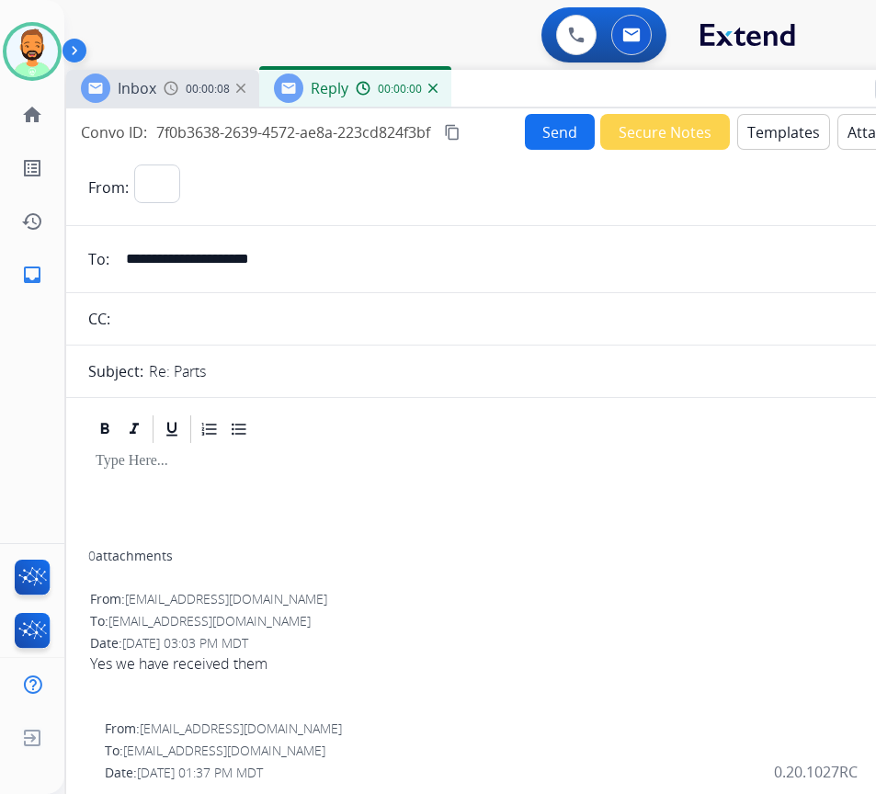
select select "**********"
click at [773, 138] on button "Templates" at bounding box center [783, 132] width 93 height 36
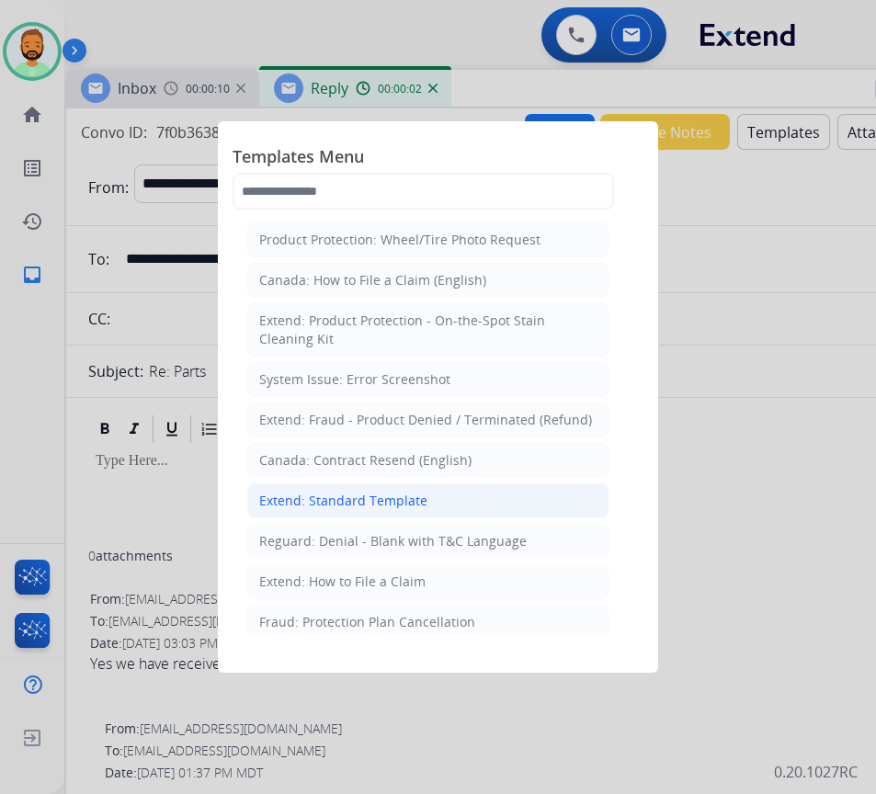
click at [356, 501] on div "Extend: Standard Template" at bounding box center [343, 501] width 168 height 18
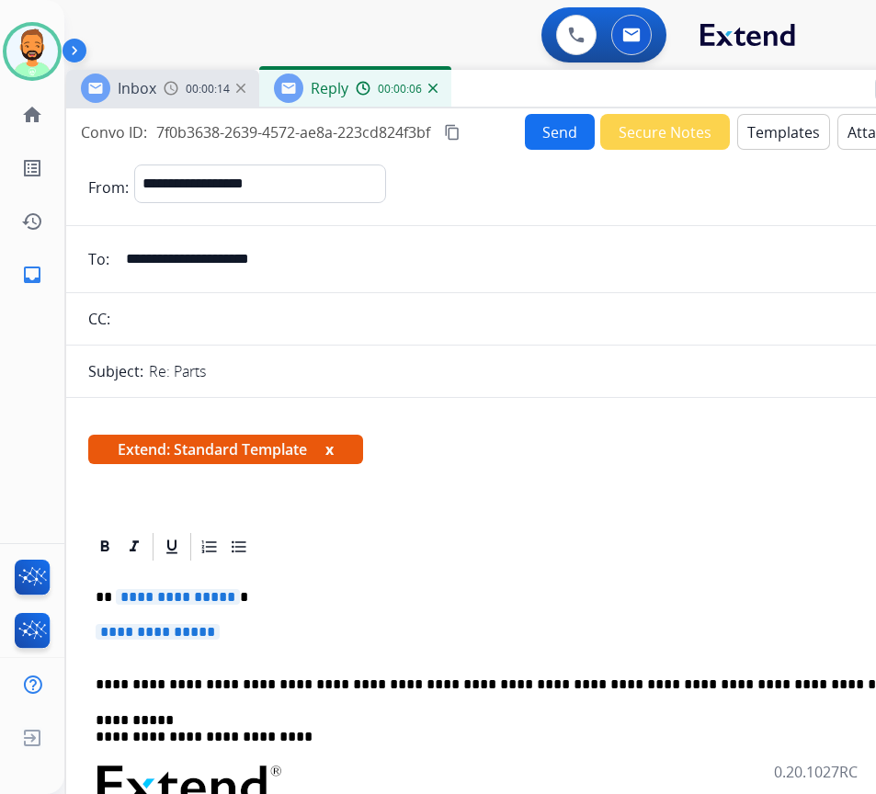
click at [199, 262] on input "**********" at bounding box center [539, 259] width 848 height 37
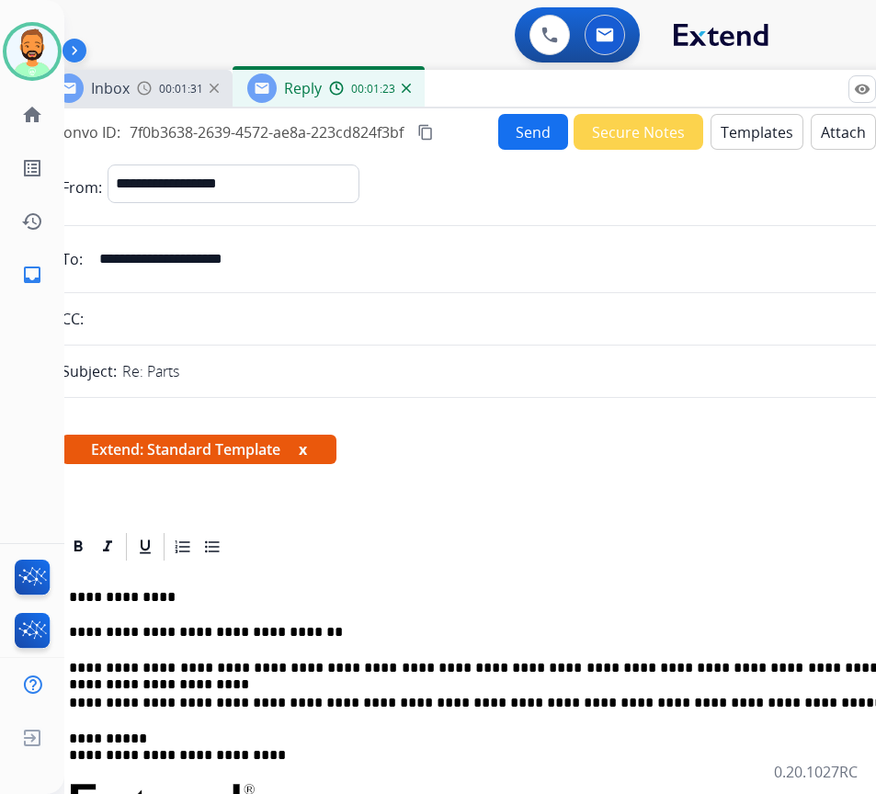
scroll to position [0, 30]
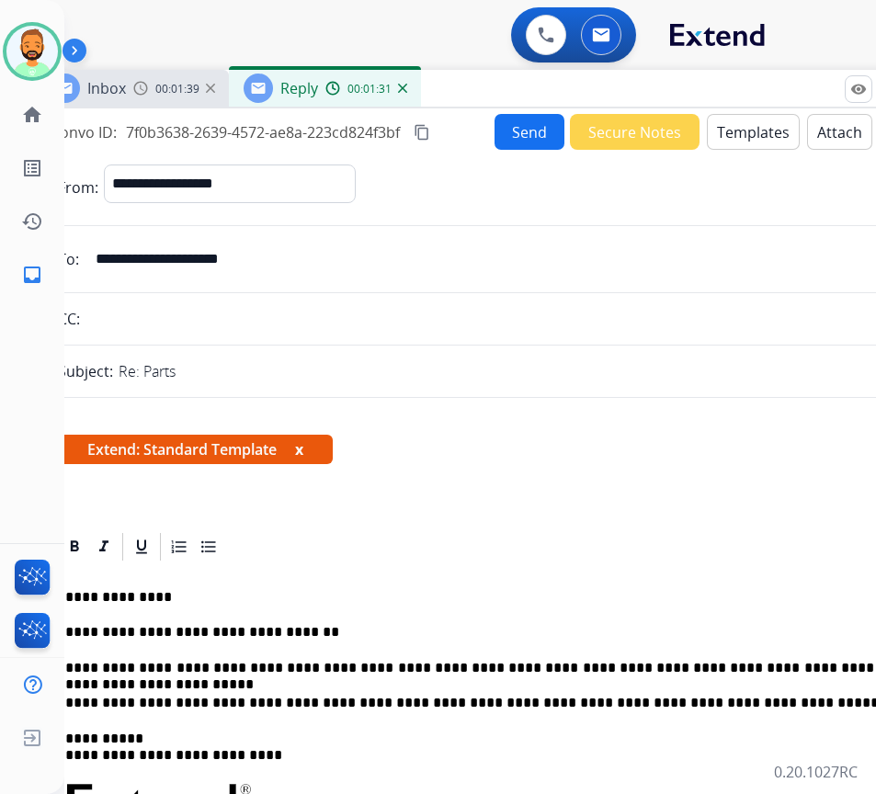
click at [512, 128] on button "Send" at bounding box center [529, 132] width 70 height 36
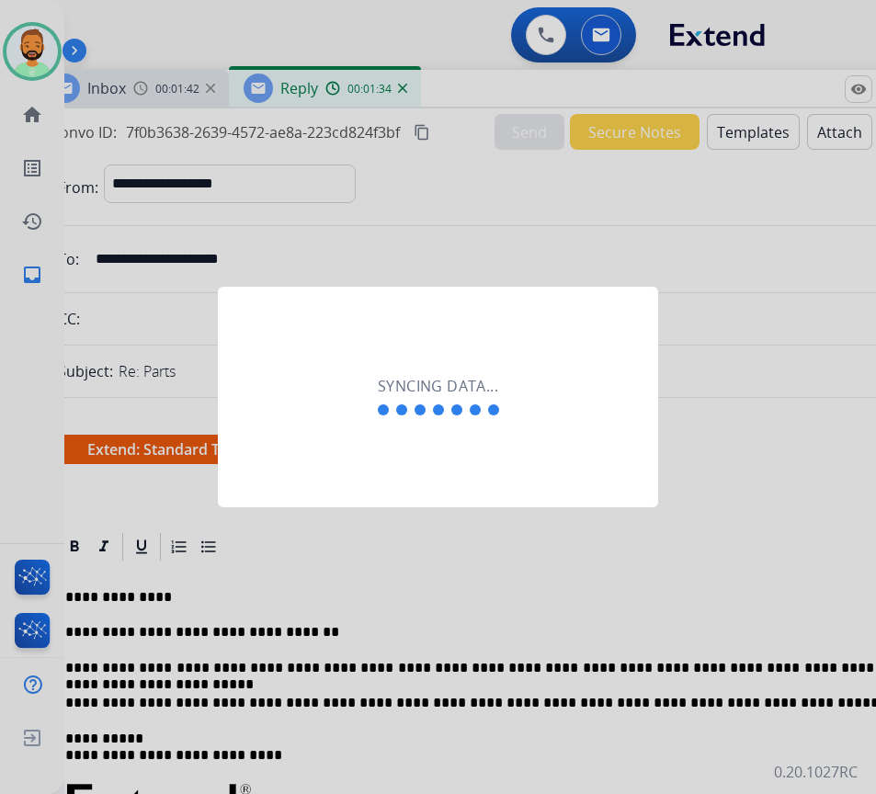
scroll to position [0, 3]
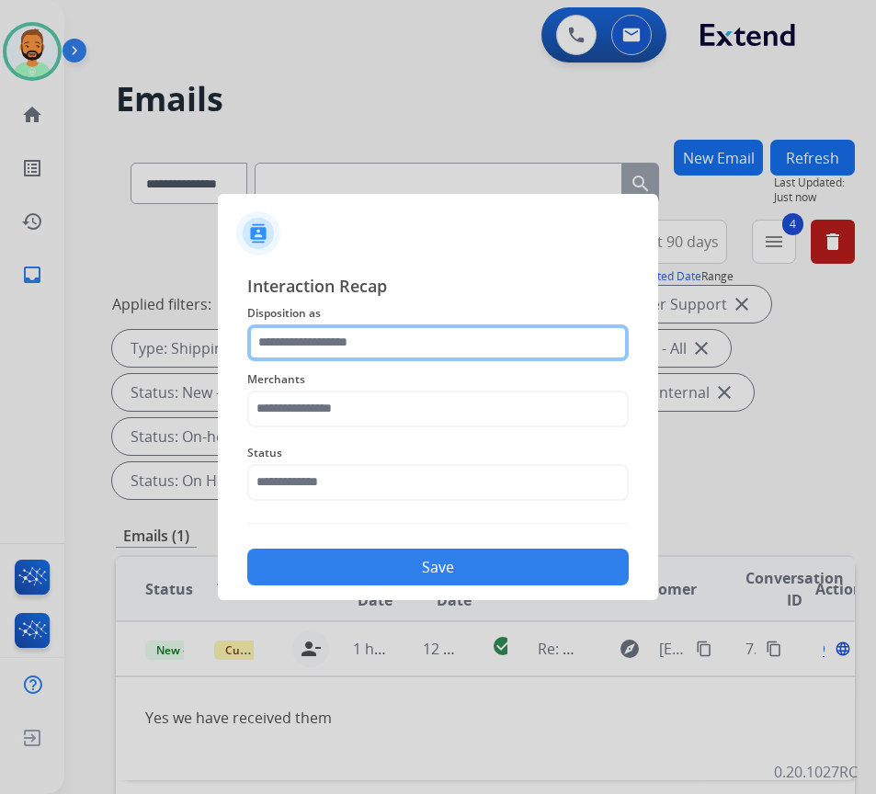
click at [399, 350] on input "text" at bounding box center [437, 342] width 381 height 37
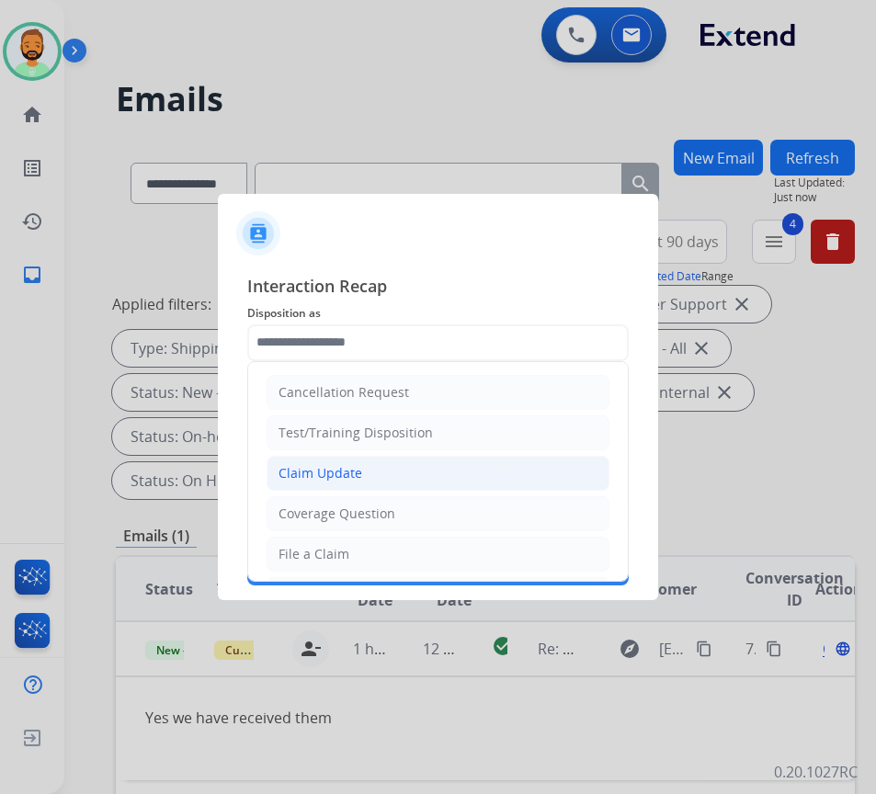
click at [399, 460] on li "Claim Update" at bounding box center [438, 473] width 343 height 35
type input "**********"
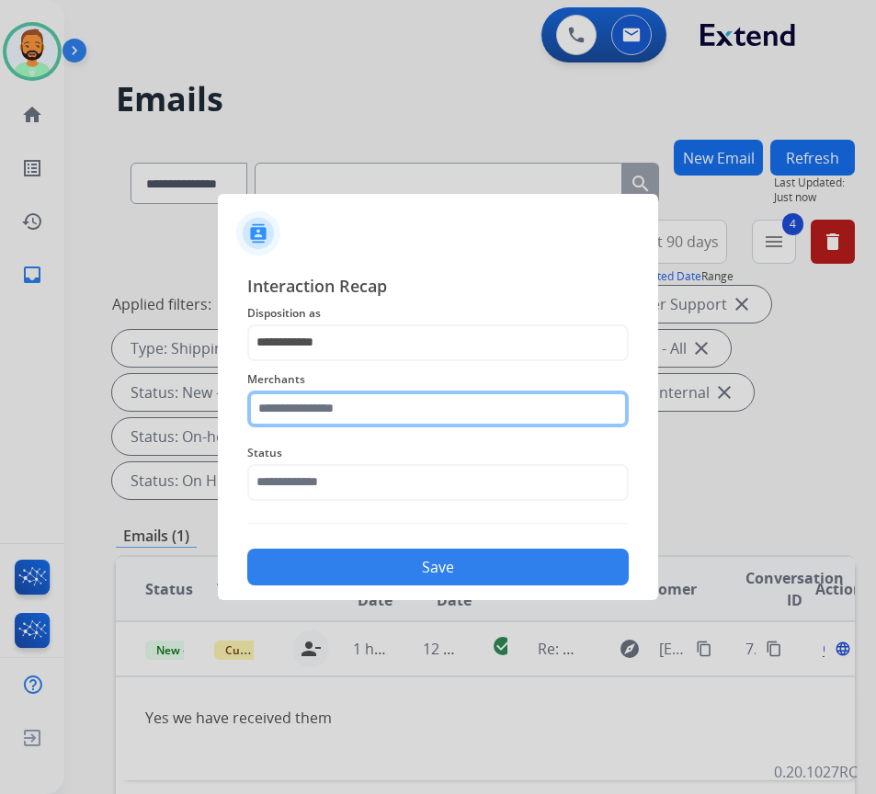
click at [386, 404] on input "text" at bounding box center [437, 409] width 381 height 37
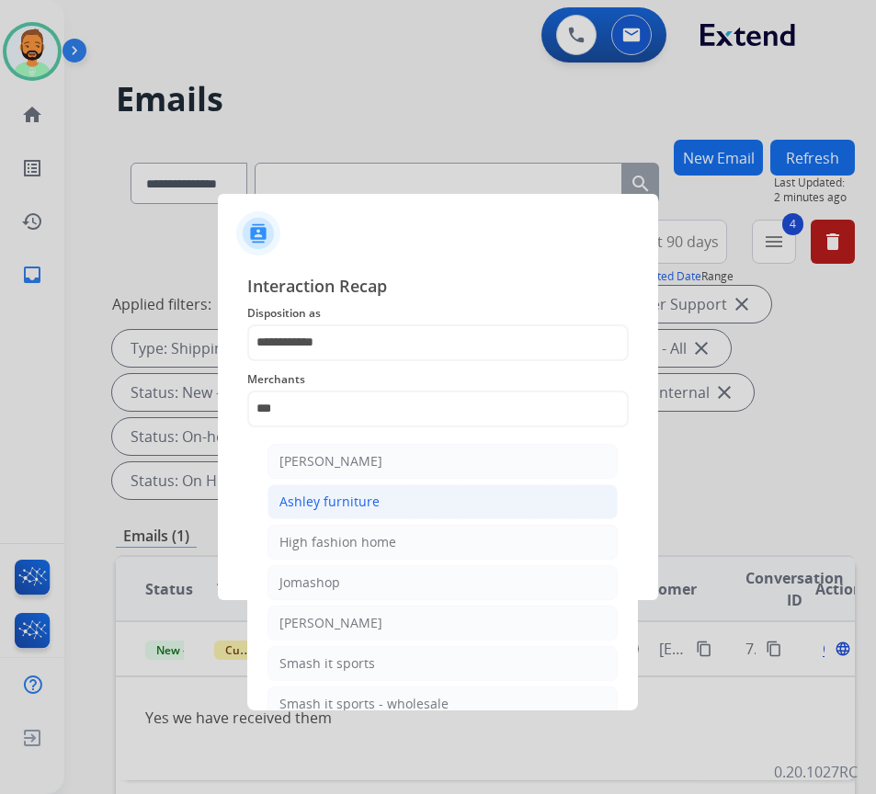
click at [407, 491] on li "Ashley furniture" at bounding box center [442, 501] width 350 height 35
type input "**********"
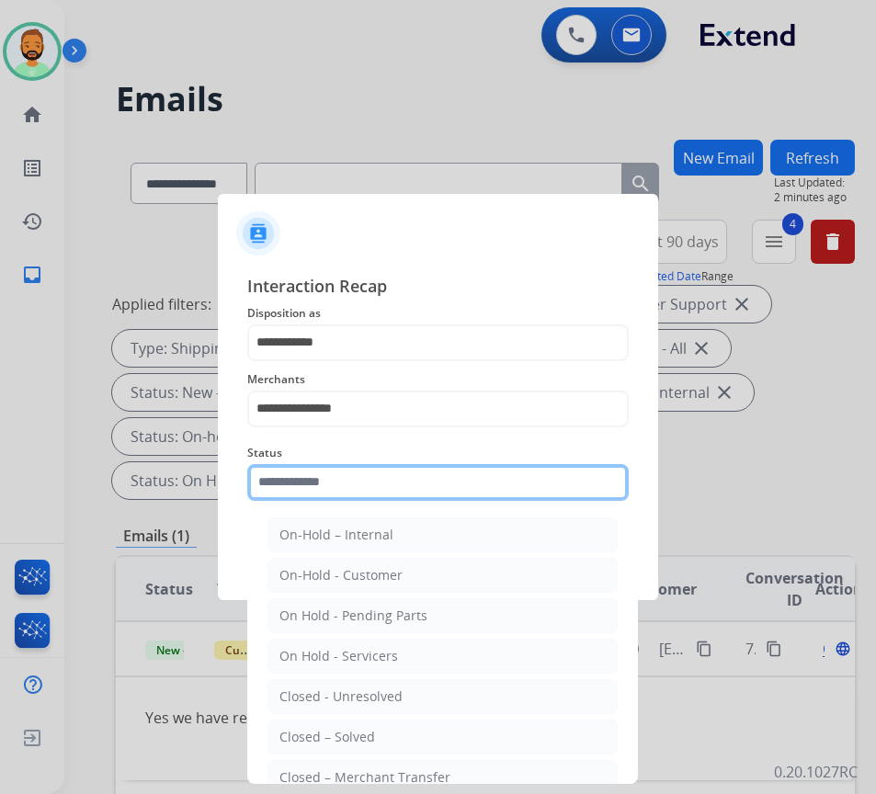
click at [407, 491] on input "text" at bounding box center [437, 482] width 381 height 37
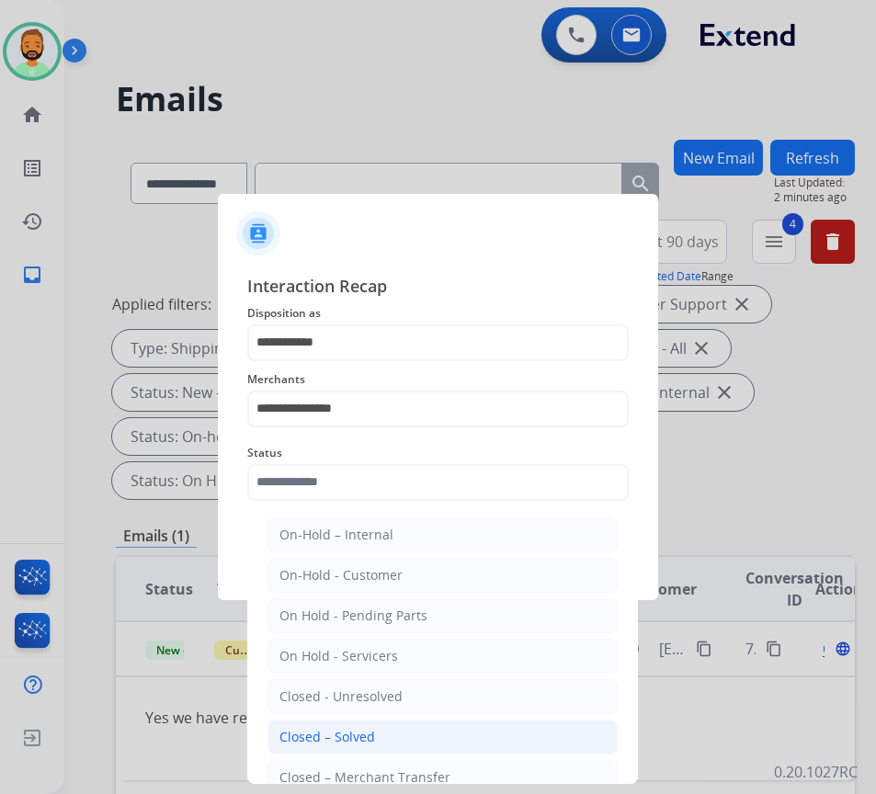
click at [402, 728] on li "Closed – Solved" at bounding box center [442, 737] width 350 height 35
type input "**********"
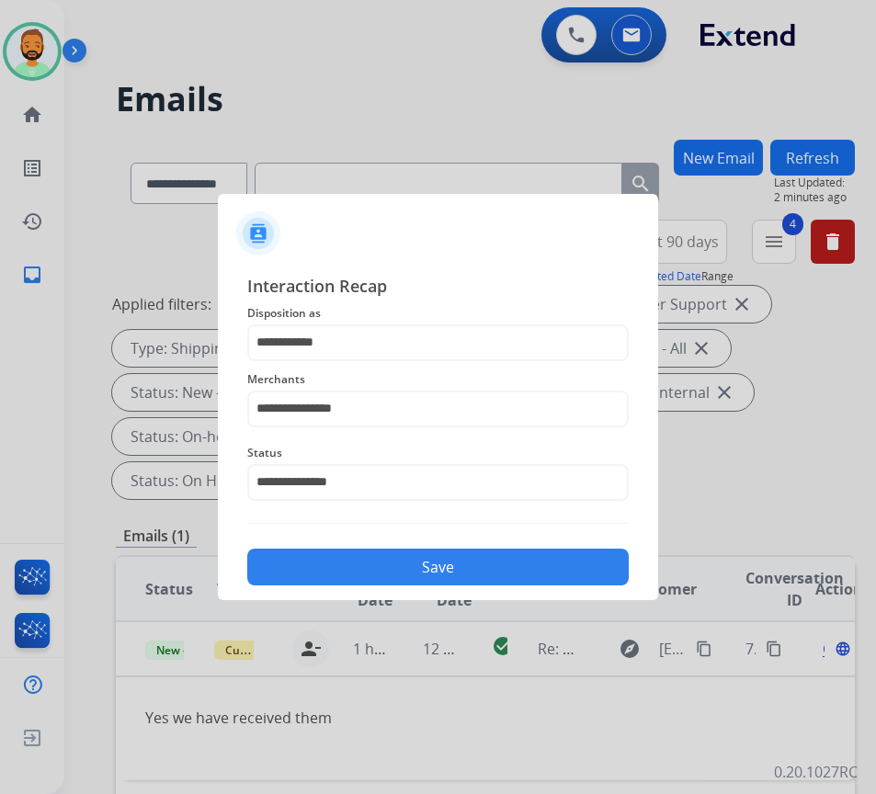
click at [432, 558] on button "Save" at bounding box center [437, 567] width 381 height 37
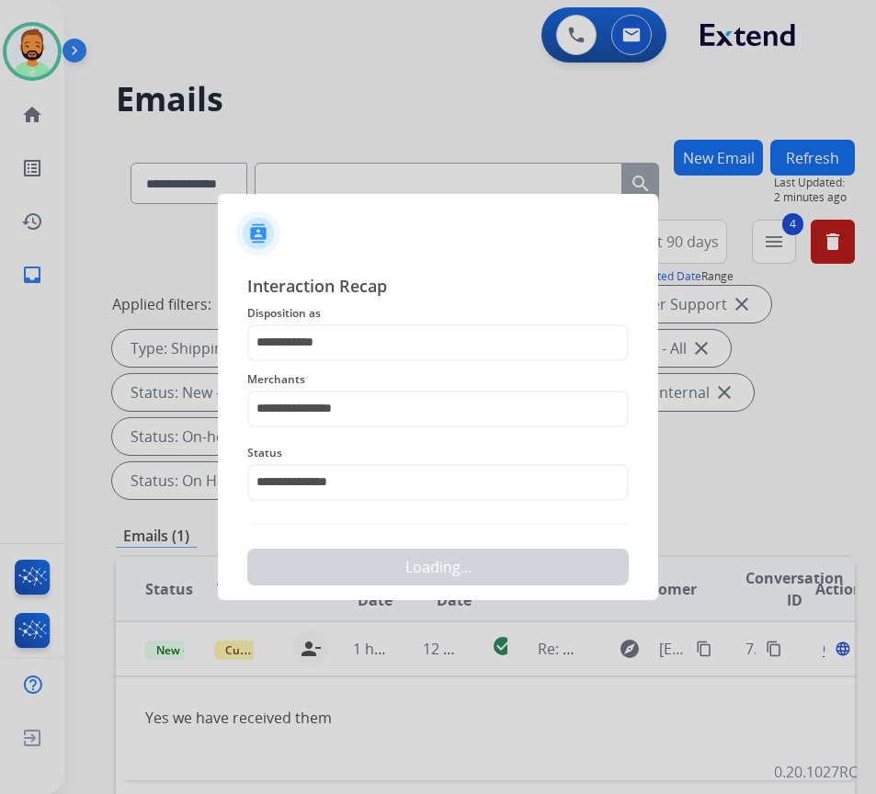
scroll to position [0, 0]
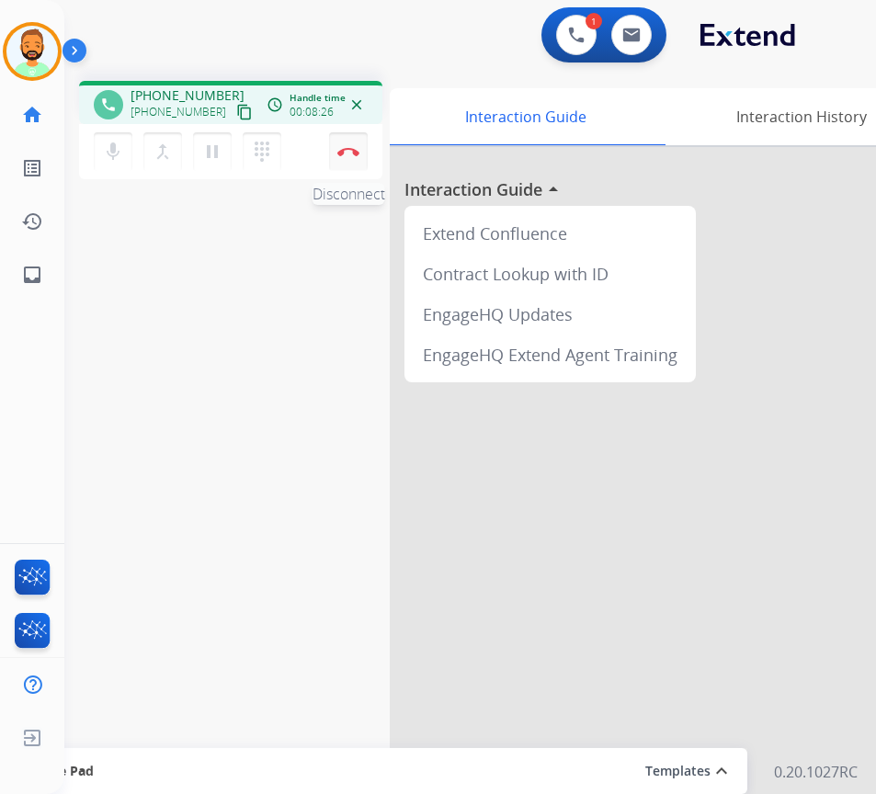
click at [352, 151] on img at bounding box center [348, 151] width 22 height 9
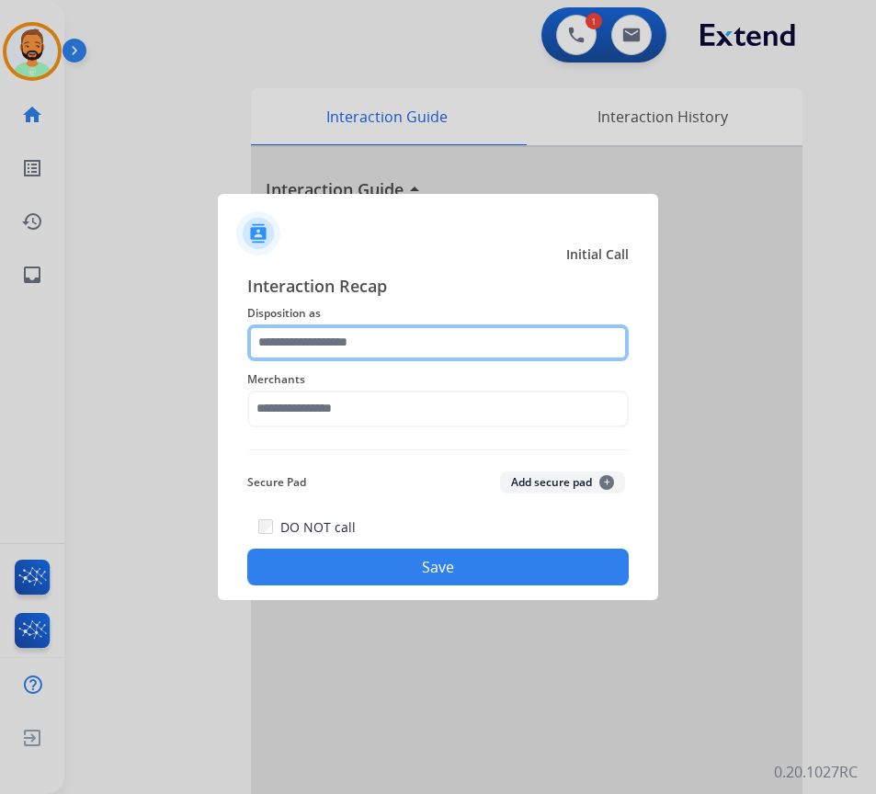
click at [382, 342] on input "text" at bounding box center [437, 342] width 381 height 37
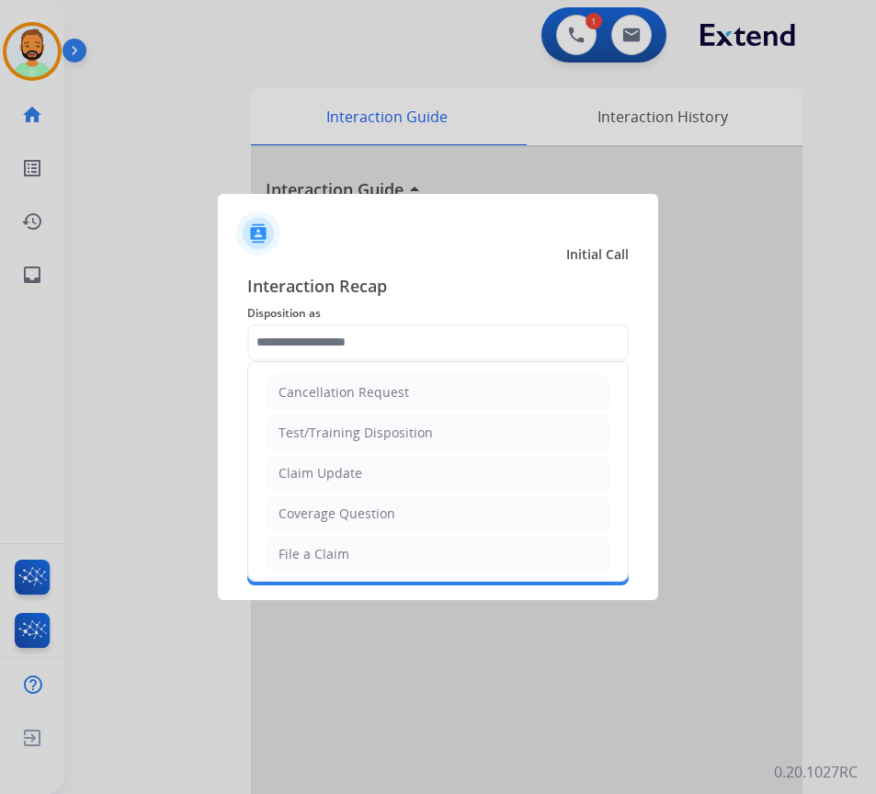
drag, startPoint x: 412, startPoint y: 546, endPoint x: 407, endPoint y: 508, distance: 38.0
click at [413, 546] on li "File a Claim" at bounding box center [438, 554] width 343 height 35
type input "**********"
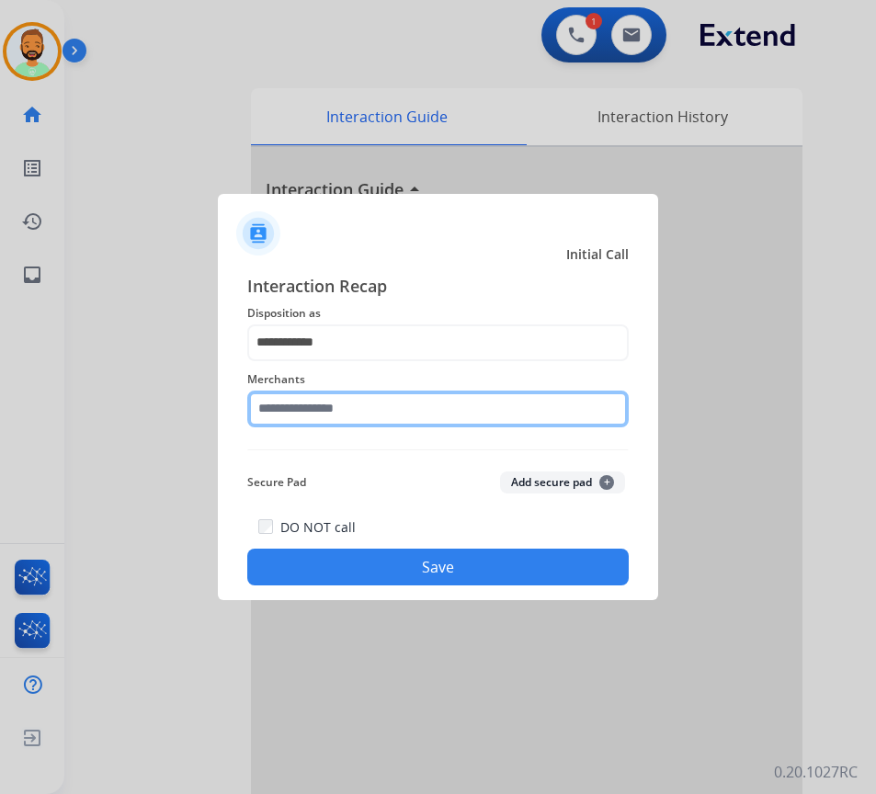
click at [397, 410] on input "text" at bounding box center [437, 409] width 381 height 37
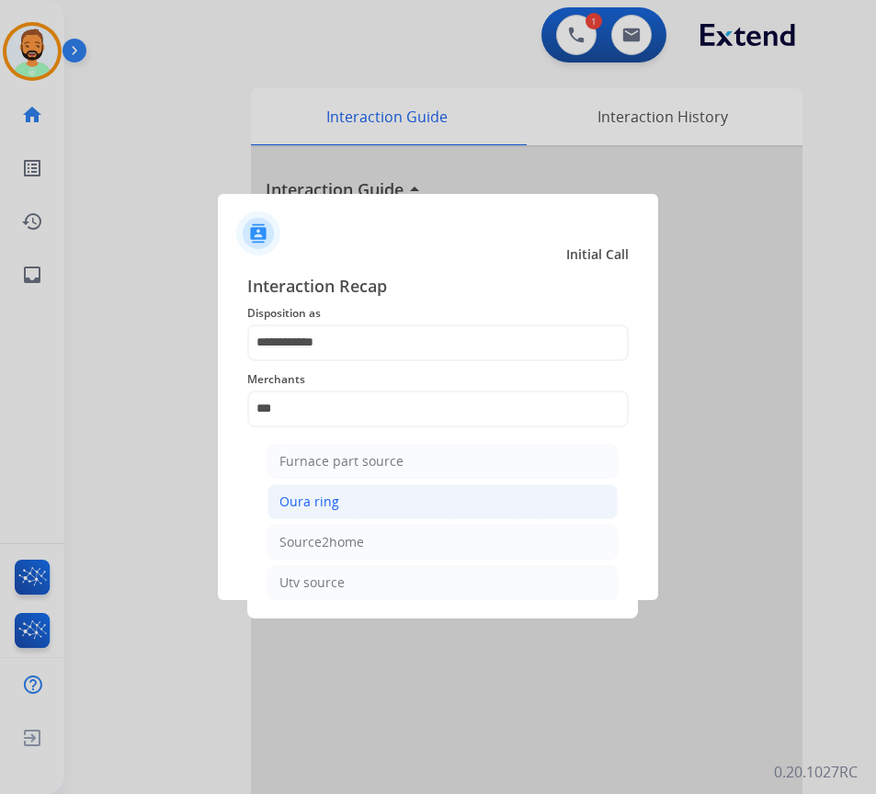
click at [396, 501] on li "Oura ring" at bounding box center [442, 501] width 350 height 35
type input "*********"
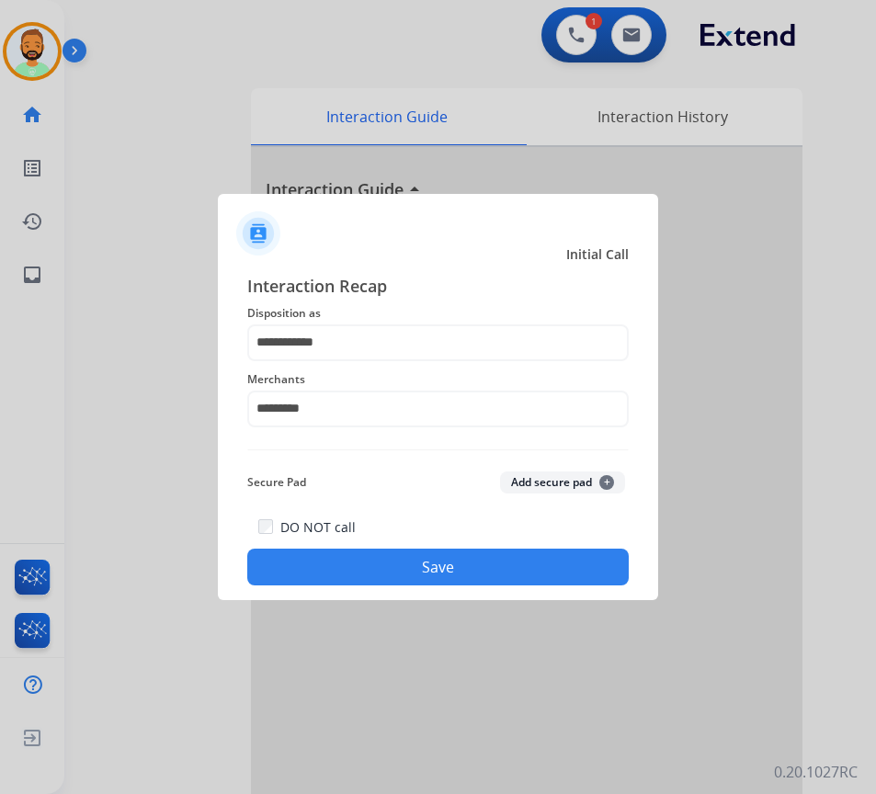
click at [402, 564] on button "Save" at bounding box center [437, 567] width 381 height 37
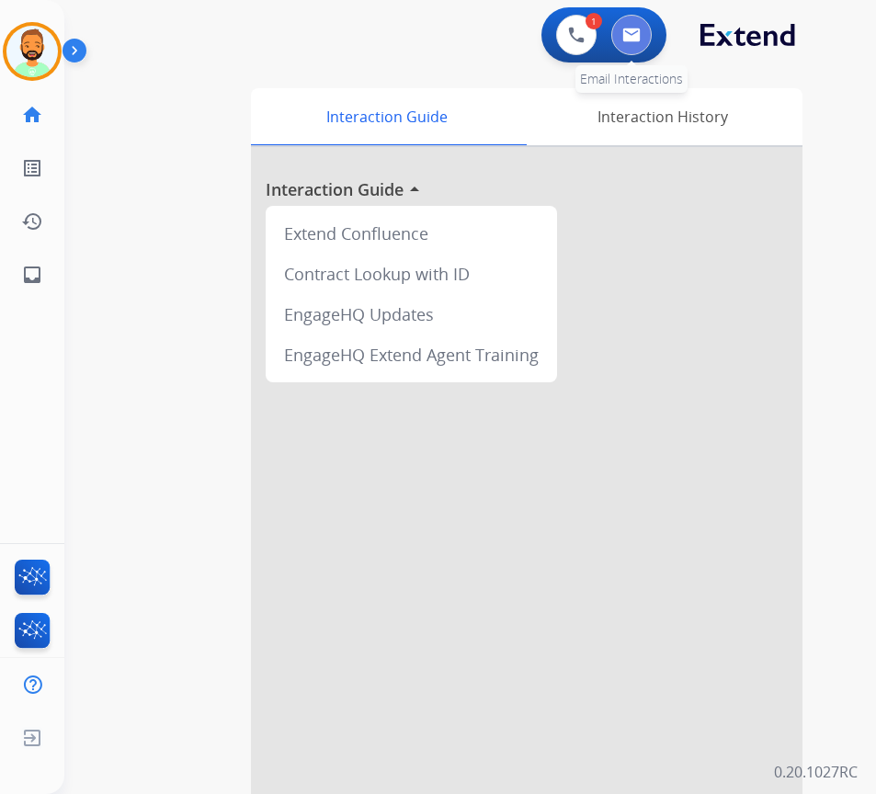
click at [631, 37] on img at bounding box center [631, 35] width 18 height 15
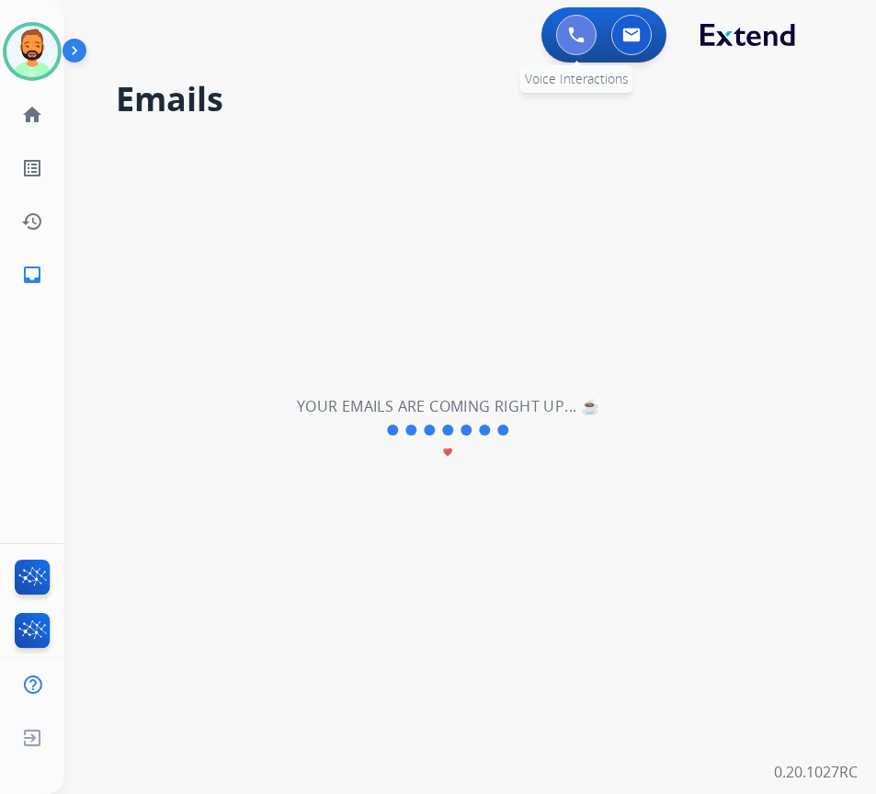
click at [581, 19] on button at bounding box center [576, 35] width 40 height 40
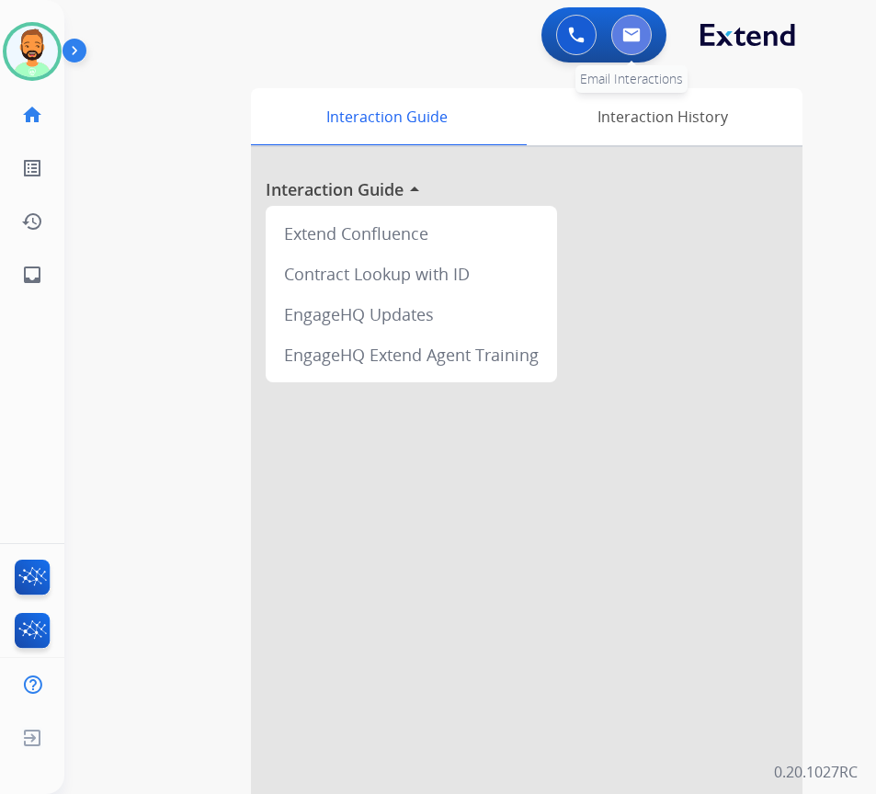
click at [639, 33] on img at bounding box center [631, 35] width 18 height 15
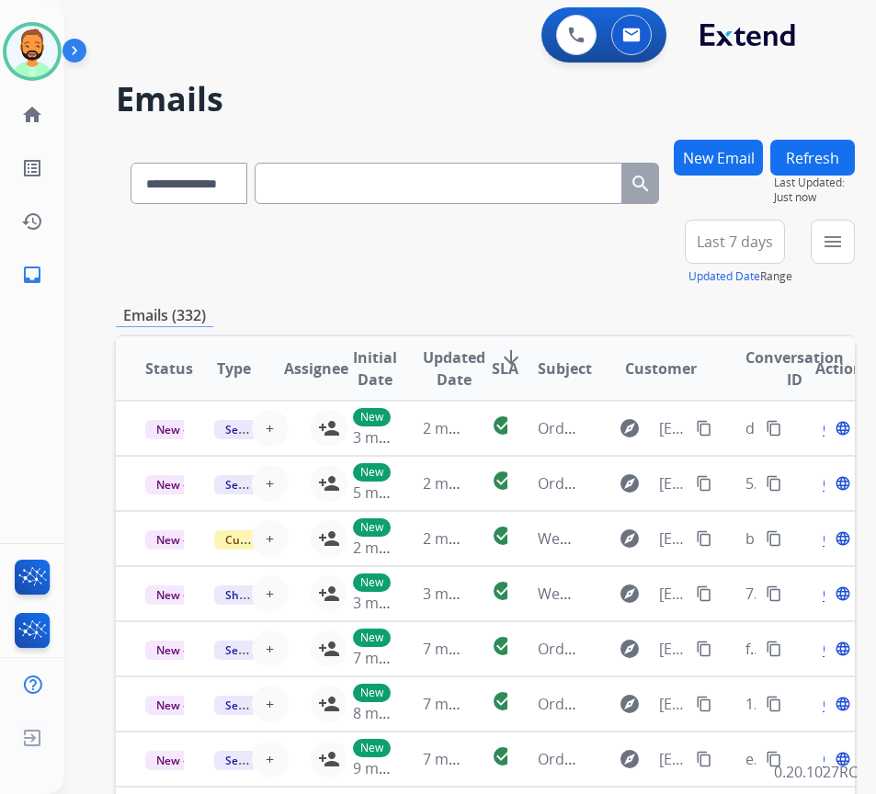
click at [760, 245] on span "Last 7 days" at bounding box center [735, 241] width 76 height 7
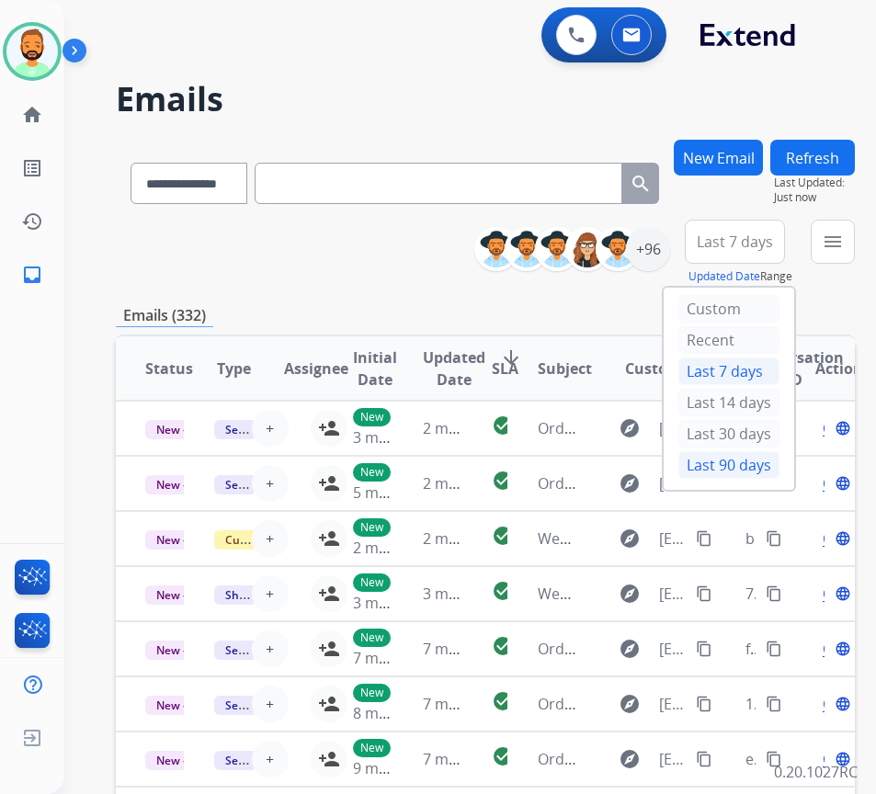
click at [756, 478] on div "Last 90 days" at bounding box center [728, 465] width 101 height 28
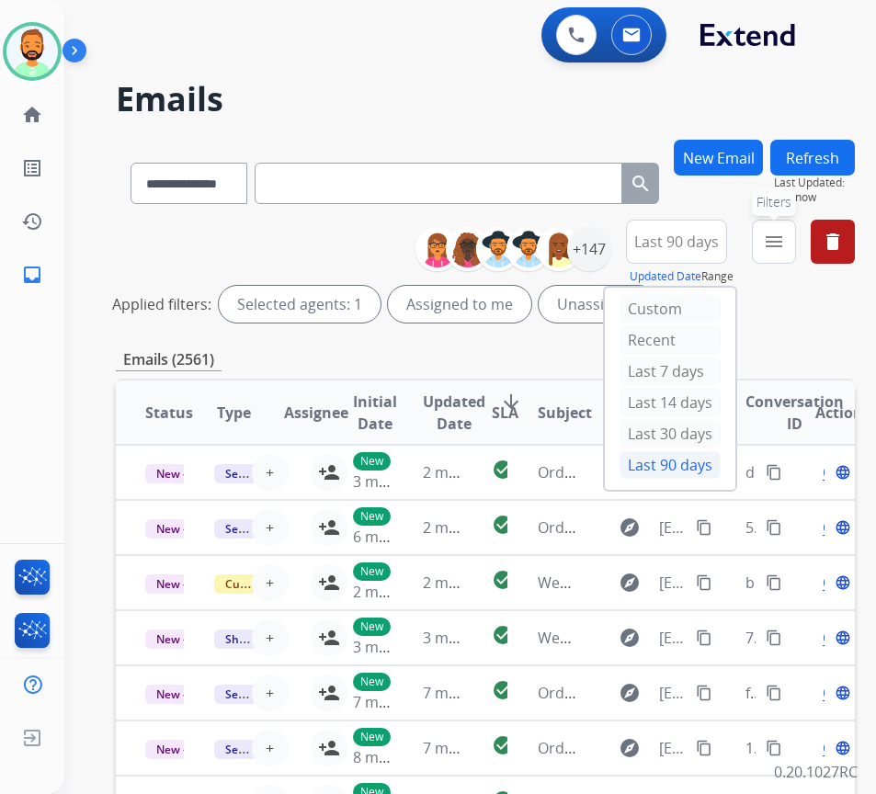
click at [785, 240] on mat-icon "menu" at bounding box center [774, 242] width 22 height 22
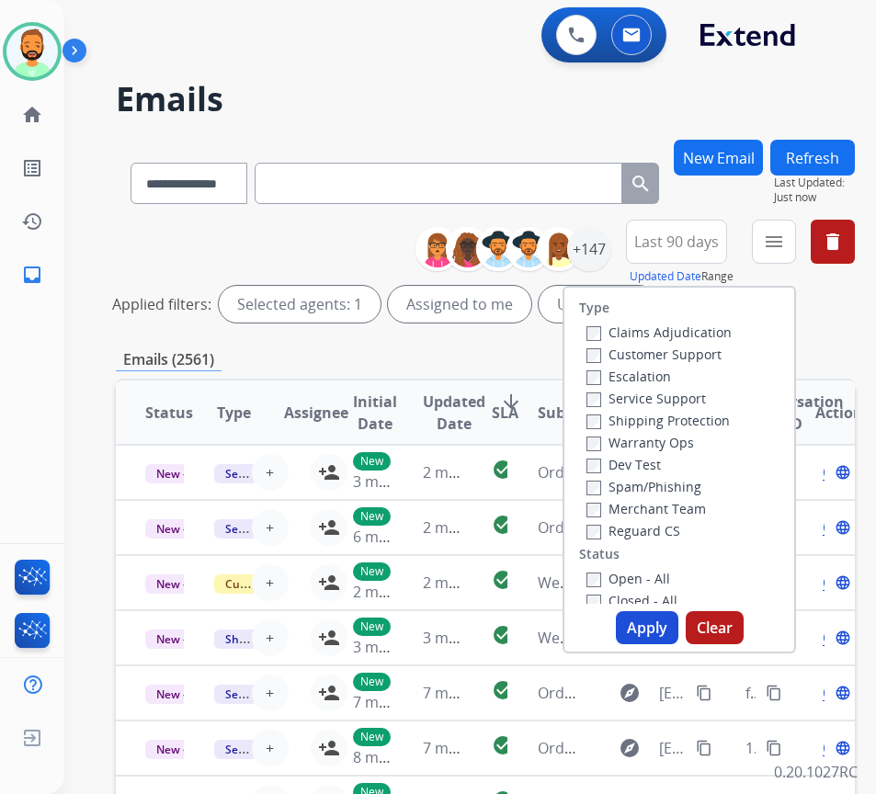
click at [709, 362] on label "Customer Support" at bounding box center [653, 354] width 135 height 17
click at [703, 413] on label "Shipping Protection" at bounding box center [657, 420] width 143 height 17
click at [674, 524] on label "Reguard CS" at bounding box center [633, 530] width 94 height 17
click at [650, 574] on label "Open - All" at bounding box center [628, 578] width 84 height 17
click at [653, 613] on button "Apply" at bounding box center [647, 627] width 63 height 33
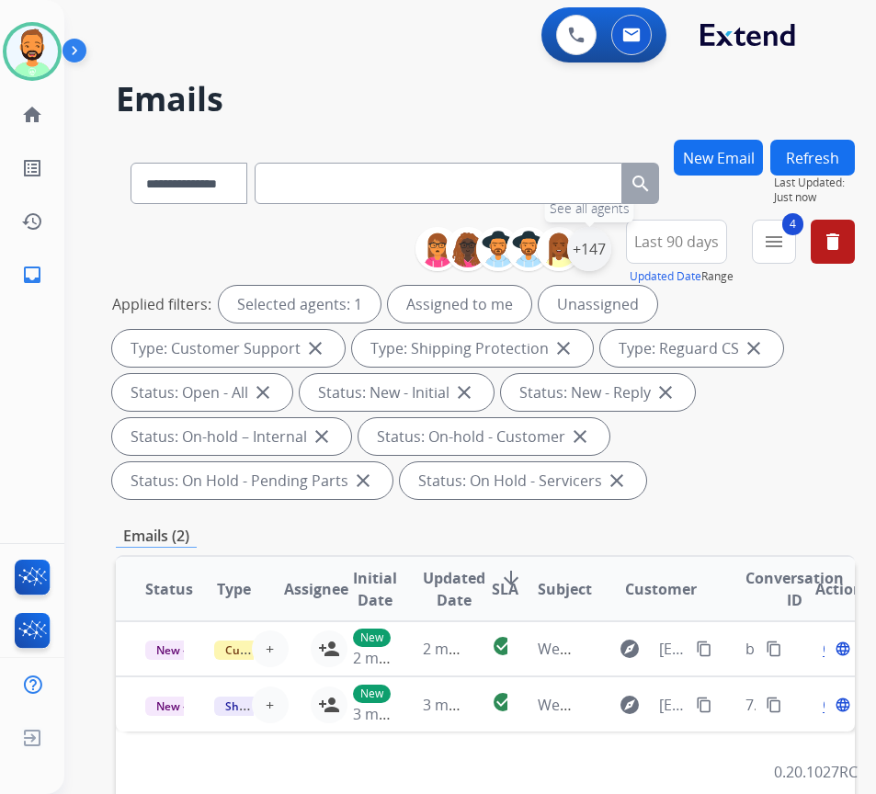
click at [611, 247] on div "+147" at bounding box center [589, 249] width 44 height 44
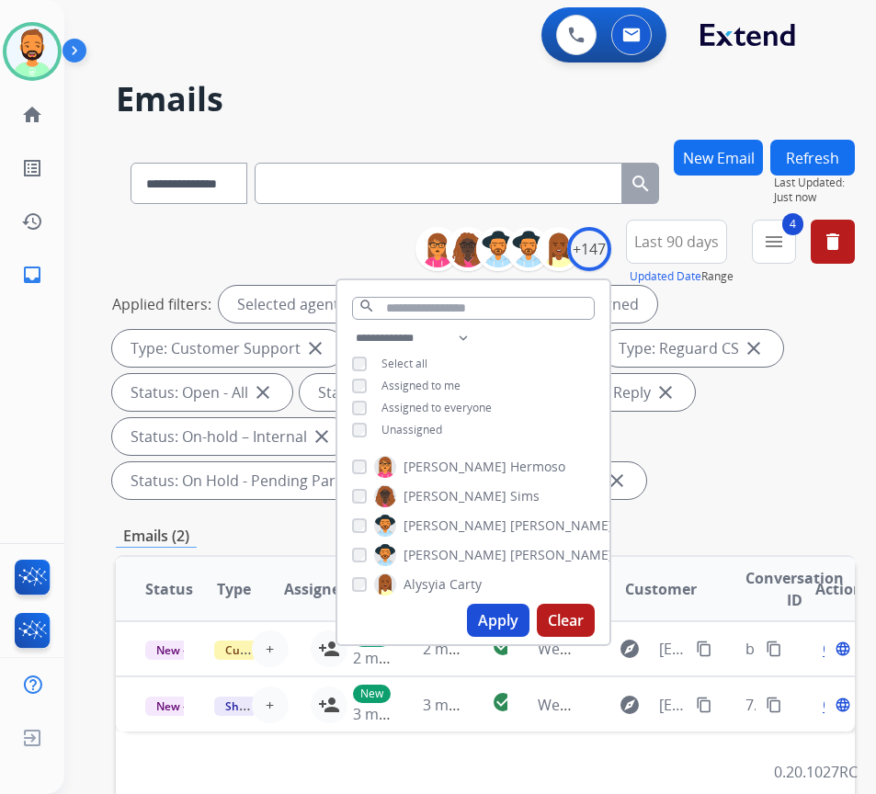
click at [449, 414] on div "**********" at bounding box center [473, 386] width 272 height 118
click at [442, 427] on span "Unassigned" at bounding box center [411, 430] width 61 height 16
click at [508, 620] on button "Apply" at bounding box center [498, 620] width 63 height 33
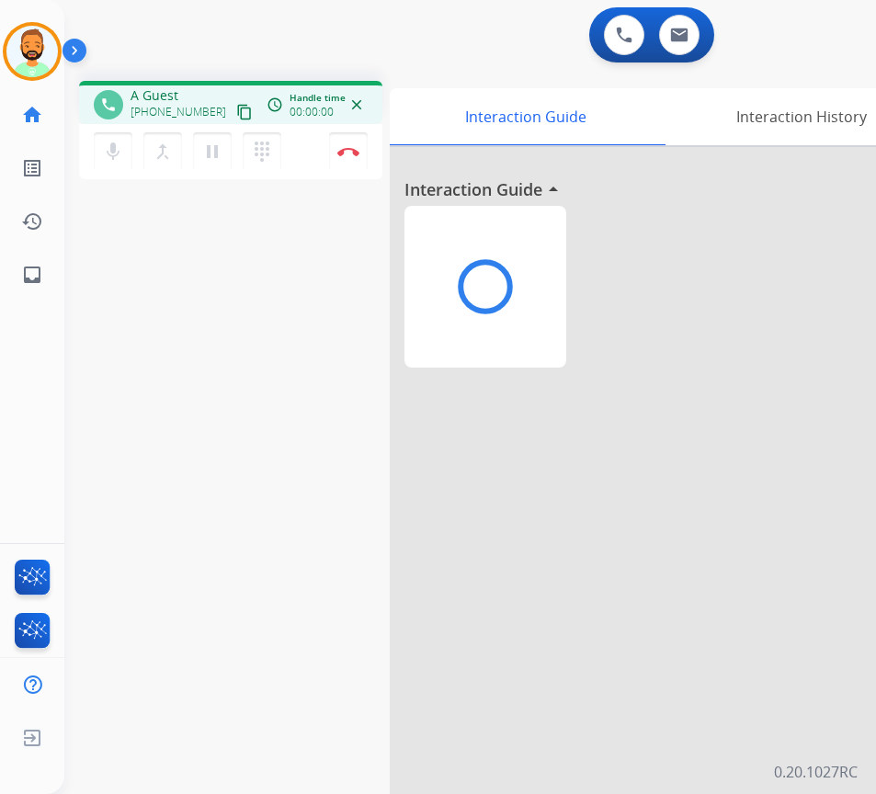
click at [713, 458] on div at bounding box center [665, 490] width 551 height 686
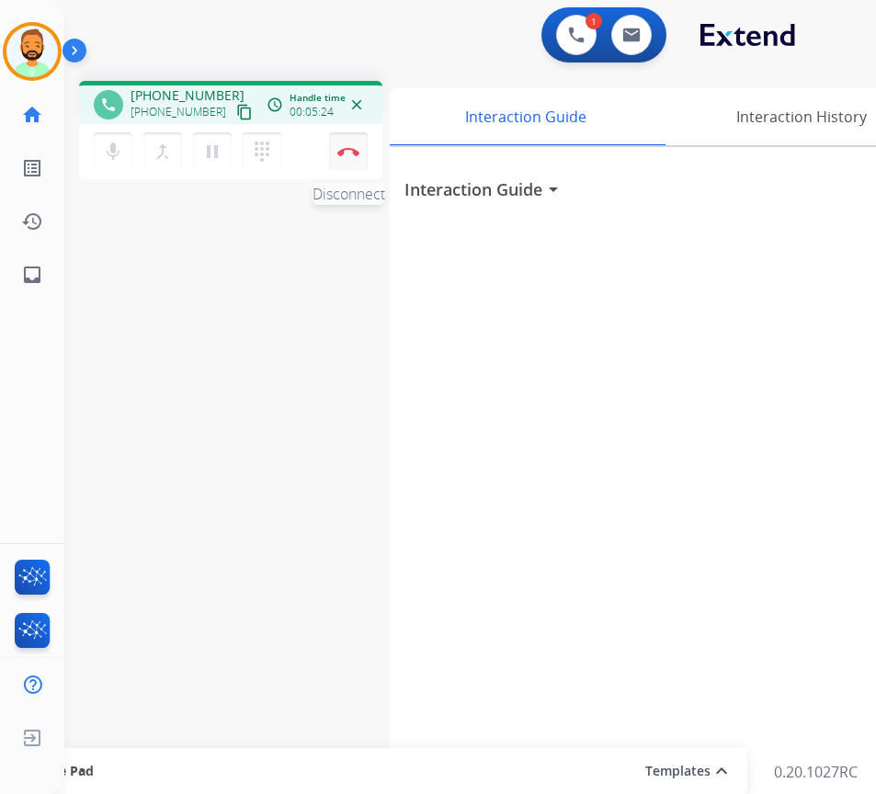
click at [348, 149] on img at bounding box center [348, 151] width 22 height 9
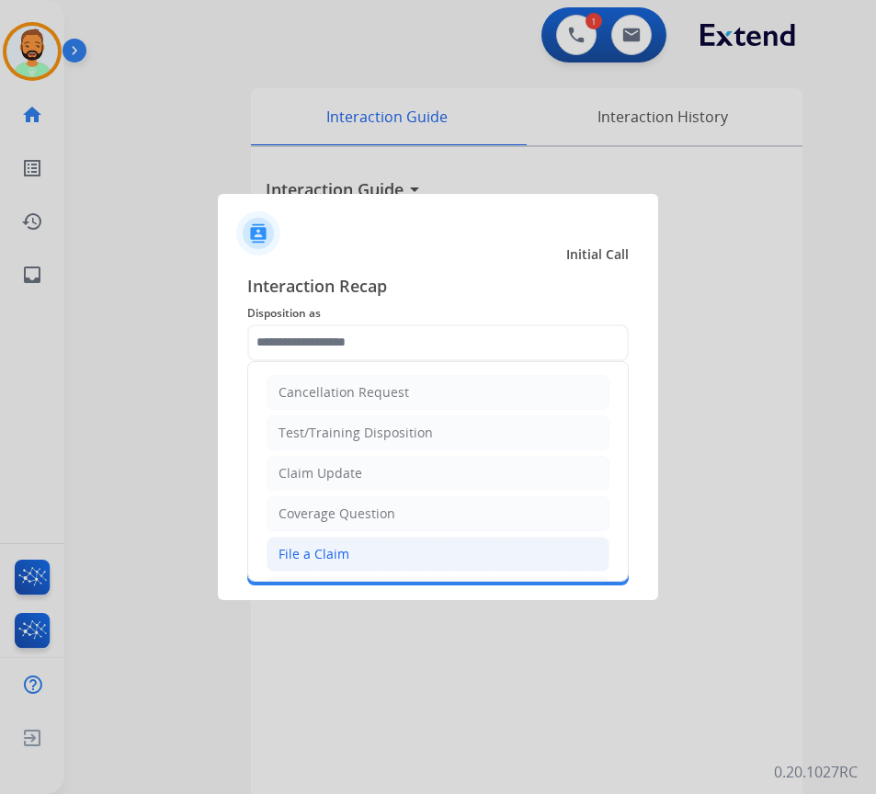
click at [366, 542] on li "File a Claim" at bounding box center [438, 554] width 343 height 35
type input "**********"
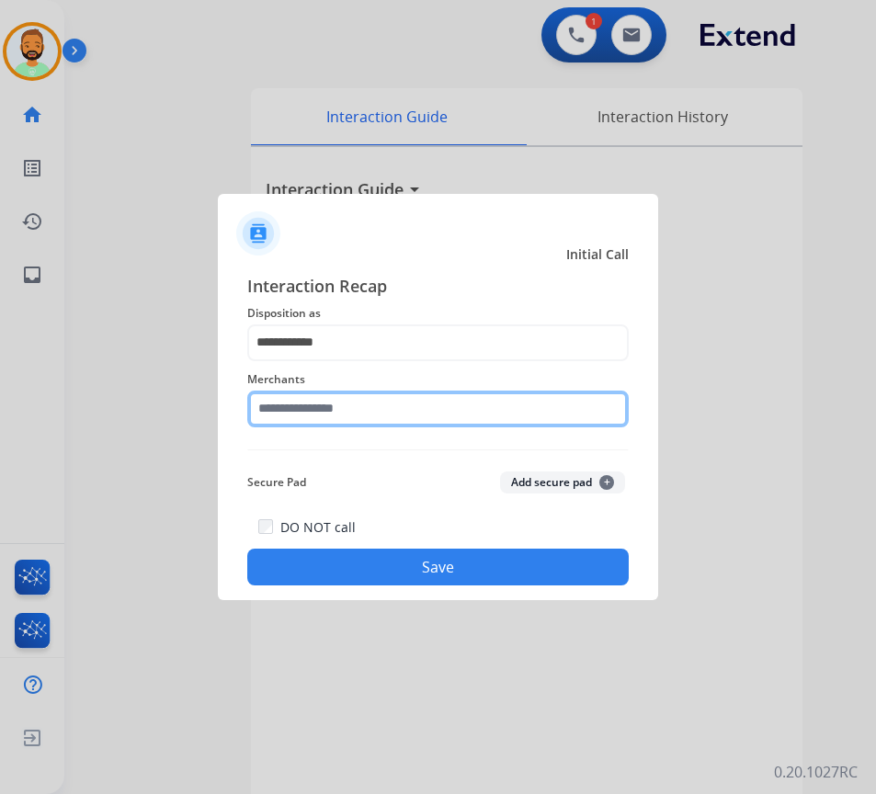
click at [364, 408] on input "text" at bounding box center [437, 409] width 381 height 37
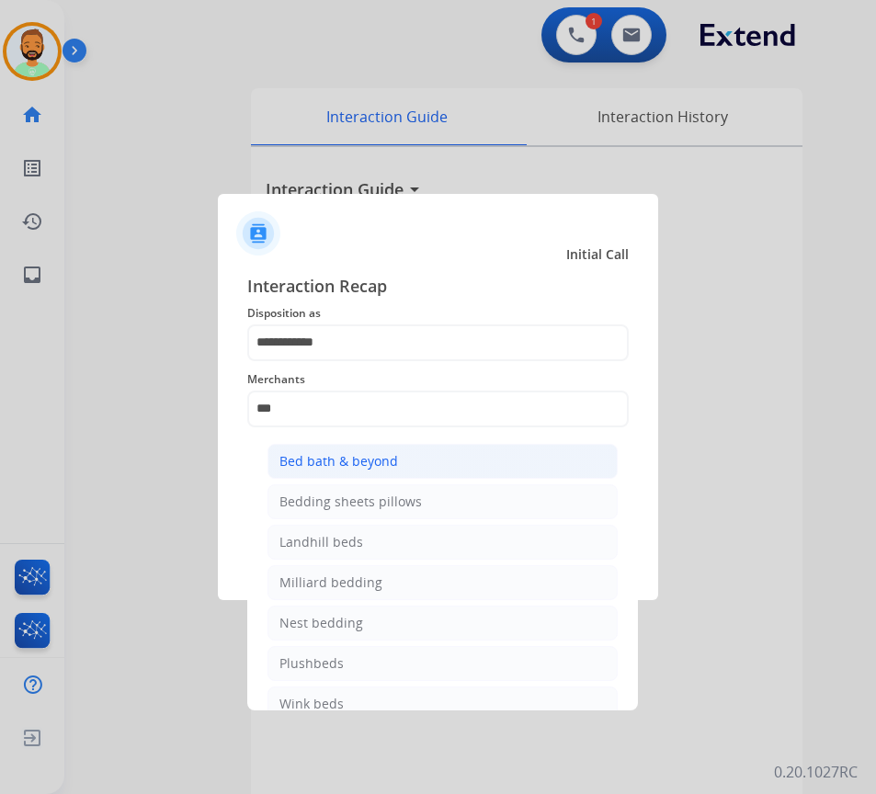
click at [499, 453] on li "Bed bath & beyond" at bounding box center [442, 461] width 350 height 35
type input "**********"
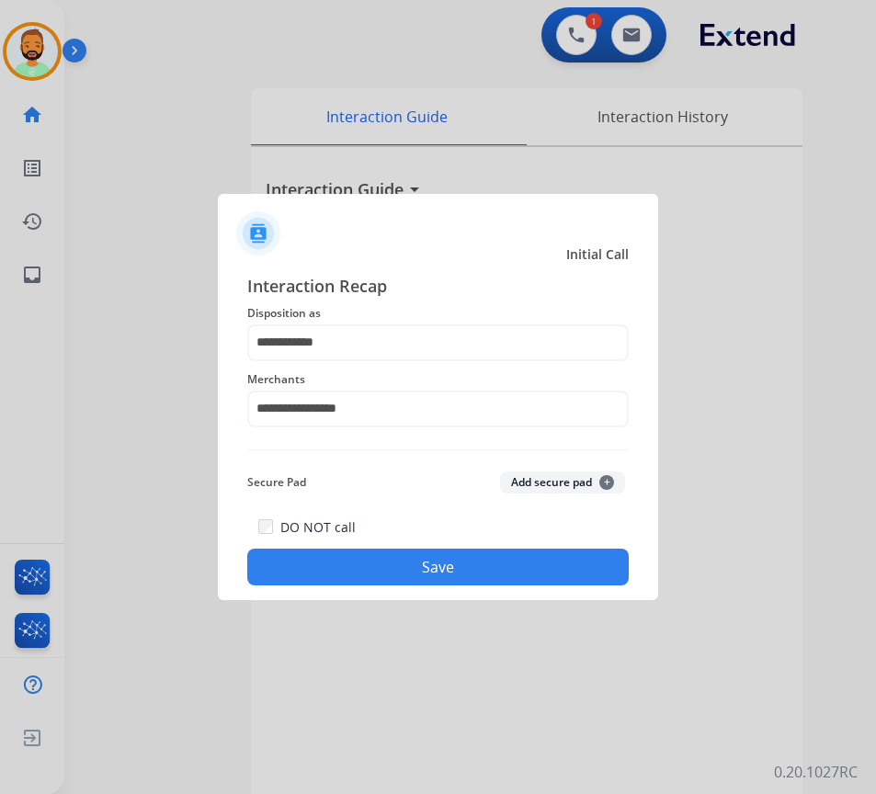
click at [497, 559] on button "Save" at bounding box center [437, 567] width 381 height 37
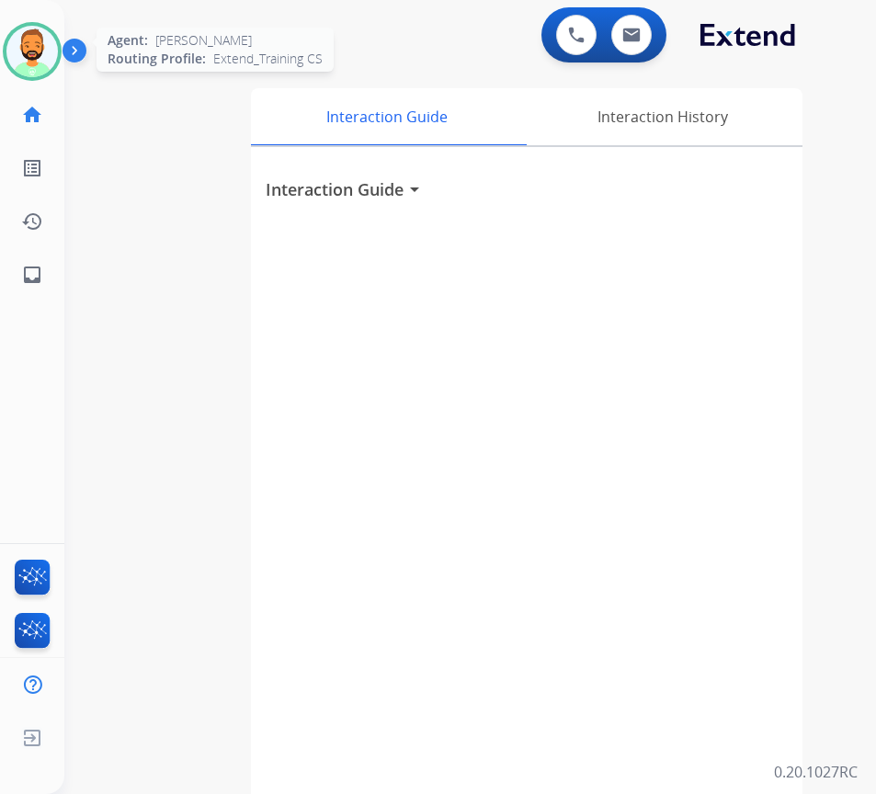
click at [29, 57] on img at bounding box center [31, 51] width 51 height 51
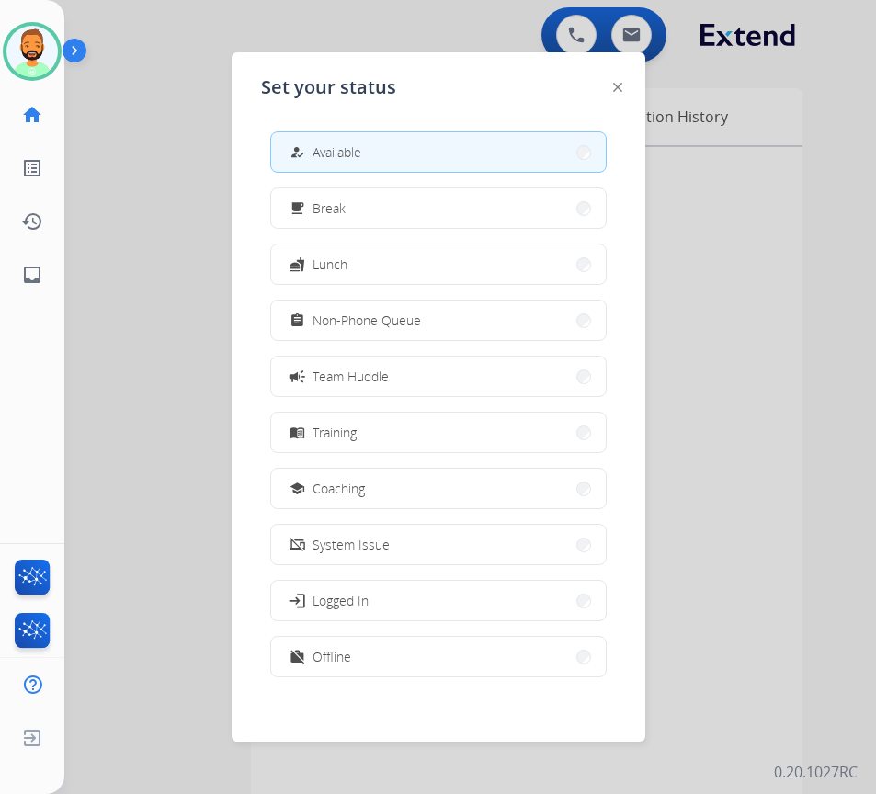
click at [343, 664] on span "Offline" at bounding box center [332, 656] width 39 height 19
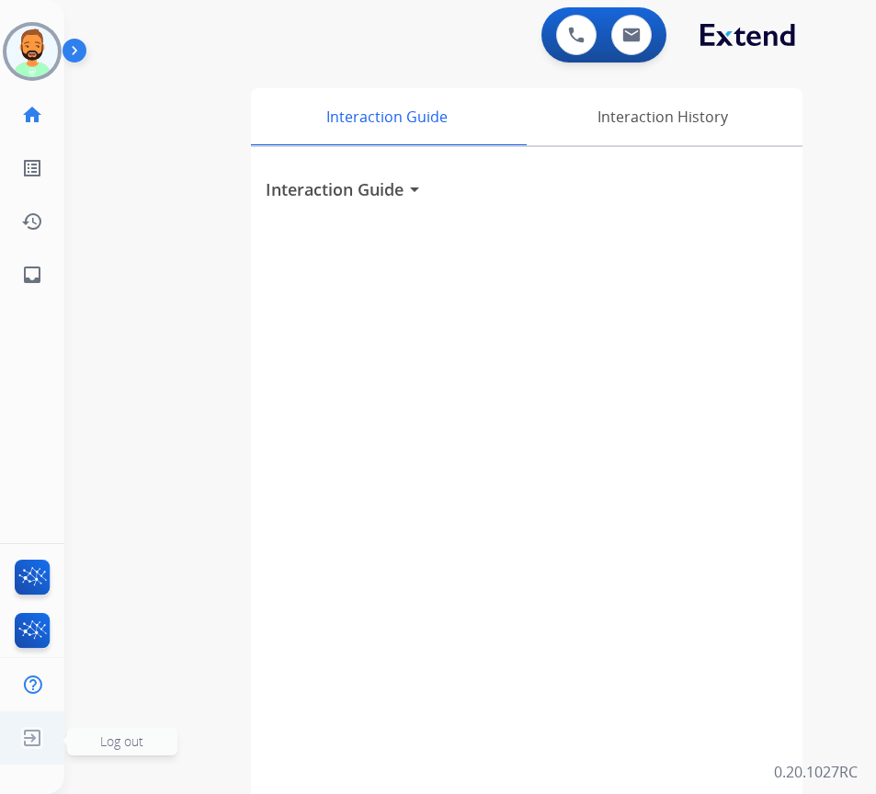
click at [123, 741] on span "Log out" at bounding box center [121, 741] width 43 height 17
